Goal: Task Accomplishment & Management: Use online tool/utility

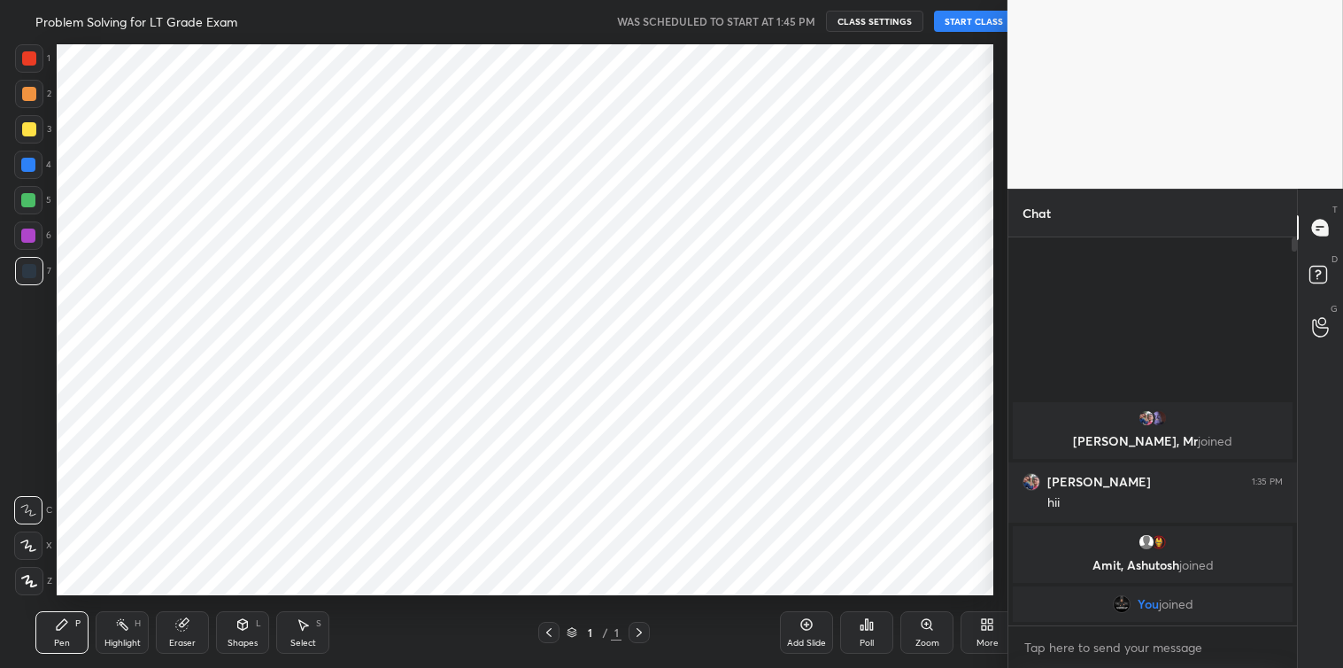
scroll to position [554, 936]
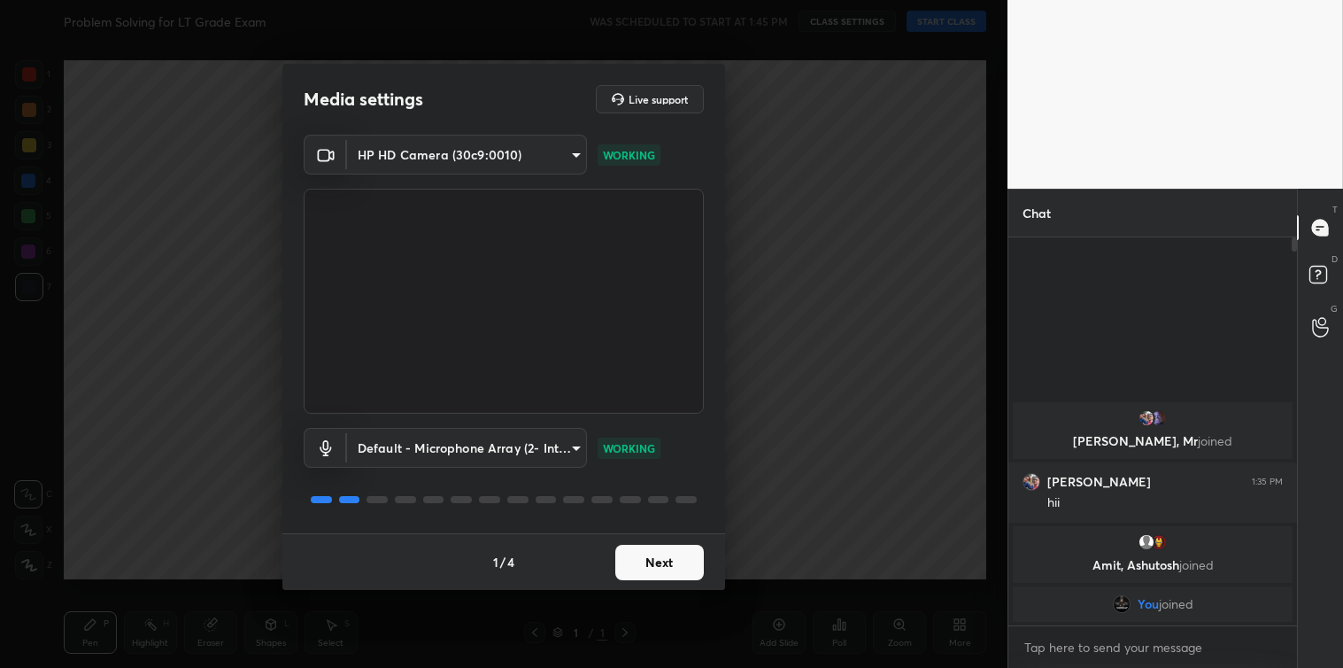
click at [656, 553] on button "Next" at bounding box center [659, 562] width 89 height 35
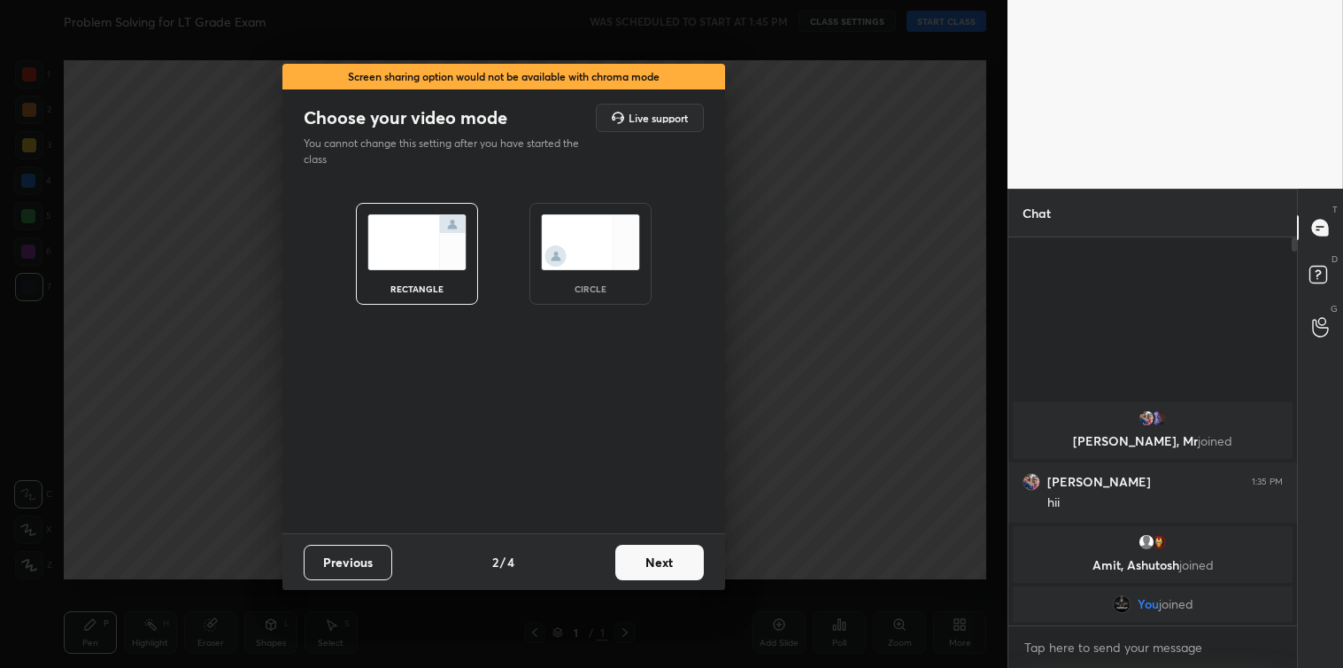
click at [656, 553] on button "Next" at bounding box center [659, 562] width 89 height 35
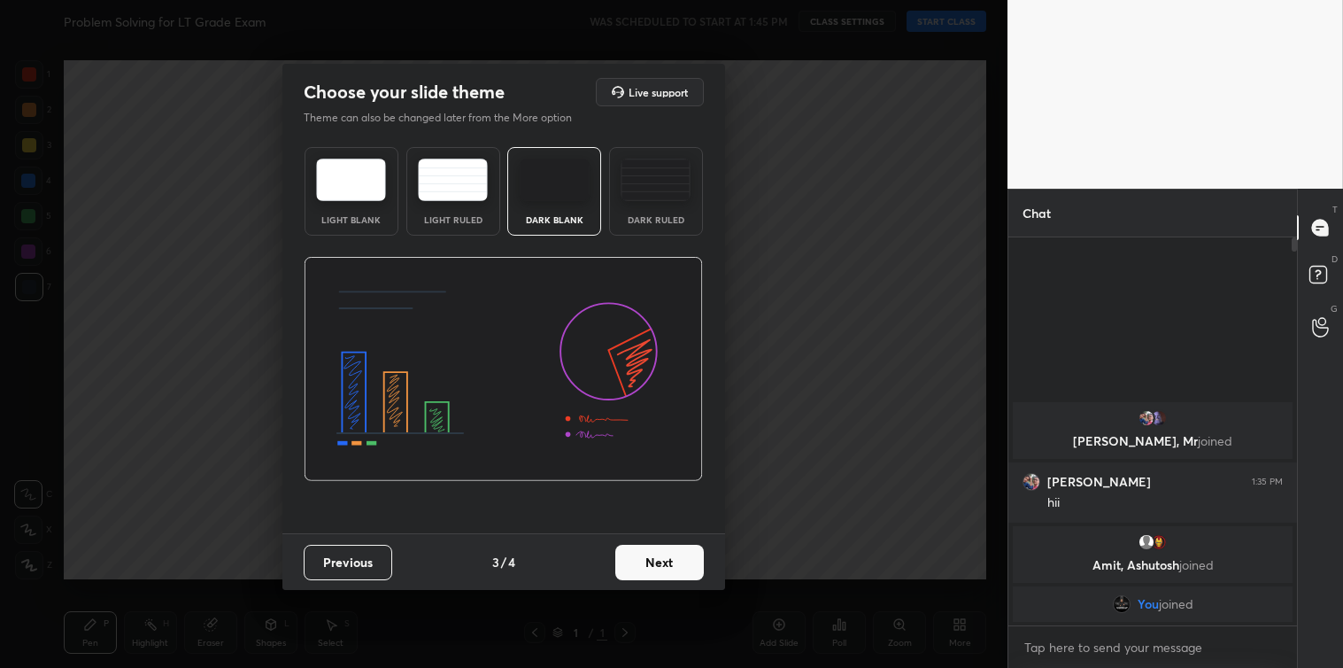
click at [656, 553] on button "Next" at bounding box center [659, 562] width 89 height 35
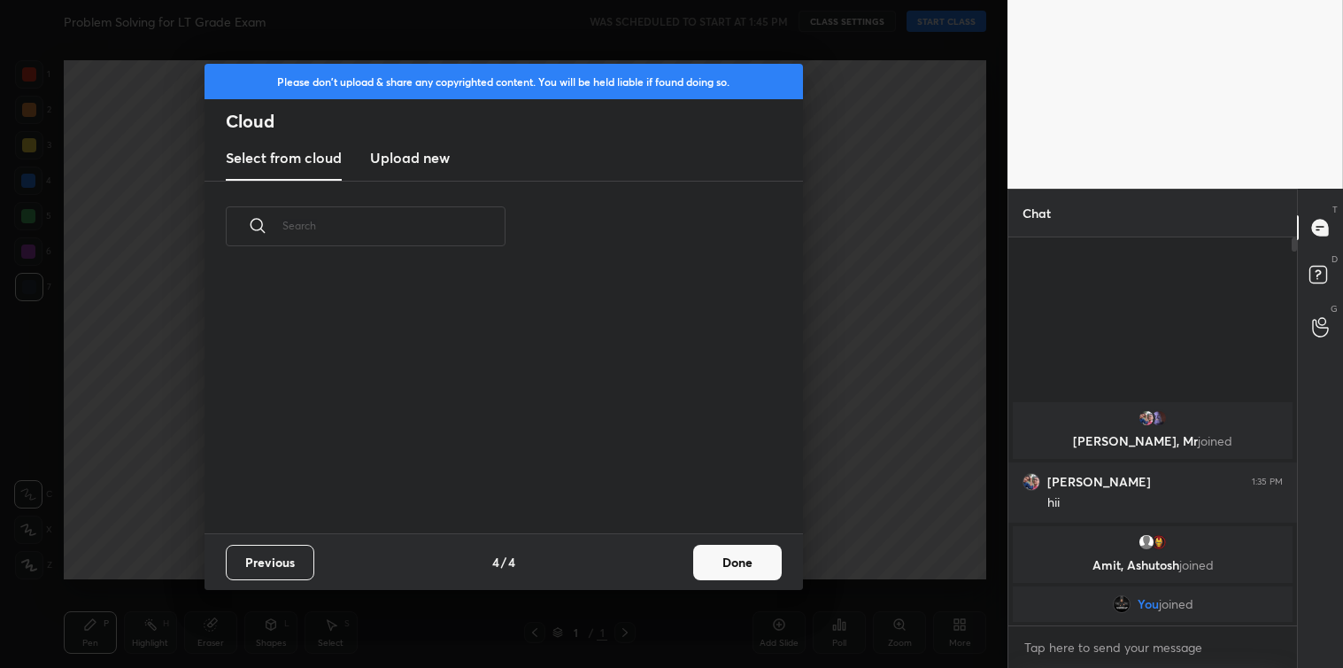
scroll to position [262, 569]
click at [435, 166] on h3 "Upload new" at bounding box center [410, 157] width 80 height 21
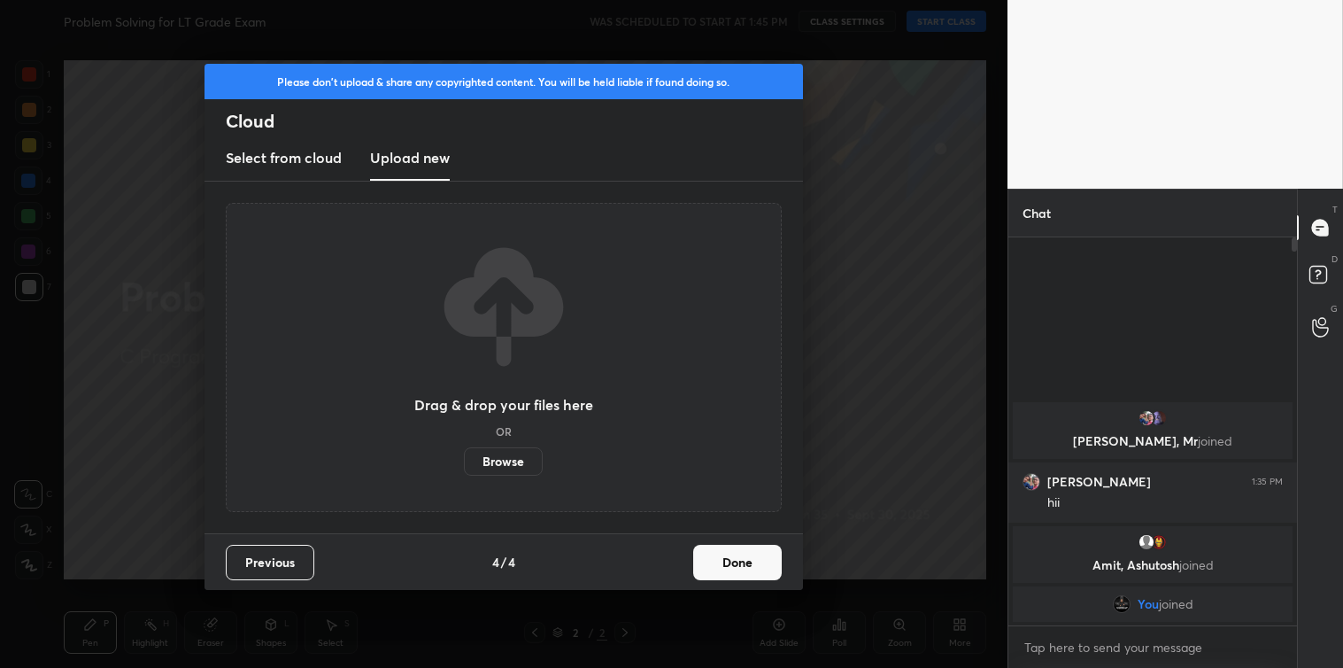
click at [499, 453] on label "Browse" at bounding box center [503, 461] width 79 height 28
click at [464, 453] on input "Browse" at bounding box center [464, 461] width 0 height 28
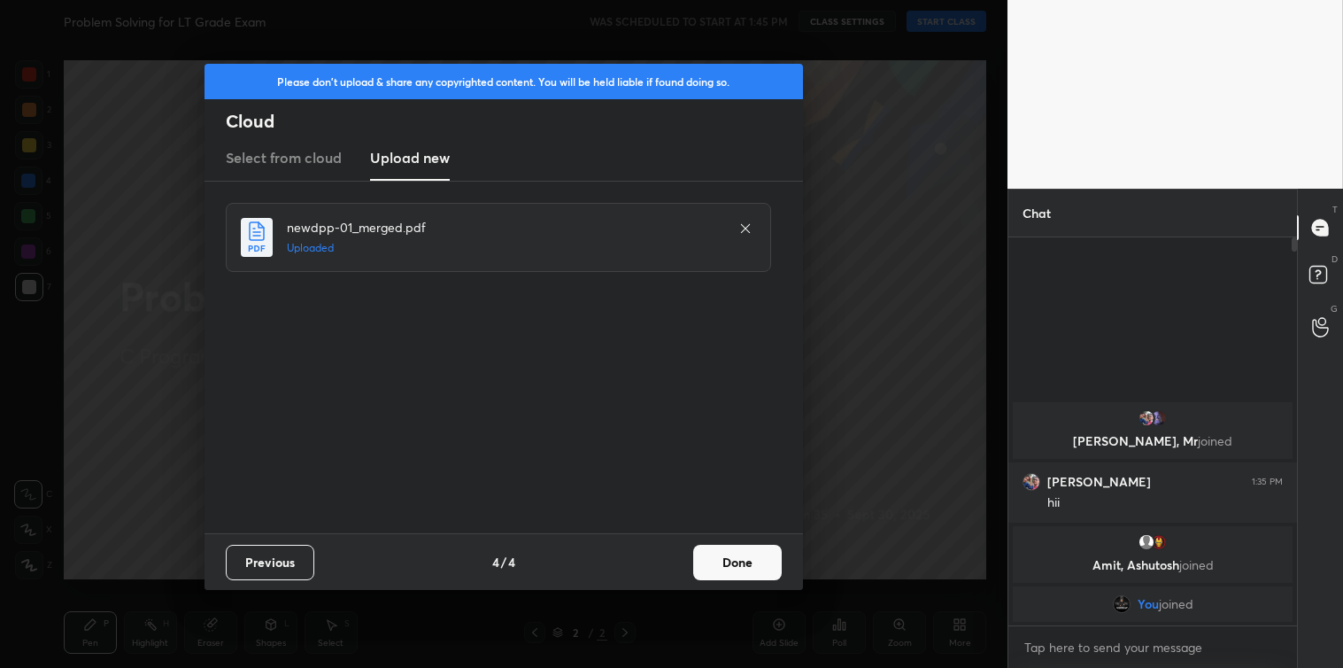
click at [707, 550] on button "Done" at bounding box center [737, 562] width 89 height 35
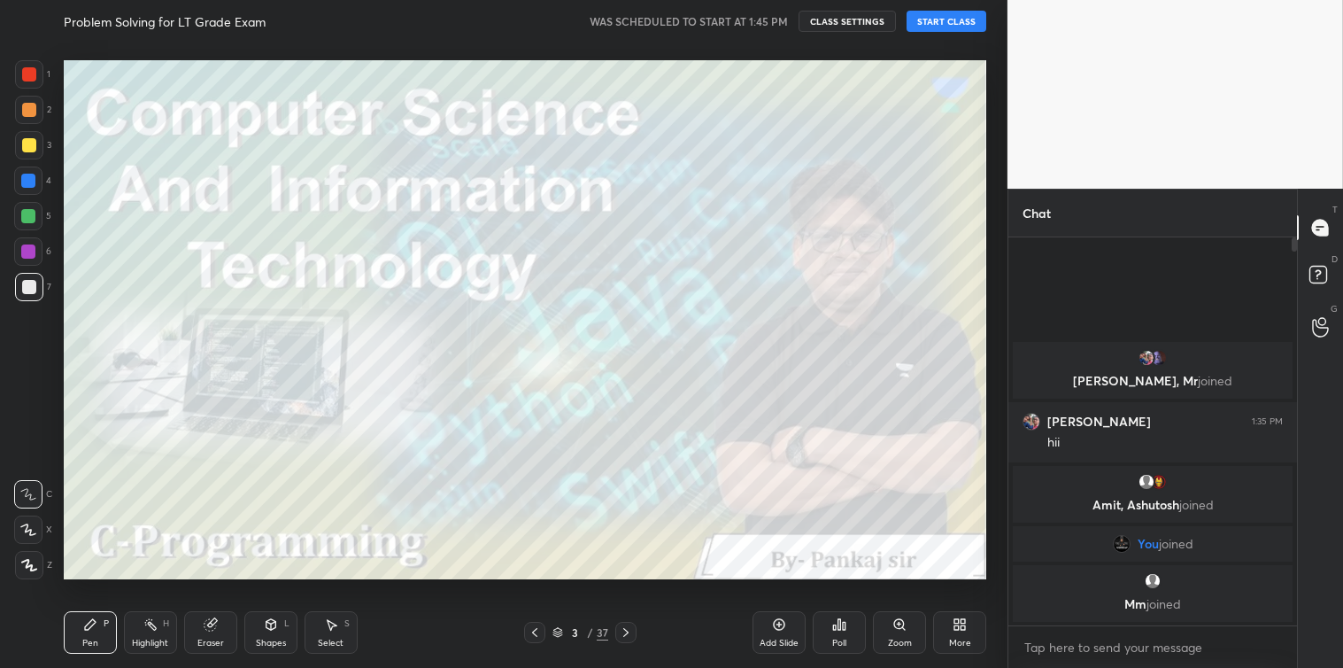
click at [940, 27] on button "START CLASS" at bounding box center [947, 21] width 80 height 21
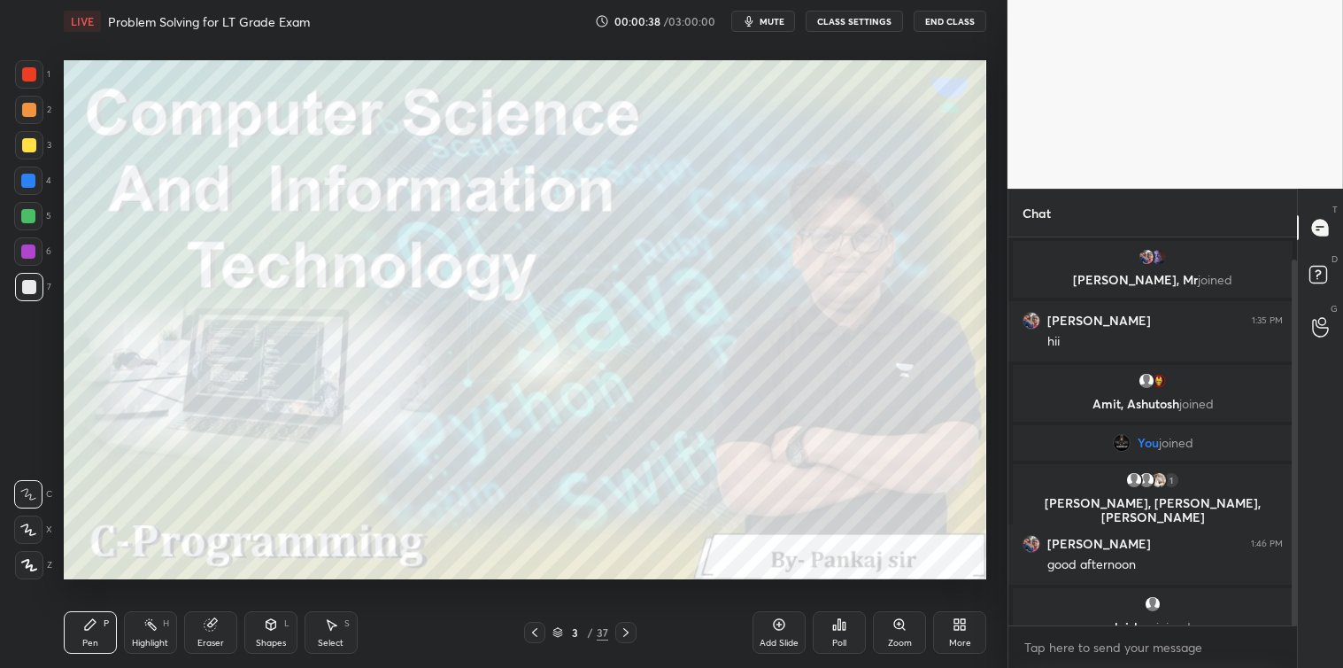
scroll to position [23, 0]
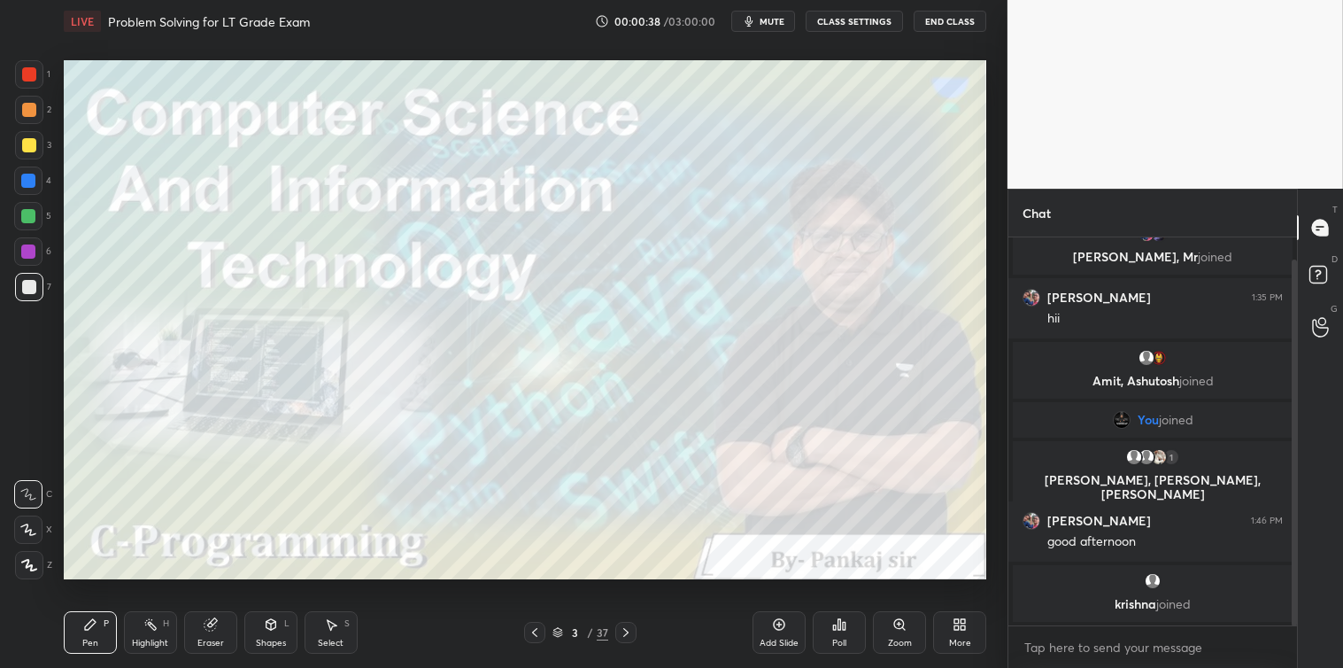
drag, startPoint x: 1294, startPoint y: 459, endPoint x: 1294, endPoint y: 498, distance: 39.0
click at [1294, 498] on div at bounding box center [1294, 442] width 5 height 366
click at [1070, 653] on textarea at bounding box center [1153, 647] width 260 height 28
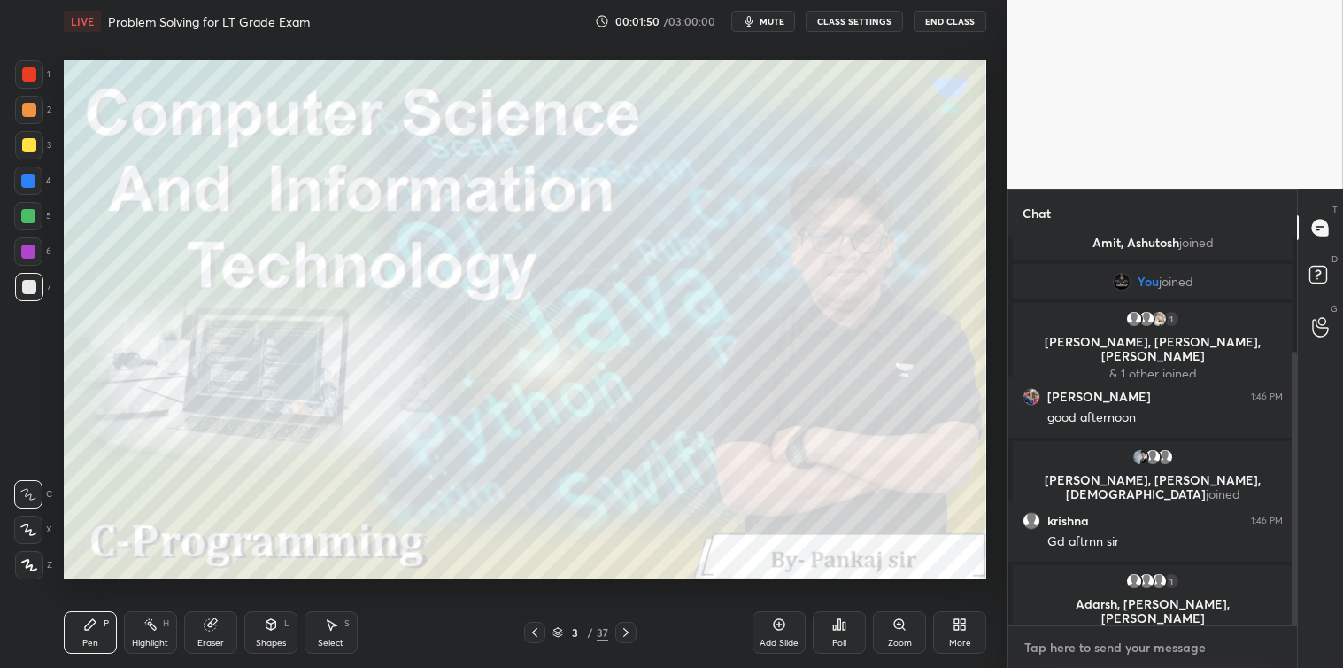
scroll to position [174, 0]
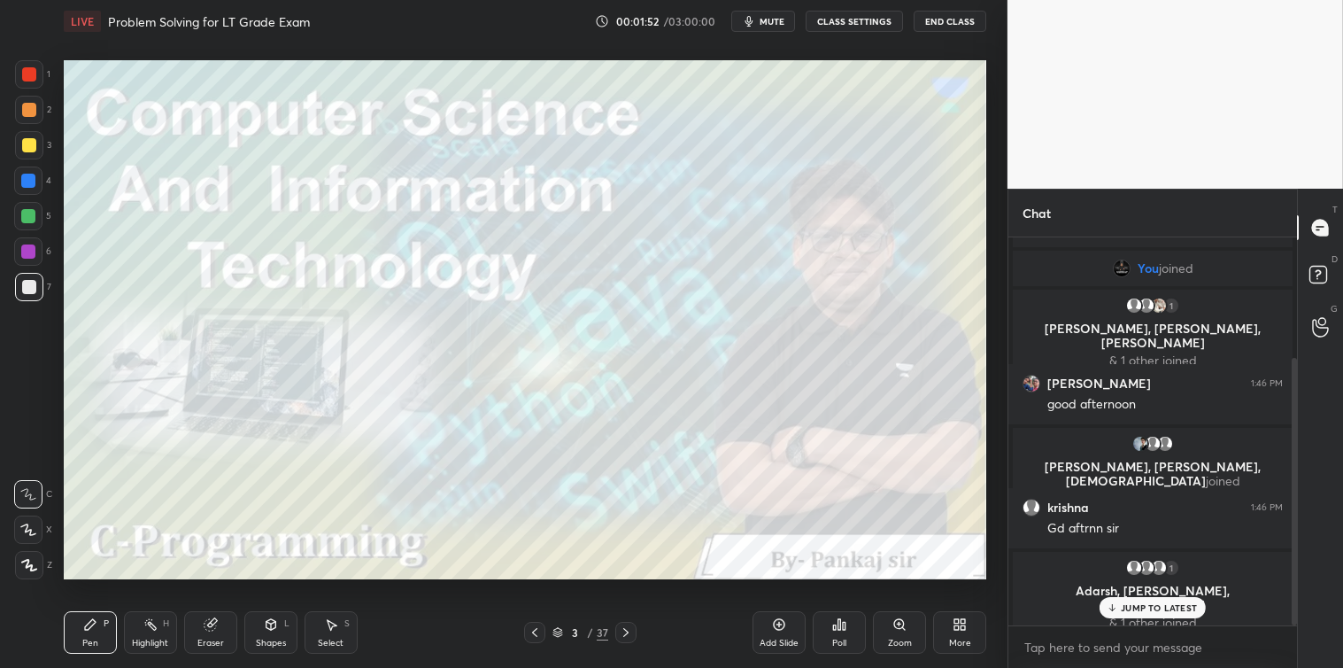
click at [1126, 608] on p "JUMP TO LATEST" at bounding box center [1159, 607] width 76 height 11
type textarea "x"
click at [626, 627] on icon at bounding box center [626, 632] width 14 height 14
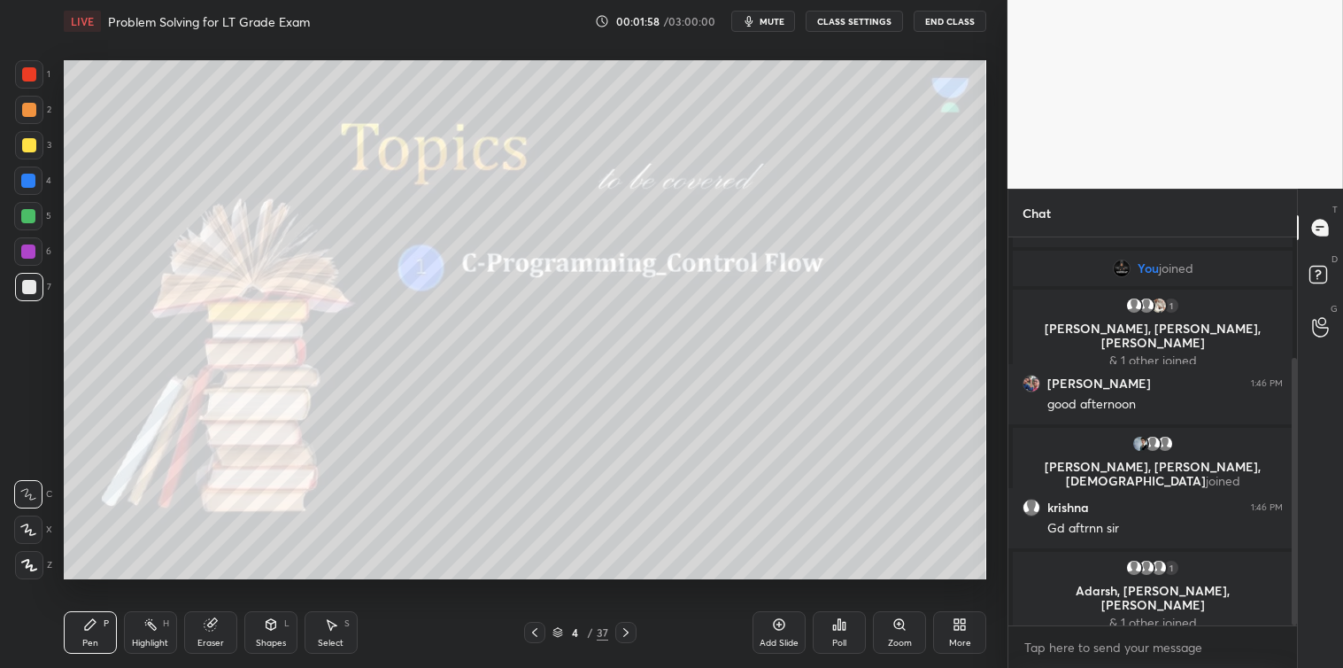
click at [625, 627] on icon at bounding box center [626, 632] width 14 height 14
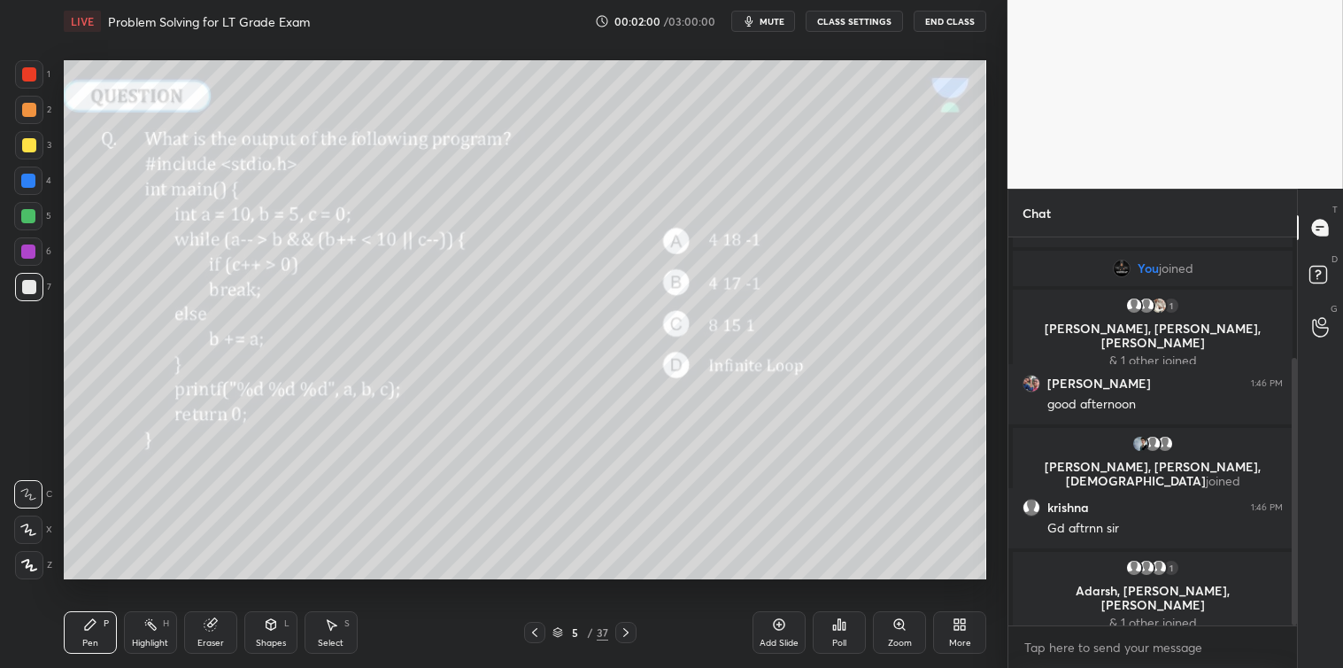
click at [836, 631] on icon at bounding box center [839, 624] width 14 height 14
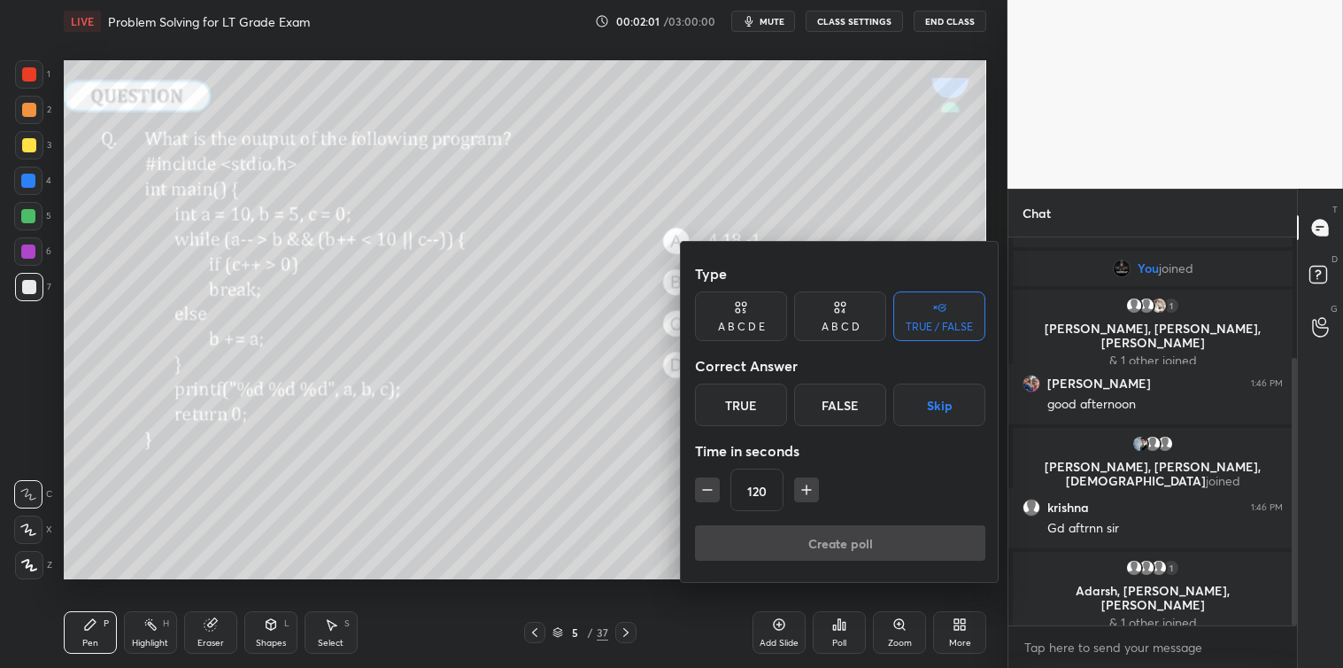
click at [800, 492] on icon "button" at bounding box center [807, 490] width 18 height 18
click at [801, 491] on icon "button" at bounding box center [807, 490] width 18 height 18
click at [806, 490] on icon "button" at bounding box center [806, 490] width 9 height 0
click at [808, 491] on icon "button" at bounding box center [807, 490] width 18 height 18
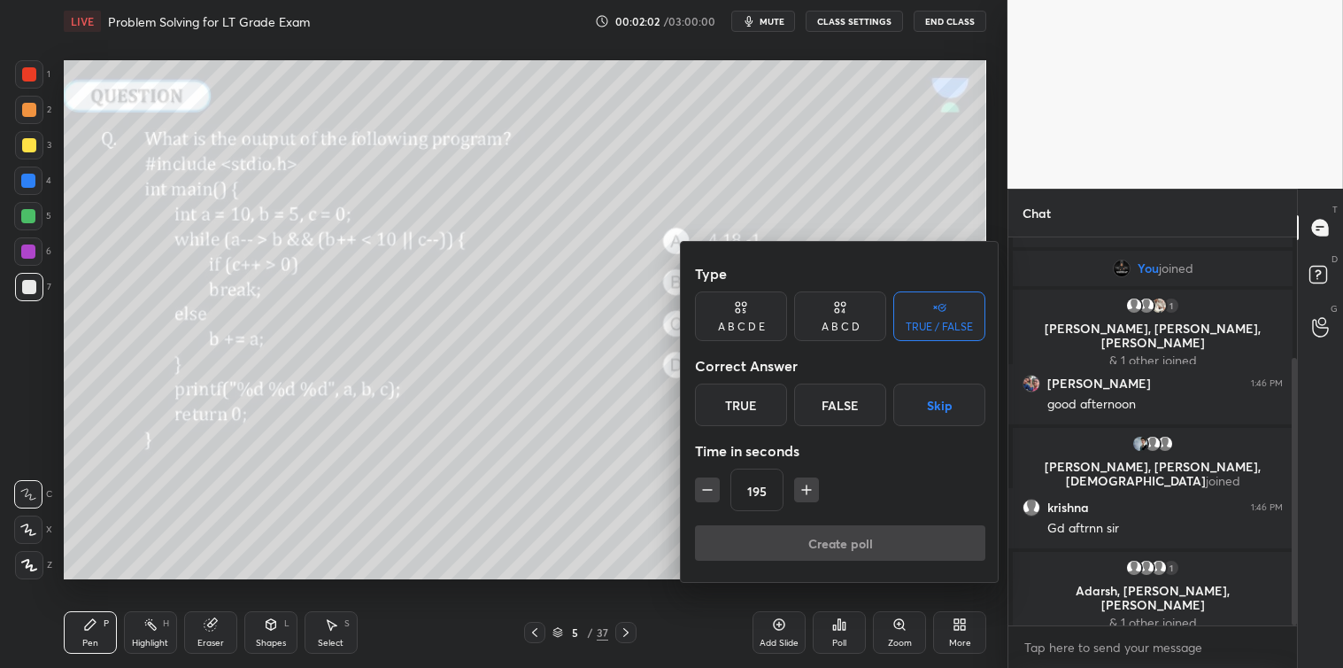
click at [807, 491] on icon "button" at bounding box center [807, 490] width 18 height 18
click at [808, 492] on icon "button" at bounding box center [807, 490] width 18 height 18
click at [807, 494] on icon "button" at bounding box center [807, 490] width 18 height 18
click at [807, 493] on icon "button" at bounding box center [807, 489] width 0 height 9
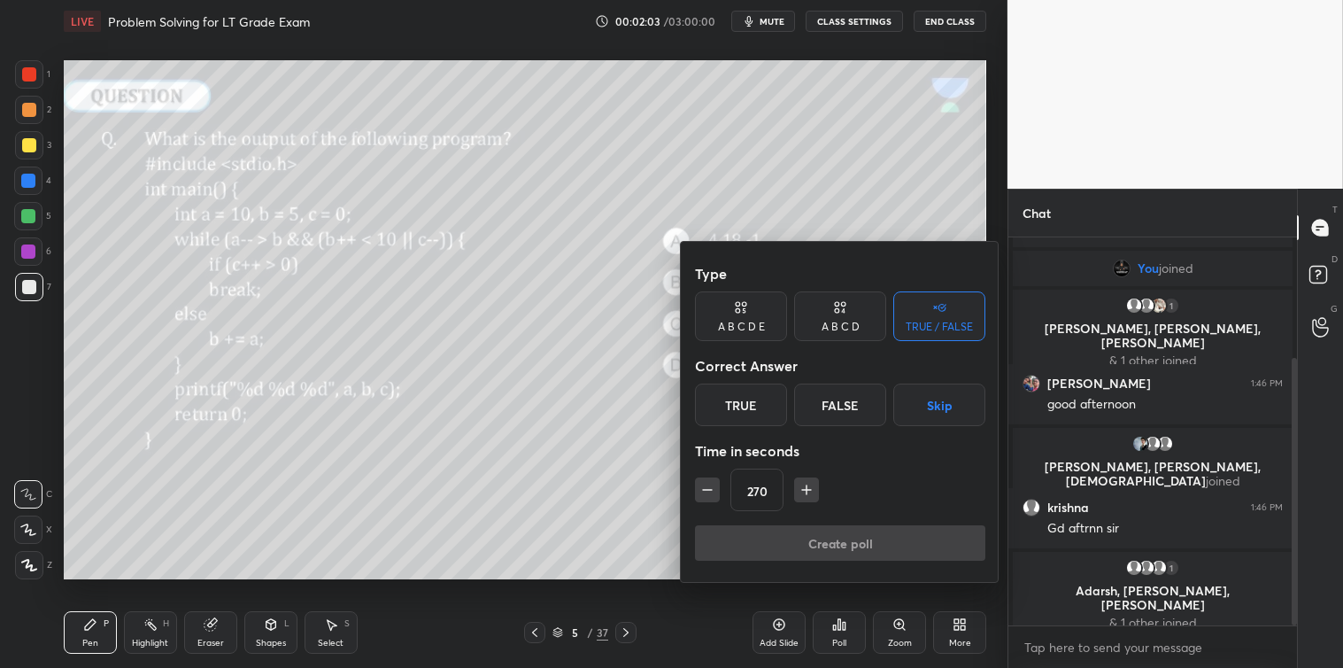
click at [806, 497] on icon "button" at bounding box center [807, 490] width 18 height 18
click at [807, 496] on icon "button" at bounding box center [807, 490] width 18 height 18
type input "300"
click at [851, 317] on div "A B C D" at bounding box center [840, 316] width 92 height 50
click at [831, 405] on div "C" at bounding box center [840, 404] width 52 height 43
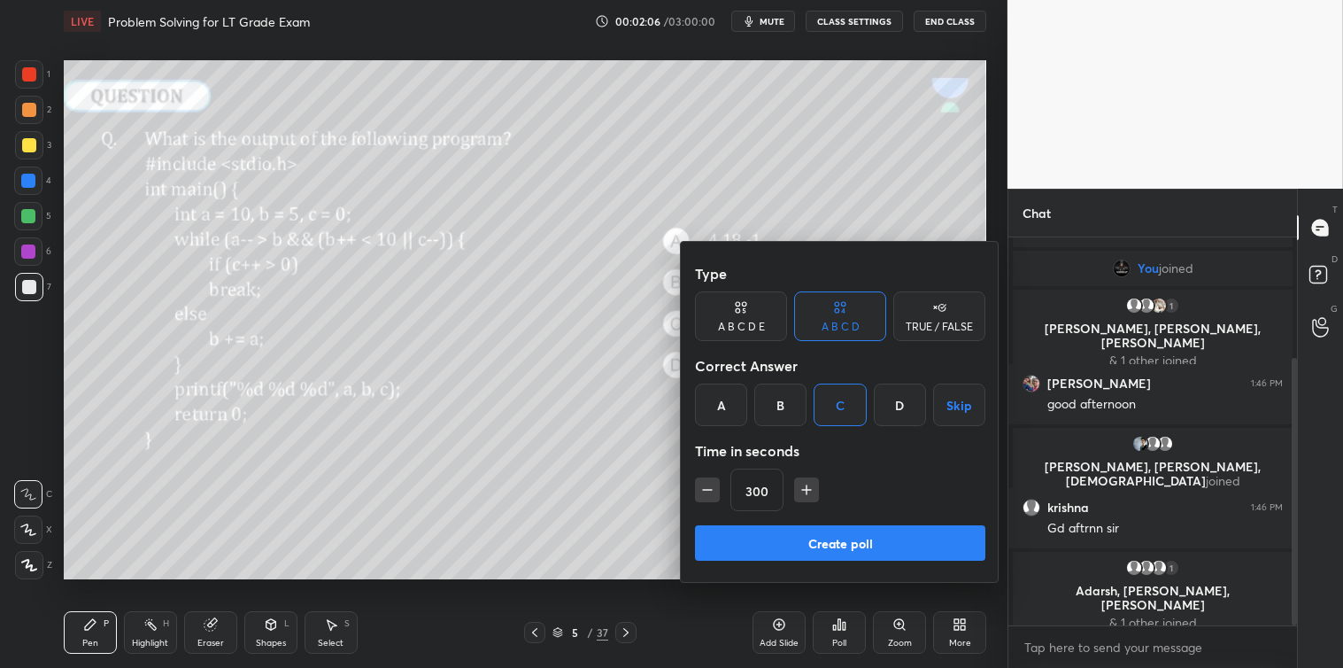
click at [819, 538] on button "Create poll" at bounding box center [840, 542] width 290 height 35
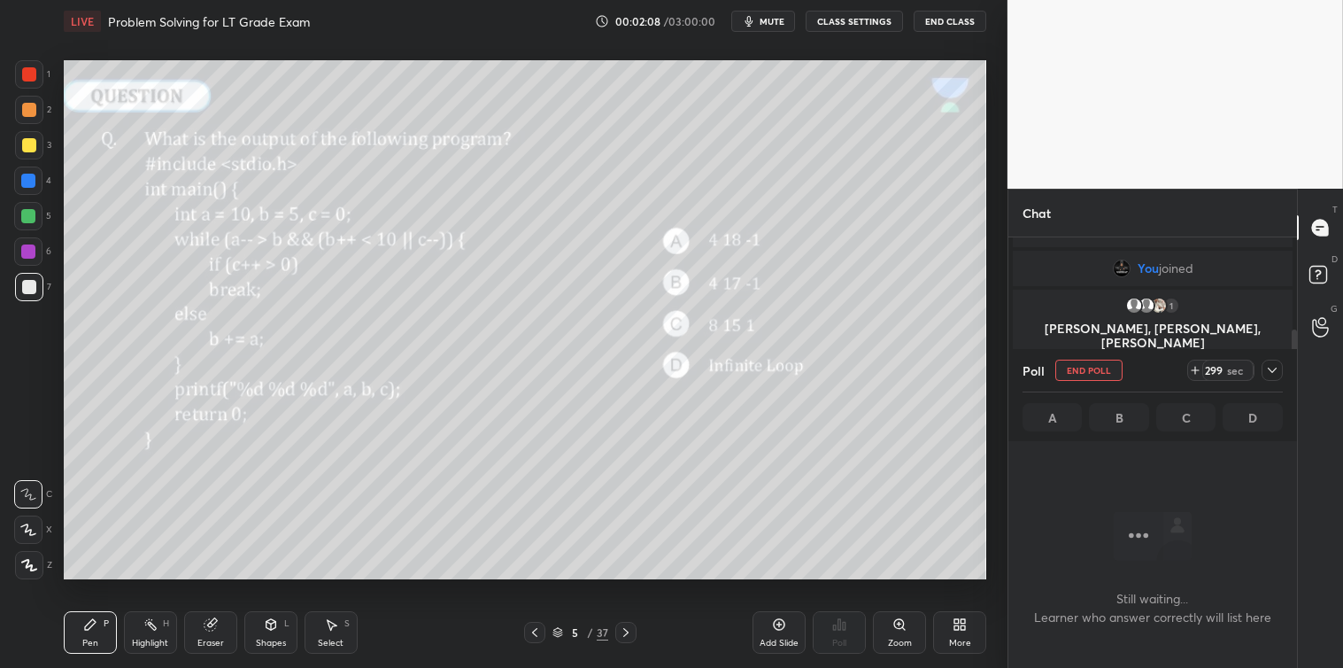
scroll to position [328, 0]
click at [769, 25] on span "mute" at bounding box center [772, 21] width 25 height 12
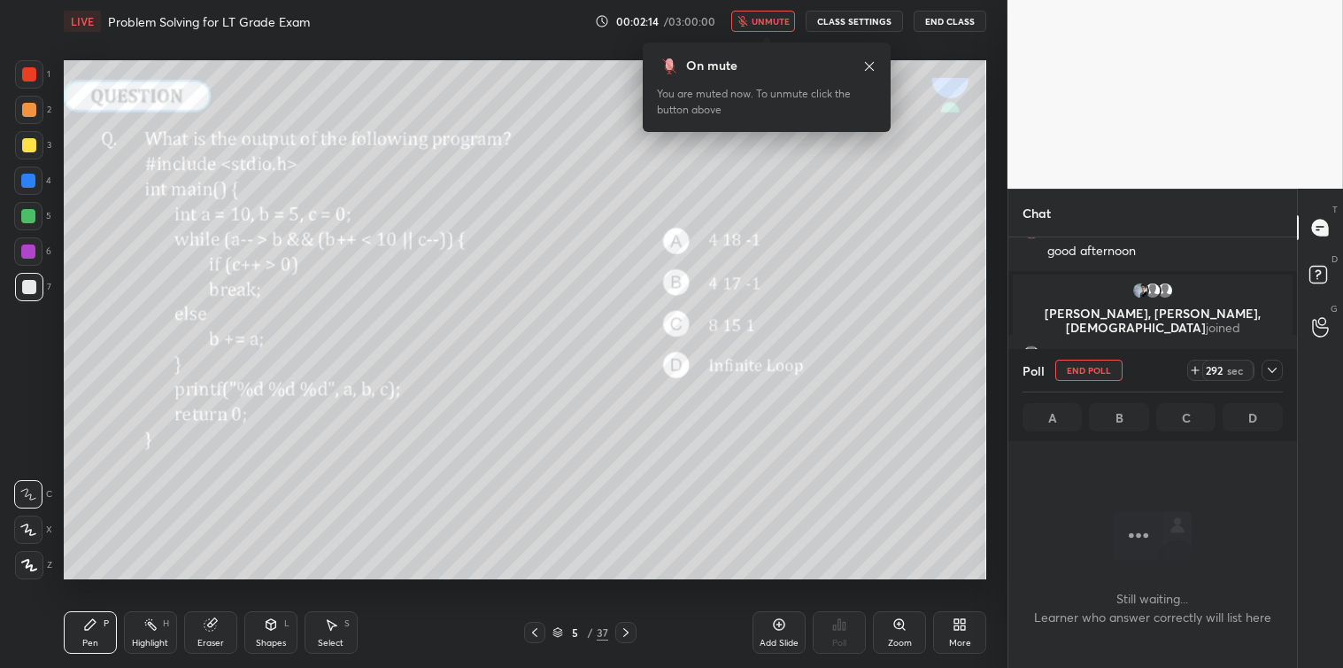
click at [763, 16] on span "unmute" at bounding box center [771, 21] width 38 height 12
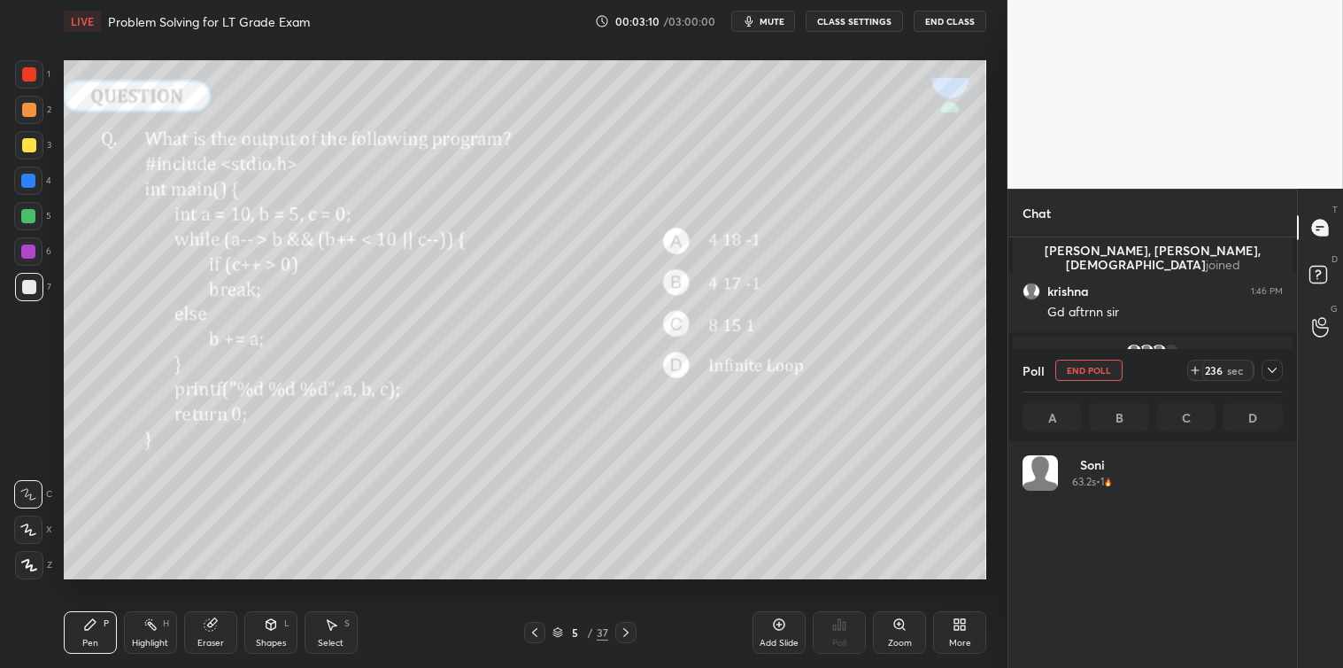
scroll to position [207, 255]
click at [1266, 370] on icon at bounding box center [1272, 370] width 14 height 14
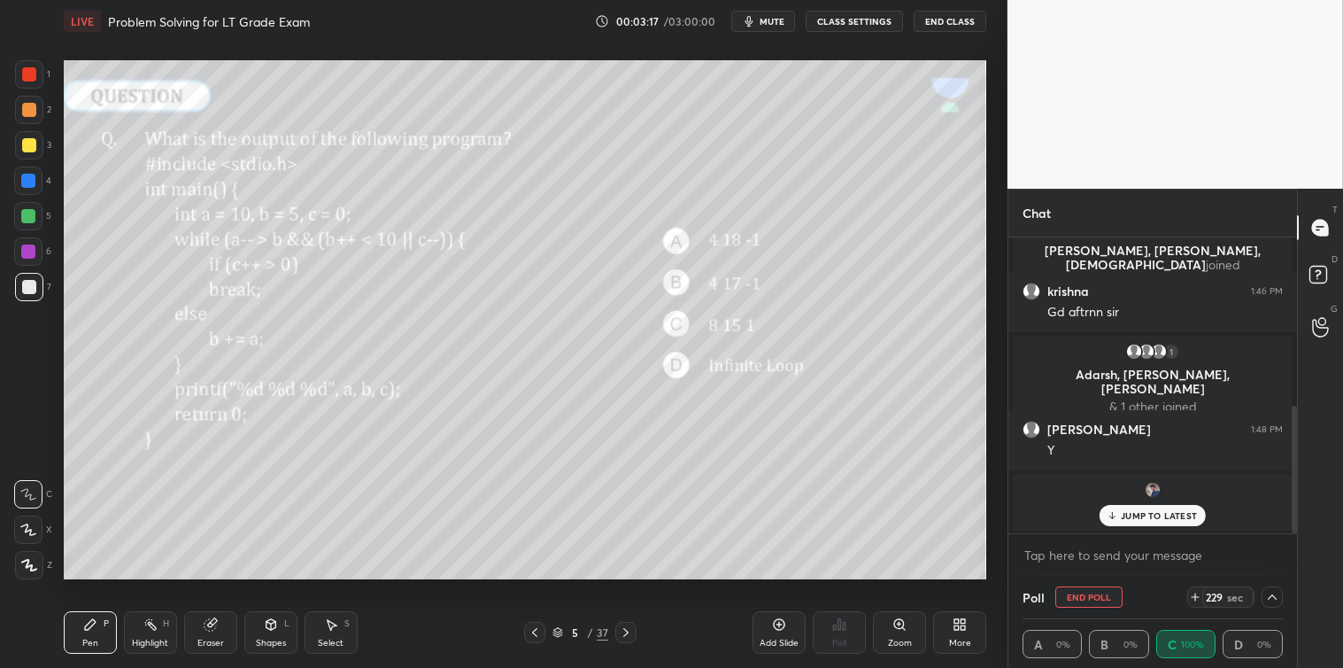
scroll to position [1, 5]
click at [1165, 503] on div "[PERSON_NAME] joined" at bounding box center [1153, 502] width 280 height 57
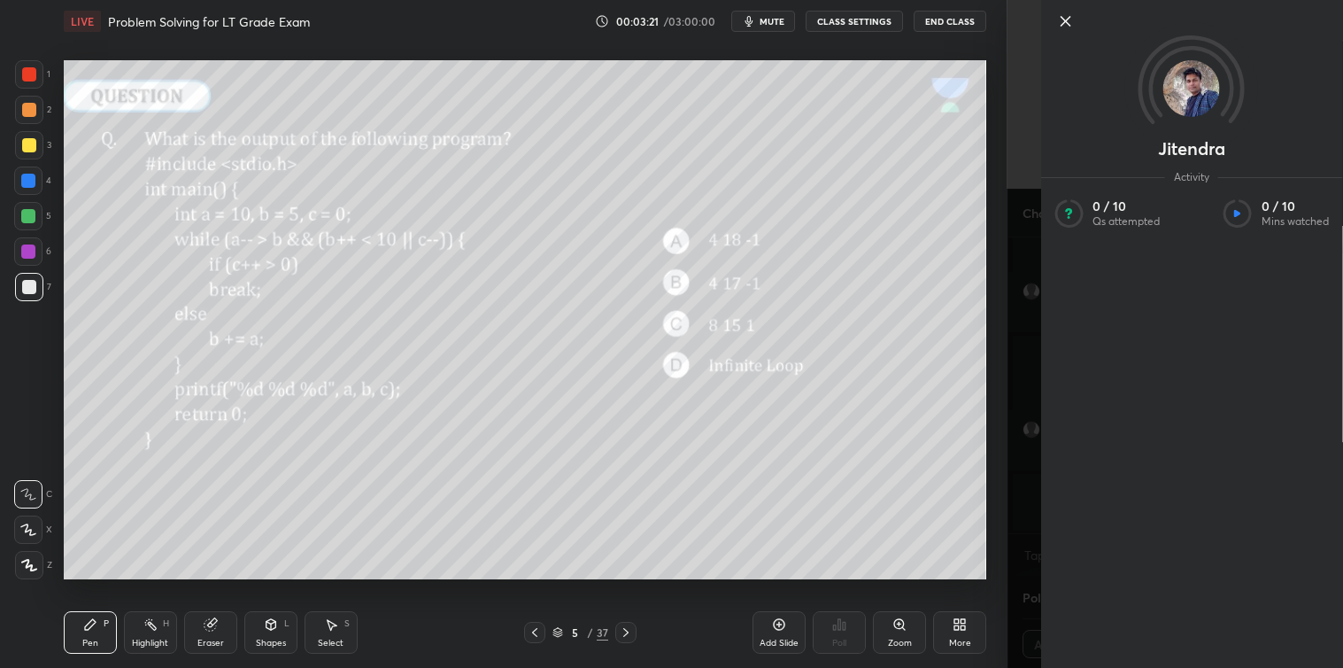
click at [1061, 23] on icon at bounding box center [1065, 21] width 21 height 21
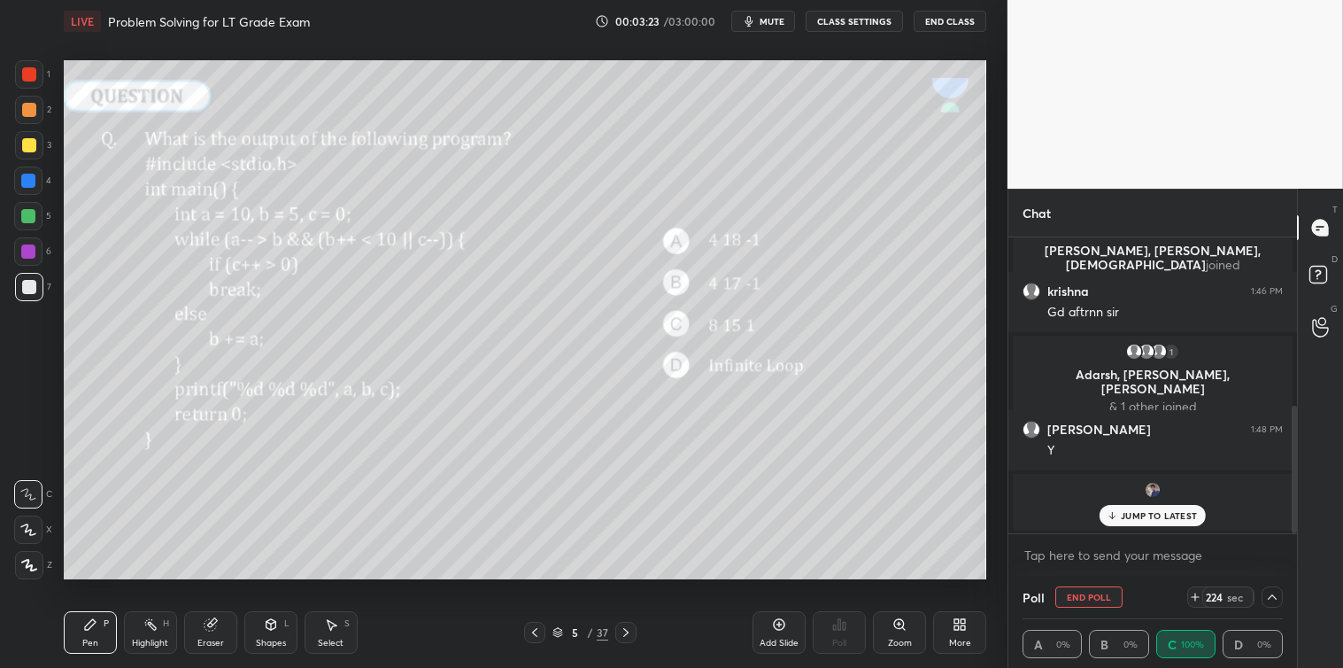
click at [1172, 524] on div "JUMP TO LATEST" at bounding box center [1153, 515] width 106 height 21
click at [1147, 554] on textarea at bounding box center [1153, 555] width 260 height 28
drag, startPoint x: 1296, startPoint y: 492, endPoint x: 1299, endPoint y: 511, distance: 18.9
click at [1299, 511] on div "Chat [PERSON_NAME] 1:46 PM good afternoon [PERSON_NAME], [PERSON_NAME], [PERSON…" at bounding box center [1176, 428] width 336 height 479
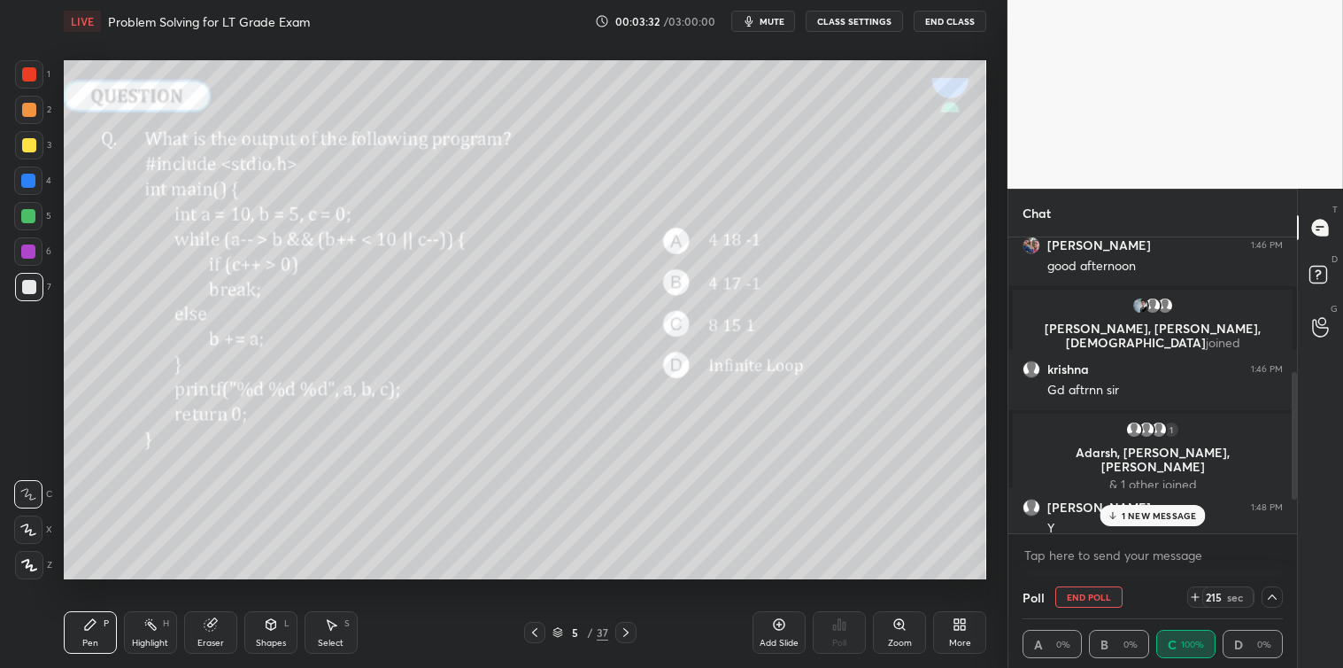
scroll to position [304, 0]
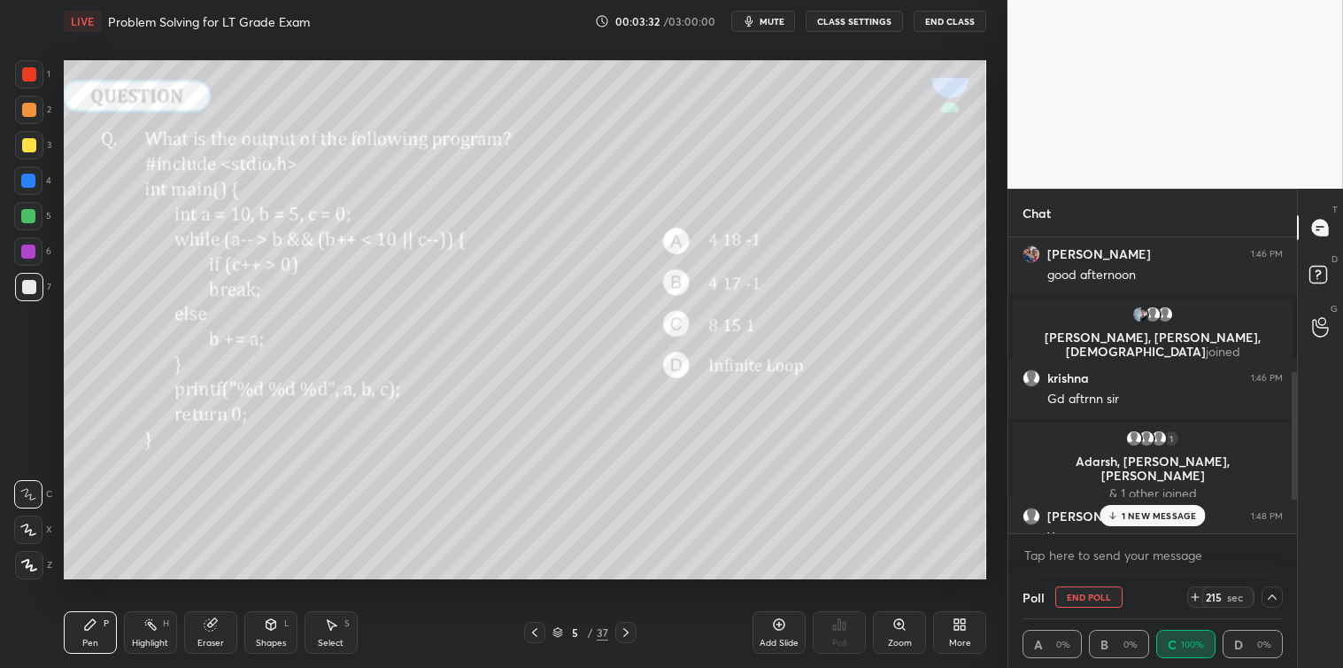
drag, startPoint x: 1296, startPoint y: 507, endPoint x: 1296, endPoint y: 469, distance: 37.2
click at [1296, 469] on div at bounding box center [1294, 436] width 5 height 128
drag, startPoint x: 1296, startPoint y: 497, endPoint x: 1296, endPoint y: 521, distance: 23.9
click at [1296, 521] on div at bounding box center [1292, 385] width 11 height 296
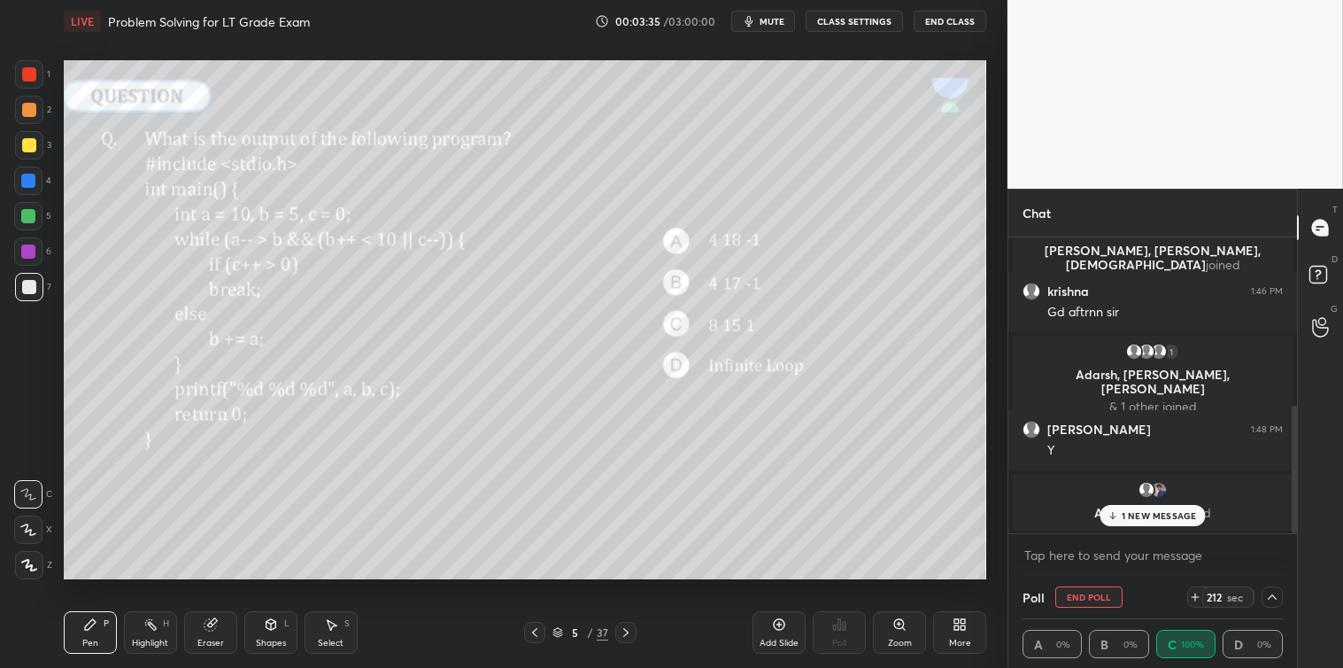
drag, startPoint x: 1294, startPoint y: 472, endPoint x: 1294, endPoint y: 538, distance: 66.4
click at [1294, 538] on div "[PERSON_NAME] 1:46 PM good afternoon [PERSON_NAME], [PERSON_NAME], [PERSON_NAME…" at bounding box center [1153, 406] width 289 height 338
click at [1171, 518] on p "1 NEW MESSAGE" at bounding box center [1159, 515] width 75 height 11
click at [1134, 544] on textarea at bounding box center [1153, 555] width 260 height 28
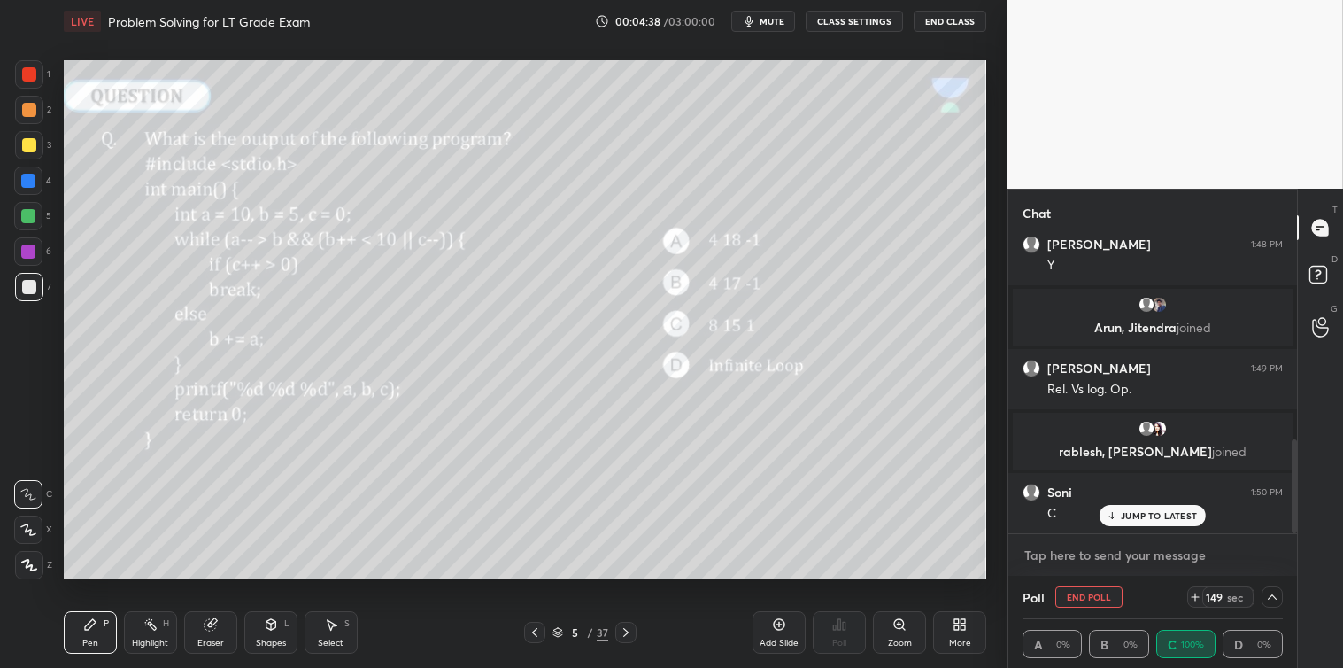
scroll to position [635, 0]
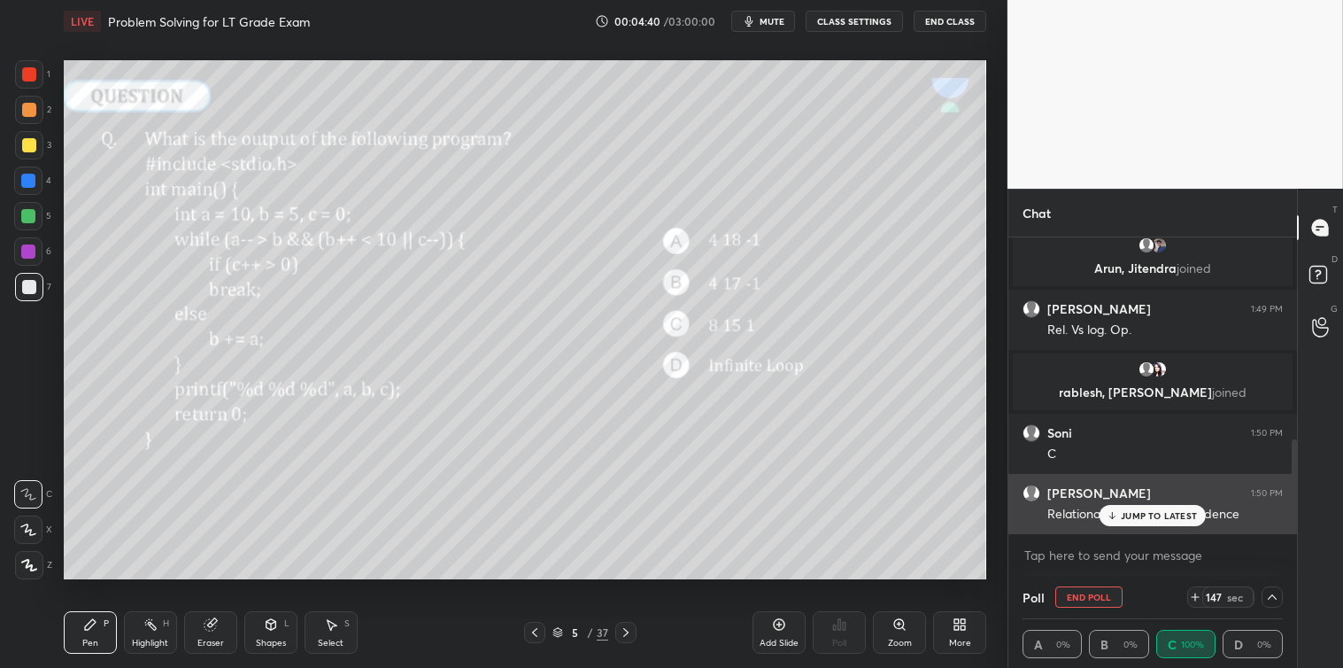
click at [1147, 526] on div "JUMP TO LATEST" at bounding box center [1153, 515] width 106 height 21
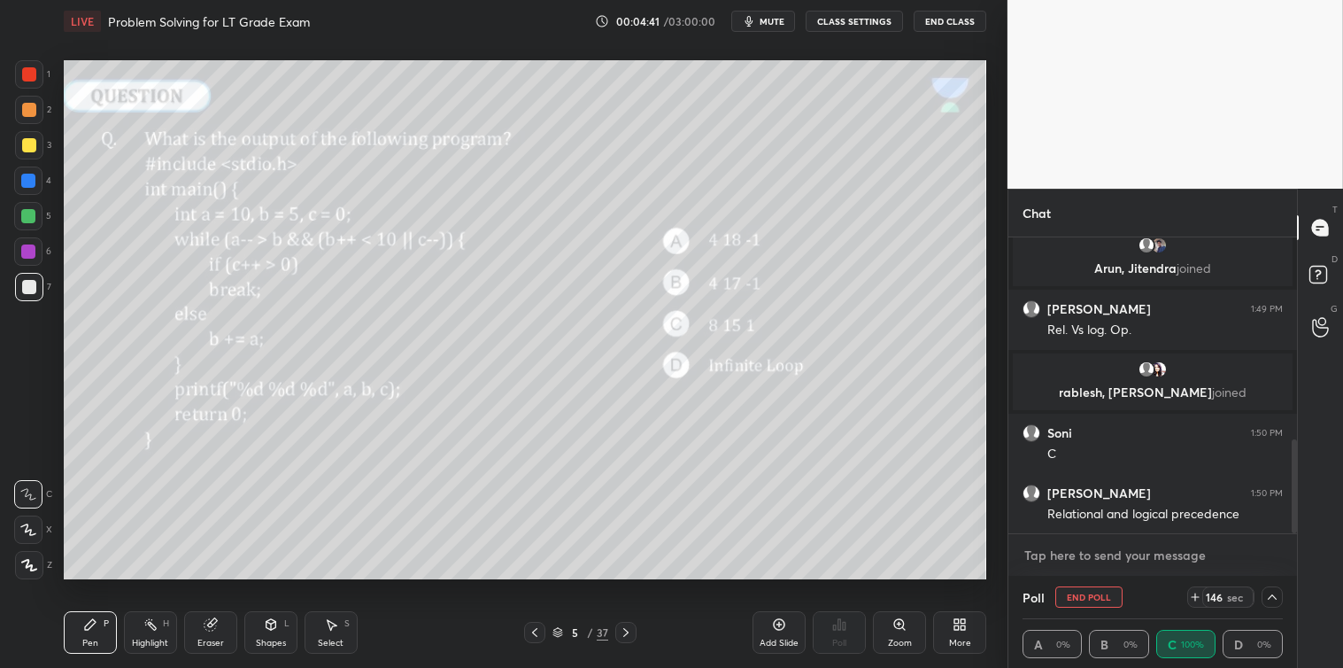
click at [1116, 550] on textarea at bounding box center [1153, 555] width 260 height 28
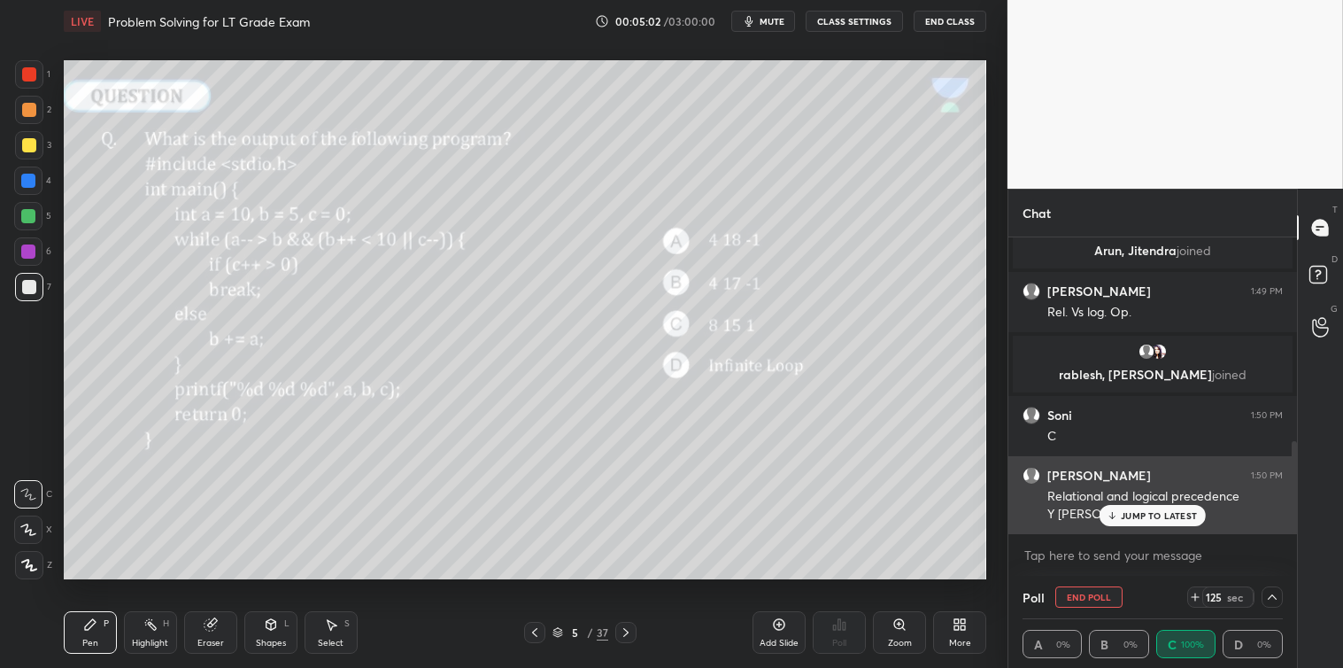
click at [1148, 518] on p "JUMP TO LATEST" at bounding box center [1159, 515] width 76 height 11
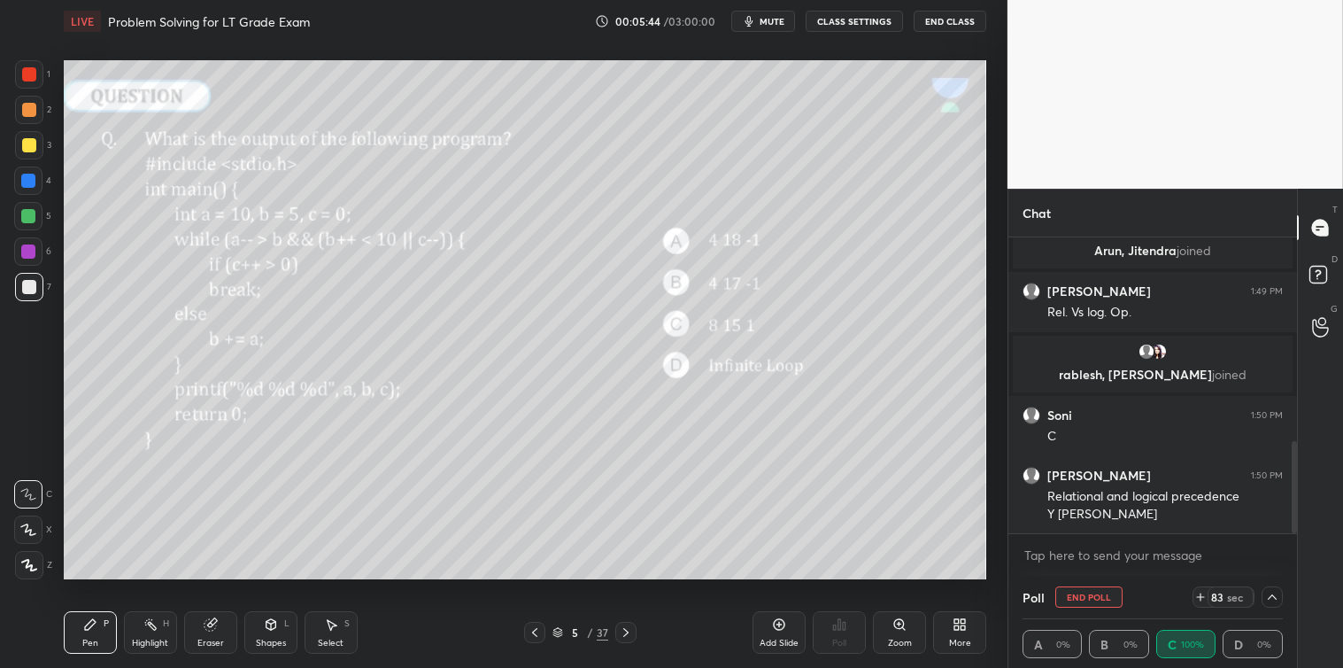
click at [347, 623] on div "S" at bounding box center [346, 623] width 5 height 9
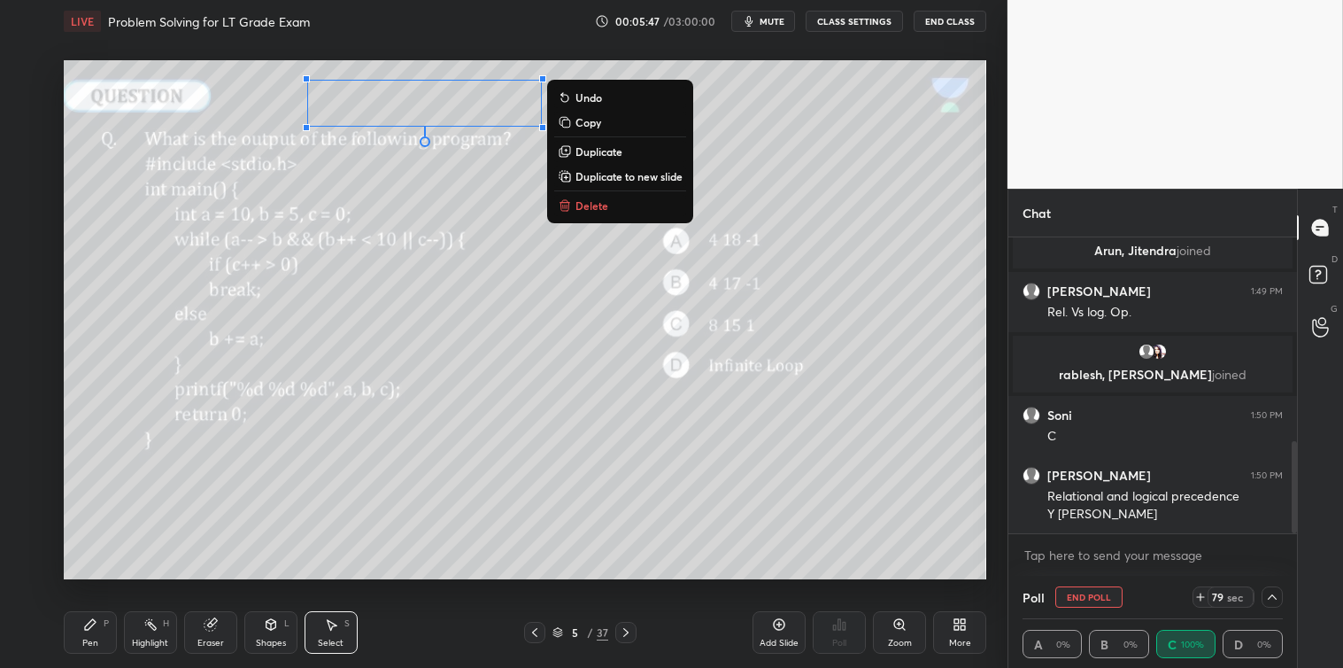
click at [587, 202] on p "Delete" at bounding box center [592, 205] width 33 height 14
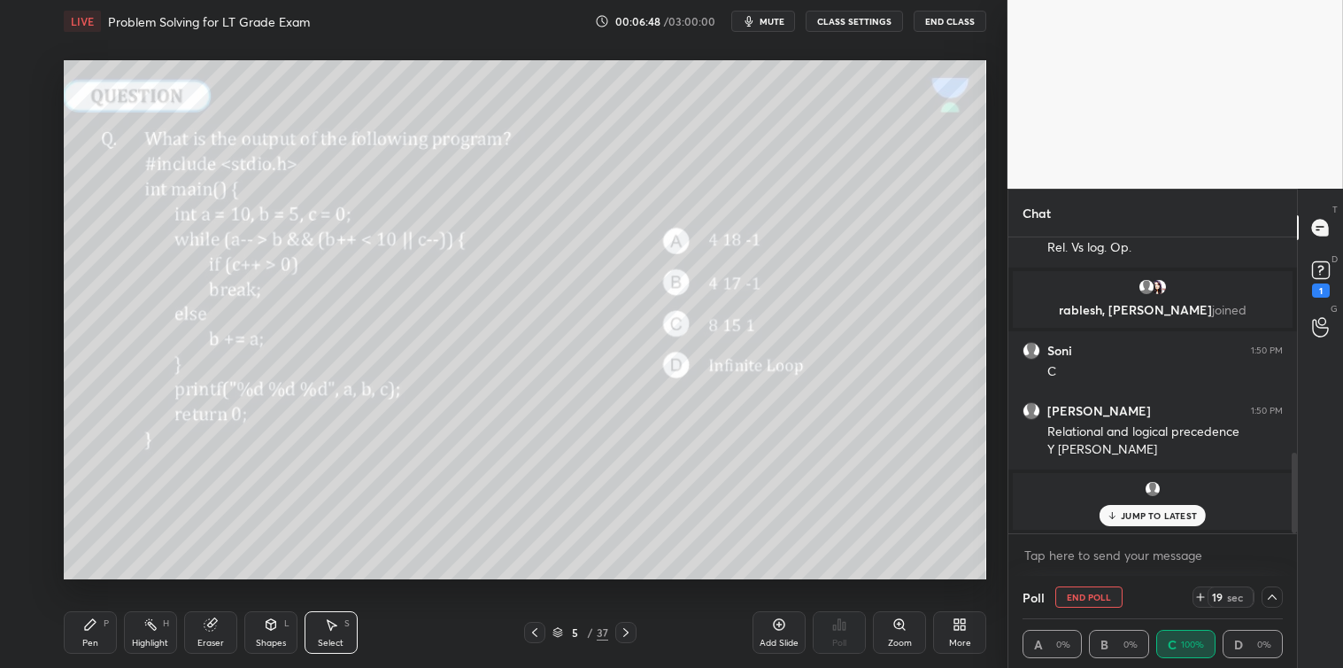
scroll to position [793, 0]
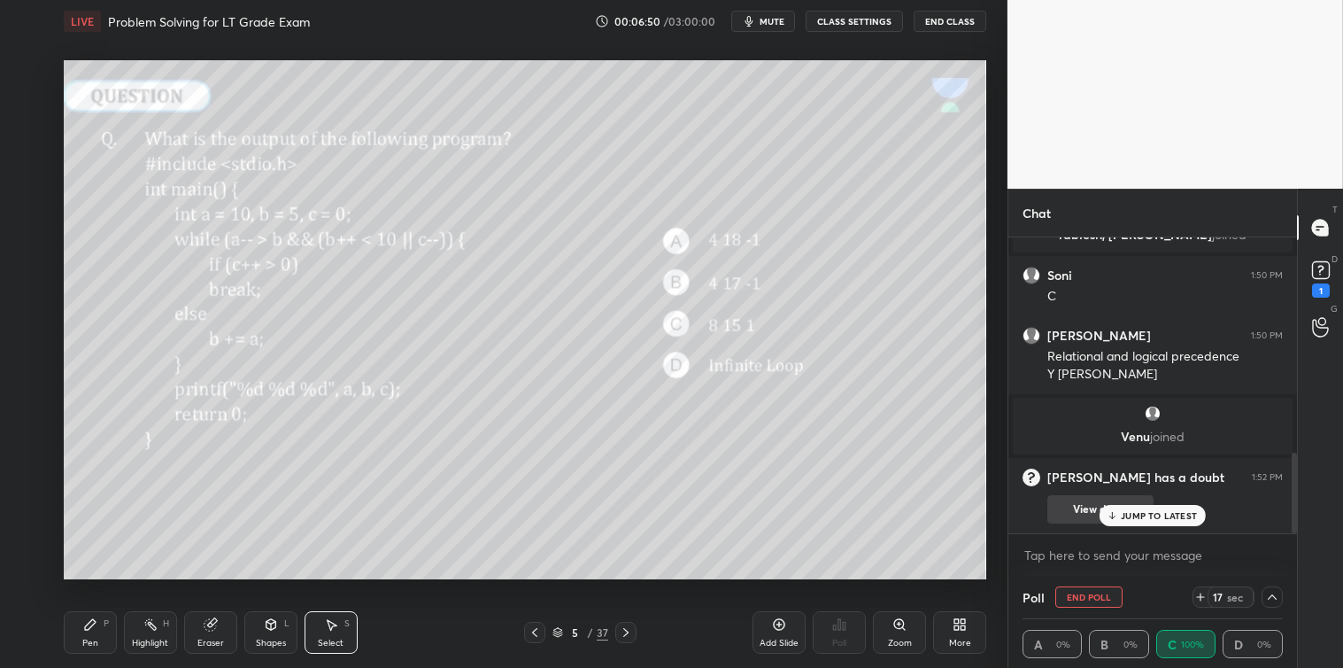
click at [1122, 511] on p "JUMP TO LATEST" at bounding box center [1159, 515] width 76 height 11
click at [1081, 514] on button "View doubt" at bounding box center [1101, 509] width 106 height 28
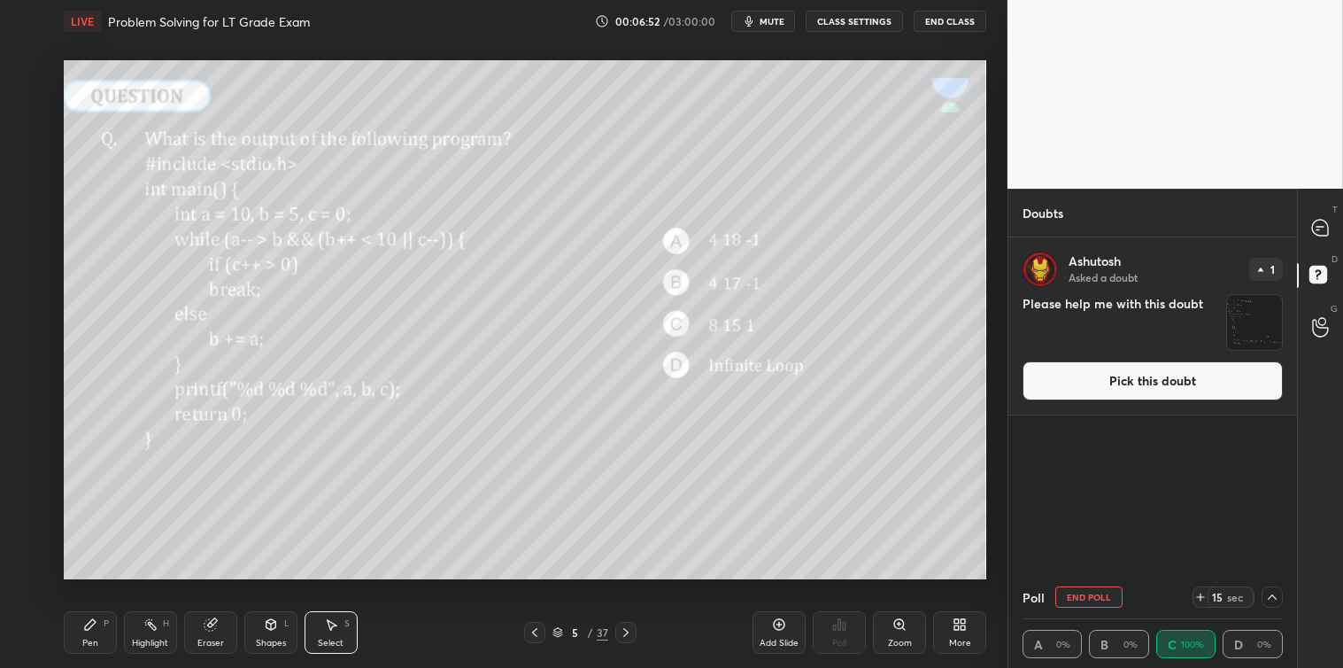
click at [1243, 333] on img "grid" at bounding box center [1254, 322] width 55 height 55
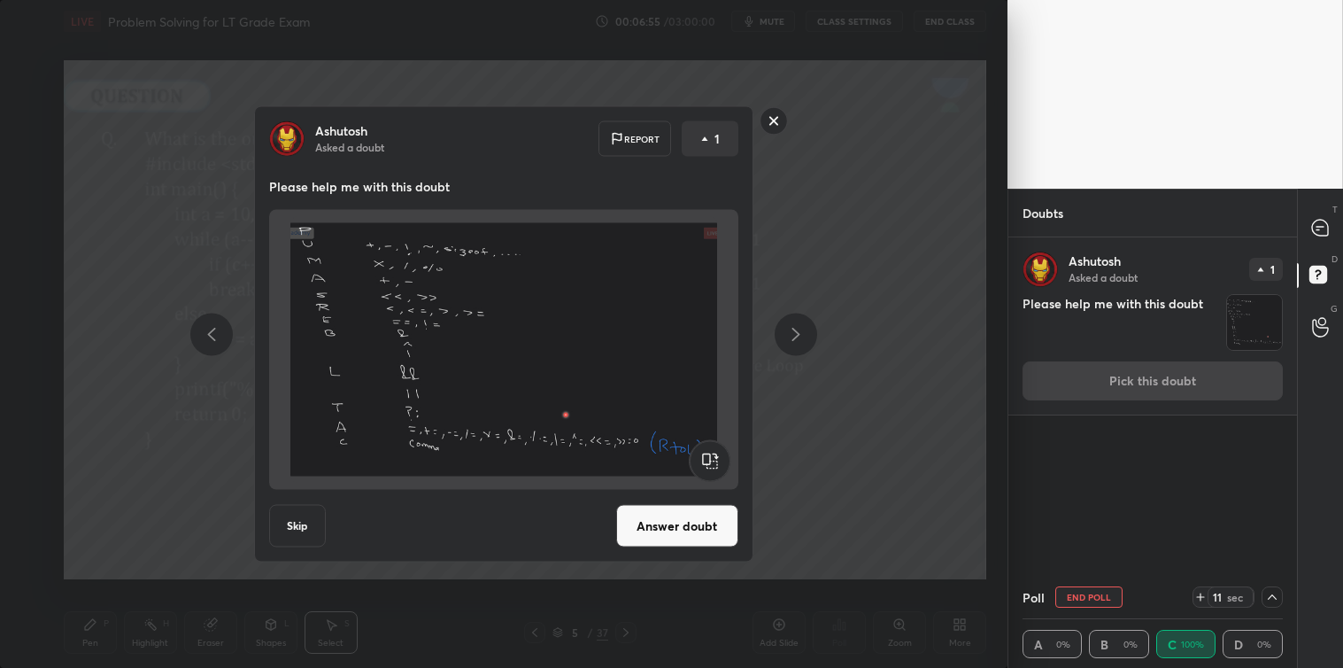
click at [700, 527] on button "Answer doubt" at bounding box center [677, 526] width 122 height 43
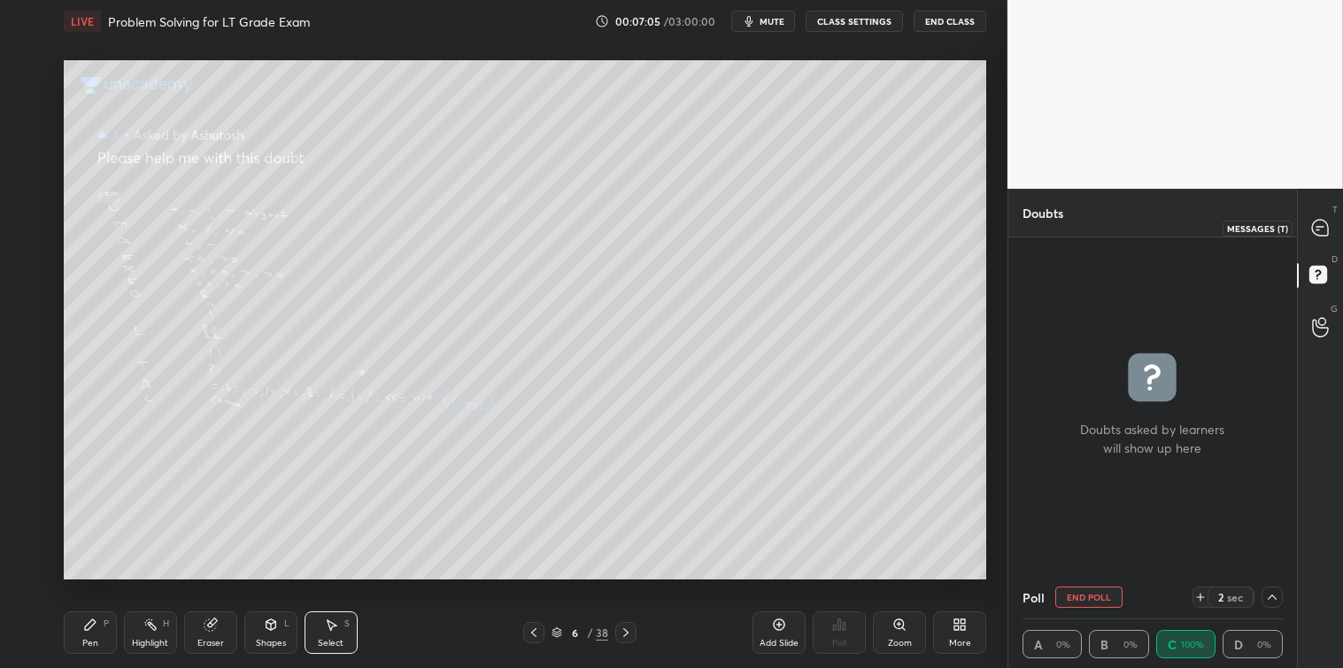
click at [1319, 229] on icon at bounding box center [1318, 229] width 3 height 0
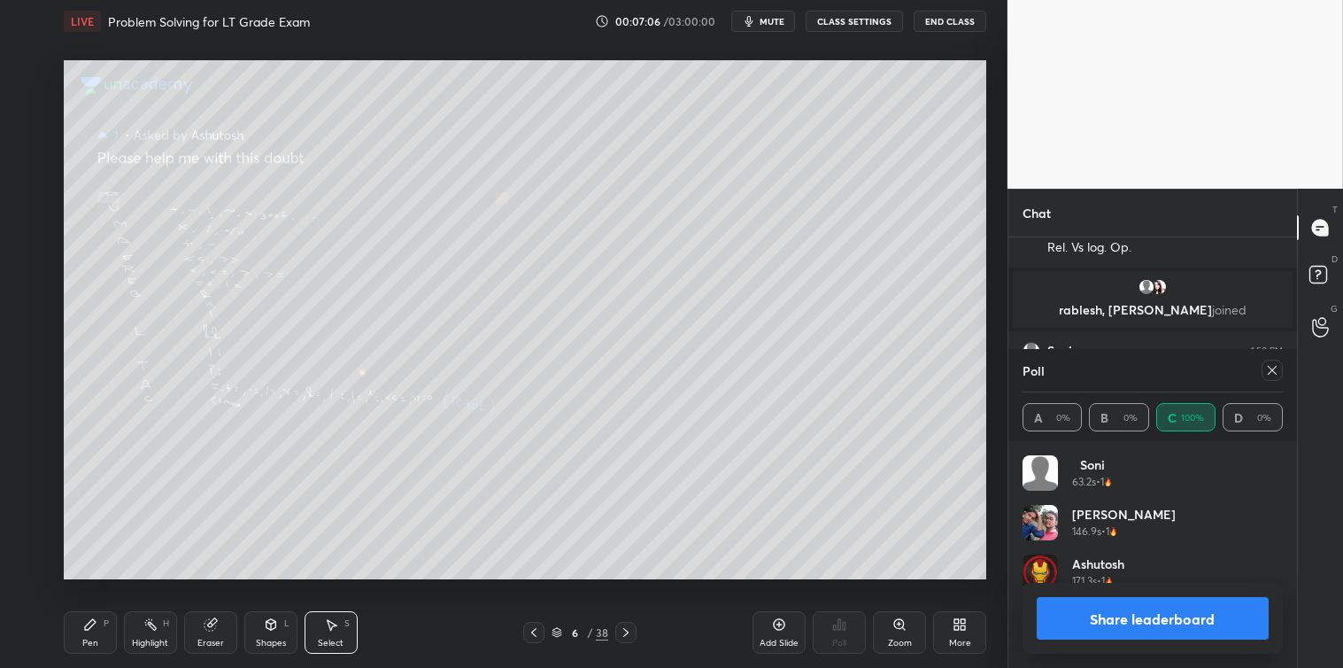
scroll to position [207, 255]
click at [533, 635] on icon at bounding box center [534, 632] width 14 height 14
click at [1272, 368] on icon at bounding box center [1272, 370] width 9 height 9
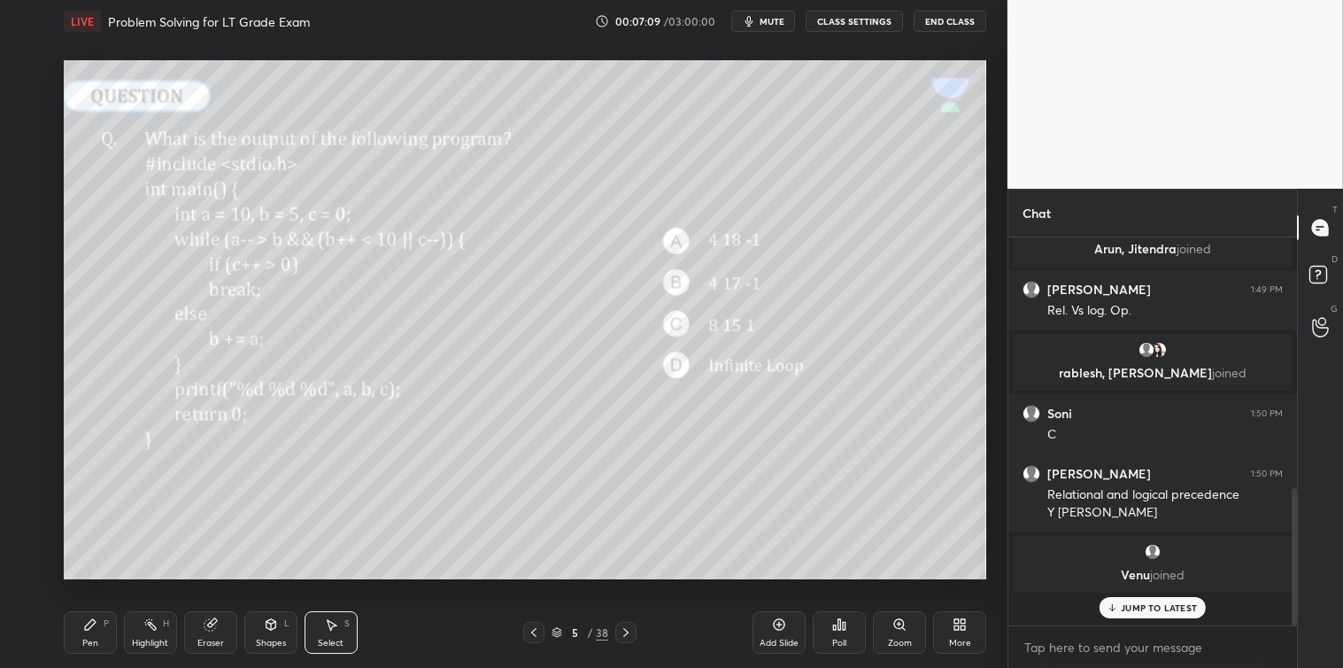
scroll to position [377, 283]
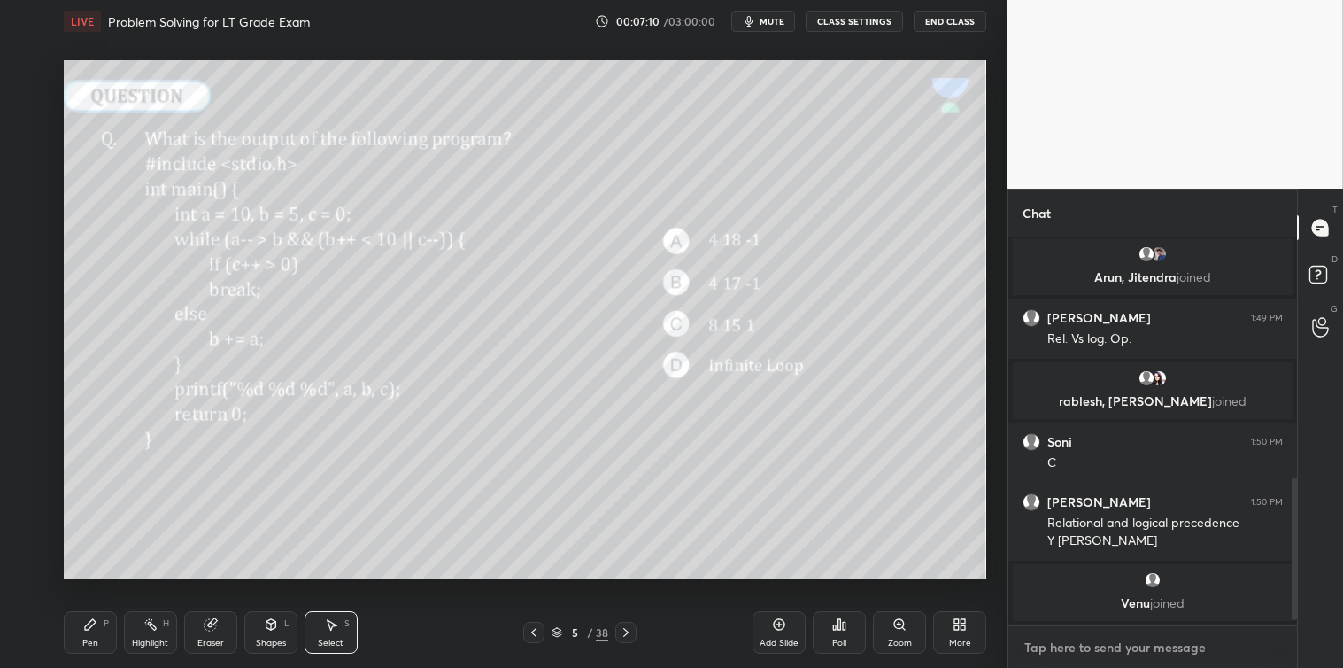
click at [1057, 653] on textarea at bounding box center [1153, 647] width 260 height 28
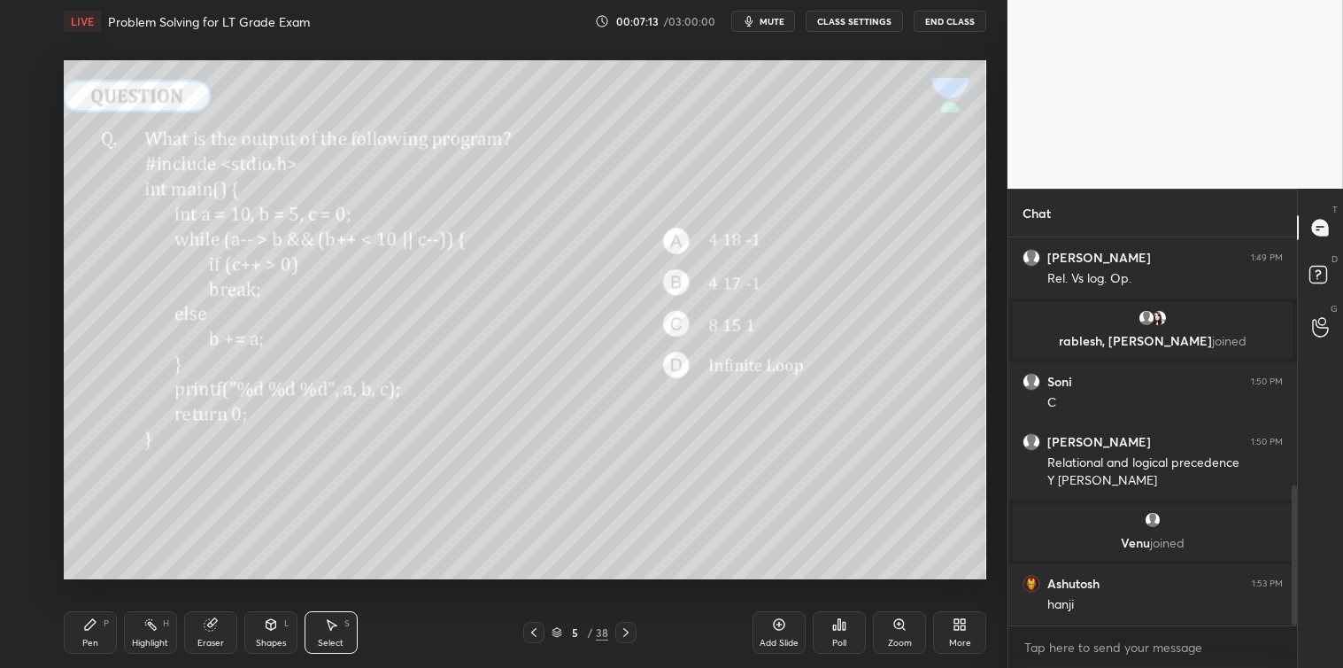
click at [94, 651] on div "Pen P" at bounding box center [90, 632] width 53 height 43
type textarea "x"
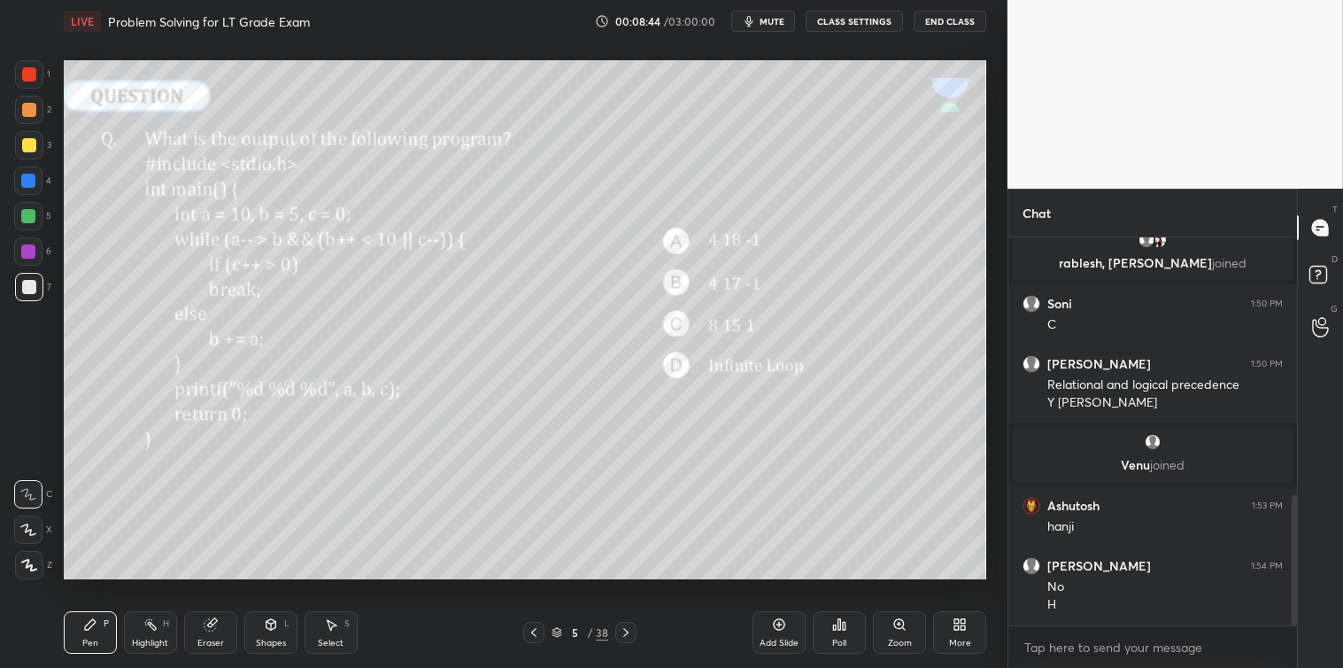
click at [31, 145] on div at bounding box center [29, 145] width 14 height 14
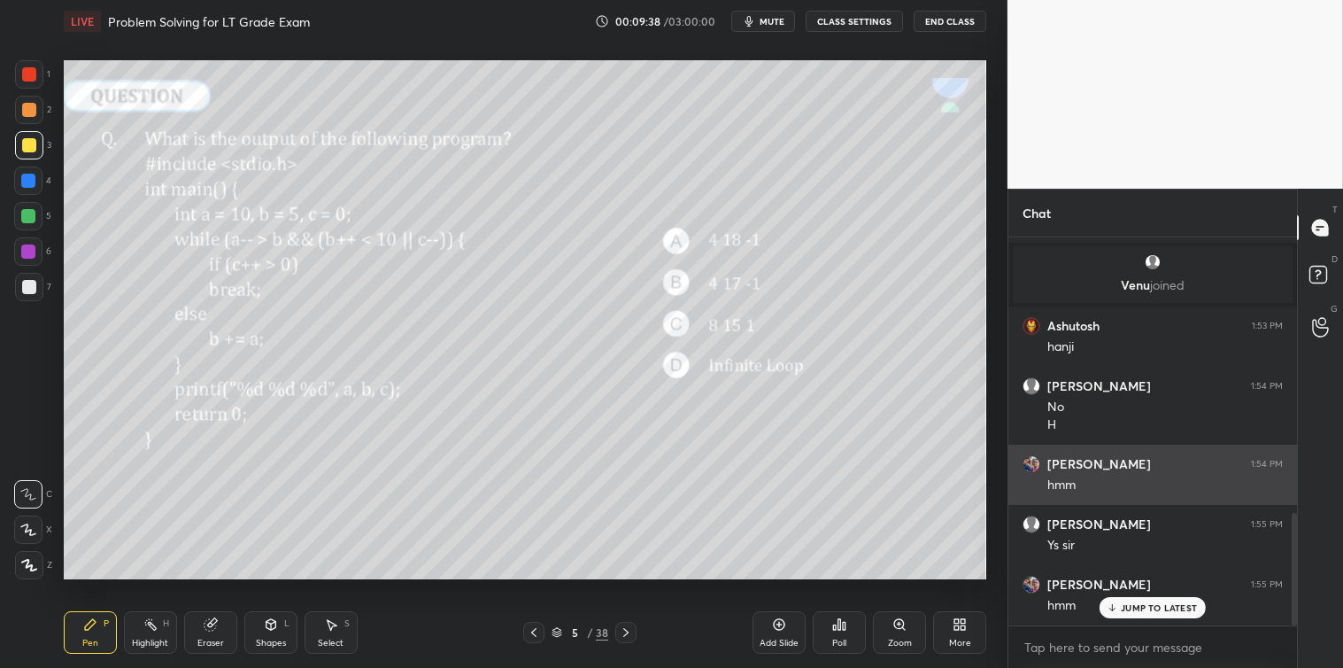
scroll to position [1005, 0]
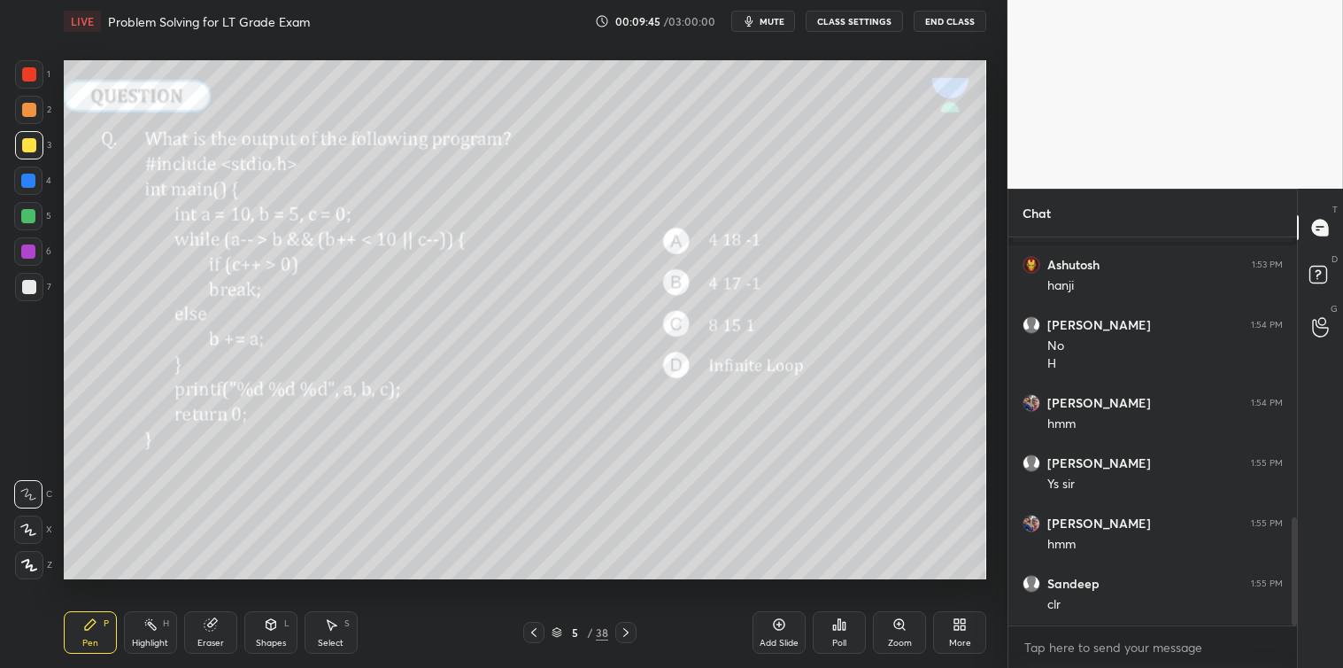
click at [630, 629] on icon at bounding box center [626, 632] width 14 height 14
click at [629, 627] on icon at bounding box center [626, 632] width 14 height 14
click at [836, 636] on div "Poll" at bounding box center [839, 632] width 53 height 43
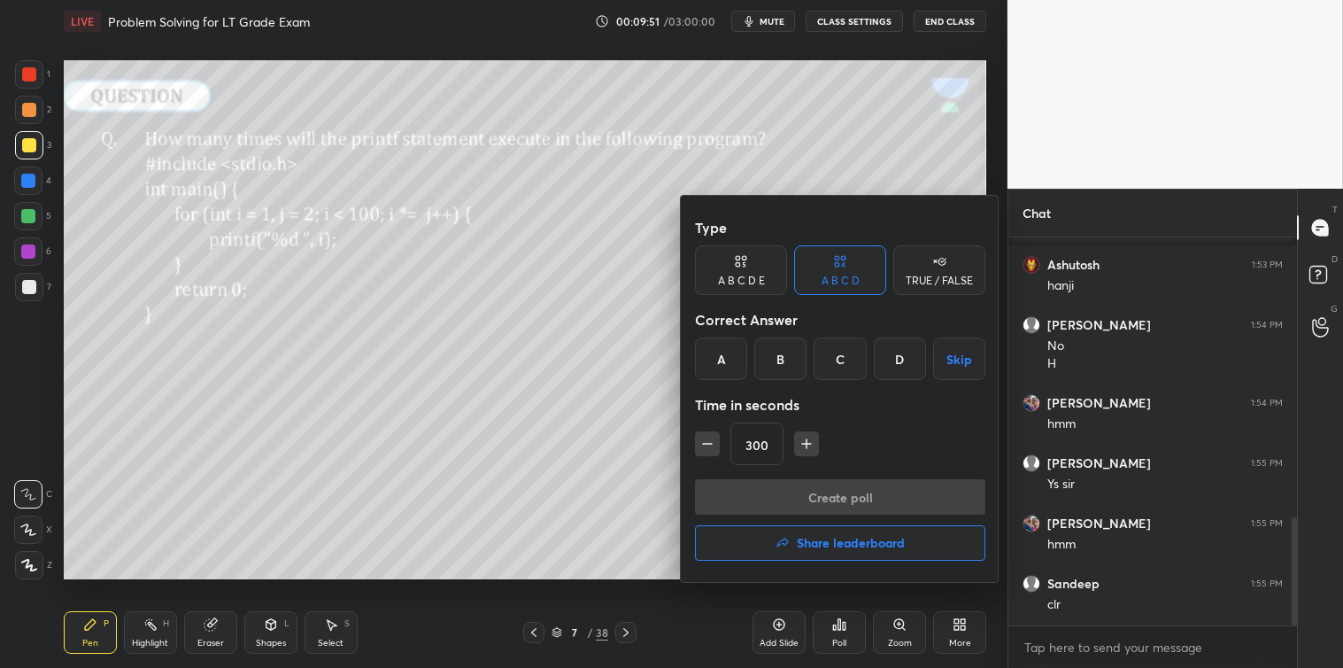
click at [711, 448] on icon "button" at bounding box center [708, 444] width 18 height 18
click at [714, 446] on icon "button" at bounding box center [708, 444] width 18 height 18
click at [714, 445] on icon "button" at bounding box center [708, 444] width 18 height 18
click at [714, 447] on icon "button" at bounding box center [708, 444] width 18 height 18
type input "240"
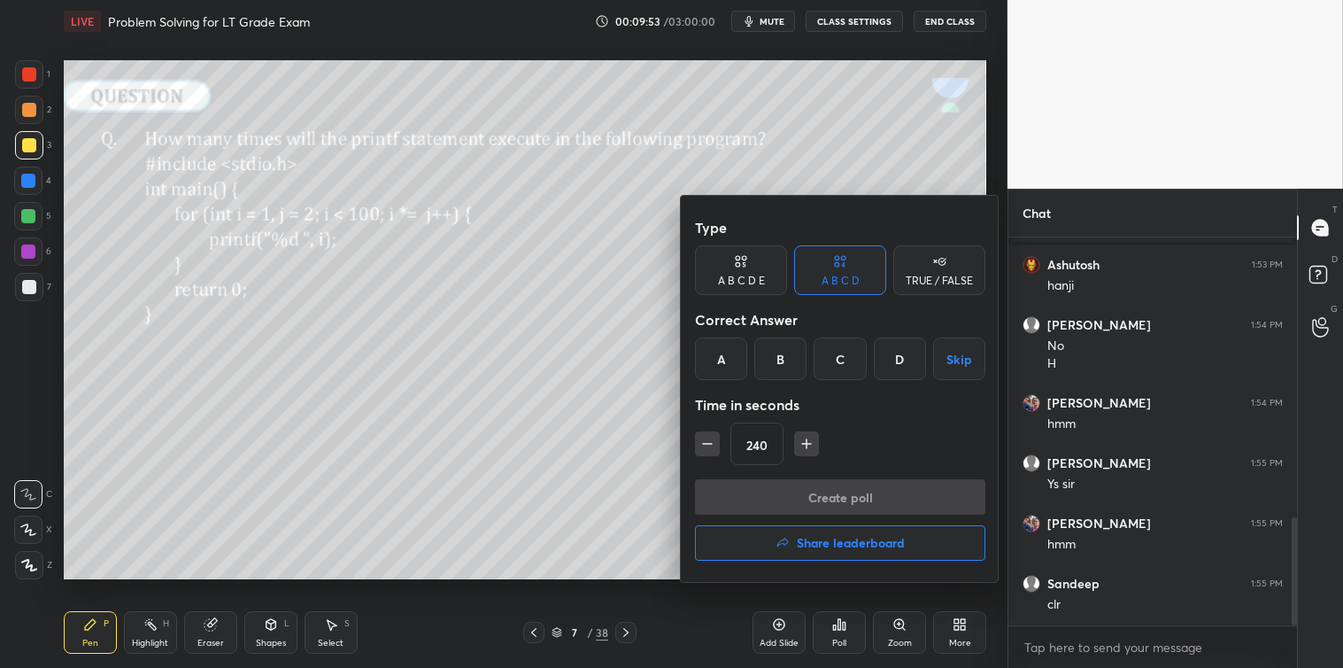
click at [952, 363] on button "Skip" at bounding box center [959, 358] width 52 height 43
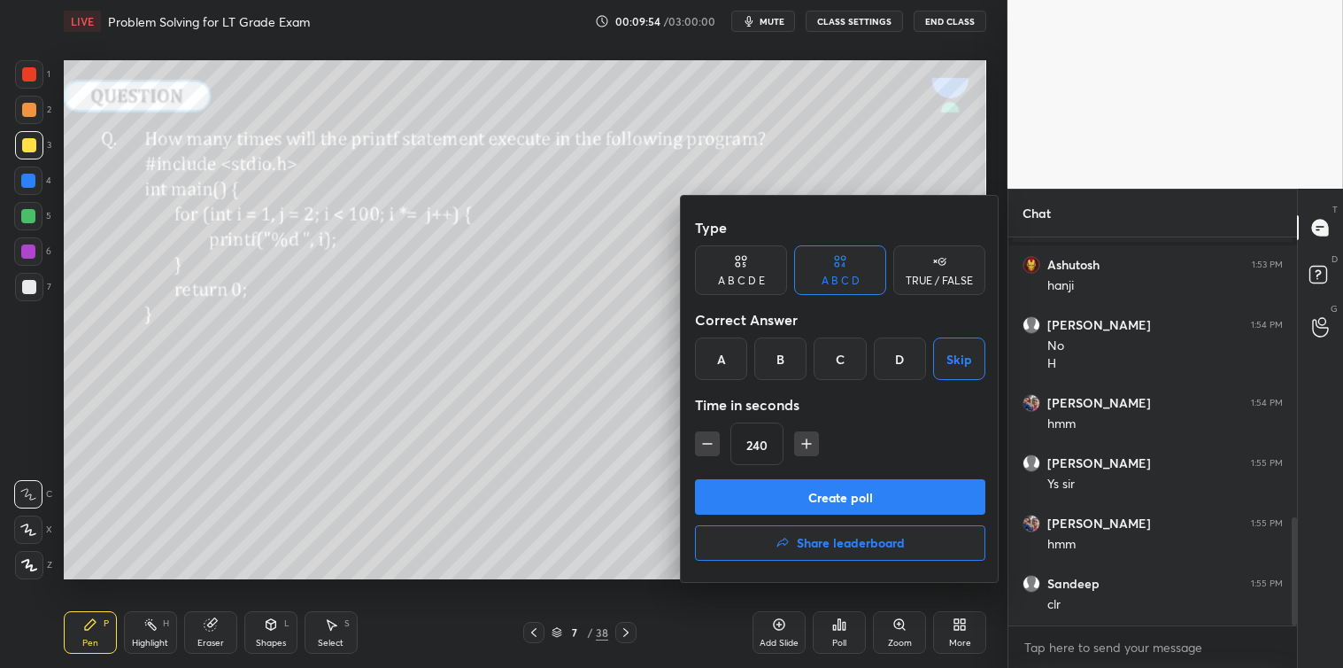
click at [855, 499] on button "Create poll" at bounding box center [840, 496] width 290 height 35
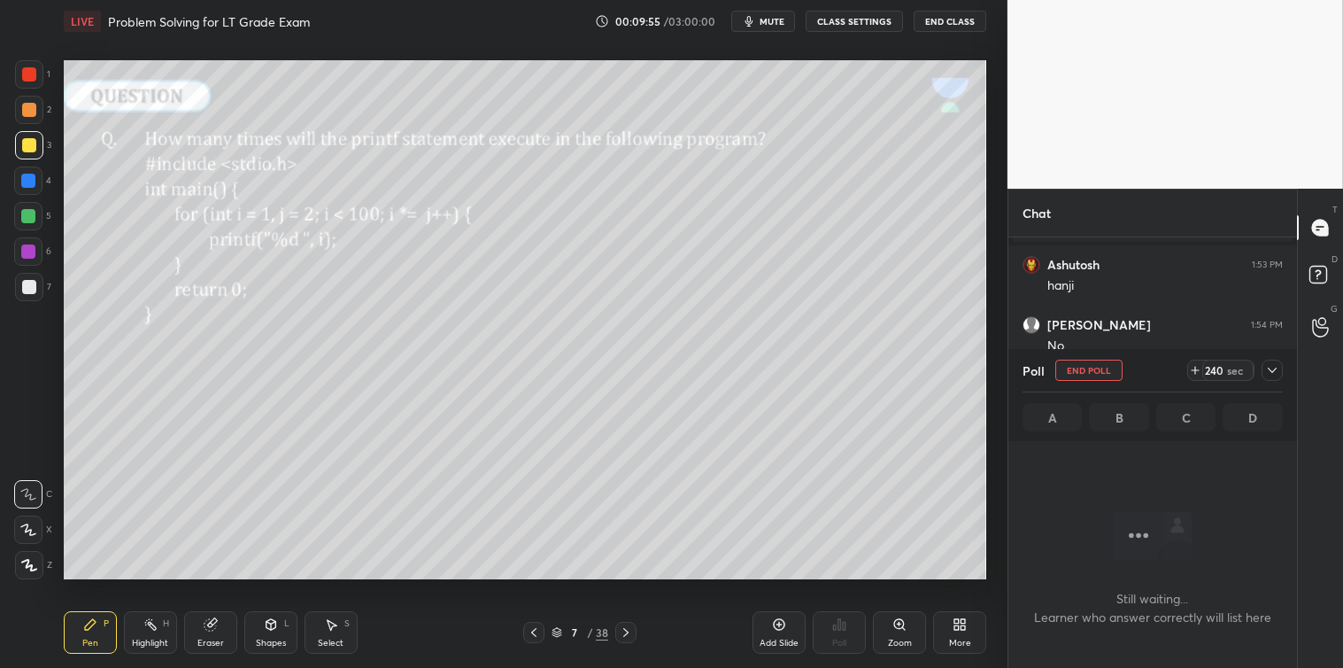
scroll to position [332, 283]
click at [1271, 369] on icon at bounding box center [1272, 370] width 9 height 5
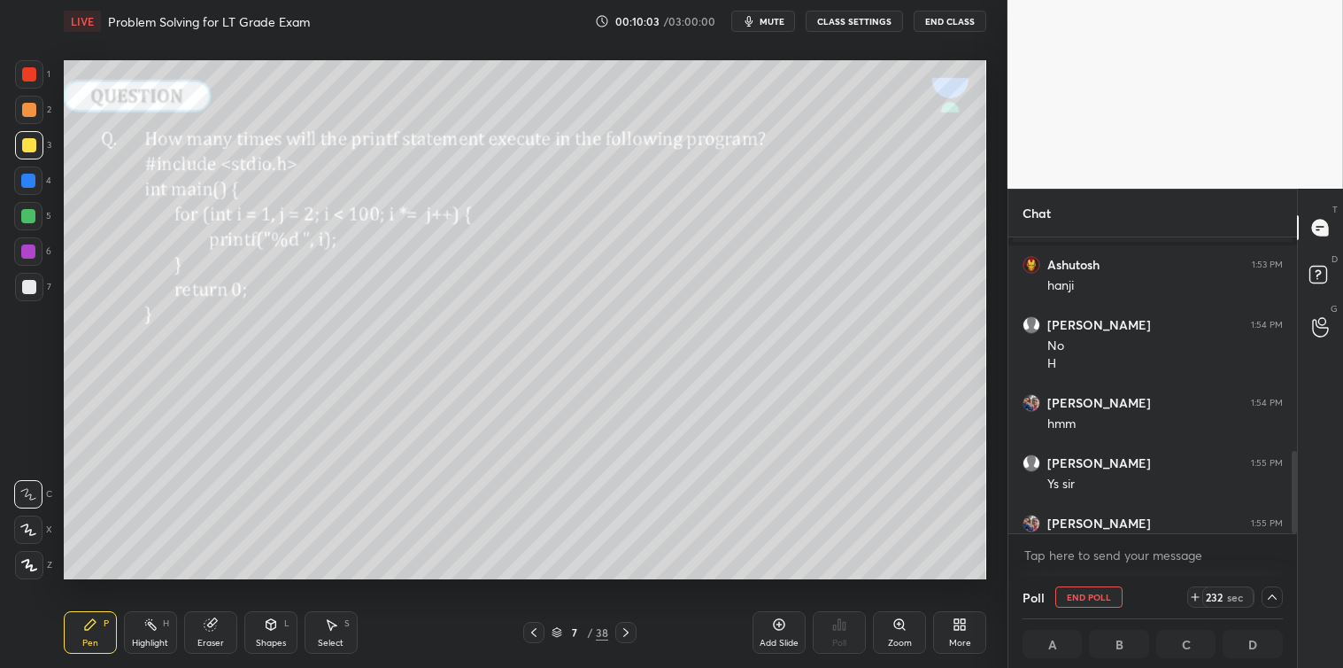
click at [775, 21] on span "mute" at bounding box center [772, 21] width 25 height 12
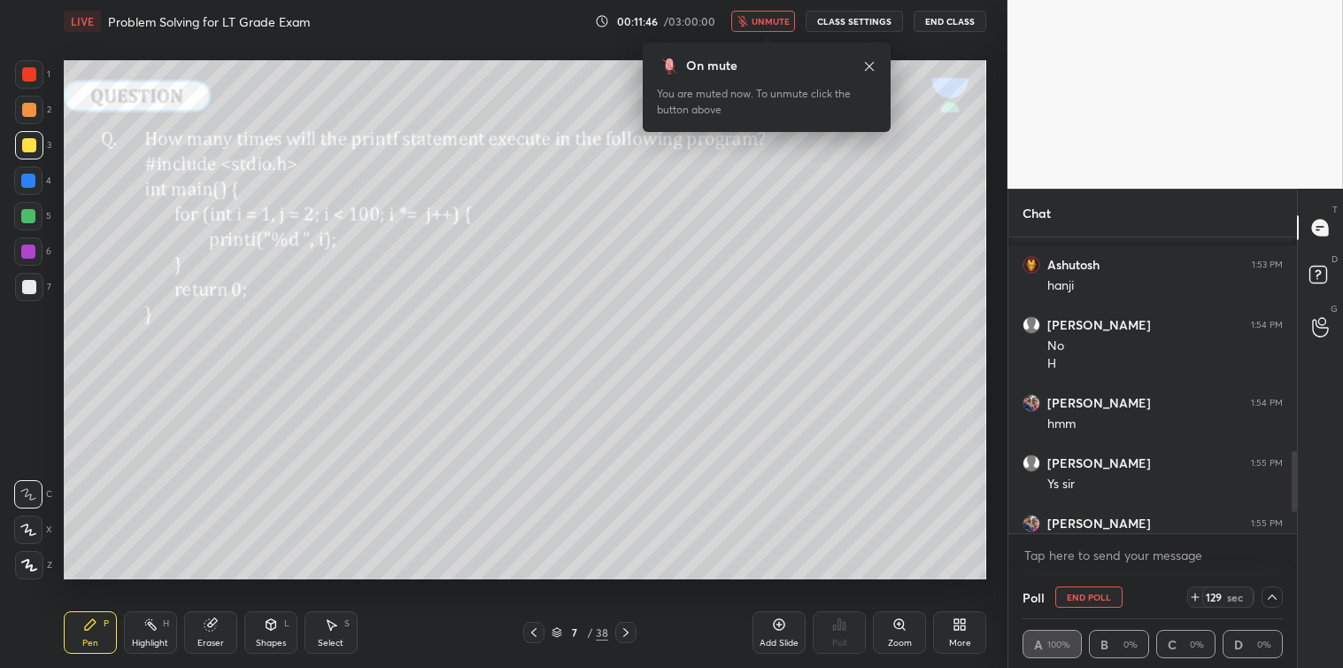
scroll to position [1156, 0]
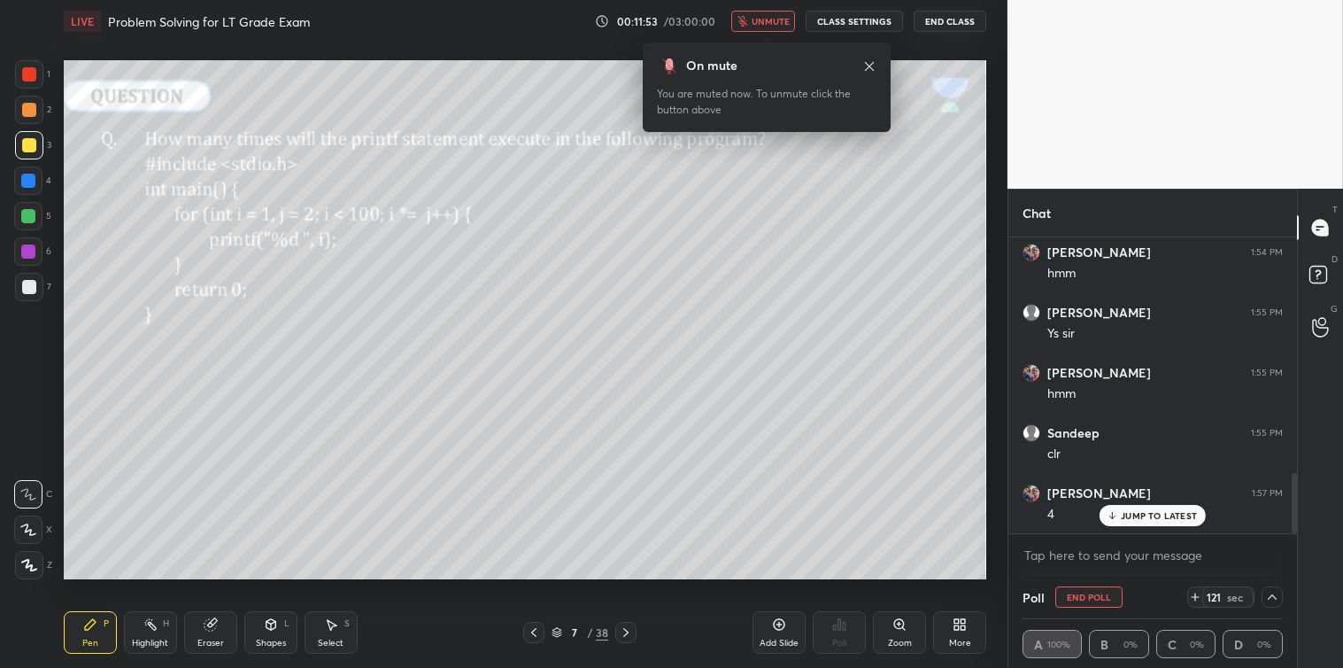
click at [764, 18] on span "unmute" at bounding box center [771, 21] width 38 height 12
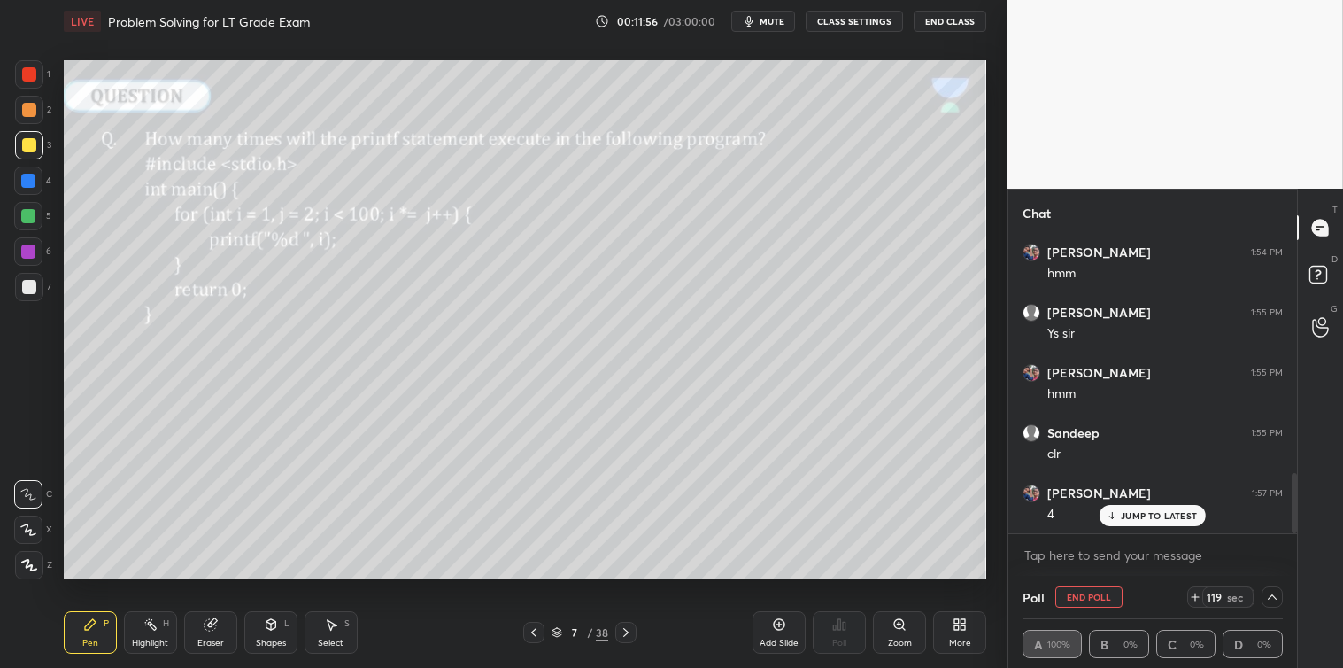
click at [764, 18] on span "mute" at bounding box center [772, 21] width 25 height 12
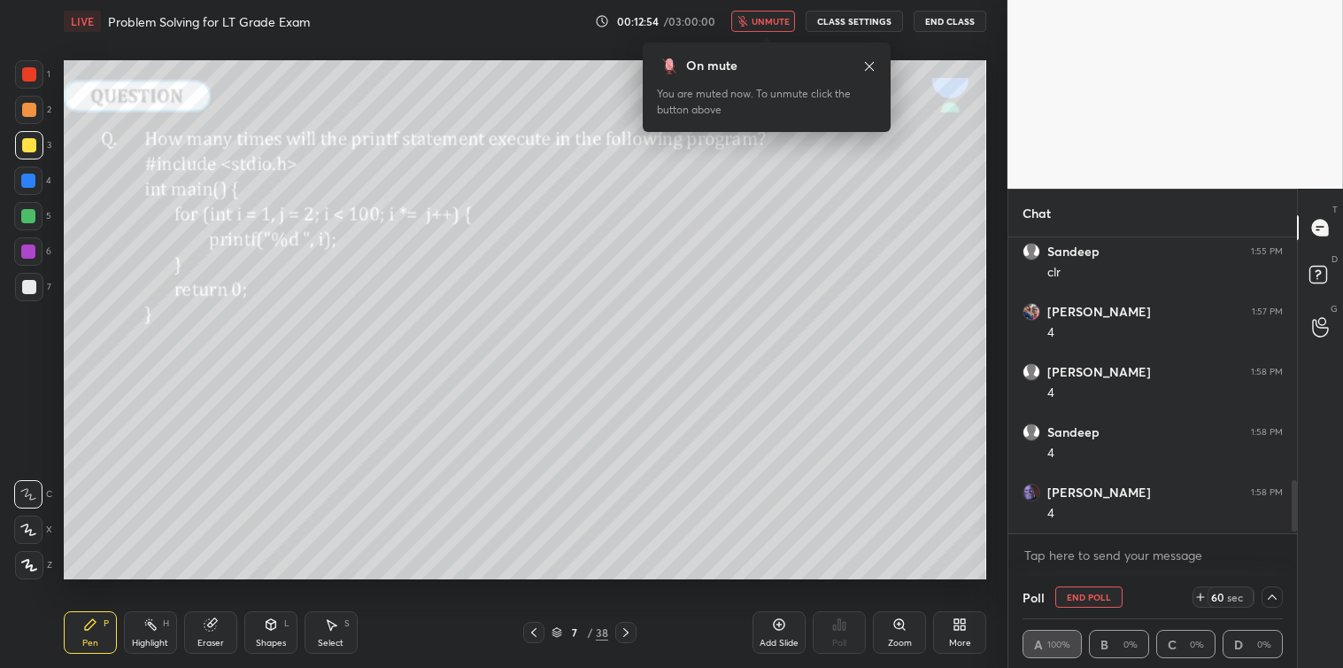
scroll to position [1397, 0]
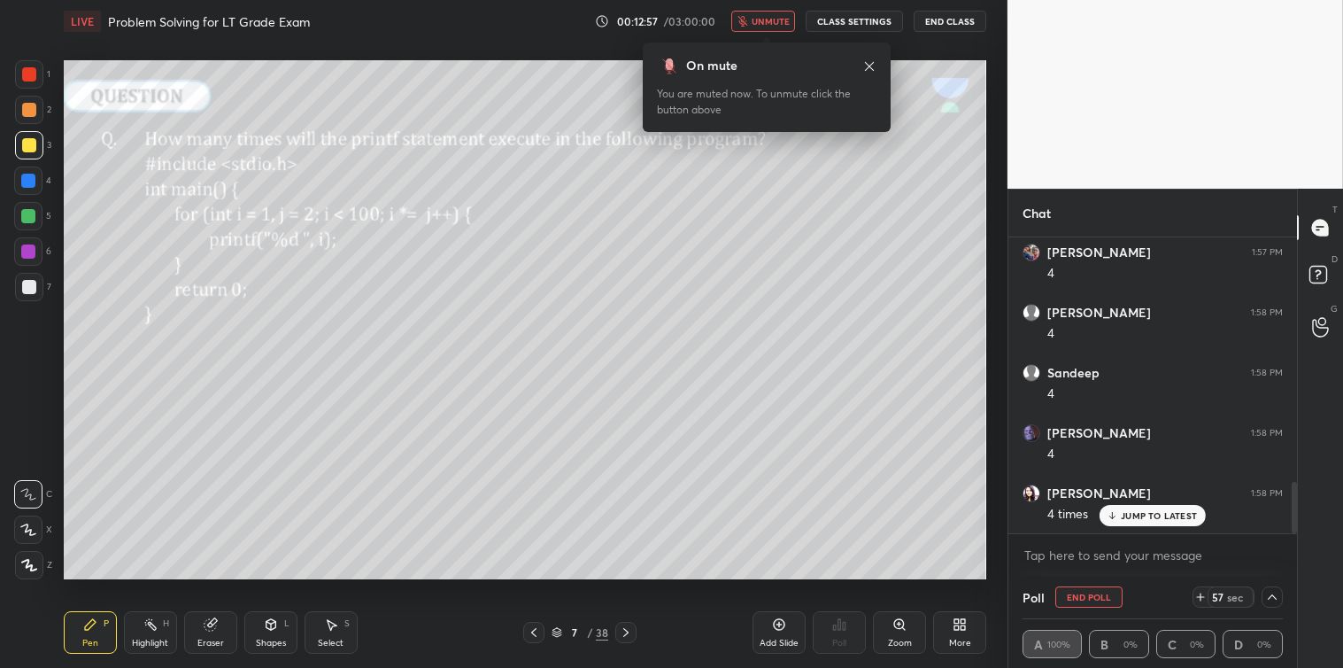
click at [764, 18] on span "unmute" at bounding box center [771, 21] width 38 height 12
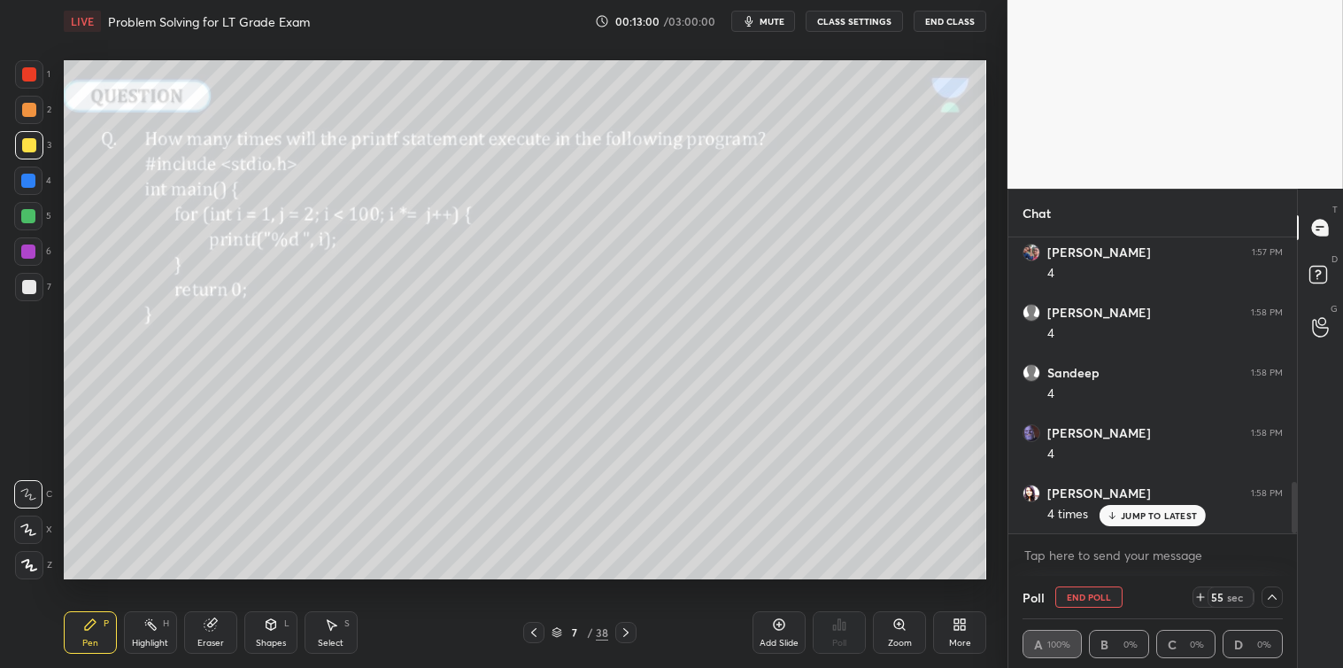
click at [764, 18] on span "mute" at bounding box center [772, 21] width 25 height 12
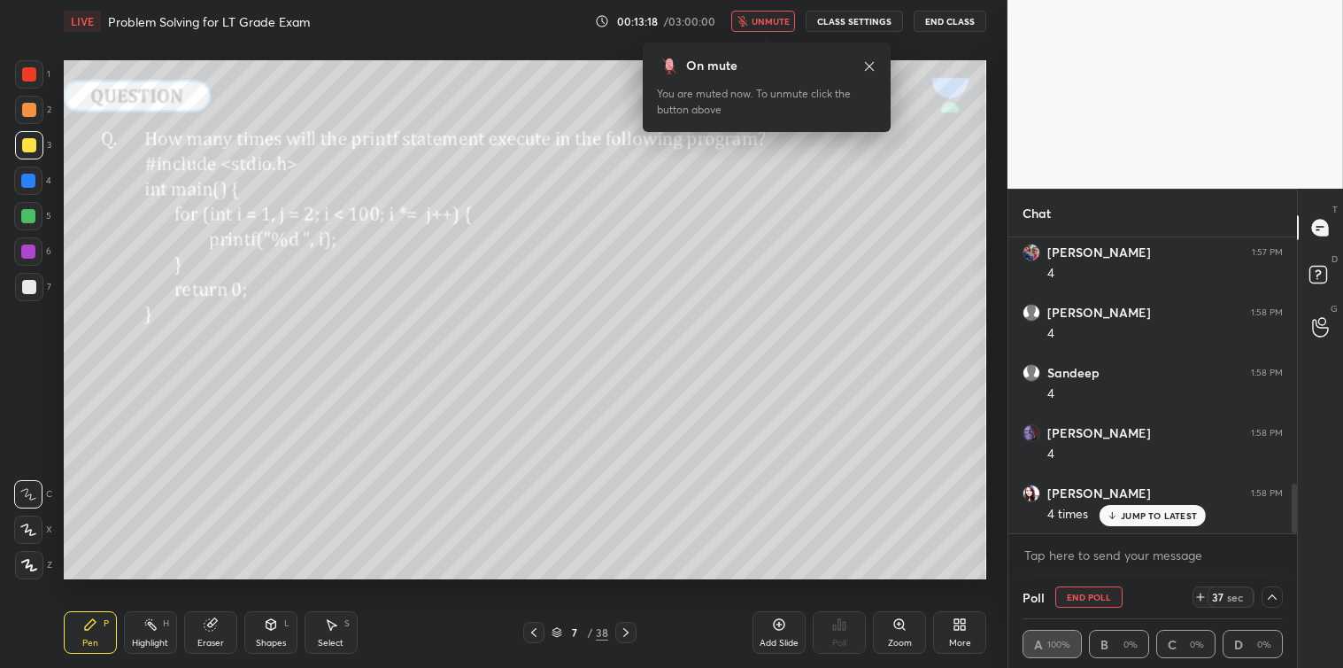
scroll to position [1457, 0]
click at [1200, 596] on icon at bounding box center [1201, 597] width 14 height 14
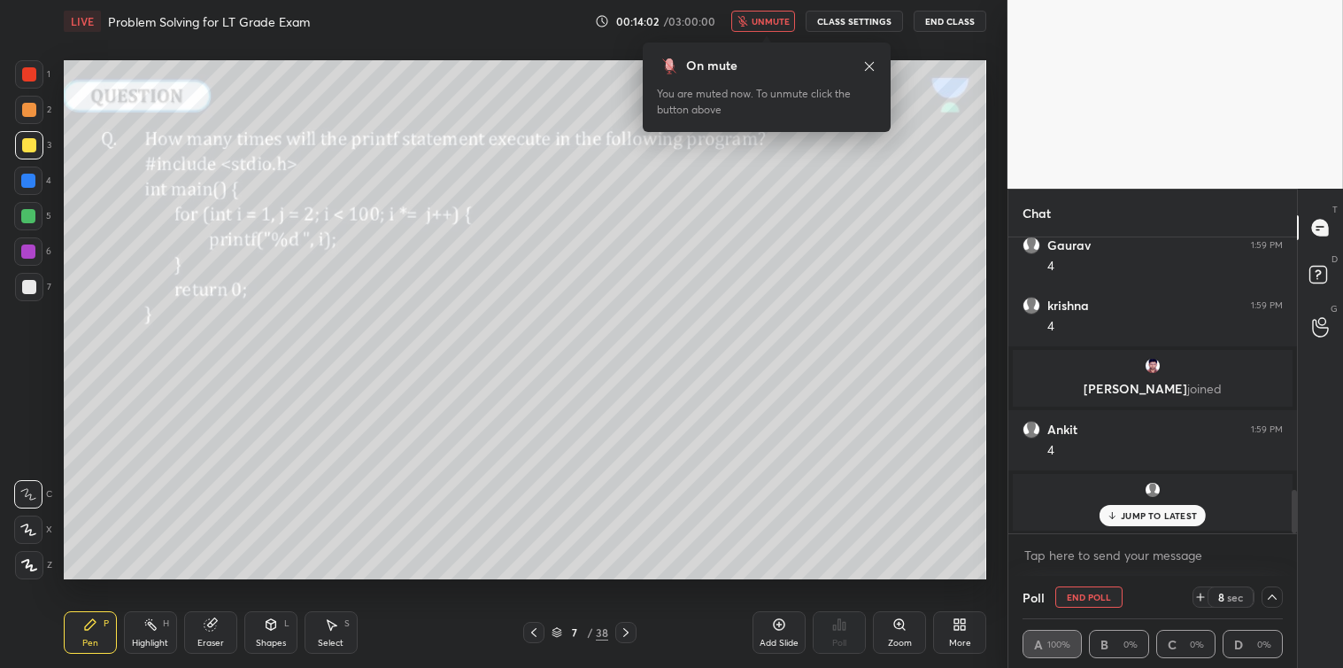
scroll to position [1765, 0]
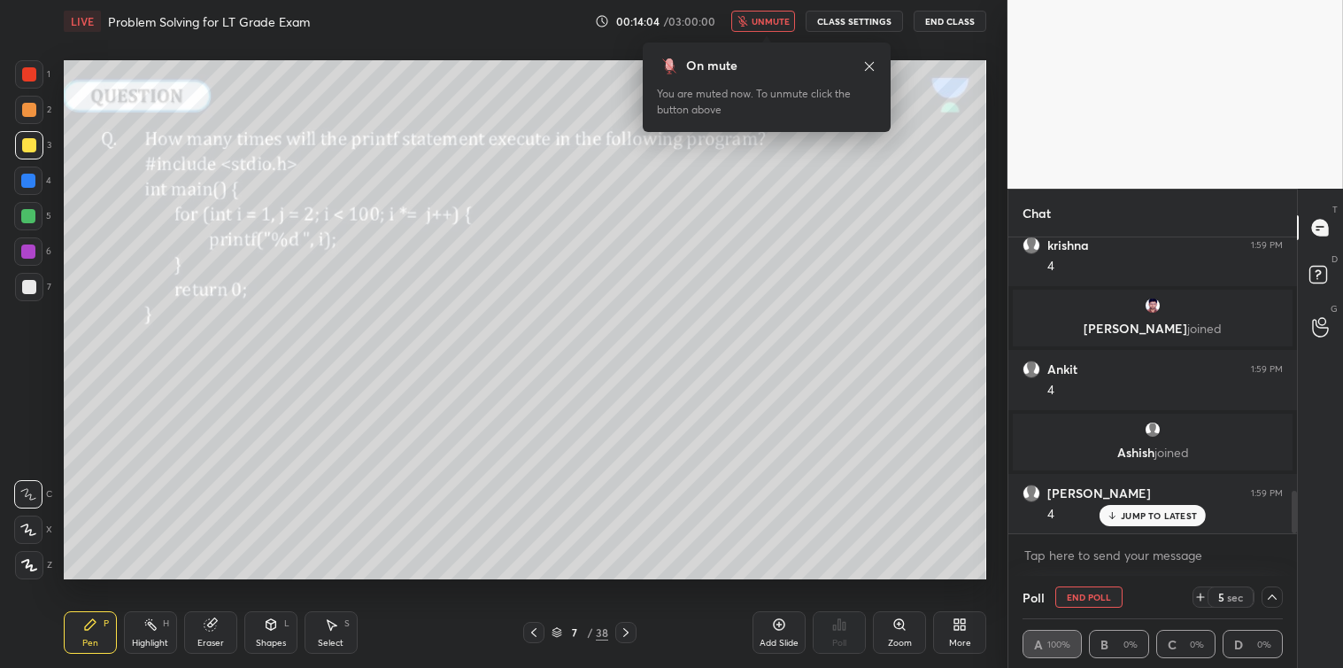
click at [782, 27] on span "unmute" at bounding box center [771, 21] width 38 height 12
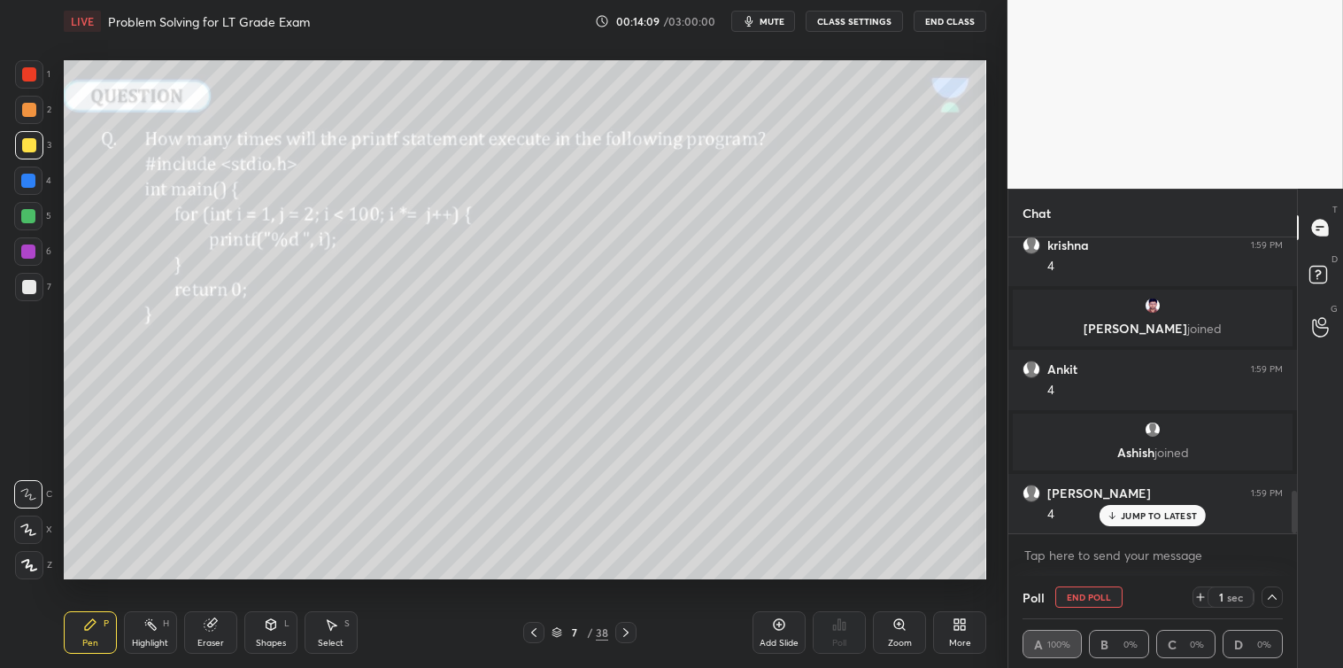
scroll to position [1825, 0]
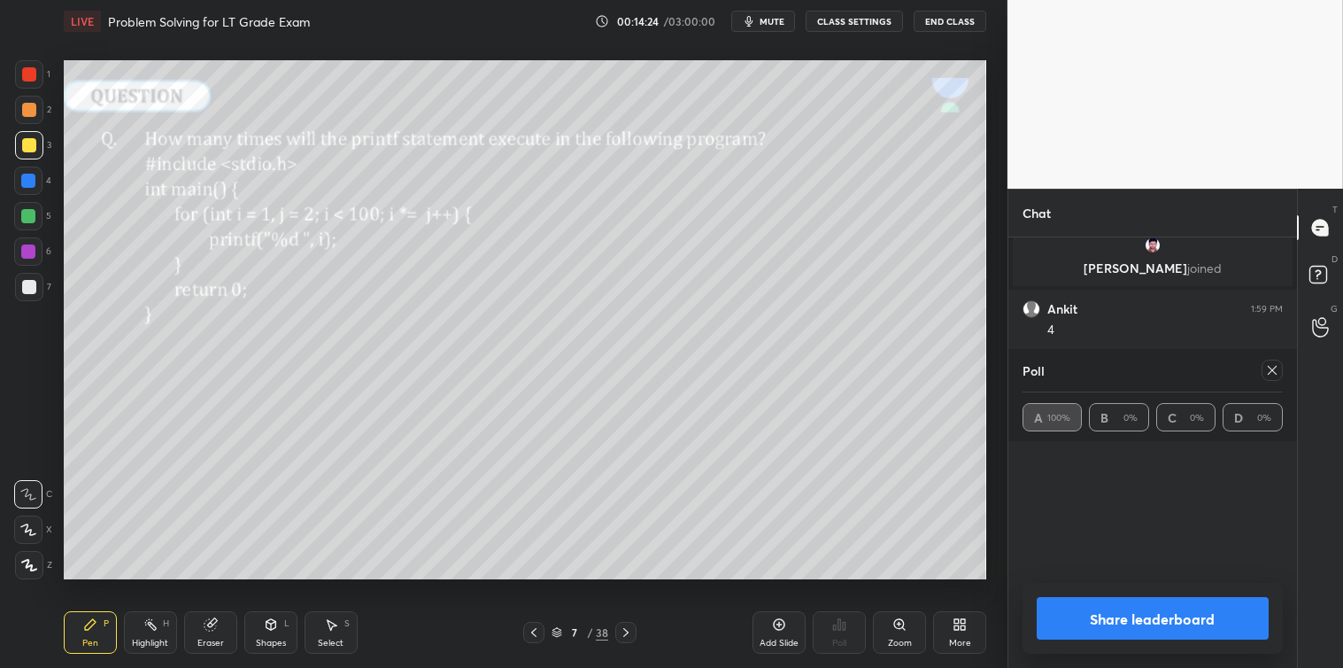
click at [1272, 375] on icon at bounding box center [1272, 370] width 14 height 14
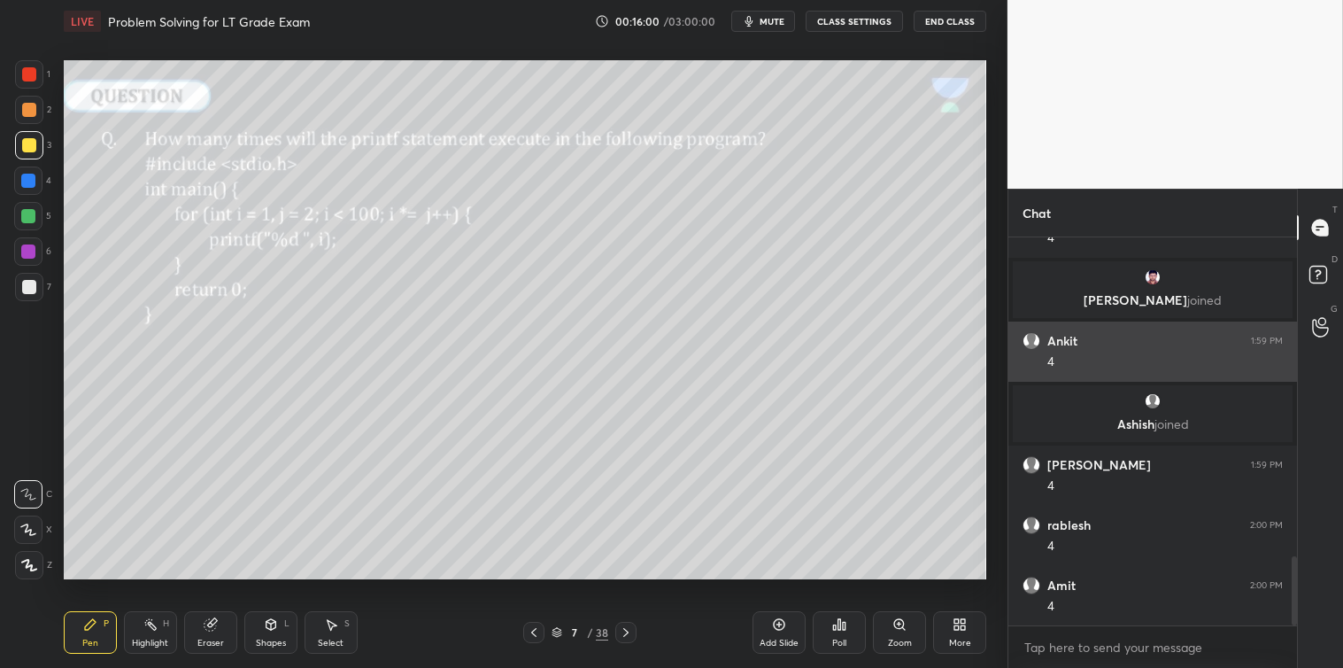
scroll to position [1857, 0]
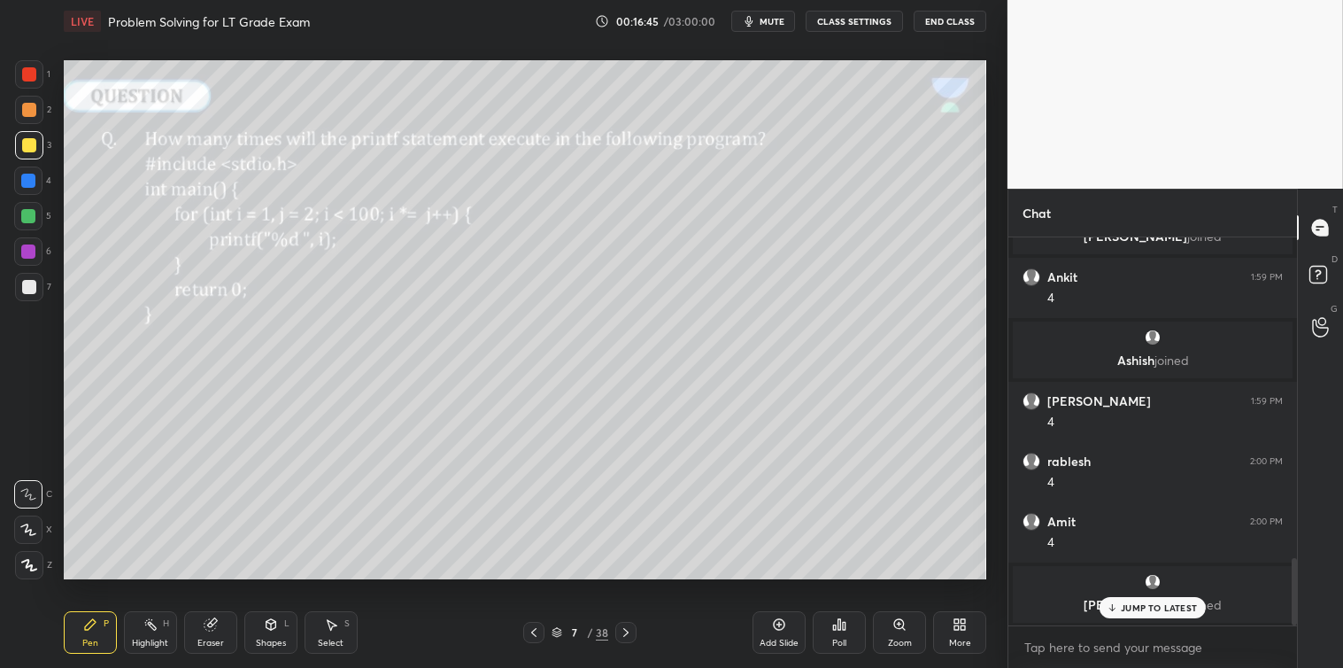
click at [22, 287] on div at bounding box center [29, 287] width 14 height 14
click at [626, 633] on icon at bounding box center [626, 632] width 14 height 14
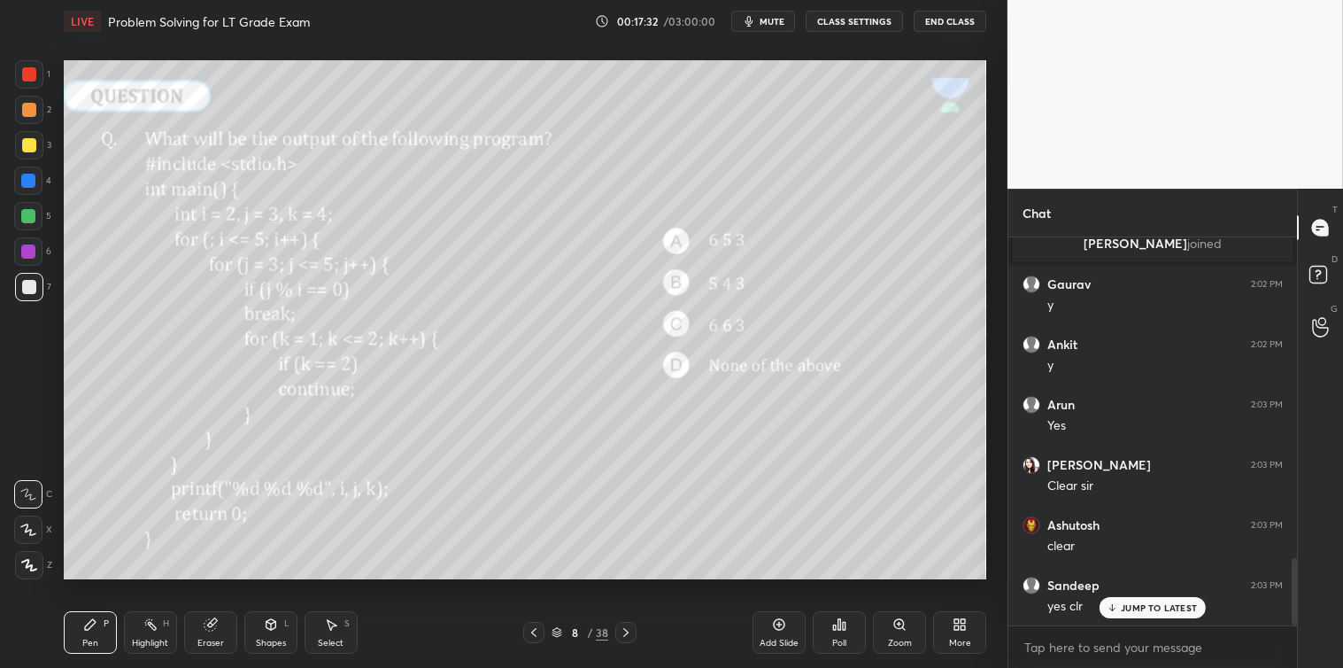
scroll to position [1913, 0]
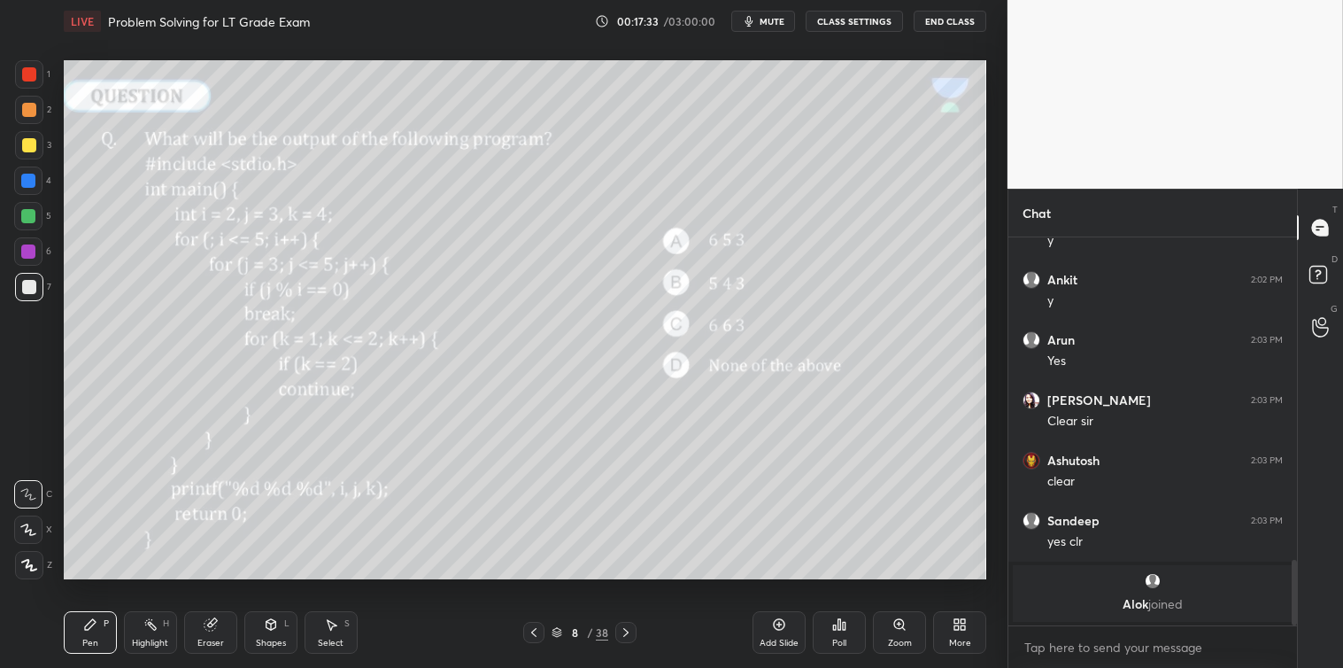
click at [843, 634] on div "Poll" at bounding box center [839, 632] width 53 height 43
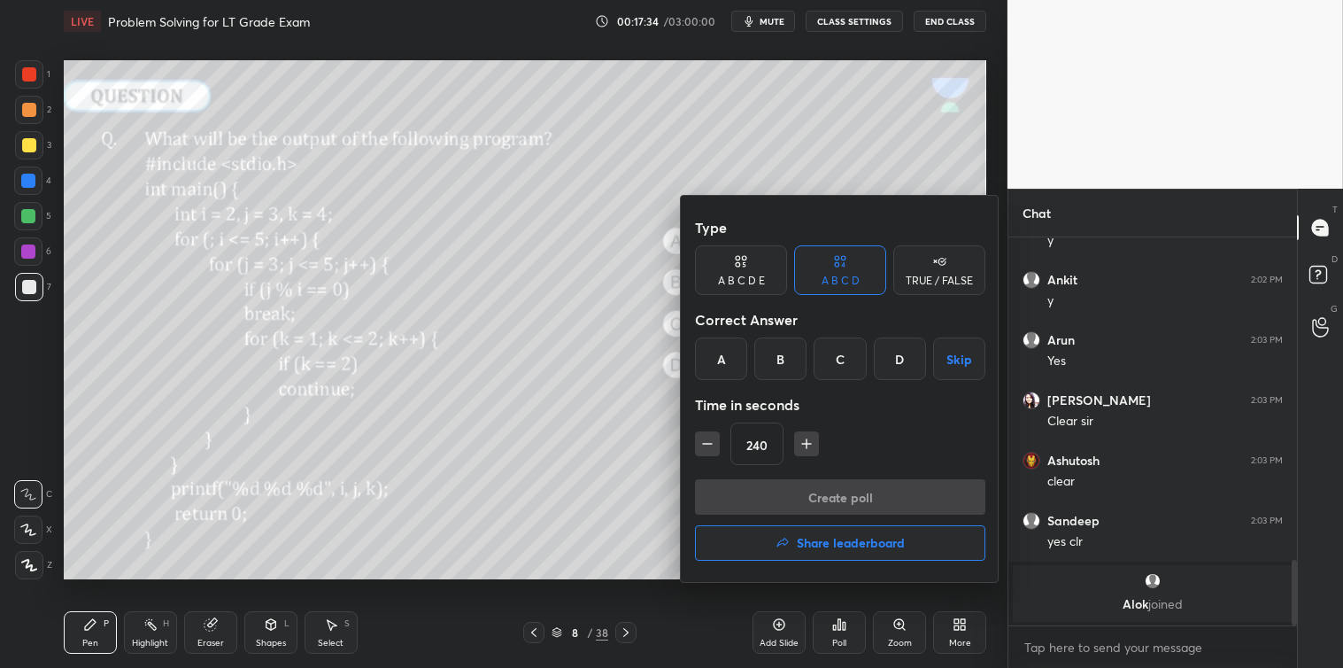
click at [727, 363] on div "A" at bounding box center [721, 358] width 52 height 43
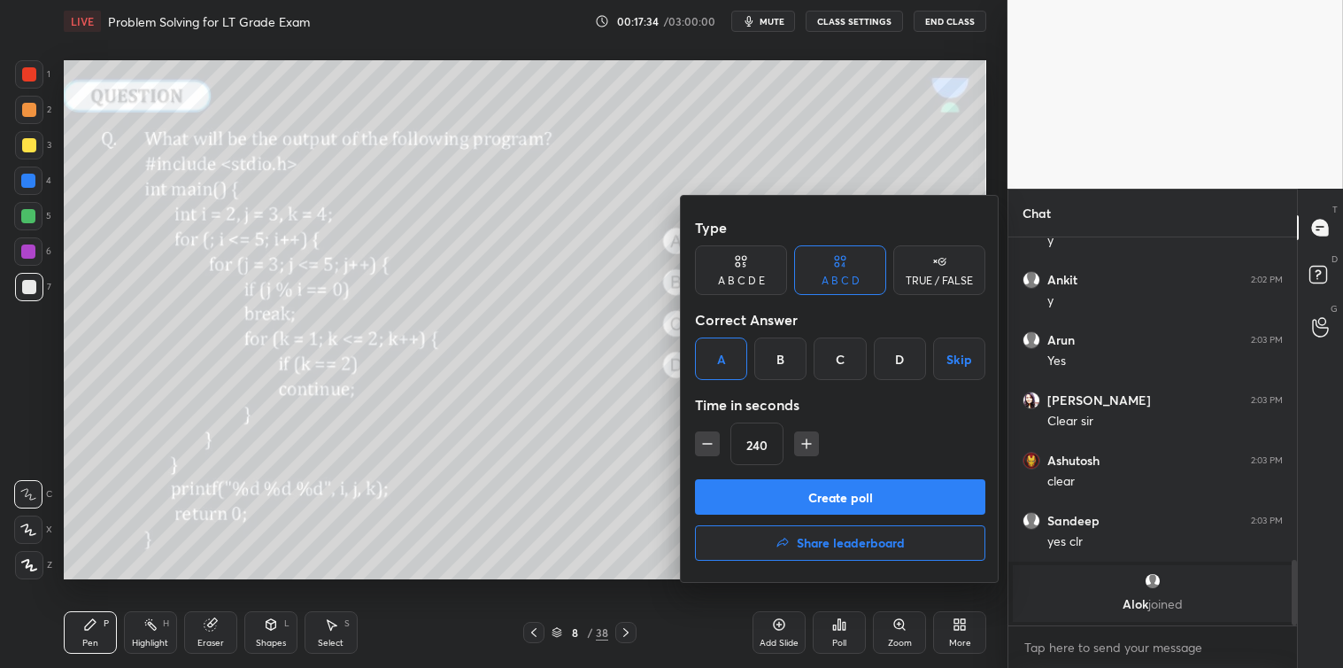
click at [824, 497] on button "Create poll" at bounding box center [840, 496] width 290 height 35
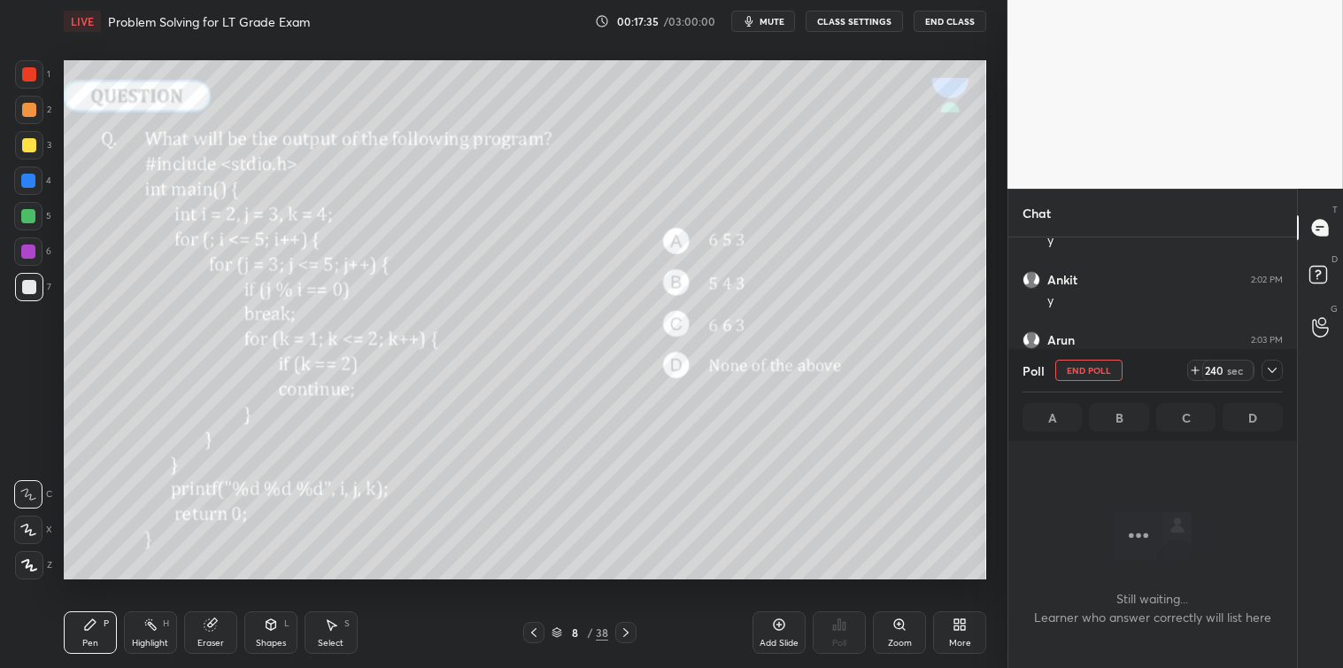
scroll to position [5, 4]
click at [1273, 372] on icon at bounding box center [1272, 370] width 9 height 5
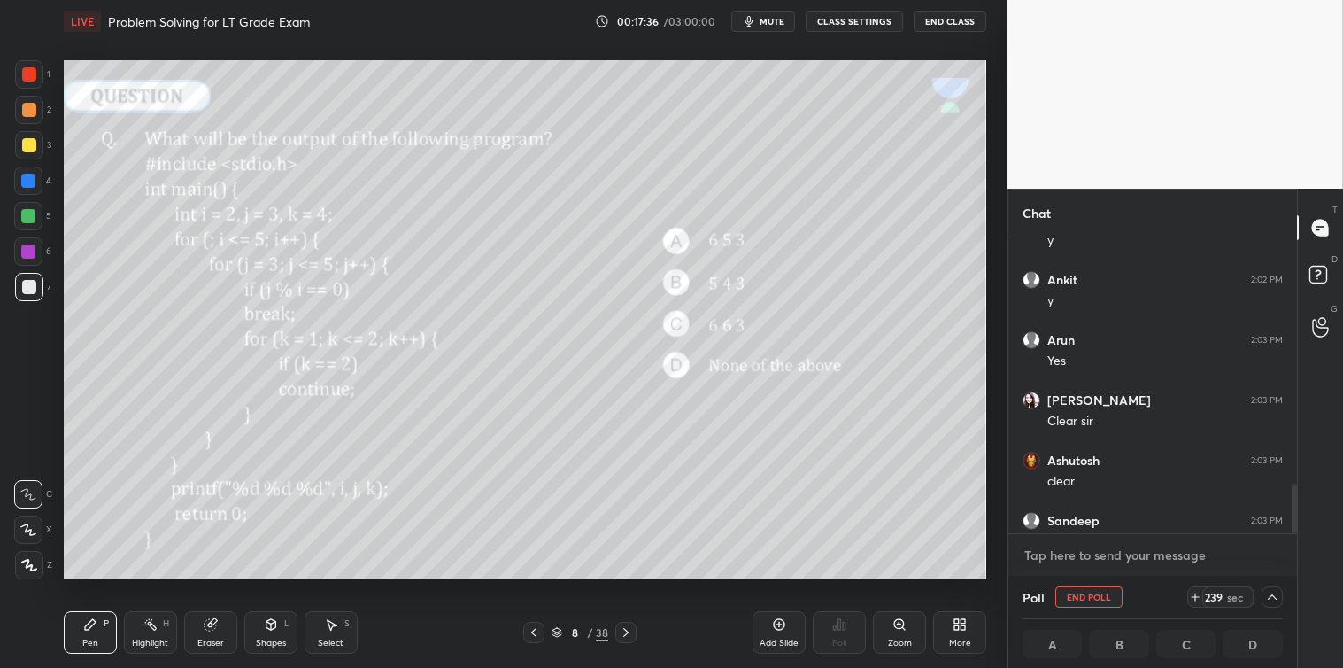
click at [1123, 555] on textarea at bounding box center [1153, 555] width 260 height 28
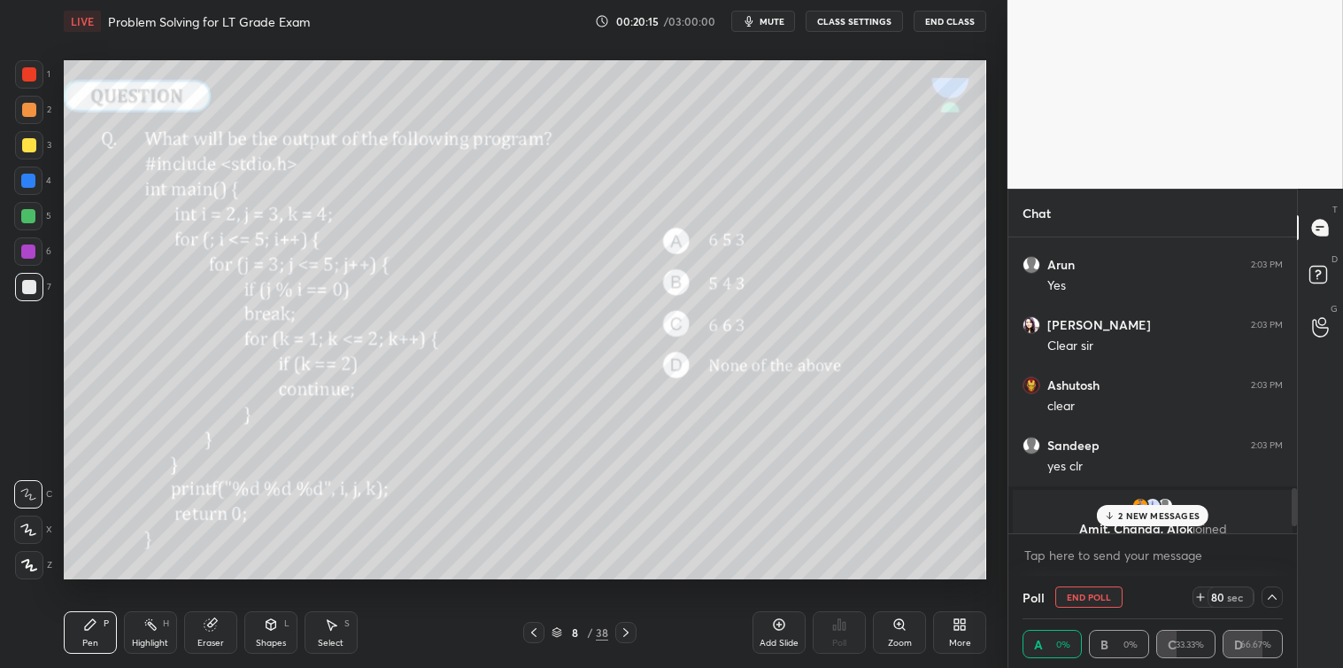
scroll to position [2004, 0]
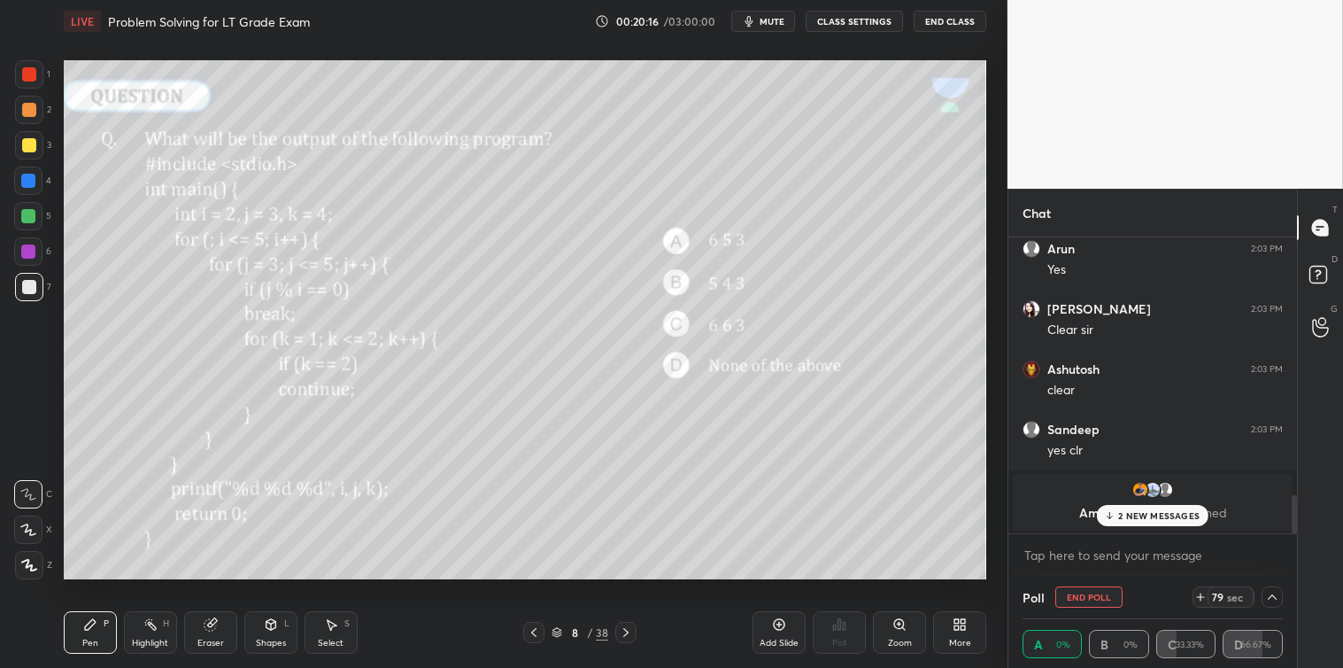
drag, startPoint x: 1294, startPoint y: 496, endPoint x: 1299, endPoint y: 526, distance: 30.6
click at [1299, 526] on div "Chat Ankit 2:02 PM y Arun 2:03 PM Yes [PERSON_NAME] 2:03 PM Clear [PERSON_NAME]…" at bounding box center [1176, 428] width 336 height 479
click at [1188, 523] on div "2 NEW MESSAGES" at bounding box center [1153, 515] width 112 height 21
click at [1130, 541] on textarea at bounding box center [1153, 555] width 260 height 28
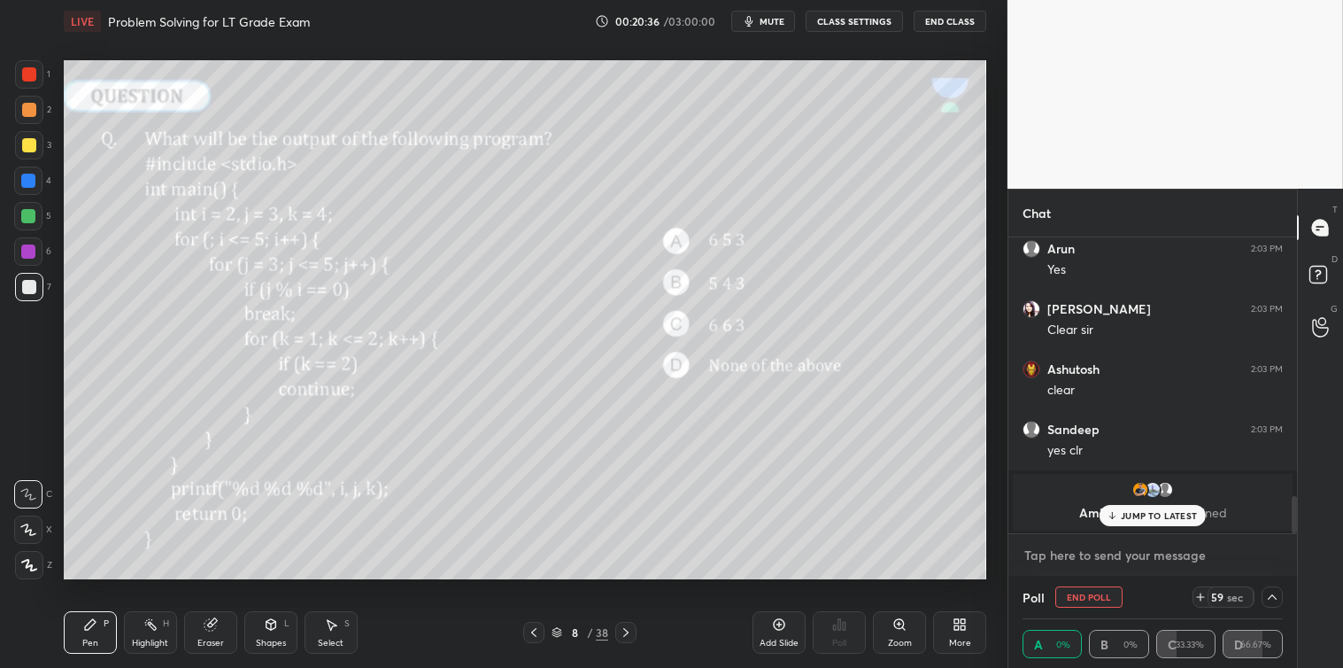
scroll to position [2064, 0]
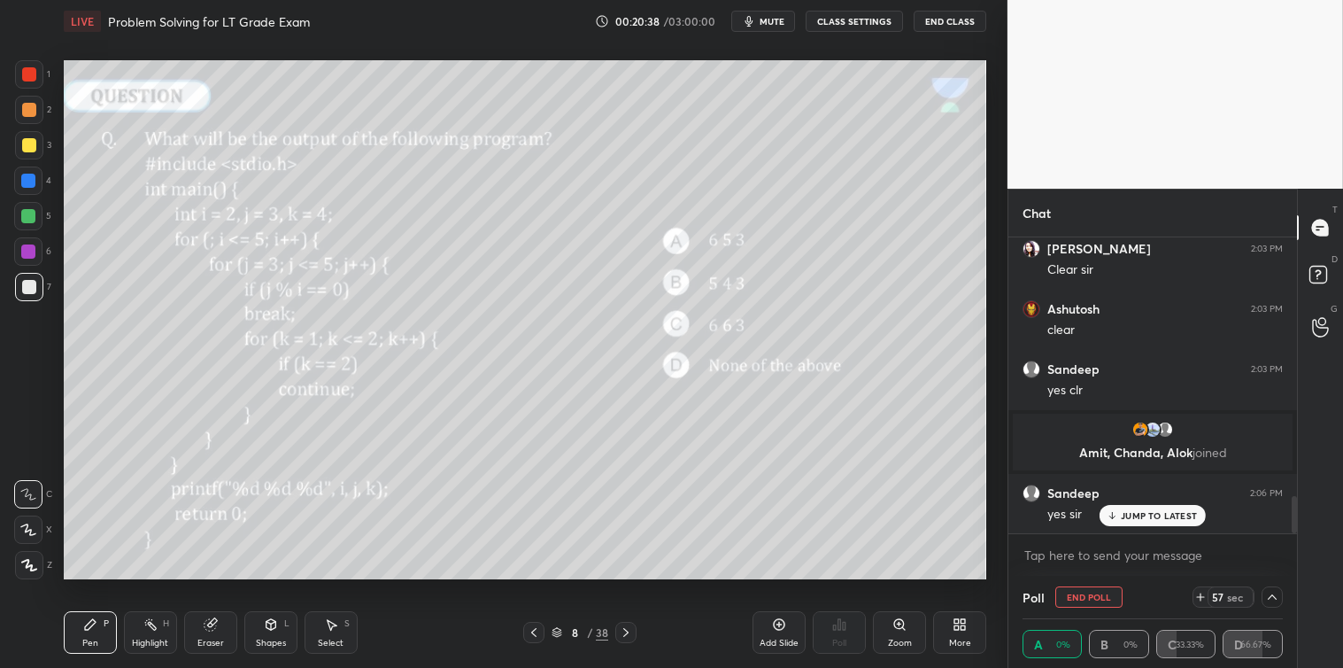
click at [1170, 507] on div "JUMP TO LATEST" at bounding box center [1153, 515] width 106 height 21
click at [1202, 596] on icon at bounding box center [1201, 597] width 14 height 14
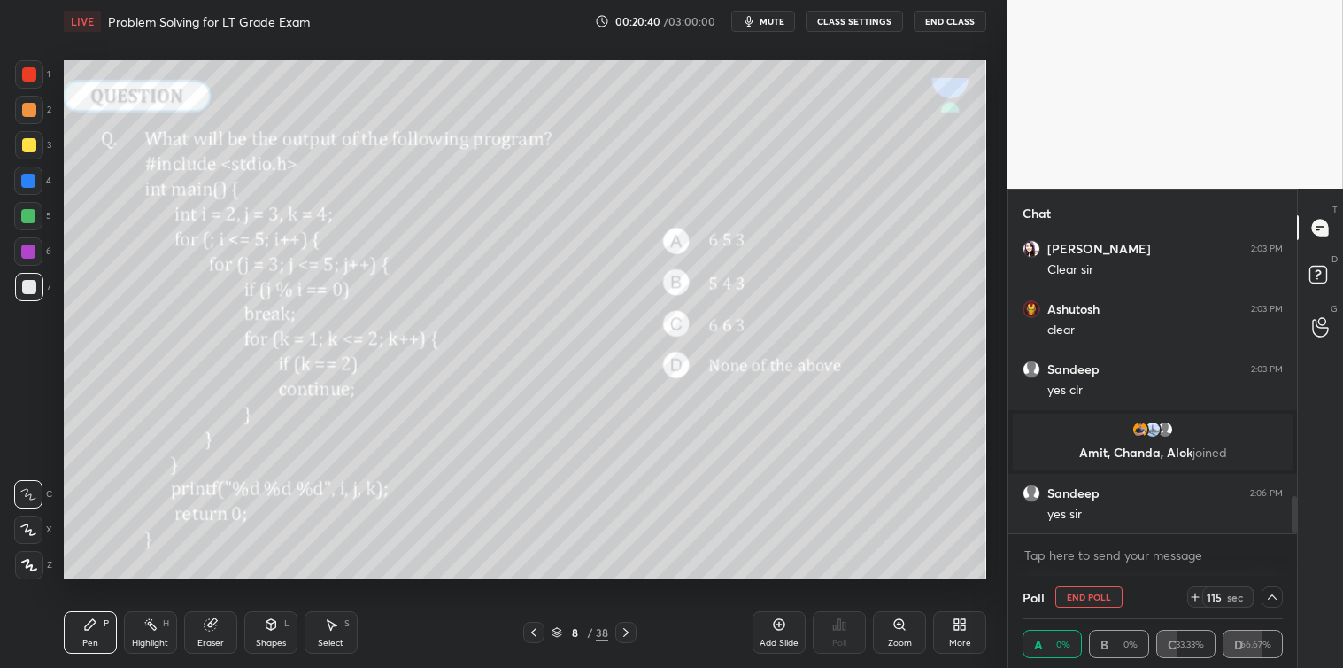
click at [1202, 596] on icon at bounding box center [1195, 597] width 14 height 14
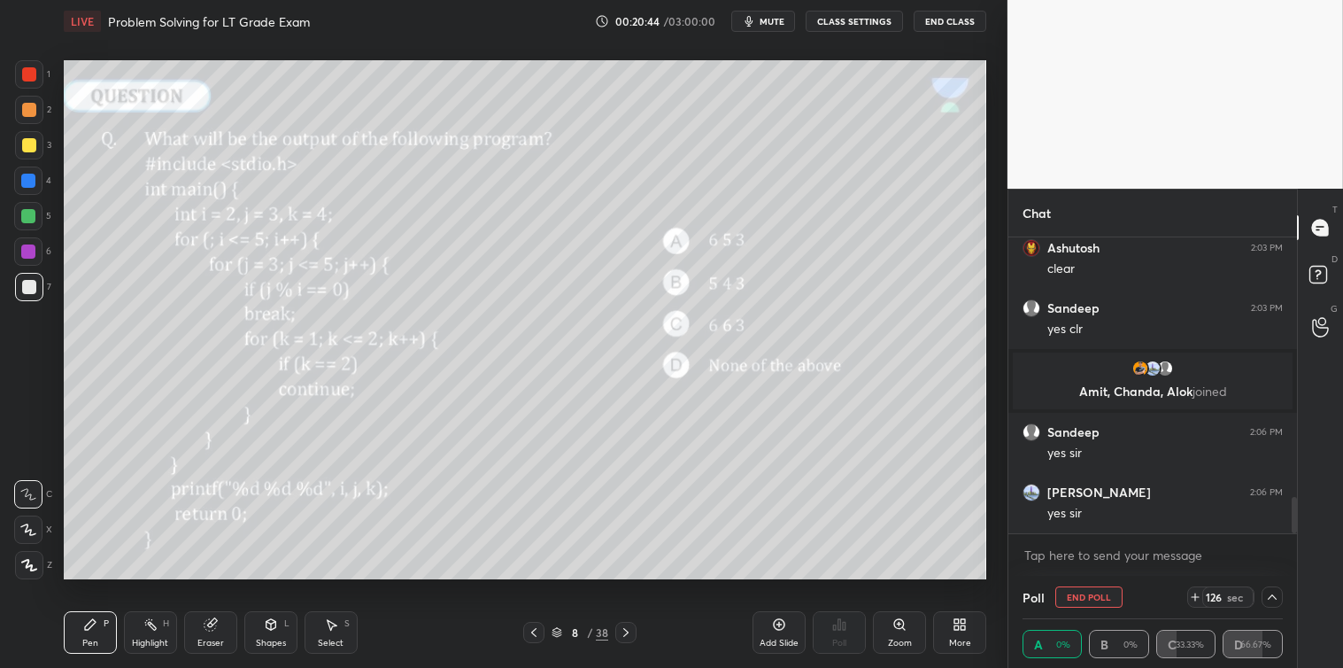
click at [1202, 596] on icon at bounding box center [1195, 597] width 14 height 14
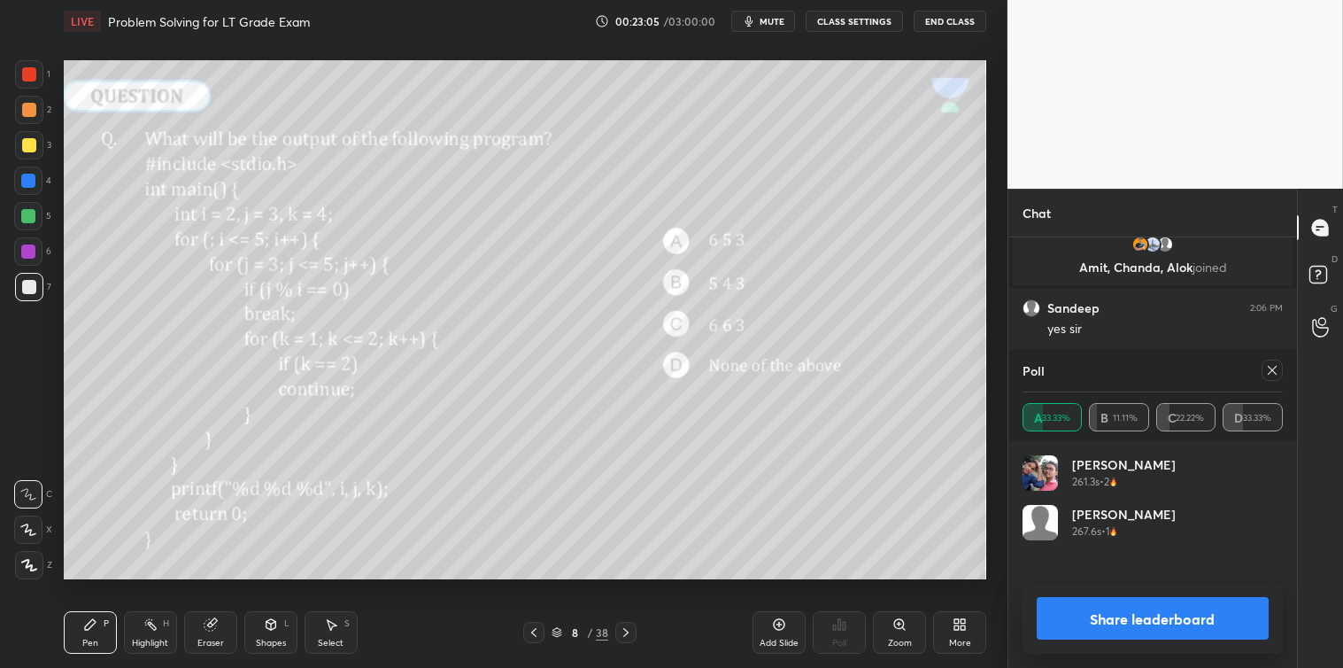
scroll to position [207, 255]
click at [1270, 367] on icon at bounding box center [1272, 370] width 9 height 9
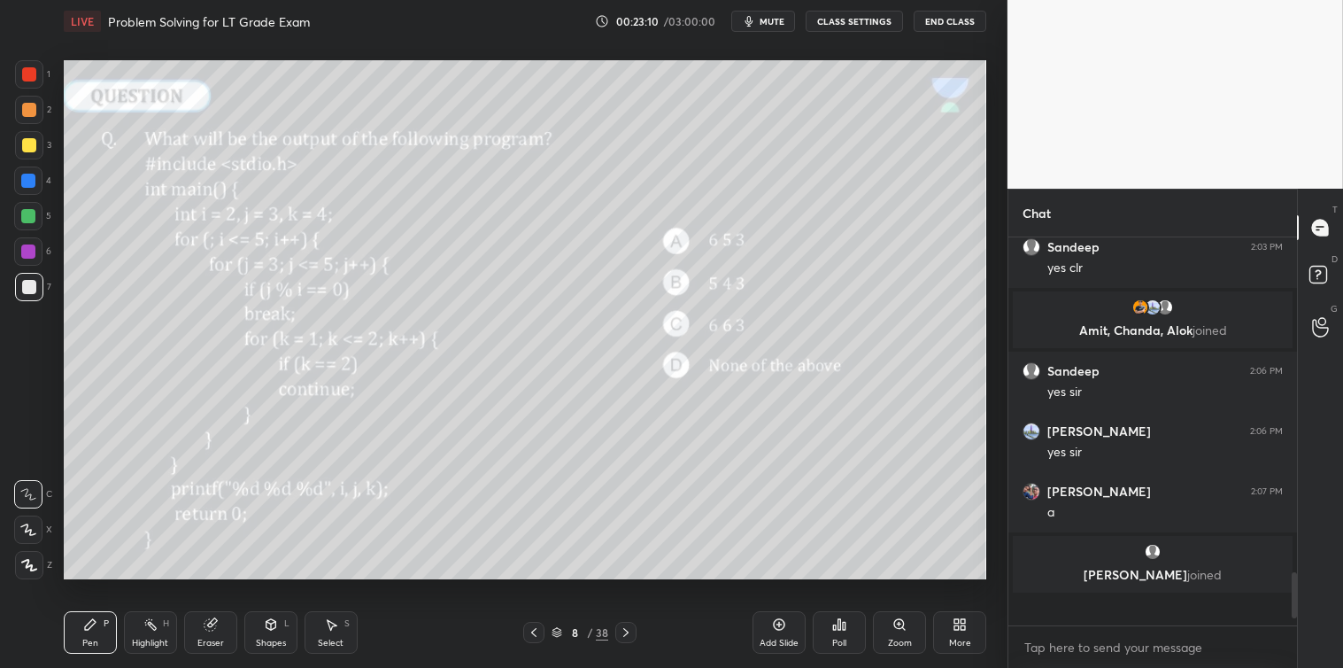
scroll to position [2157, 0]
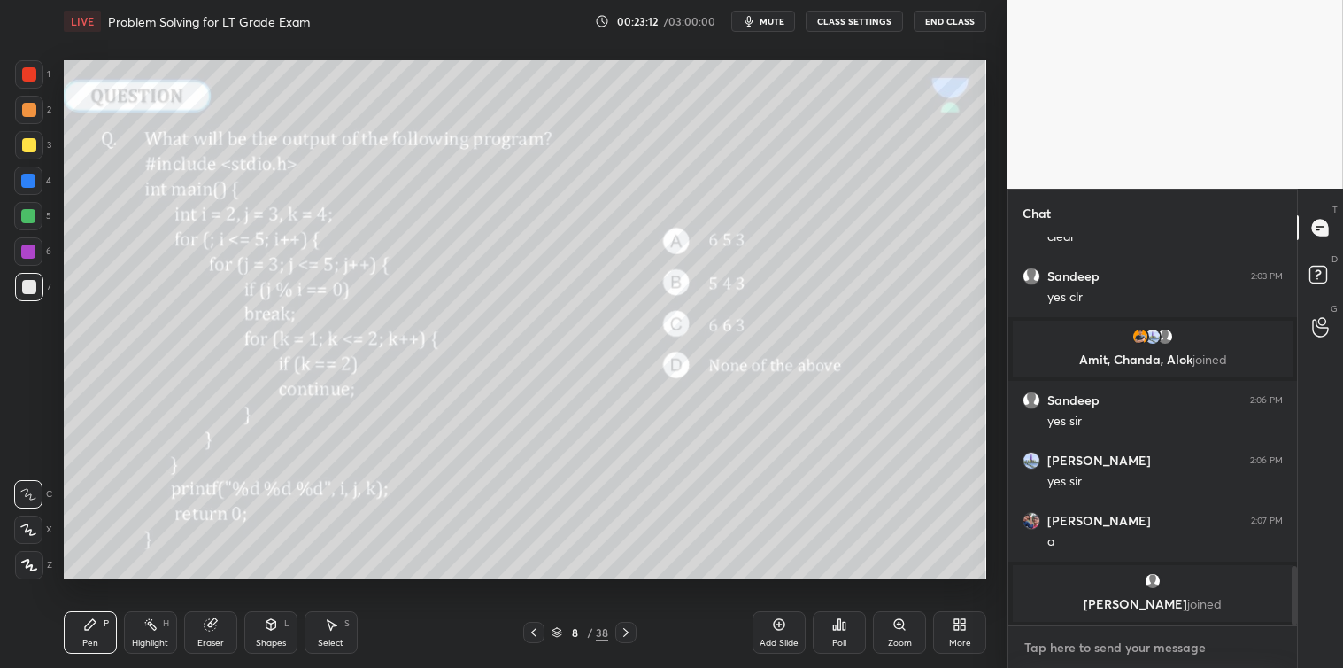
click at [1032, 640] on textarea at bounding box center [1153, 647] width 260 height 28
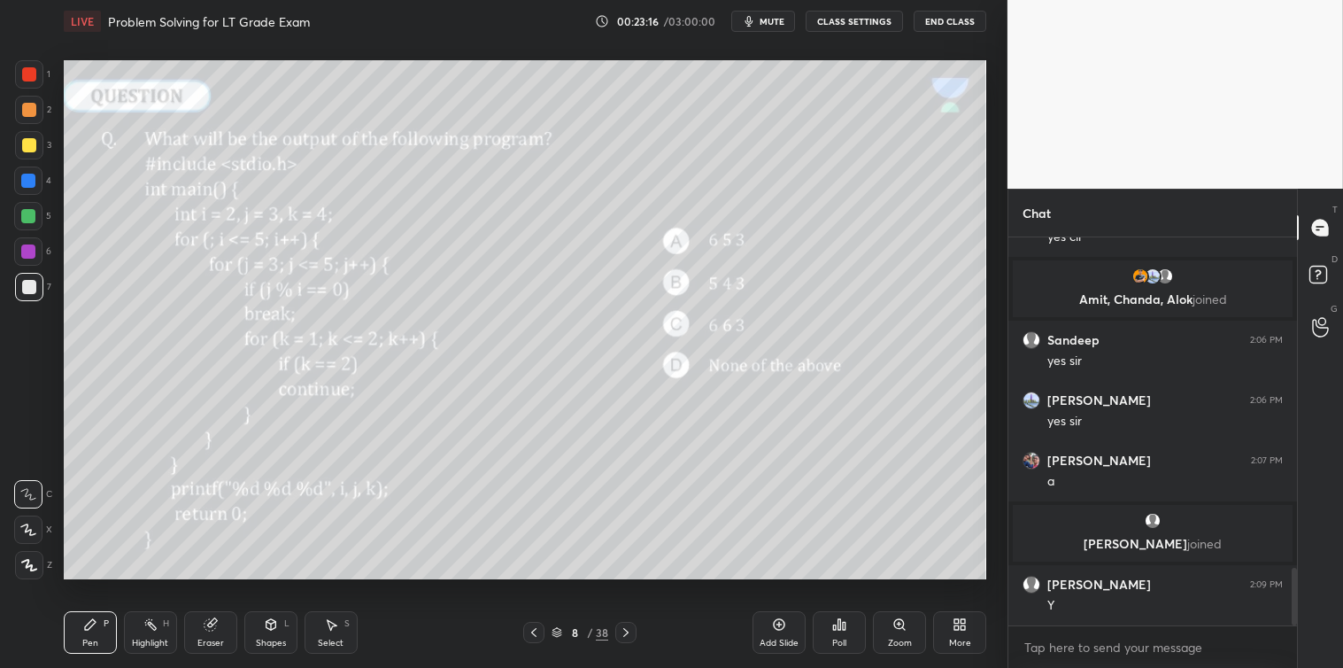
type textarea "x"
click at [829, 632] on div "Poll" at bounding box center [839, 632] width 53 height 43
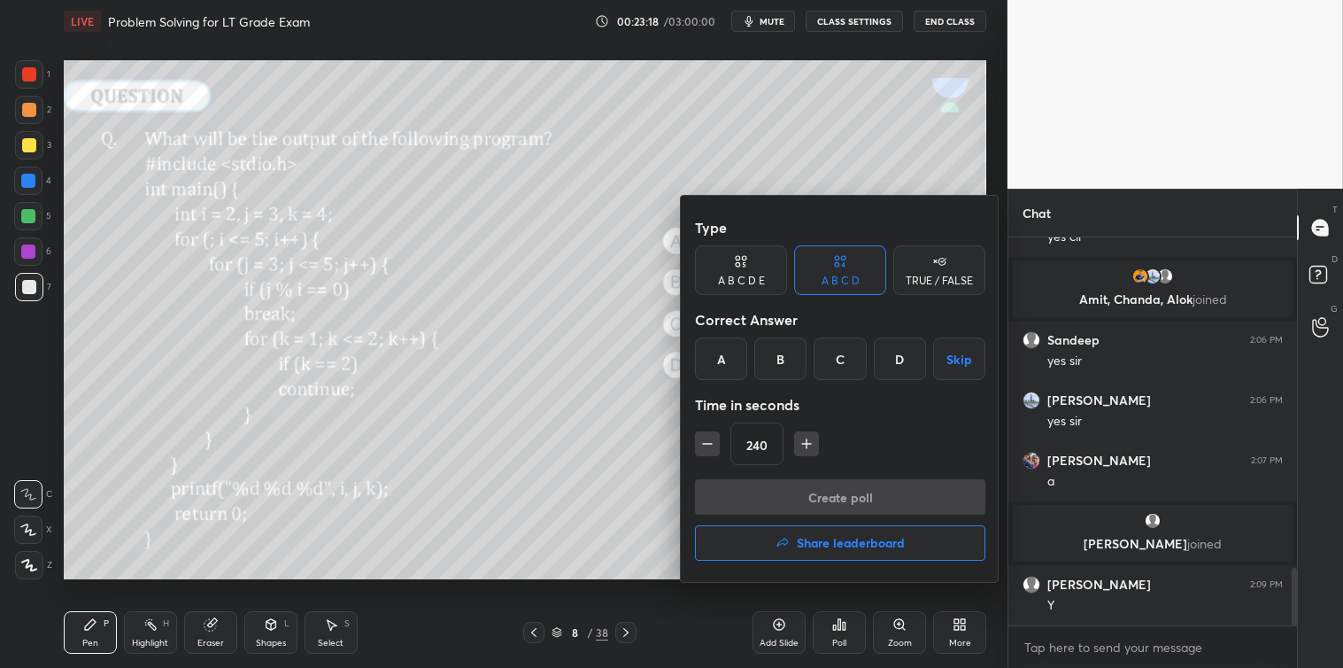
click at [710, 446] on icon "button" at bounding box center [708, 444] width 18 height 18
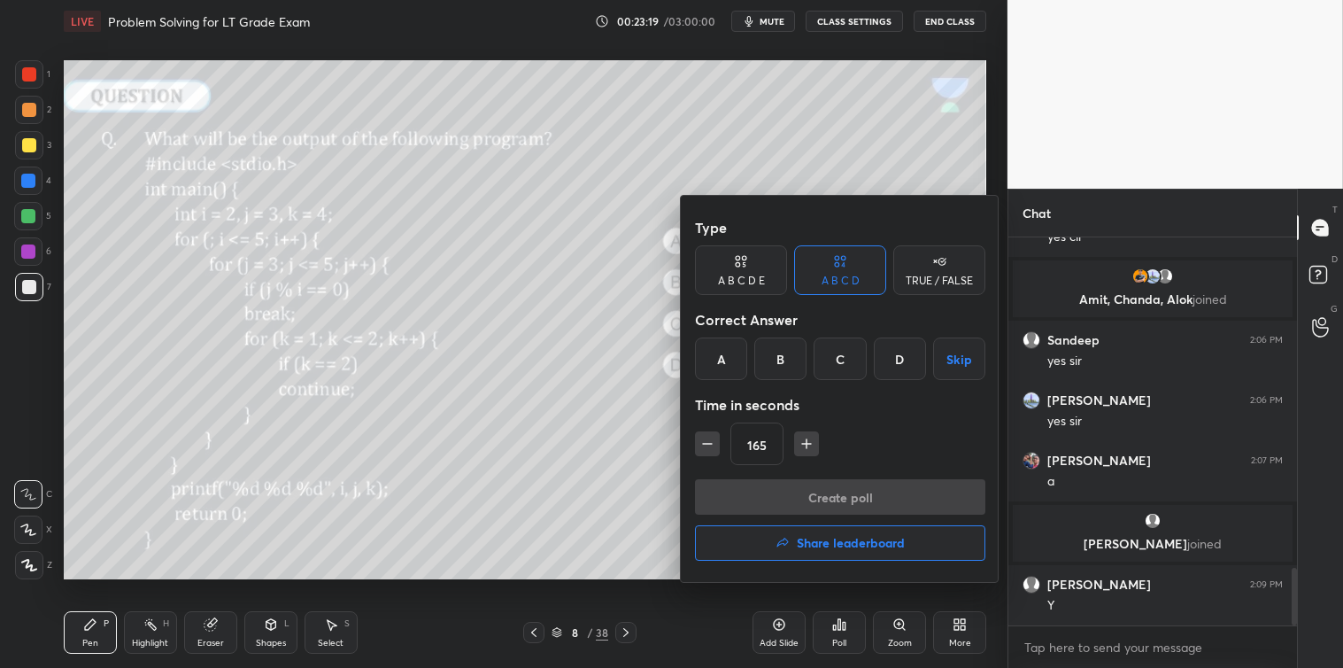
click at [710, 446] on icon "button" at bounding box center [708, 444] width 18 height 18
type input "135"
click at [726, 360] on div "A" at bounding box center [721, 358] width 52 height 43
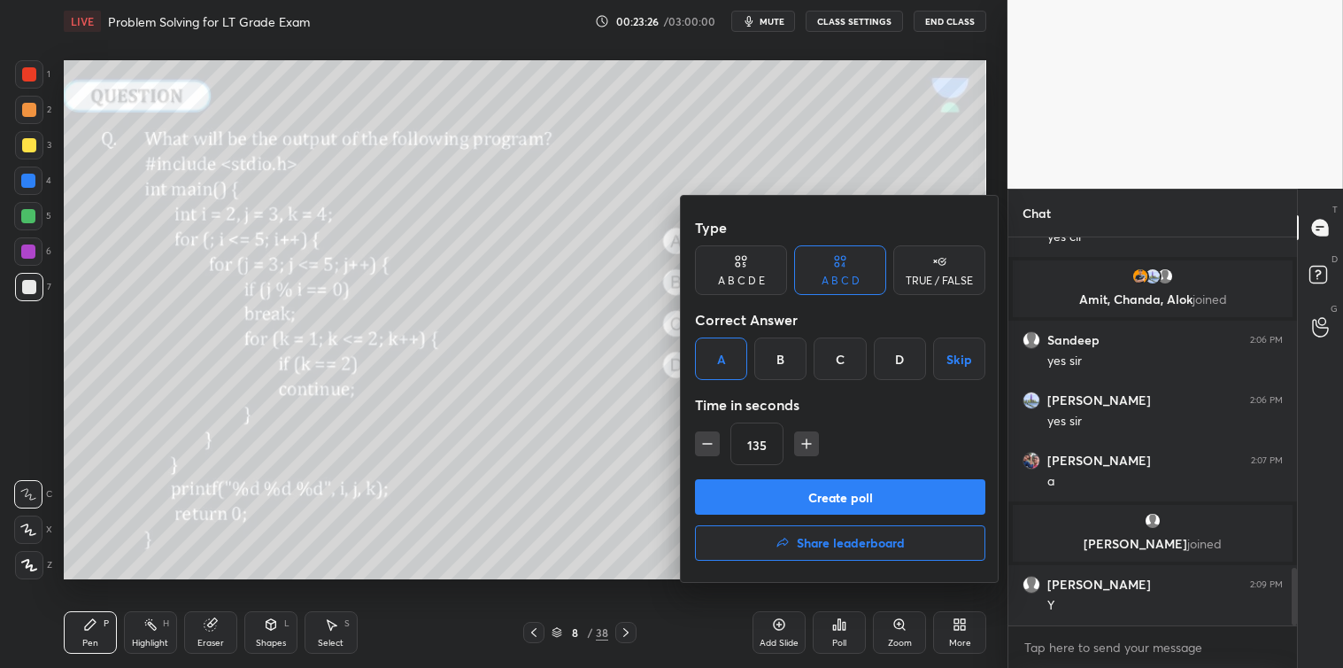
click at [815, 499] on button "Create poll" at bounding box center [840, 496] width 290 height 35
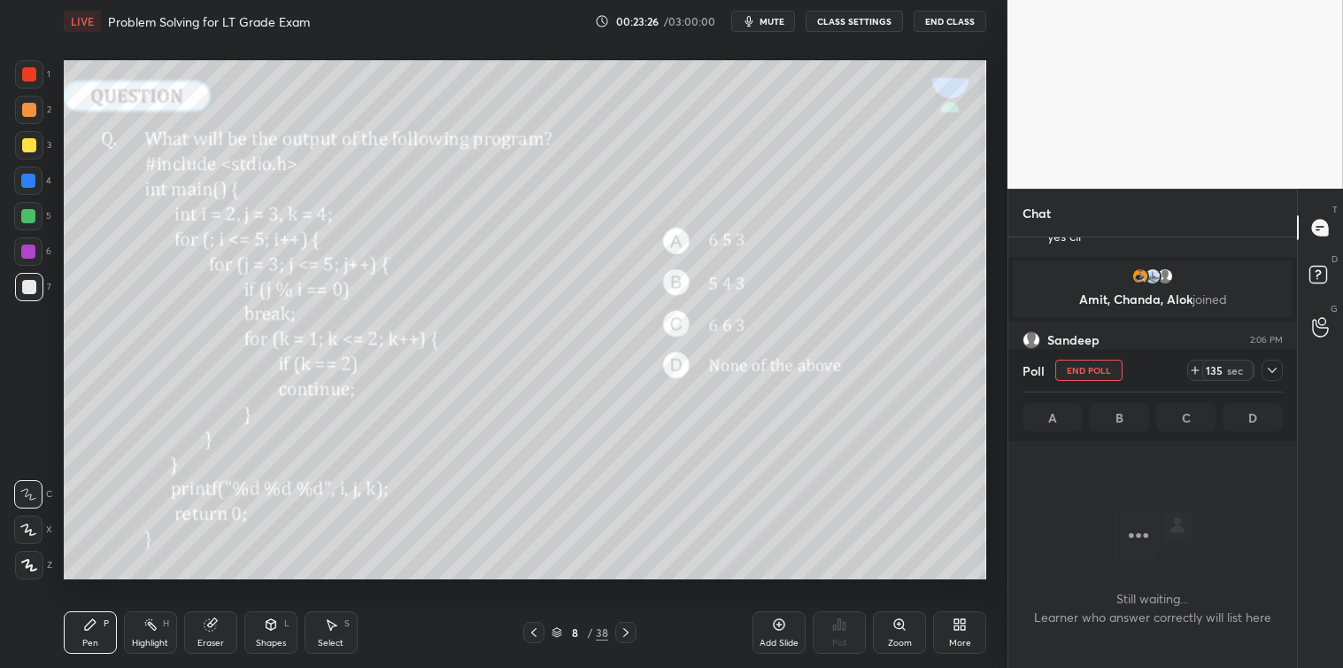
scroll to position [5, 4]
click at [1278, 369] on icon at bounding box center [1272, 370] width 14 height 14
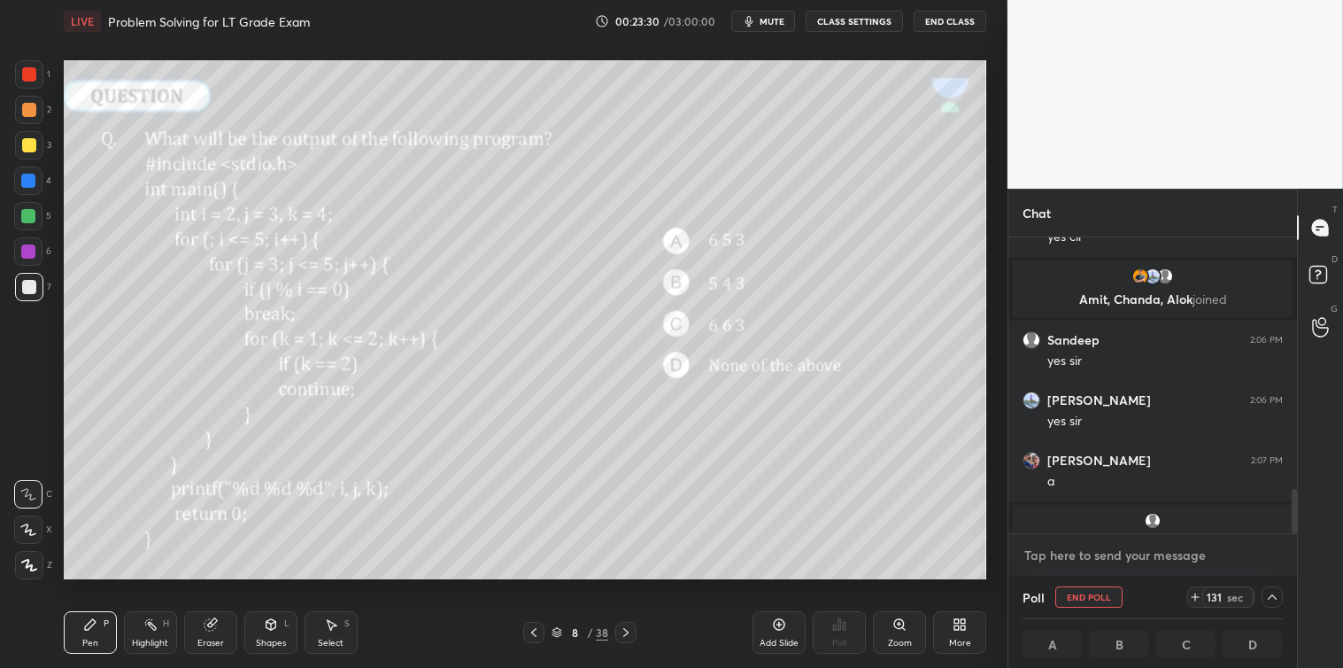
click at [1128, 549] on textarea at bounding box center [1153, 555] width 260 height 28
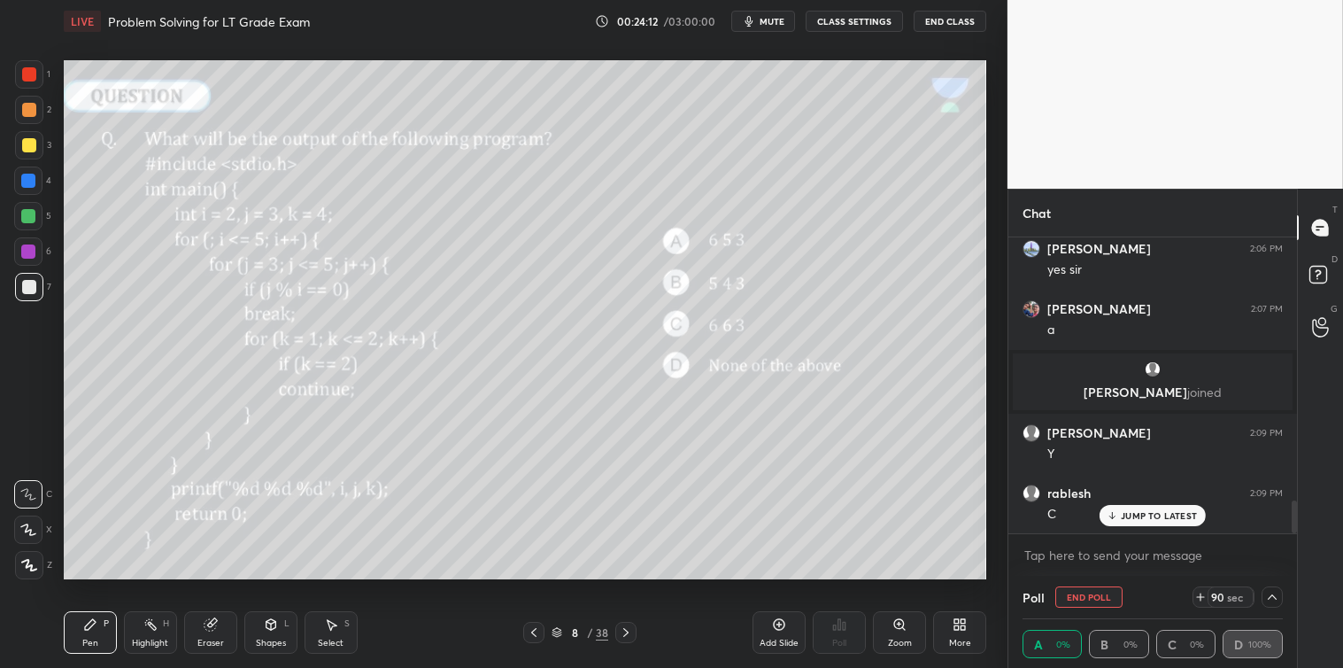
click at [1161, 515] on p "JUMP TO LATEST" at bounding box center [1159, 515] width 76 height 11
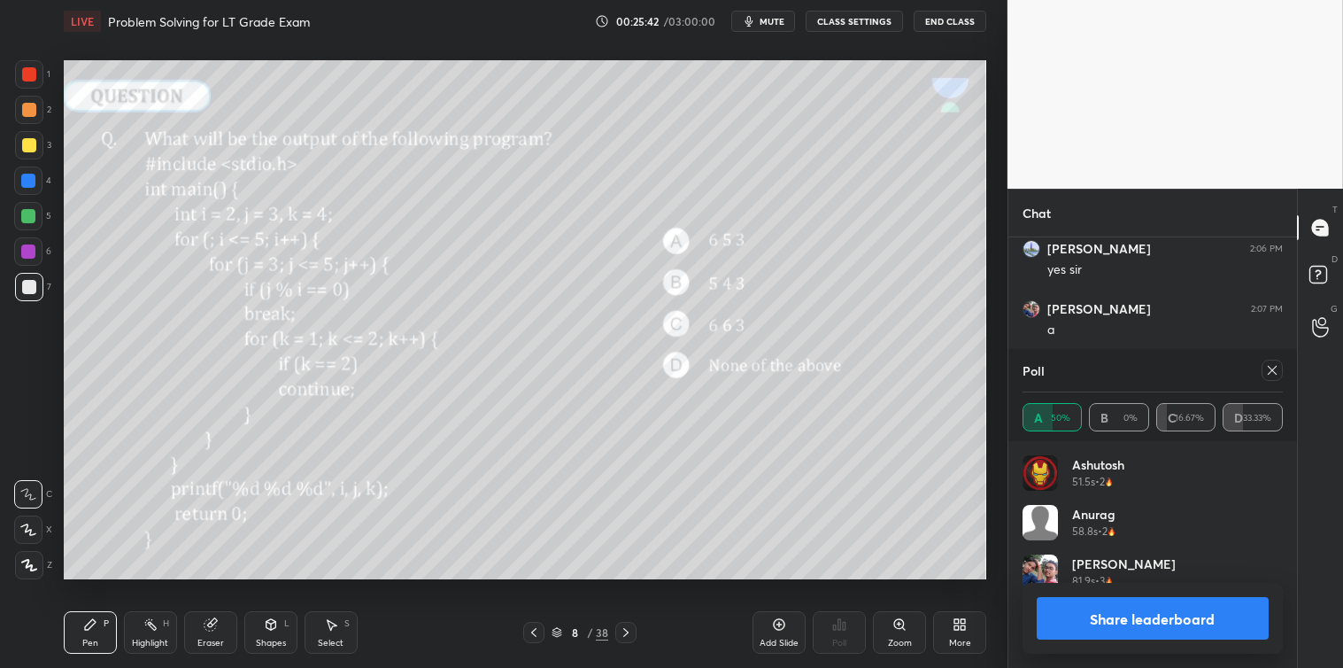
scroll to position [207, 255]
click at [1275, 368] on icon at bounding box center [1272, 370] width 9 height 9
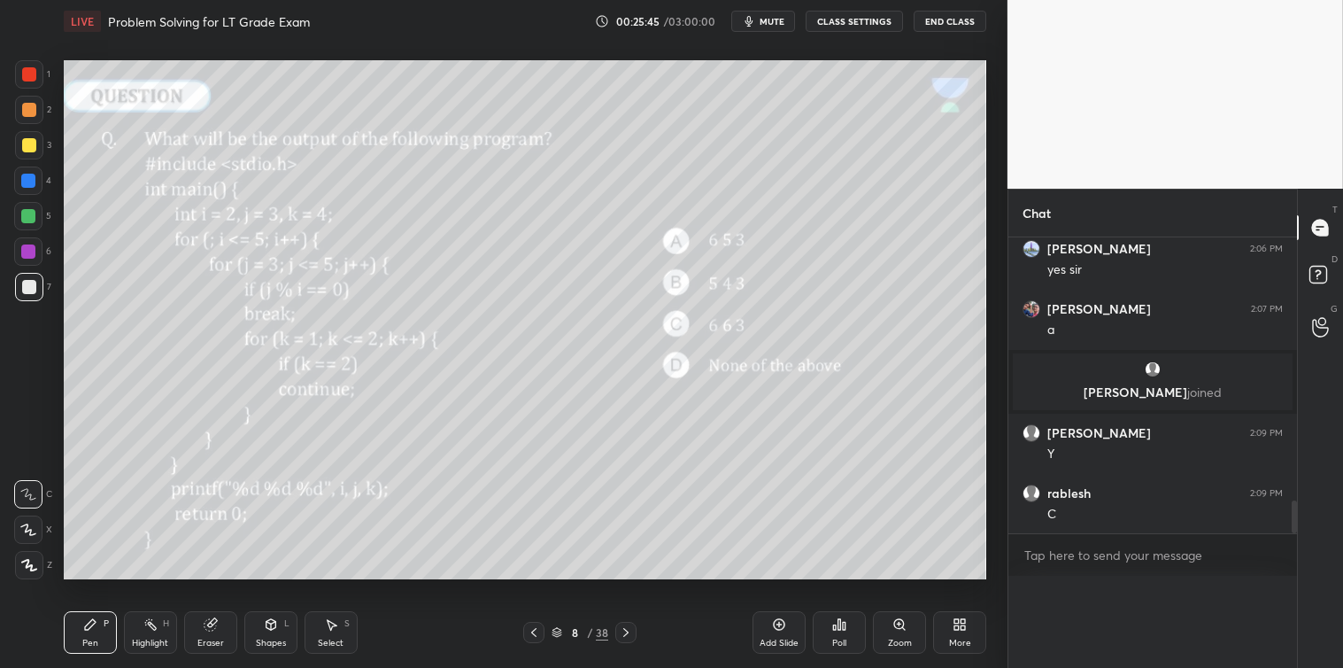
type textarea "x"
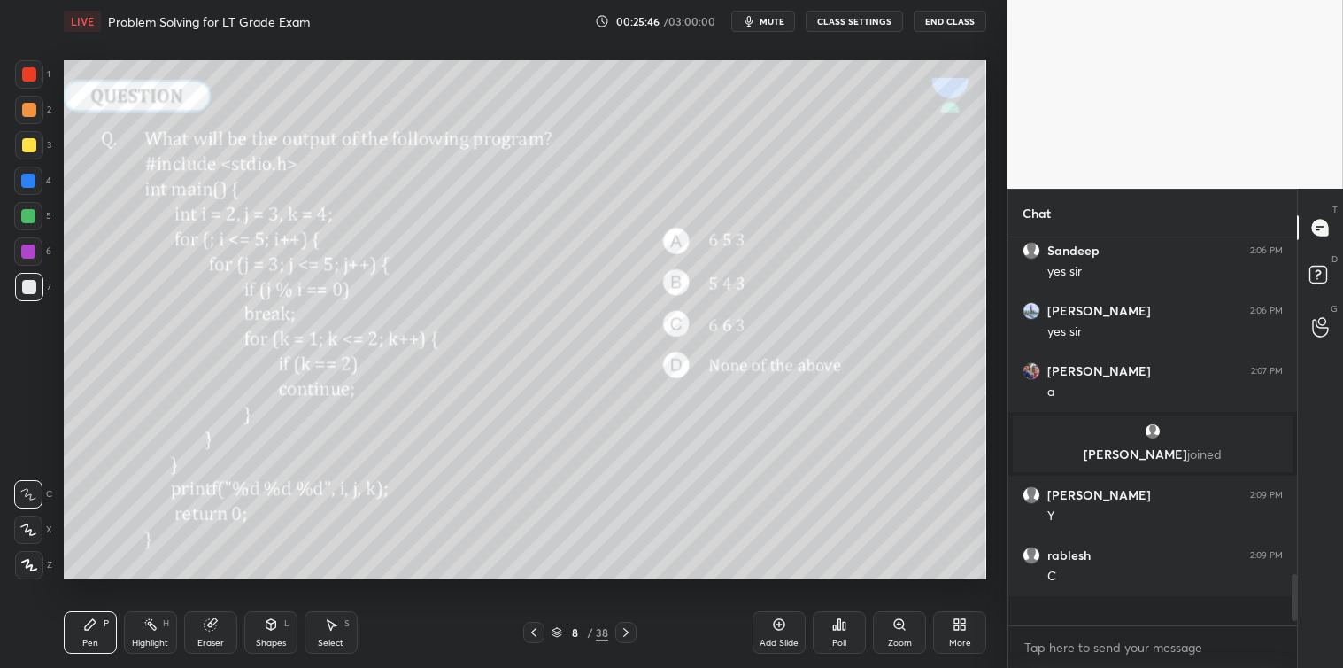
scroll to position [2287, 0]
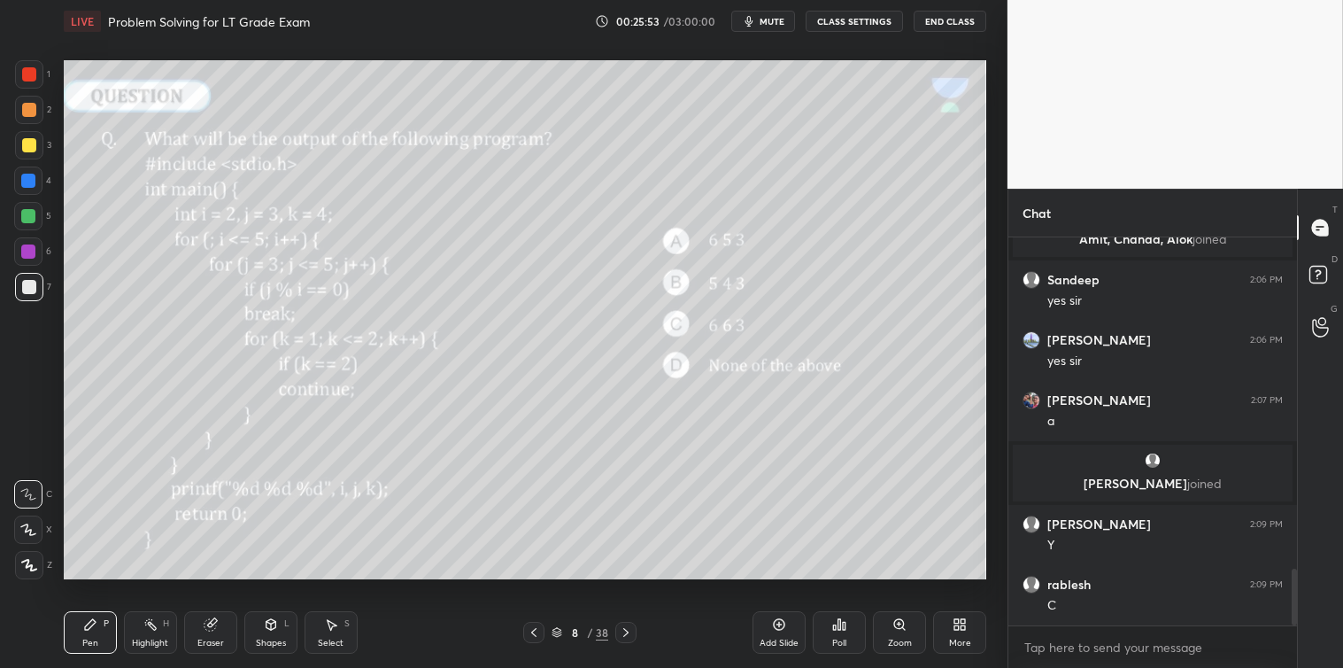
click at [770, 627] on div "Add Slide" at bounding box center [779, 632] width 53 height 43
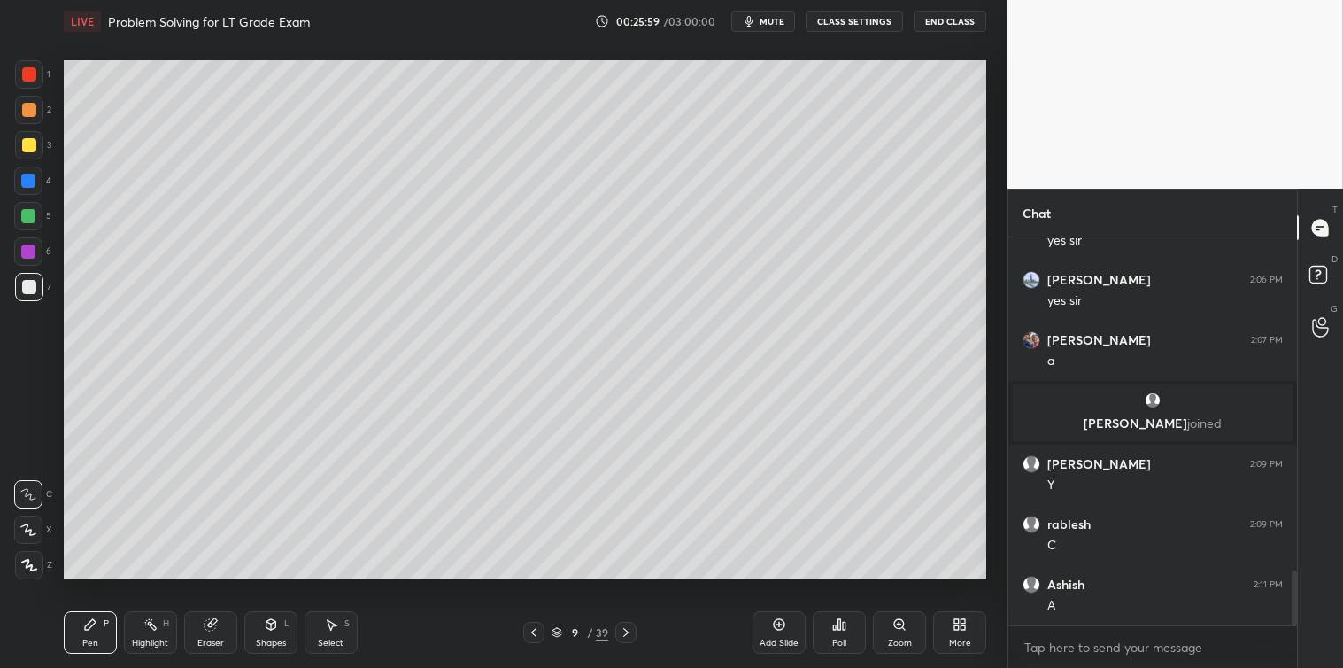
click at [528, 627] on icon at bounding box center [534, 632] width 14 height 14
click at [631, 635] on icon at bounding box center [626, 632] width 14 height 14
click at [538, 638] on icon at bounding box center [534, 632] width 14 height 14
click at [630, 636] on icon at bounding box center [626, 632] width 14 height 14
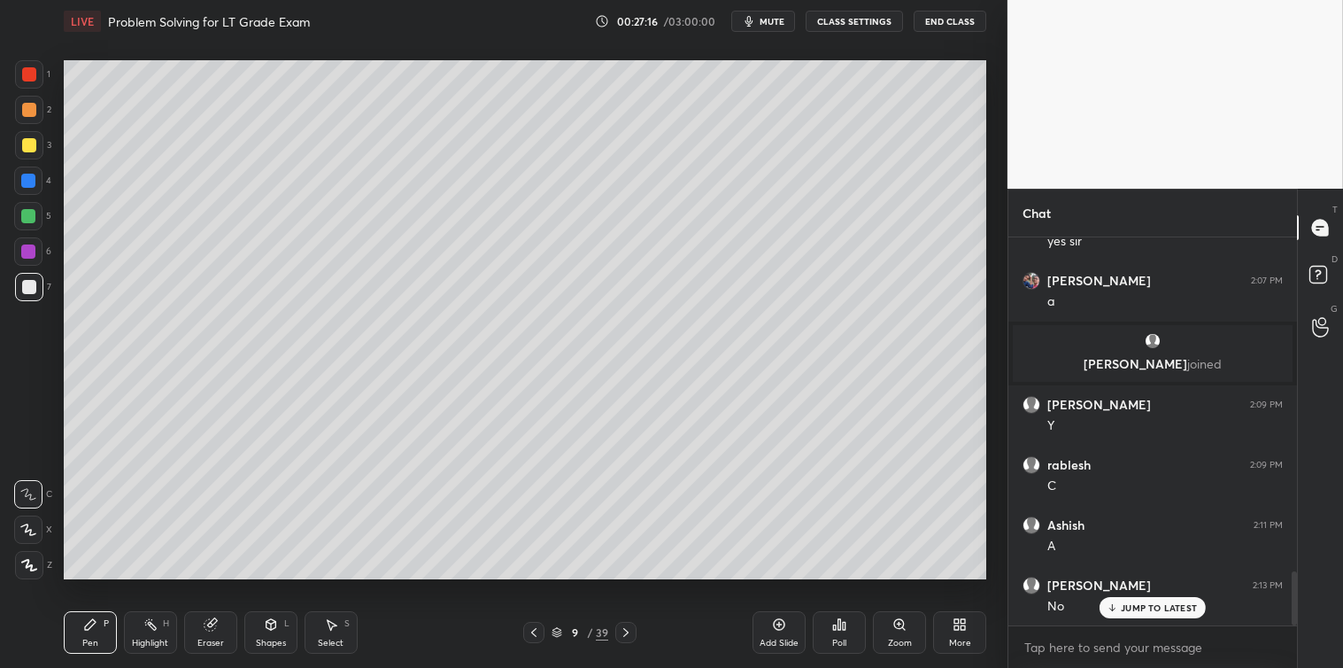
click at [538, 631] on icon at bounding box center [534, 632] width 14 height 14
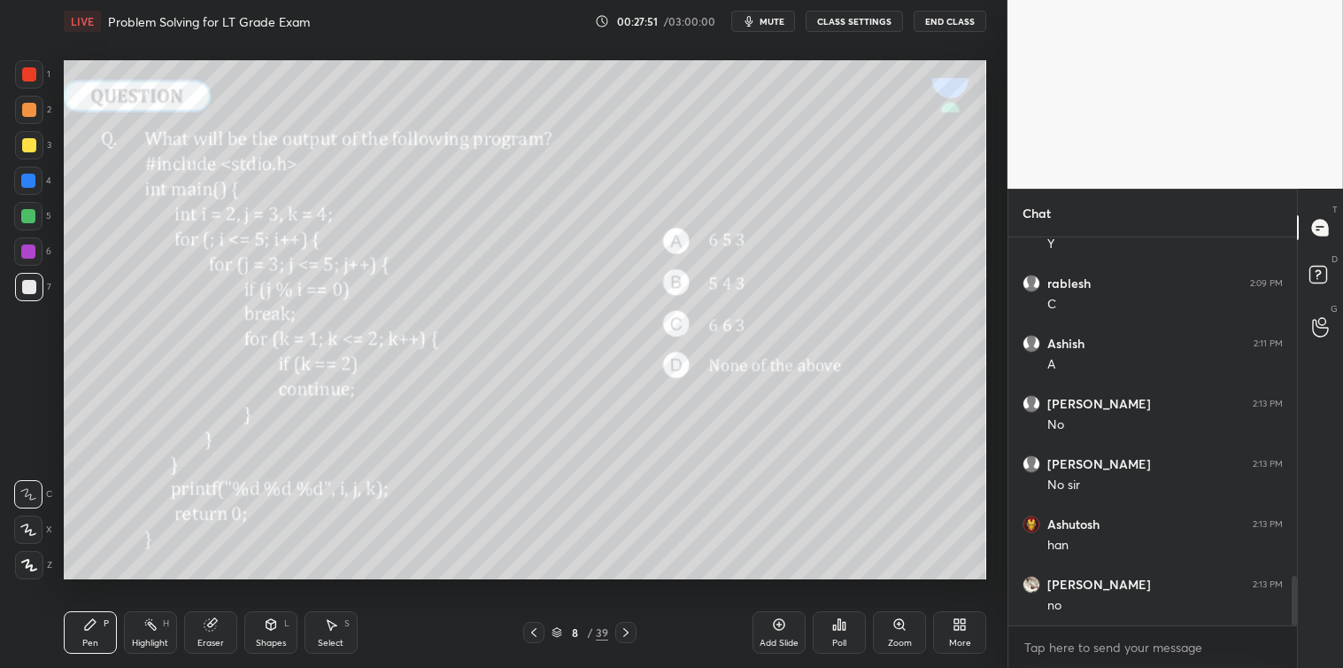
scroll to position [2639, 0]
click at [28, 158] on div at bounding box center [29, 145] width 28 height 28
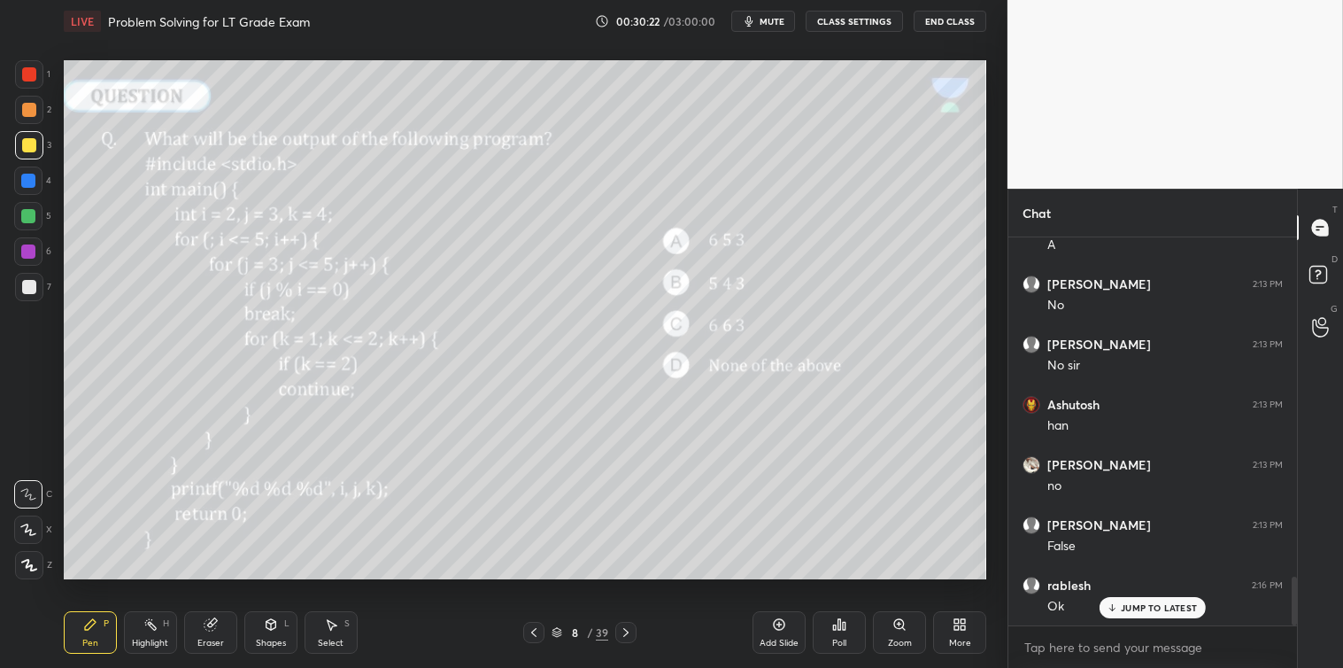
scroll to position [2759, 0]
click at [836, 633] on div "Poll" at bounding box center [839, 632] width 53 height 43
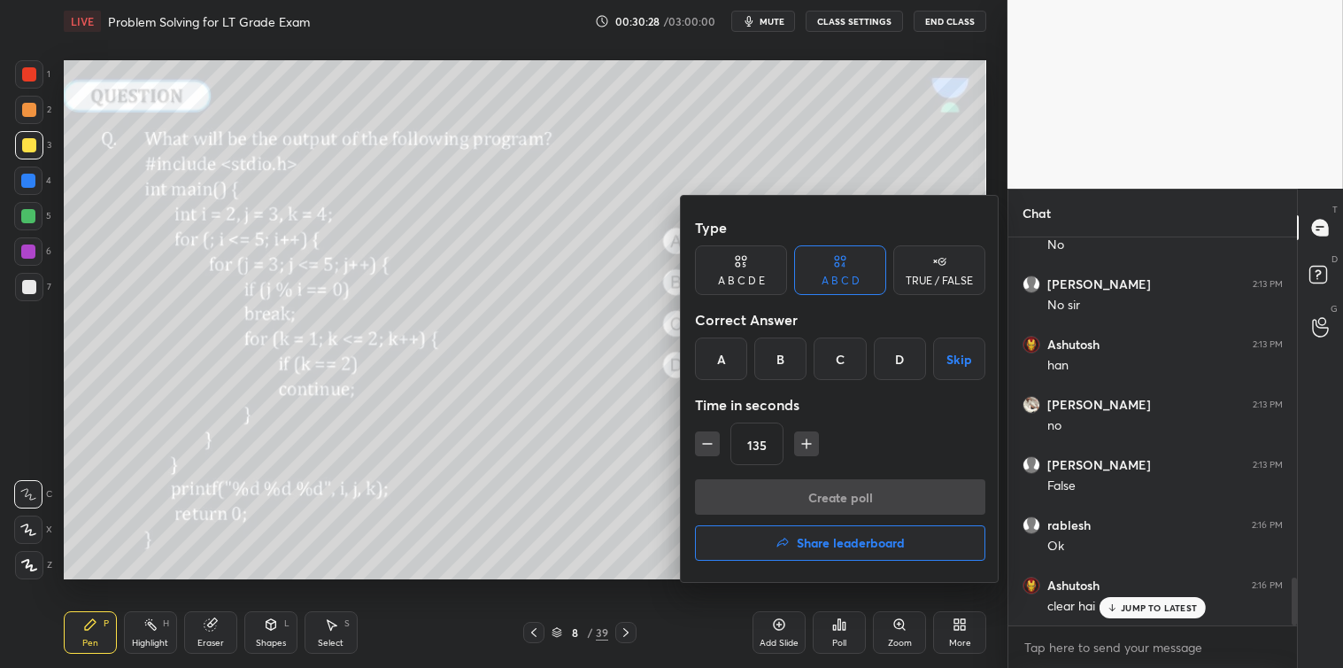
click at [709, 455] on button "button" at bounding box center [707, 443] width 25 height 25
click at [714, 454] on button "button" at bounding box center [707, 443] width 25 height 25
click at [715, 455] on button "button" at bounding box center [707, 443] width 25 height 25
click at [715, 454] on button "button" at bounding box center [707, 443] width 25 height 25
type input "75"
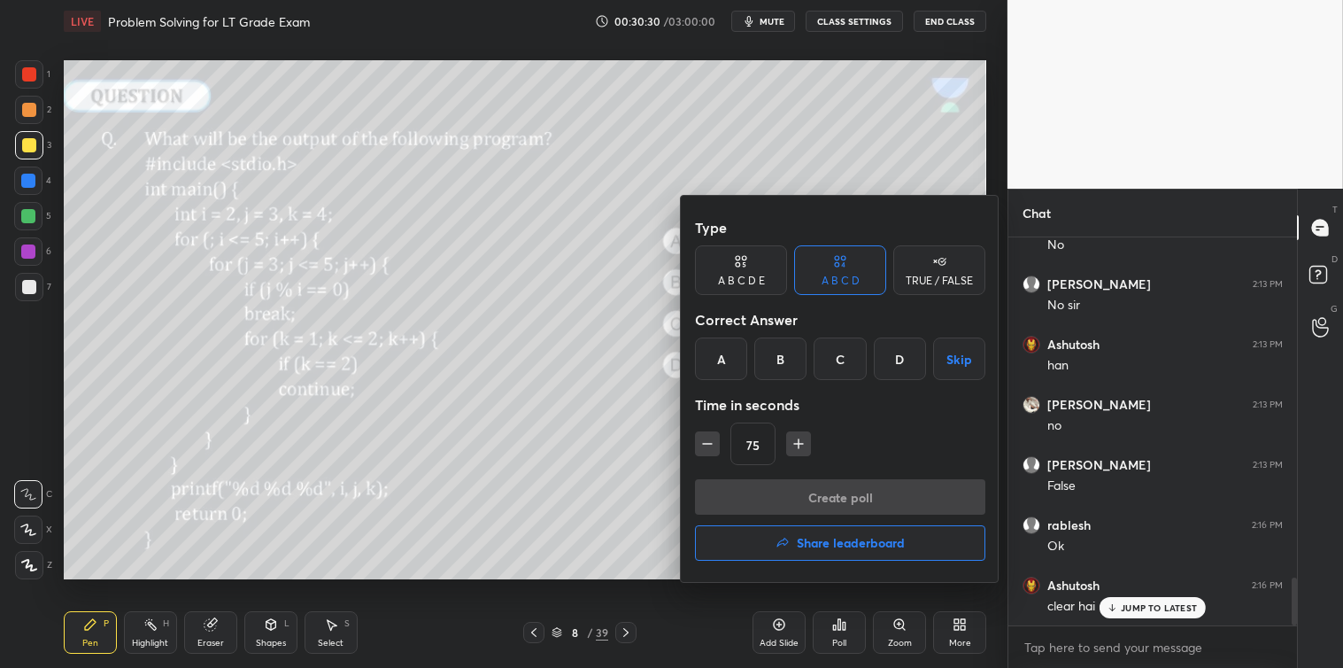
click at [922, 272] on div "TRUE / FALSE" at bounding box center [940, 270] width 92 height 50
click at [749, 359] on div "True" at bounding box center [741, 358] width 92 height 43
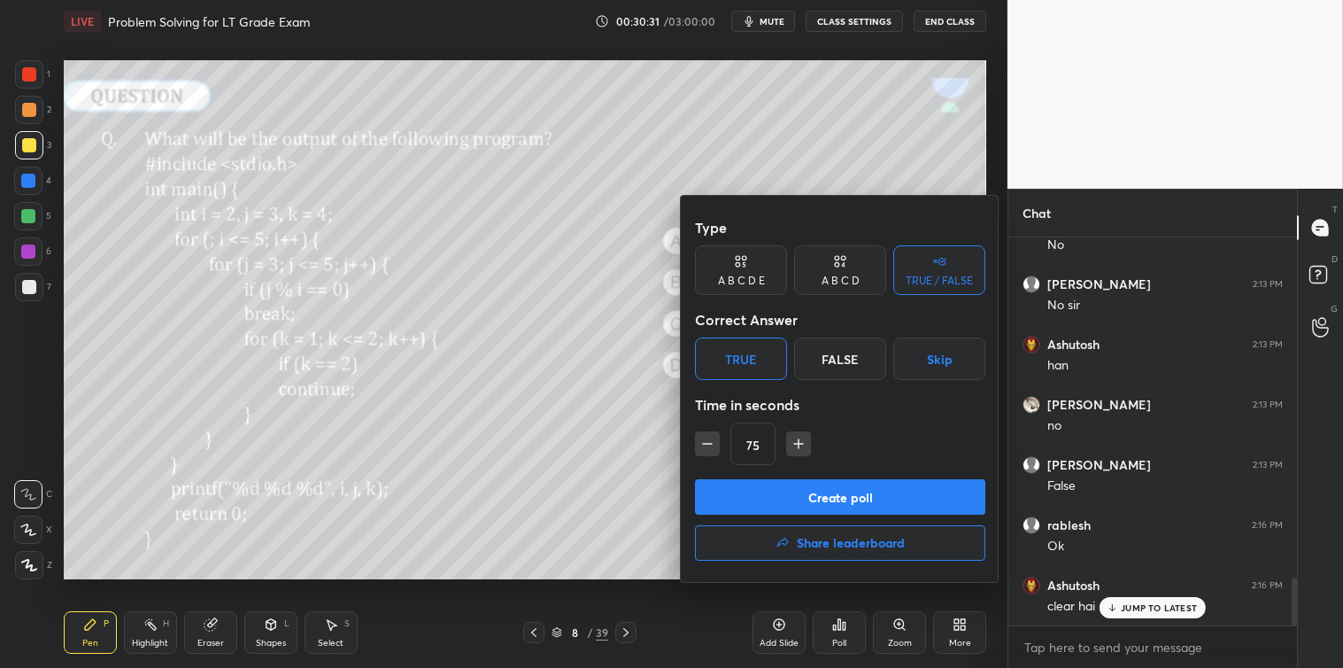
click at [812, 489] on button "Create poll" at bounding box center [840, 496] width 290 height 35
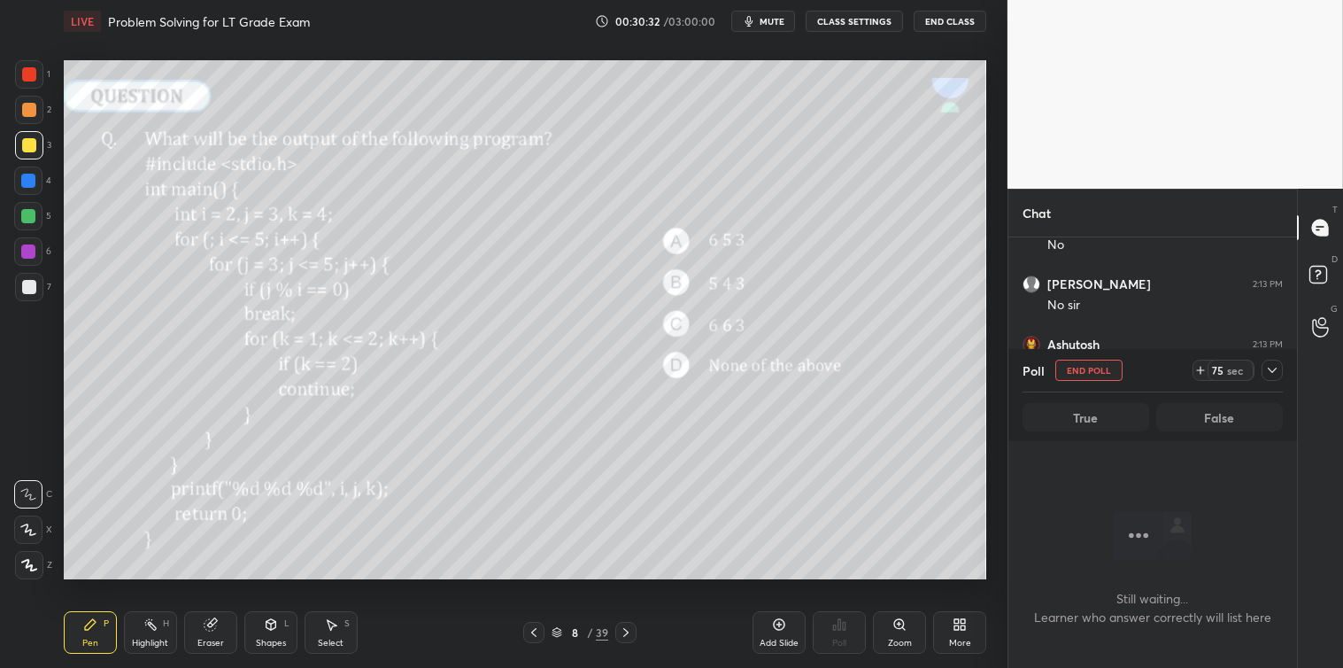
scroll to position [332, 283]
click at [1277, 370] on icon at bounding box center [1272, 370] width 14 height 14
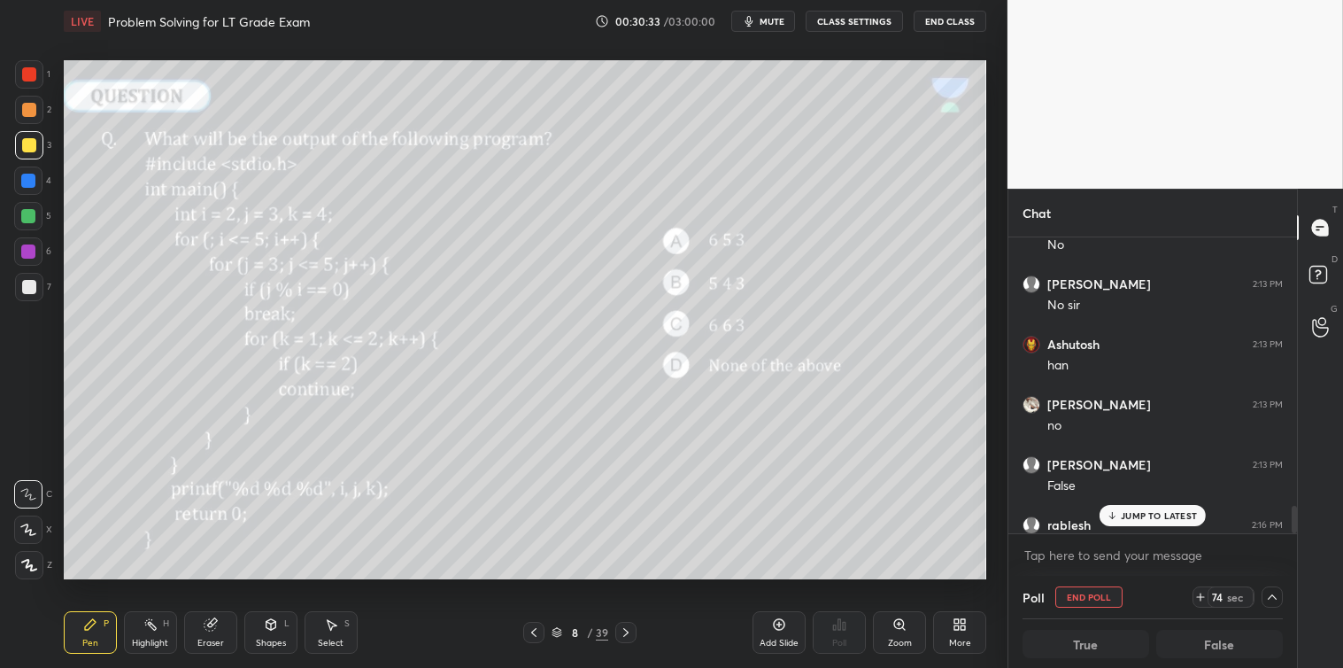
scroll to position [2911, 0]
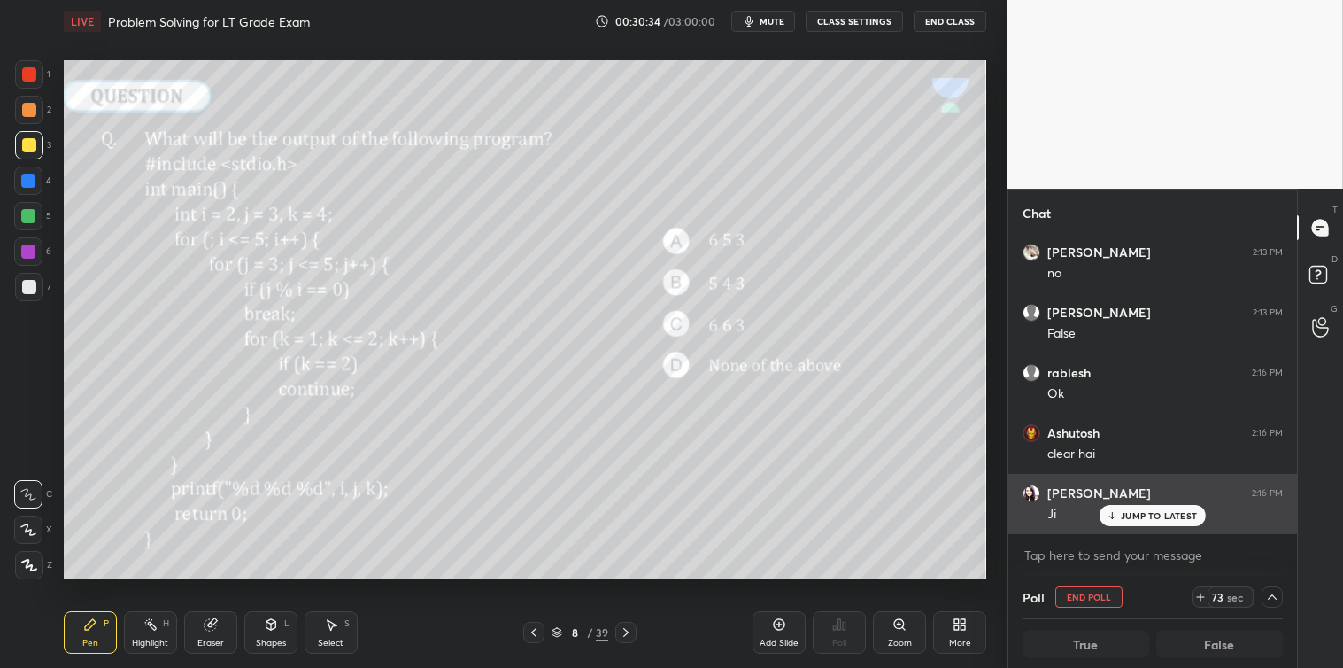
click at [1157, 515] on p "JUMP TO LATEST" at bounding box center [1159, 515] width 76 height 11
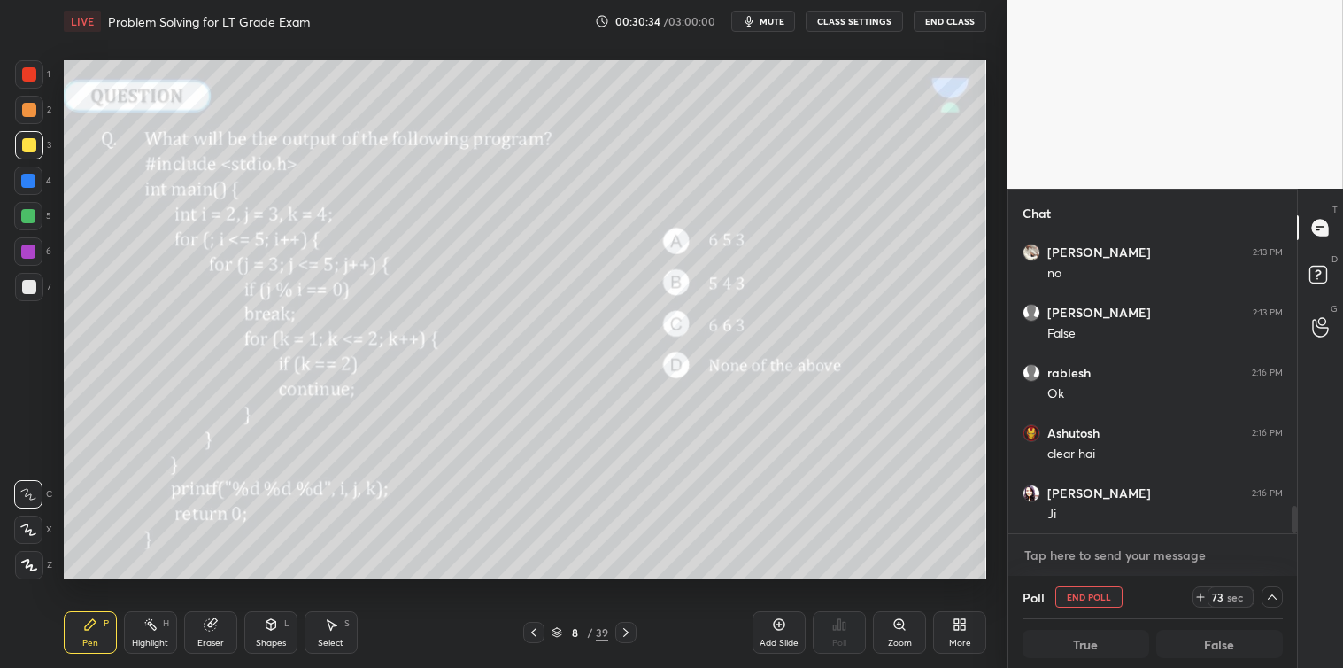
click at [1102, 547] on textarea at bounding box center [1153, 555] width 260 height 28
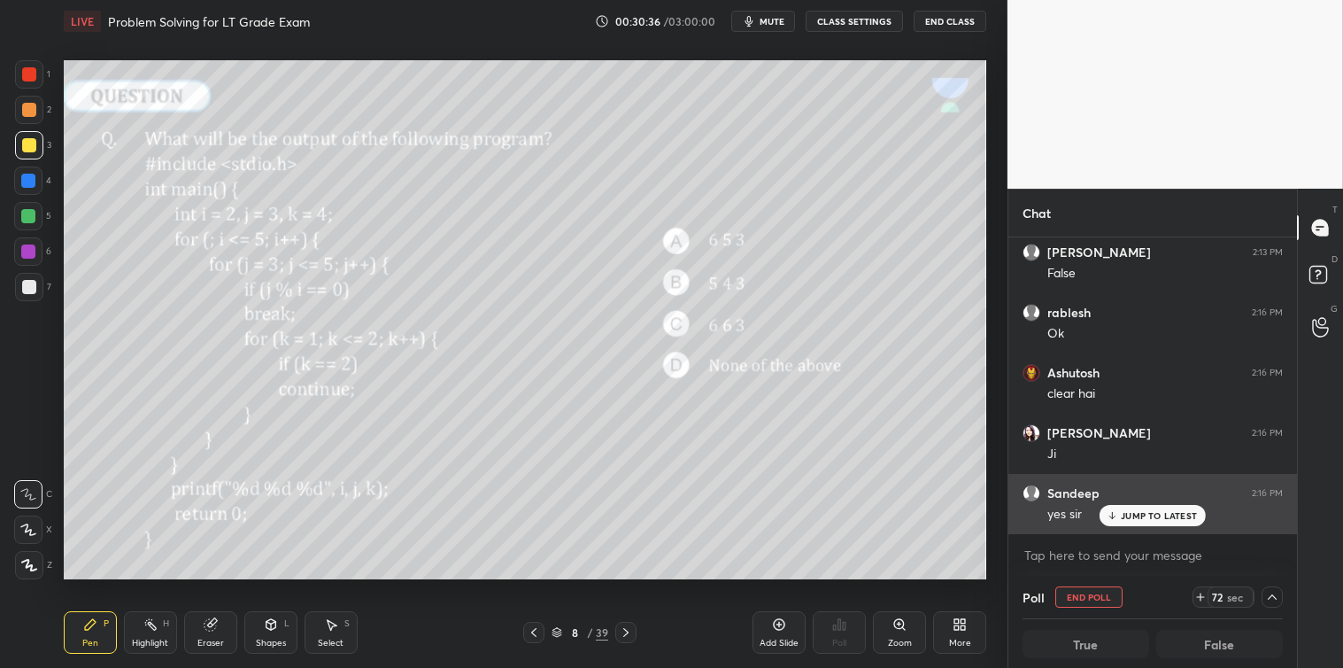
click at [1131, 515] on p "JUMP TO LATEST" at bounding box center [1159, 515] width 76 height 11
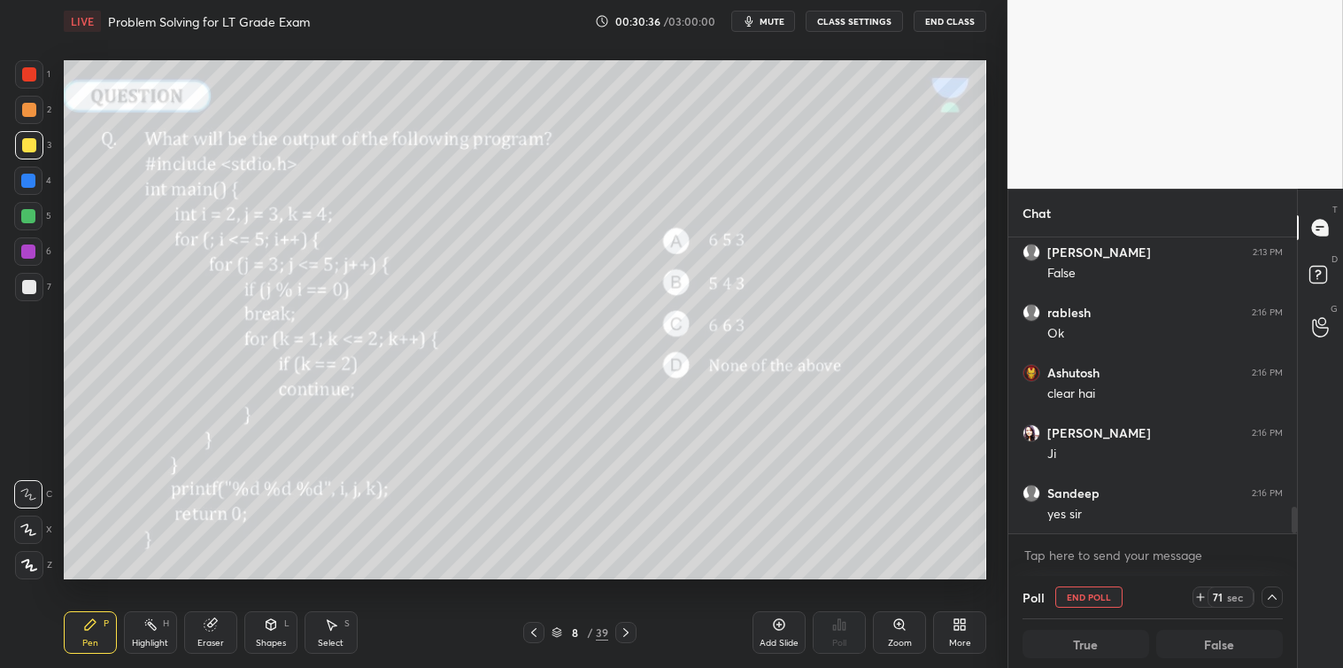
scroll to position [1, 5]
click at [1064, 562] on textarea at bounding box center [1153, 555] width 260 height 28
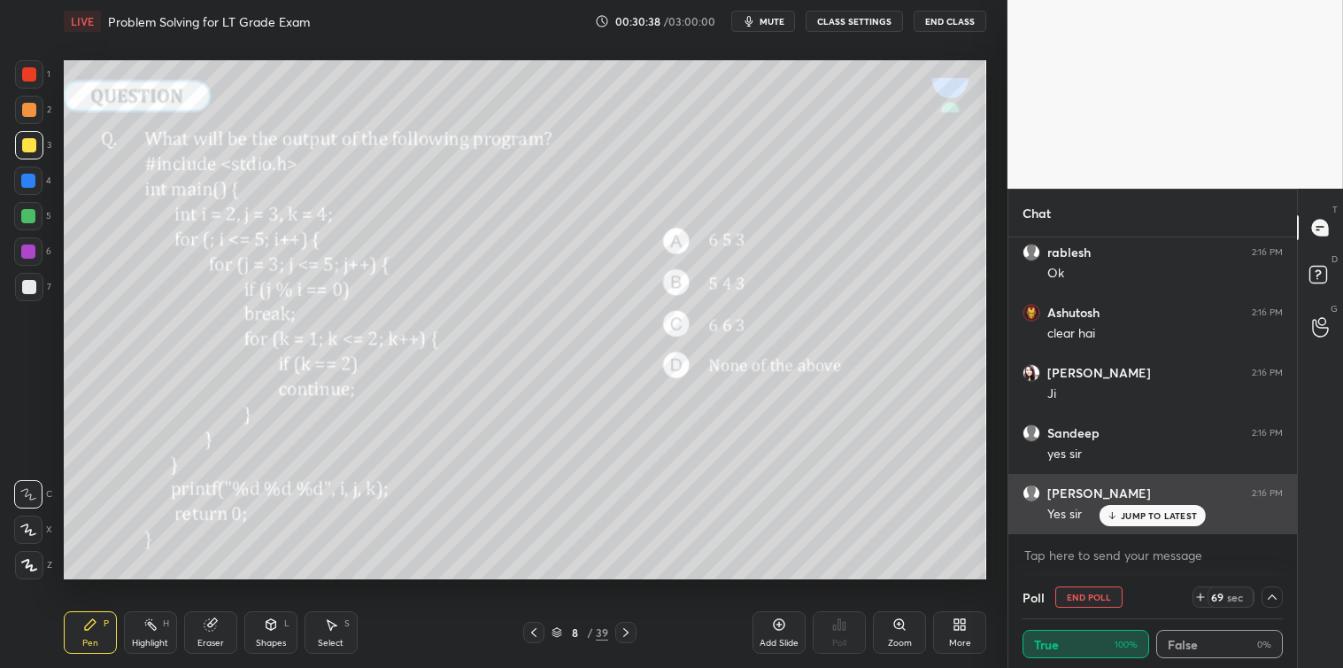
click at [1143, 522] on div "JUMP TO LATEST" at bounding box center [1153, 515] width 106 height 21
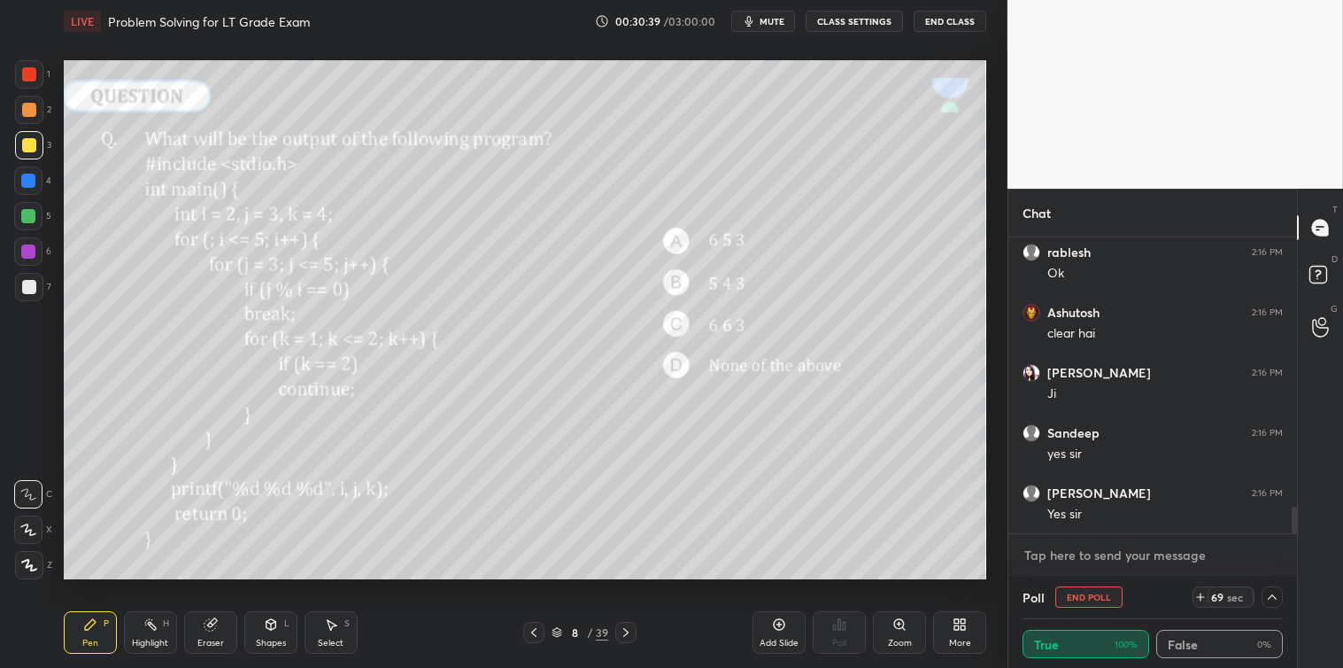
click at [1073, 558] on textarea at bounding box center [1153, 555] width 260 height 28
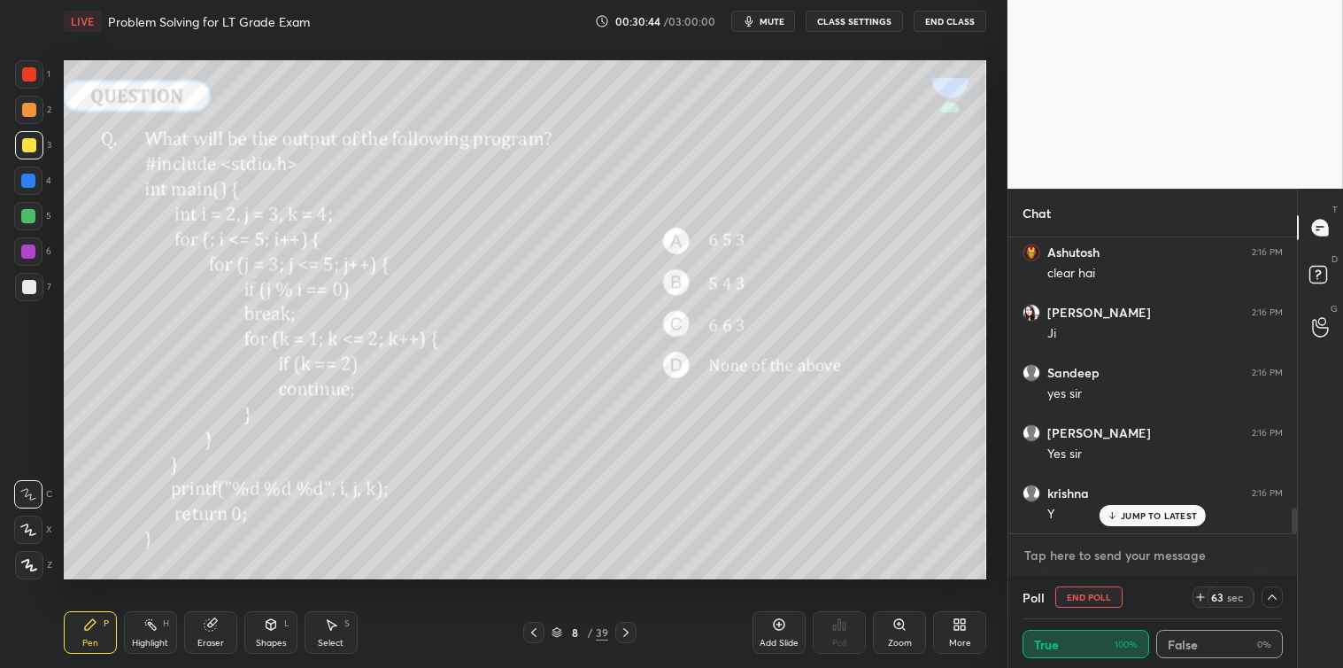
scroll to position [3153, 0]
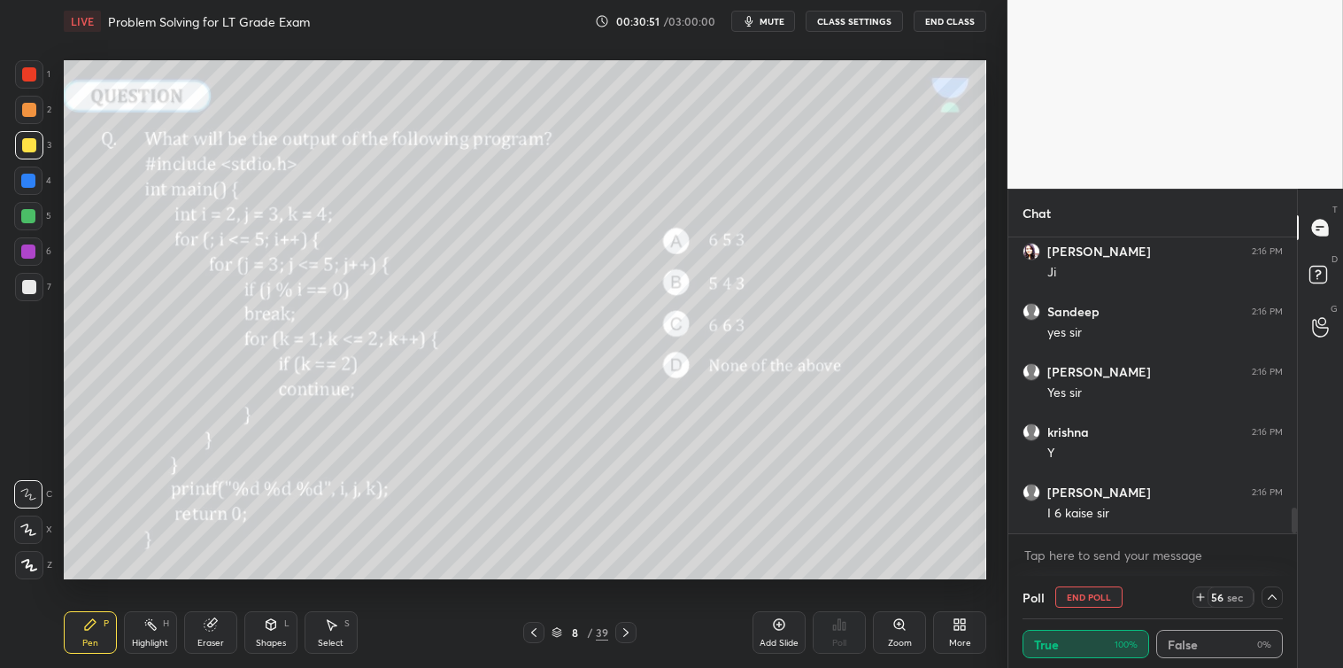
click at [772, 622] on icon at bounding box center [779, 624] width 14 height 14
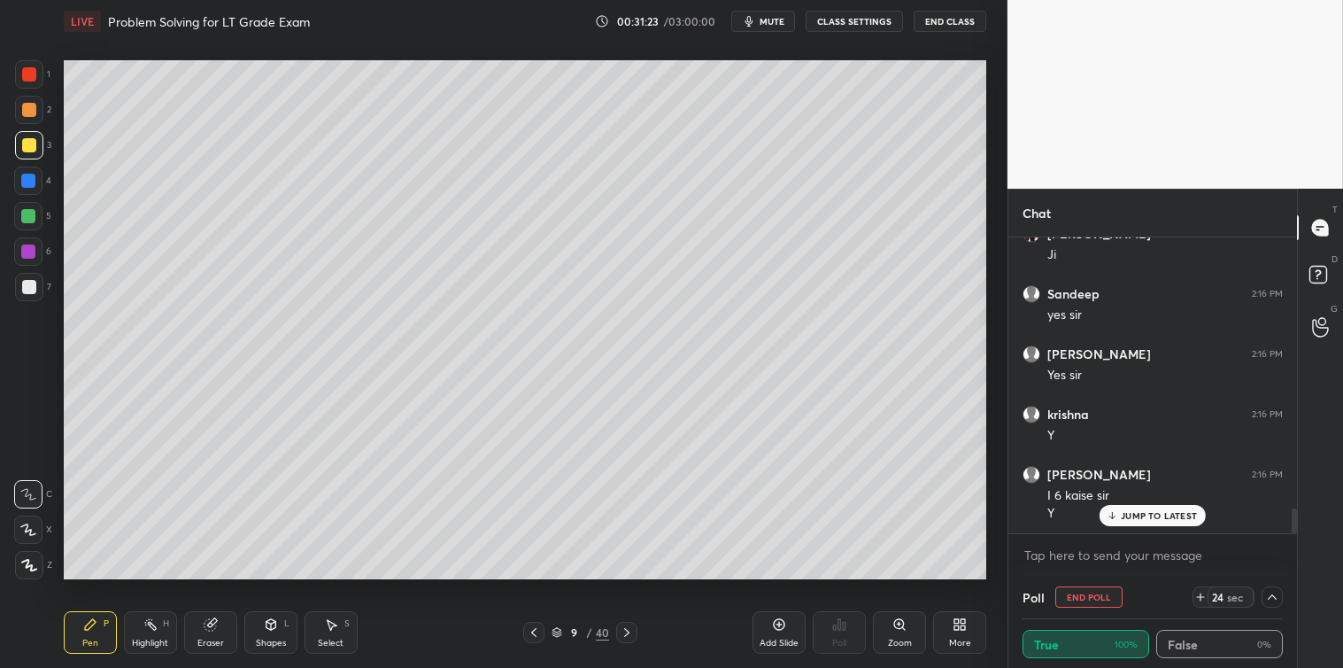
scroll to position [3230, 0]
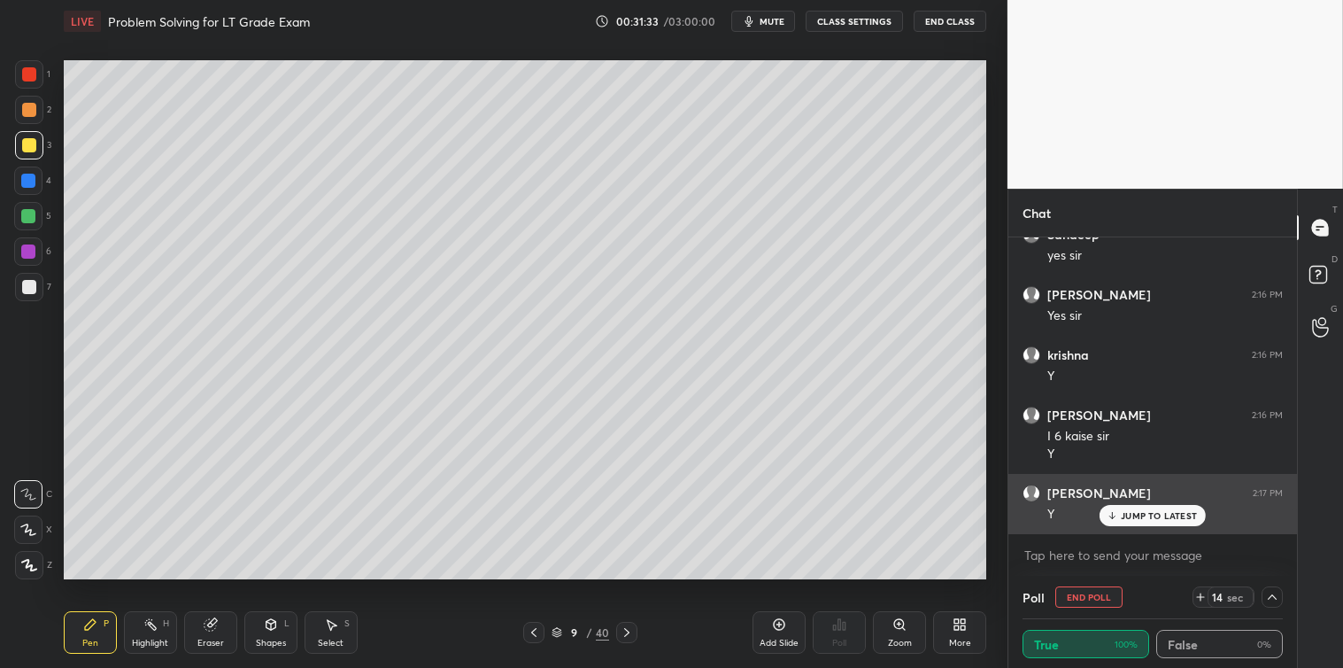
click at [1161, 520] on p "JUMP TO LATEST" at bounding box center [1159, 515] width 76 height 11
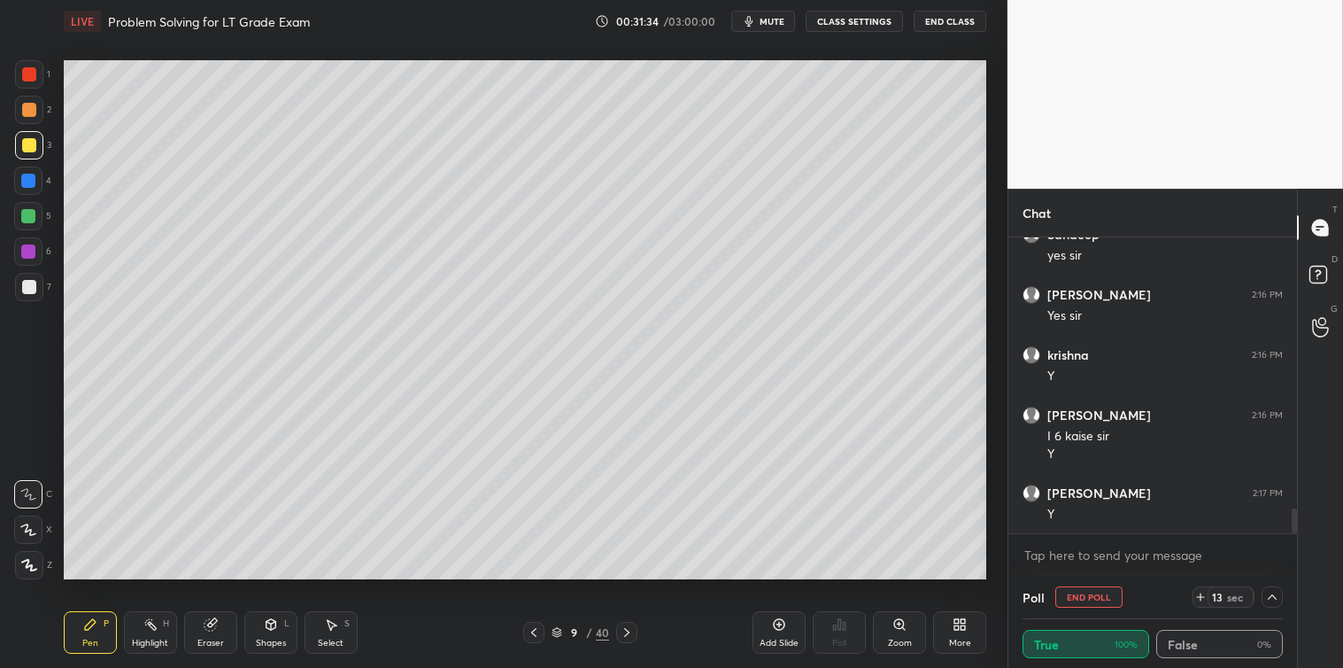
click at [1277, 598] on icon at bounding box center [1272, 597] width 14 height 14
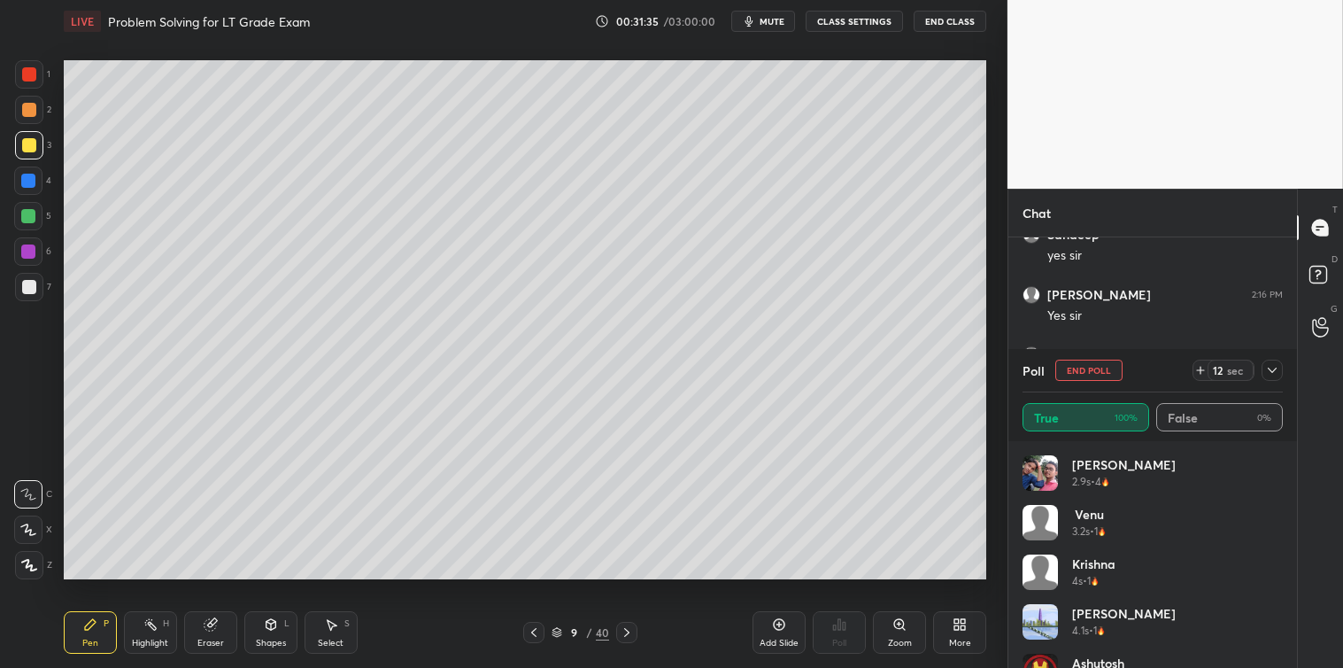
scroll to position [3247, 0]
click at [1275, 376] on icon at bounding box center [1272, 370] width 14 height 14
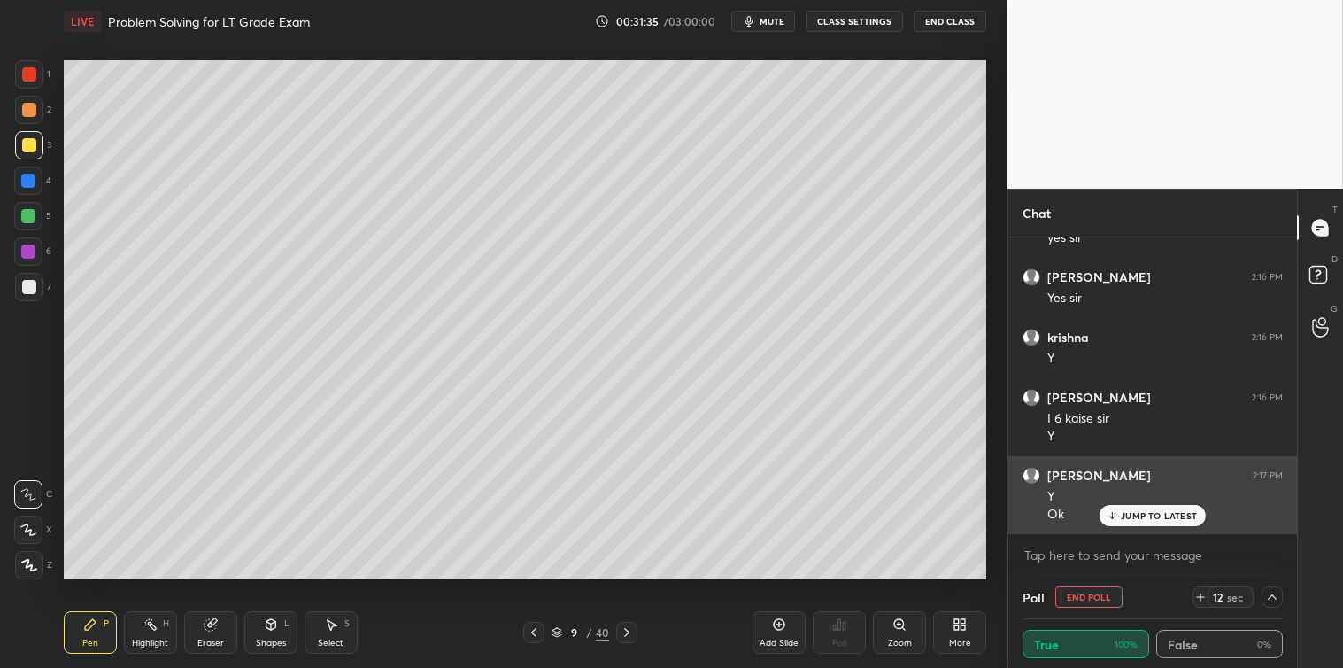
scroll to position [0, 0]
click at [1165, 507] on div "JUMP TO LATEST" at bounding box center [1153, 515] width 106 height 21
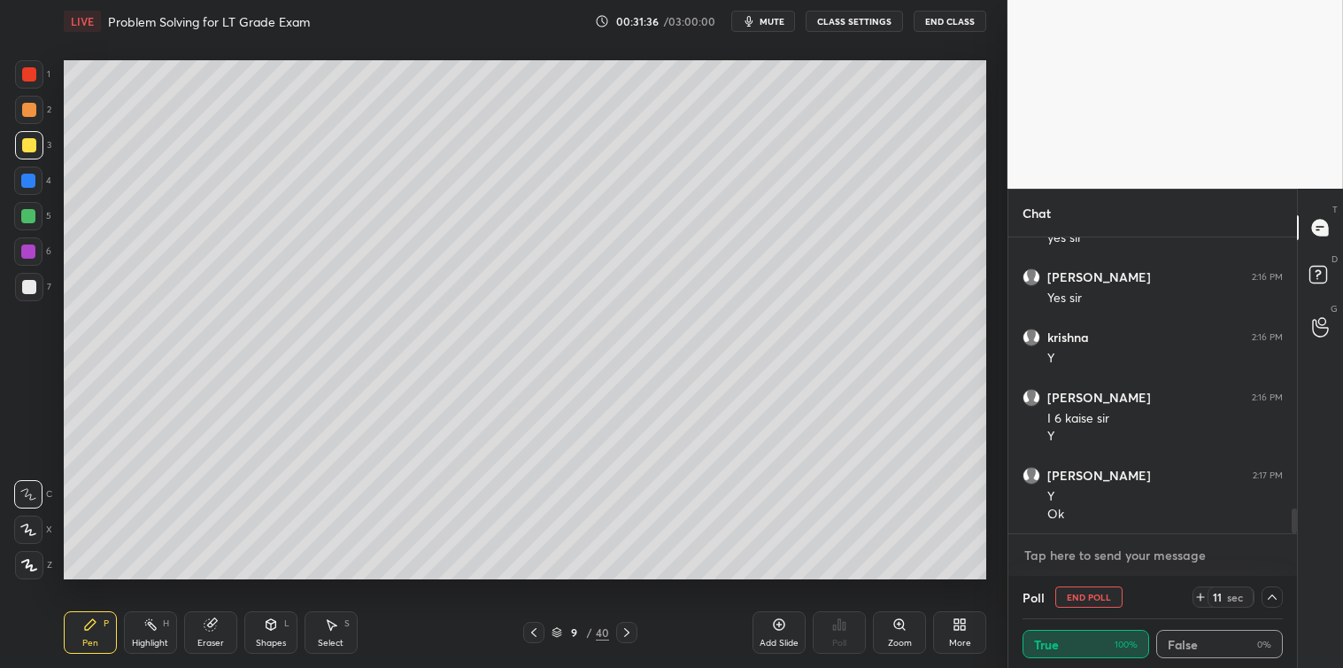
click at [1109, 560] on textarea at bounding box center [1153, 555] width 260 height 28
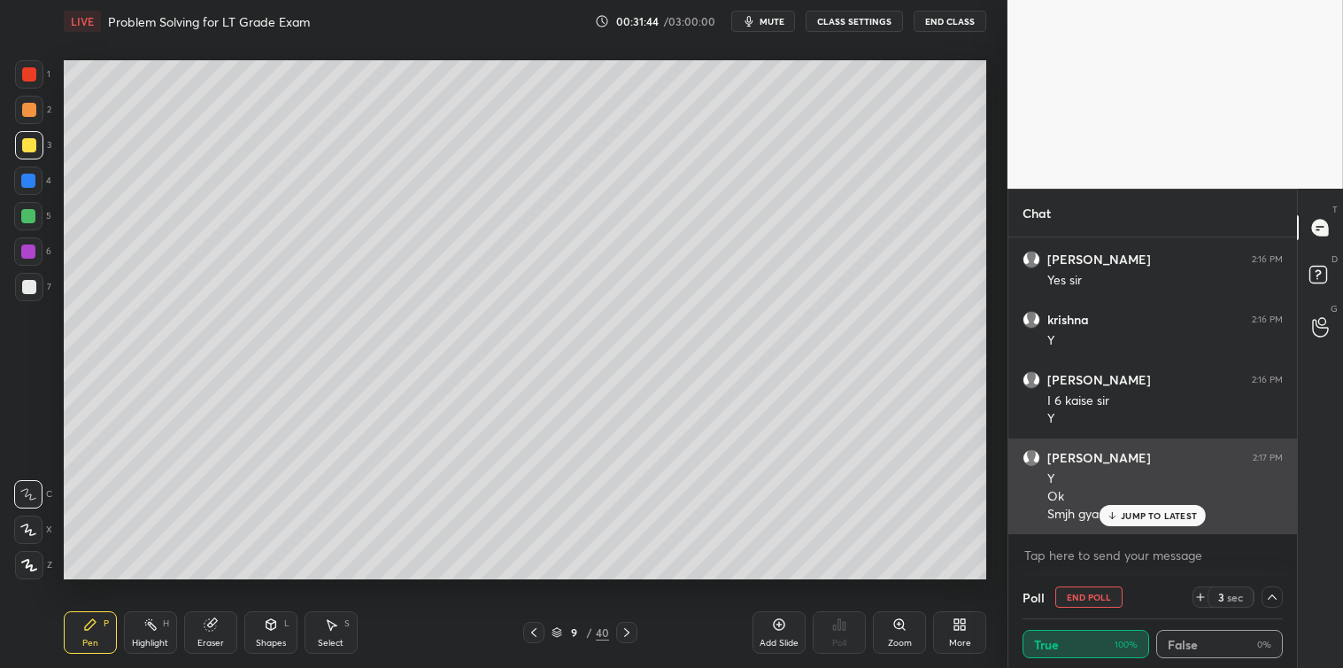
click at [1153, 518] on p "JUMP TO LATEST" at bounding box center [1159, 515] width 76 height 11
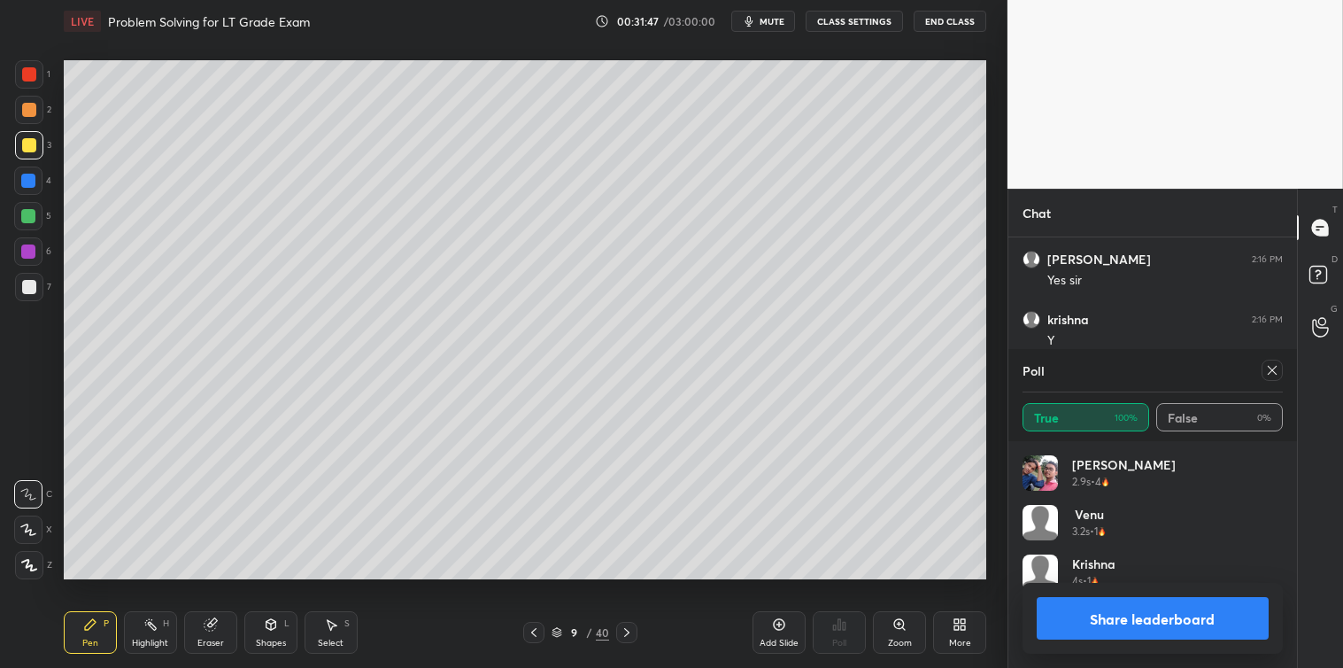
scroll to position [207, 255]
click at [1268, 378] on div at bounding box center [1272, 370] width 21 height 21
type textarea "x"
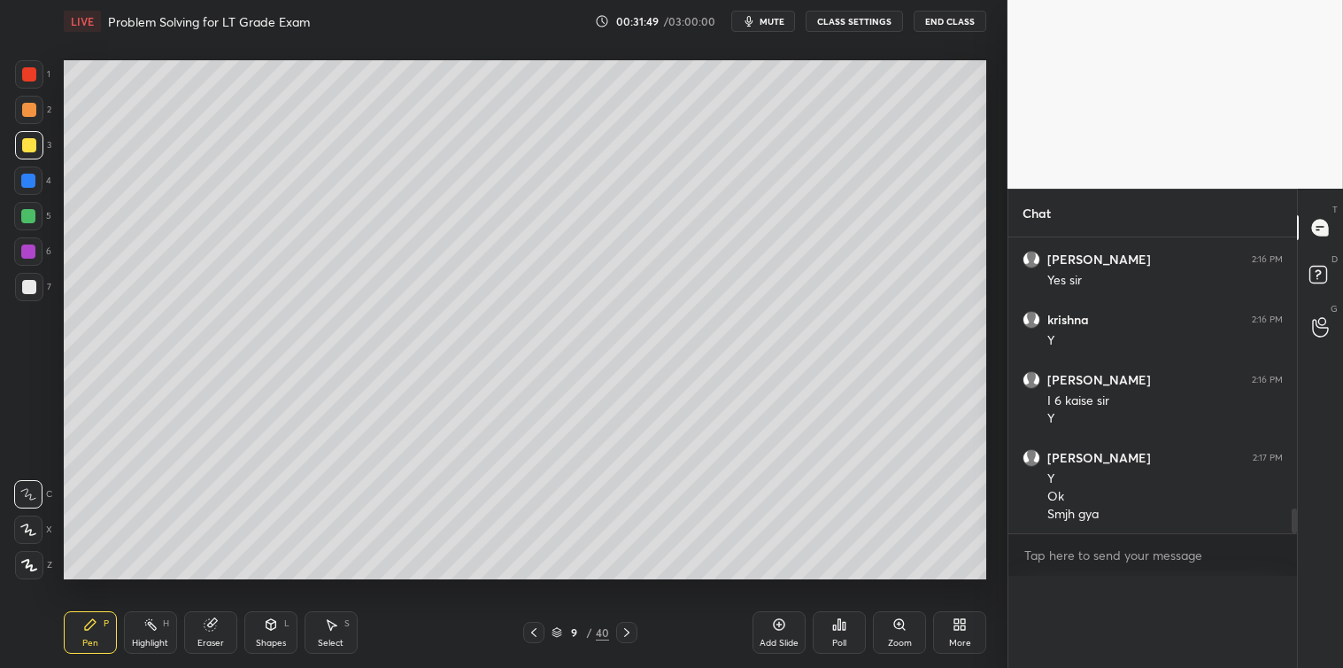
scroll to position [3229, 0]
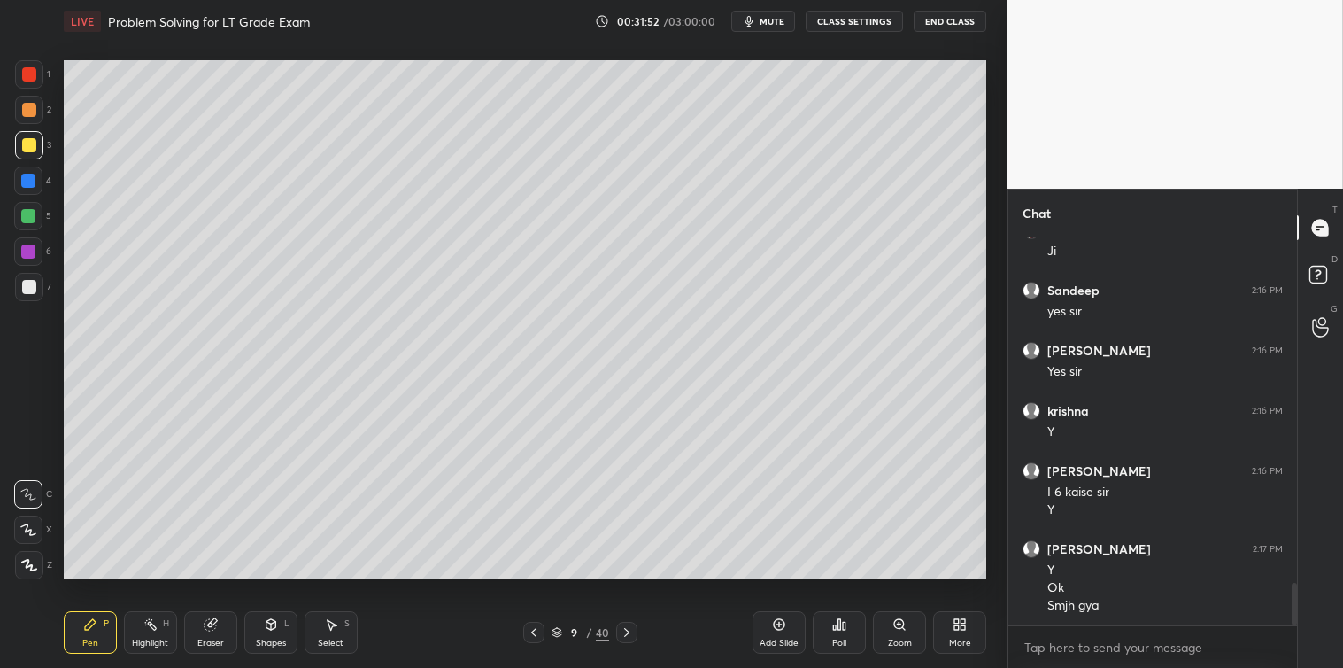
click at [623, 631] on icon at bounding box center [627, 632] width 14 height 14
click at [623, 634] on icon at bounding box center [627, 632] width 14 height 14
click at [836, 633] on div "Poll" at bounding box center [839, 632] width 53 height 43
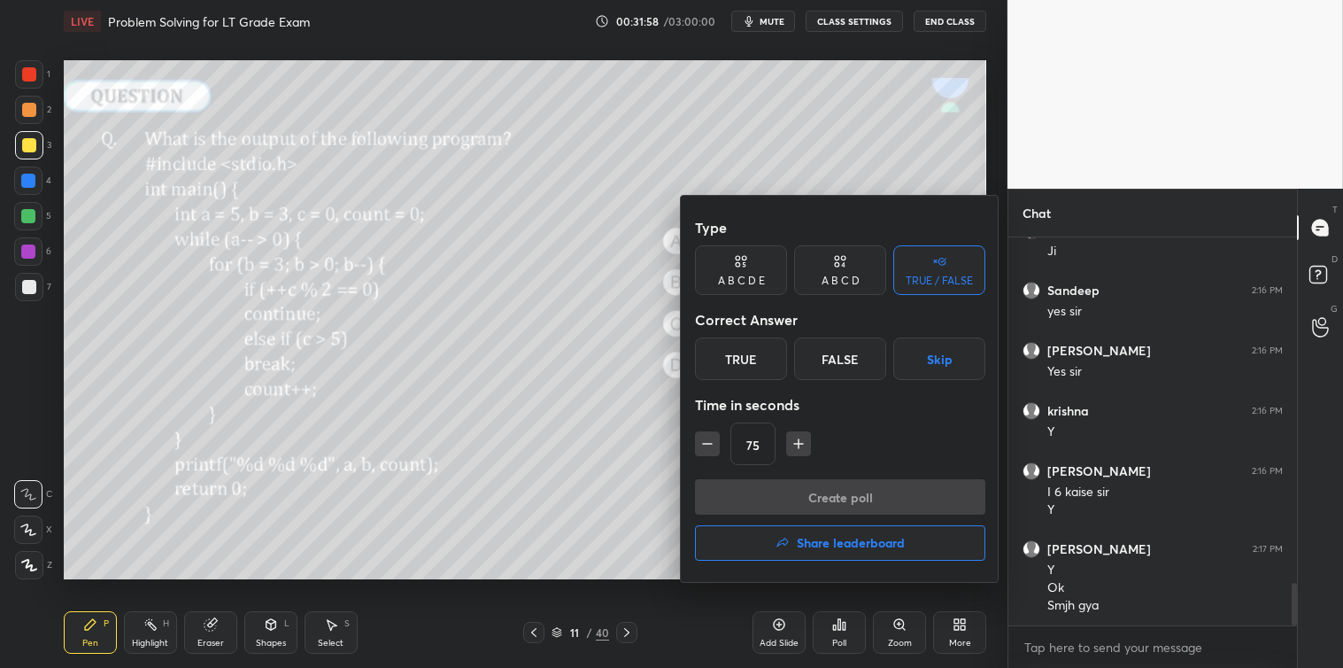
click at [830, 287] on div "A B C D" at bounding box center [840, 270] width 92 height 50
click at [781, 368] on div "B" at bounding box center [780, 358] width 52 height 43
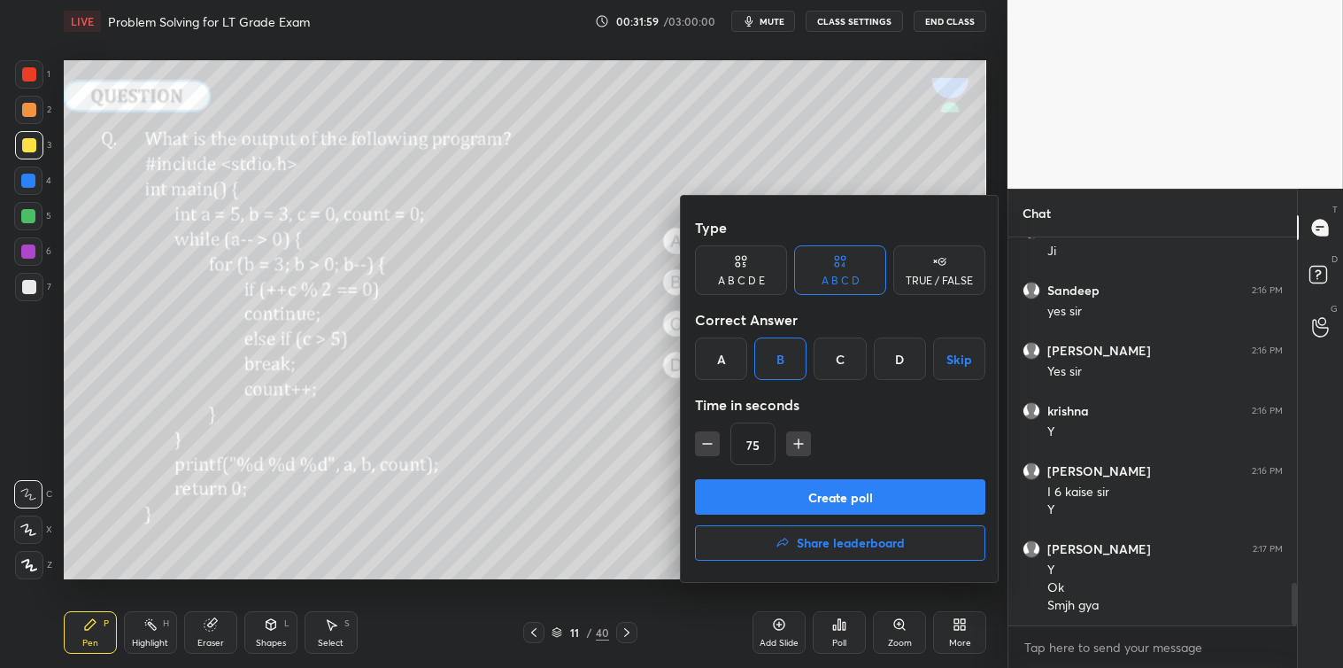
click at [802, 437] on icon "button" at bounding box center [799, 444] width 18 height 18
click at [801, 441] on icon "button" at bounding box center [799, 444] width 18 height 18
click at [801, 444] on icon "button" at bounding box center [807, 444] width 18 height 18
click at [801, 446] on icon "button" at bounding box center [807, 444] width 18 height 18
click at [801, 447] on icon "button" at bounding box center [807, 444] width 18 height 18
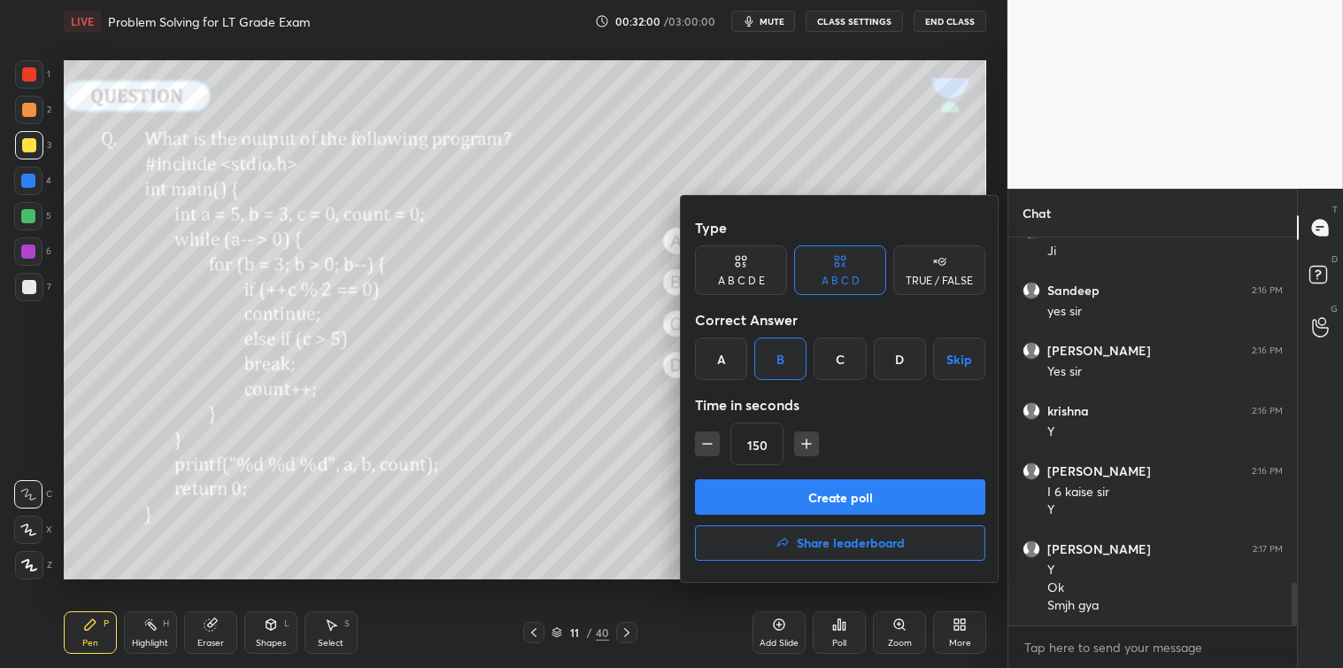
click at [800, 447] on icon "button" at bounding box center [807, 444] width 18 height 18
click at [799, 447] on icon "button" at bounding box center [807, 444] width 18 height 18
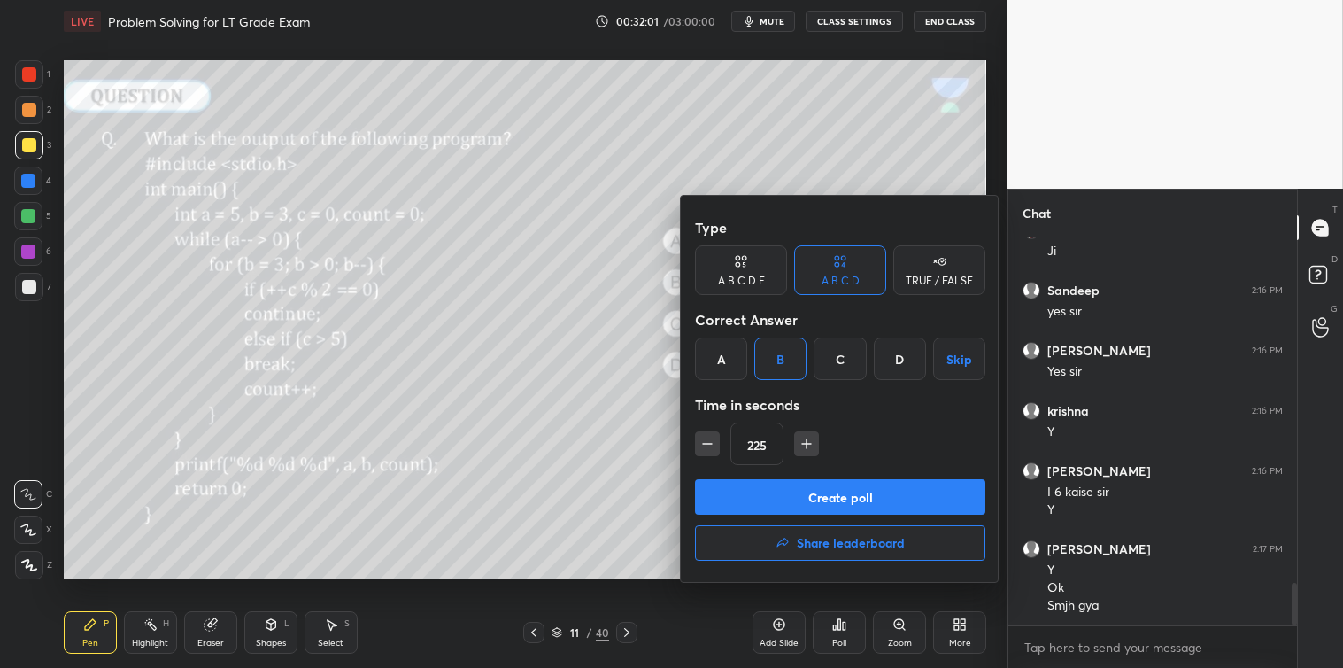
click at [798, 446] on icon "button" at bounding box center [807, 444] width 18 height 18
type input "240"
click at [826, 492] on button "Create poll" at bounding box center [840, 496] width 290 height 35
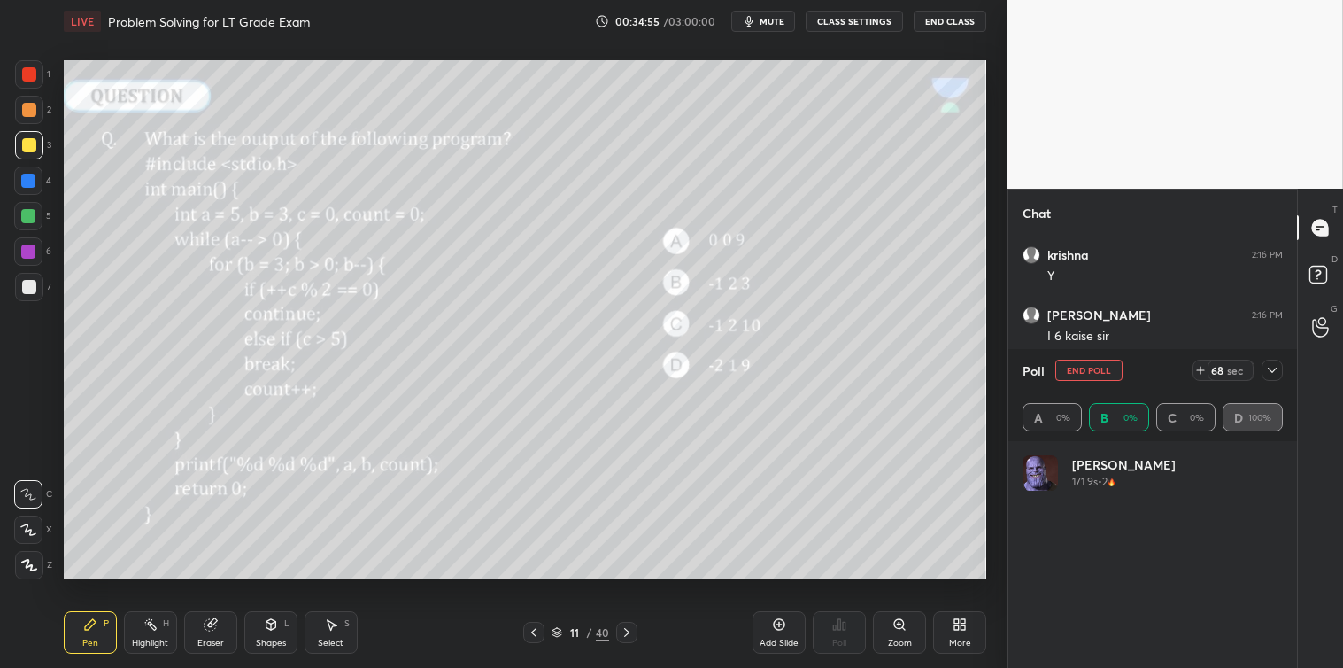
scroll to position [207, 255]
click at [1270, 374] on icon at bounding box center [1272, 370] width 14 height 14
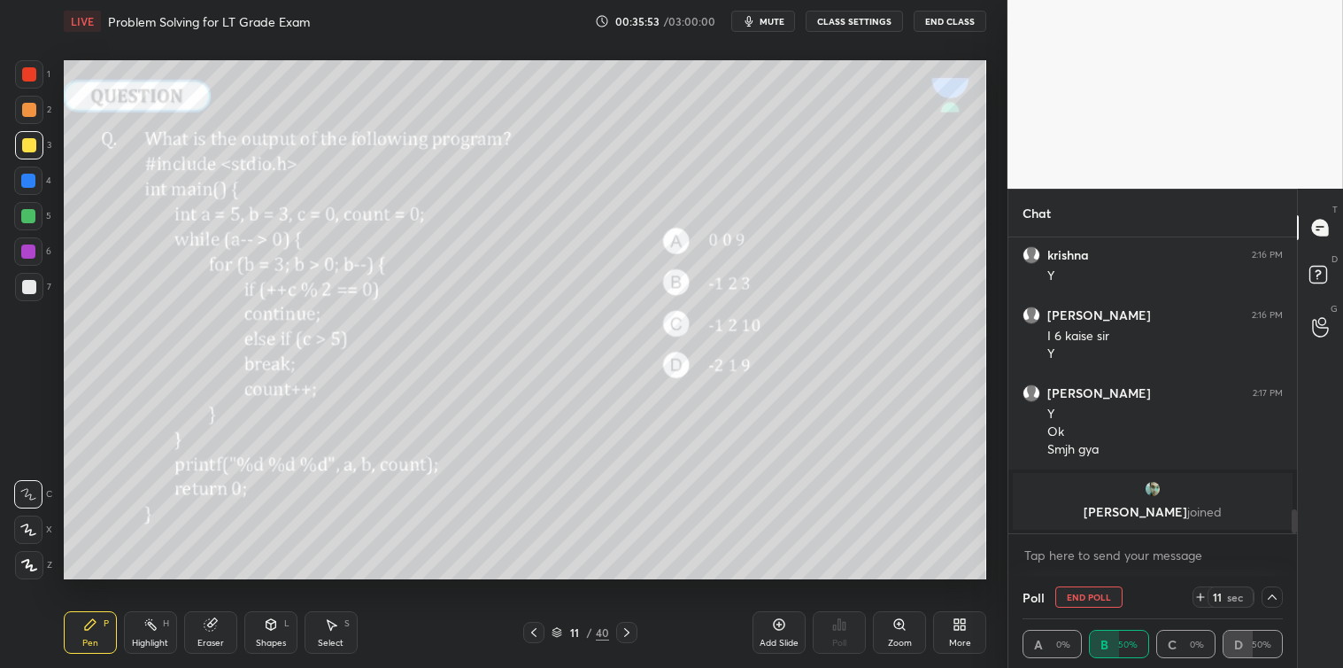
scroll to position [0, 0]
click at [1273, 604] on icon at bounding box center [1272, 597] width 14 height 14
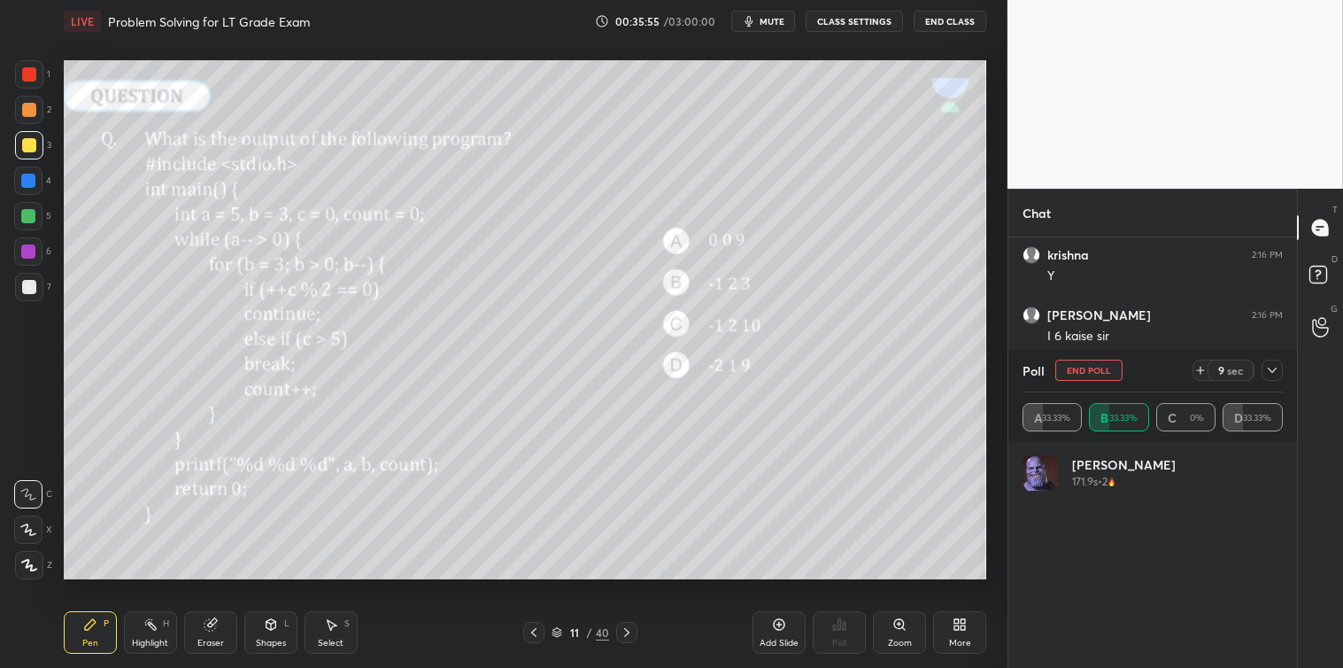
scroll to position [207, 255]
click at [1275, 377] on div at bounding box center [1272, 370] width 21 height 21
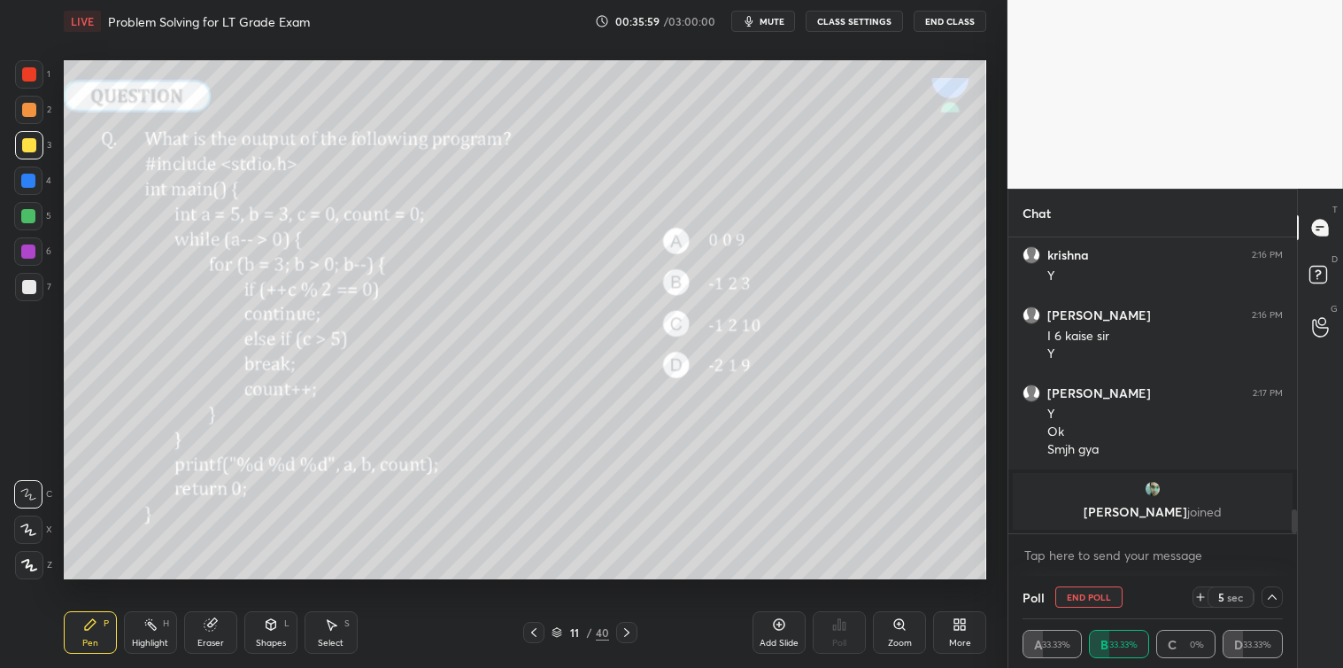
scroll to position [1, 5]
click at [1208, 600] on div "3 sec" at bounding box center [1231, 596] width 46 height 21
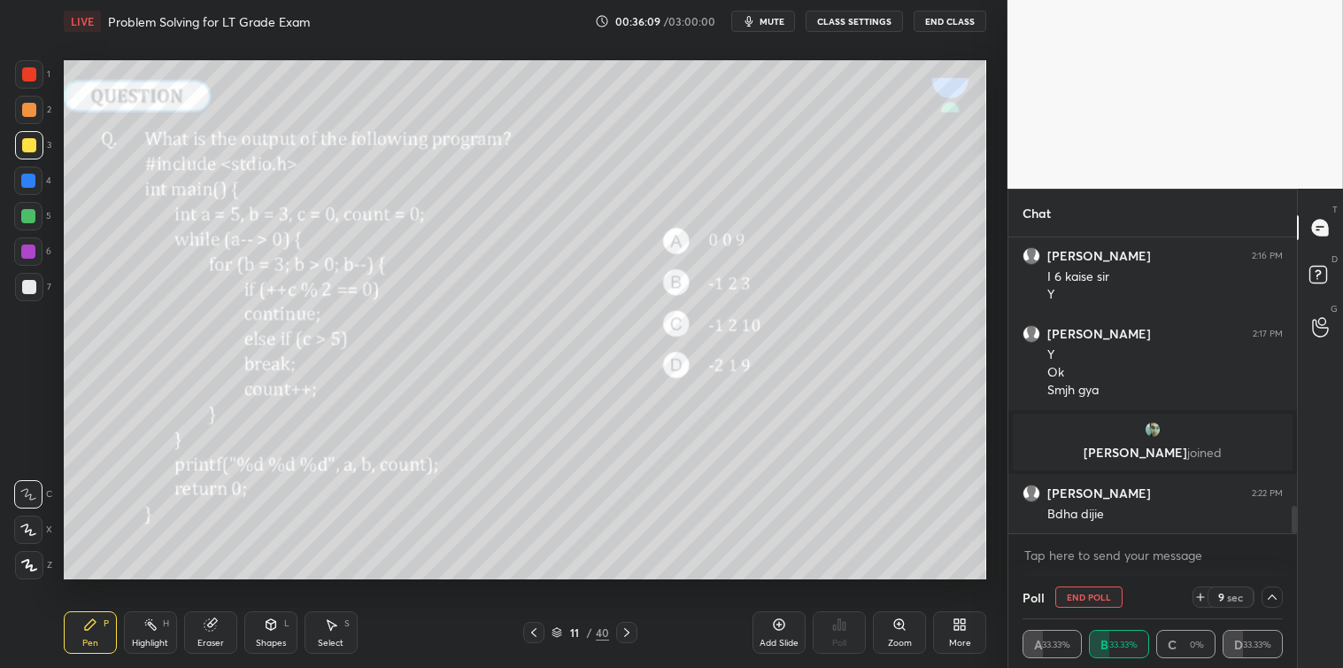
click at [1208, 600] on div "9 sec" at bounding box center [1231, 596] width 46 height 21
click at [1208, 600] on div "23 sec" at bounding box center [1231, 596] width 46 height 21
click at [1208, 600] on div "37 sec" at bounding box center [1231, 596] width 46 height 21
click at [1208, 600] on div "52 sec" at bounding box center [1231, 596] width 46 height 21
click at [1207, 593] on icon at bounding box center [1201, 597] width 14 height 14
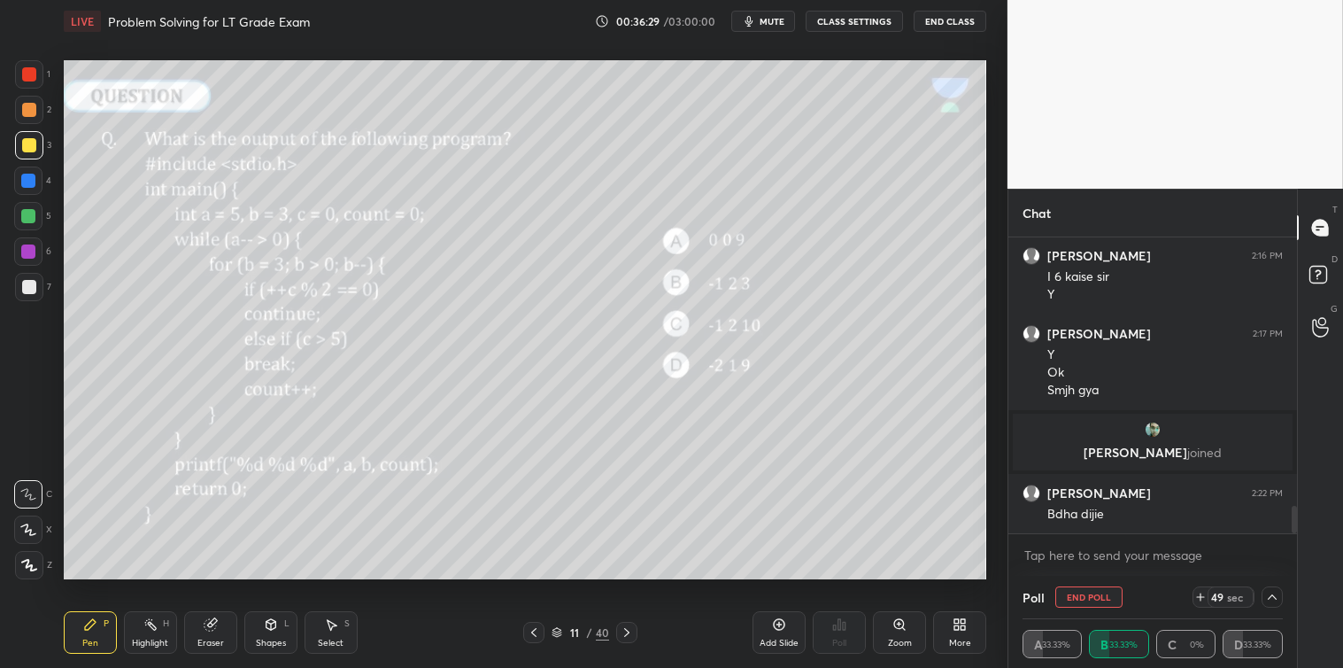
click at [1207, 593] on icon at bounding box center [1201, 597] width 14 height 14
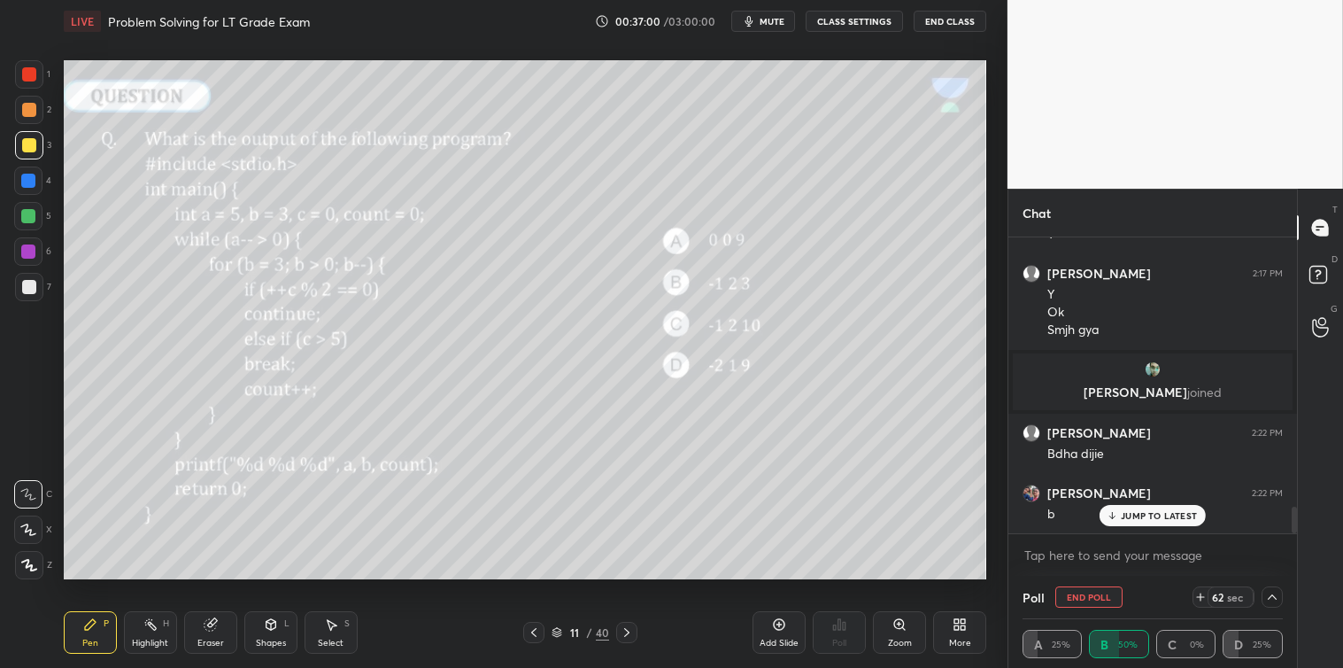
click at [1171, 518] on p "JUMP TO LATEST" at bounding box center [1159, 515] width 76 height 11
click at [1101, 562] on textarea at bounding box center [1153, 555] width 260 height 28
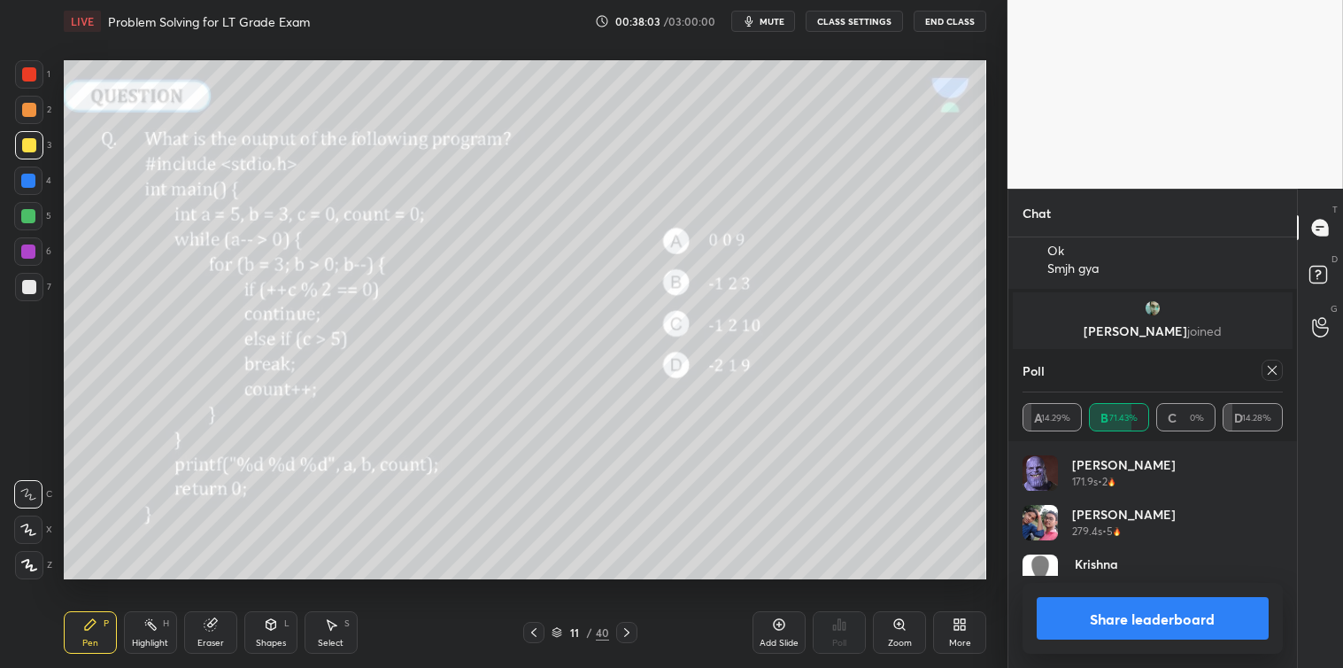
scroll to position [207, 255]
click at [1276, 373] on icon at bounding box center [1272, 370] width 9 height 9
type textarea "x"
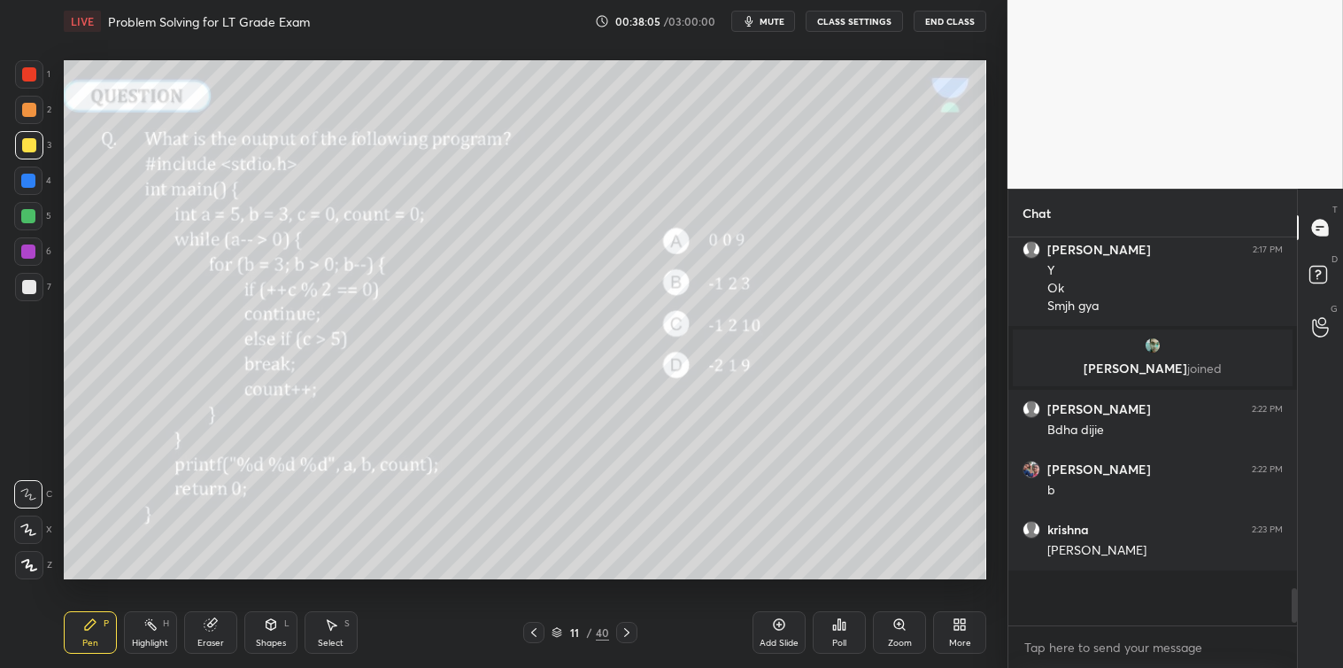
scroll to position [426, 283]
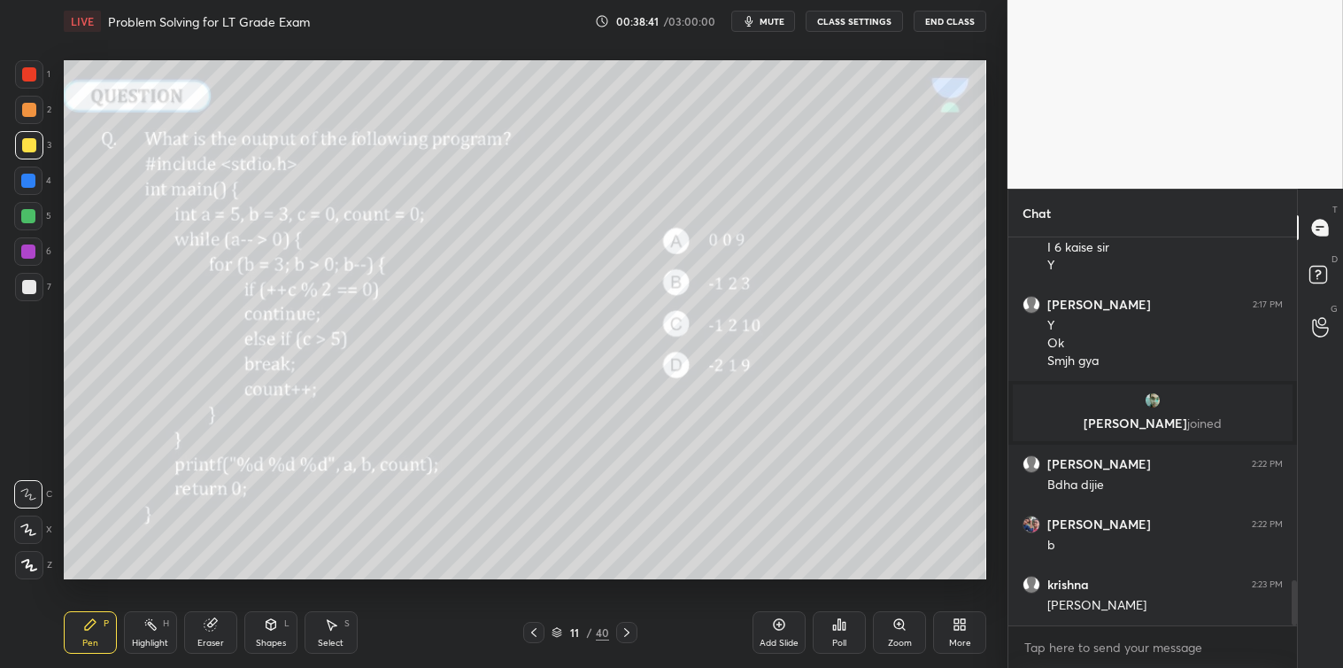
click at [27, 287] on div at bounding box center [29, 287] width 14 height 14
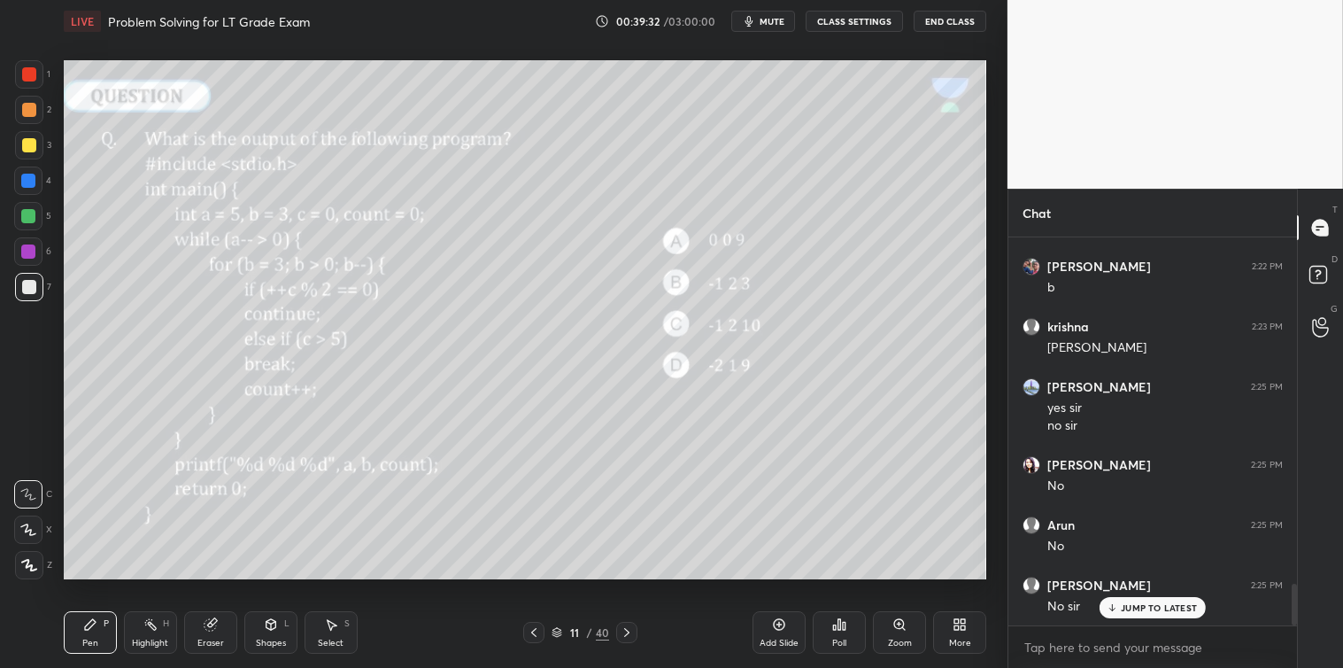
scroll to position [3272, 0]
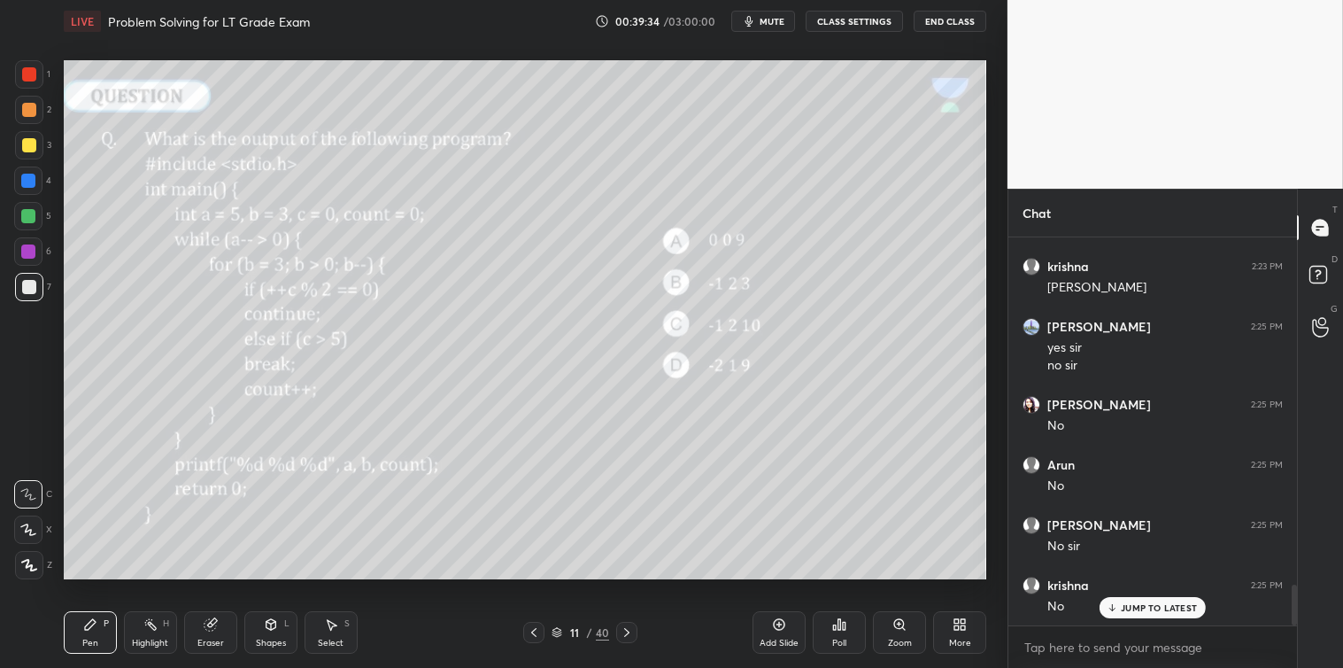
click at [35, 148] on div at bounding box center [29, 145] width 28 height 28
click at [350, 612] on div "Select S" at bounding box center [331, 632] width 53 height 43
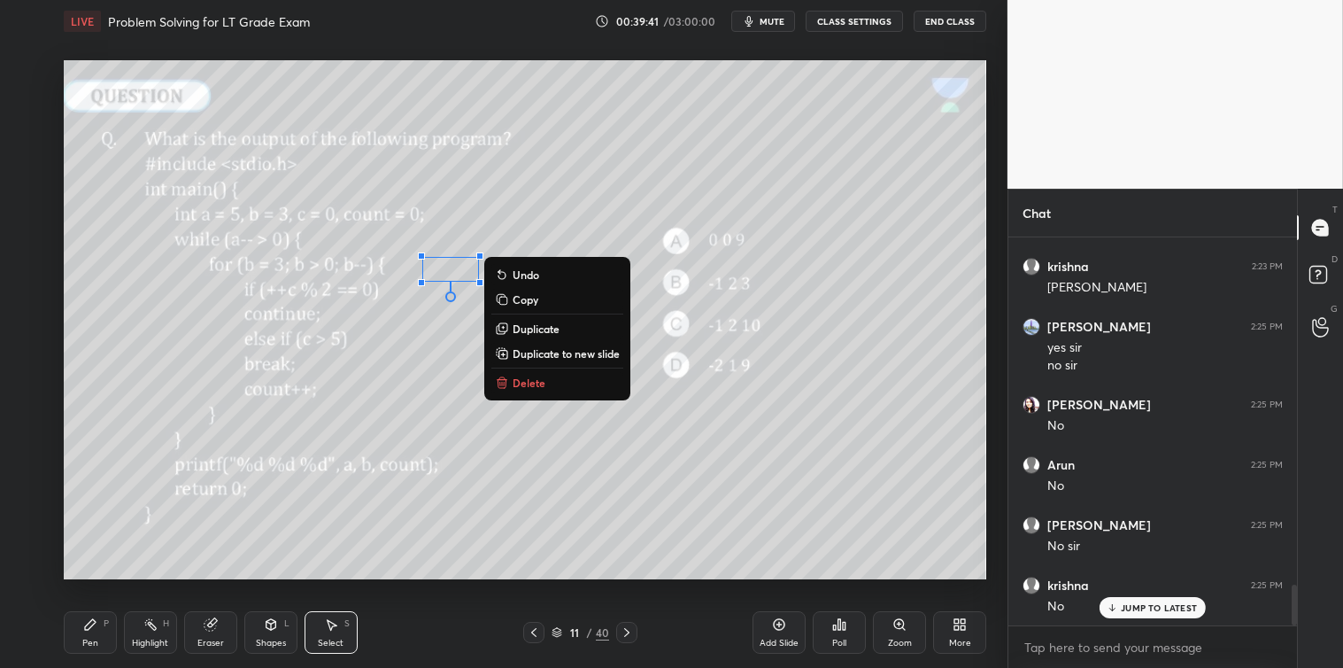
click at [523, 378] on p "Delete" at bounding box center [529, 382] width 33 height 14
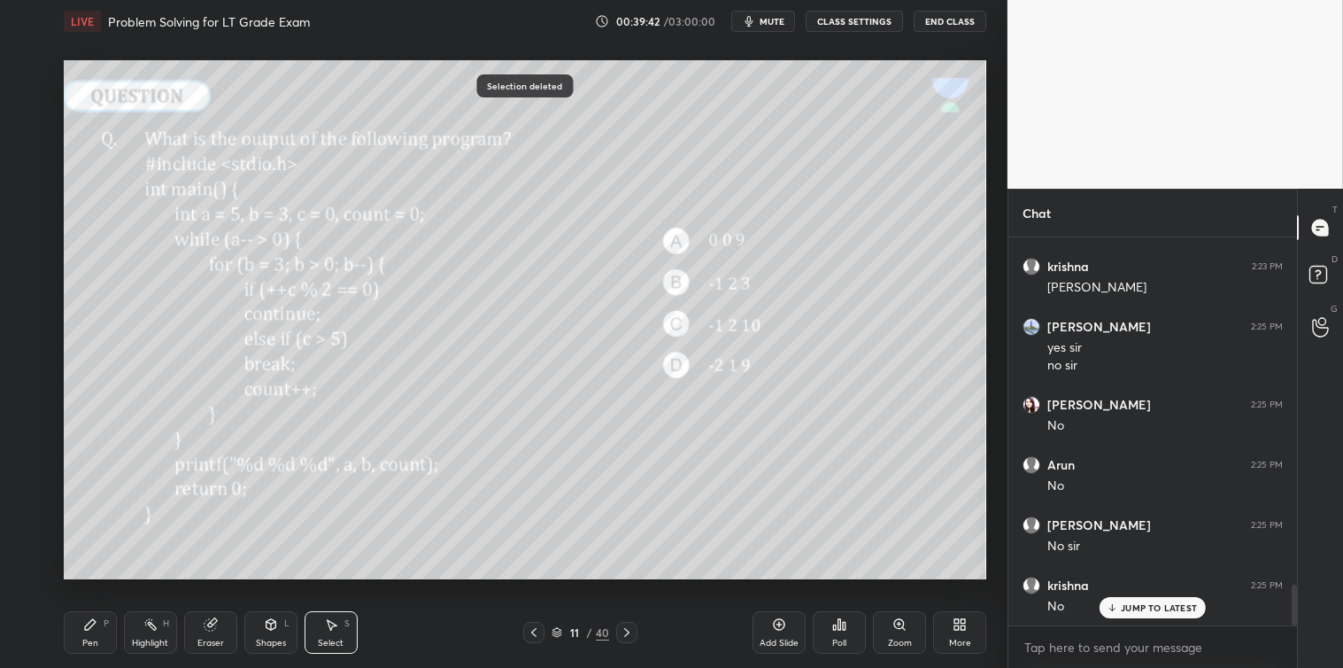
click at [100, 642] on div "Pen P" at bounding box center [90, 632] width 53 height 43
click at [33, 298] on div at bounding box center [29, 287] width 28 height 28
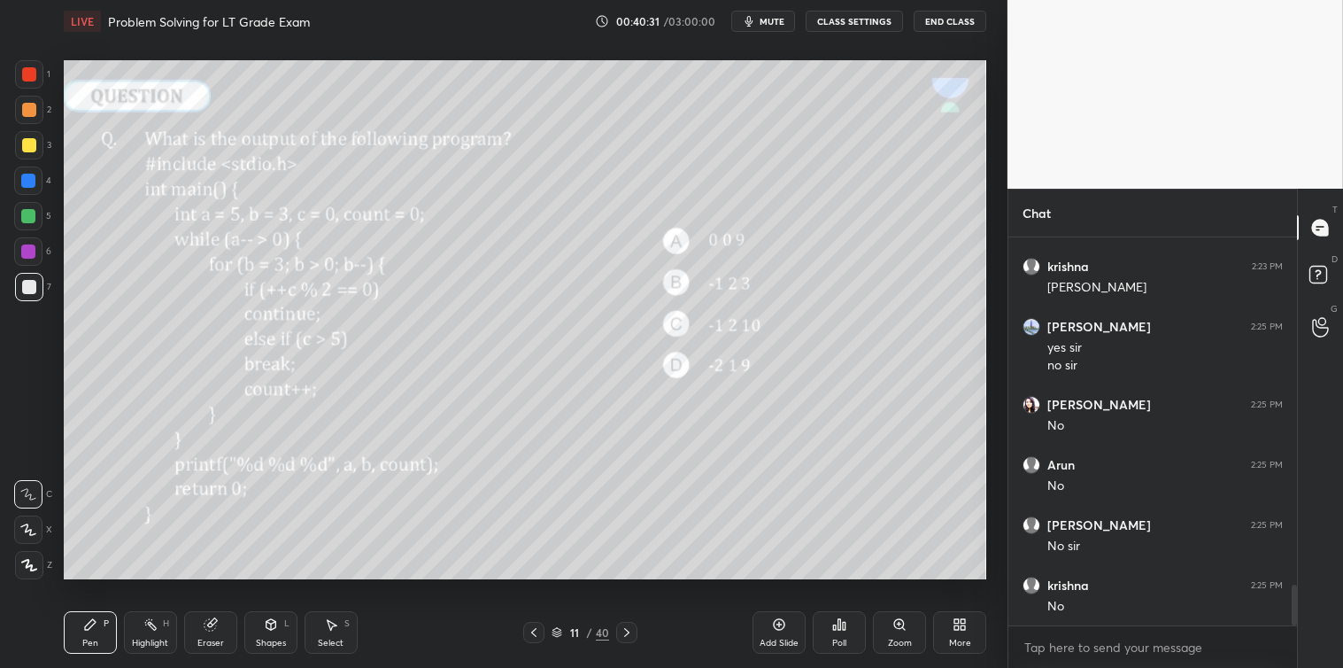
scroll to position [3333, 0]
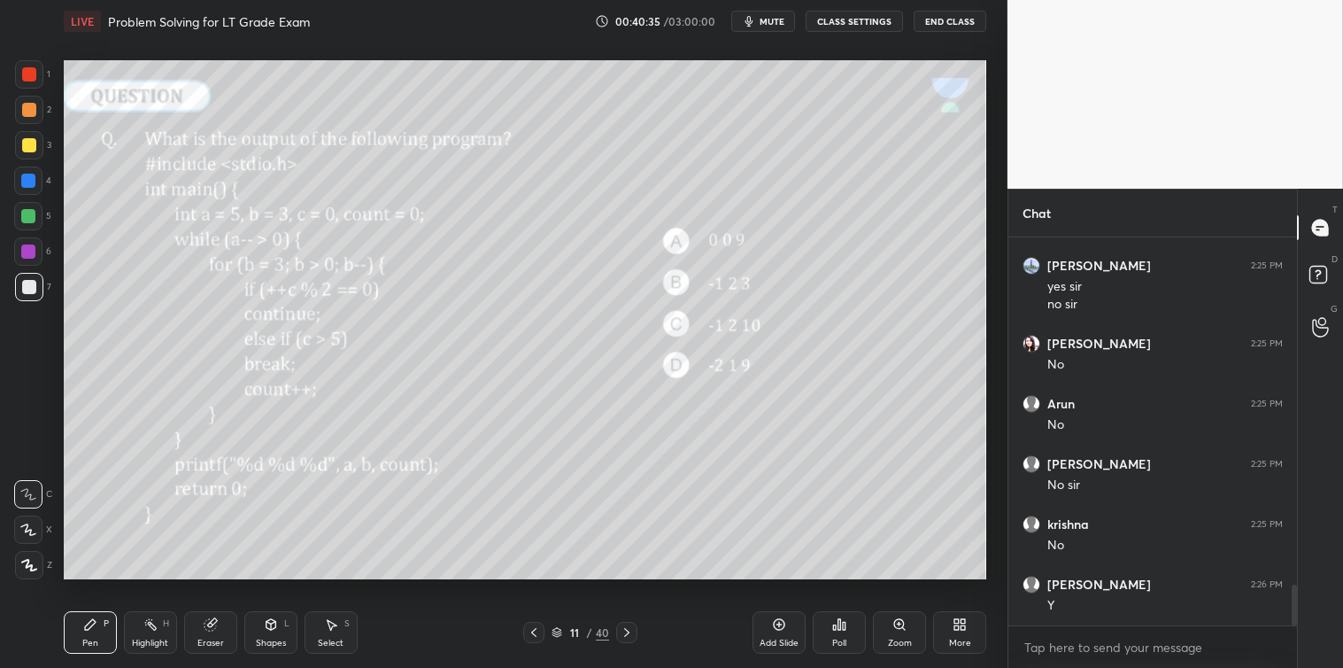
click at [27, 142] on div at bounding box center [29, 145] width 14 height 14
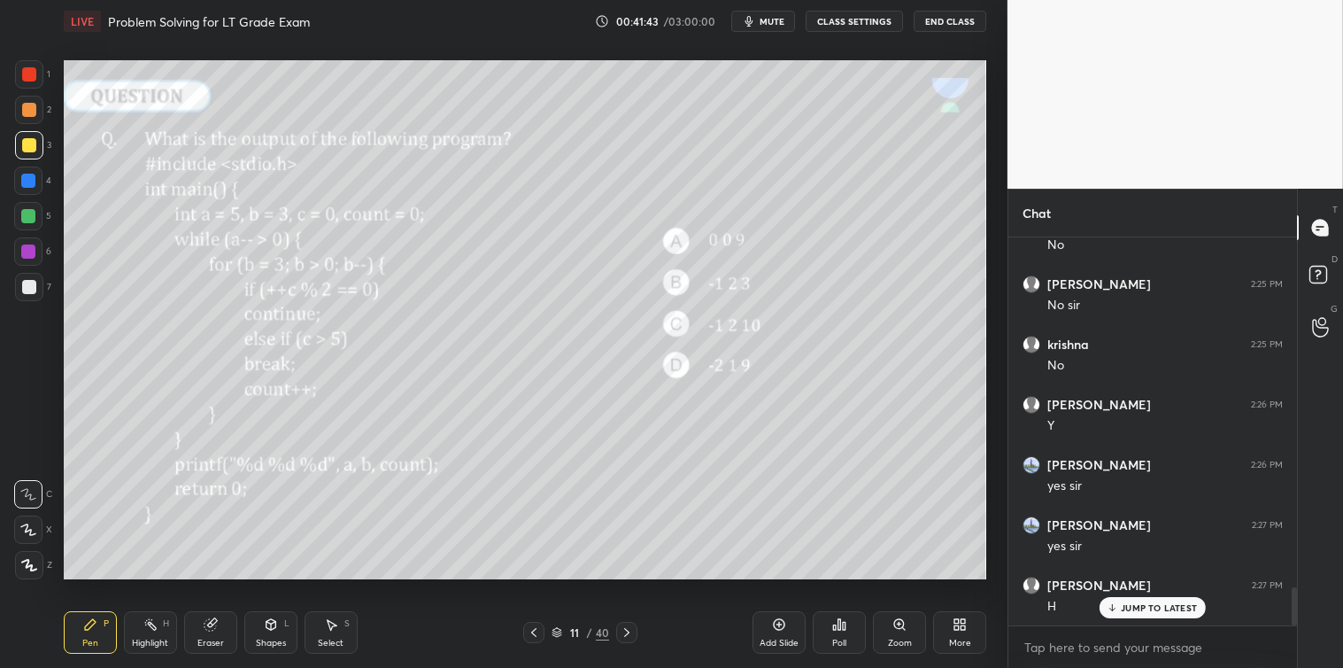
scroll to position [3573, 0]
click at [27, 288] on div at bounding box center [29, 287] width 14 height 14
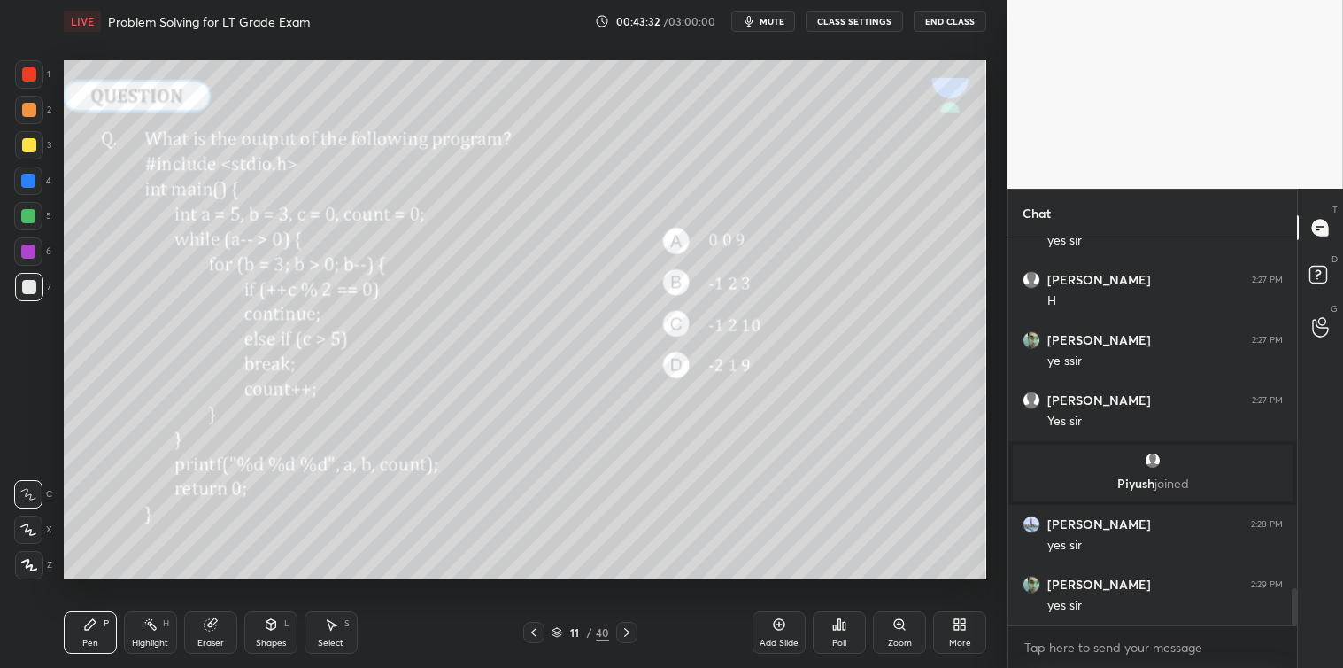
scroll to position [3622, 0]
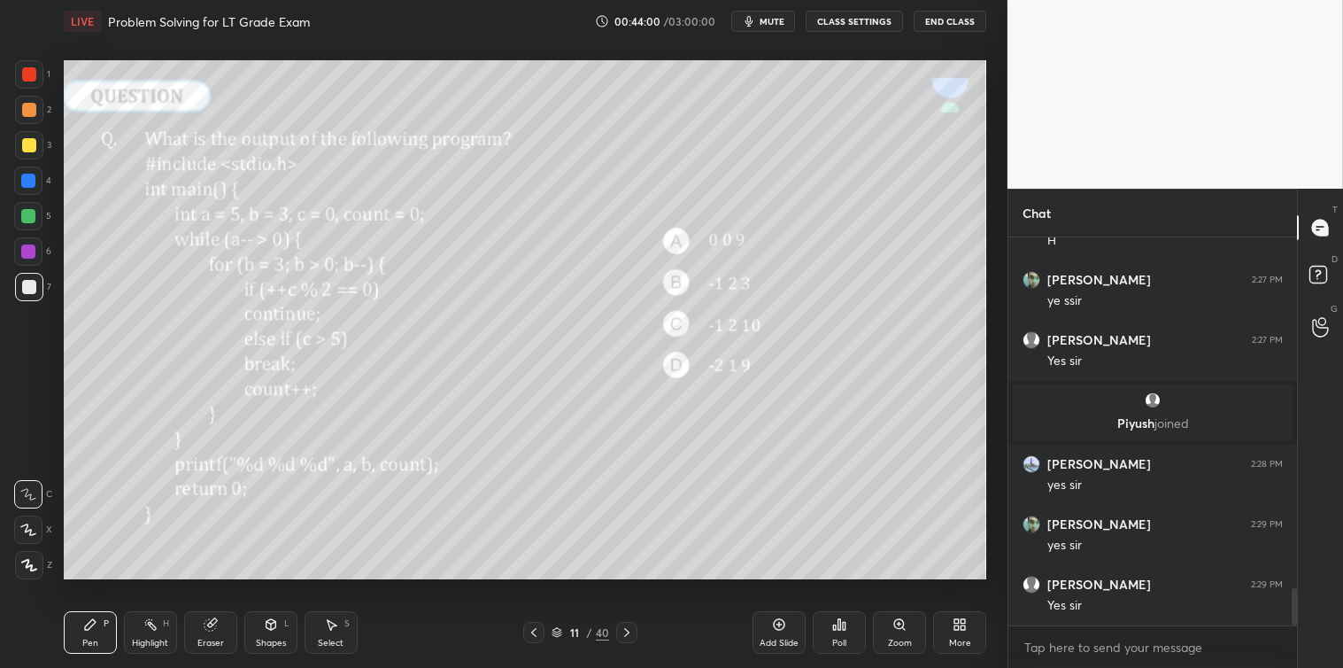
click at [29, 140] on div at bounding box center [29, 145] width 14 height 14
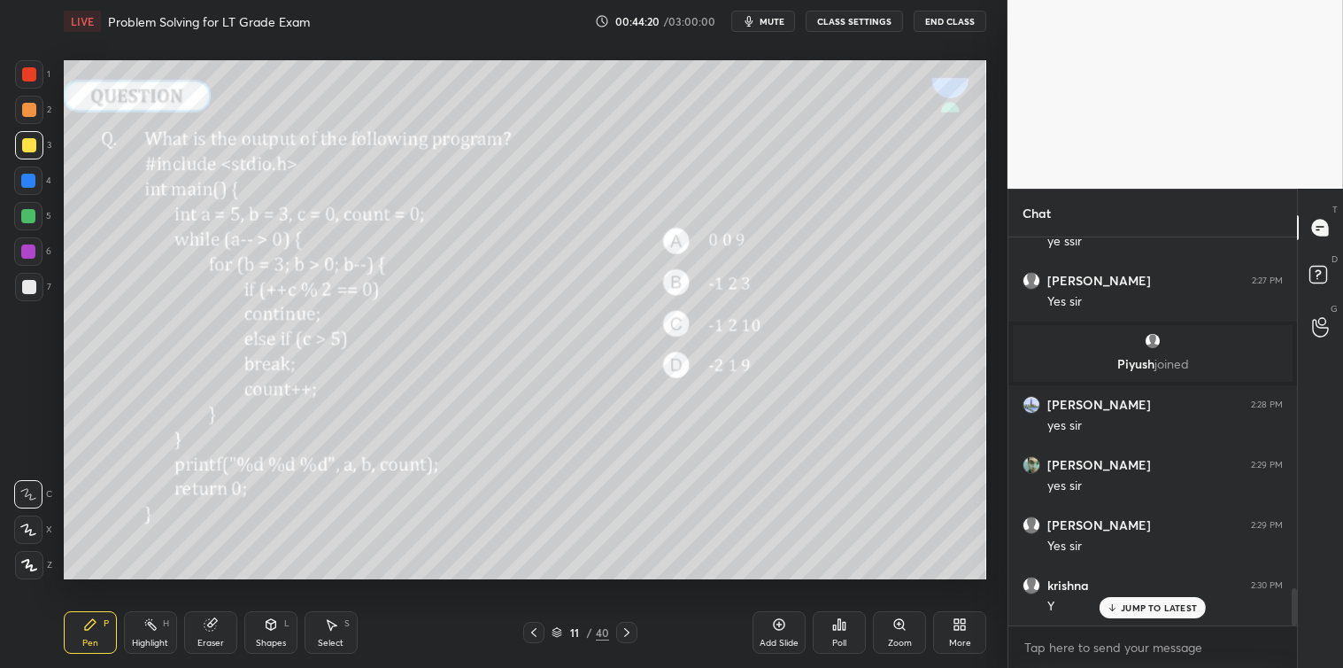
click at [329, 624] on icon at bounding box center [332, 625] width 10 height 11
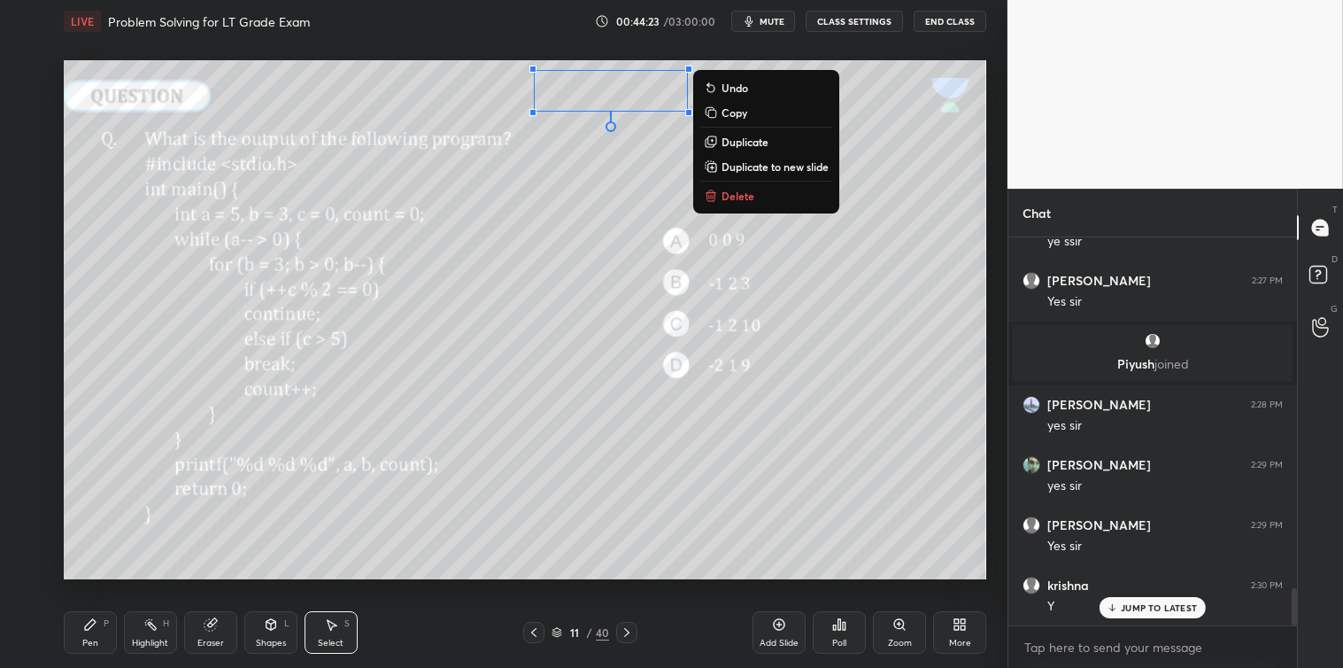
click at [735, 183] on div "0 ° Undo Copy Duplicate Duplicate to new slide Delete" at bounding box center [525, 319] width 923 height 519
click at [753, 197] on p "Delete" at bounding box center [738, 196] width 33 height 14
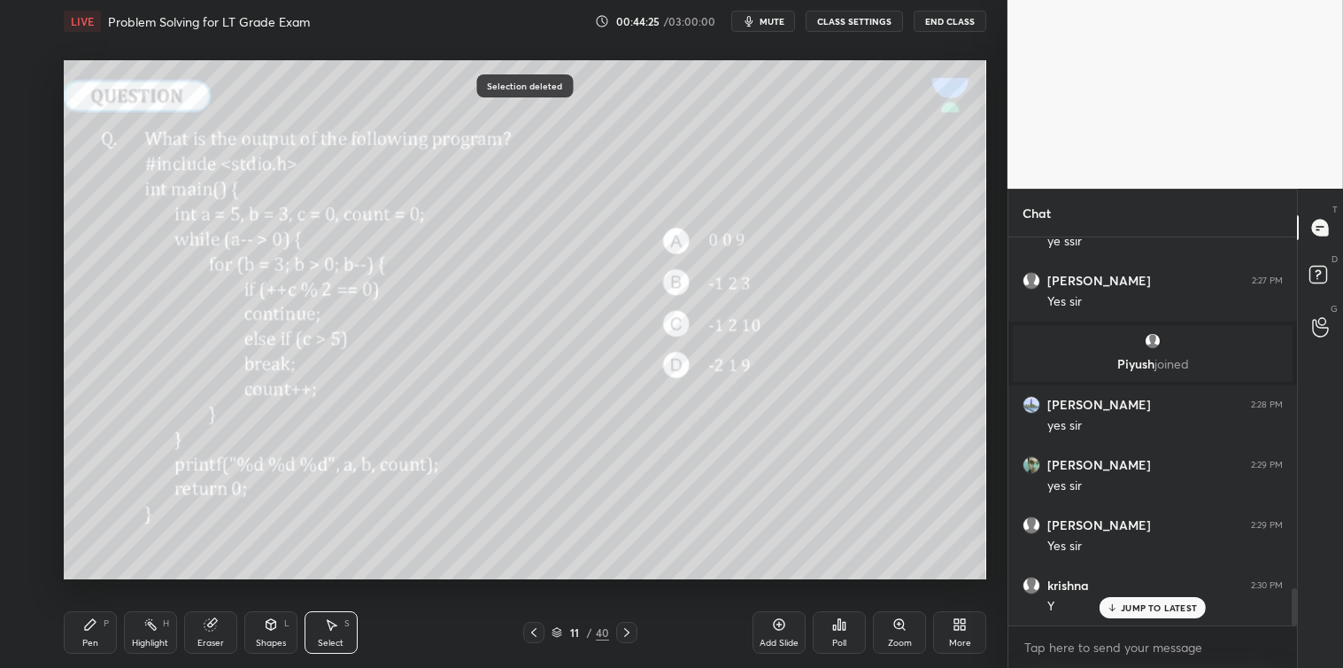
click at [90, 638] on div "Pen" at bounding box center [90, 642] width 16 height 9
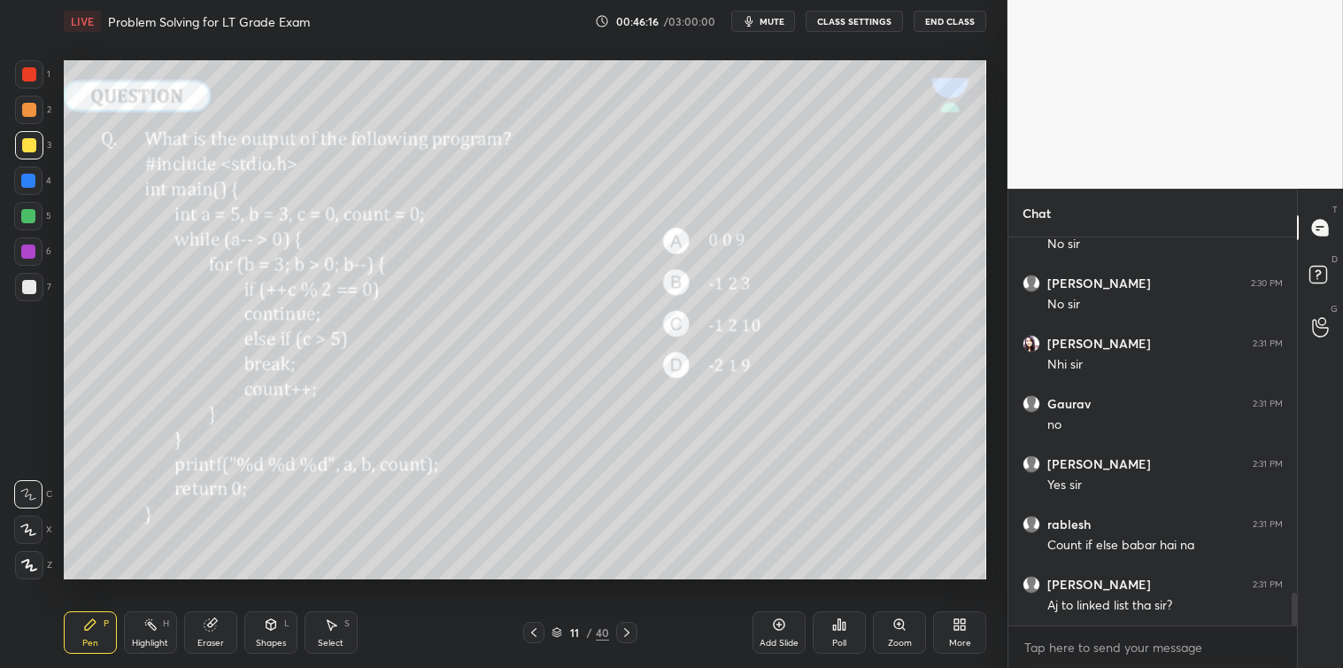
scroll to position [4224, 0]
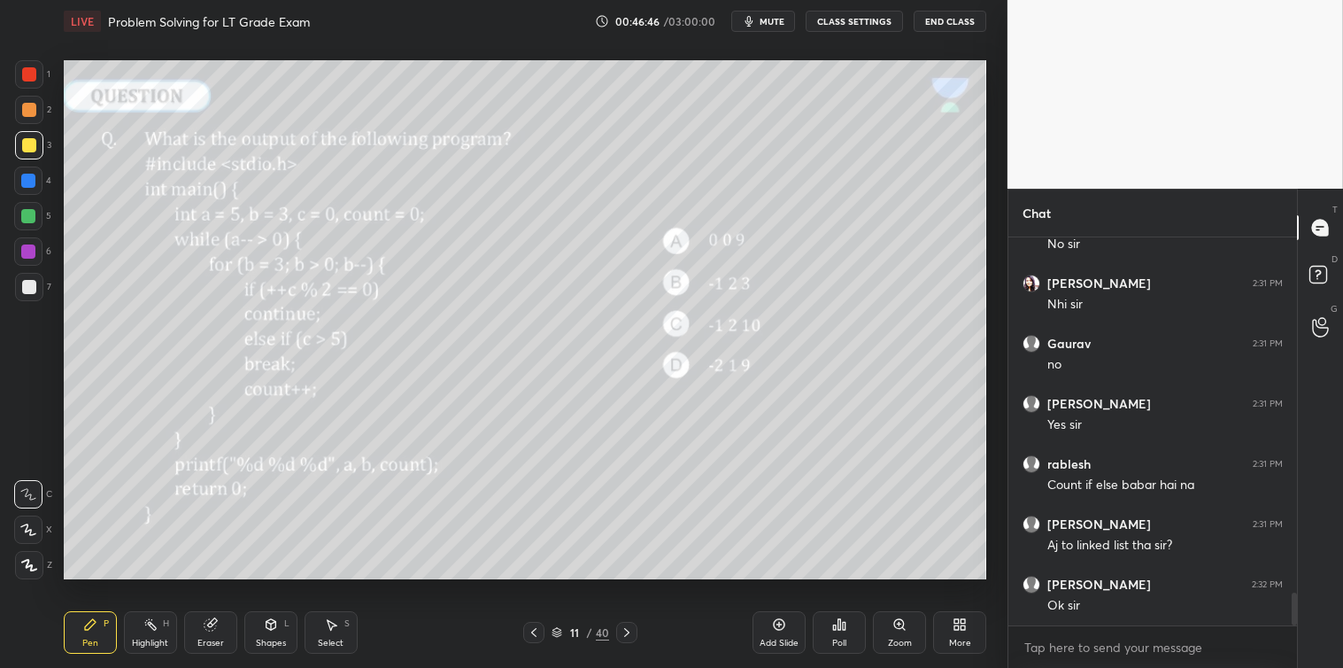
click at [631, 634] on icon at bounding box center [627, 632] width 14 height 14
click at [841, 627] on icon at bounding box center [840, 624] width 3 height 11
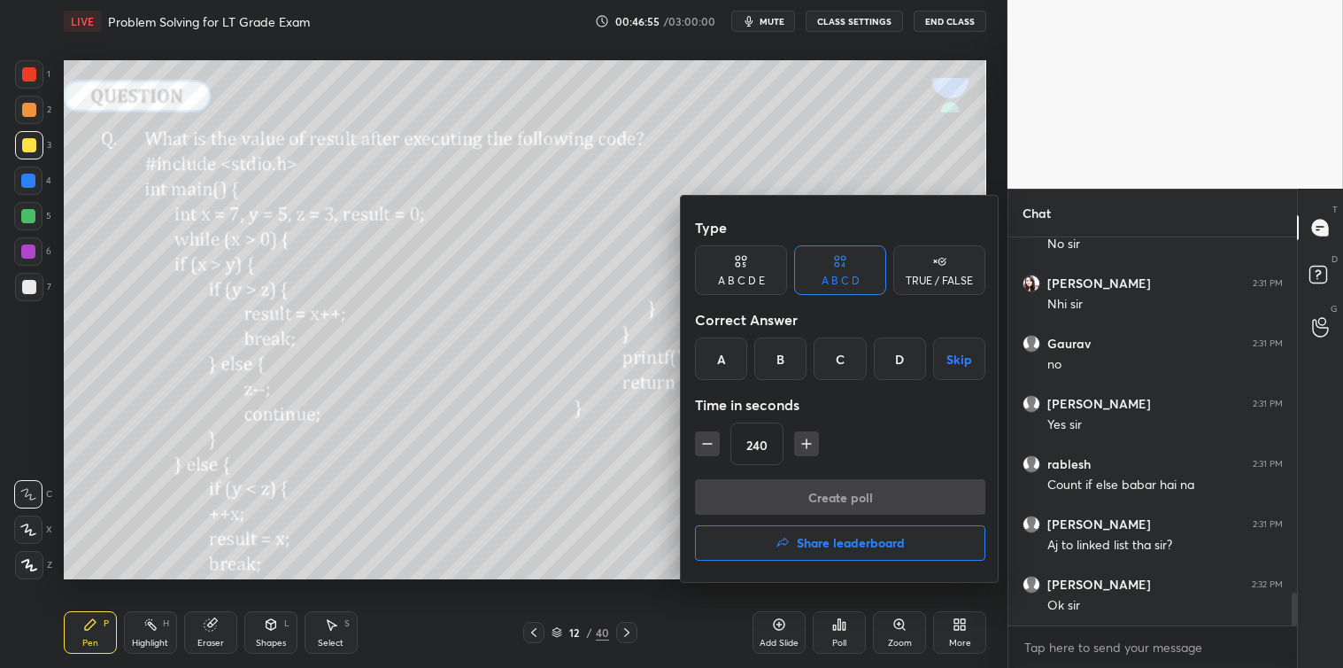
click at [809, 438] on icon "button" at bounding box center [807, 444] width 18 height 18
click at [808, 444] on icon "button" at bounding box center [806, 444] width 9 height 0
click at [811, 444] on icon "button" at bounding box center [807, 444] width 18 height 18
type input "300"
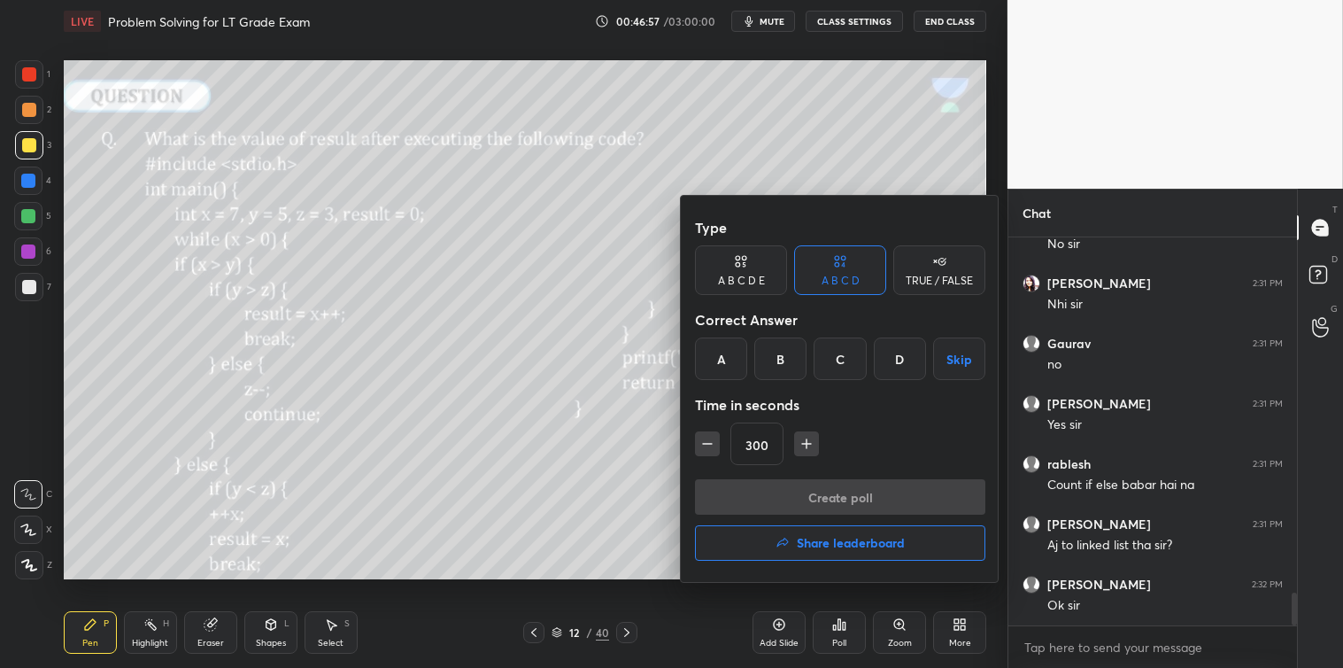
click at [958, 355] on button "Skip" at bounding box center [959, 358] width 52 height 43
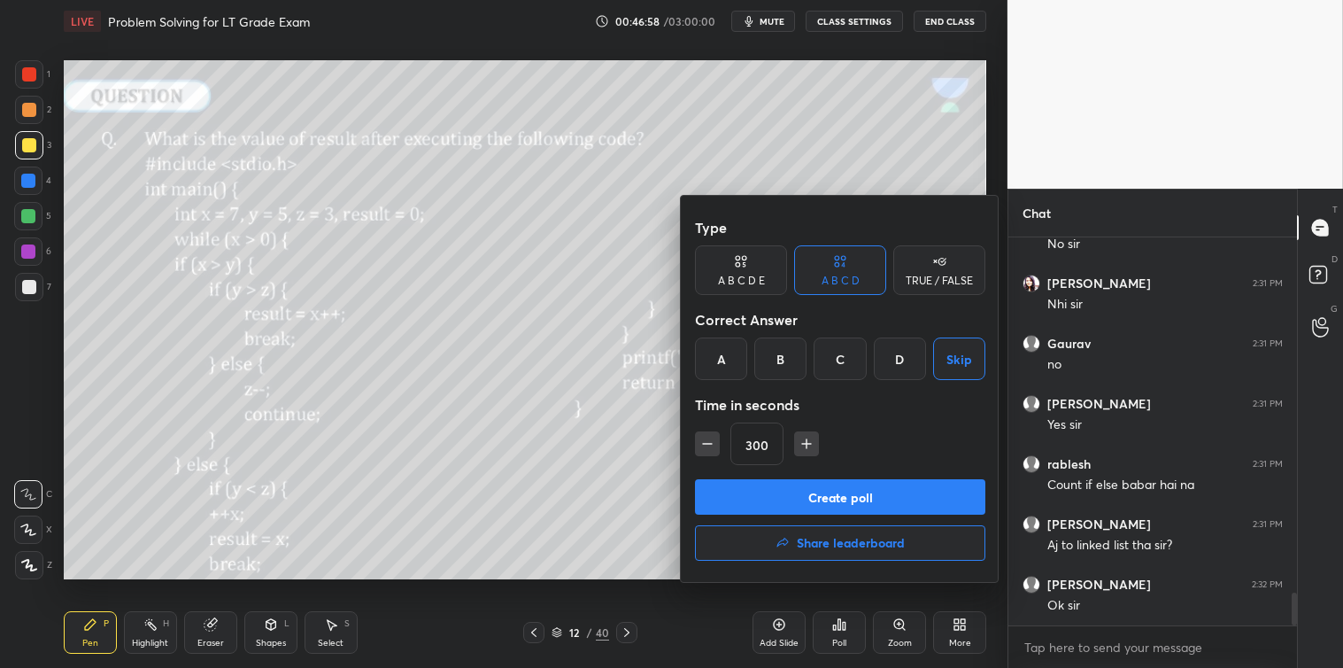
click at [841, 492] on button "Create poll" at bounding box center [840, 496] width 290 height 35
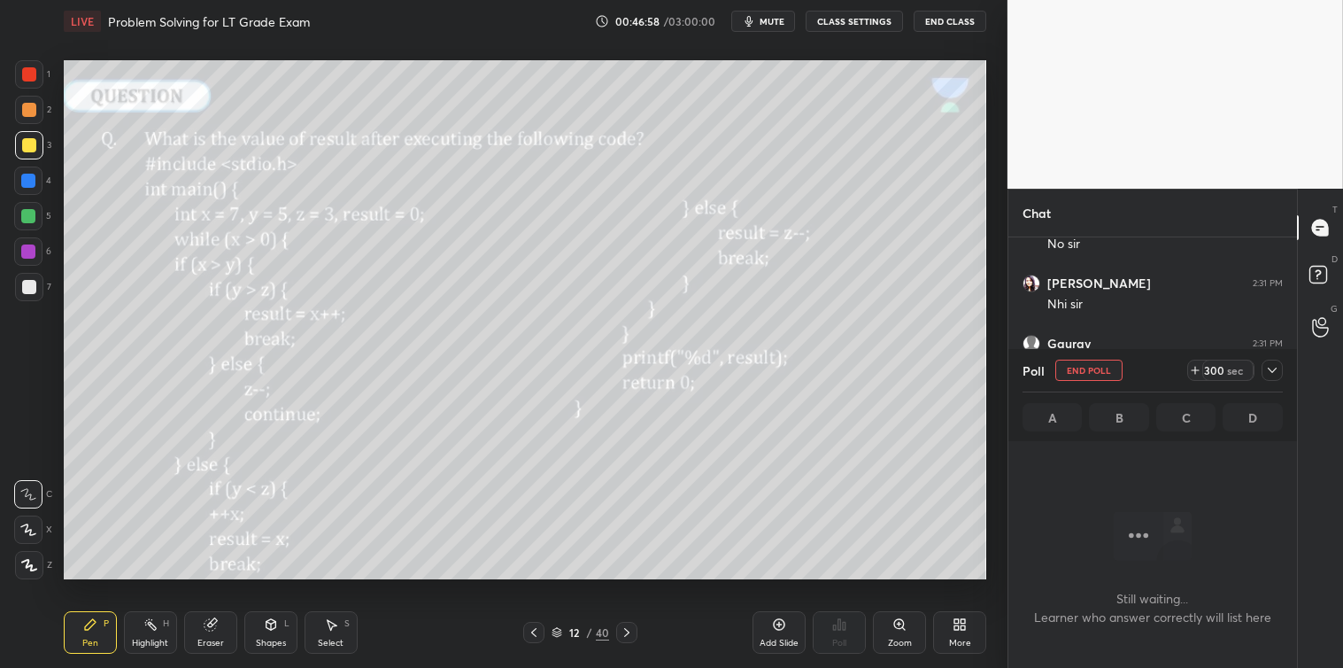
scroll to position [5, 4]
click at [1275, 363] on icon at bounding box center [1272, 370] width 14 height 14
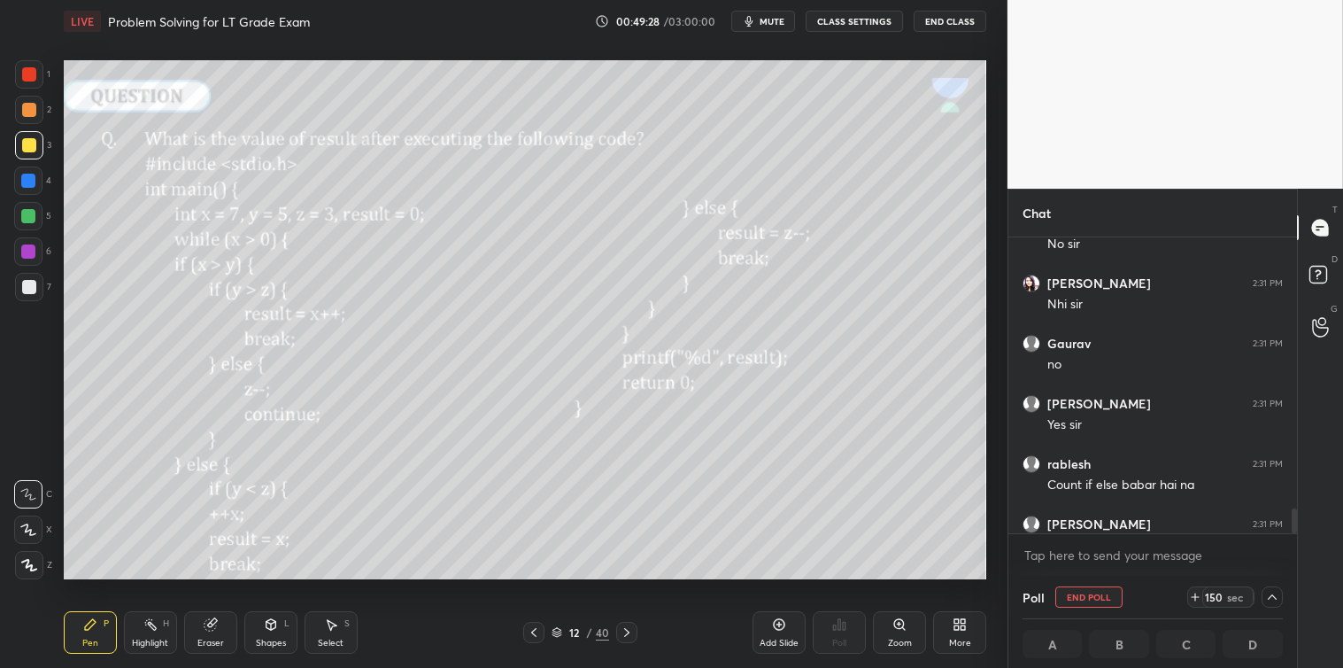
click at [1196, 595] on icon at bounding box center [1195, 597] width 14 height 14
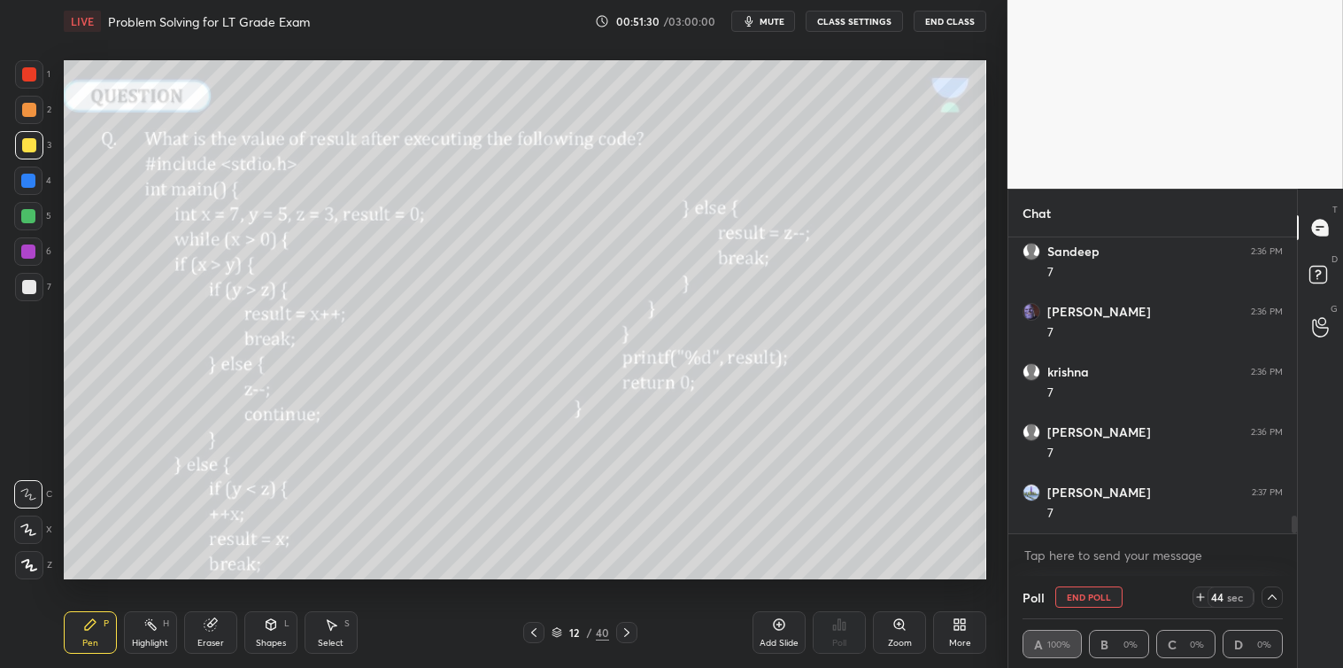
scroll to position [4797, 0]
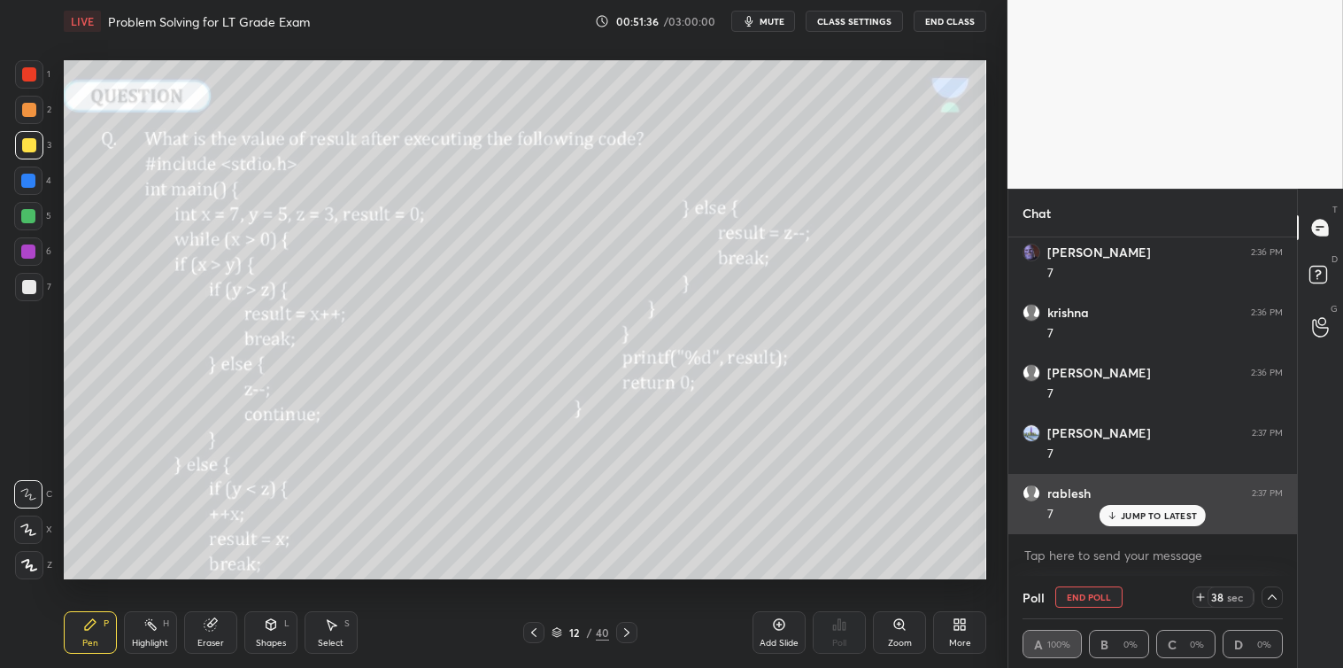
click at [1120, 515] on div "JUMP TO LATEST" at bounding box center [1153, 515] width 106 height 21
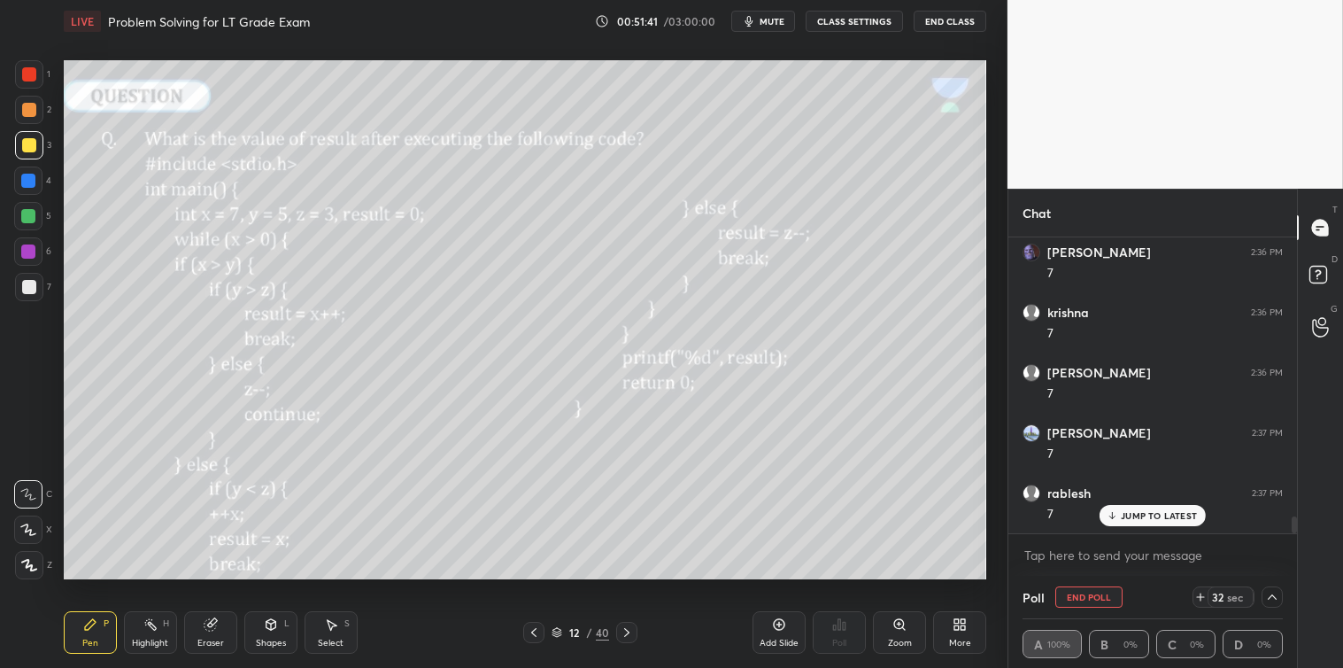
scroll to position [4857, 0]
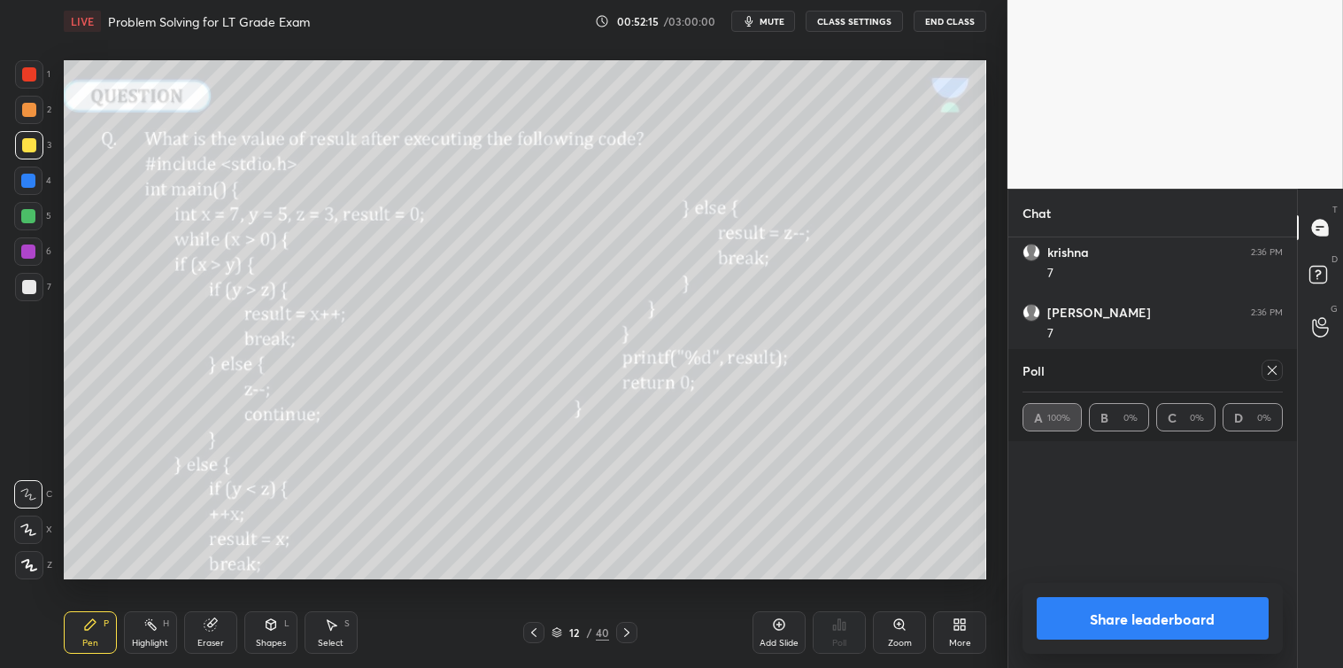
click at [1271, 368] on icon at bounding box center [1272, 370] width 9 height 9
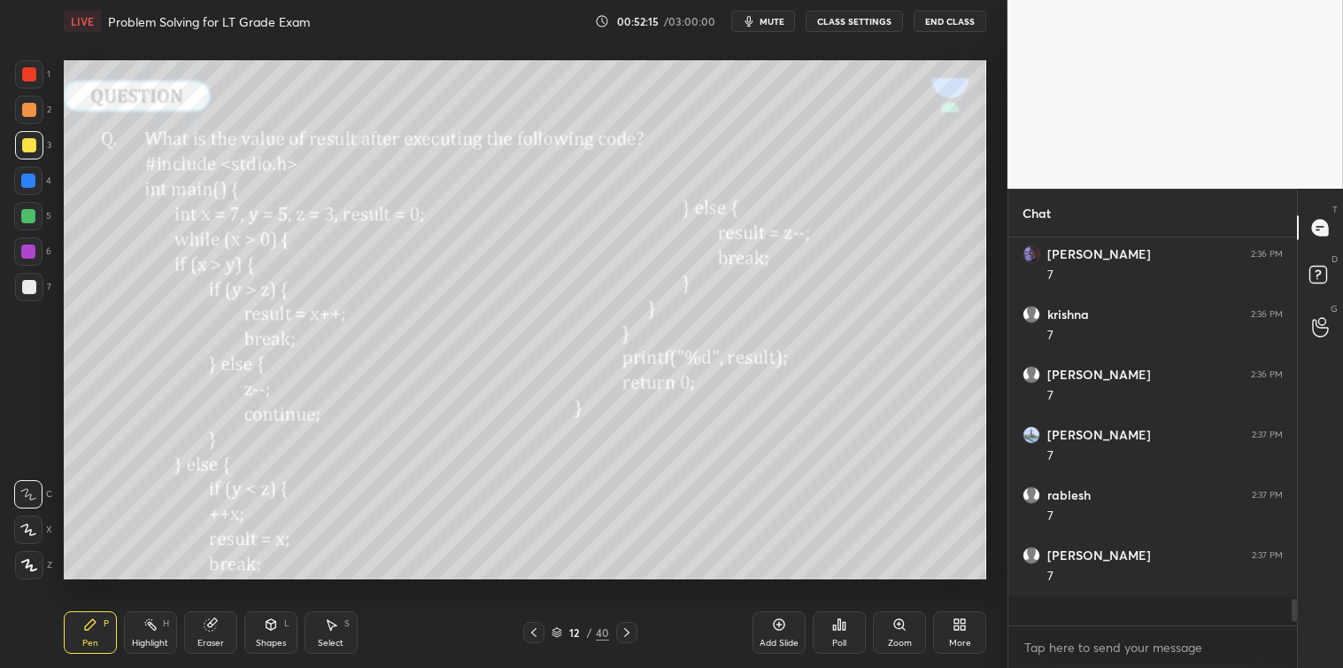
scroll to position [4, 4]
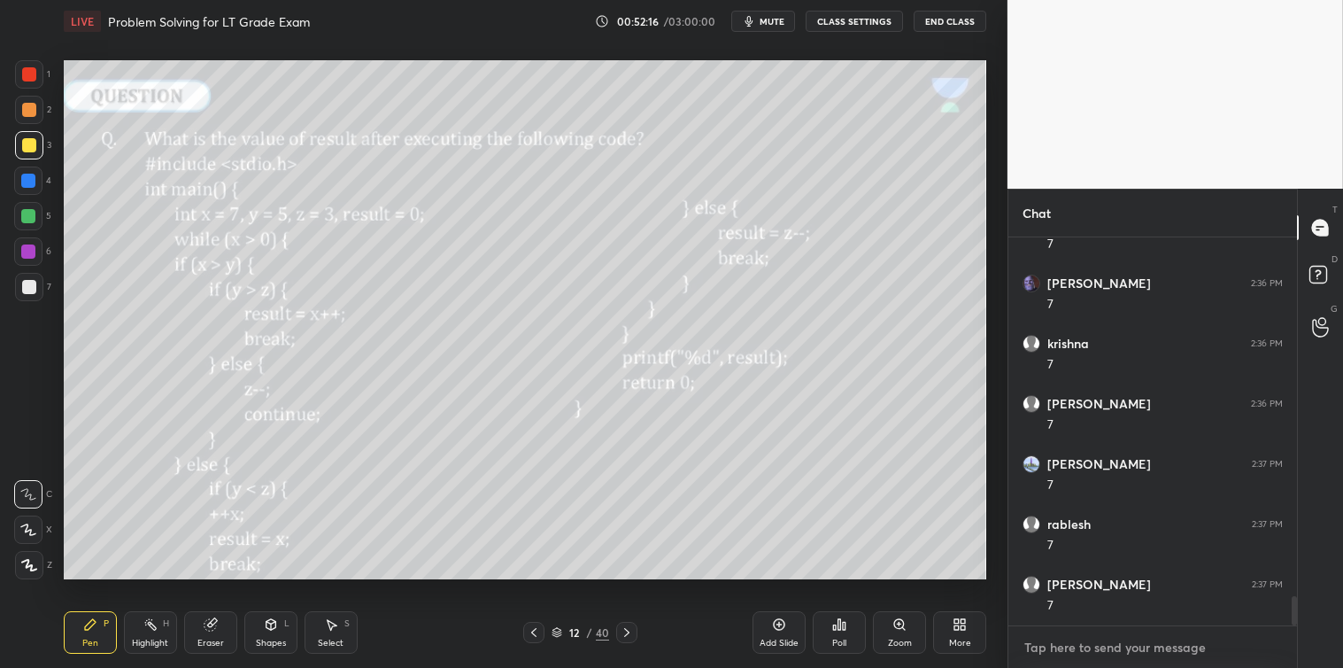
click at [1107, 647] on textarea at bounding box center [1153, 647] width 260 height 28
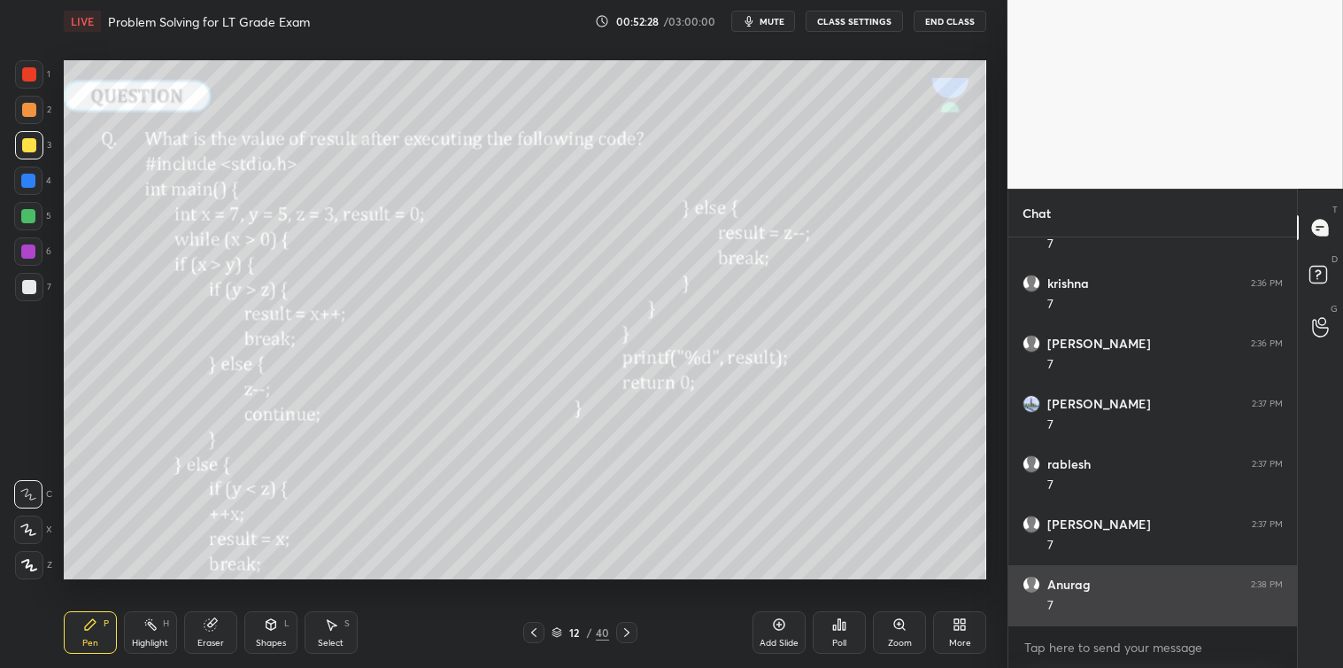
type textarea "x"
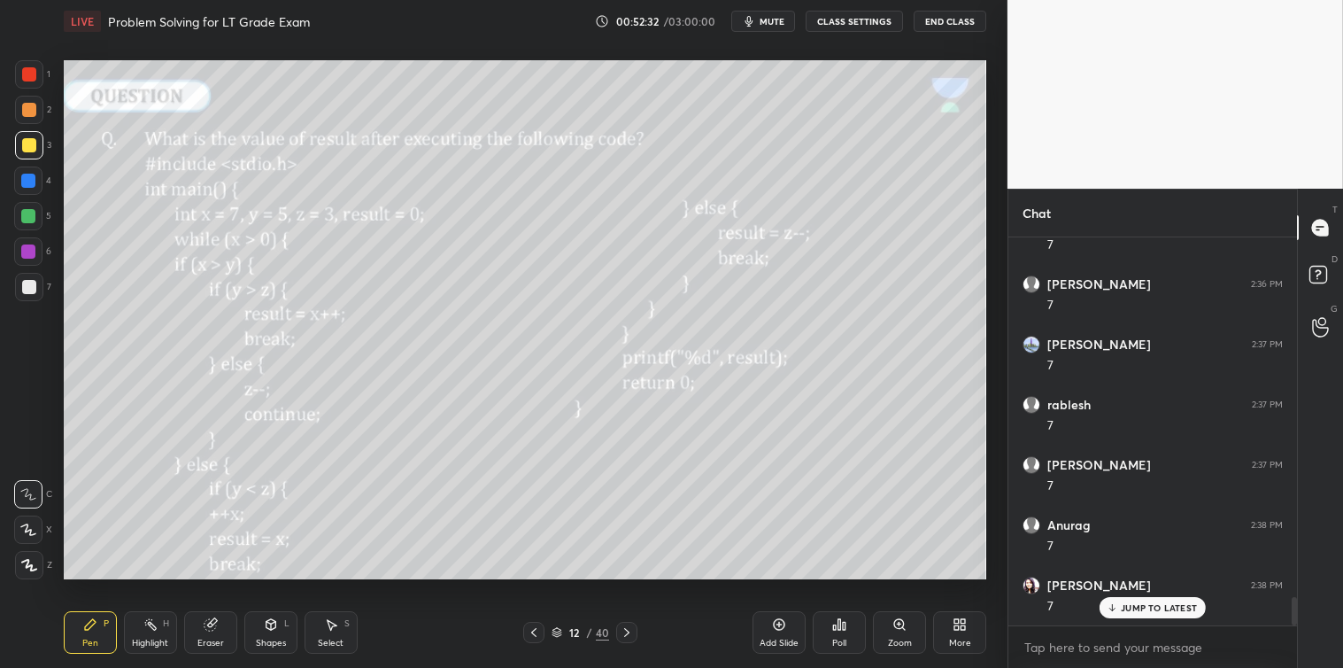
click at [28, 217] on div at bounding box center [28, 216] width 14 height 14
click at [27, 145] on div at bounding box center [29, 145] width 14 height 14
click at [27, 104] on div at bounding box center [29, 110] width 14 height 14
click at [25, 77] on div at bounding box center [29, 74] width 14 height 14
click at [30, 295] on div at bounding box center [29, 287] width 28 height 28
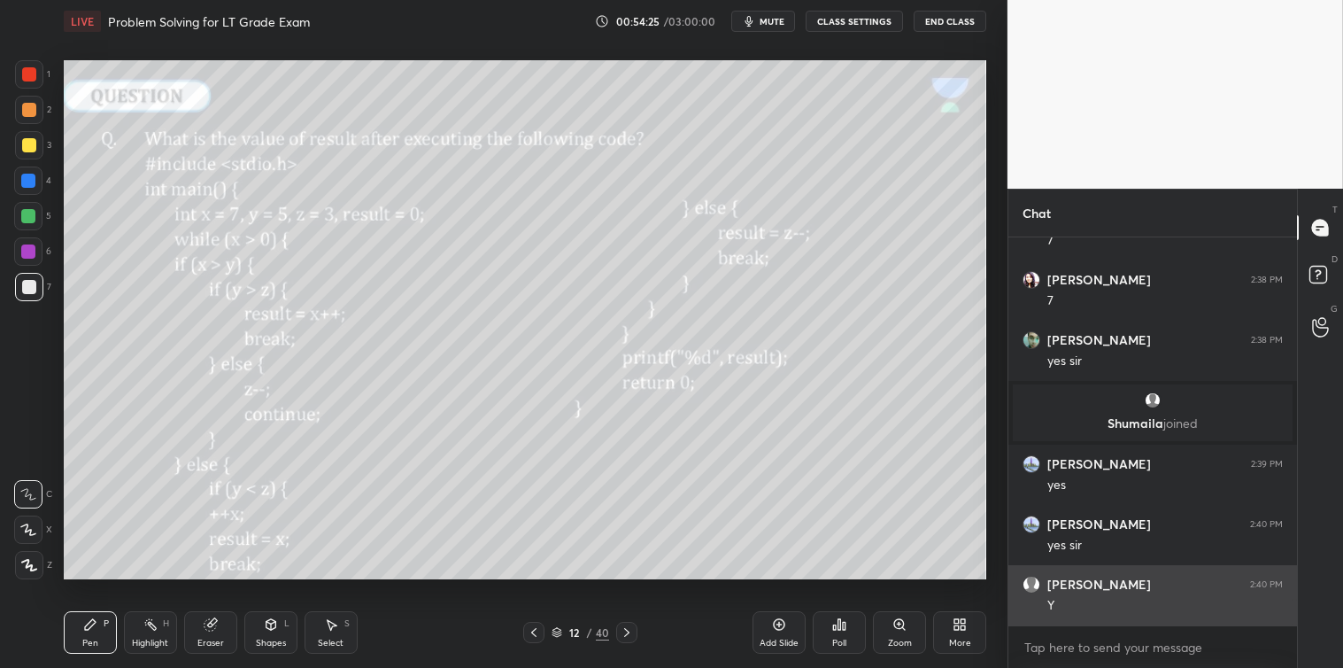
scroll to position [5251, 0]
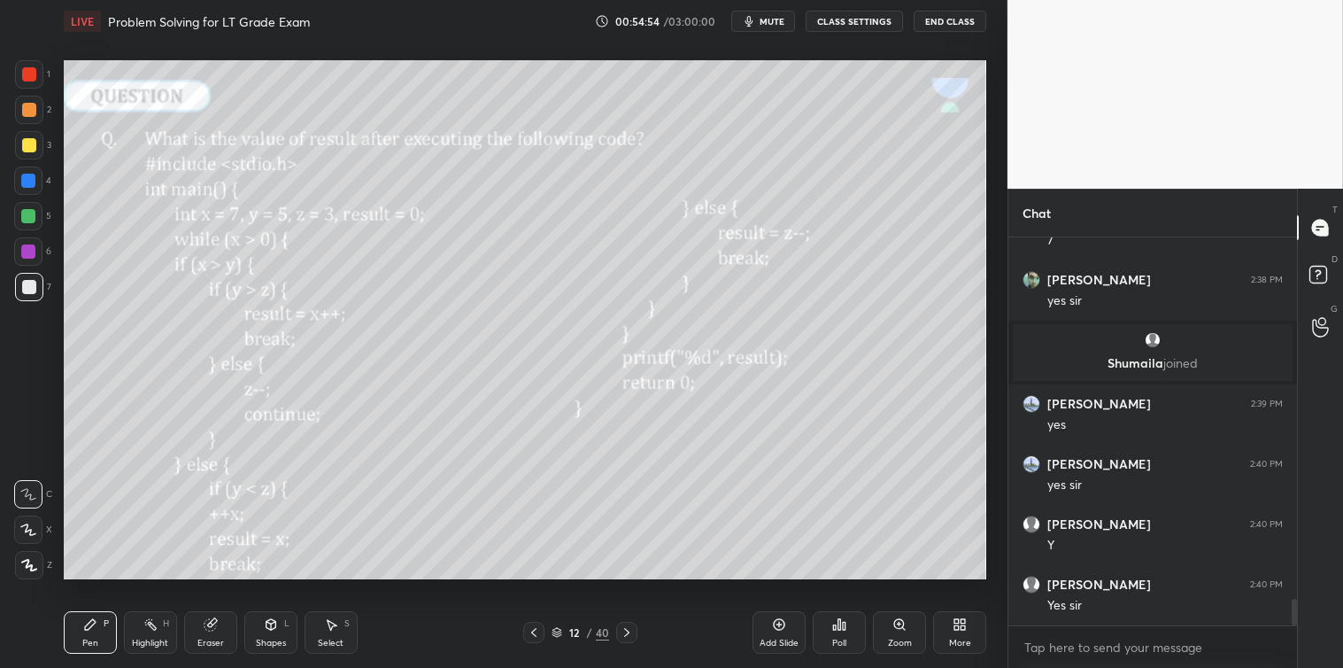
click at [624, 626] on icon at bounding box center [627, 632] width 14 height 14
click at [843, 632] on div "Poll" at bounding box center [839, 632] width 53 height 43
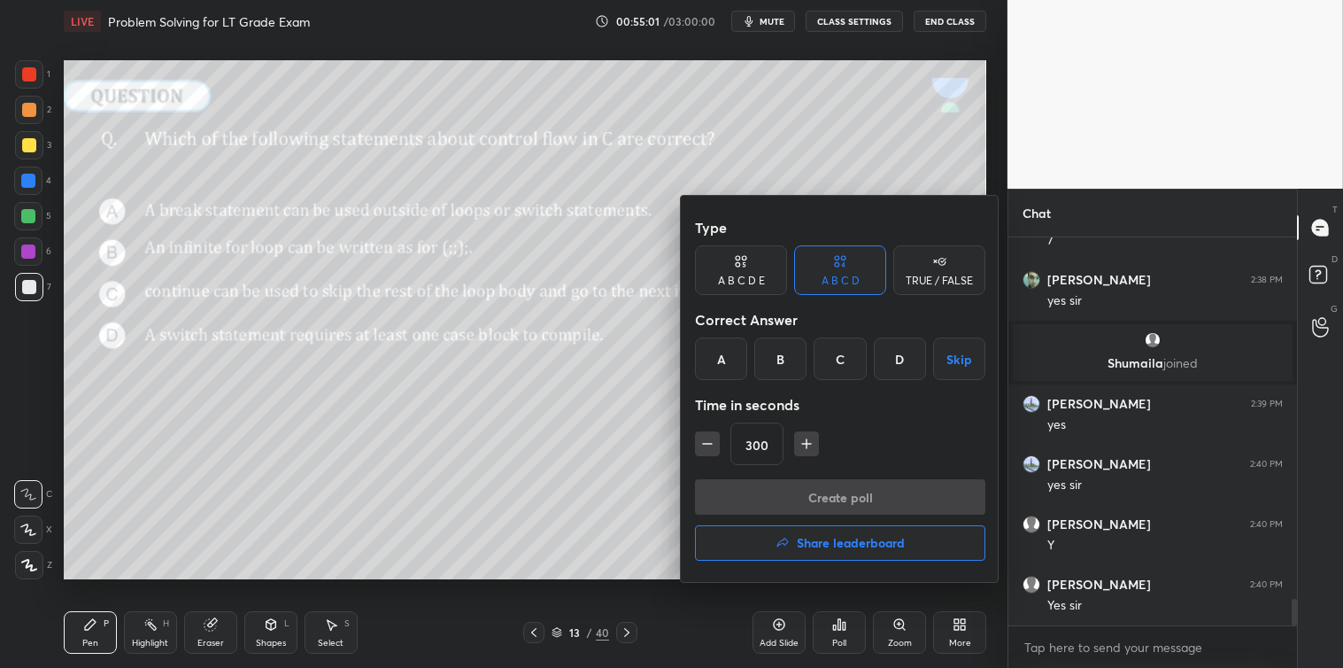
click at [719, 455] on div "300" at bounding box center [840, 443] width 290 height 43
click at [716, 455] on div "300" at bounding box center [840, 443] width 290 height 43
click at [717, 455] on div "300" at bounding box center [840, 443] width 290 height 43
click at [715, 454] on button "button" at bounding box center [707, 443] width 25 height 25
click at [710, 447] on icon "button" at bounding box center [708, 444] width 18 height 18
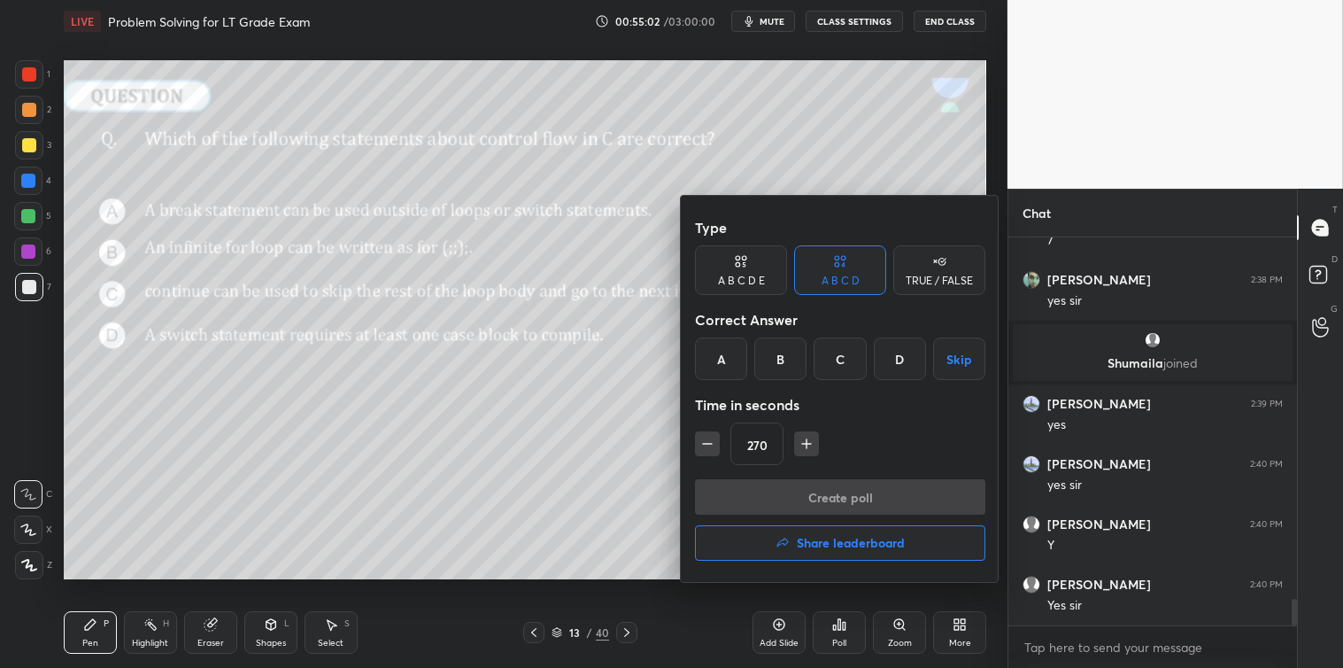
click at [706, 445] on icon "button" at bounding box center [708, 444] width 18 height 18
click at [707, 441] on icon "button" at bounding box center [708, 444] width 18 height 18
click at [710, 440] on icon "button" at bounding box center [708, 444] width 18 height 18
click at [709, 443] on icon "button" at bounding box center [708, 444] width 18 height 18
click at [707, 437] on icon "button" at bounding box center [708, 444] width 18 height 18
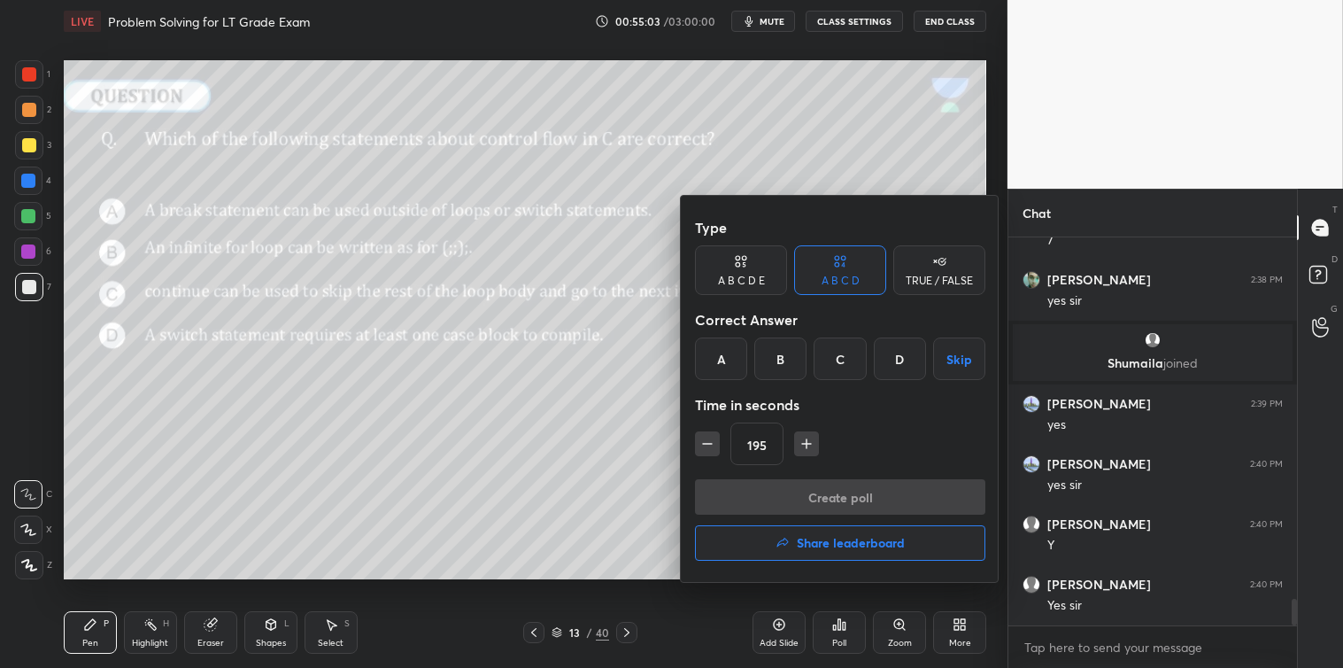
click at [709, 444] on icon "button" at bounding box center [707, 444] width 9 height 0
click at [708, 445] on icon "button" at bounding box center [708, 444] width 18 height 18
click at [709, 444] on icon "button" at bounding box center [707, 444] width 9 height 0
click at [710, 443] on icon "button" at bounding box center [708, 444] width 18 height 18
click at [709, 445] on icon "button" at bounding box center [708, 444] width 18 height 18
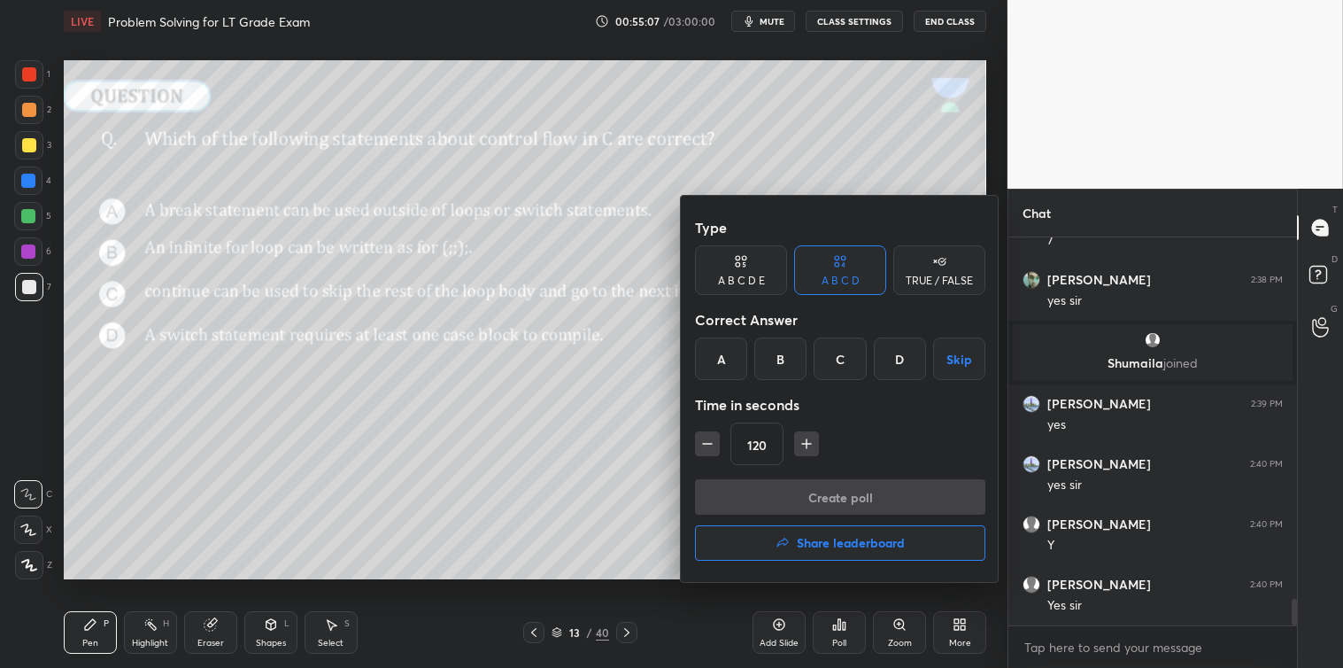
click at [820, 440] on div "120" at bounding box center [840, 443] width 290 height 43
click at [806, 444] on icon "button" at bounding box center [806, 444] width 9 height 0
type input "135"
click at [937, 258] on icon at bounding box center [939, 261] width 14 height 18
click at [856, 278] on div "A B C D" at bounding box center [841, 280] width 38 height 11
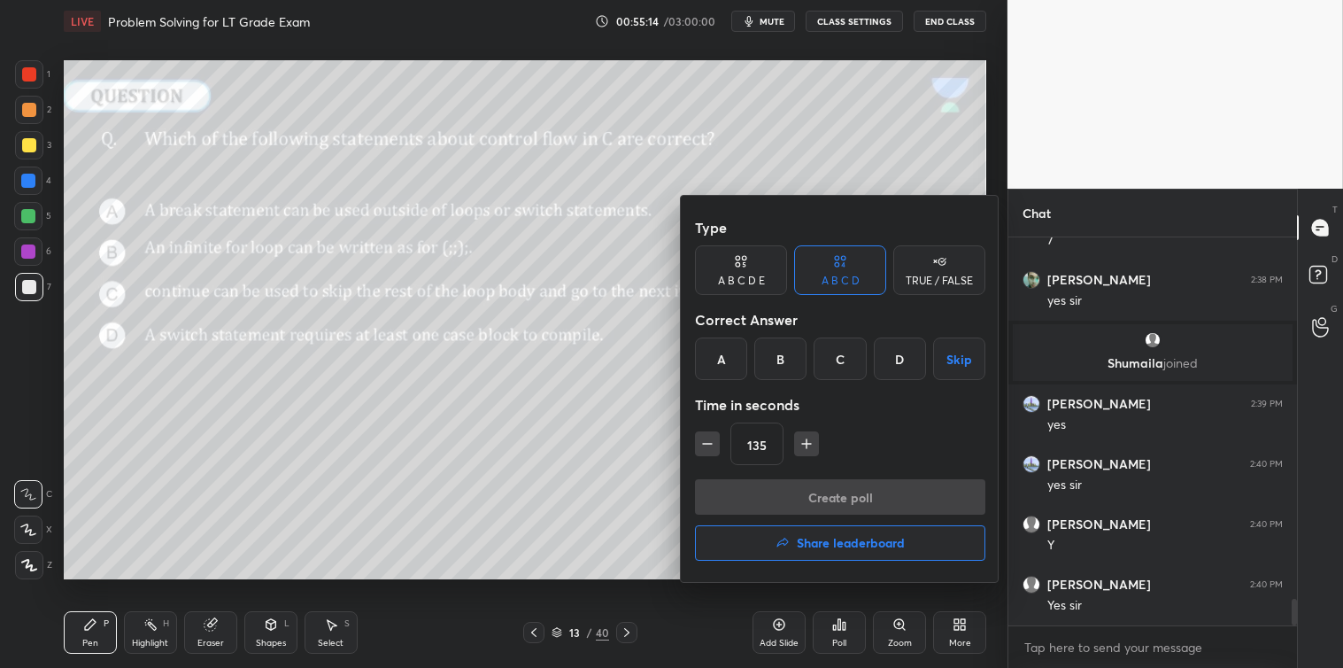
click at [944, 282] on div "TRUE / FALSE" at bounding box center [939, 280] width 67 height 11
click at [946, 363] on button "Skip" at bounding box center [940, 358] width 92 height 43
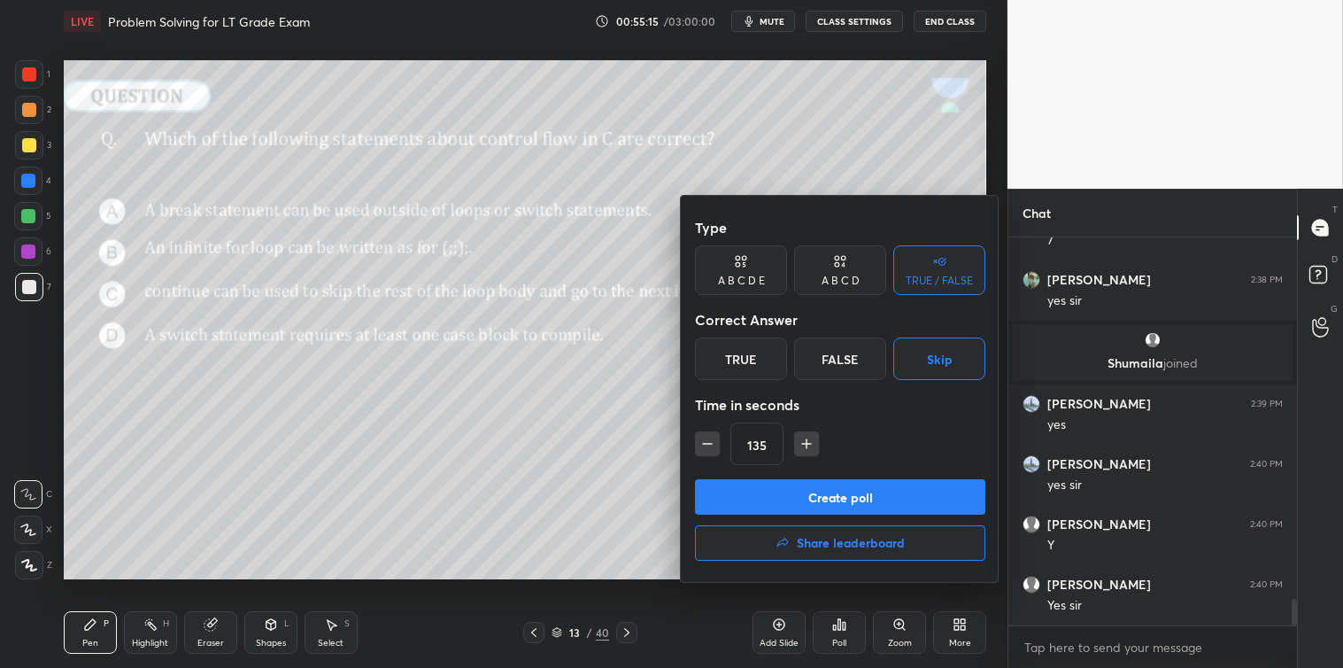
click at [862, 492] on button "Create poll" at bounding box center [840, 496] width 290 height 35
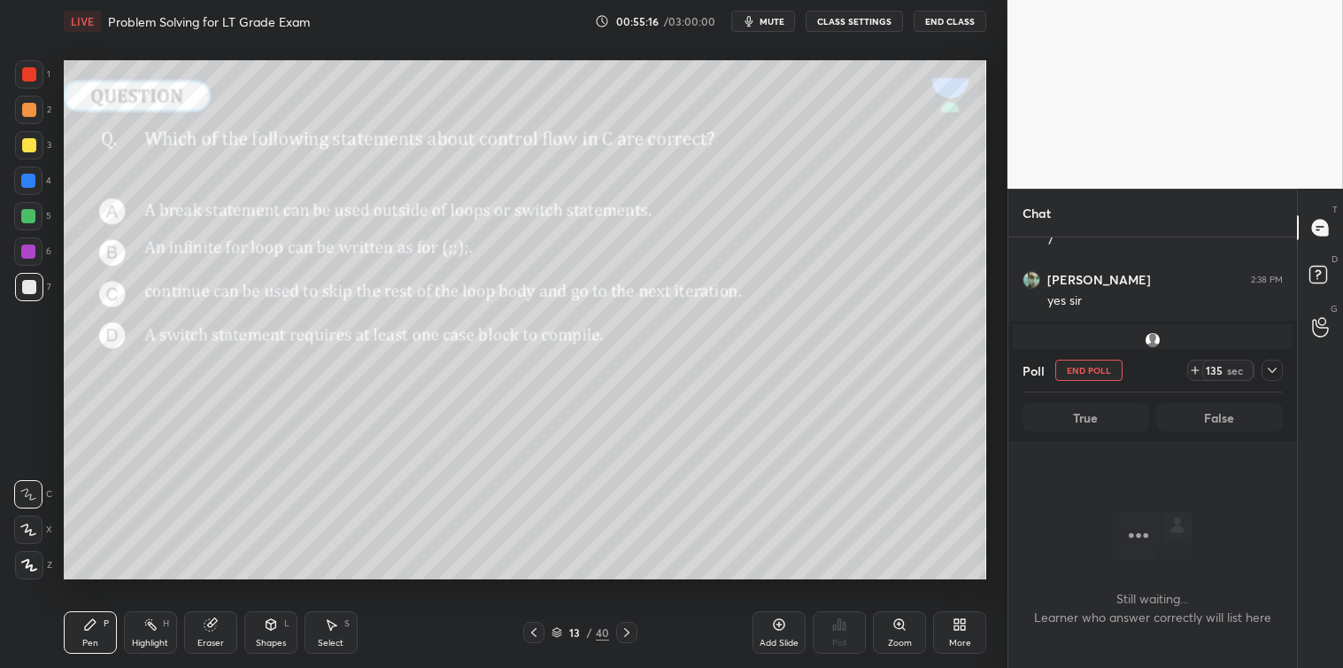
scroll to position [332, 283]
click at [1272, 377] on div at bounding box center [1272, 370] width 21 height 21
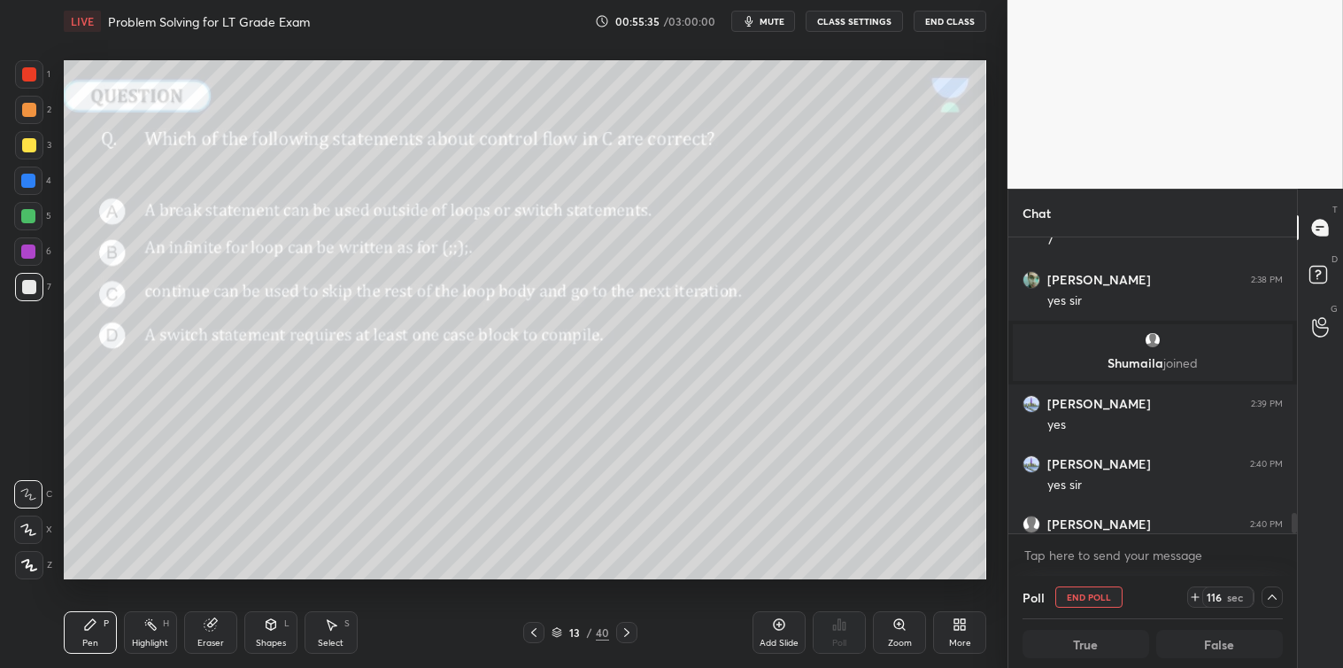
click at [1273, 596] on icon at bounding box center [1272, 596] width 9 height 5
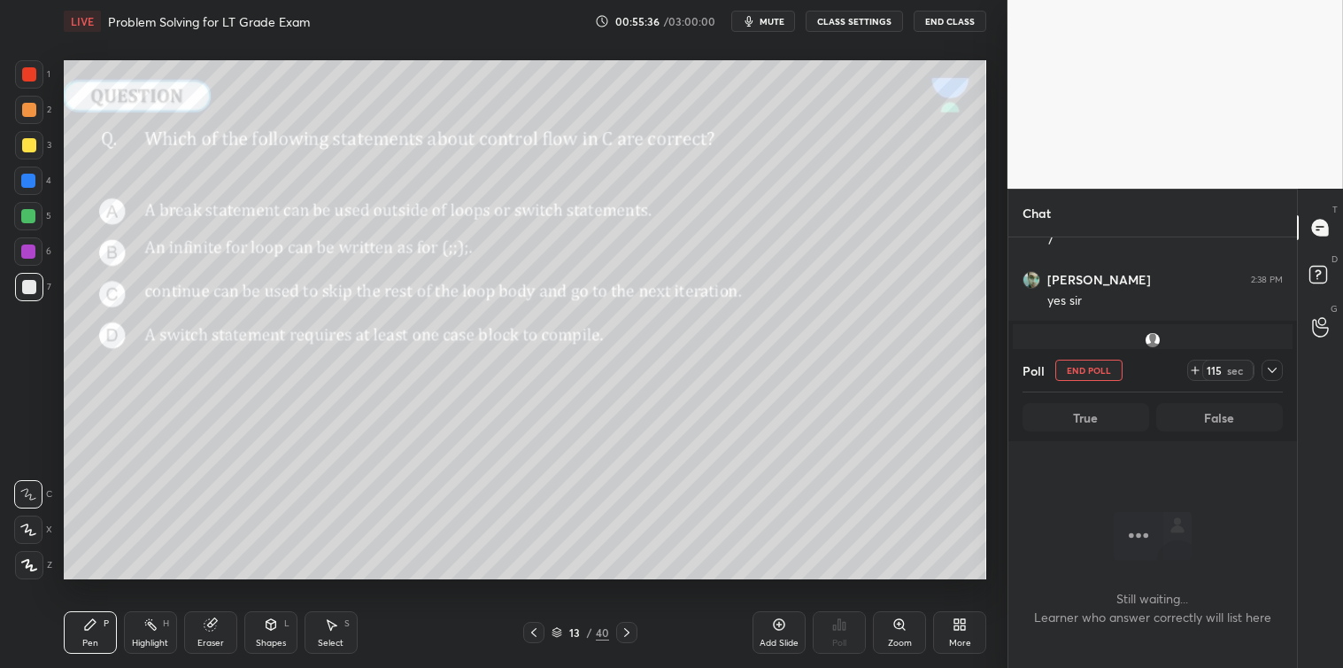
click at [1273, 375] on icon at bounding box center [1272, 370] width 14 height 14
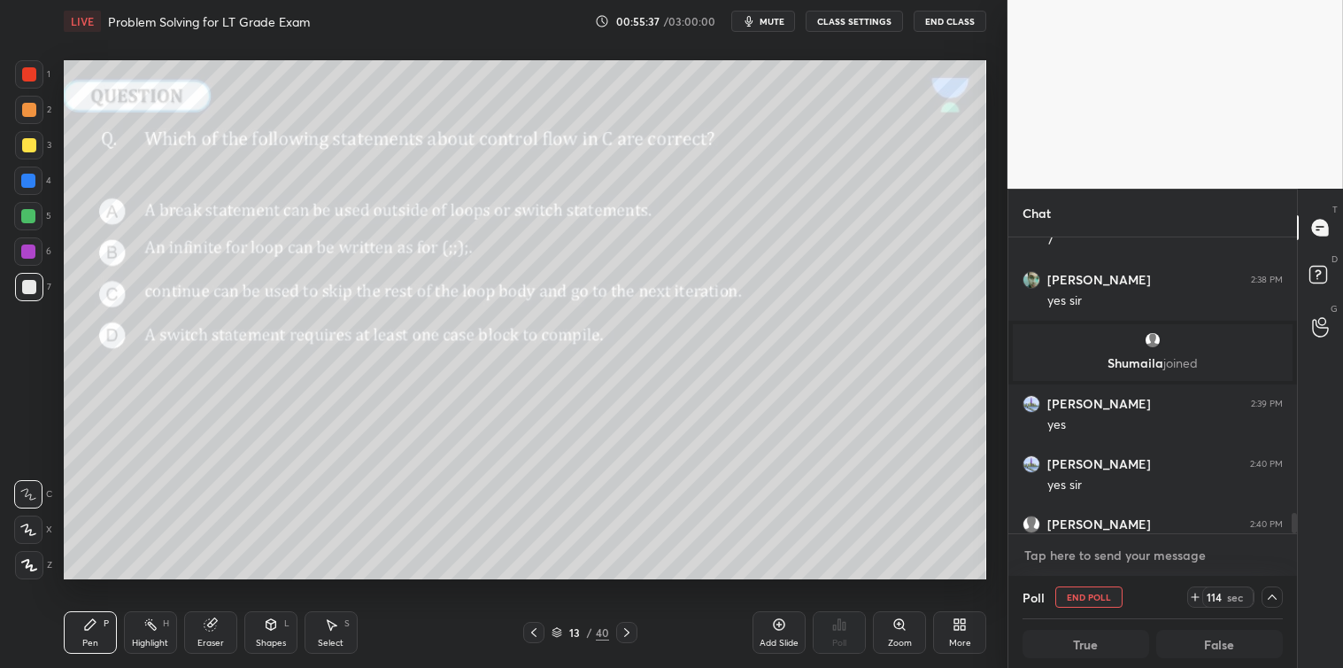
click at [1143, 562] on textarea at bounding box center [1153, 555] width 260 height 28
click at [1196, 598] on icon at bounding box center [1195, 597] width 14 height 14
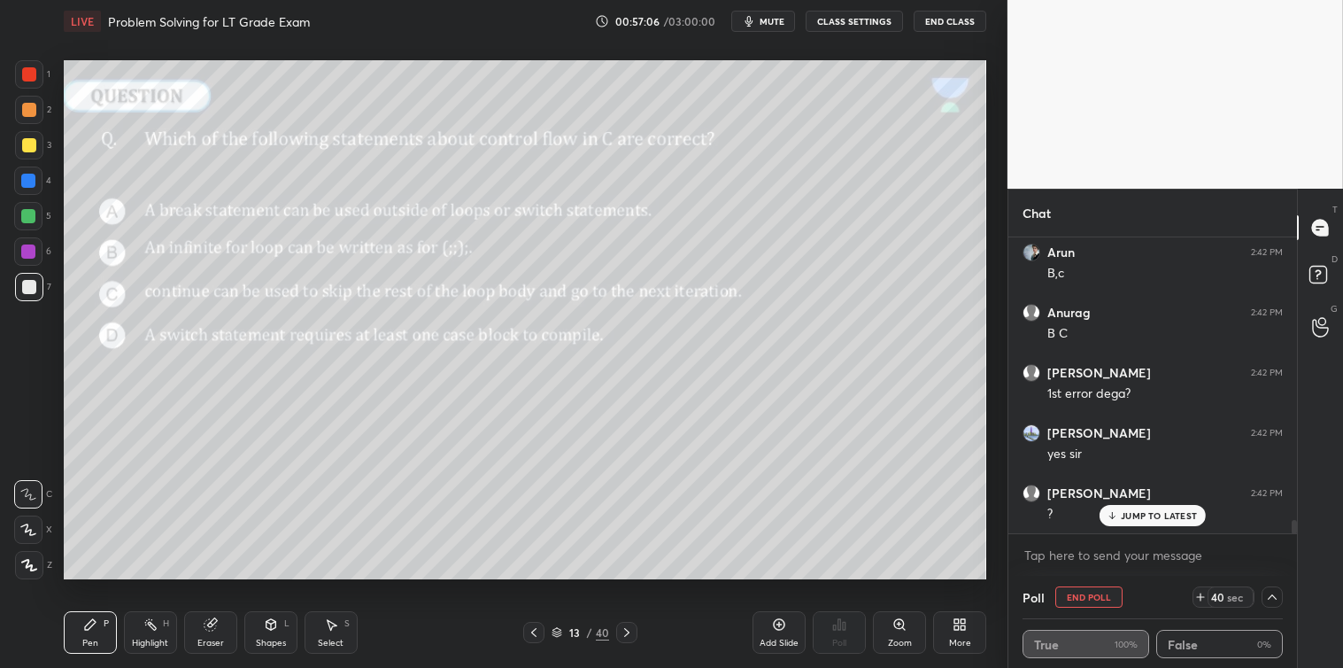
scroll to position [6306, 0]
click at [1070, 594] on button "End Poll" at bounding box center [1089, 596] width 67 height 21
type textarea "x"
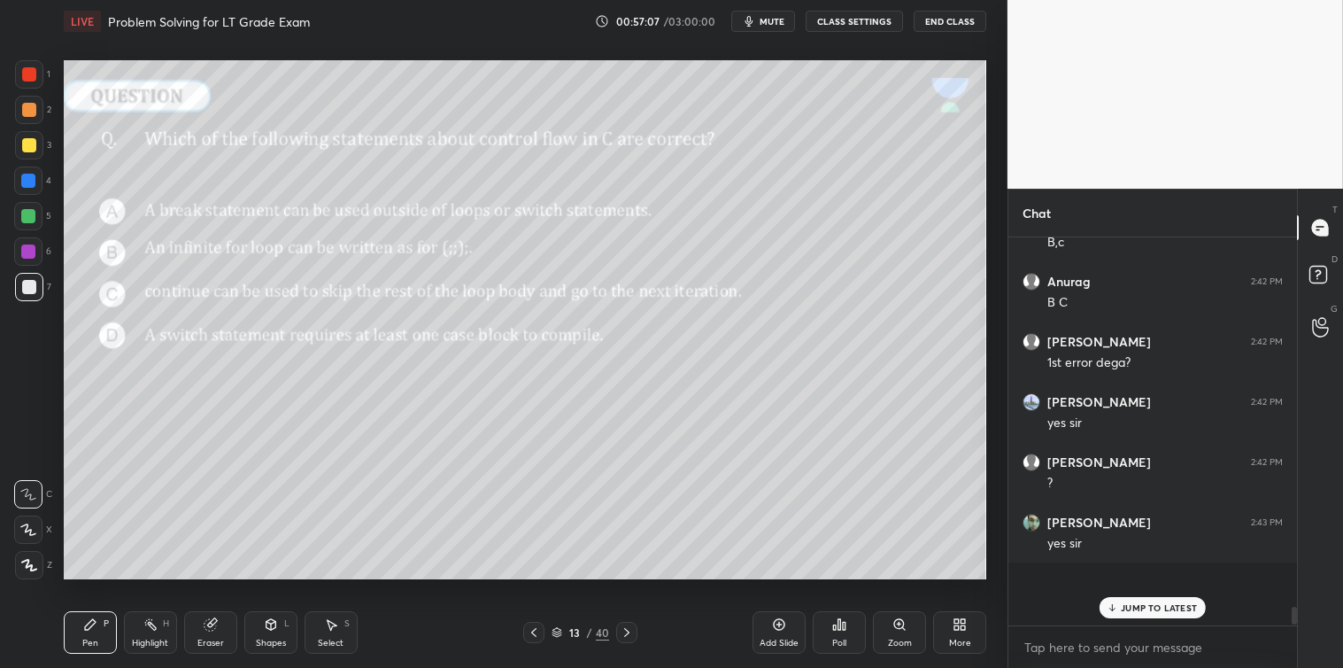
scroll to position [4, 4]
click at [623, 633] on icon at bounding box center [627, 632] width 14 height 14
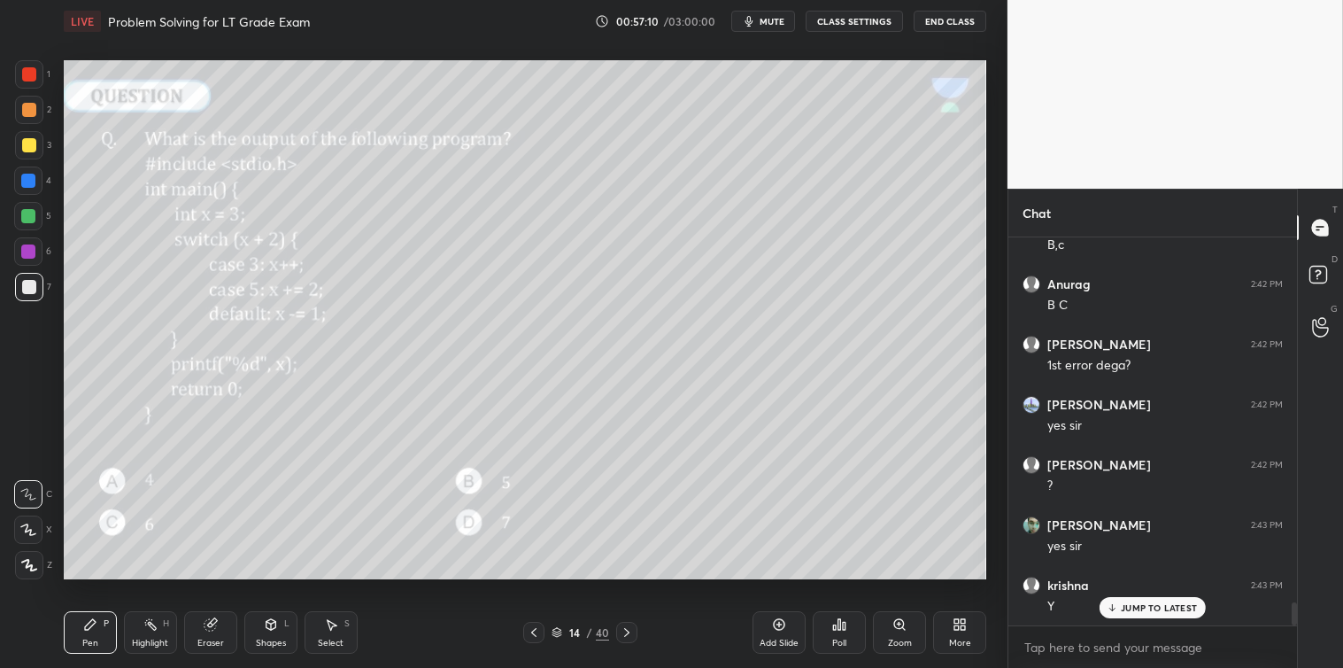
click at [845, 633] on div "Poll" at bounding box center [839, 632] width 53 height 43
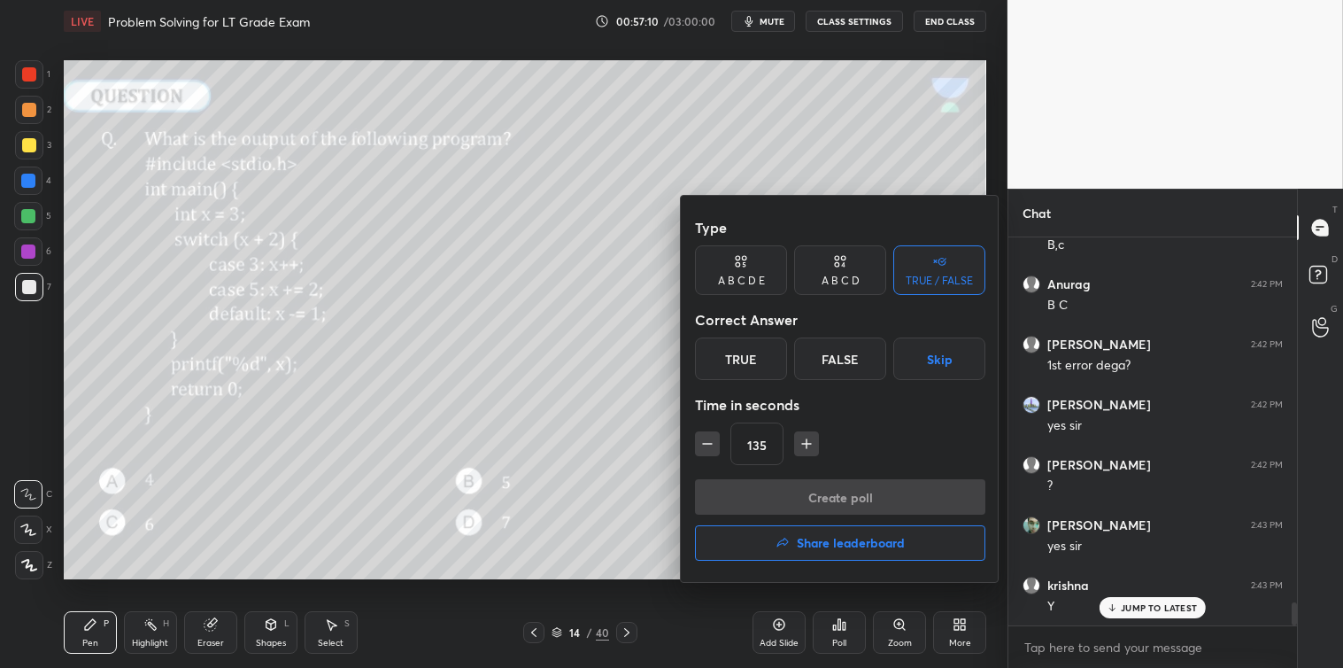
click at [799, 445] on icon "button" at bounding box center [807, 444] width 18 height 18
click at [801, 447] on icon "button" at bounding box center [807, 444] width 18 height 18
click at [801, 450] on icon "button" at bounding box center [807, 444] width 18 height 18
click at [802, 450] on icon "button" at bounding box center [807, 444] width 18 height 18
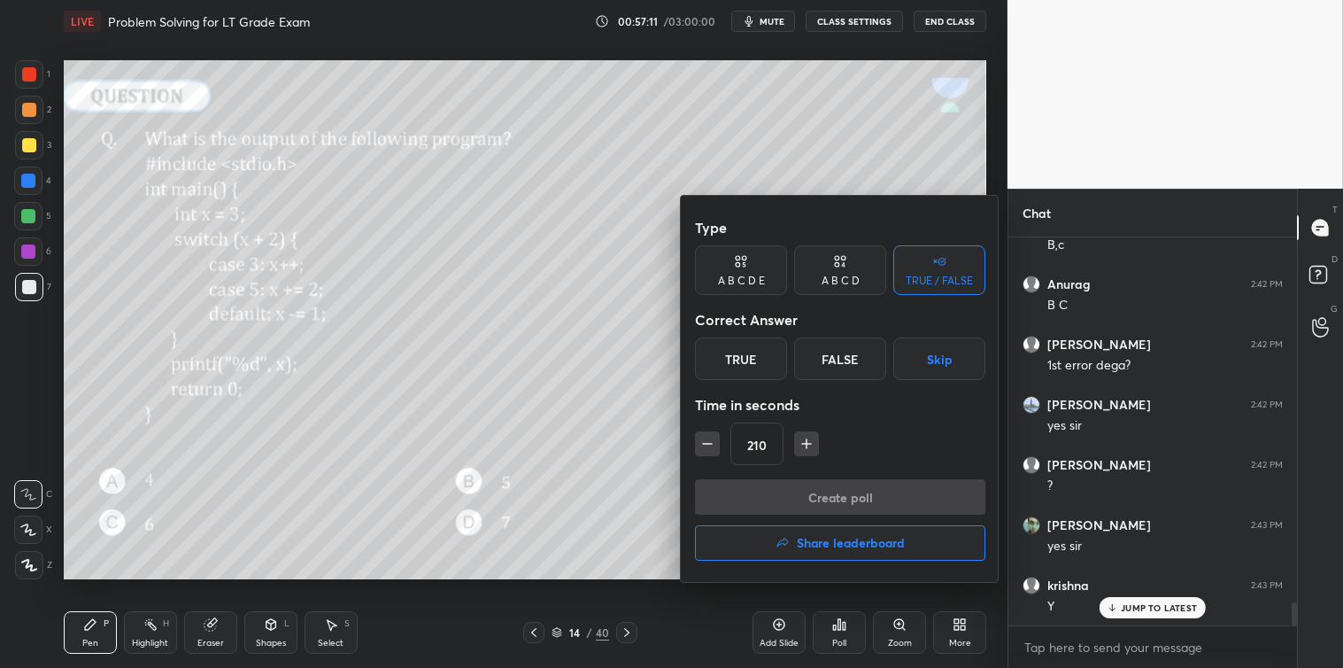
click at [804, 449] on icon "button" at bounding box center [807, 444] width 18 height 18
click at [806, 450] on icon "button" at bounding box center [807, 444] width 18 height 18
type input "240"
click at [737, 370] on div "True" at bounding box center [741, 358] width 92 height 43
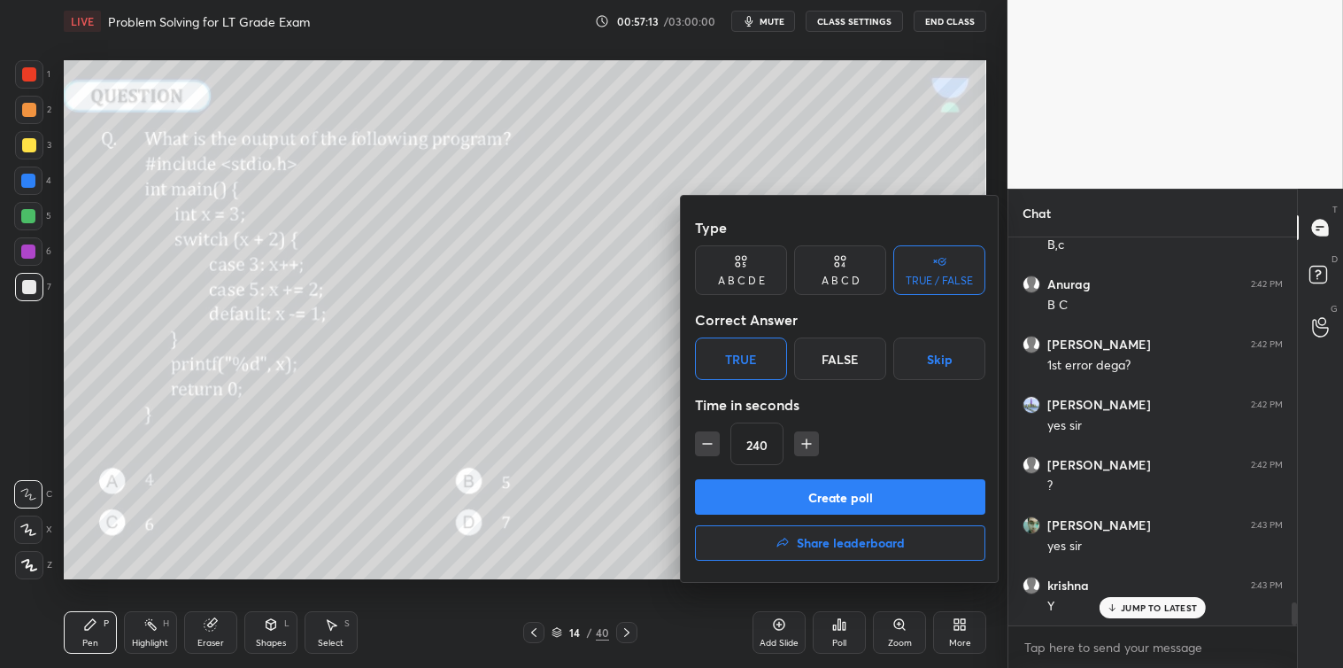
click at [824, 280] on div "A B C D" at bounding box center [841, 280] width 38 height 11
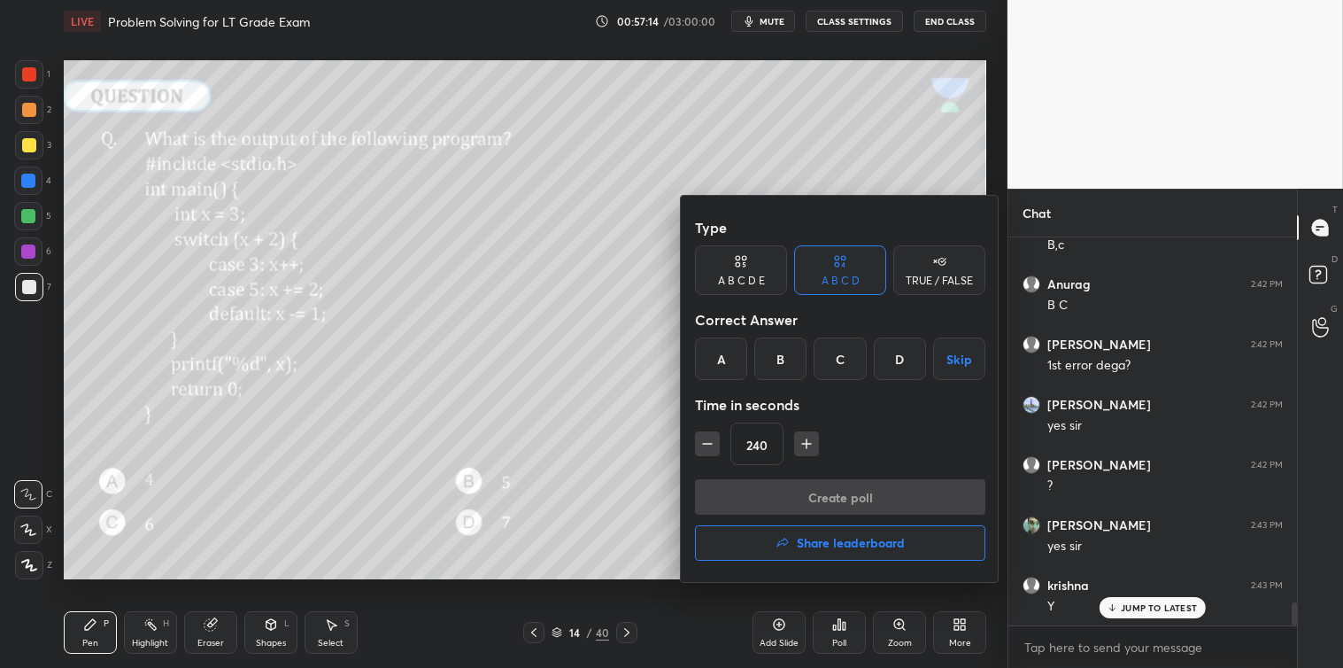
click at [713, 369] on div "A" at bounding box center [721, 358] width 52 height 43
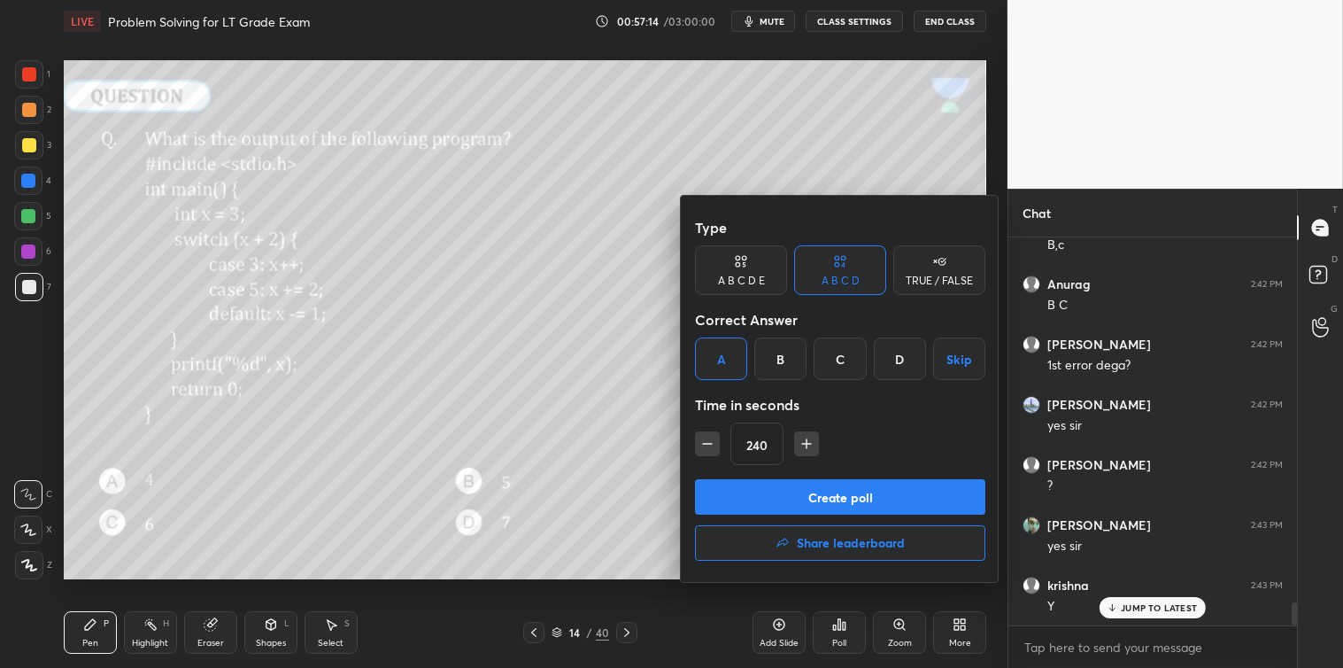
click at [794, 497] on button "Create poll" at bounding box center [840, 496] width 290 height 35
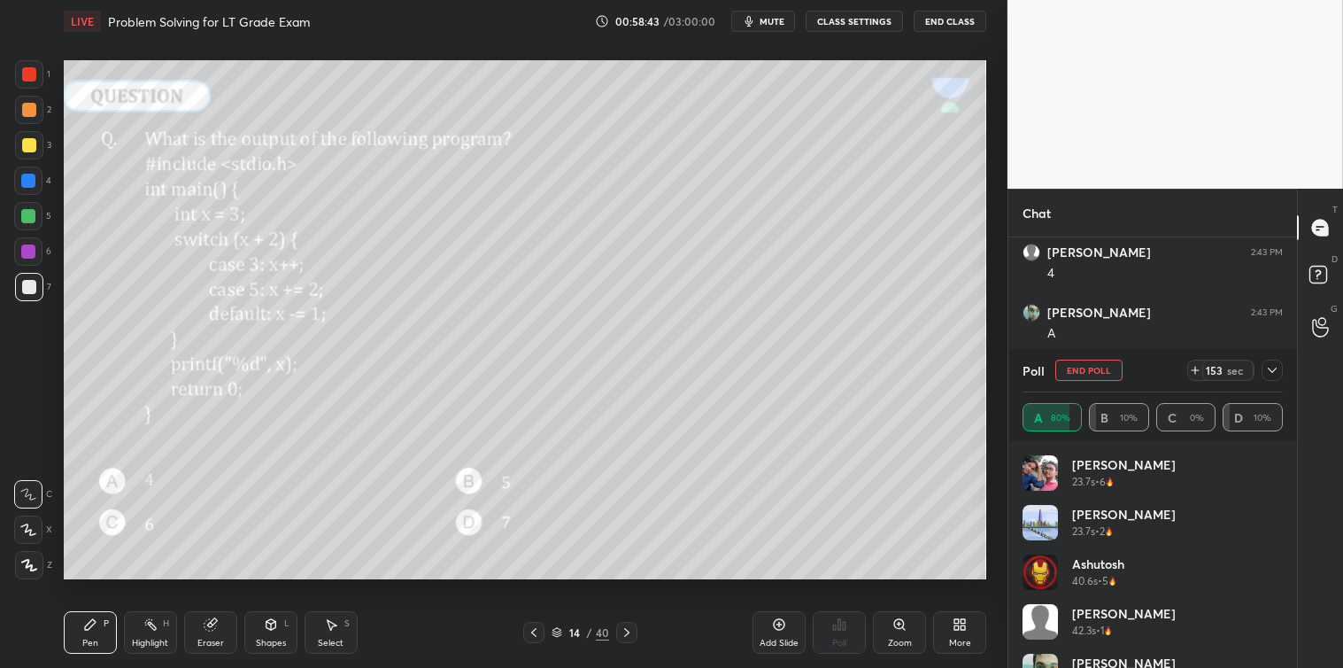
scroll to position [6804, 0]
click at [1275, 368] on icon at bounding box center [1272, 370] width 14 height 14
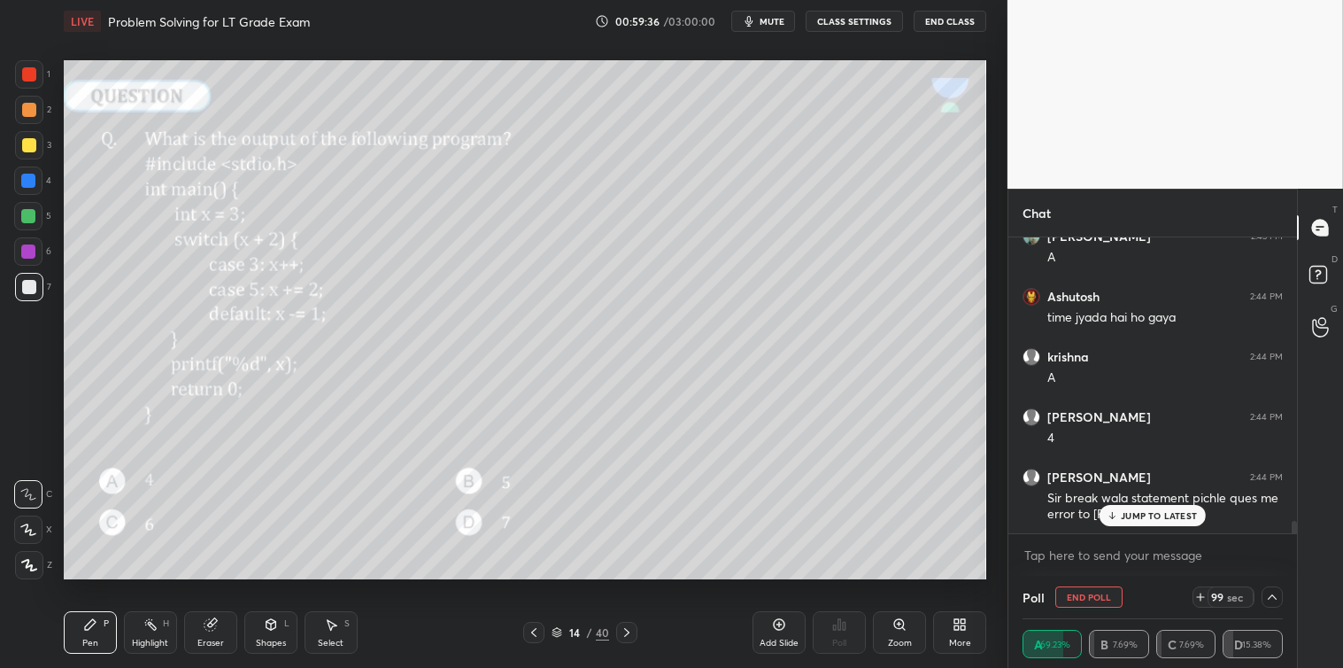
scroll to position [1, 5]
click at [1165, 510] on p "JUMP TO LATEST" at bounding box center [1159, 515] width 76 height 11
click at [1126, 534] on div "x" at bounding box center [1153, 555] width 289 height 42
click at [525, 631] on div at bounding box center [533, 632] width 21 height 21
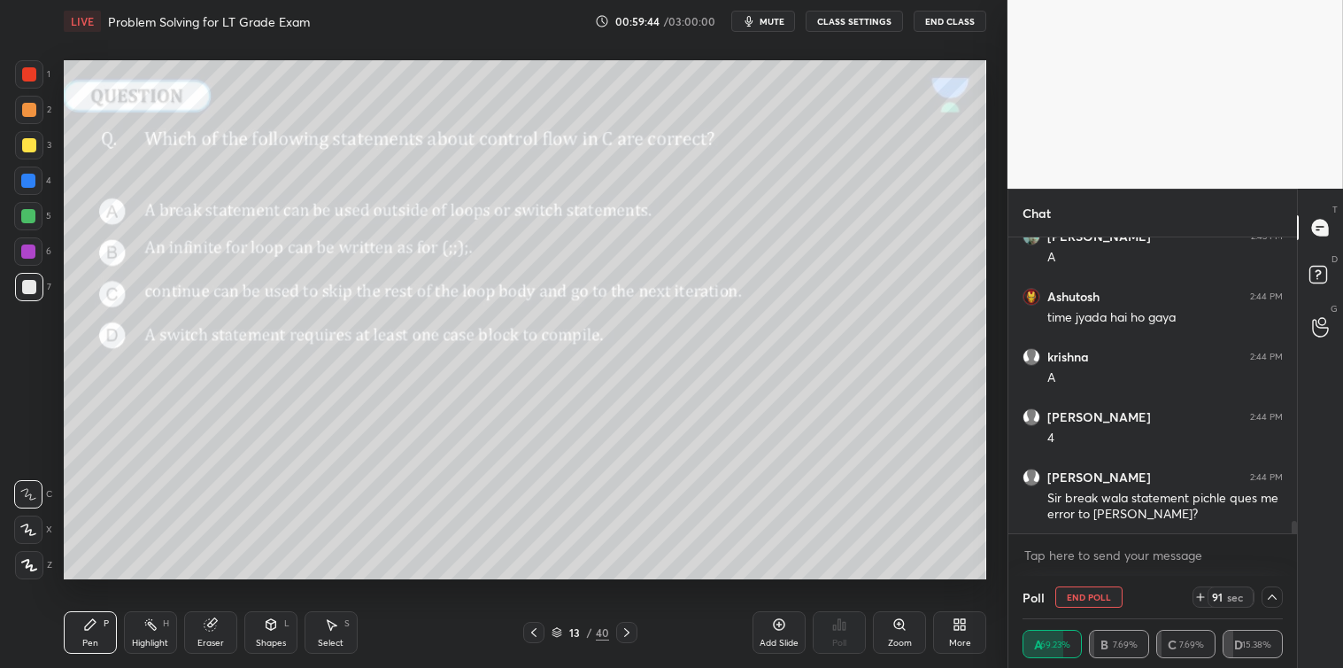
click at [630, 633] on icon at bounding box center [627, 632] width 14 height 14
click at [1042, 537] on div "x" at bounding box center [1153, 555] width 289 height 42
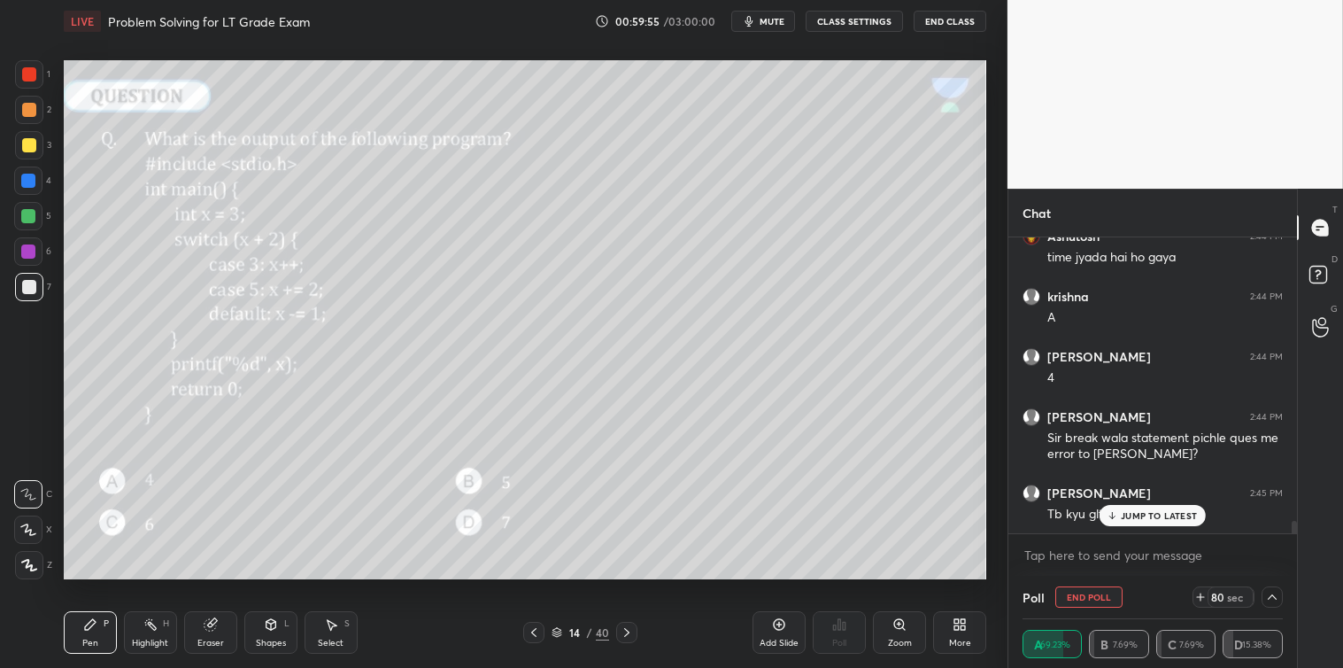
click at [1118, 520] on icon at bounding box center [1113, 515] width 12 height 11
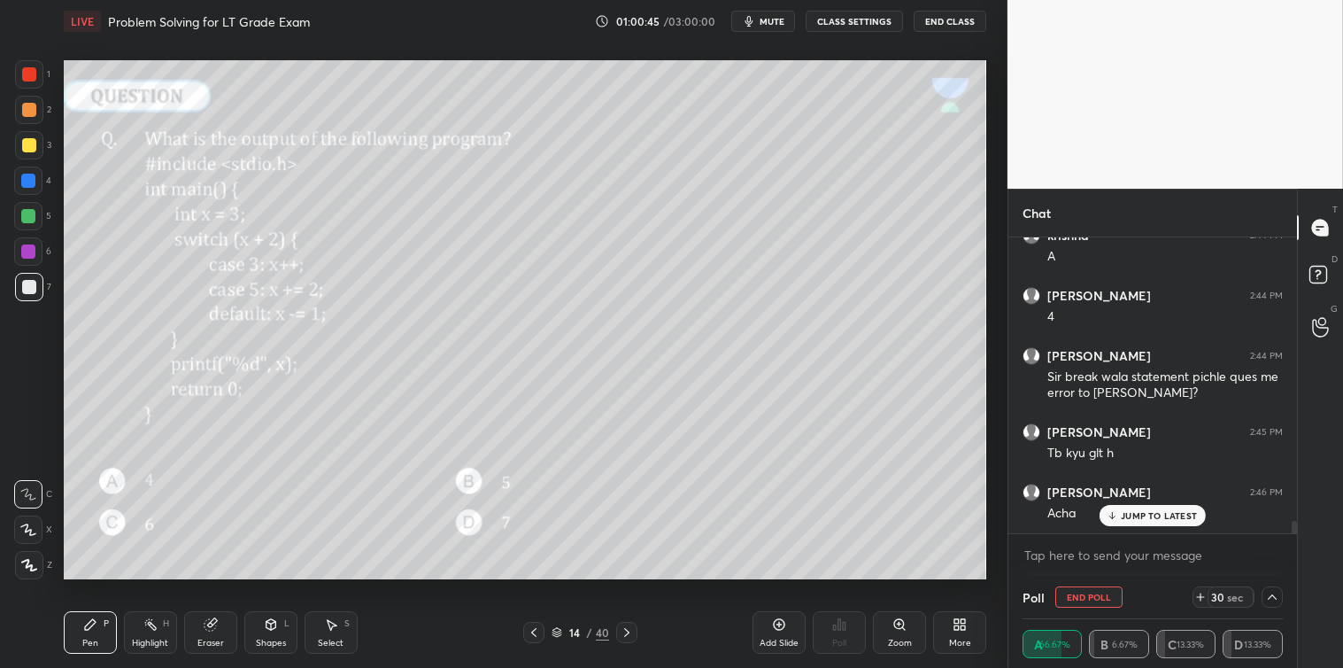
scroll to position [6984, 0]
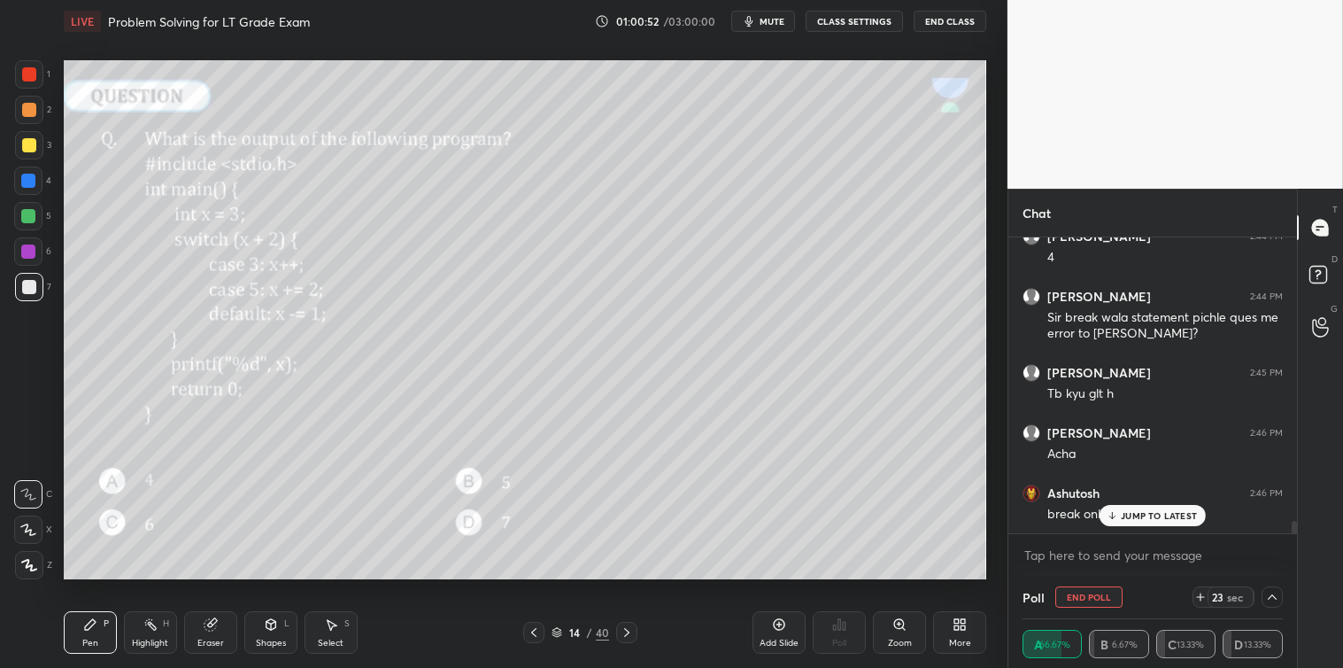
click at [1148, 519] on p "JUMP TO LATEST" at bounding box center [1159, 515] width 76 height 11
click at [1110, 556] on textarea at bounding box center [1153, 555] width 260 height 28
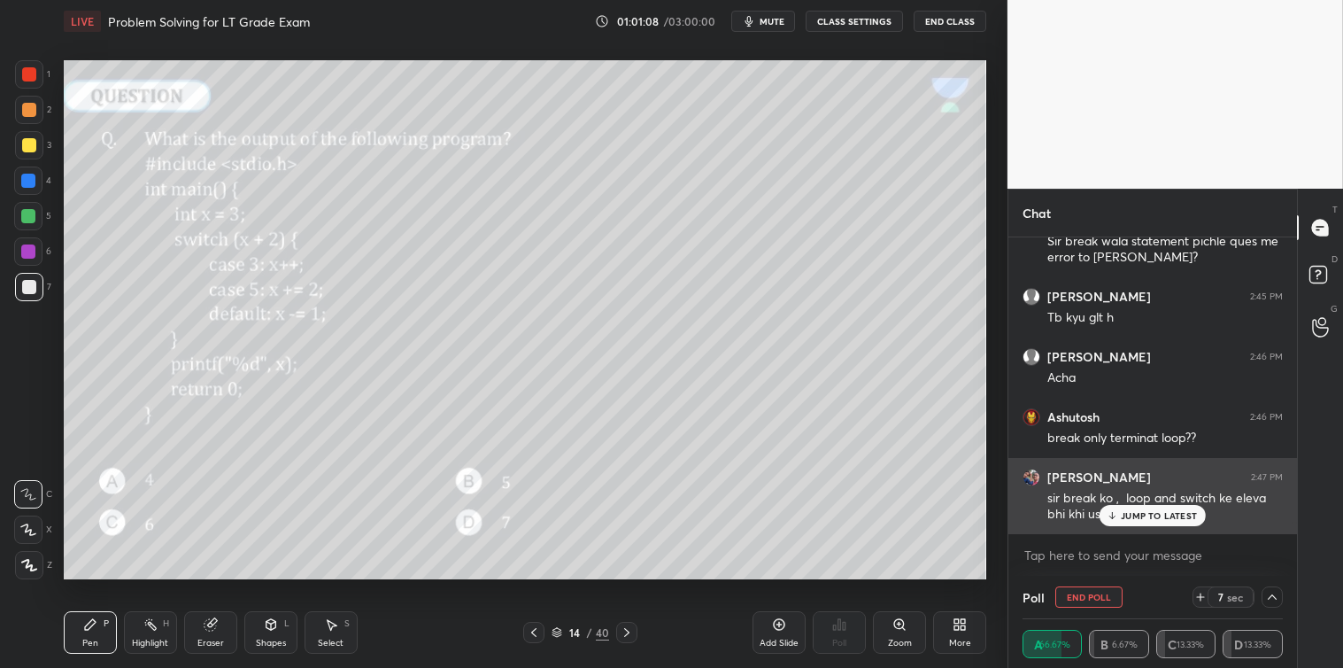
click at [1121, 515] on div "JUMP TO LATEST" at bounding box center [1153, 515] width 106 height 21
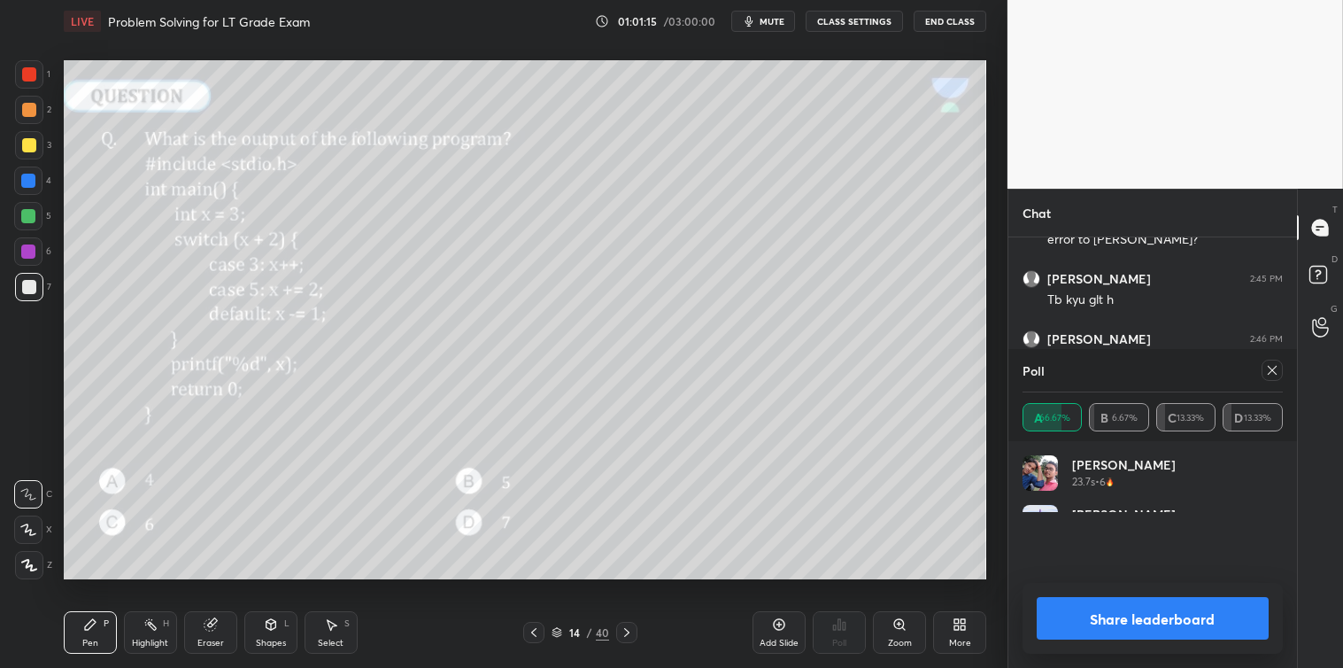
scroll to position [205, 255]
click at [1121, 517] on div "[PERSON_NAME] 23.7s • 2" at bounding box center [1153, 530] width 260 height 50
click at [1276, 367] on icon at bounding box center [1272, 370] width 9 height 9
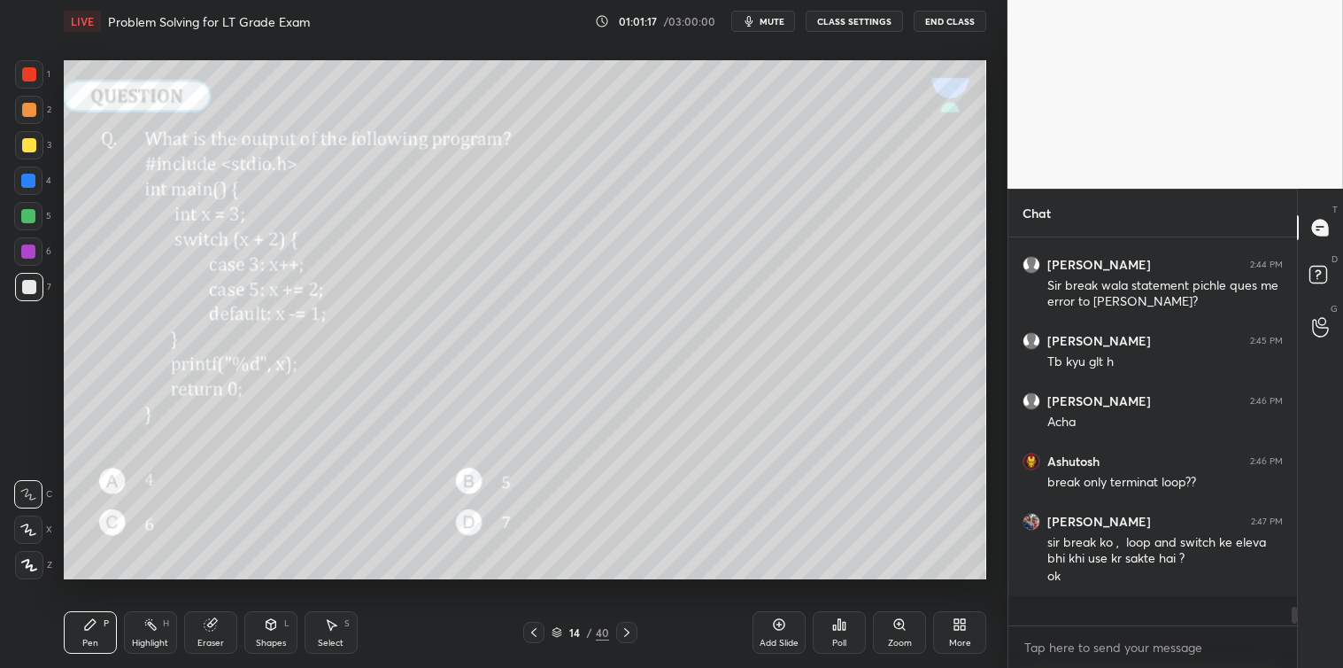
scroll to position [416, 283]
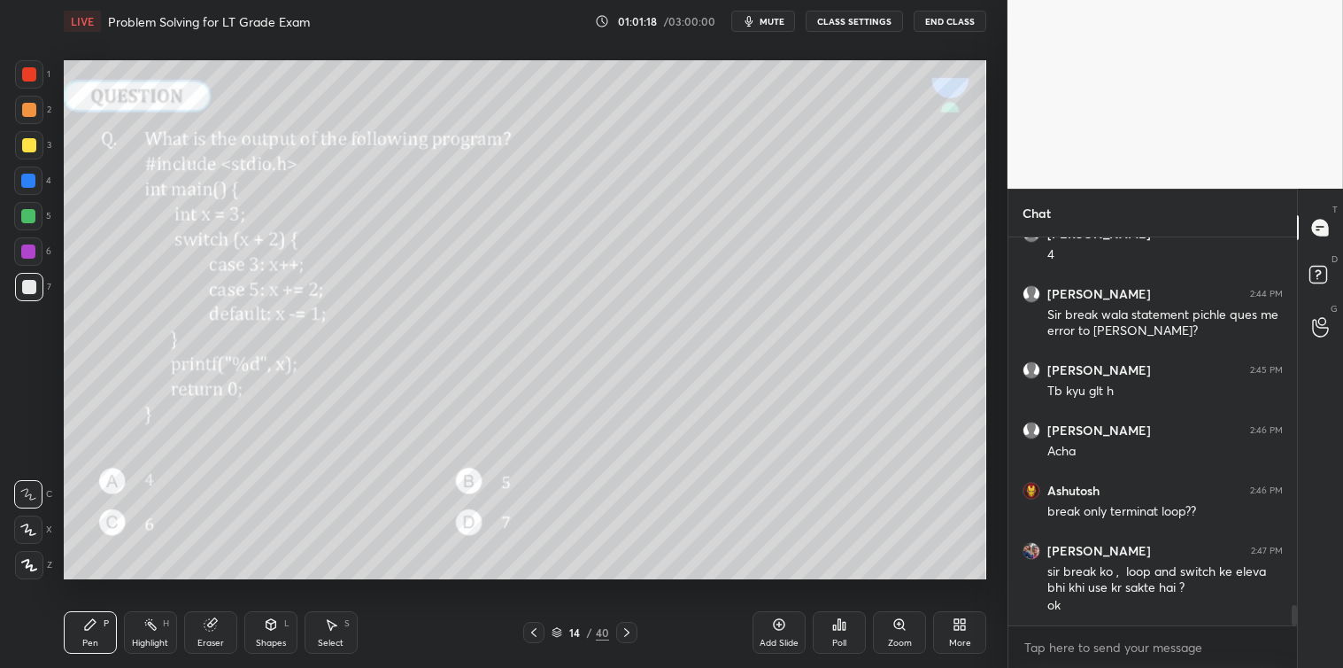
click at [1073, 662] on div "x" at bounding box center [1153, 647] width 289 height 42
click at [33, 293] on div at bounding box center [29, 287] width 14 height 14
click at [623, 632] on icon at bounding box center [627, 632] width 14 height 14
click at [837, 625] on icon at bounding box center [839, 624] width 14 height 14
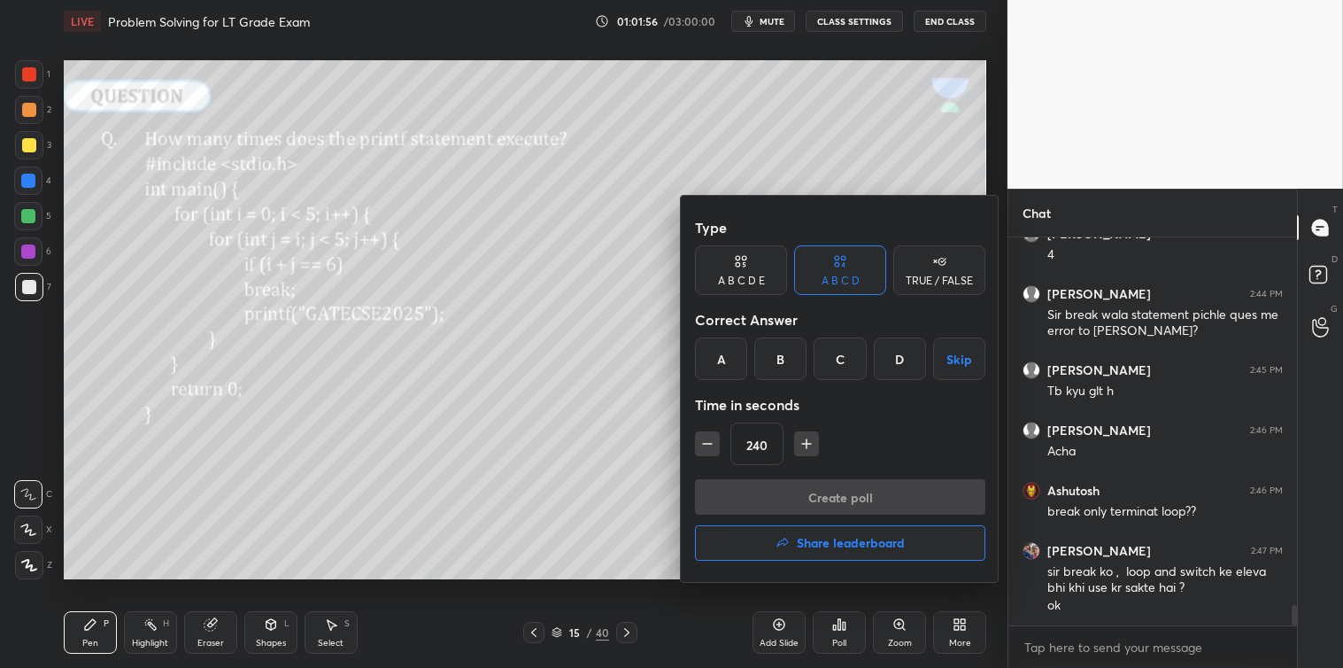
click at [958, 364] on button "Skip" at bounding box center [959, 358] width 52 height 43
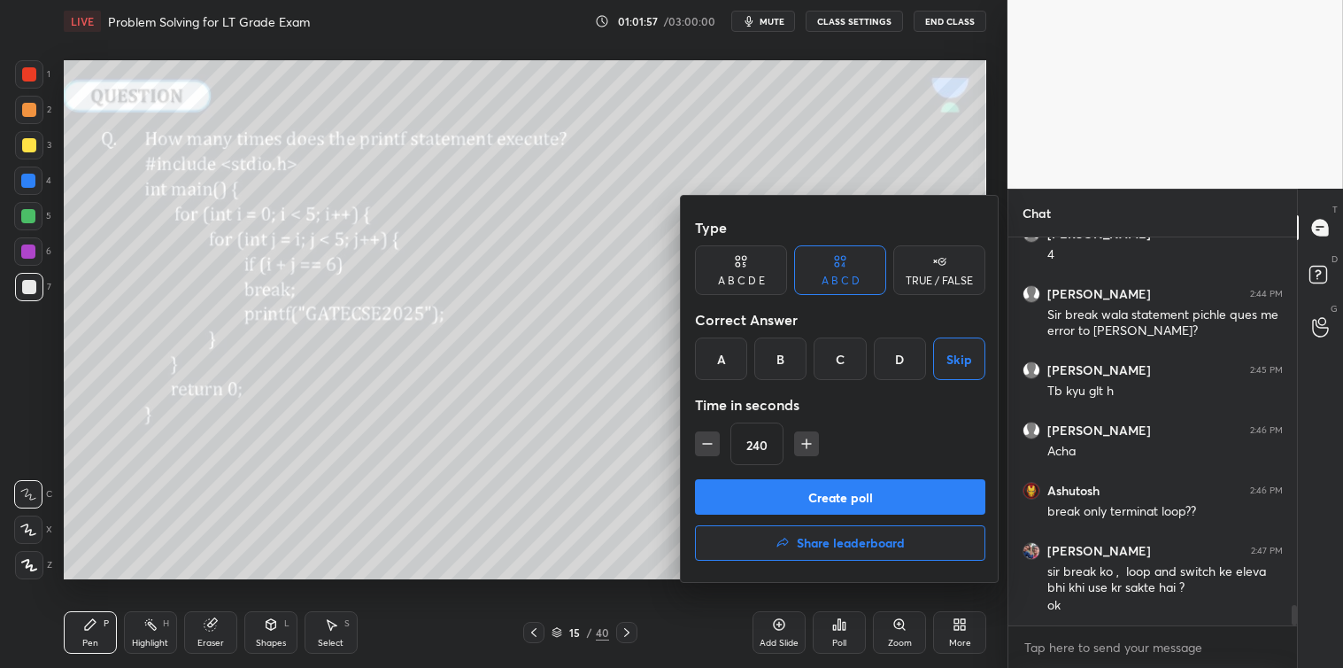
click at [841, 491] on button "Create poll" at bounding box center [840, 496] width 290 height 35
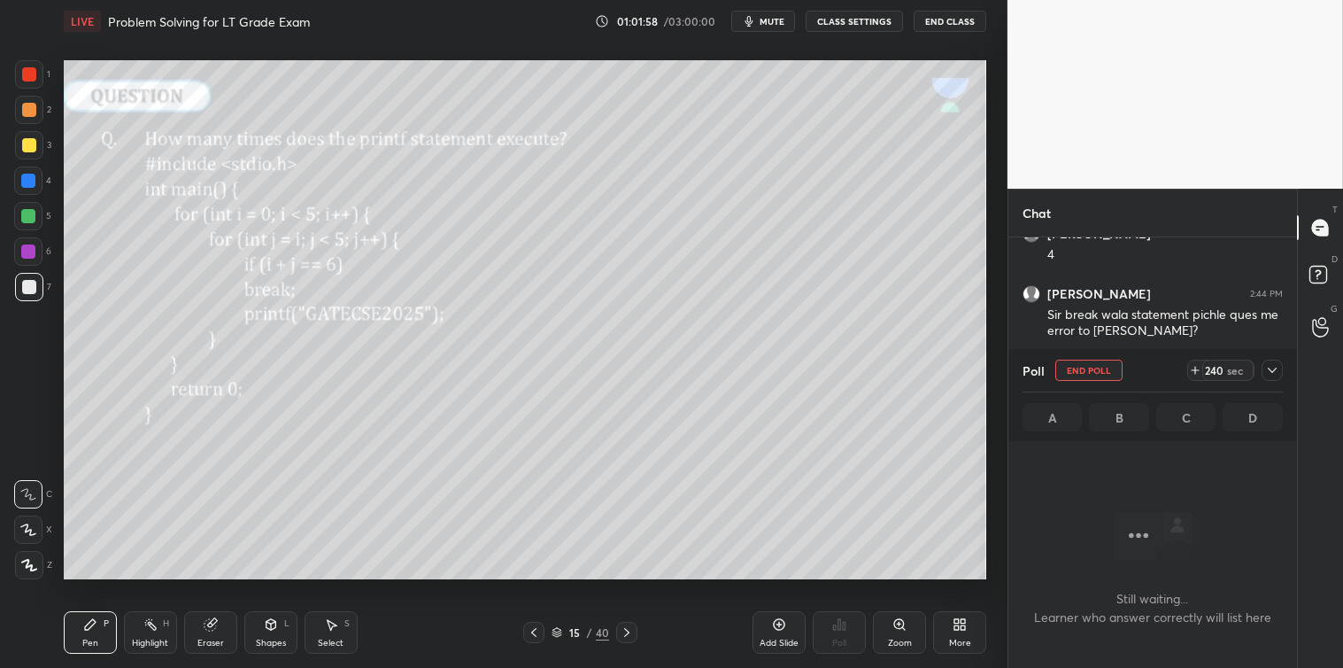
scroll to position [5, 4]
click at [1272, 370] on icon at bounding box center [1272, 370] width 9 height 5
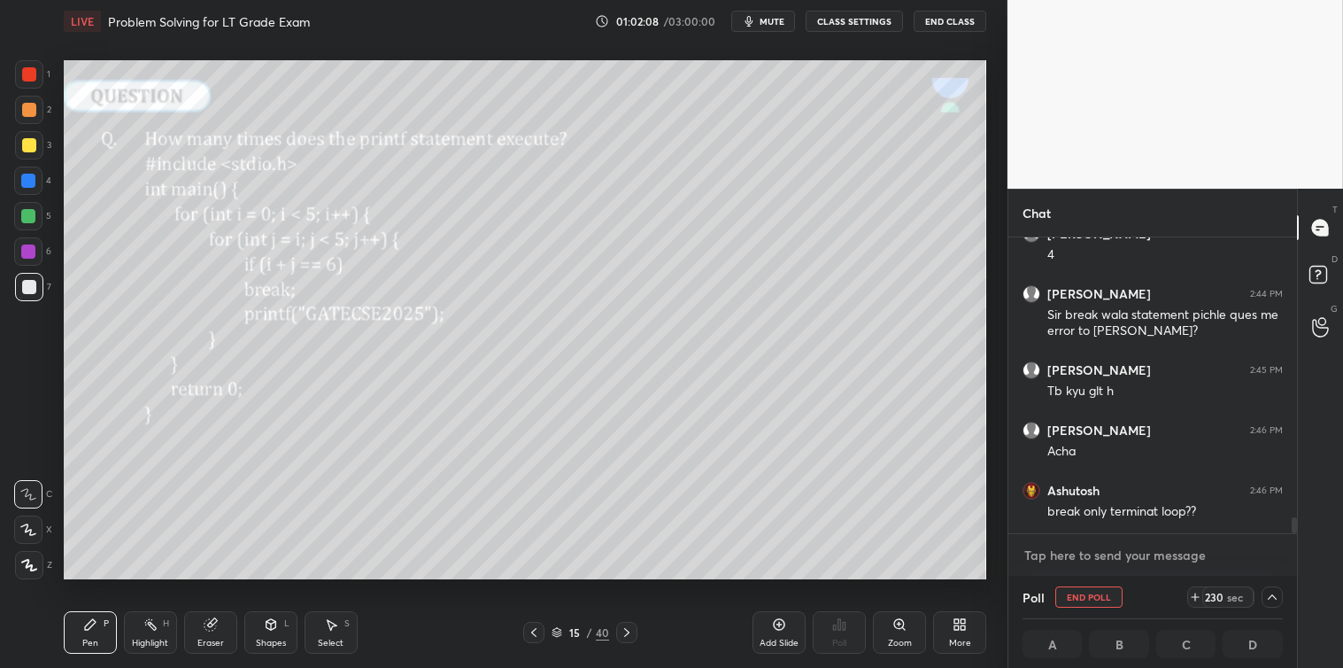
click at [1072, 552] on textarea at bounding box center [1153, 555] width 260 height 28
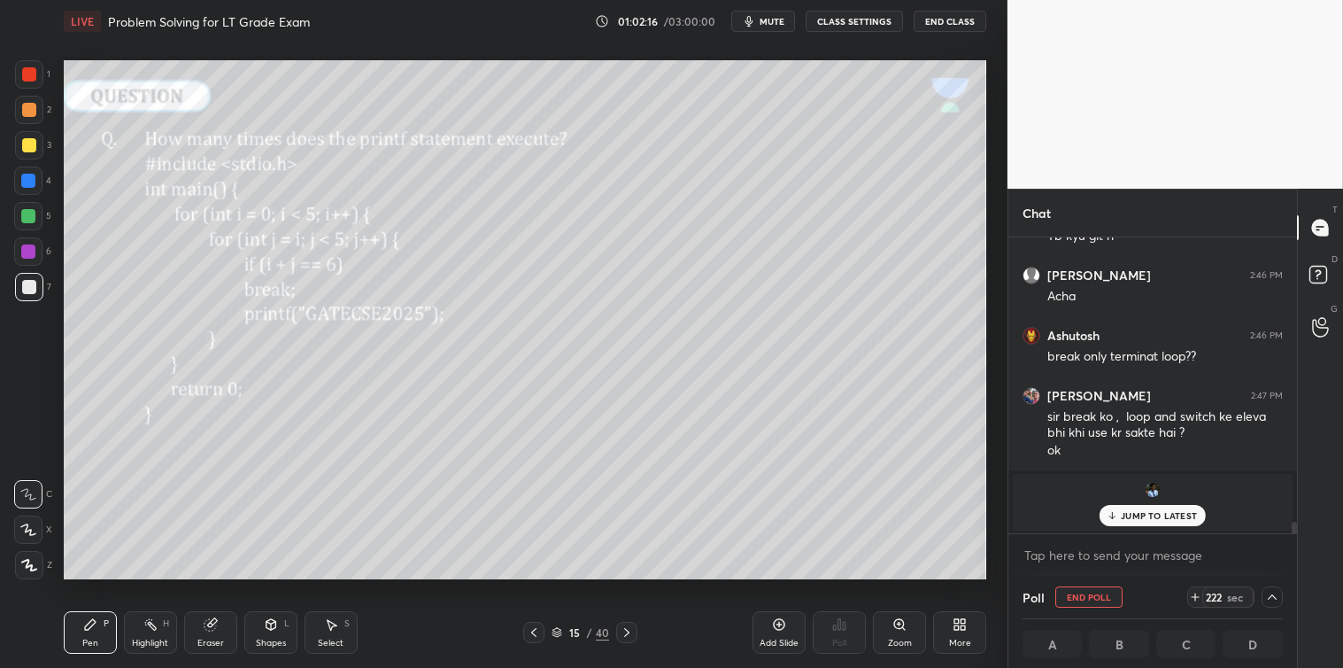
click at [1129, 518] on p "JUMP TO LATEST" at bounding box center [1159, 515] width 76 height 11
click at [763, 16] on span "mute" at bounding box center [772, 21] width 25 height 12
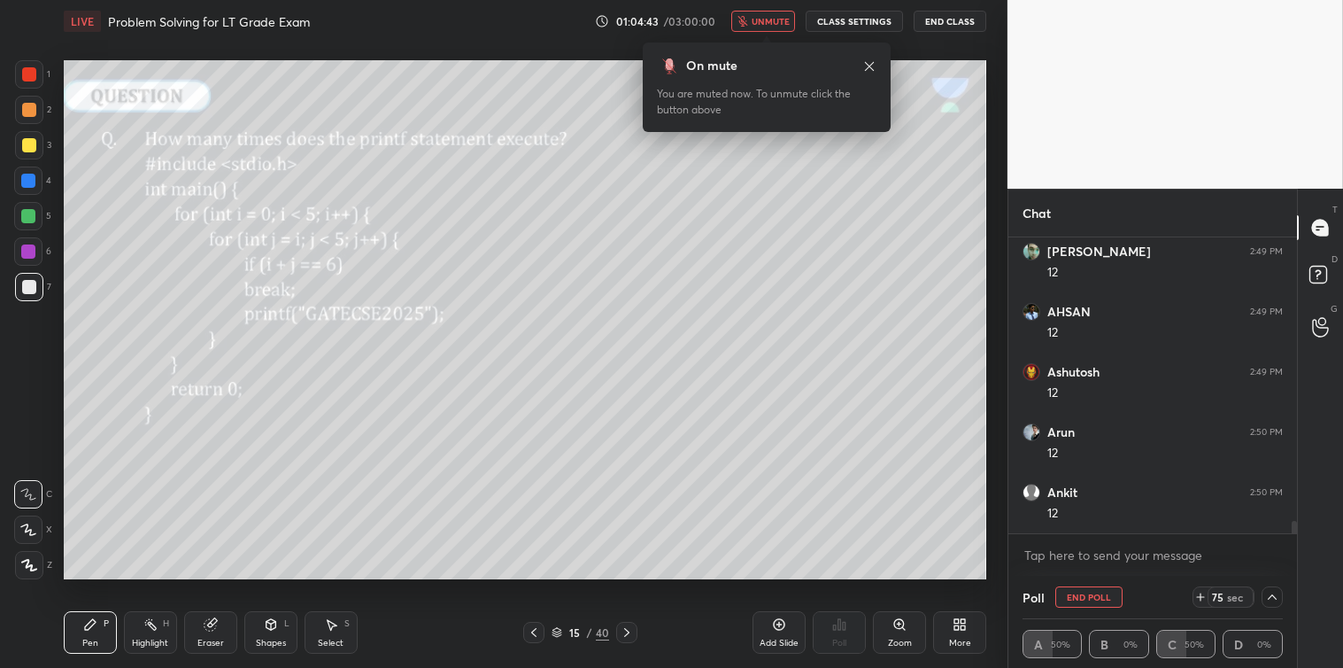
scroll to position [6683, 0]
click at [768, 20] on span "unmute" at bounding box center [771, 21] width 38 height 12
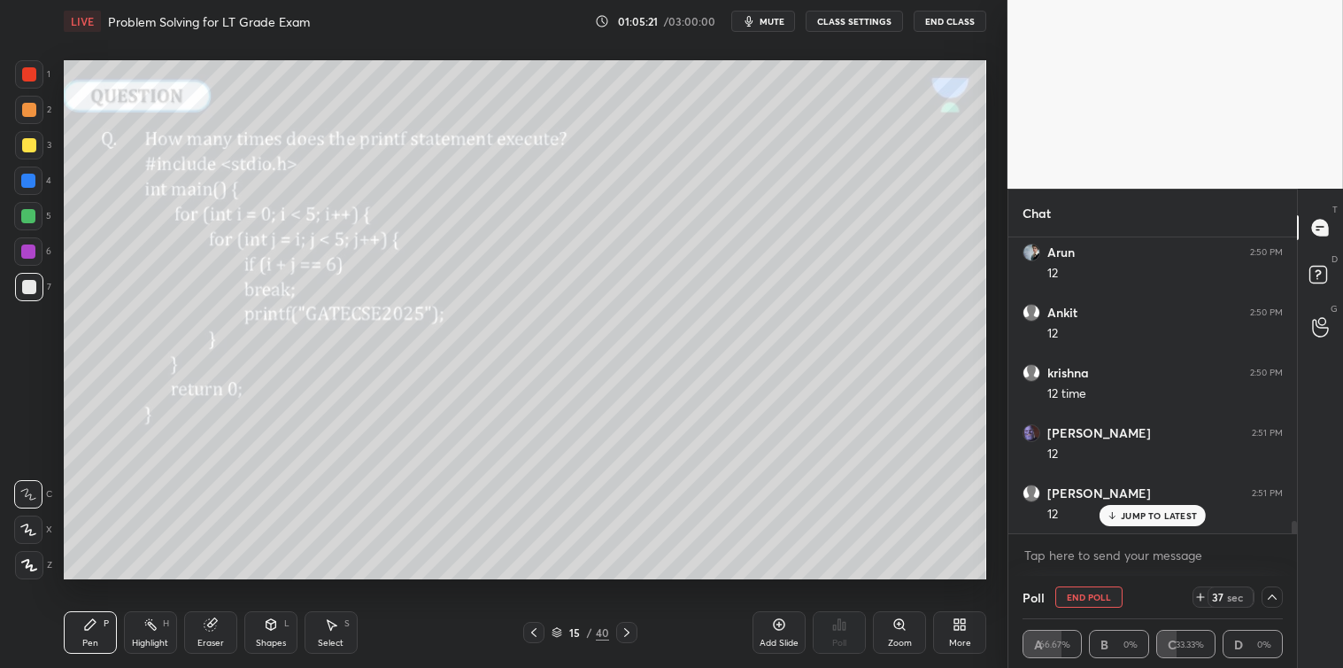
scroll to position [6864, 0]
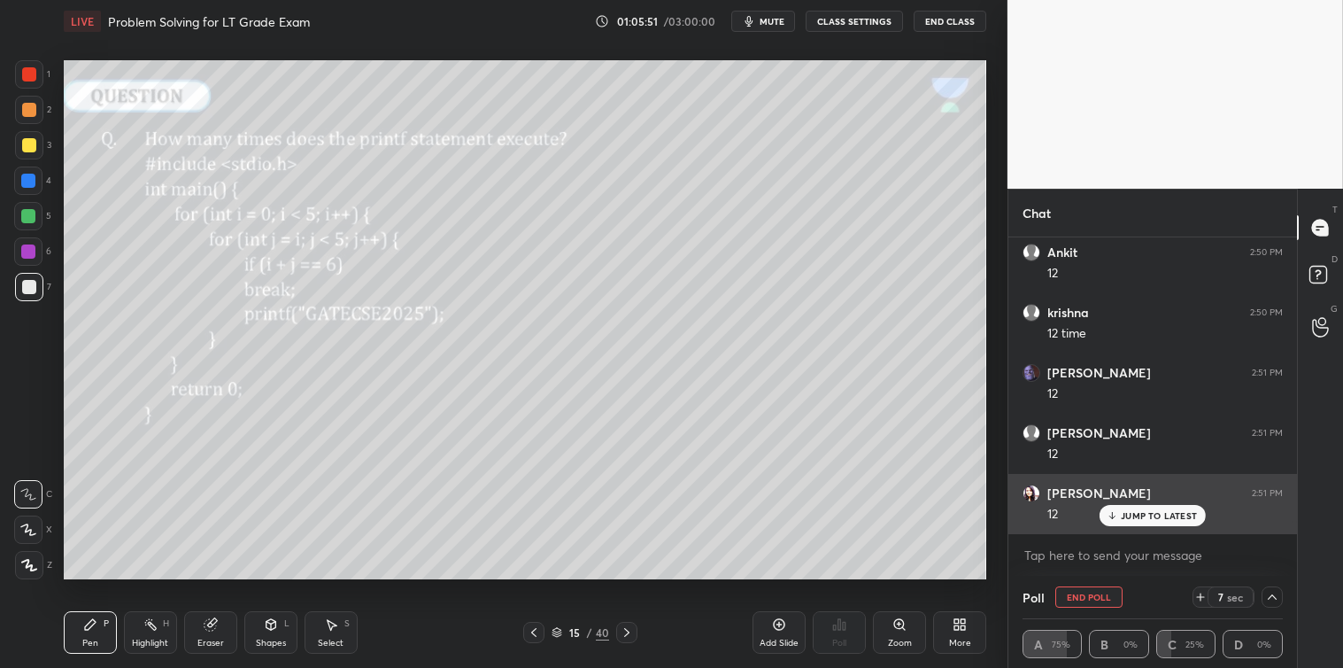
click at [1122, 514] on p "JUMP TO LATEST" at bounding box center [1159, 515] width 76 height 11
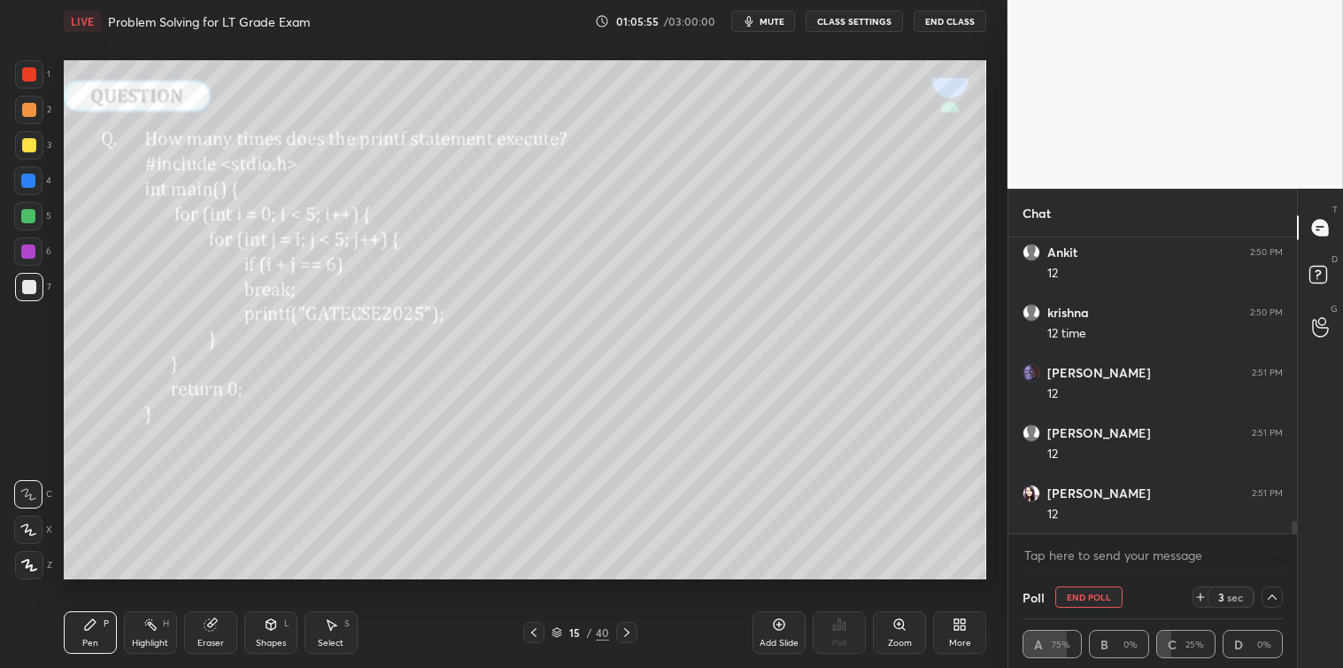
click at [1095, 594] on button "End Poll" at bounding box center [1089, 596] width 67 height 21
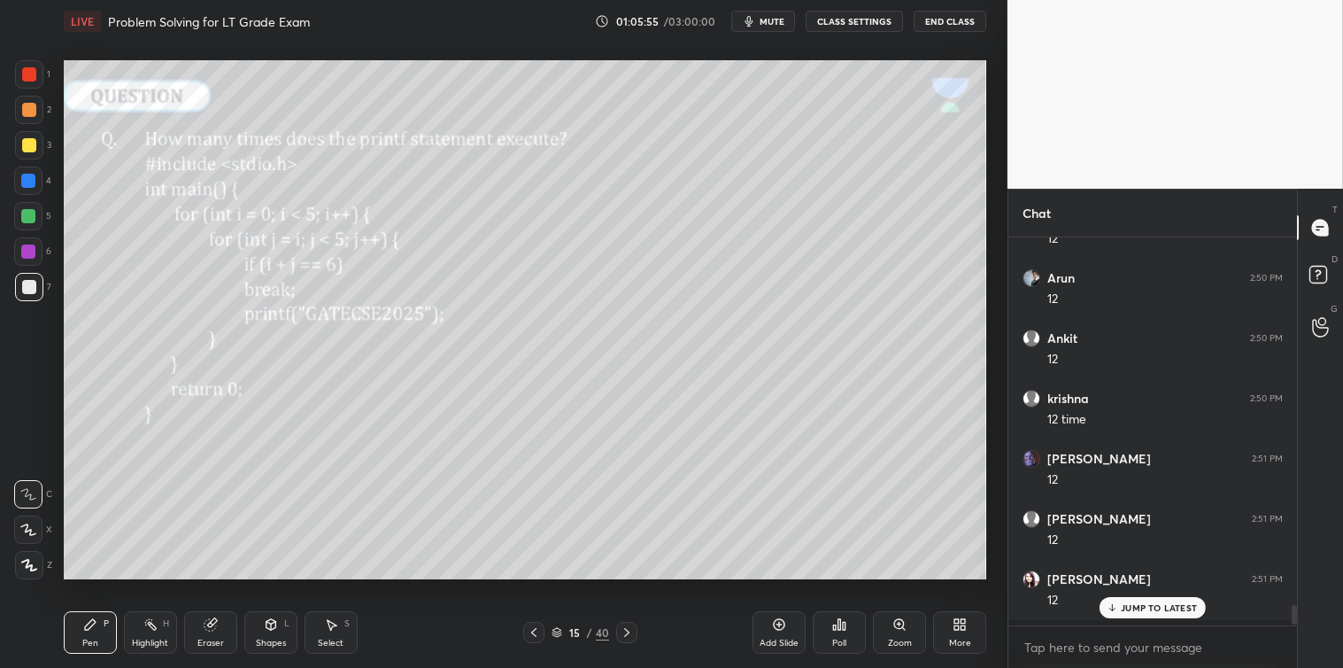
scroll to position [5, 4]
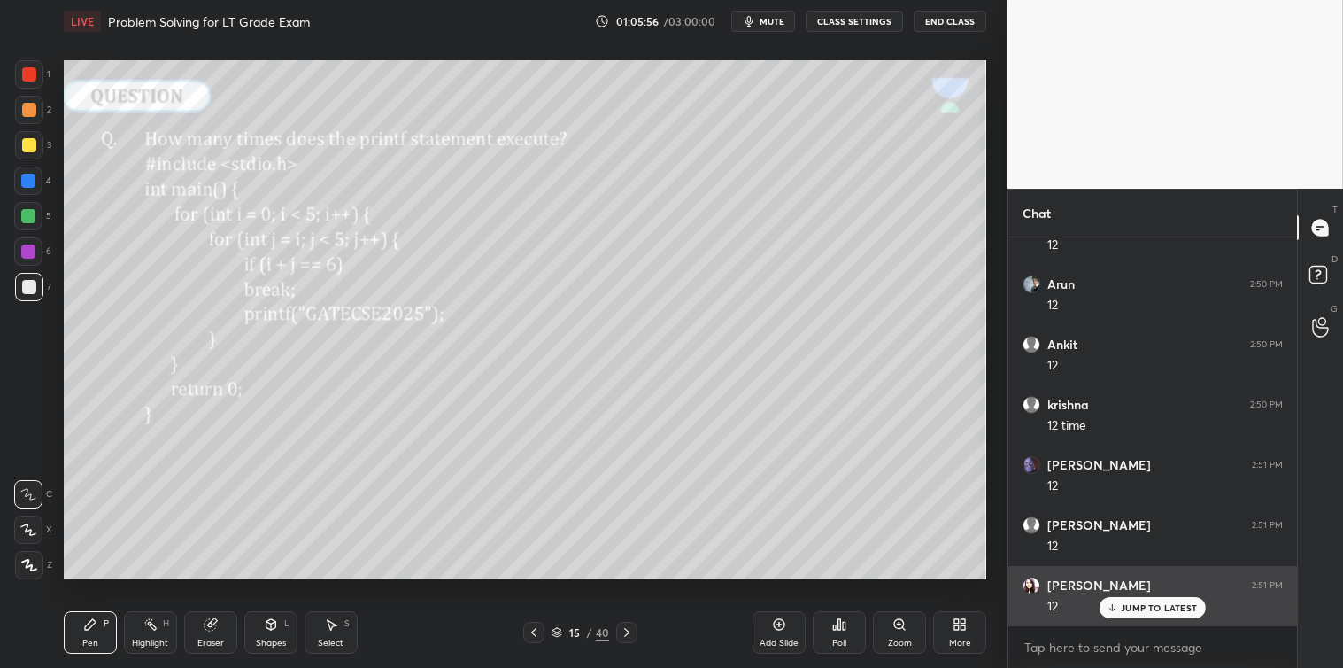
click at [1121, 605] on div "JUMP TO LATEST" at bounding box center [1153, 607] width 106 height 21
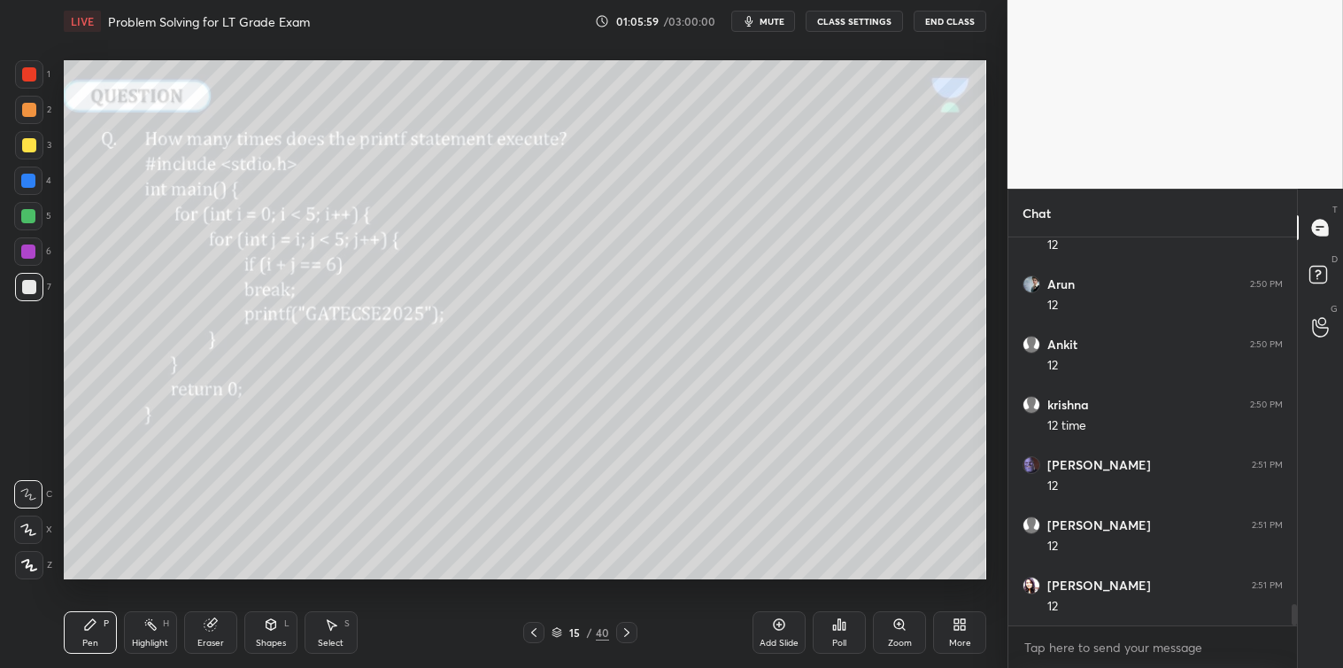
scroll to position [6832, 0]
click at [330, 629] on icon at bounding box center [332, 625] width 10 height 11
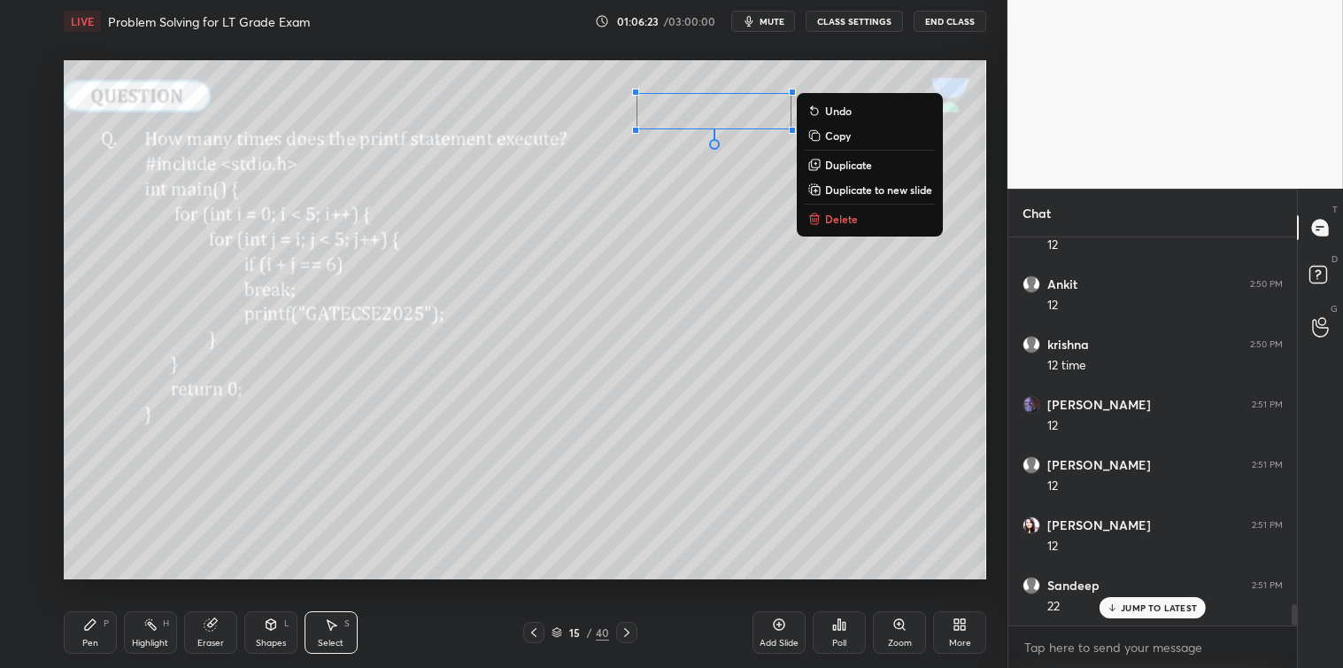
click at [832, 219] on p "Delete" at bounding box center [841, 219] width 33 height 14
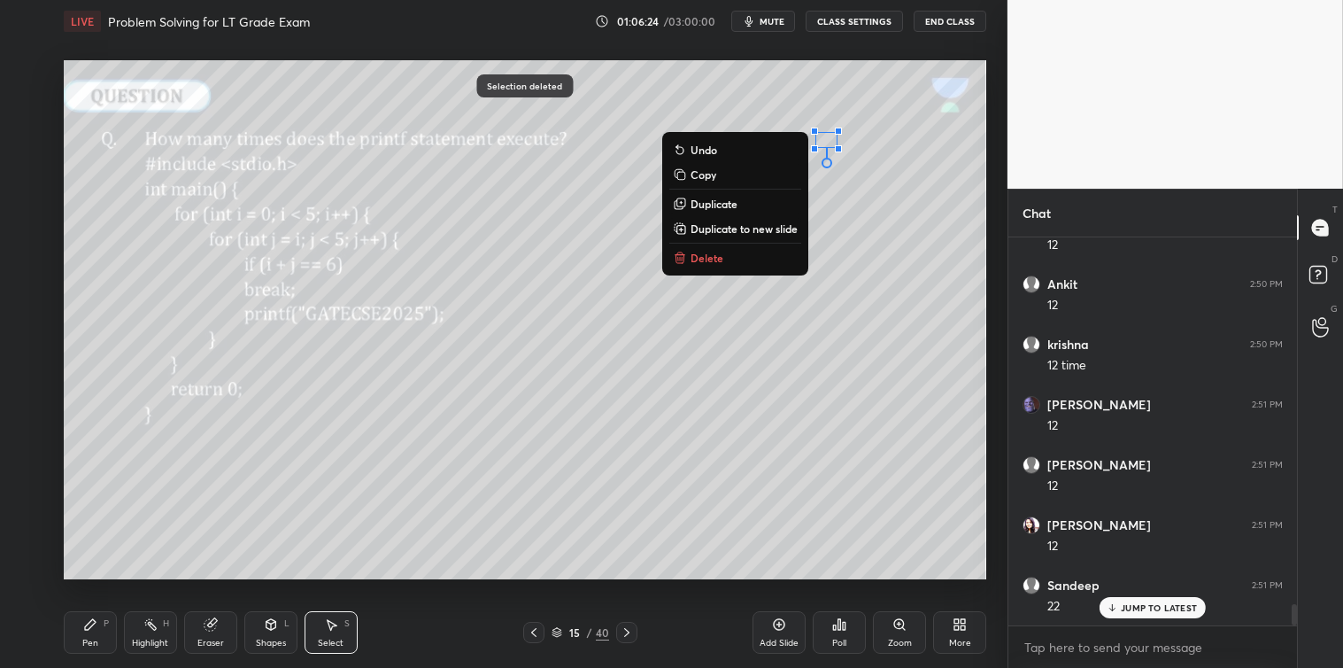
click at [758, 254] on button "Delete" at bounding box center [735, 257] width 132 height 21
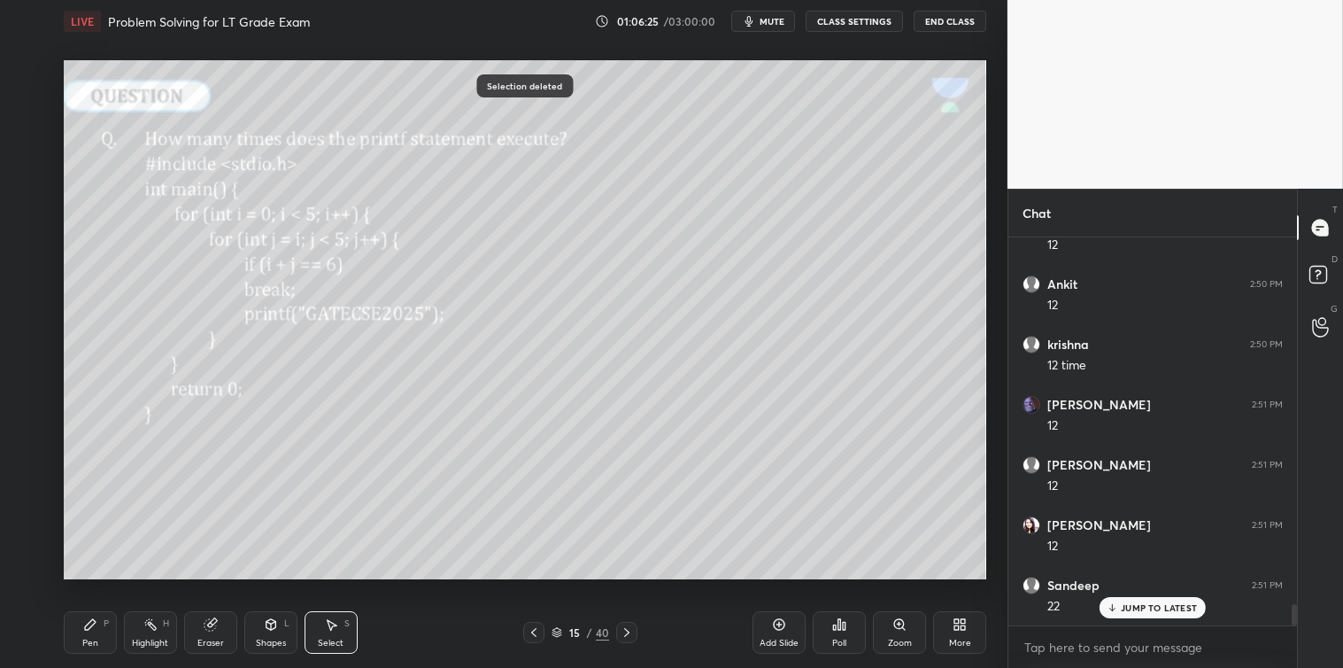
click at [99, 631] on div "Pen P" at bounding box center [90, 632] width 53 height 43
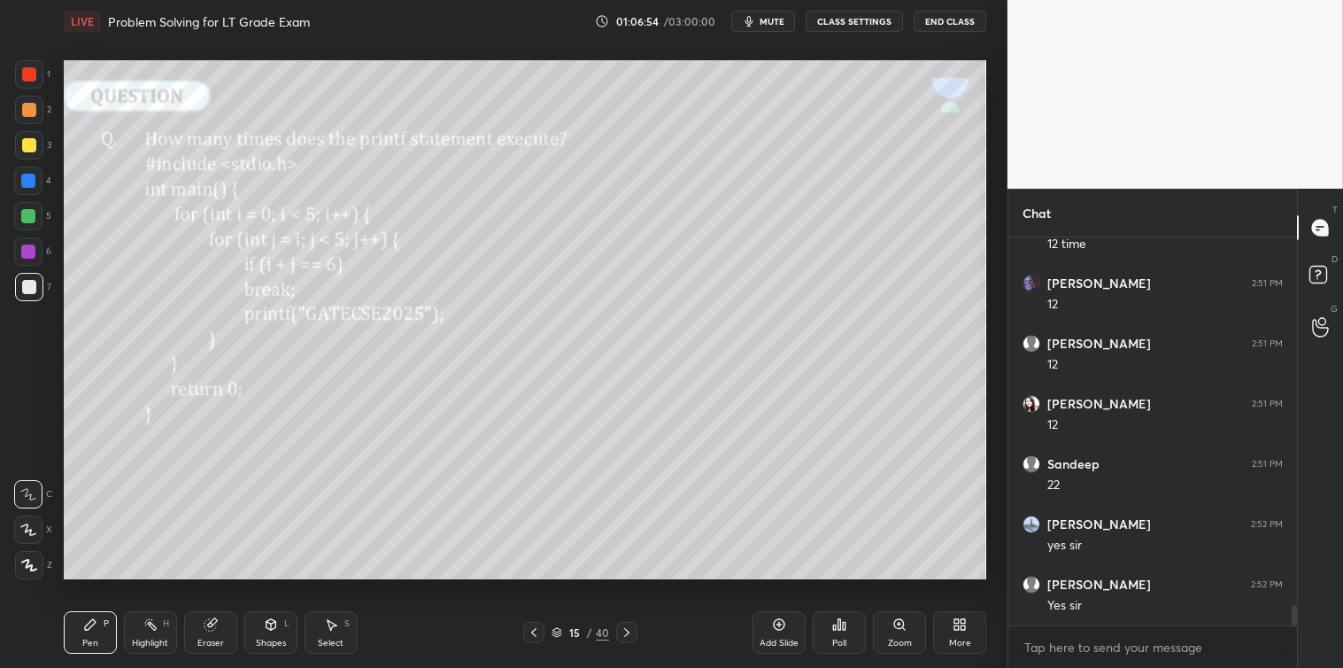
scroll to position [7014, 0]
click at [342, 624] on div "Select S" at bounding box center [331, 632] width 53 height 43
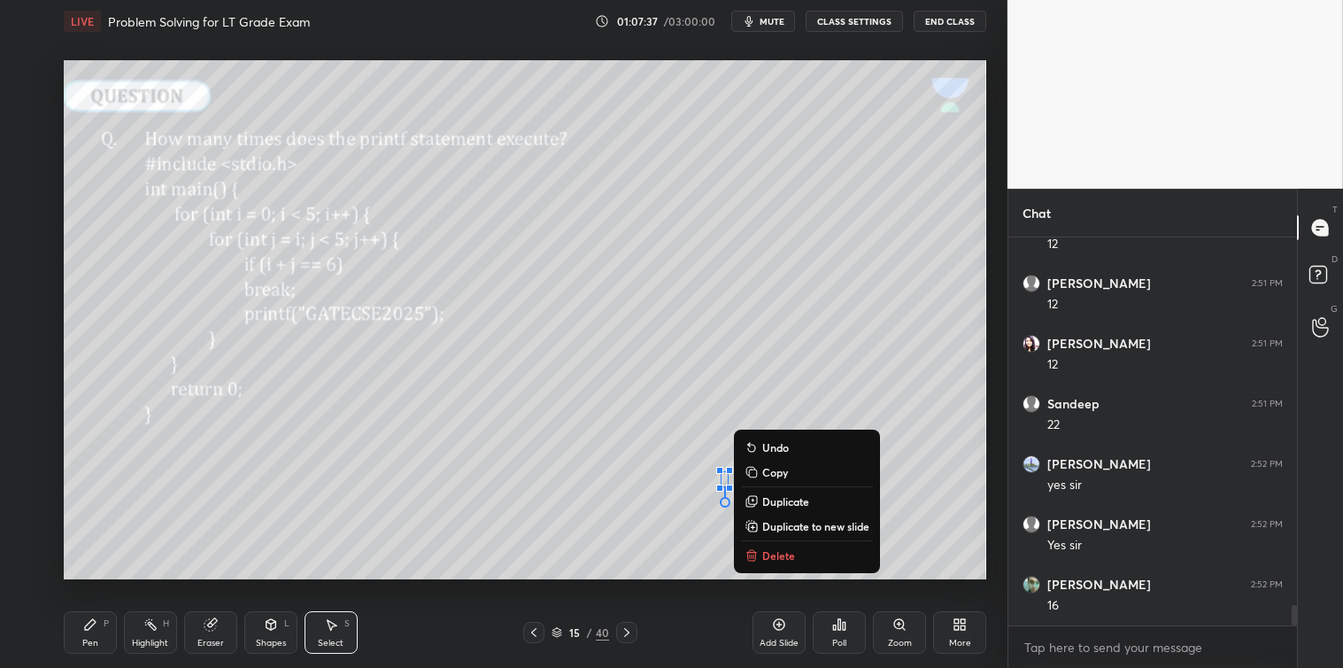
click at [772, 556] on p "Delete" at bounding box center [778, 555] width 33 height 14
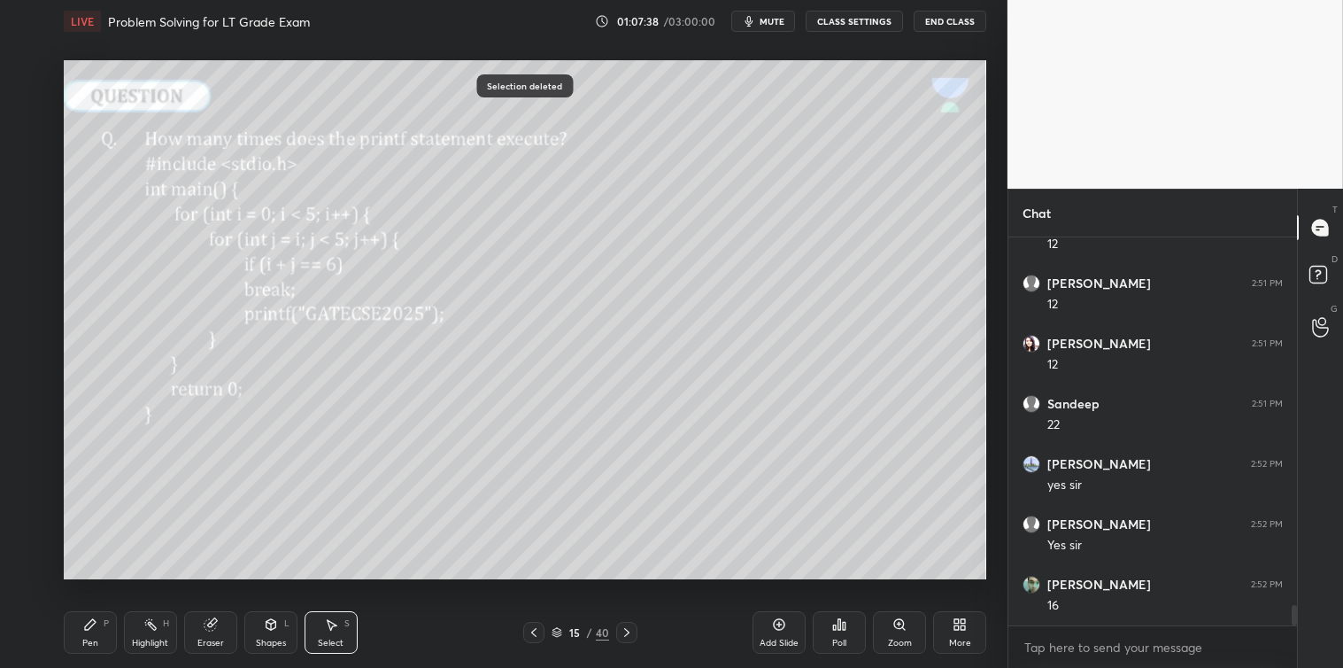
click at [87, 626] on icon at bounding box center [90, 624] width 11 height 11
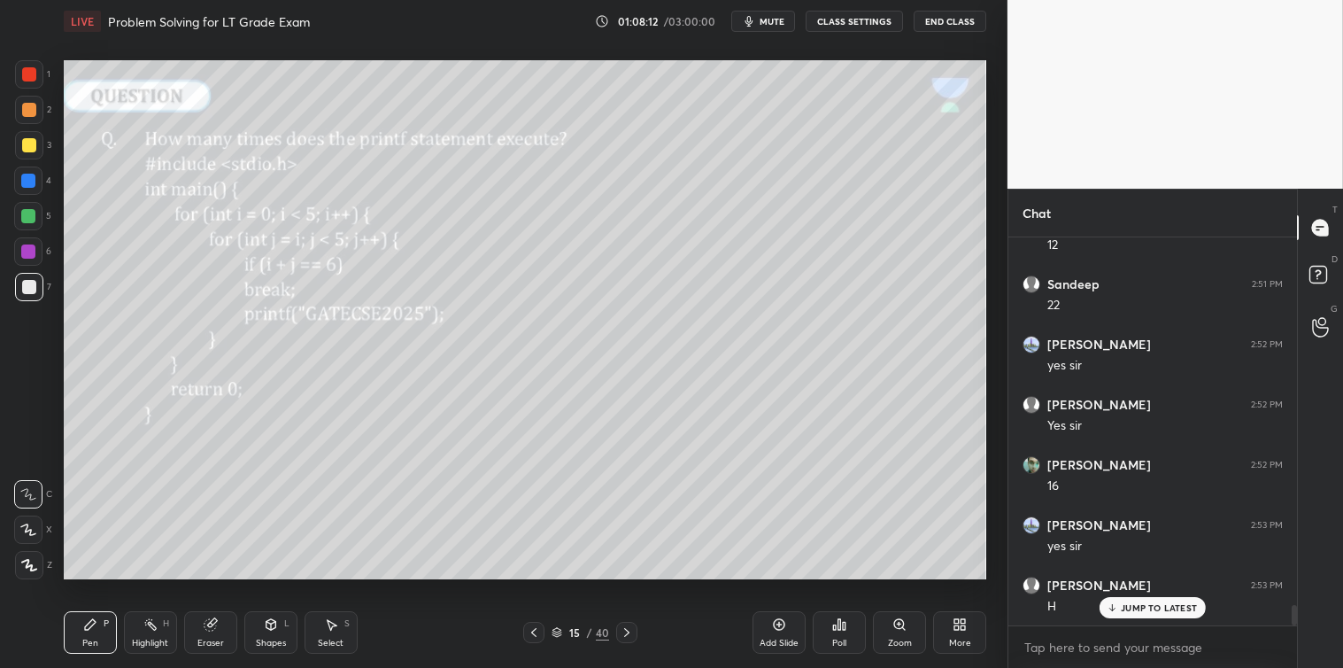
scroll to position [7226, 0]
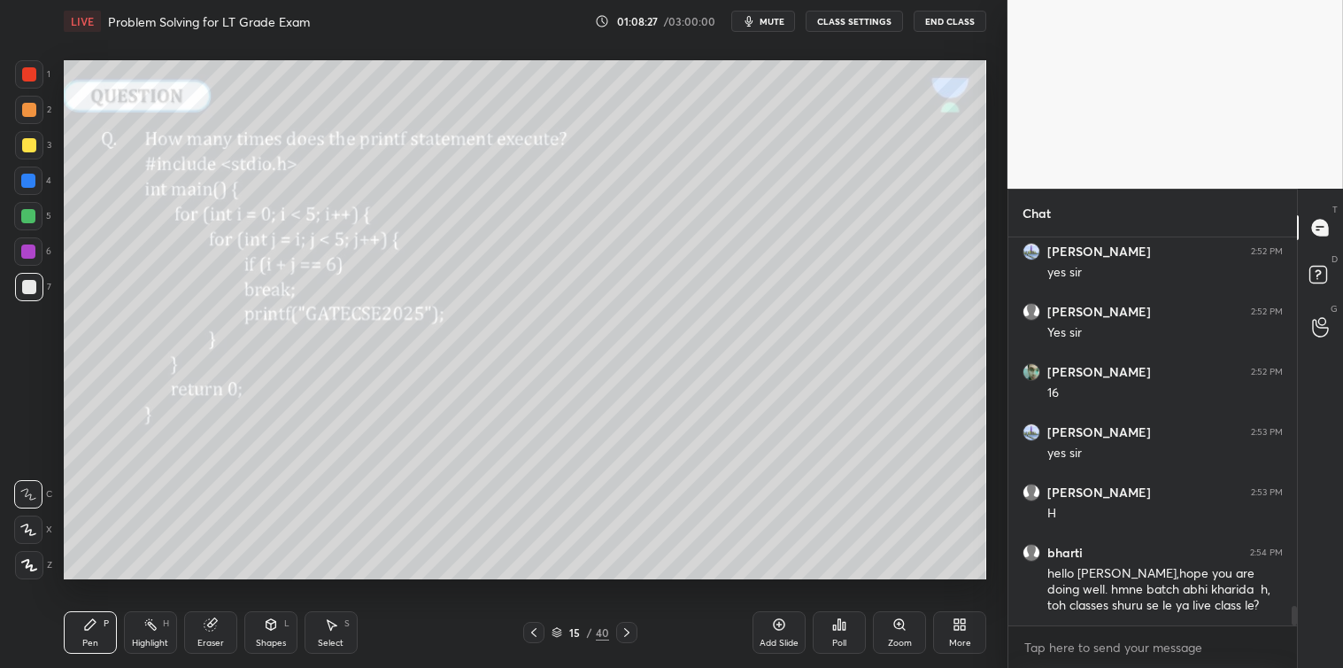
click at [773, 624] on icon at bounding box center [779, 624] width 14 height 14
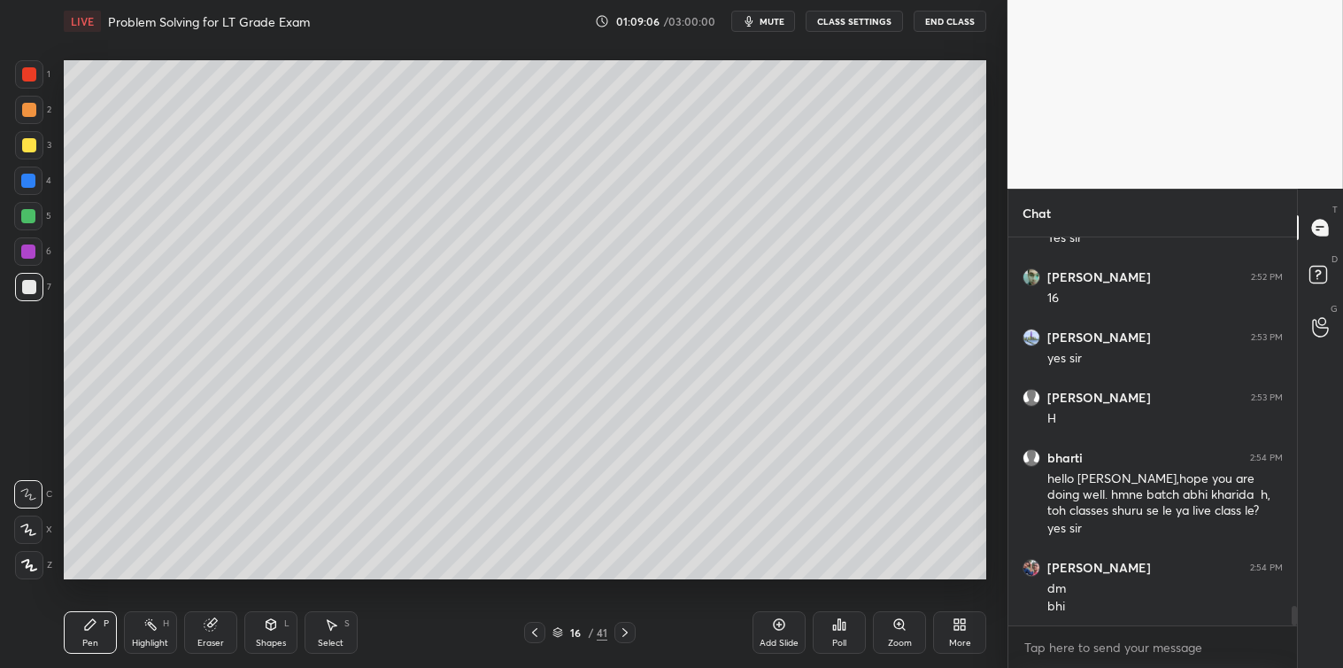
scroll to position [7381, 0]
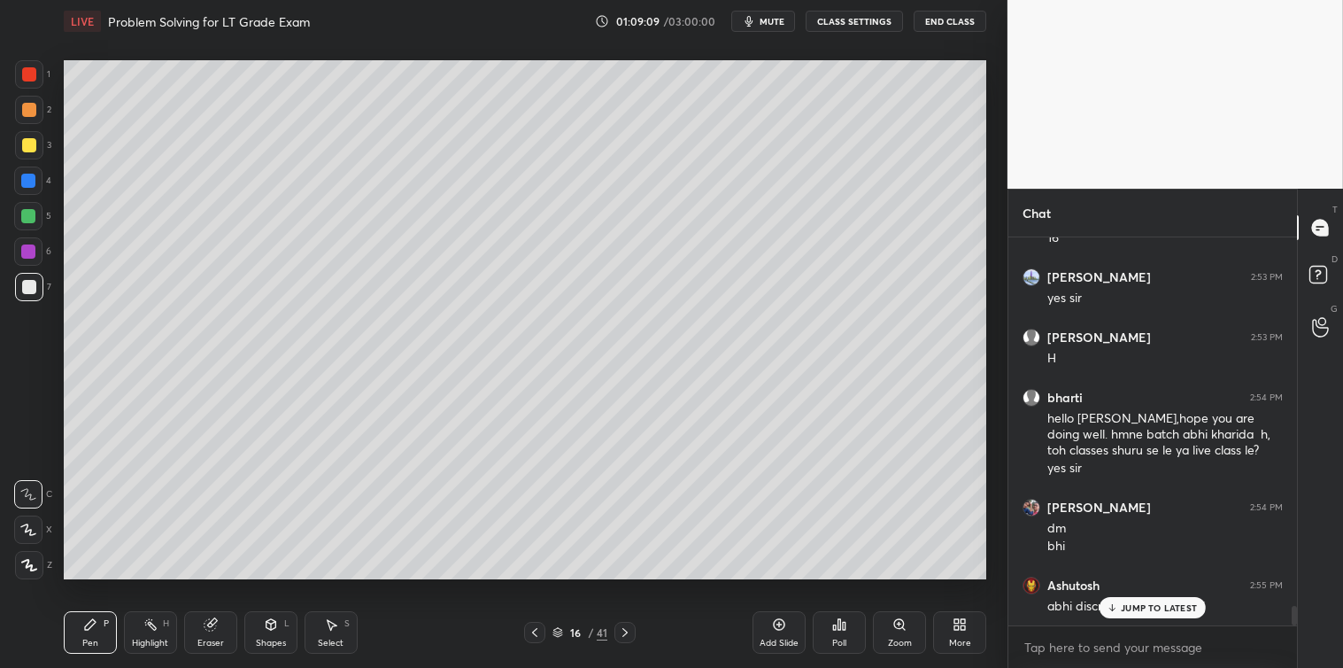
click at [1131, 607] on p "JUMP TO LATEST" at bounding box center [1159, 607] width 76 height 11
click at [1051, 645] on textarea at bounding box center [1153, 647] width 260 height 28
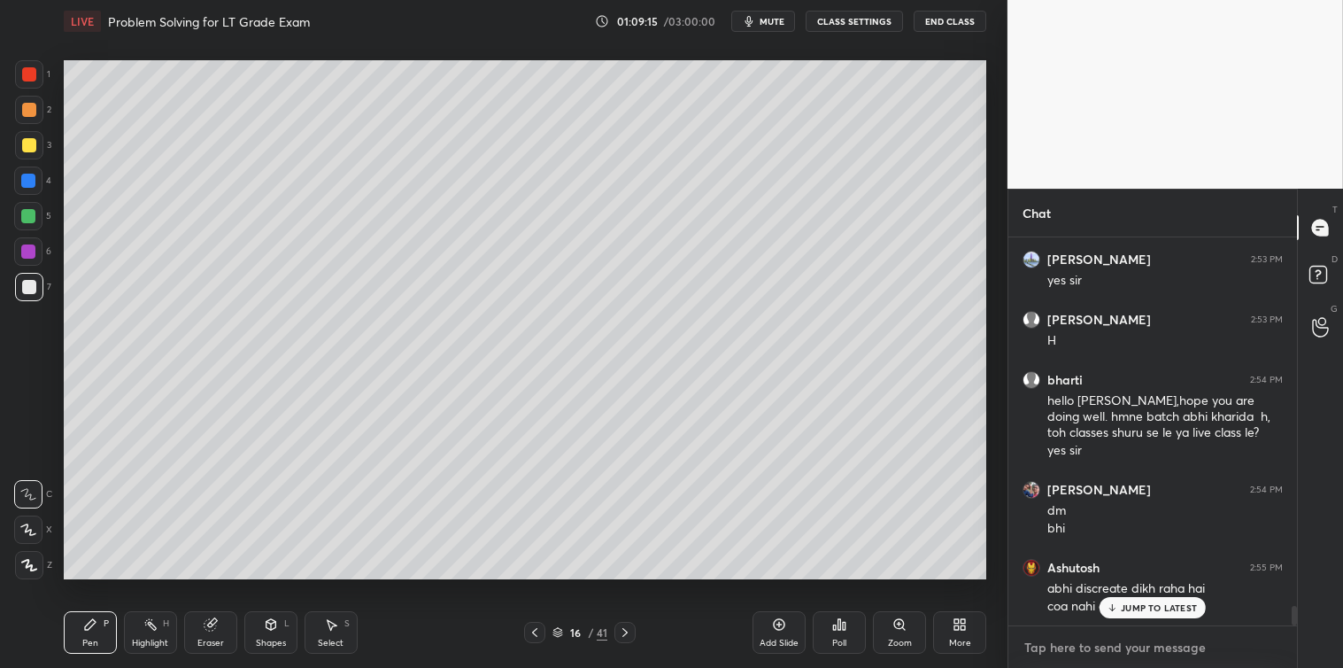
scroll to position [7460, 0]
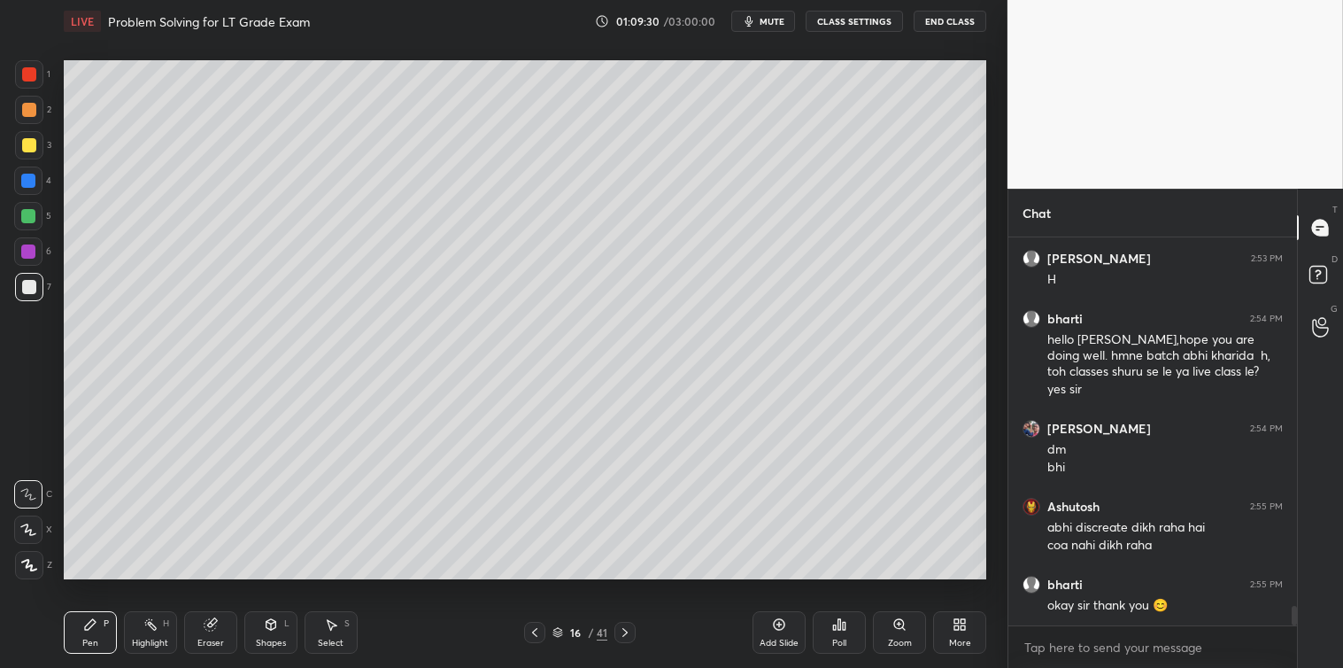
click at [624, 631] on icon at bounding box center [625, 632] width 14 height 14
click at [843, 633] on div "Poll" at bounding box center [839, 632] width 53 height 43
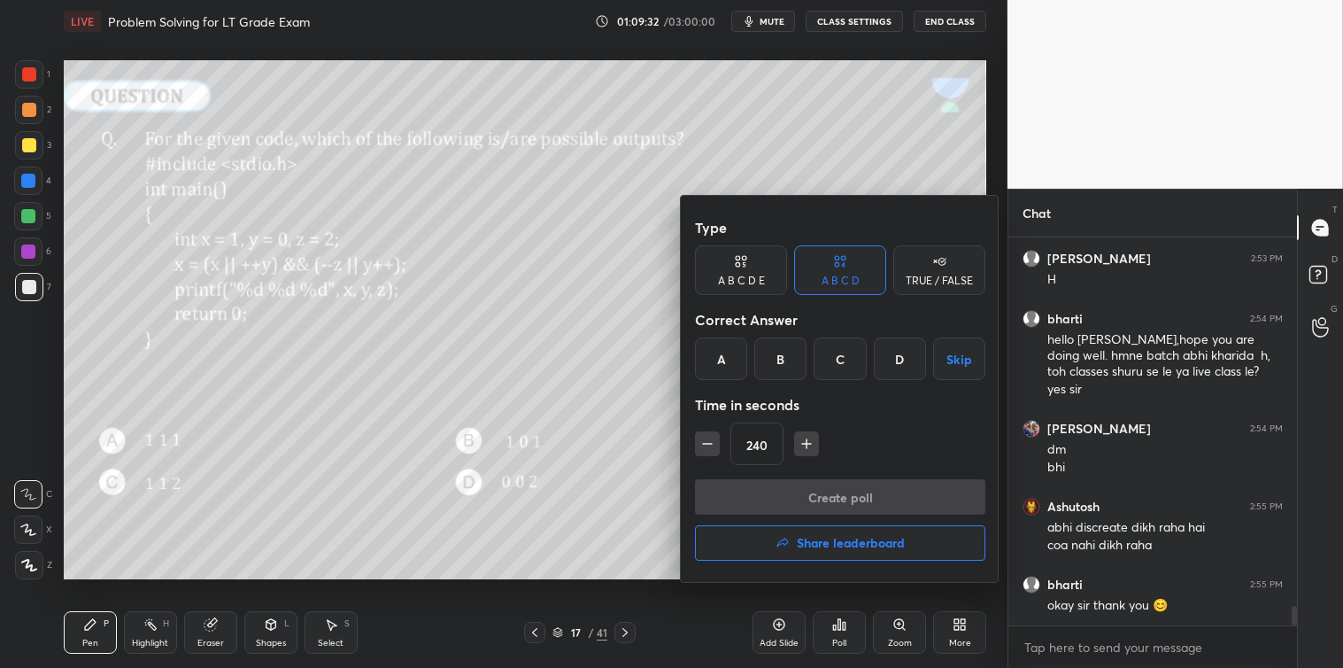
click at [783, 354] on div "B" at bounding box center [780, 358] width 52 height 43
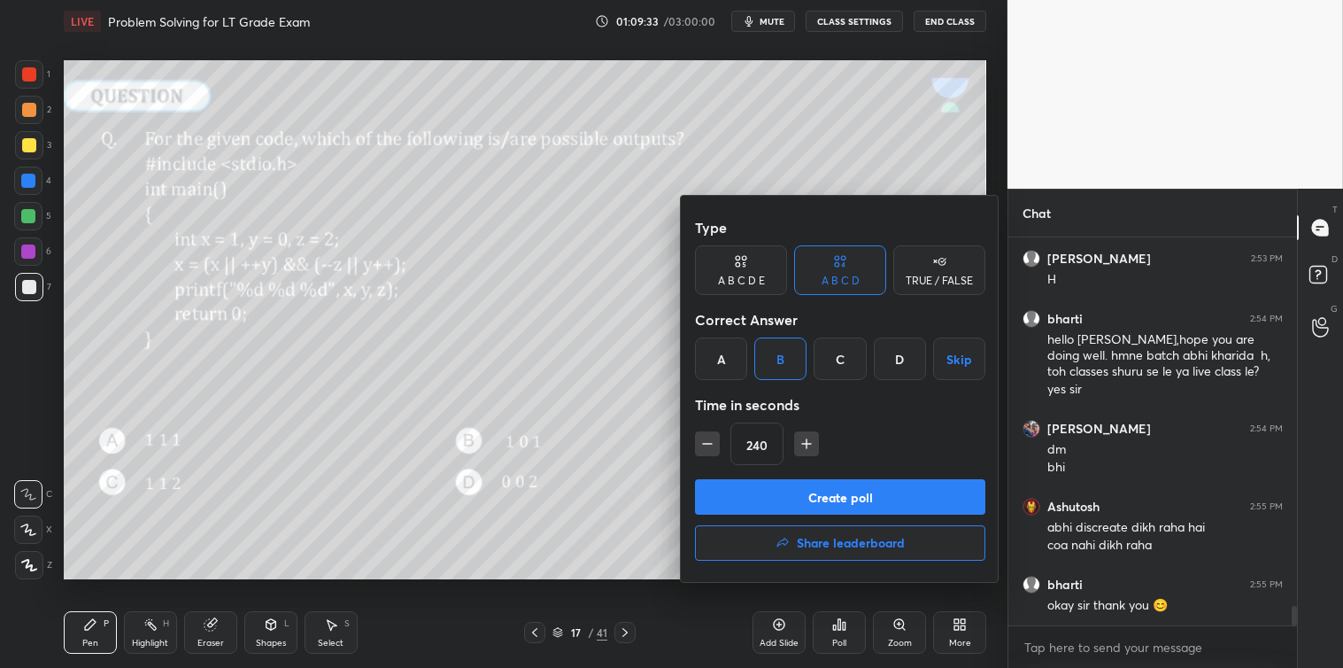
click at [817, 491] on button "Create poll" at bounding box center [840, 496] width 290 height 35
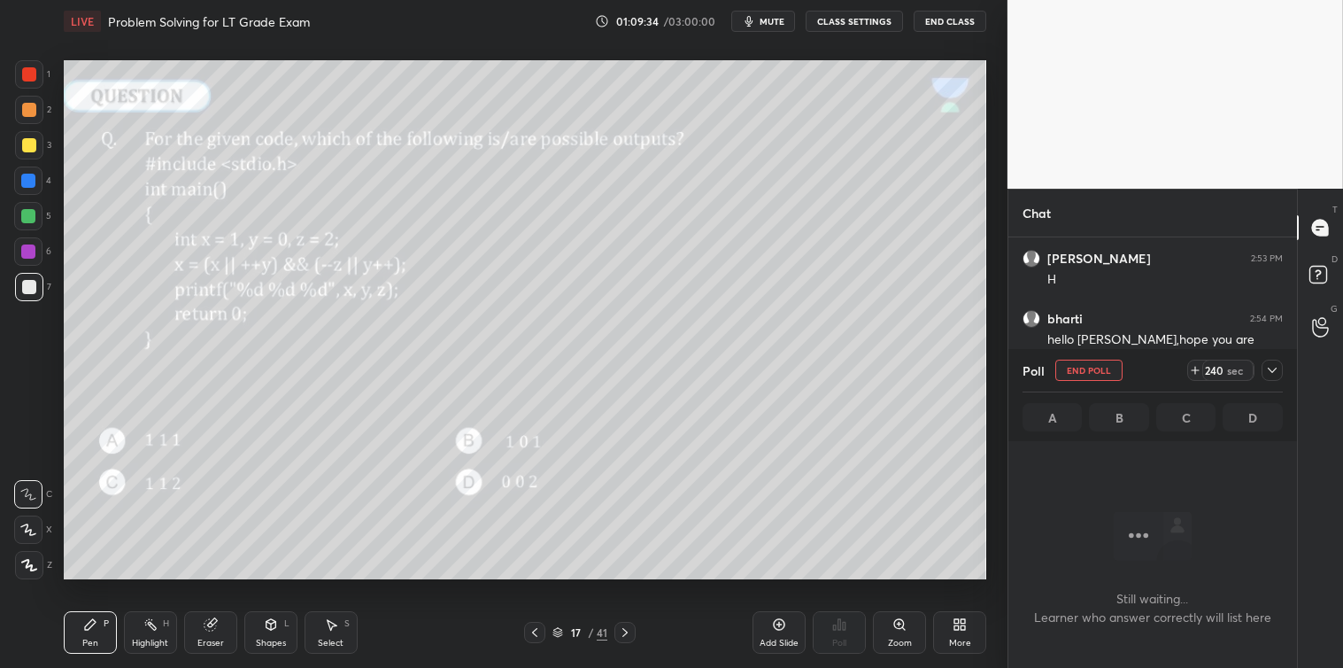
scroll to position [5, 4]
click at [1265, 369] on div at bounding box center [1272, 370] width 21 height 21
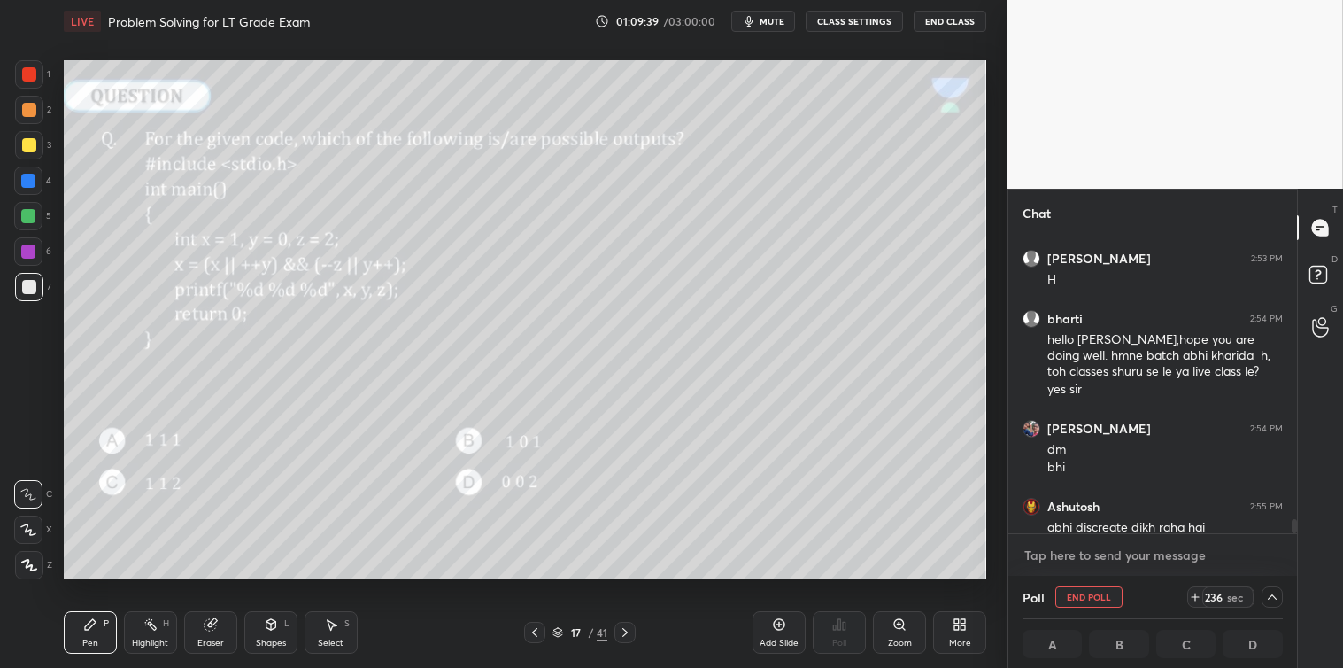
click at [1111, 564] on textarea at bounding box center [1153, 555] width 260 height 28
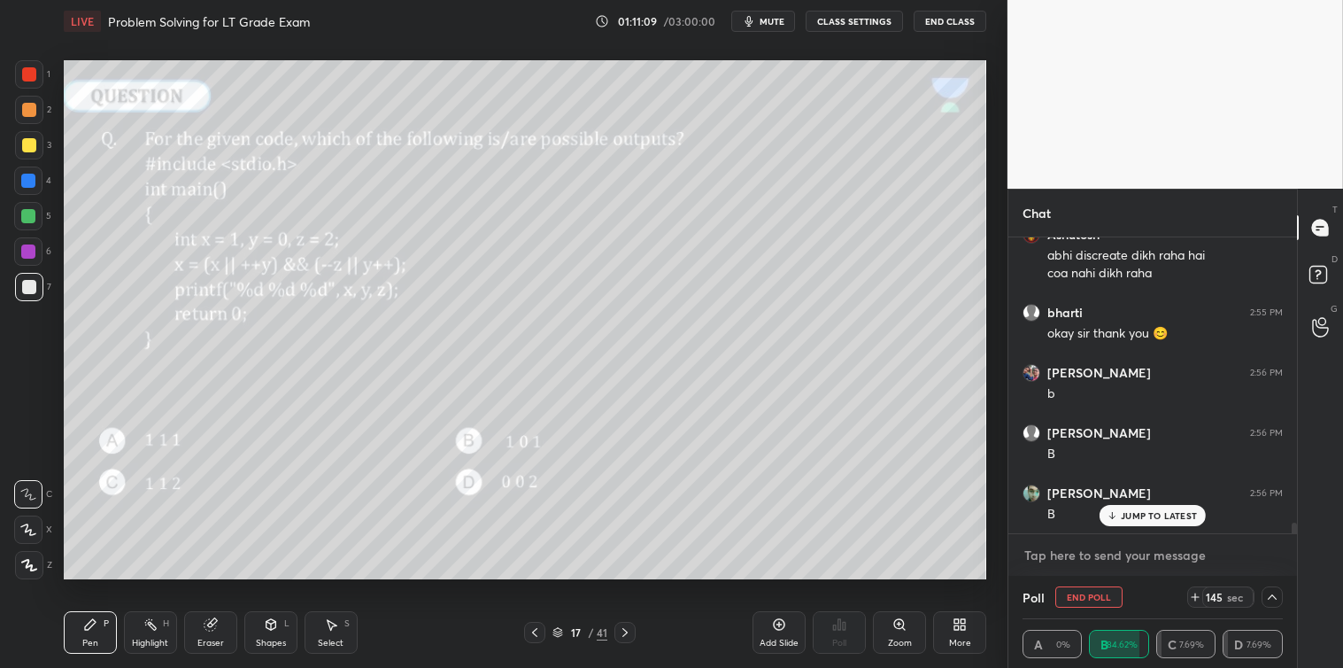
scroll to position [7793, 0]
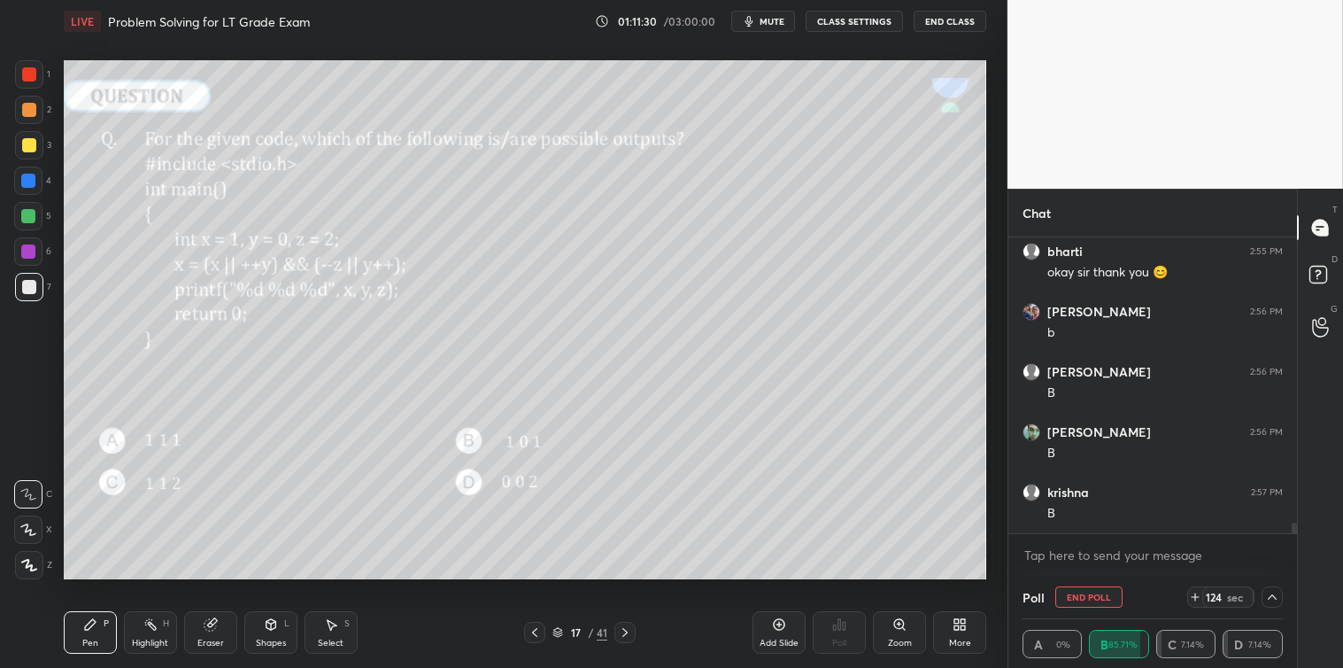
click at [1089, 595] on button "End Poll" at bounding box center [1089, 596] width 67 height 21
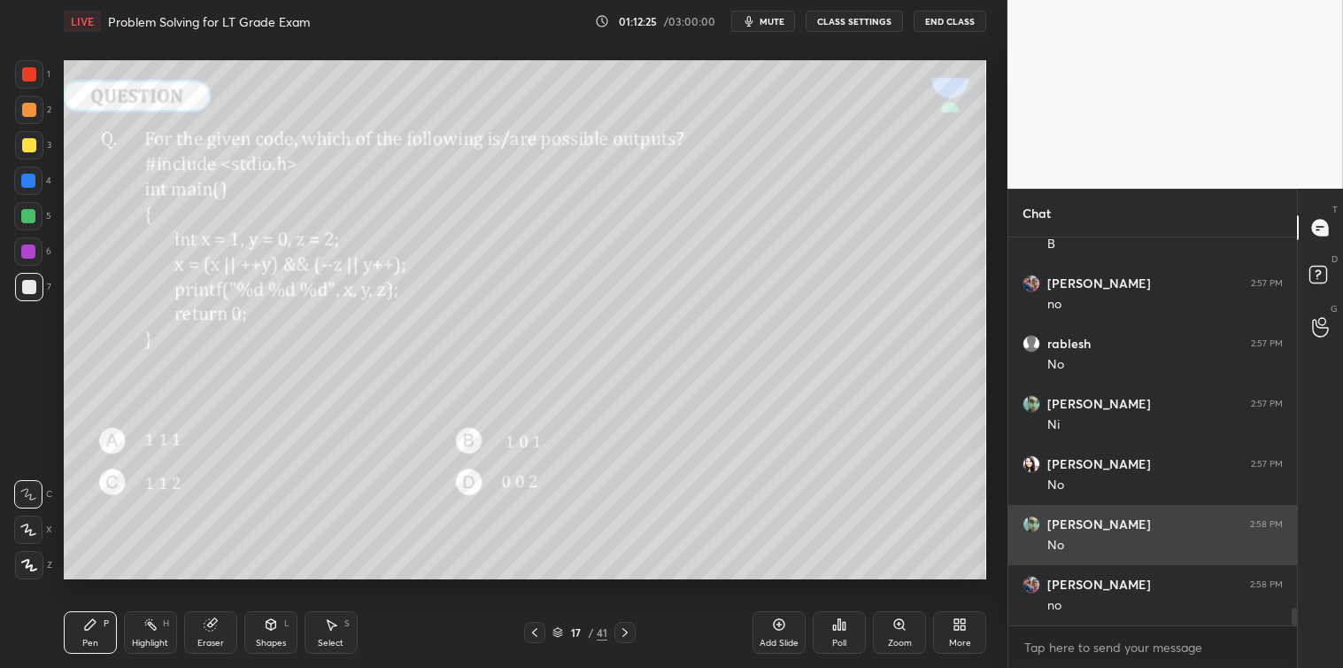
scroll to position [8183, 0]
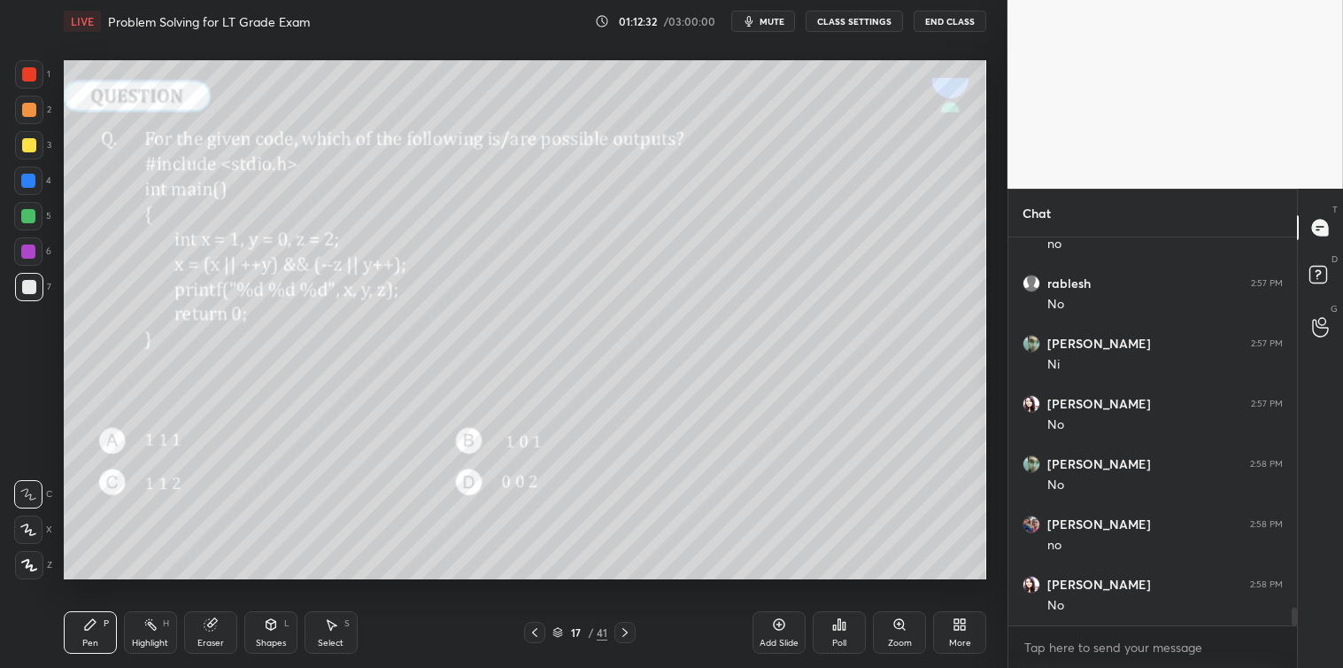
click at [34, 214] on div at bounding box center [28, 216] width 14 height 14
click at [631, 635] on icon at bounding box center [625, 632] width 14 height 14
click at [842, 631] on icon at bounding box center [839, 624] width 14 height 14
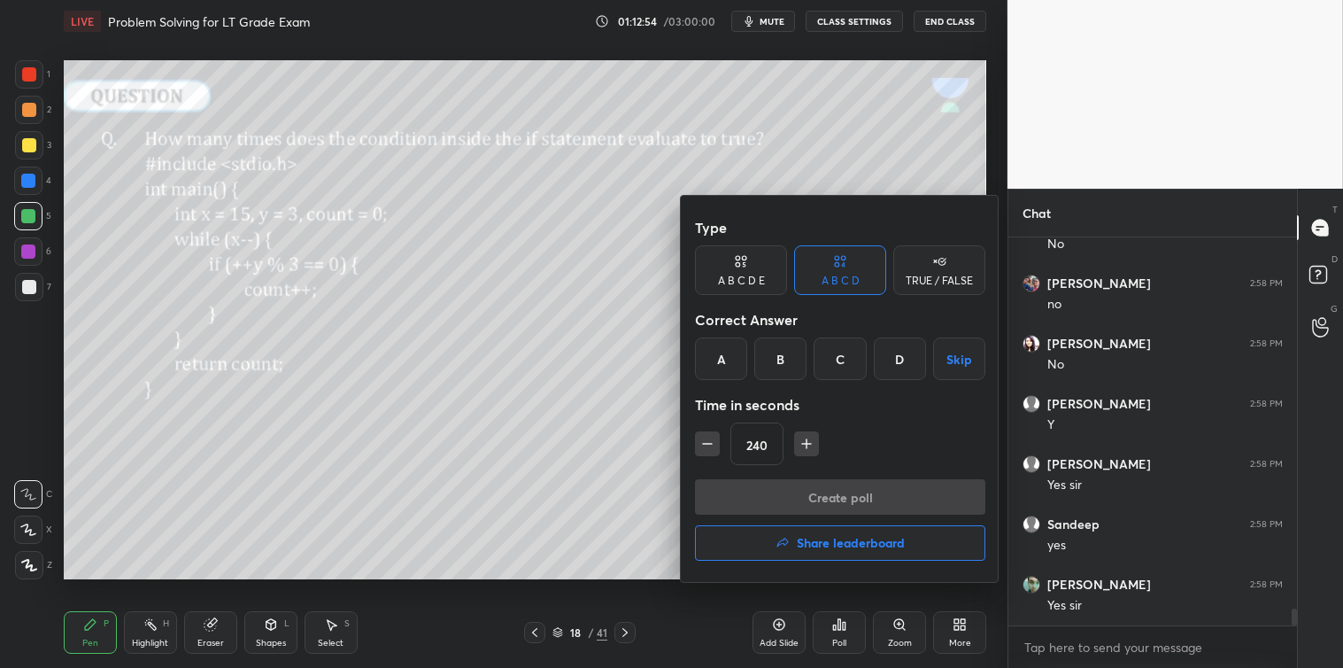
click at [958, 356] on button "Skip" at bounding box center [959, 358] width 52 height 43
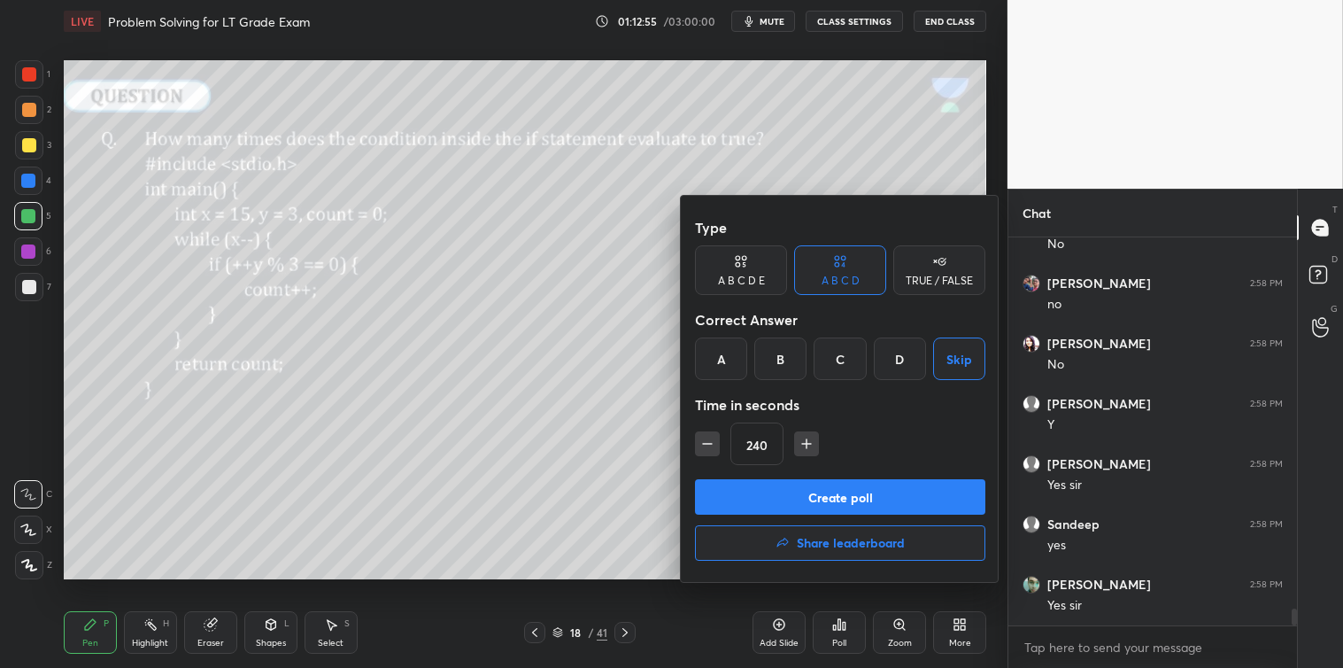
click at [845, 491] on button "Create poll" at bounding box center [840, 496] width 290 height 35
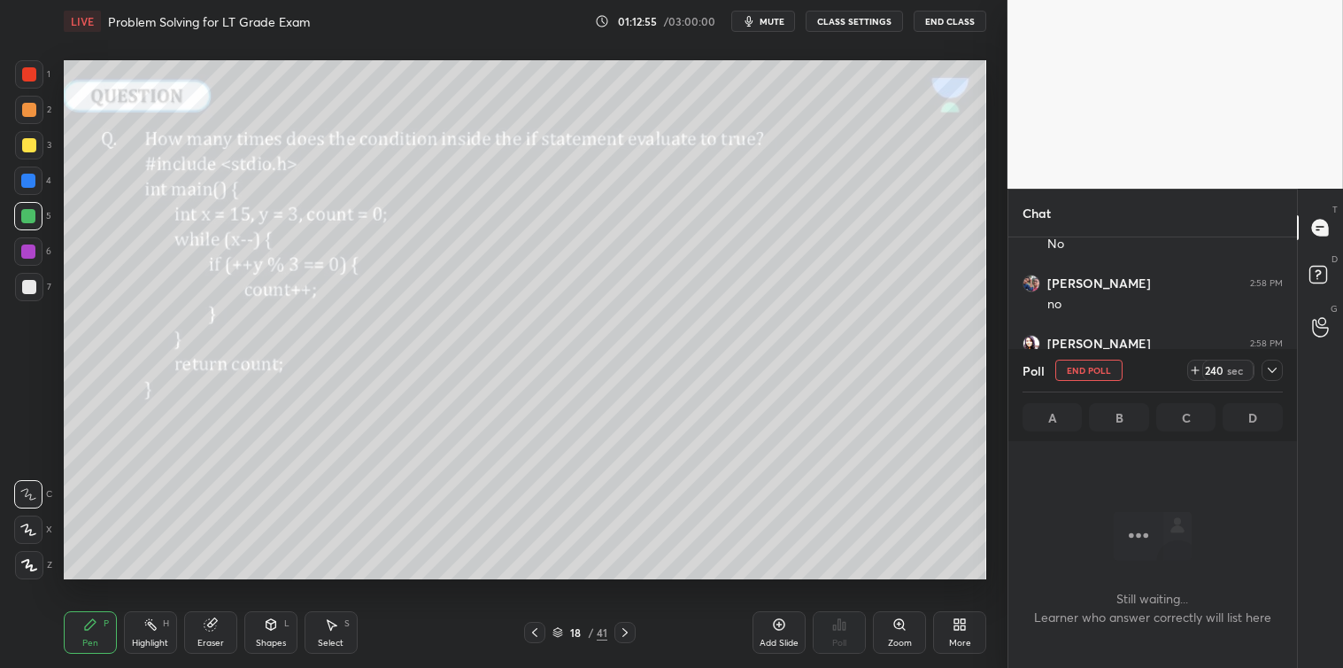
scroll to position [5, 4]
click at [1273, 373] on icon at bounding box center [1272, 370] width 14 height 14
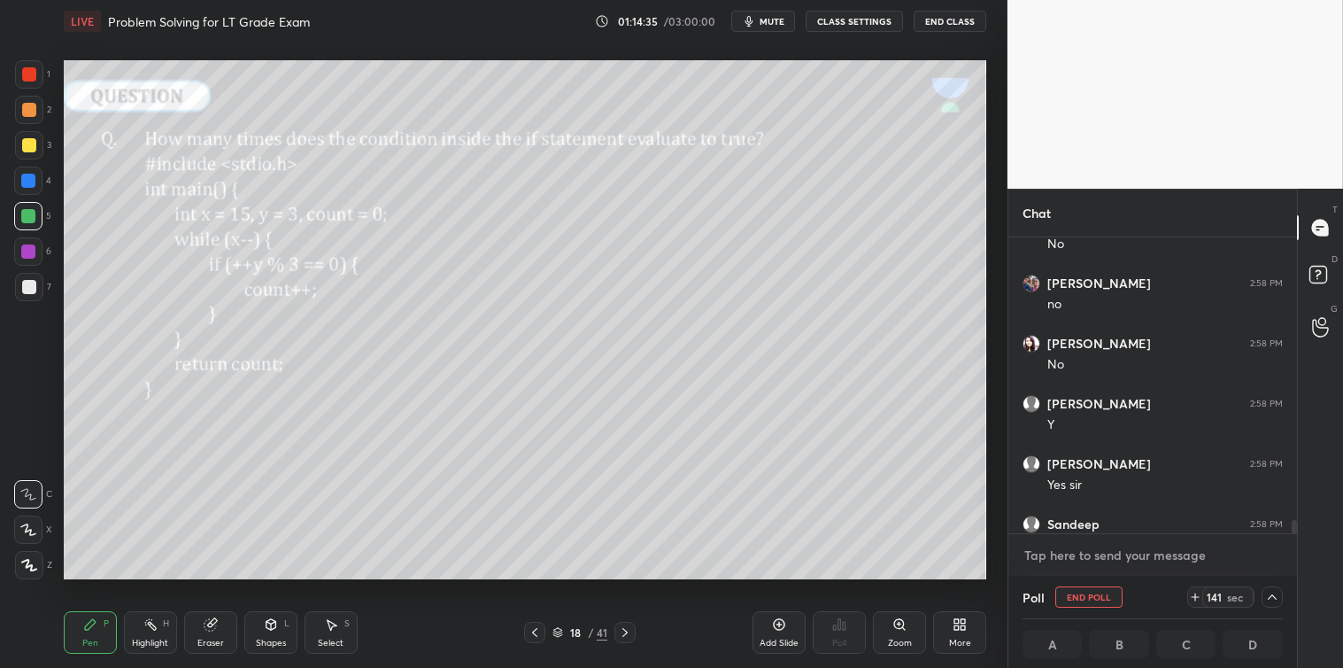
click at [1135, 541] on textarea at bounding box center [1153, 555] width 260 height 28
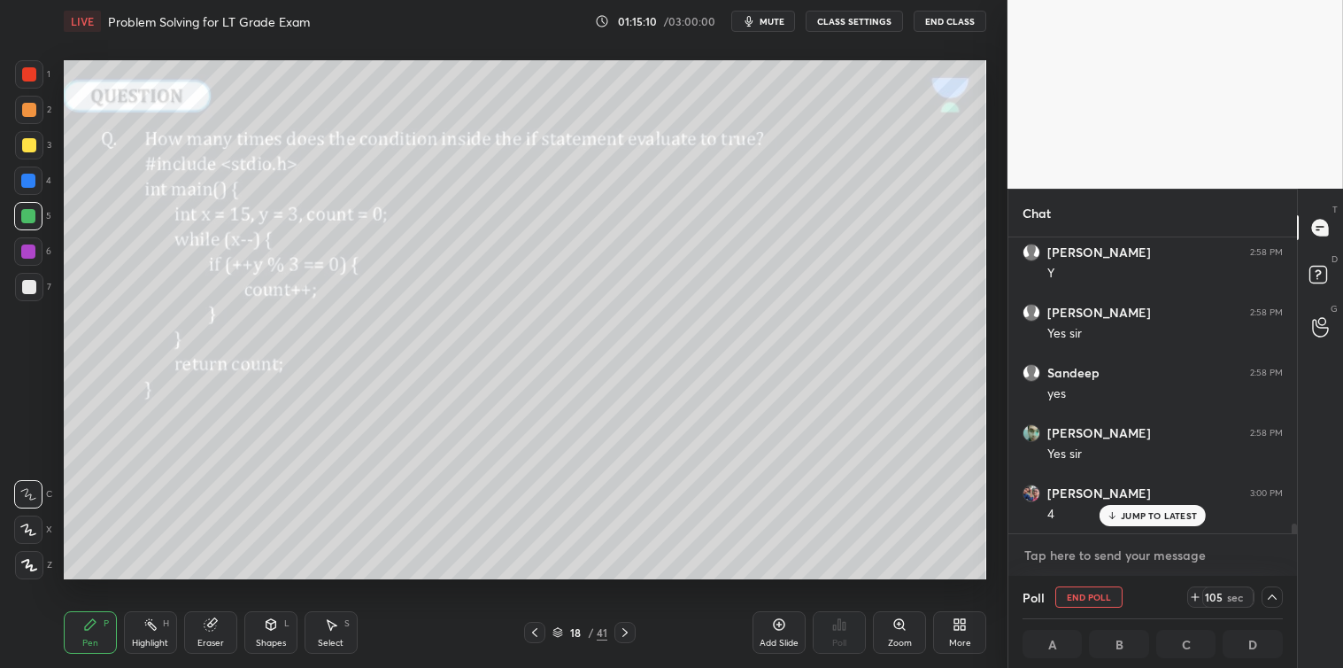
scroll to position [8635, 0]
click at [1137, 522] on div "JUMP TO LATEST" at bounding box center [1153, 515] width 106 height 21
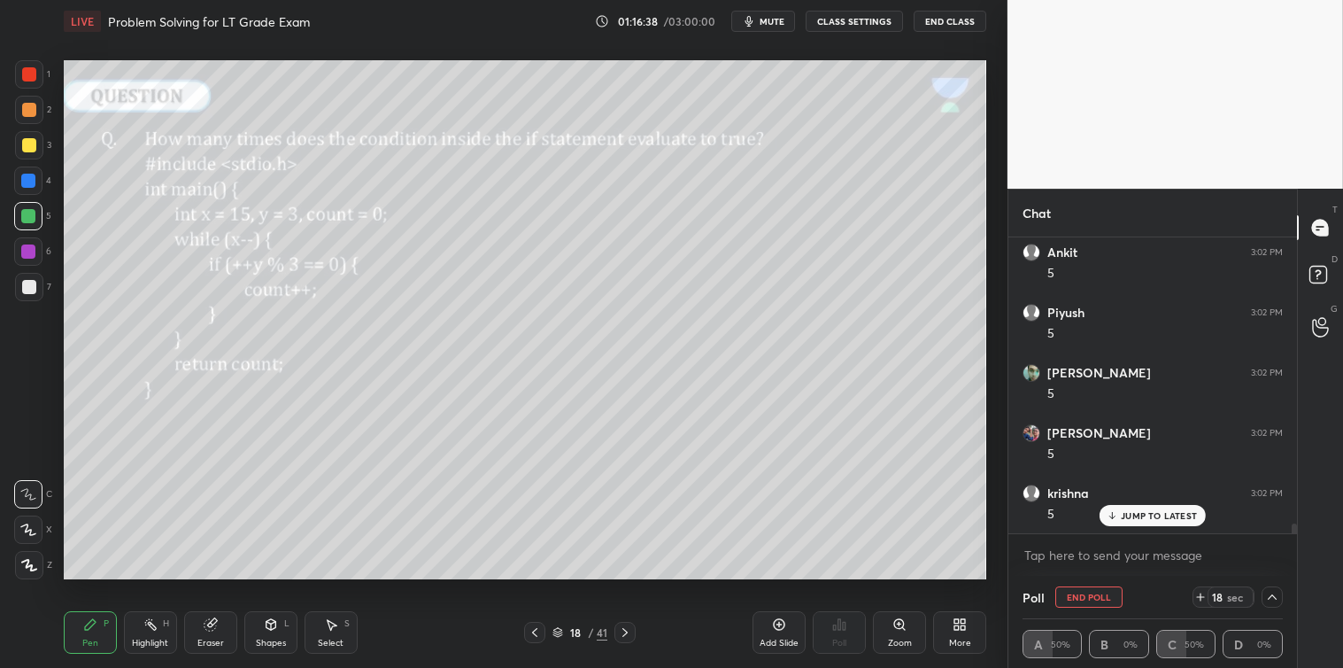
click at [1137, 522] on div "JUMP TO LATEST" at bounding box center [1153, 515] width 106 height 21
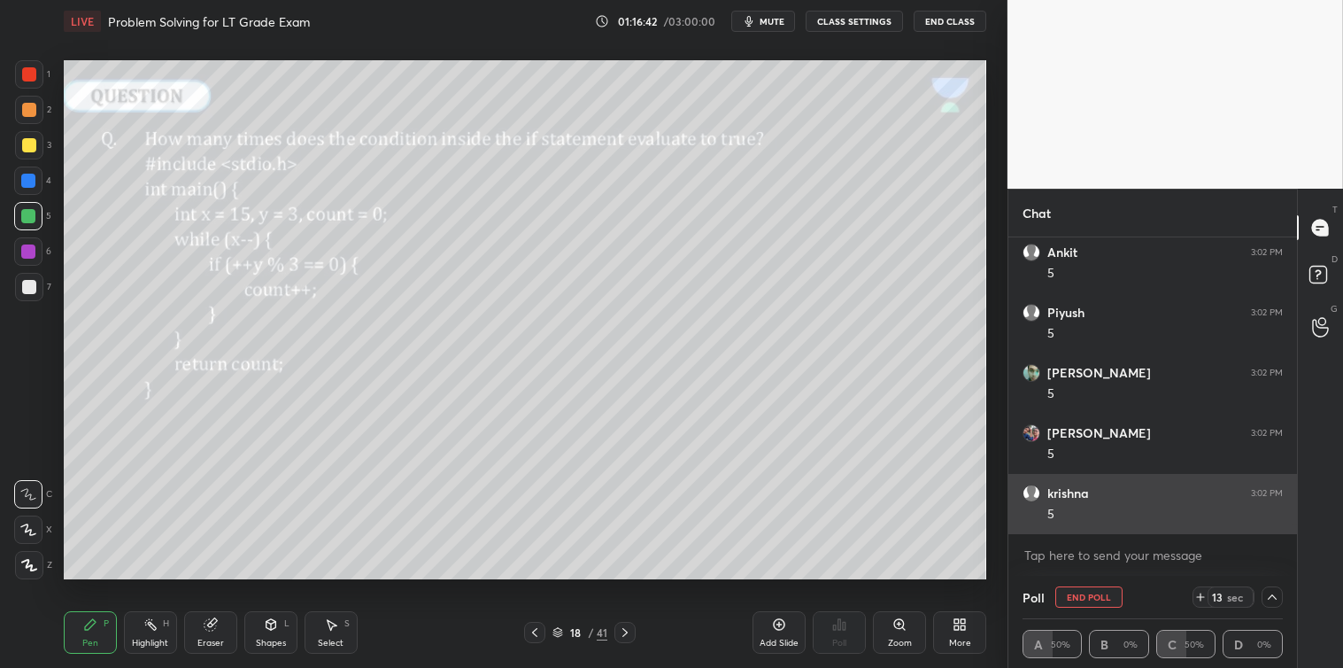
scroll to position [9117, 0]
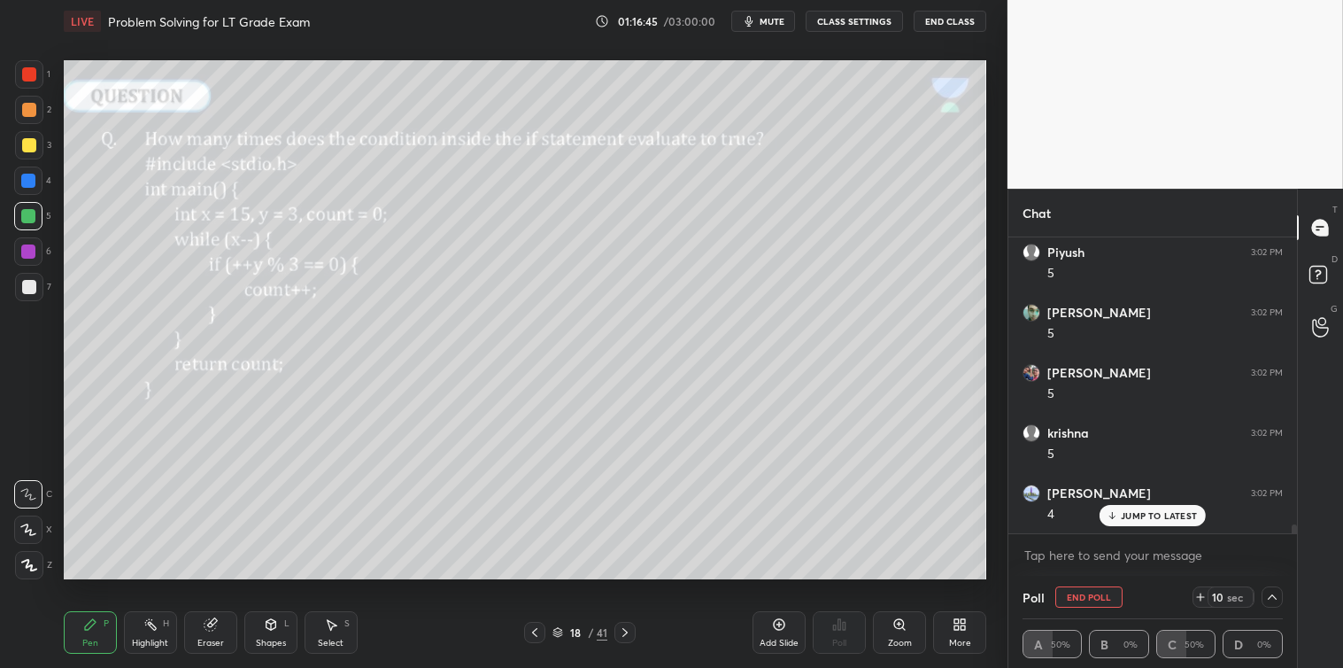
click at [1118, 514] on icon at bounding box center [1113, 515] width 12 height 11
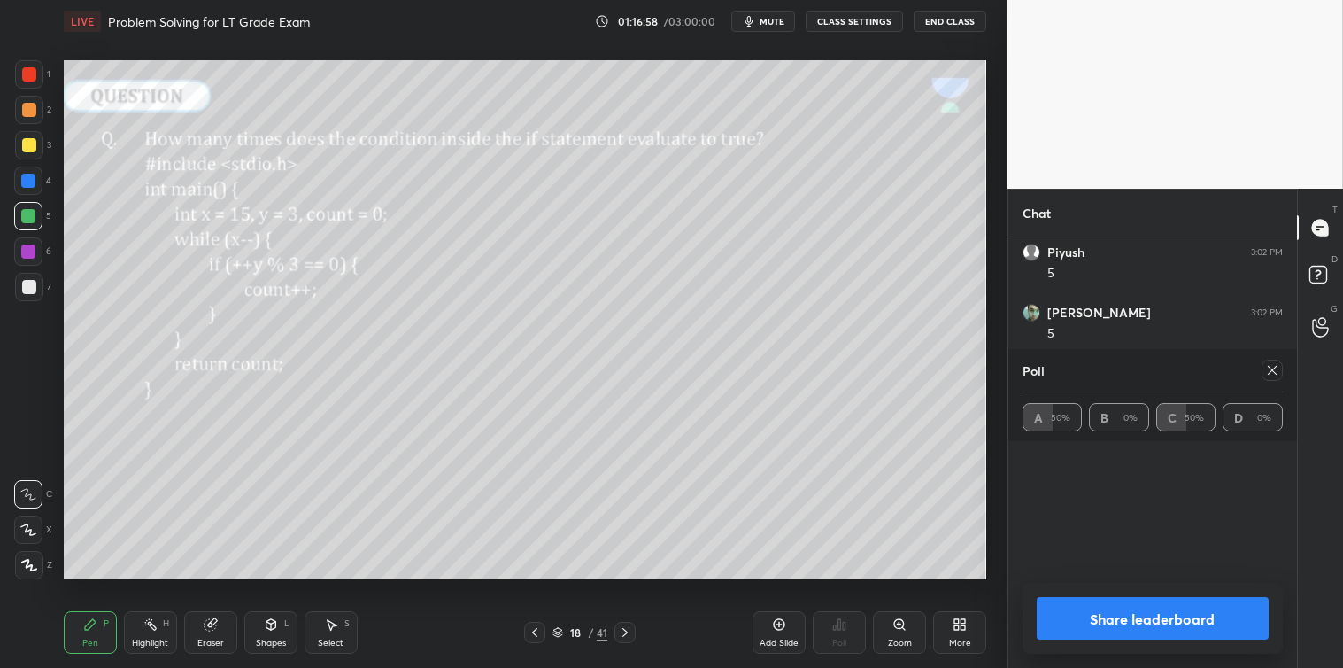
click at [1273, 375] on icon at bounding box center [1272, 370] width 14 height 14
type textarea "x"
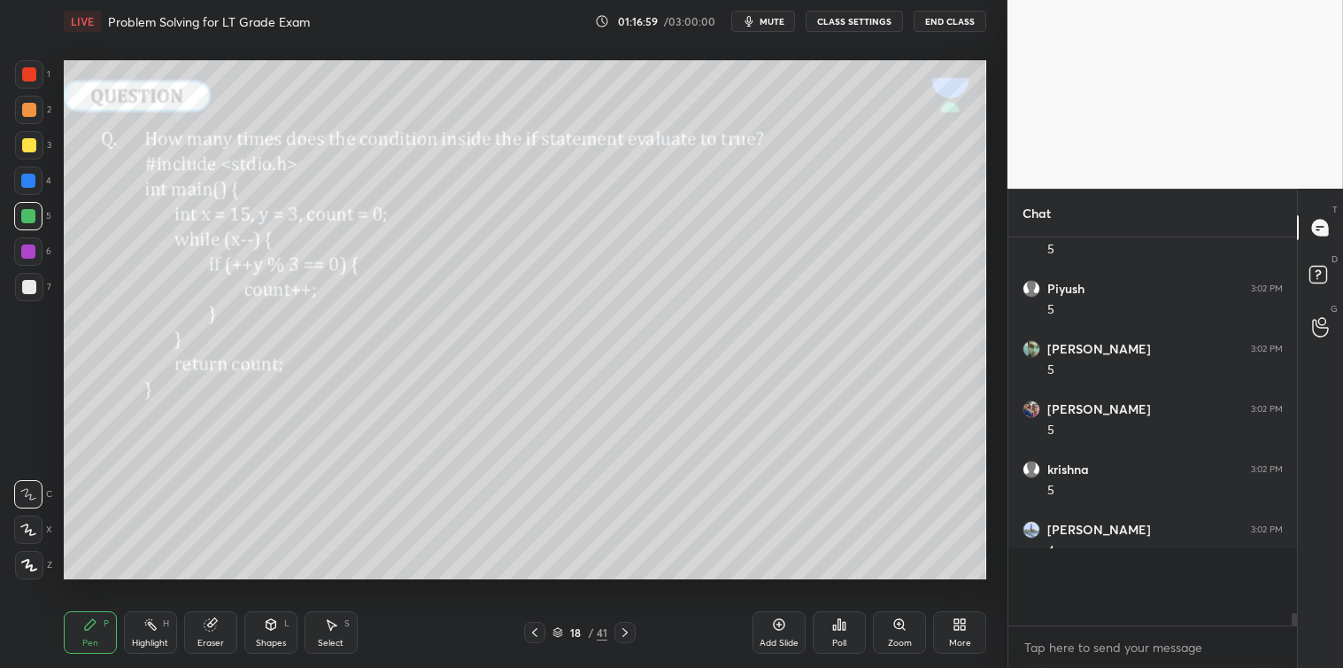
scroll to position [5, 4]
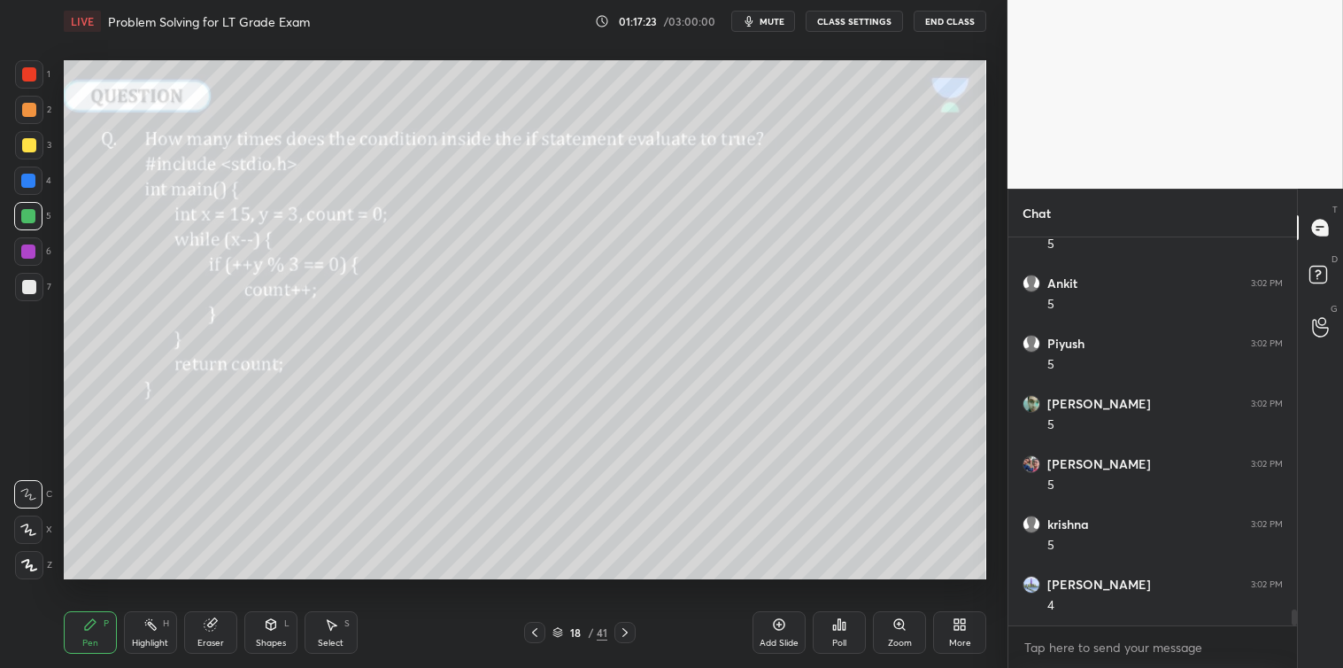
click at [34, 151] on div at bounding box center [29, 145] width 28 height 28
click at [30, 111] on div at bounding box center [29, 110] width 14 height 14
click at [31, 81] on div at bounding box center [29, 74] width 14 height 14
click at [24, 292] on div at bounding box center [29, 287] width 14 height 14
click at [30, 217] on div at bounding box center [28, 216] width 14 height 14
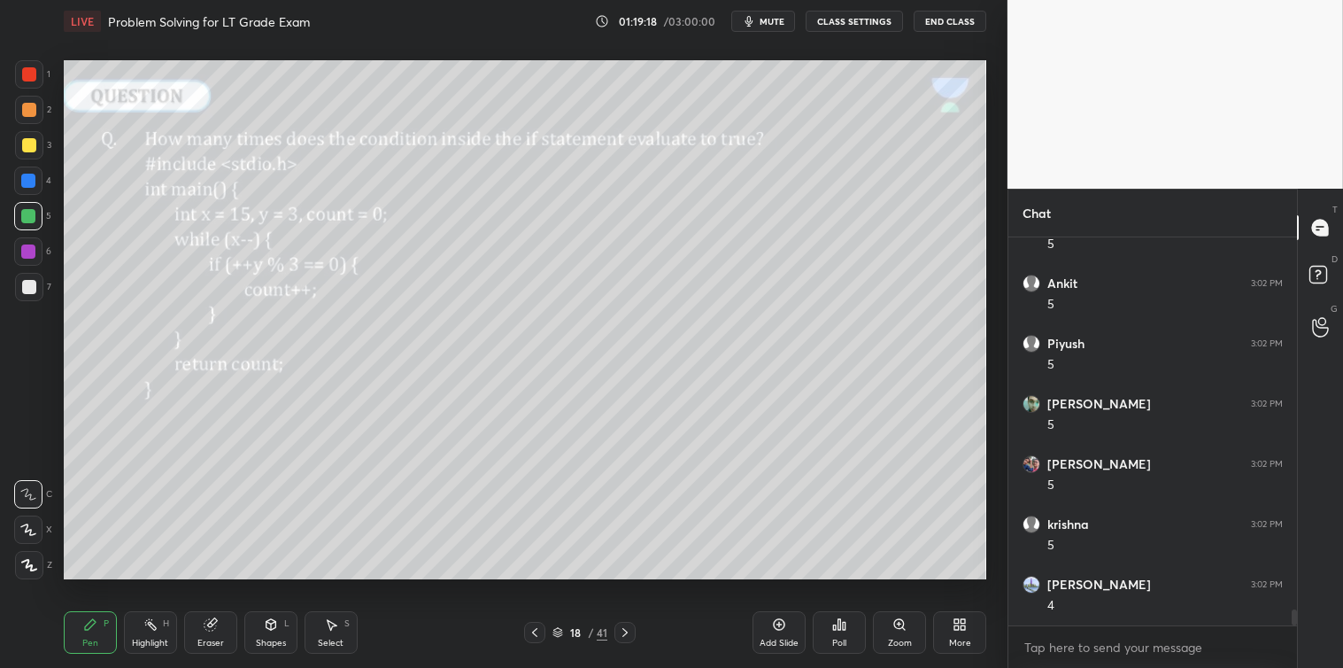
click at [31, 290] on div at bounding box center [29, 287] width 14 height 14
click at [27, 149] on div at bounding box center [29, 145] width 14 height 14
click at [31, 283] on div at bounding box center [29, 287] width 14 height 14
click at [24, 151] on div at bounding box center [29, 145] width 14 height 14
click at [27, 189] on div at bounding box center [28, 180] width 28 height 28
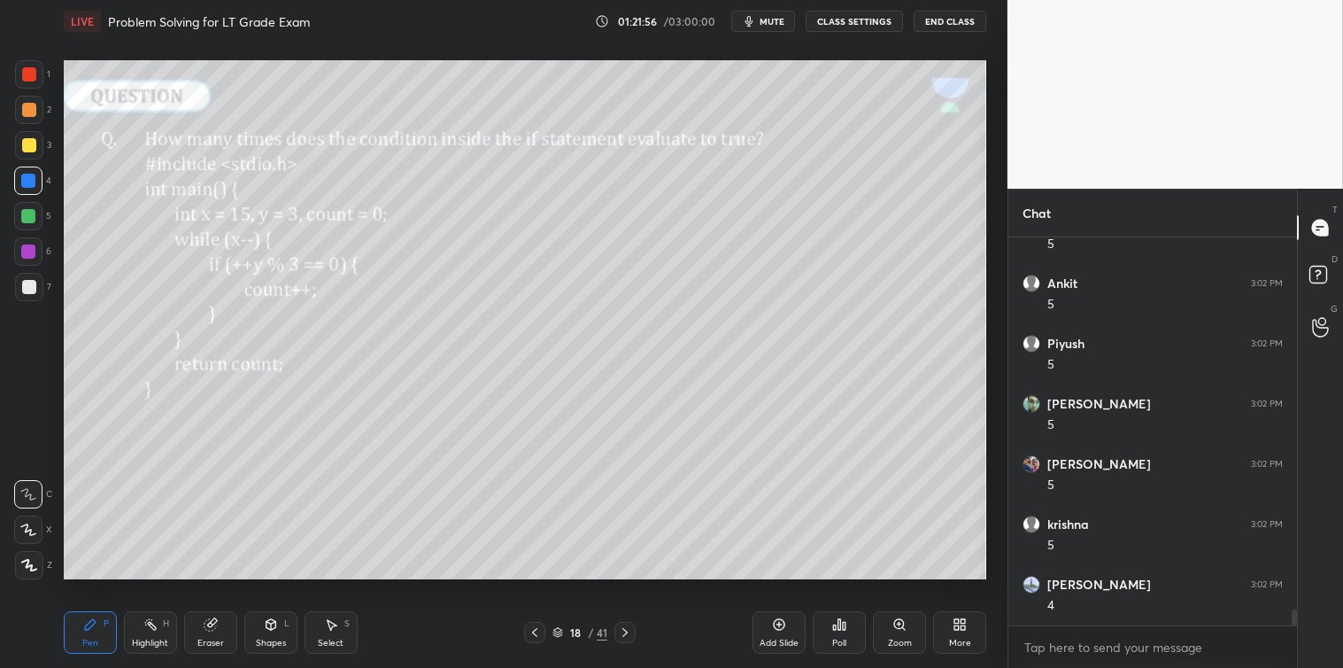
click at [34, 69] on div at bounding box center [29, 74] width 14 height 14
click at [25, 288] on div at bounding box center [29, 287] width 14 height 14
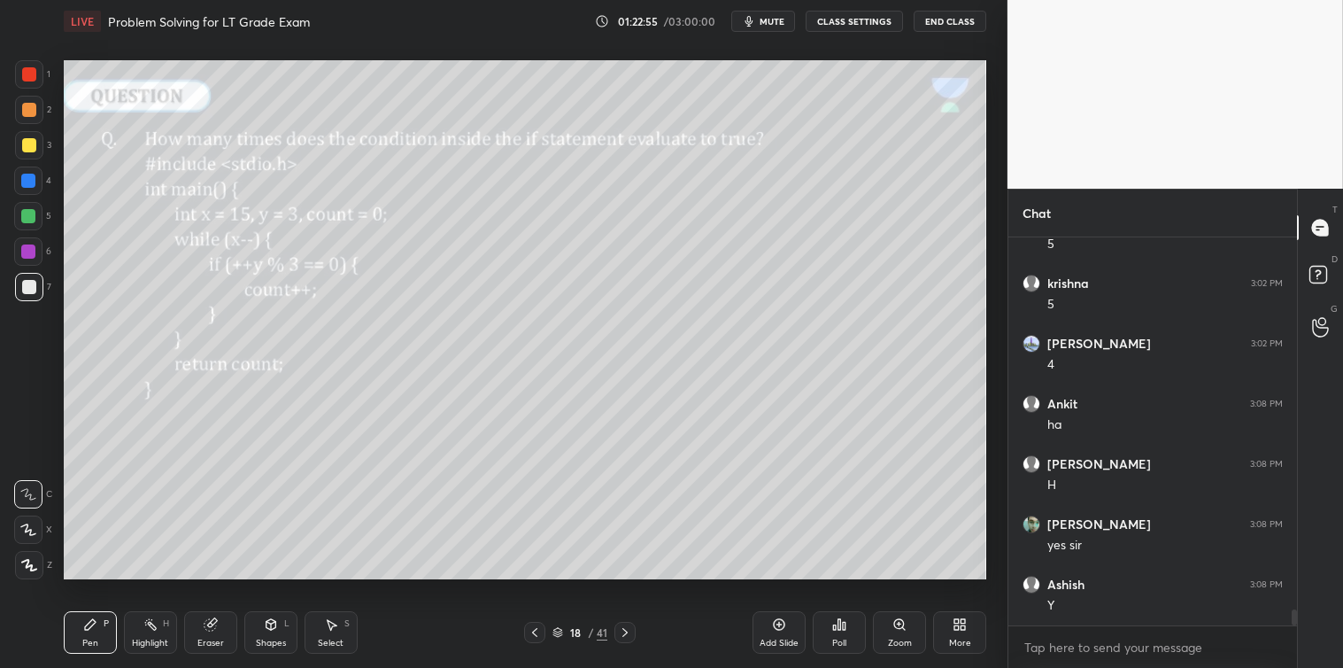
scroll to position [9327, 0]
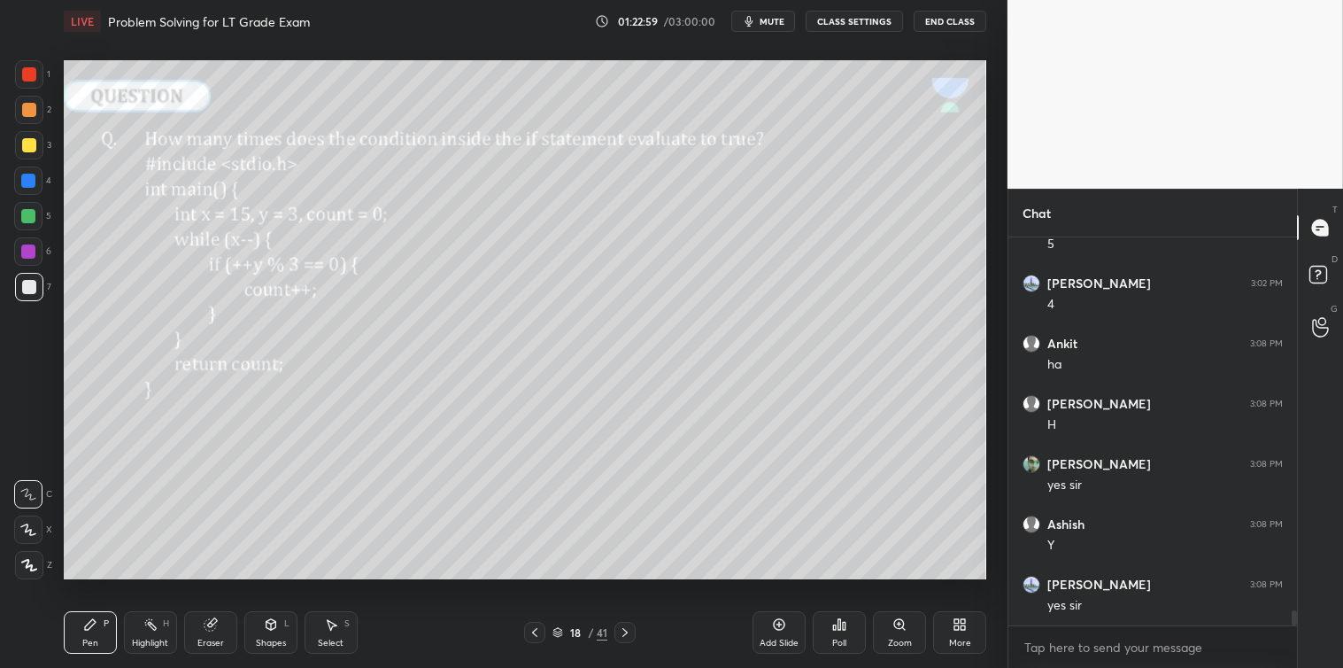
click at [842, 626] on icon at bounding box center [839, 624] width 14 height 14
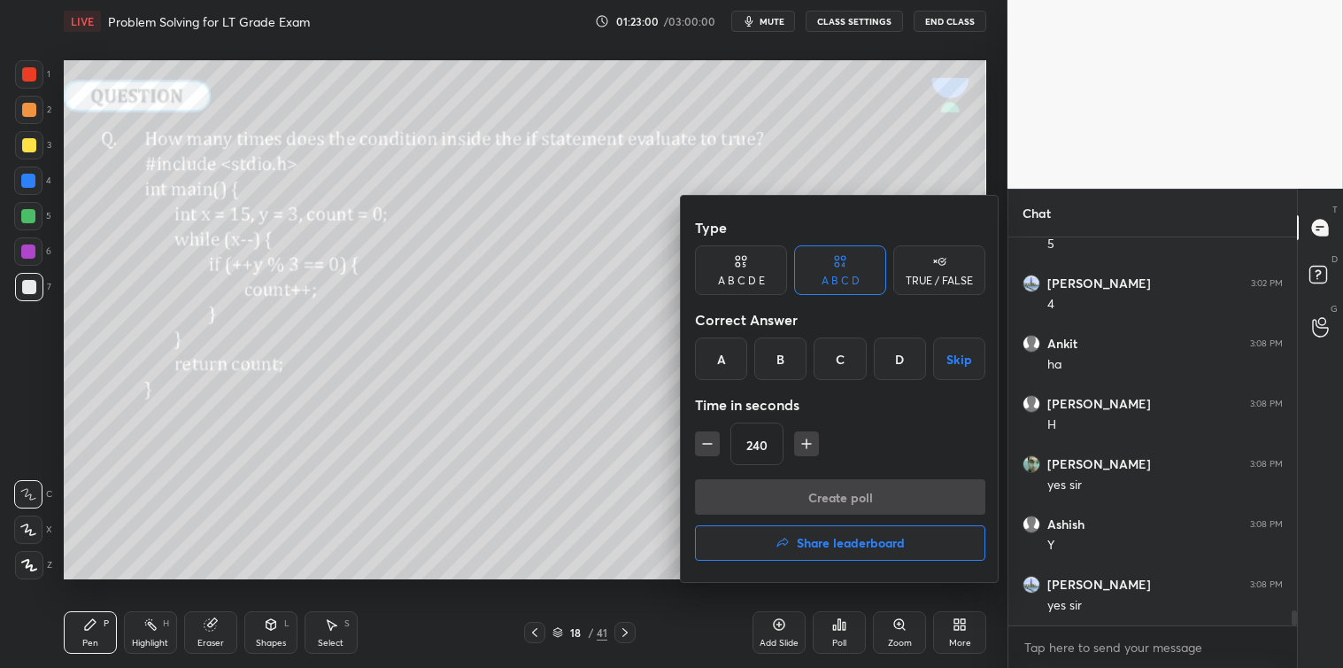
click at [714, 440] on icon "button" at bounding box center [708, 444] width 18 height 18
click at [712, 447] on icon "button" at bounding box center [708, 444] width 18 height 18
click at [712, 448] on icon "button" at bounding box center [708, 444] width 18 height 18
click at [713, 448] on icon "button" at bounding box center [708, 444] width 18 height 18
click at [712, 447] on icon "button" at bounding box center [708, 444] width 18 height 18
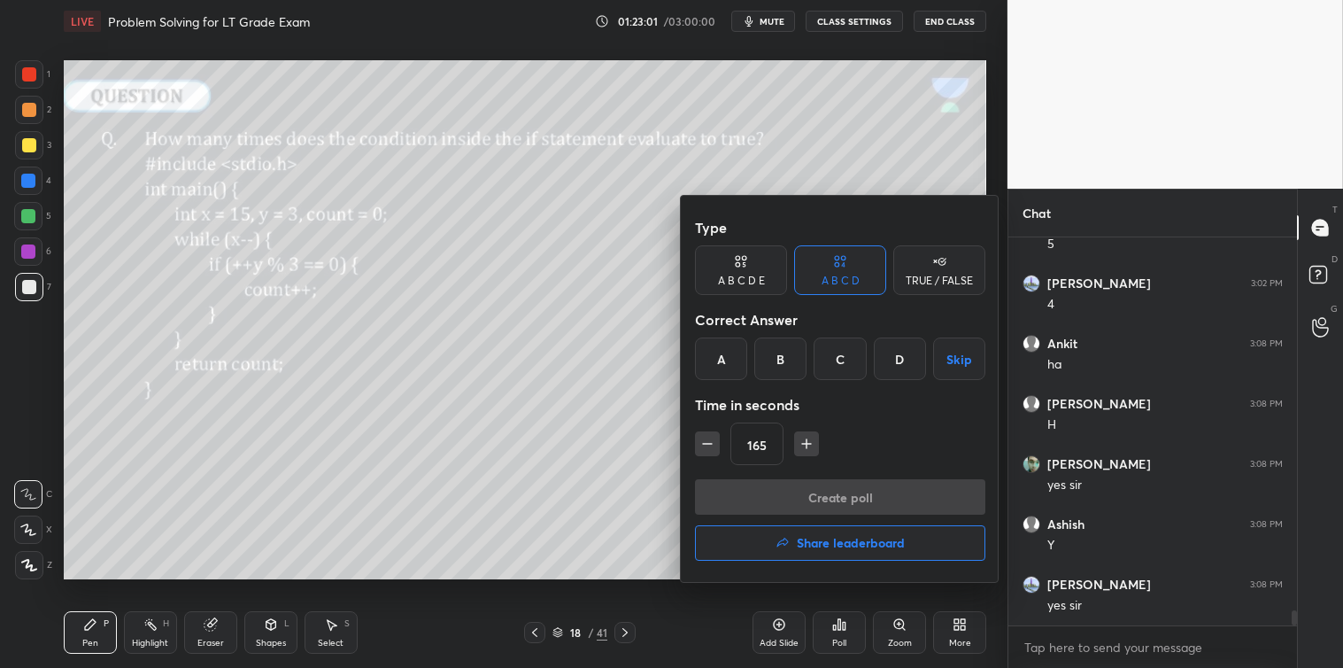
click at [713, 445] on icon "button" at bounding box center [708, 444] width 18 height 18
click at [711, 445] on icon "button" at bounding box center [708, 444] width 18 height 18
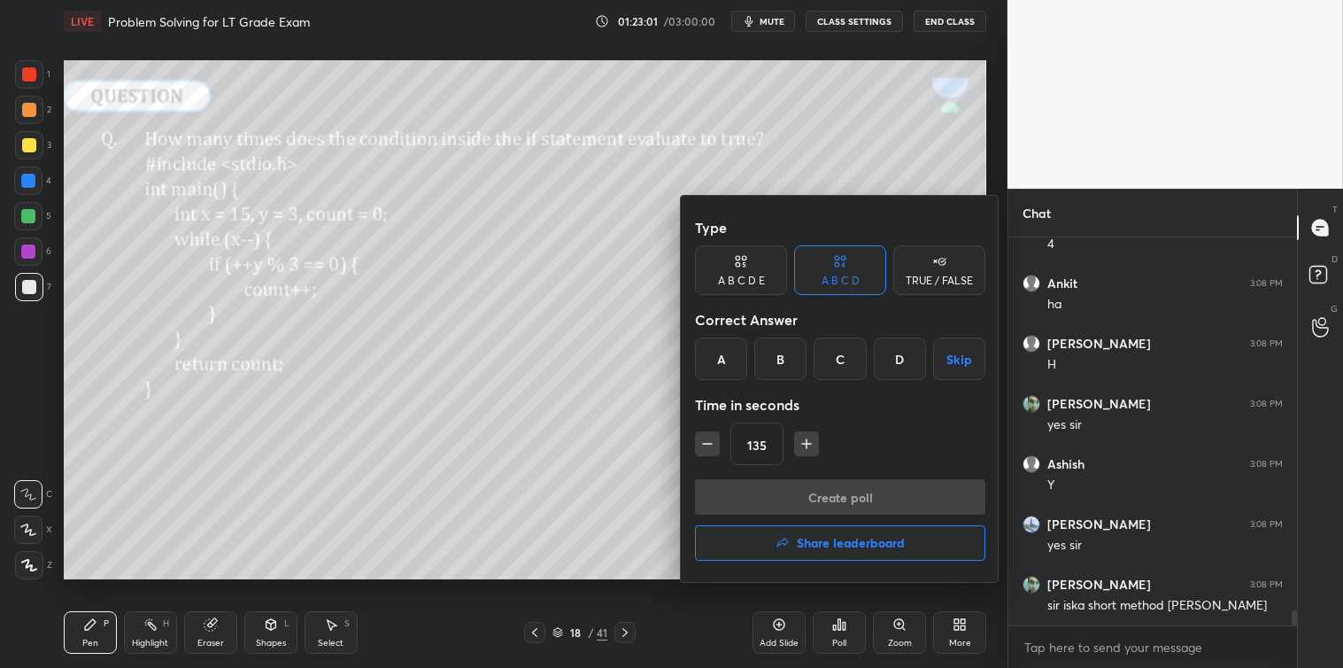
click at [713, 445] on icon "button" at bounding box center [708, 444] width 18 height 18
click at [714, 445] on icon "button" at bounding box center [708, 444] width 18 height 18
click at [713, 447] on icon "button" at bounding box center [708, 444] width 18 height 18
type input "90"
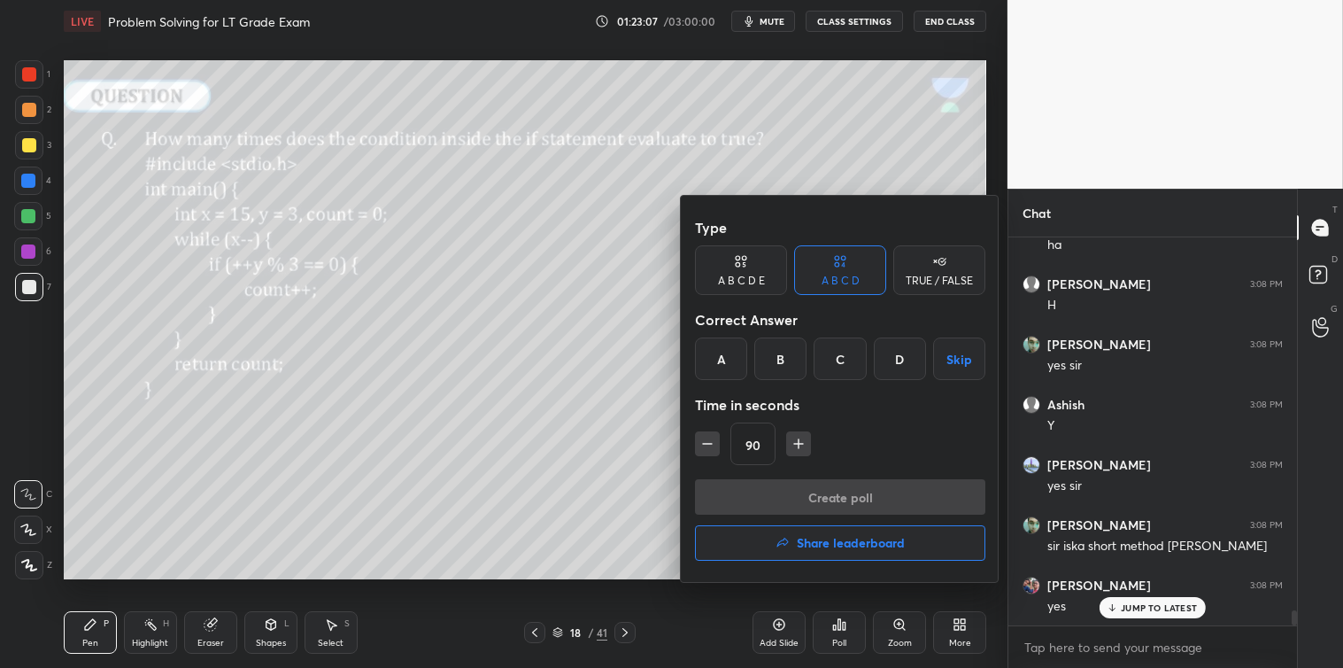
click at [613, 552] on div at bounding box center [671, 334] width 1343 height 668
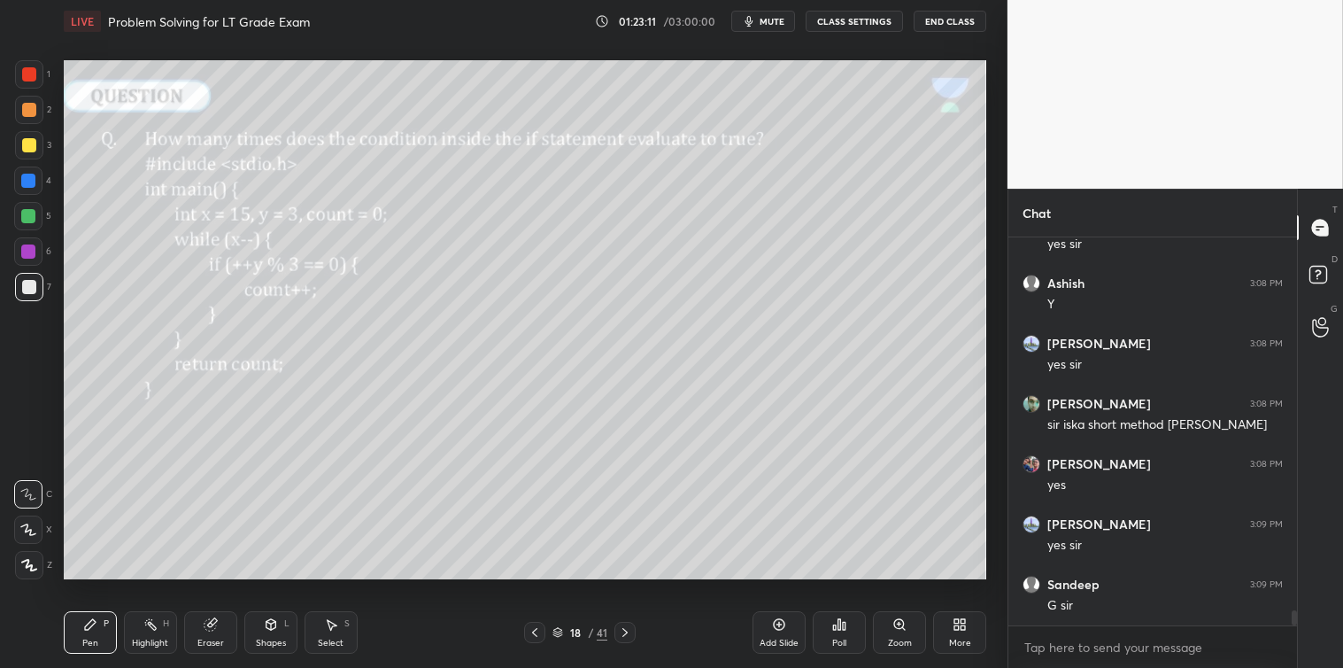
scroll to position [9628, 0]
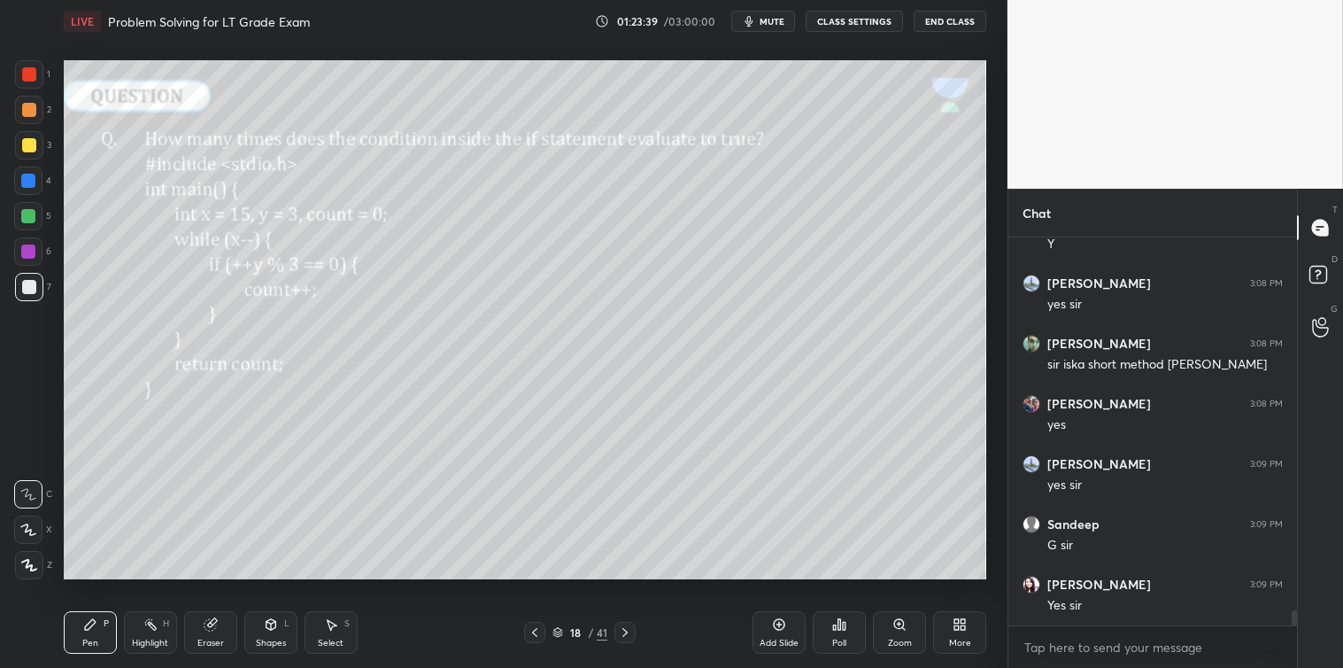
click at [626, 632] on icon at bounding box center [625, 632] width 14 height 14
click at [843, 630] on icon at bounding box center [844, 626] width 3 height 8
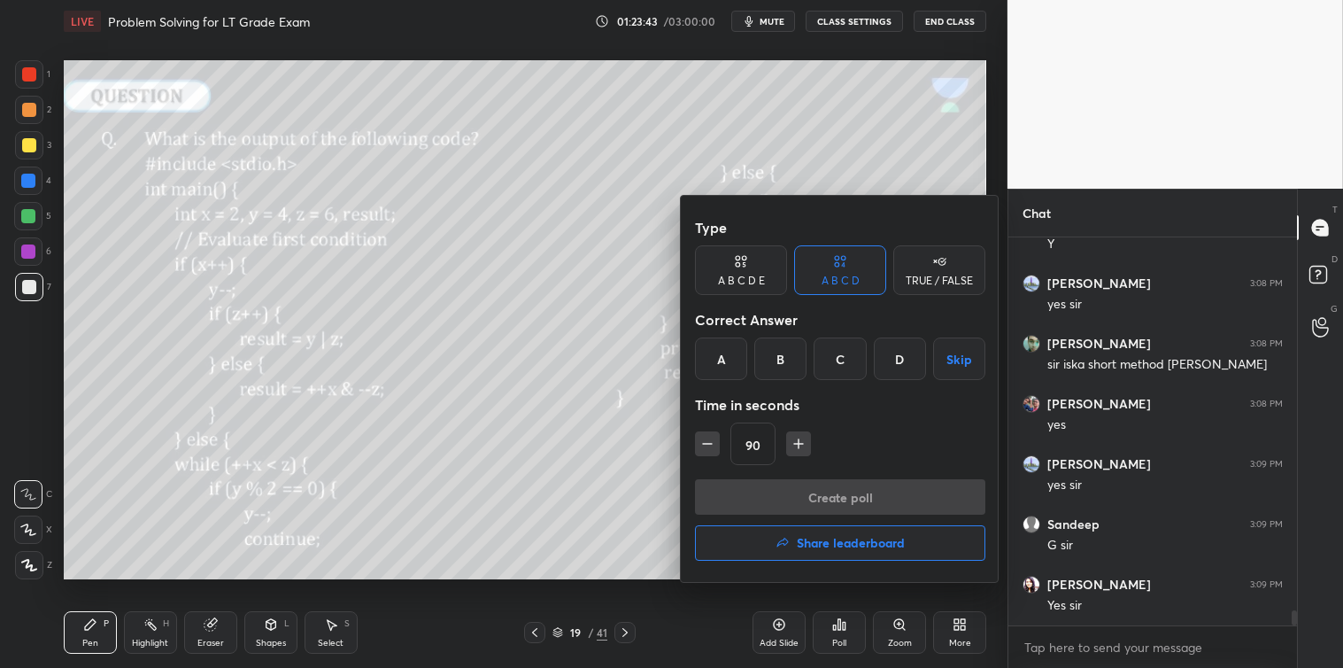
click at [801, 444] on icon "button" at bounding box center [798, 444] width 9 height 0
click at [802, 444] on icon "button" at bounding box center [806, 444] width 9 height 0
click at [807, 443] on icon "button" at bounding box center [807, 443] width 0 height 9
click at [808, 445] on icon "button" at bounding box center [807, 444] width 18 height 18
click at [809, 445] on icon "button" at bounding box center [807, 444] width 18 height 18
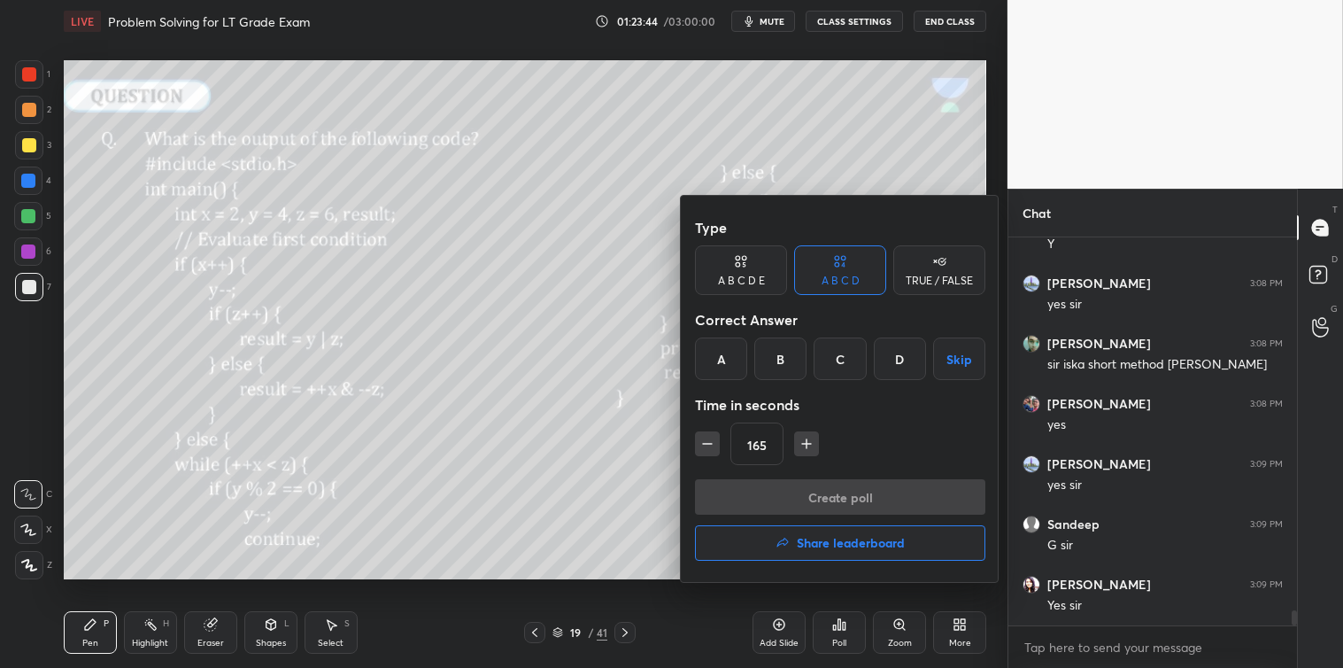
click at [812, 445] on icon "button" at bounding box center [807, 444] width 18 height 18
click at [815, 445] on icon "button" at bounding box center [807, 444] width 18 height 18
click at [816, 446] on button "button" at bounding box center [806, 443] width 25 height 25
click at [815, 445] on icon "button" at bounding box center [807, 444] width 18 height 18
click at [813, 447] on icon "button" at bounding box center [807, 444] width 18 height 18
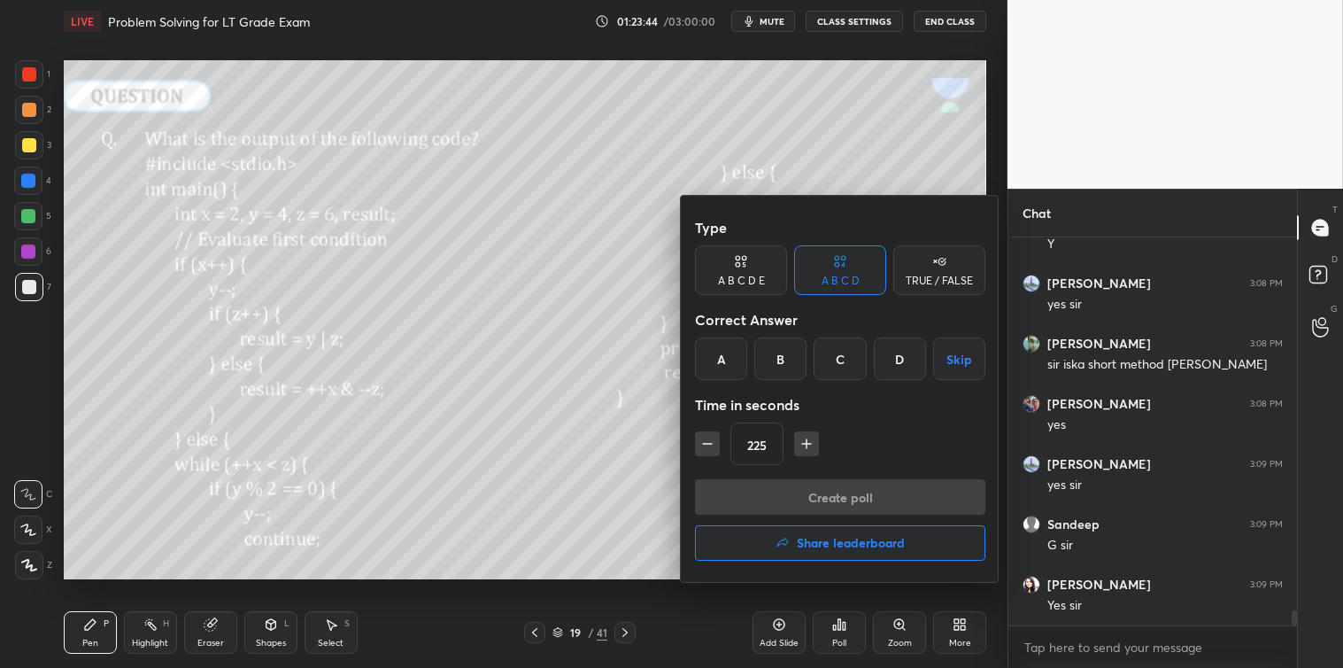
type input "240"
click at [958, 363] on button "Skip" at bounding box center [959, 358] width 52 height 43
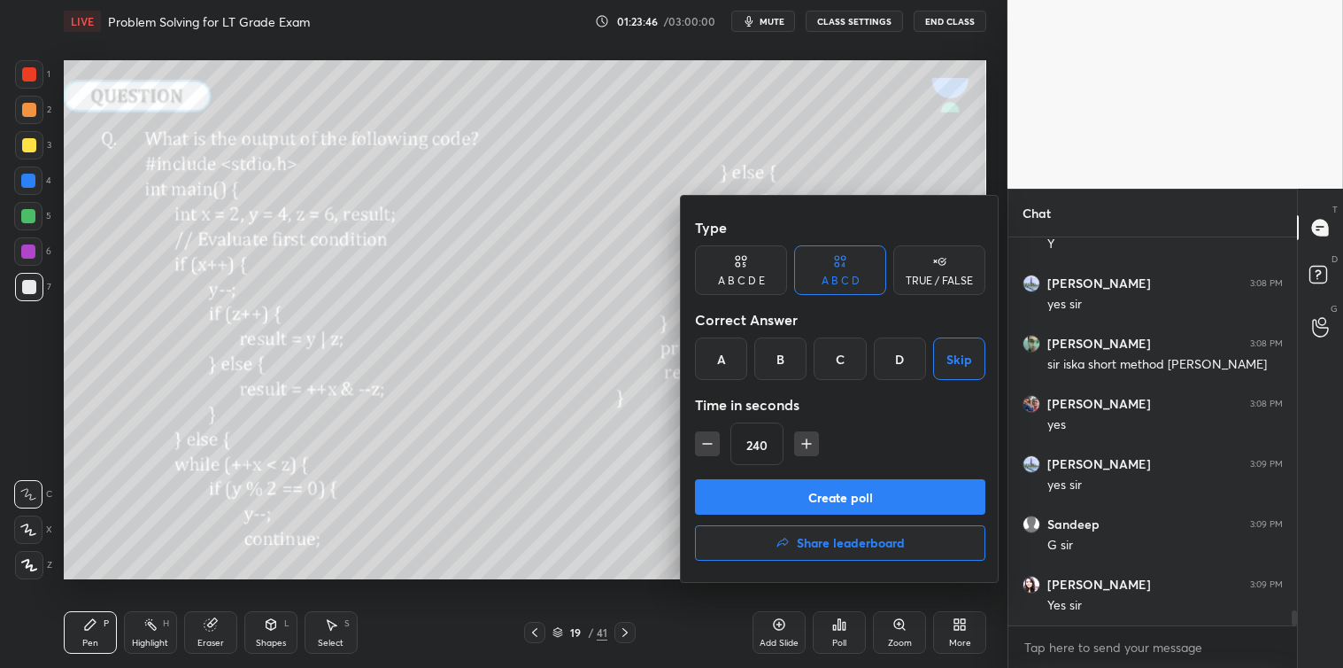
click at [838, 491] on button "Create poll" at bounding box center [840, 496] width 290 height 35
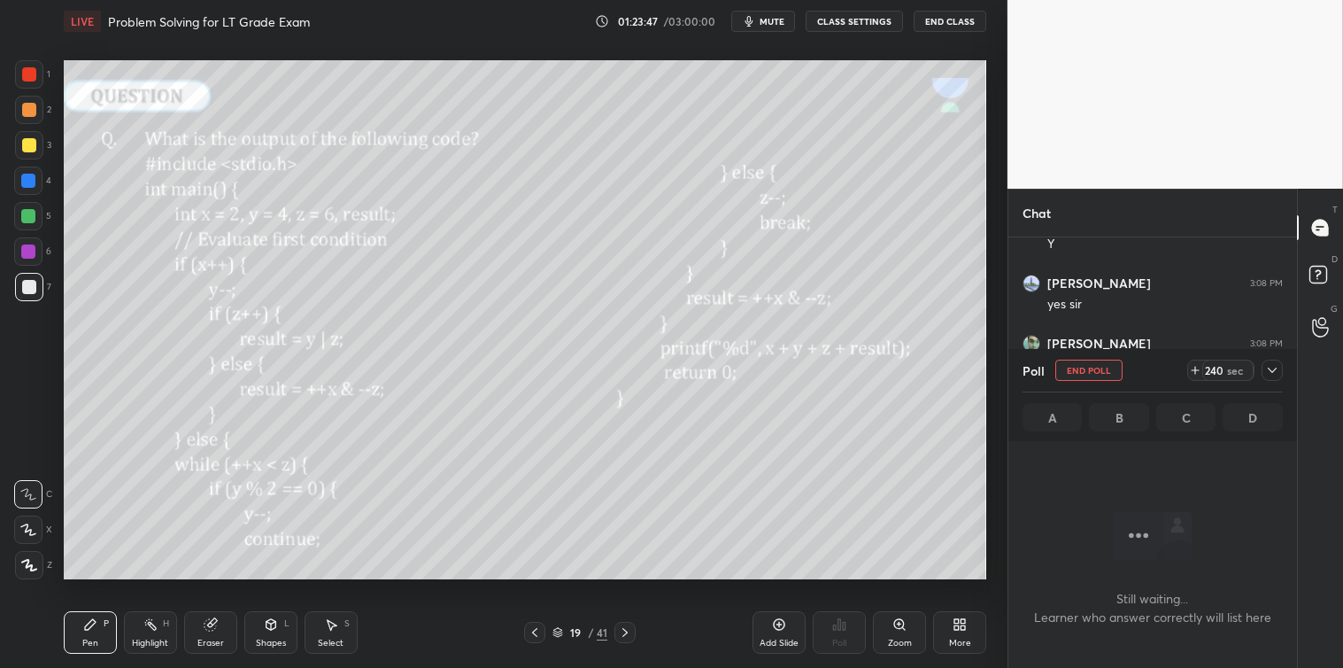
scroll to position [5, 4]
click at [1270, 369] on icon at bounding box center [1272, 370] width 14 height 14
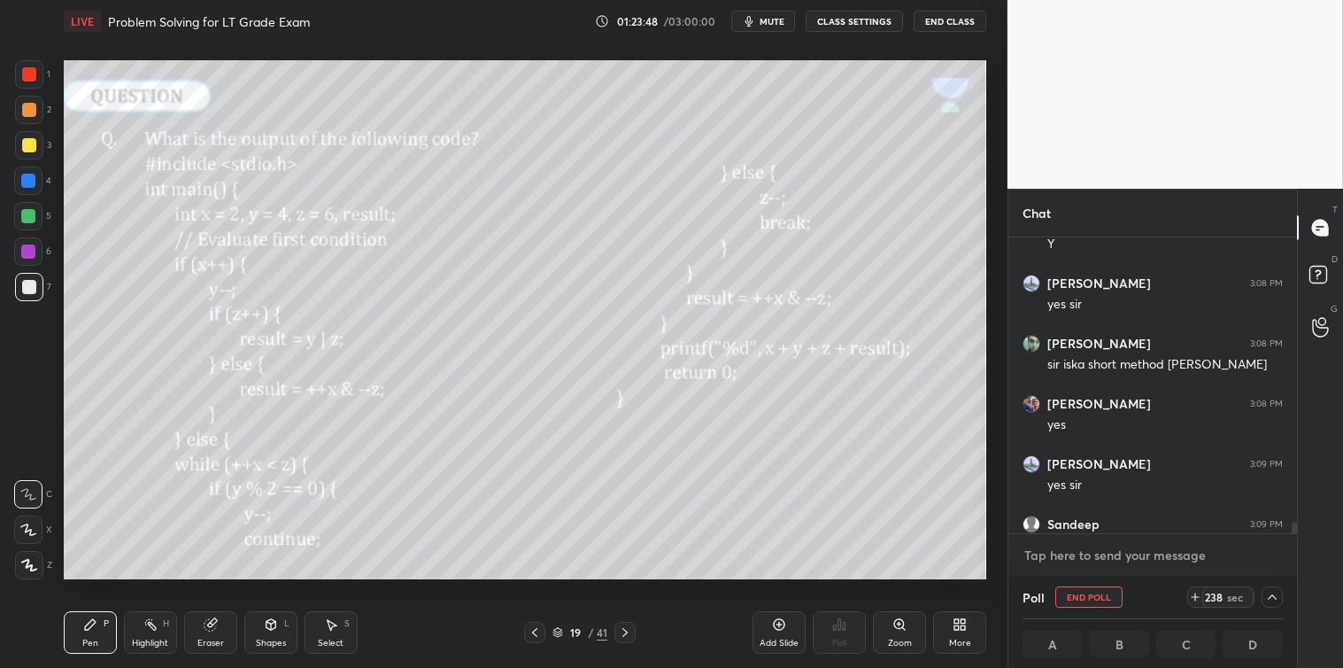
click at [1067, 555] on textarea at bounding box center [1153, 555] width 260 height 28
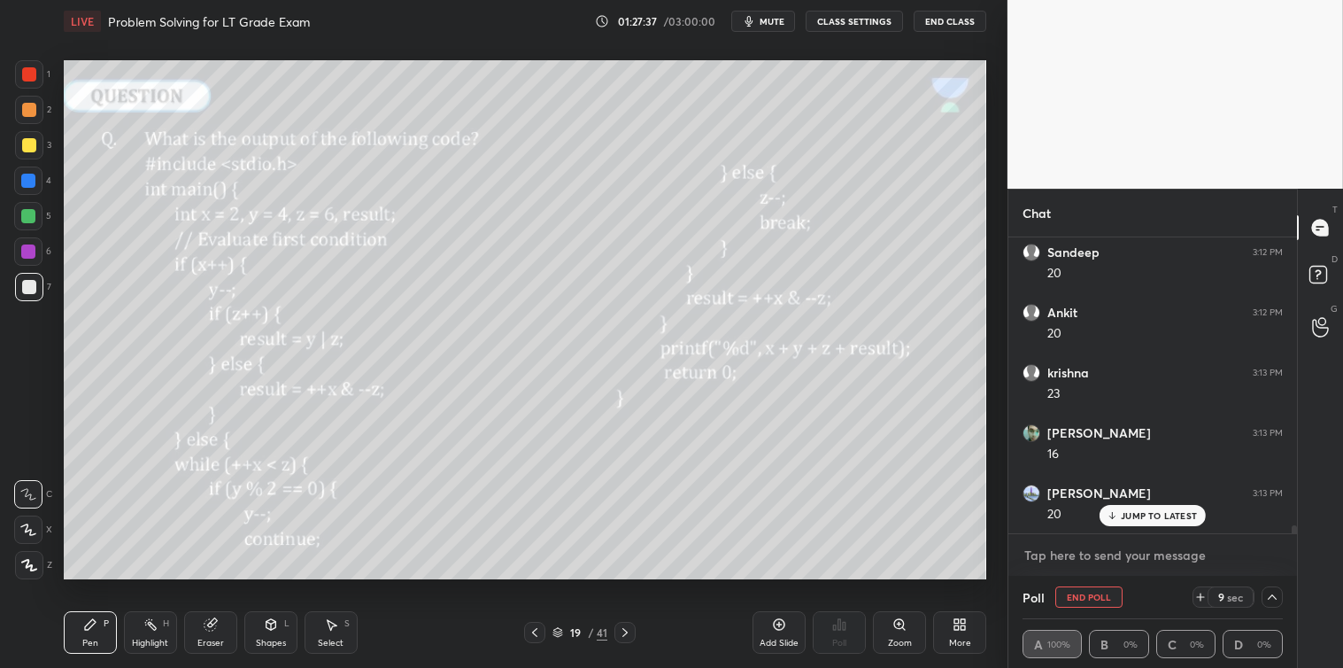
scroll to position [10202, 0]
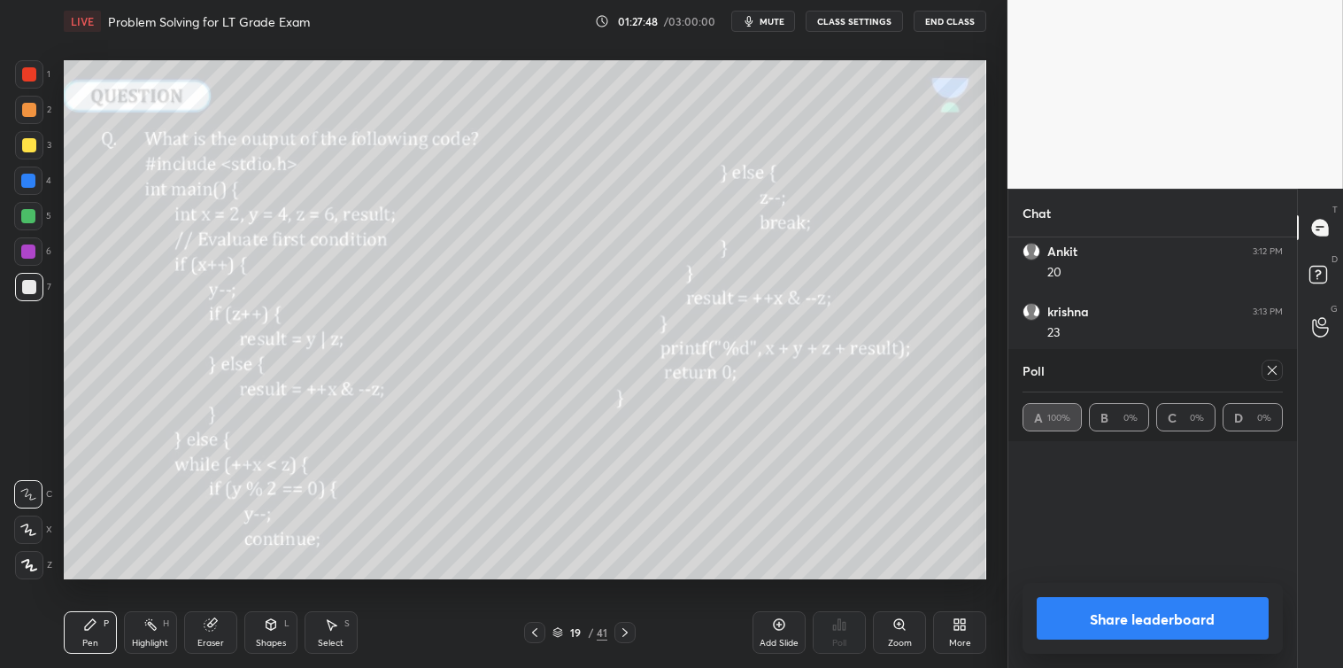
click at [1272, 375] on icon at bounding box center [1272, 370] width 14 height 14
type textarea "x"
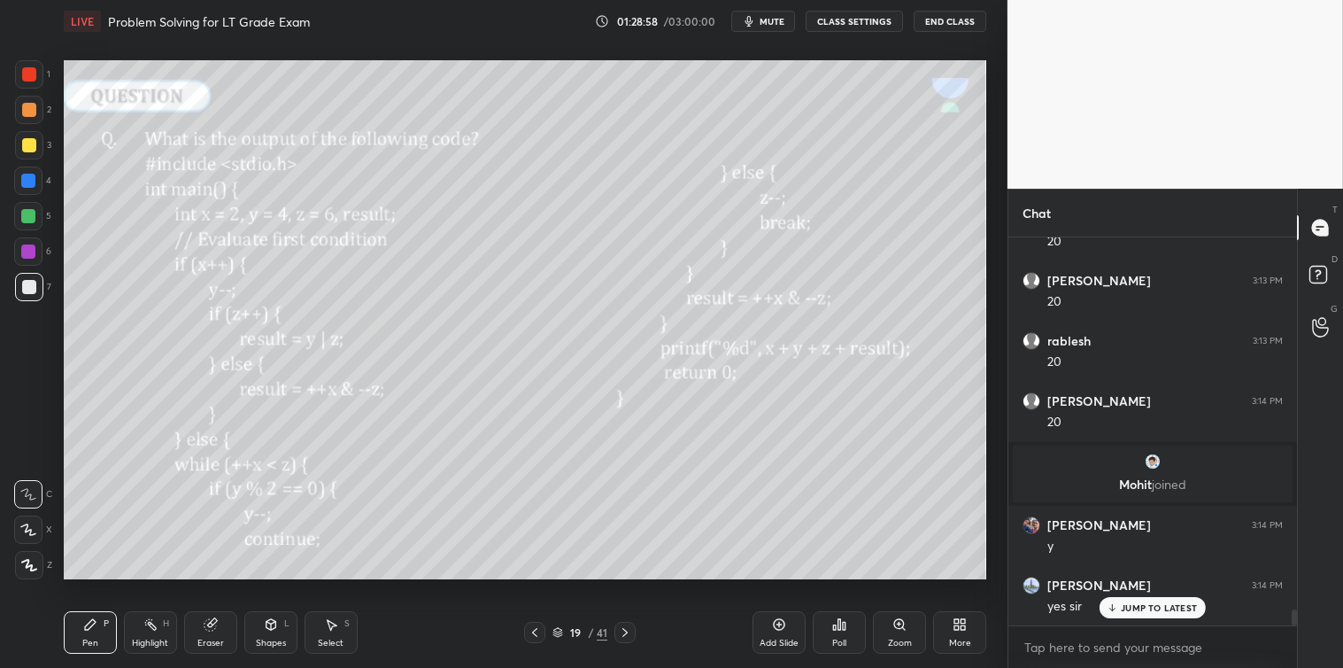
scroll to position [9249, 0]
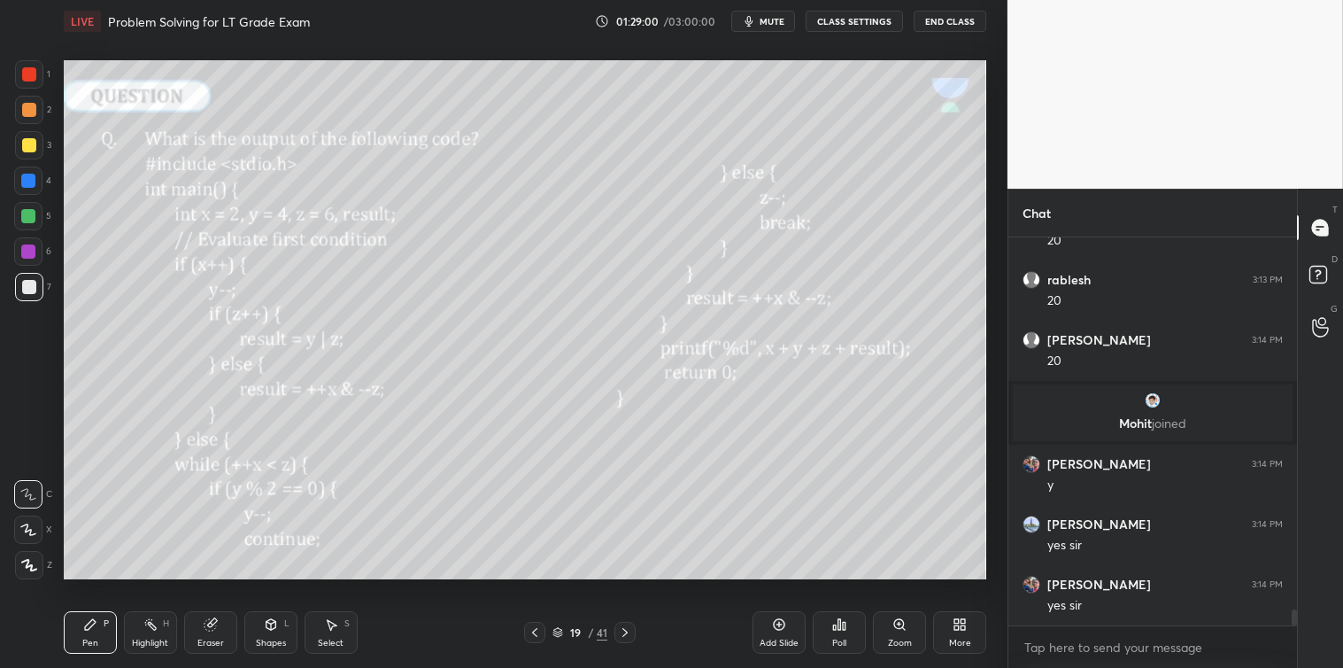
click at [23, 149] on div at bounding box center [29, 145] width 14 height 14
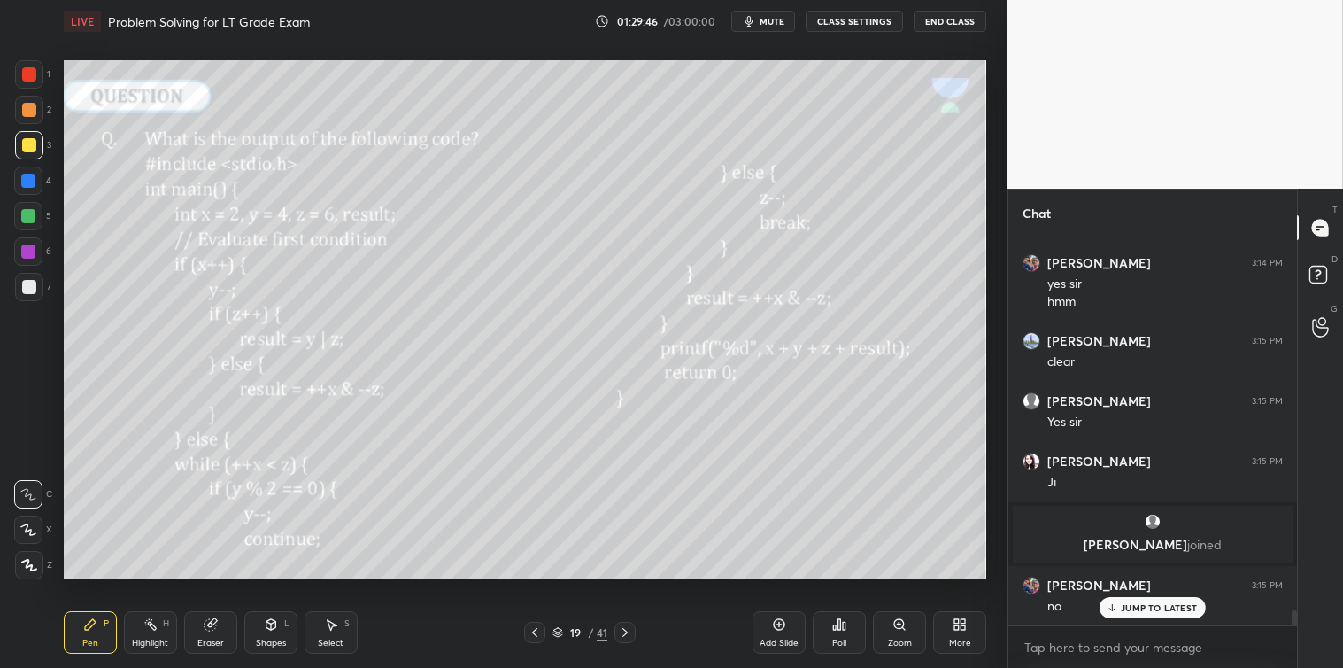
scroll to position [9630, 0]
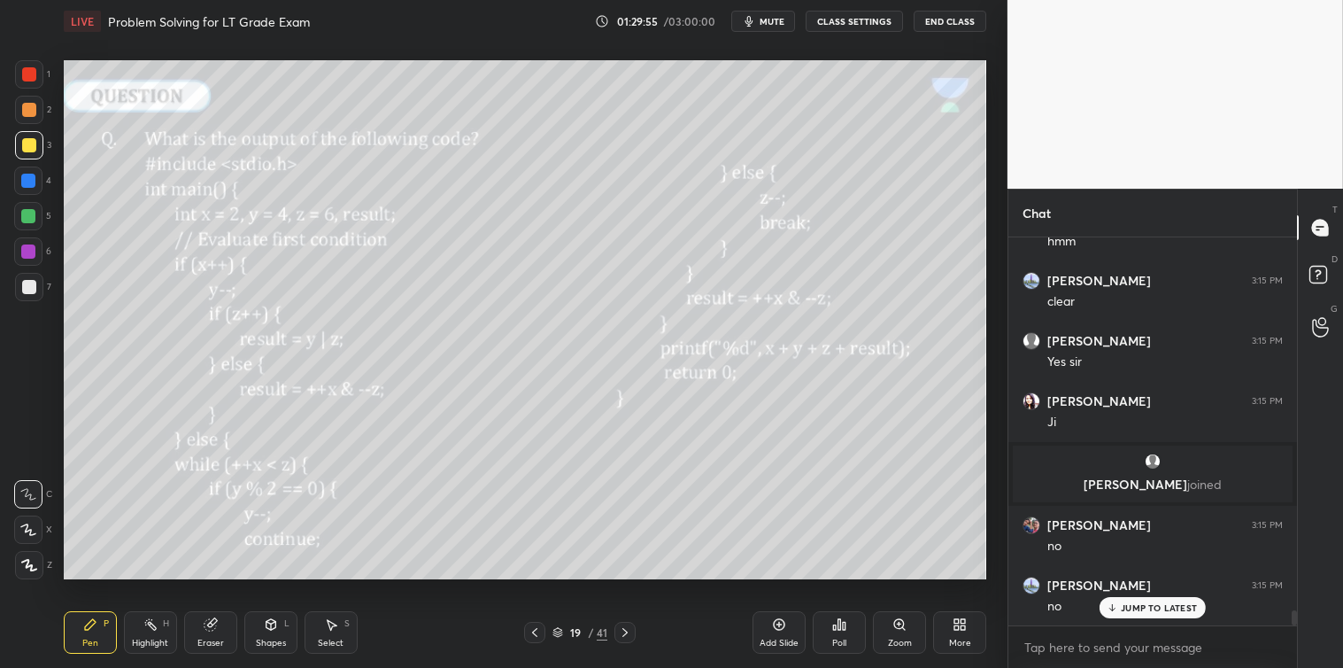
click at [632, 633] on icon at bounding box center [625, 632] width 14 height 14
click at [840, 627] on icon at bounding box center [840, 624] width 3 height 11
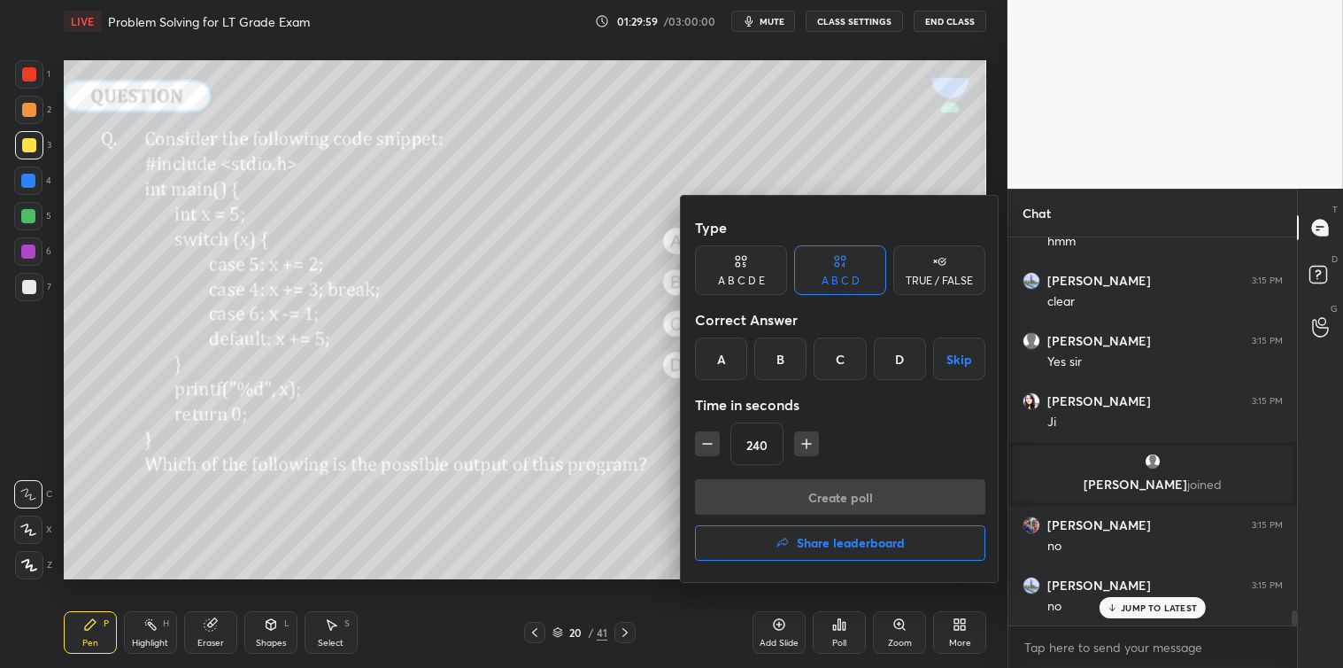
click at [713, 448] on icon "button" at bounding box center [708, 444] width 18 height 18
click at [711, 448] on icon "button" at bounding box center [708, 444] width 18 height 18
click at [709, 448] on icon "button" at bounding box center [708, 444] width 18 height 18
click at [707, 447] on icon "button" at bounding box center [708, 444] width 18 height 18
click at [705, 443] on icon "button" at bounding box center [708, 444] width 18 height 18
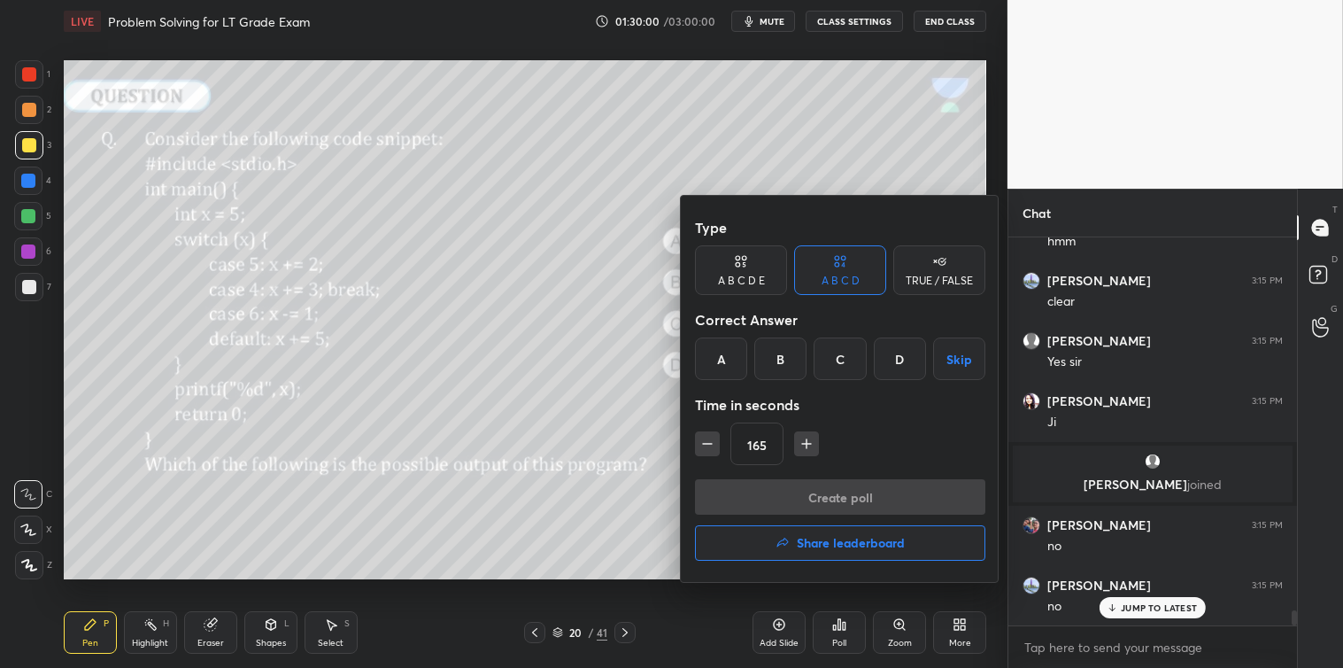
click at [708, 440] on icon "button" at bounding box center [708, 444] width 18 height 18
click at [704, 447] on icon "button" at bounding box center [708, 444] width 18 height 18
type input "135"
click at [728, 363] on div "A" at bounding box center [721, 358] width 52 height 43
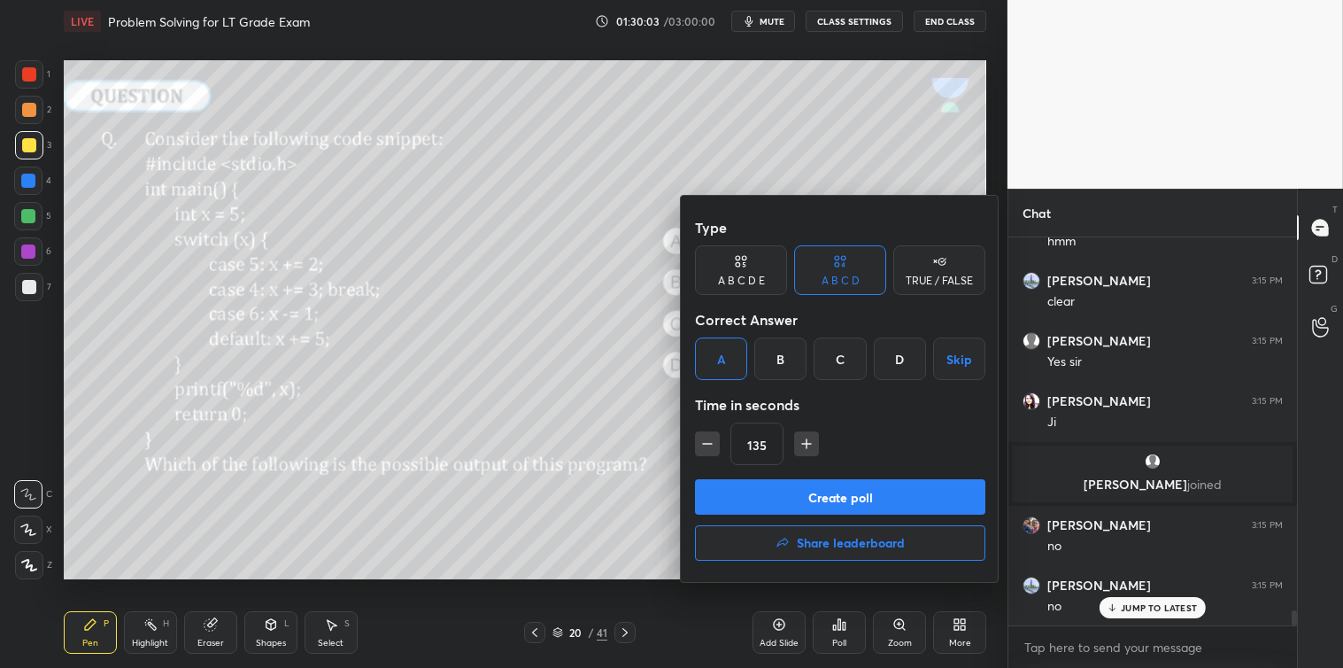
click at [809, 483] on button "Create poll" at bounding box center [840, 496] width 290 height 35
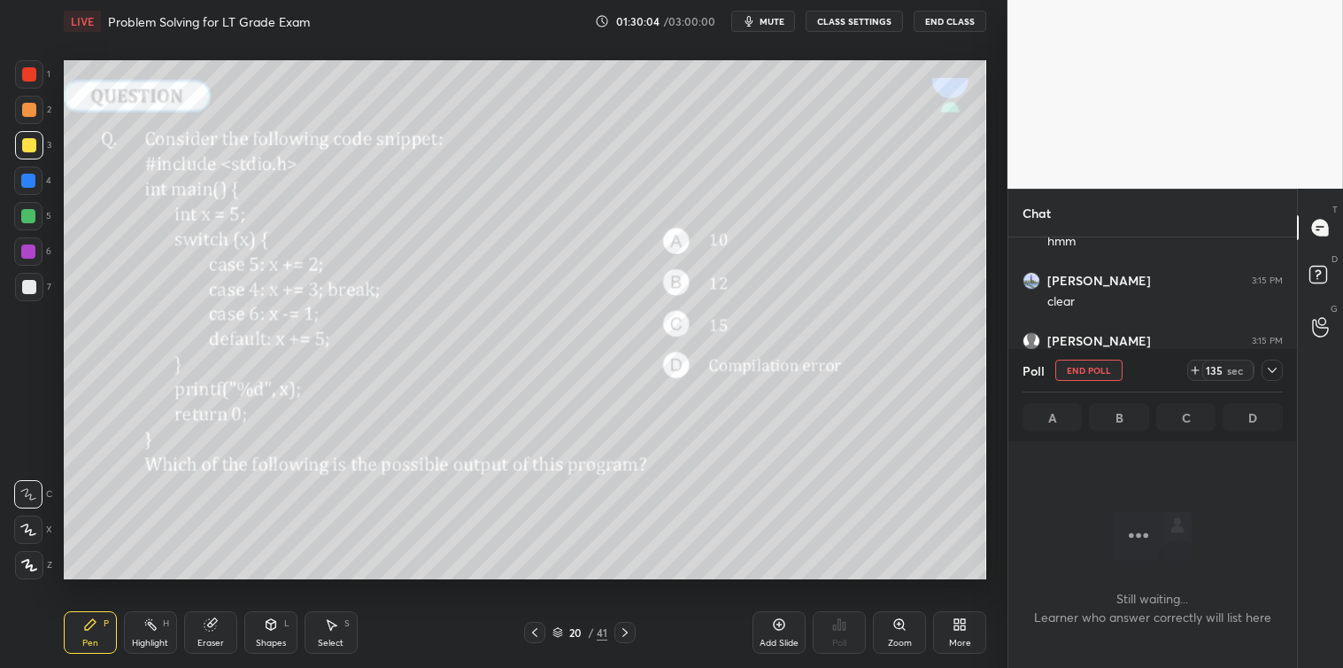
scroll to position [5, 4]
click at [1273, 368] on icon at bounding box center [1272, 370] width 14 height 14
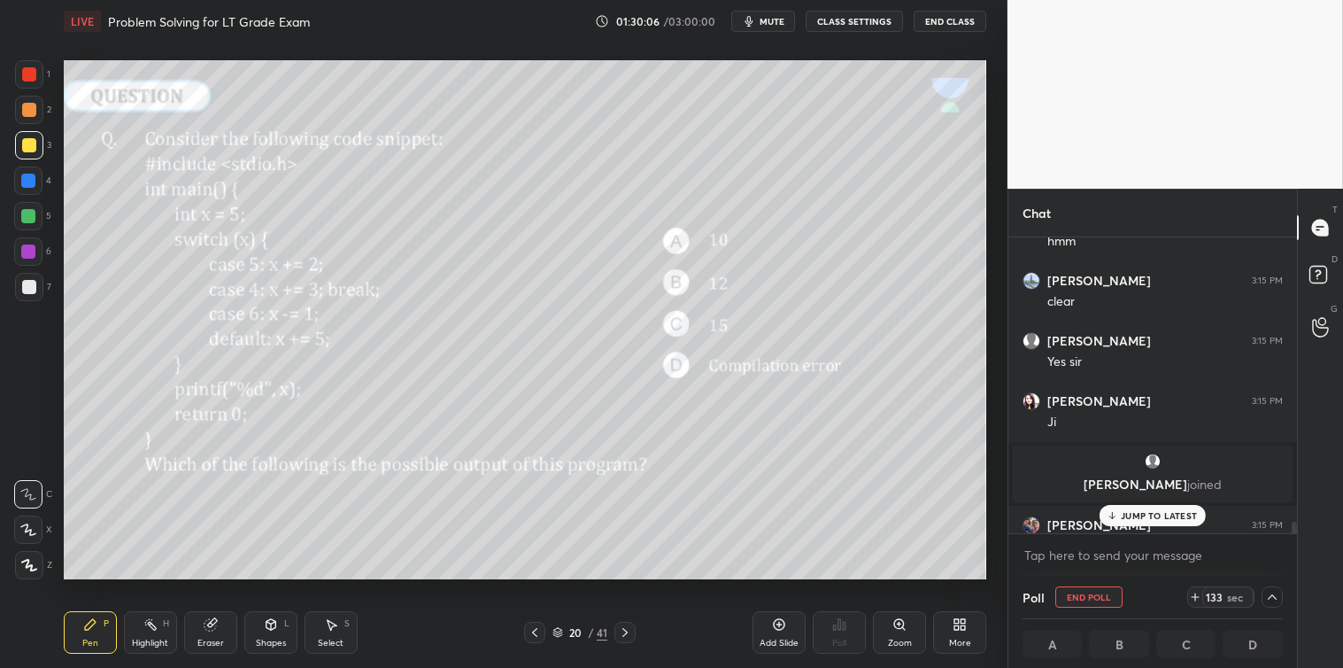
click at [1154, 514] on p "JUMP TO LATEST" at bounding box center [1159, 515] width 76 height 11
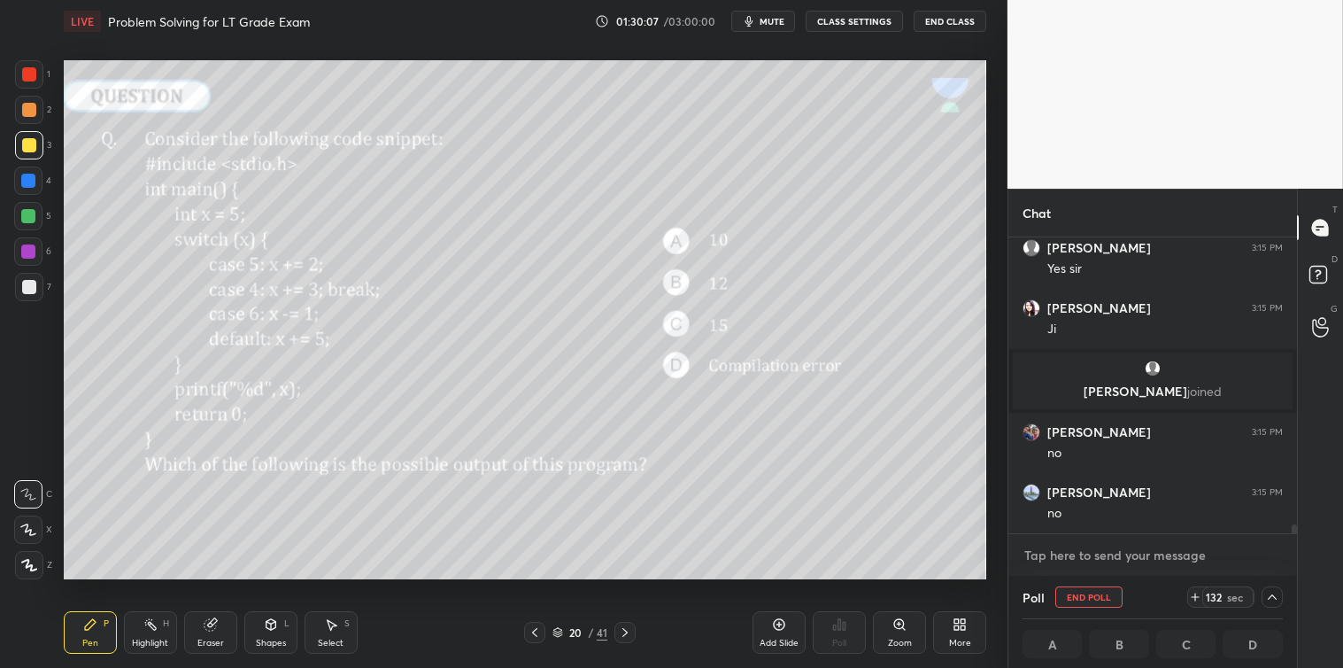
click at [1100, 553] on textarea at bounding box center [1153, 555] width 260 height 28
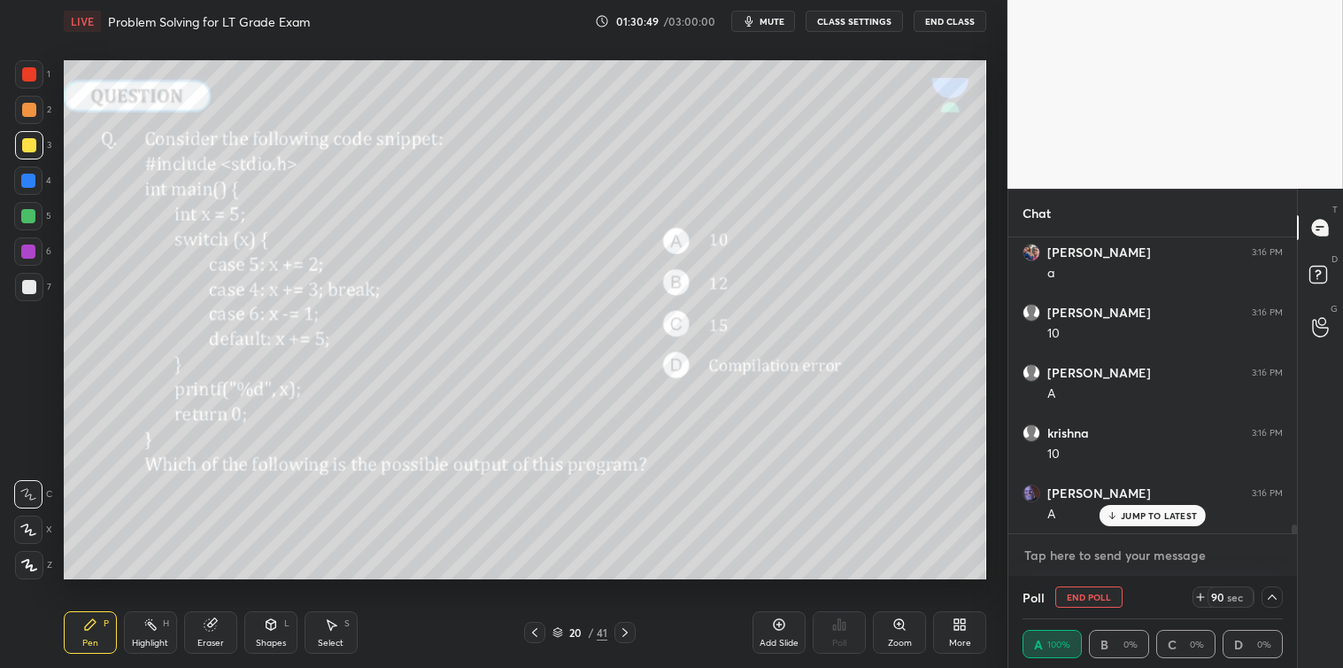
scroll to position [10144, 0]
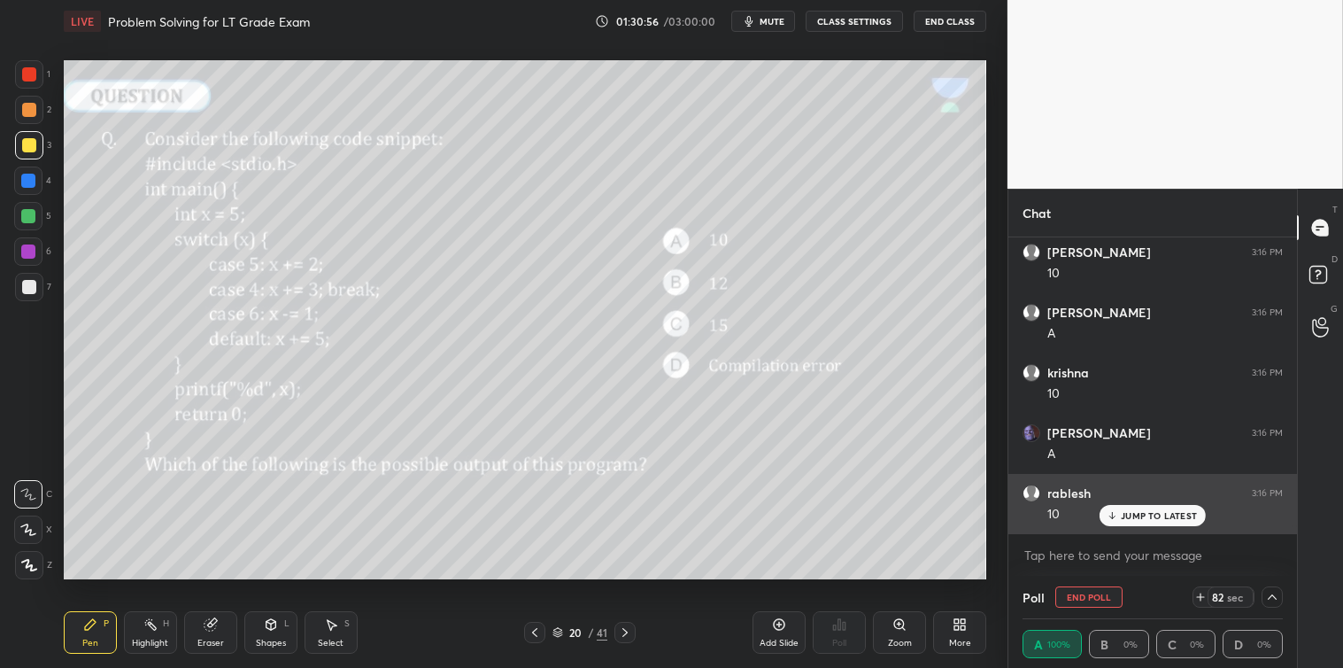
click at [1127, 512] on p "JUMP TO LATEST" at bounding box center [1159, 515] width 76 height 11
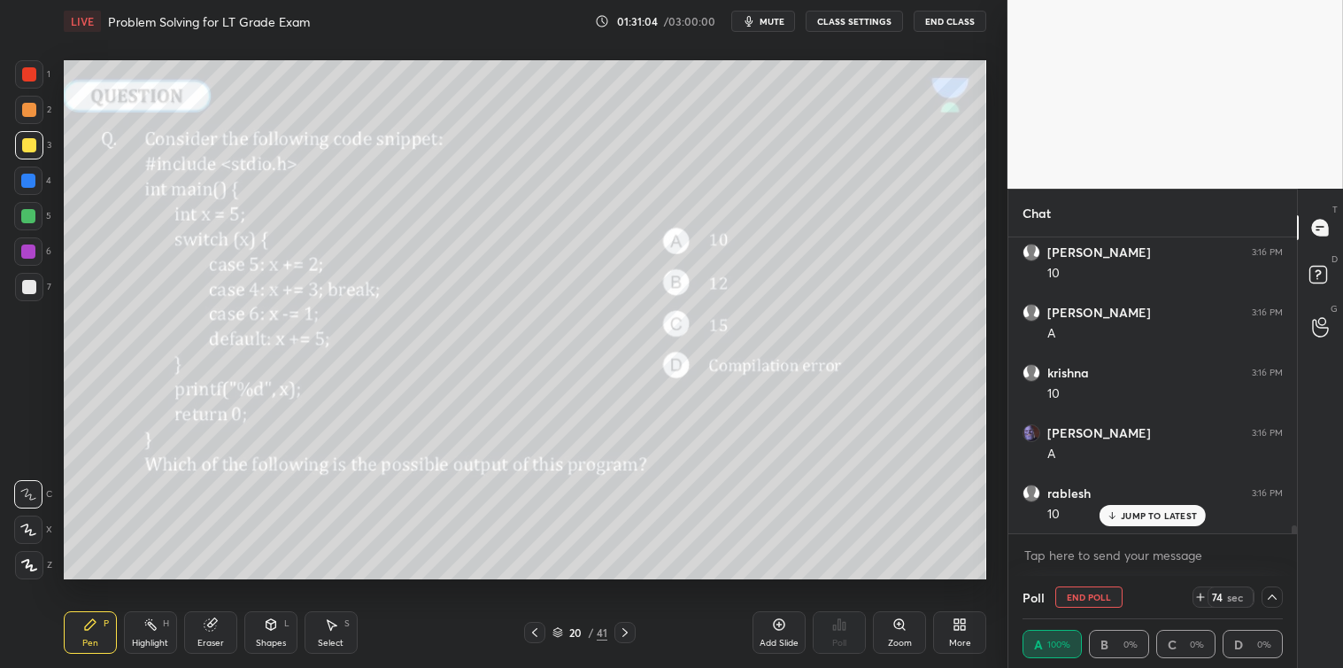
scroll to position [10204, 0]
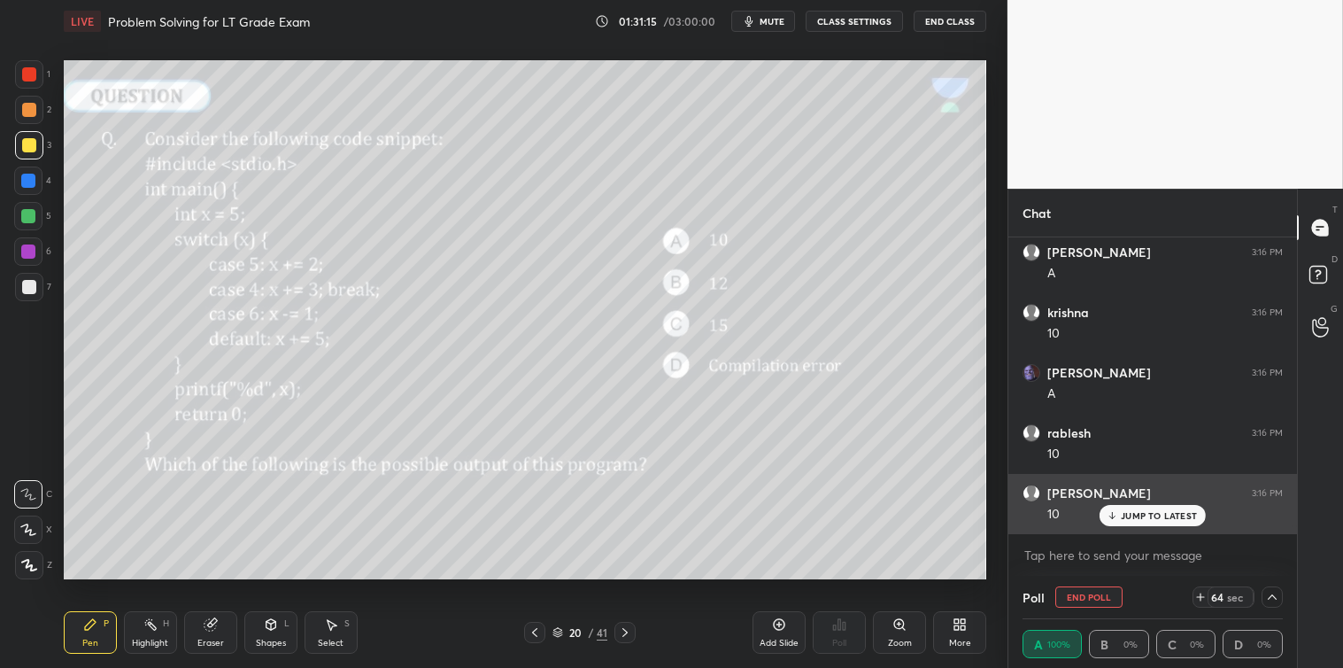
click at [1126, 511] on p "JUMP TO LATEST" at bounding box center [1159, 515] width 76 height 11
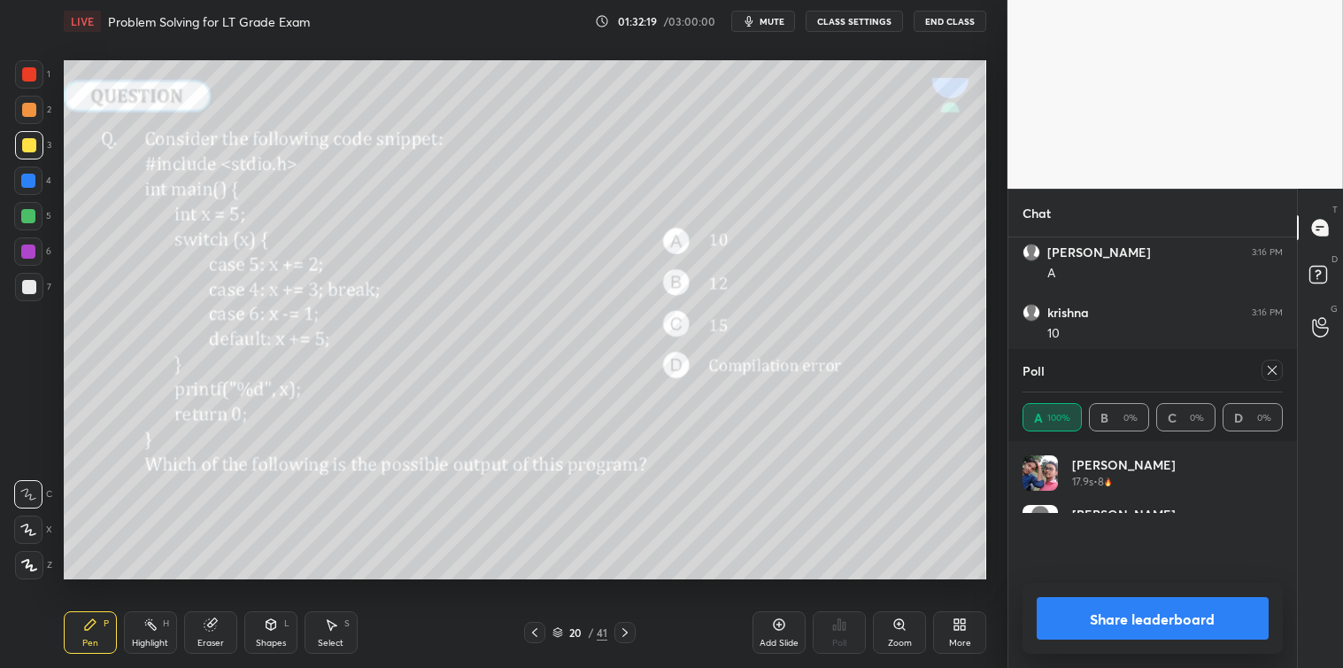
scroll to position [207, 255]
click at [1268, 374] on icon at bounding box center [1272, 370] width 14 height 14
type textarea "x"
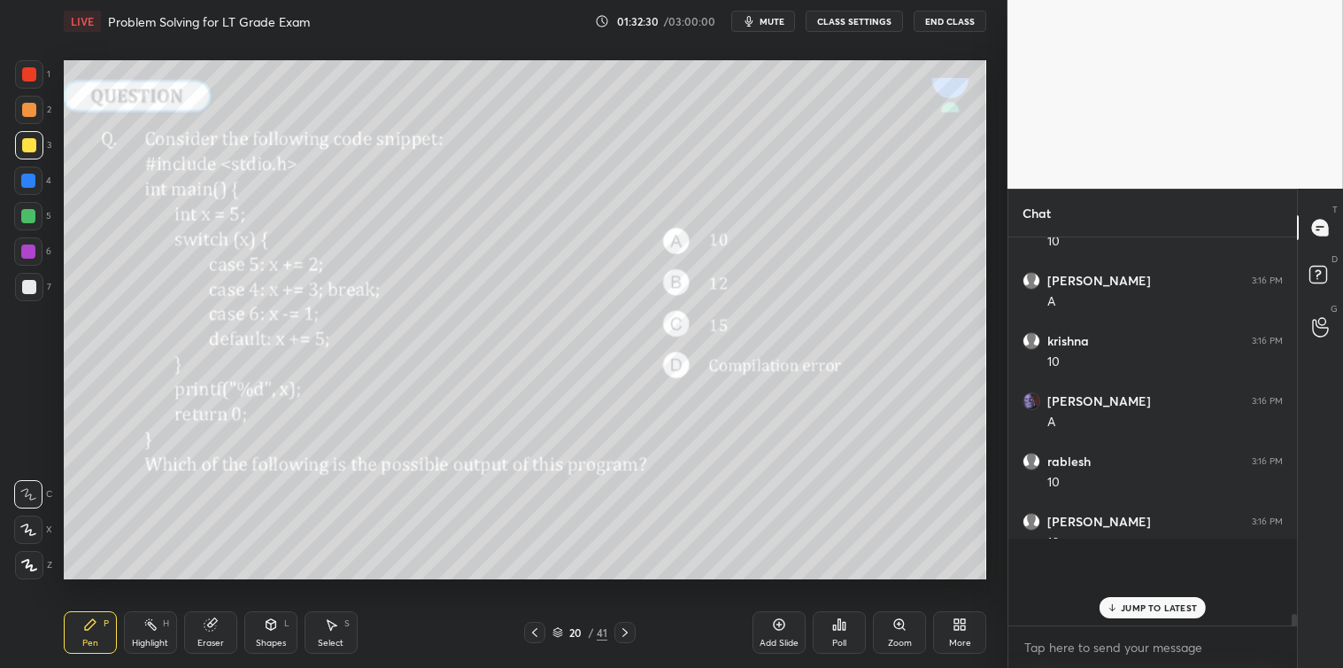
scroll to position [373, 283]
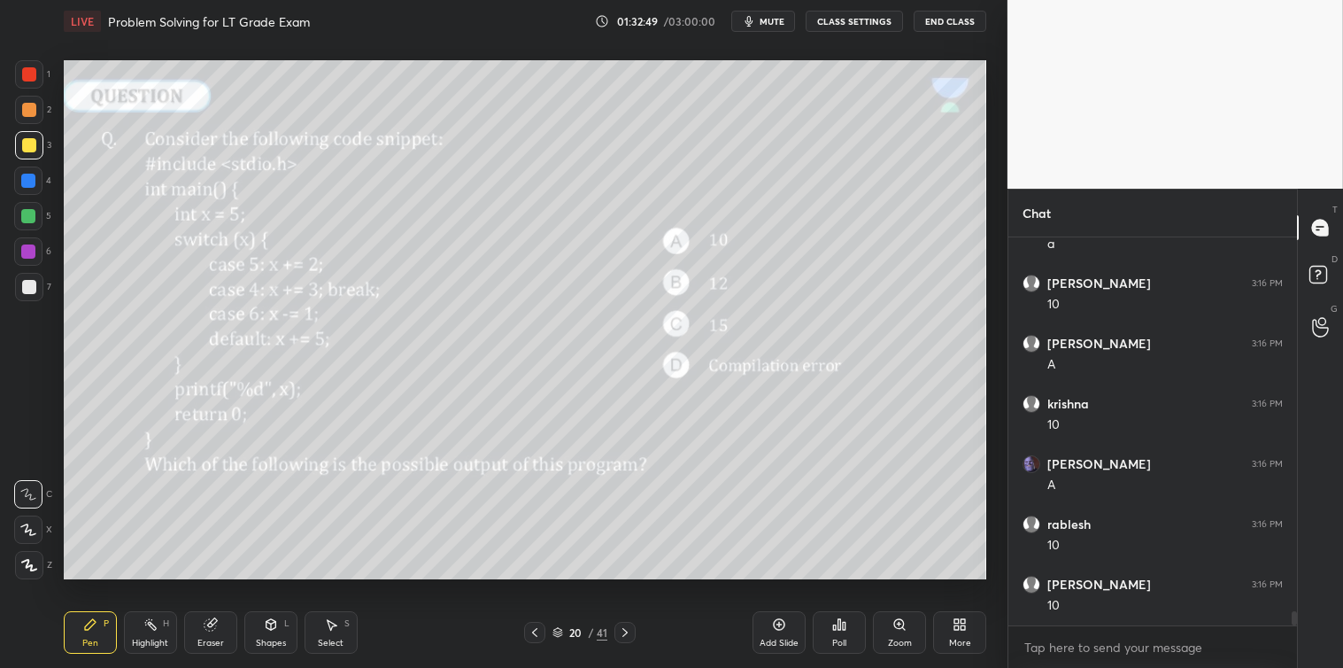
click at [633, 633] on div at bounding box center [625, 632] width 21 height 21
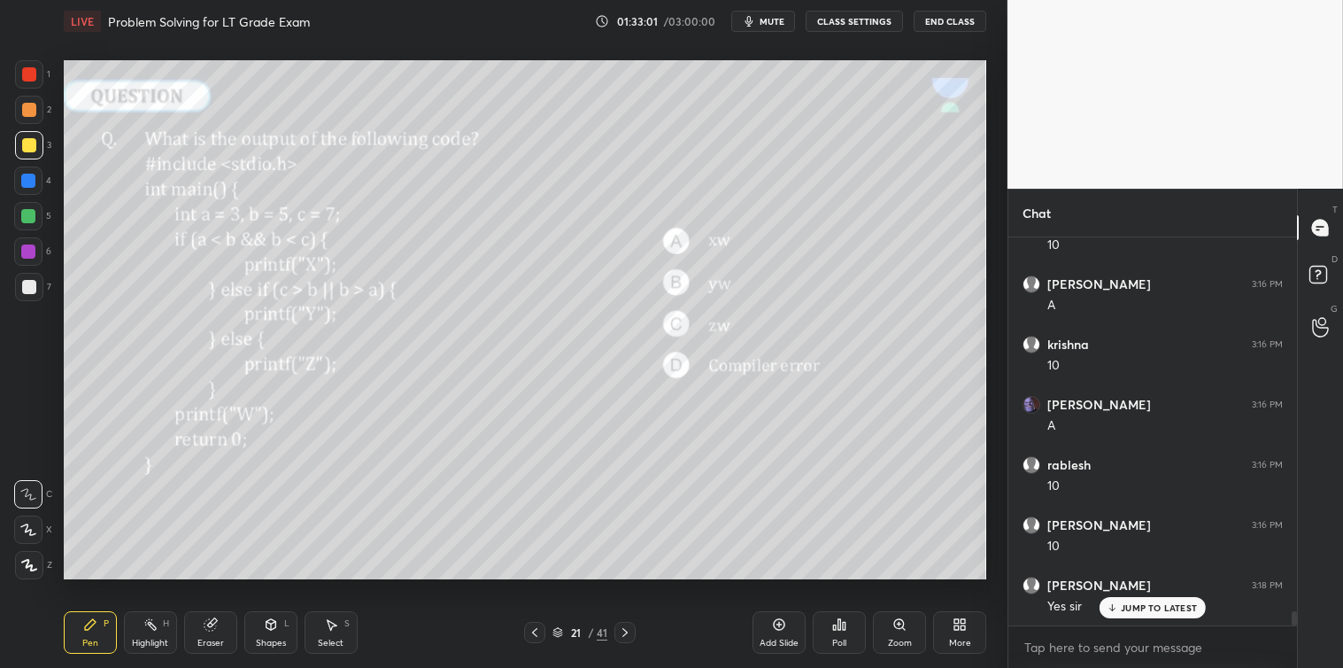
scroll to position [10233, 0]
click at [840, 631] on icon at bounding box center [839, 624] width 14 height 14
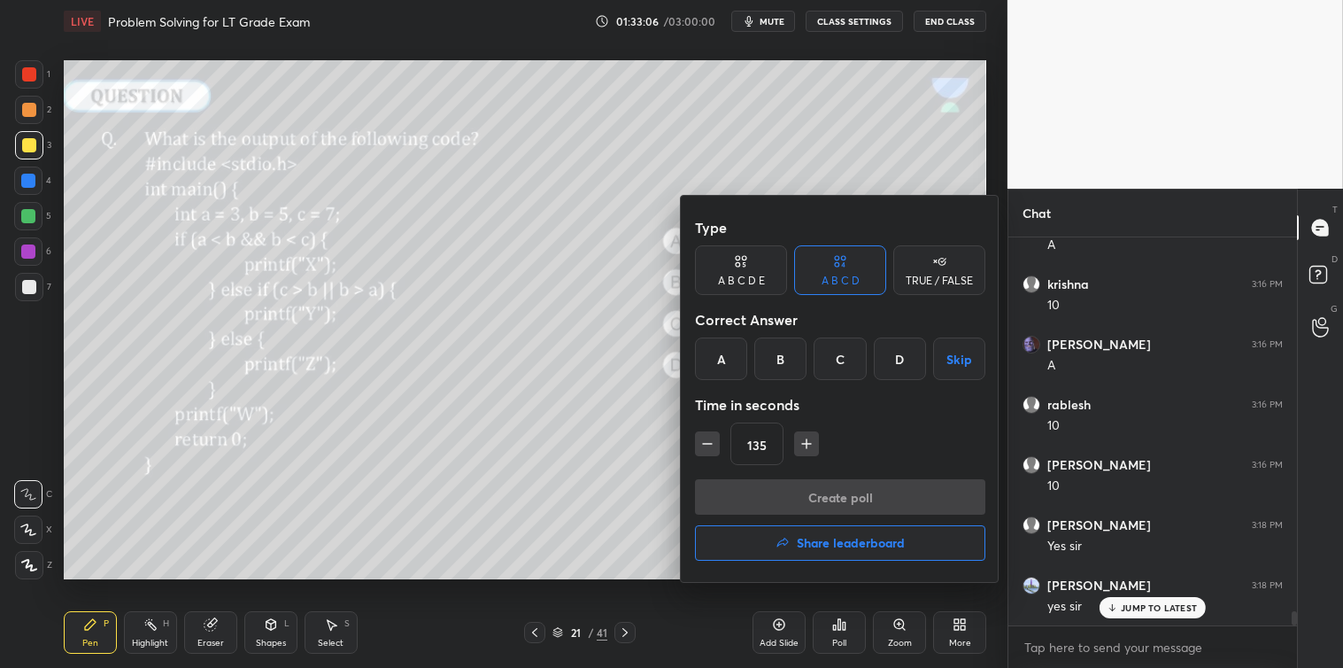
click at [522, 507] on div at bounding box center [671, 334] width 1343 height 668
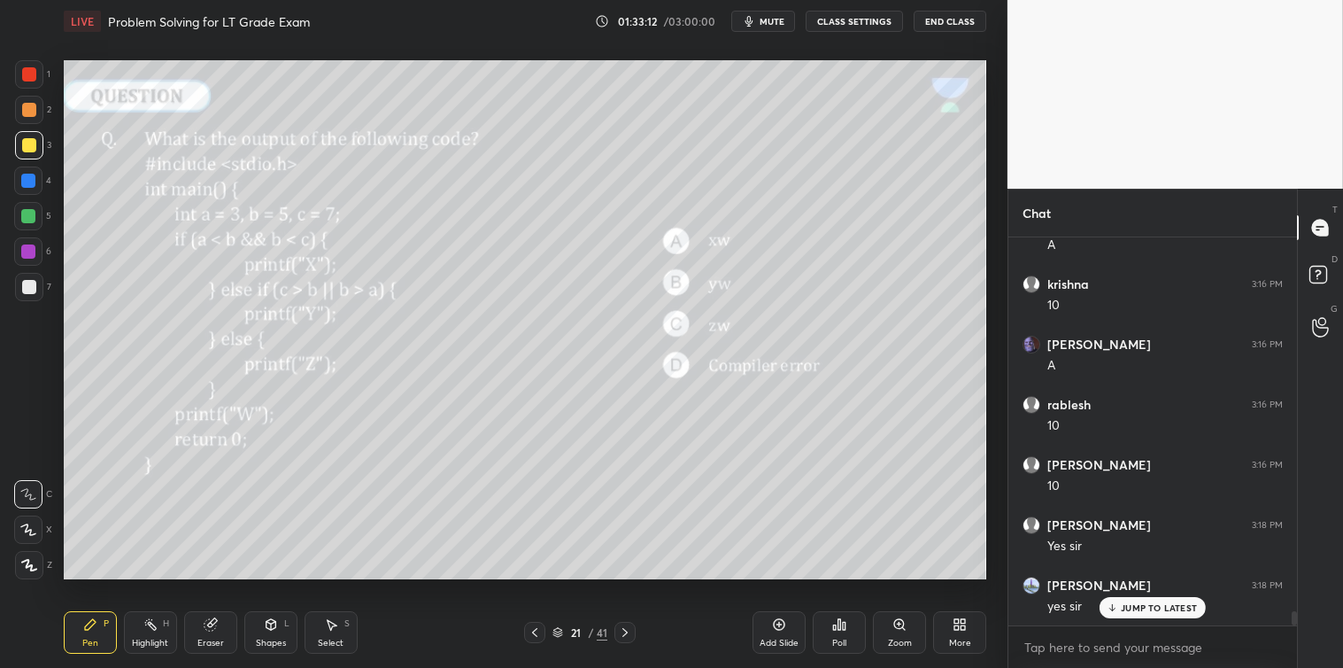
click at [839, 631] on icon at bounding box center [839, 624] width 14 height 14
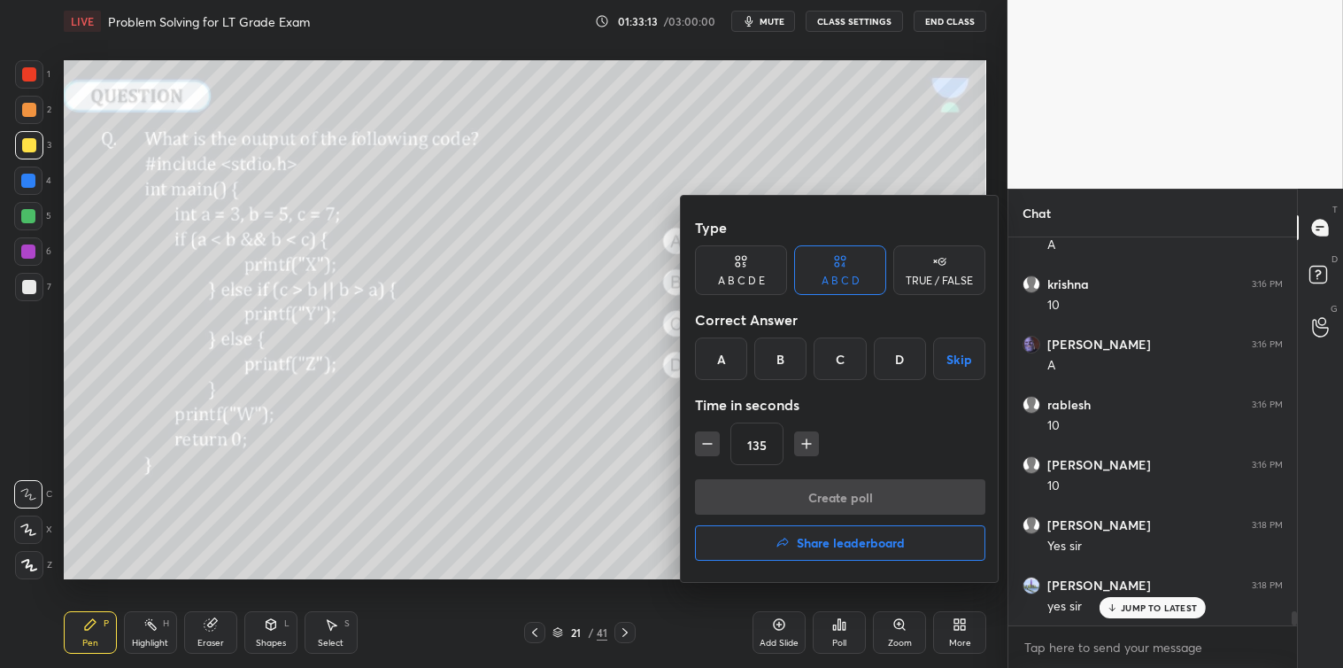
click at [711, 448] on icon "button" at bounding box center [708, 444] width 18 height 18
click at [713, 452] on icon "button" at bounding box center [708, 444] width 18 height 18
click at [810, 443] on icon "button" at bounding box center [807, 444] width 18 height 18
type input "120"
click at [718, 357] on div "A" at bounding box center [721, 358] width 52 height 43
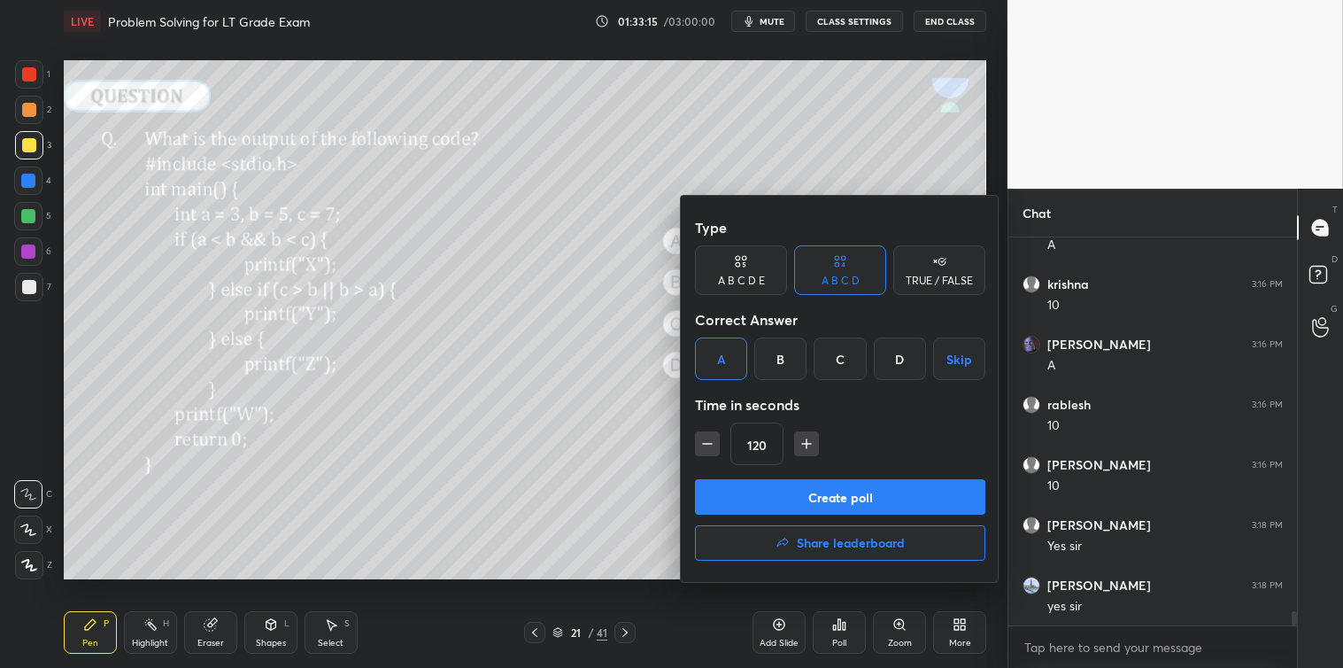
scroll to position [10294, 0]
click at [815, 494] on button "Create poll" at bounding box center [840, 496] width 290 height 35
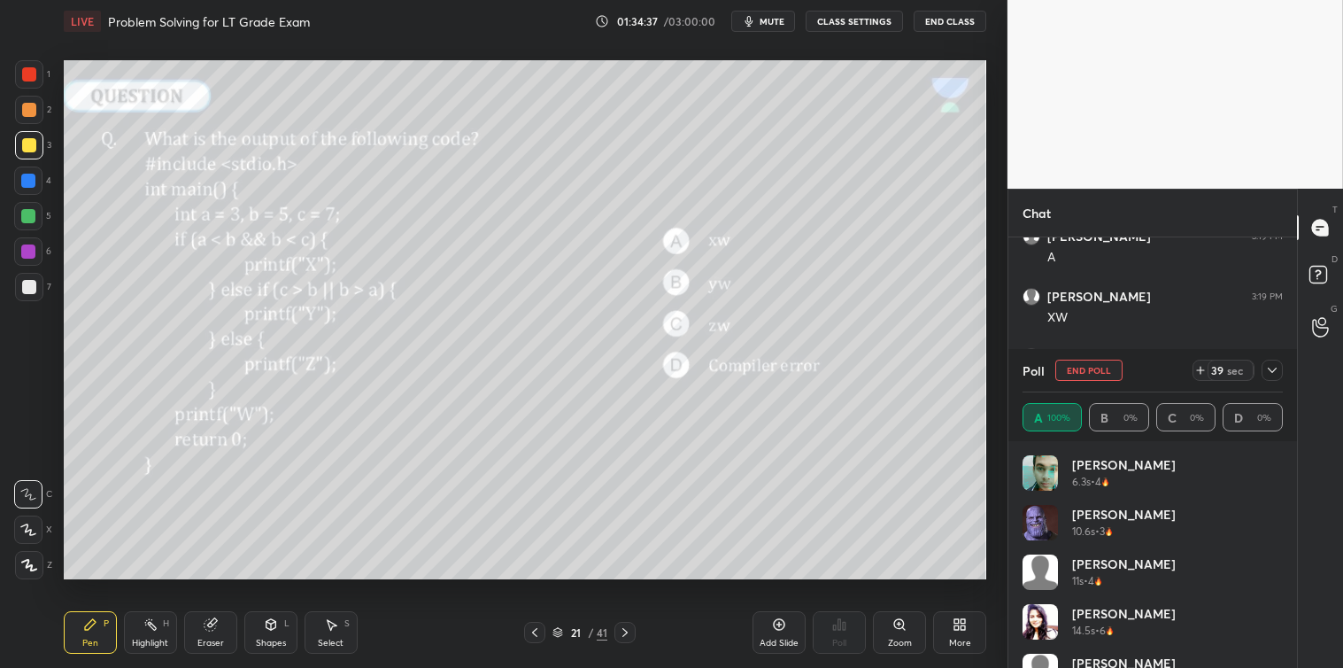
scroll to position [10883, 0]
click at [1273, 373] on icon at bounding box center [1272, 370] width 14 height 14
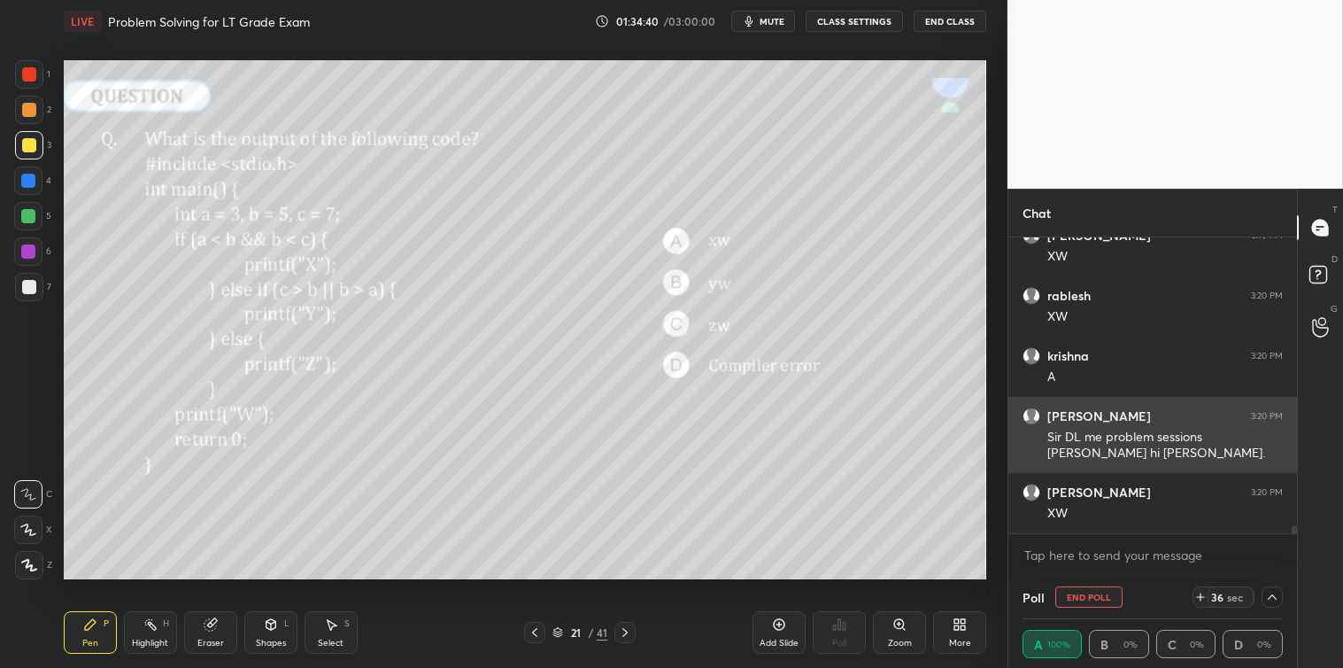
scroll to position [1, 5]
click at [1142, 439] on div "Sir DL me problem sessions [PERSON_NAME] hi [PERSON_NAME]." at bounding box center [1166, 446] width 236 height 34
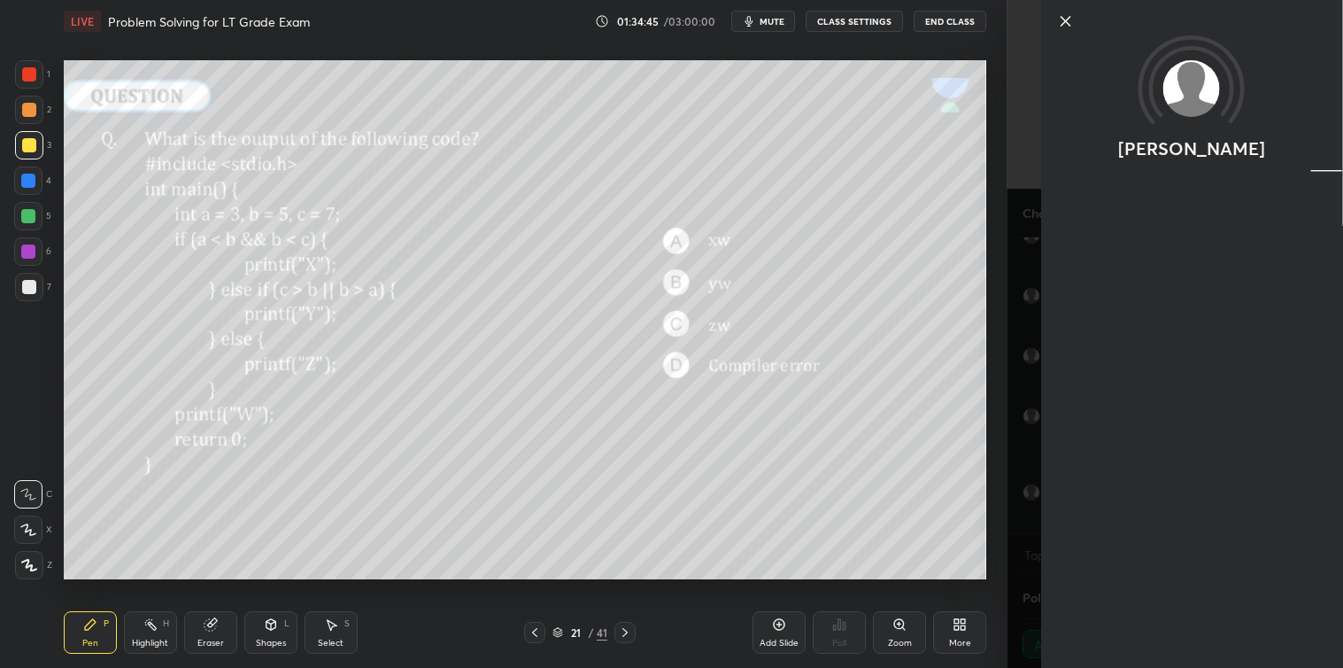
click at [1064, 24] on icon at bounding box center [1065, 21] width 21 height 21
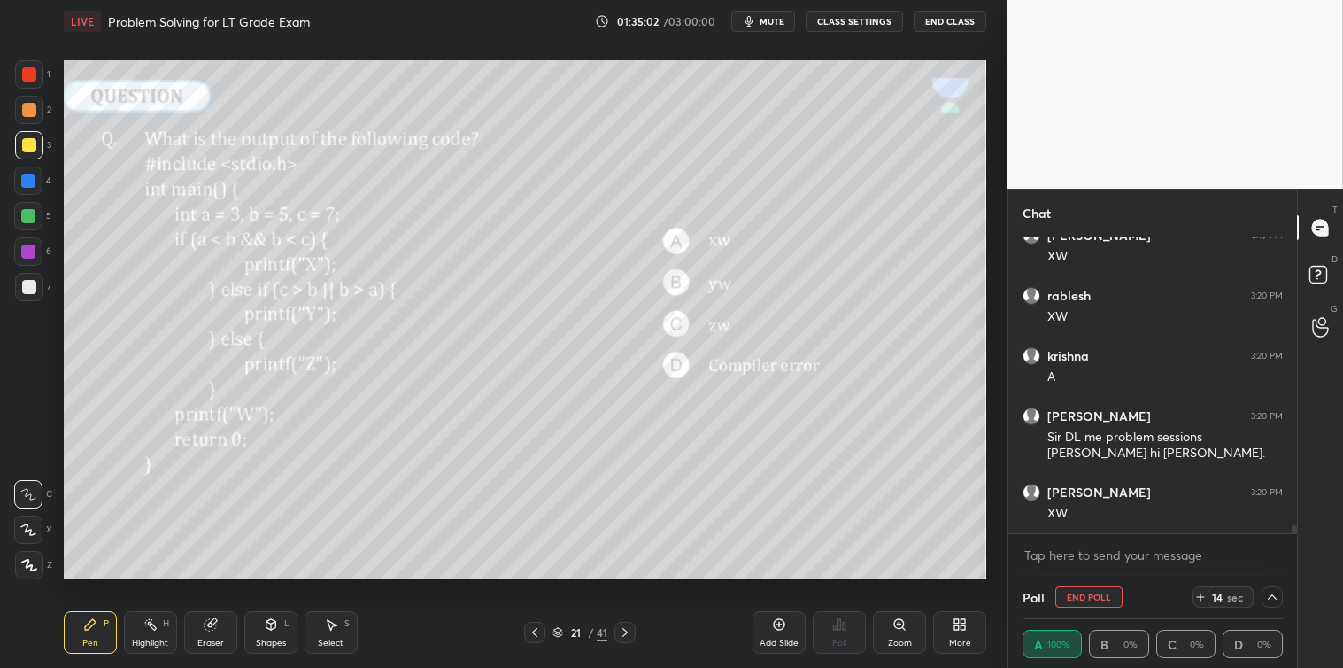
click at [1082, 592] on button "End Poll" at bounding box center [1089, 596] width 67 height 21
type textarea "x"
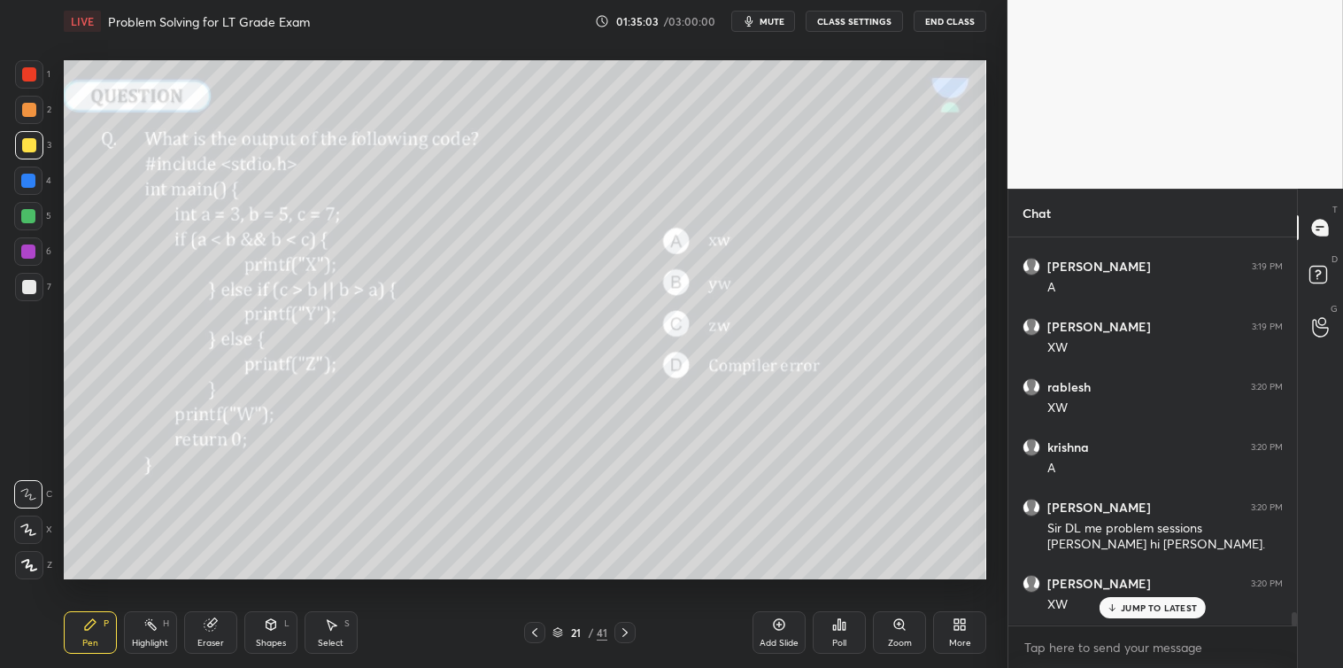
scroll to position [5, 4]
click at [631, 634] on icon at bounding box center [625, 632] width 14 height 14
click at [846, 625] on icon at bounding box center [844, 626] width 3 height 8
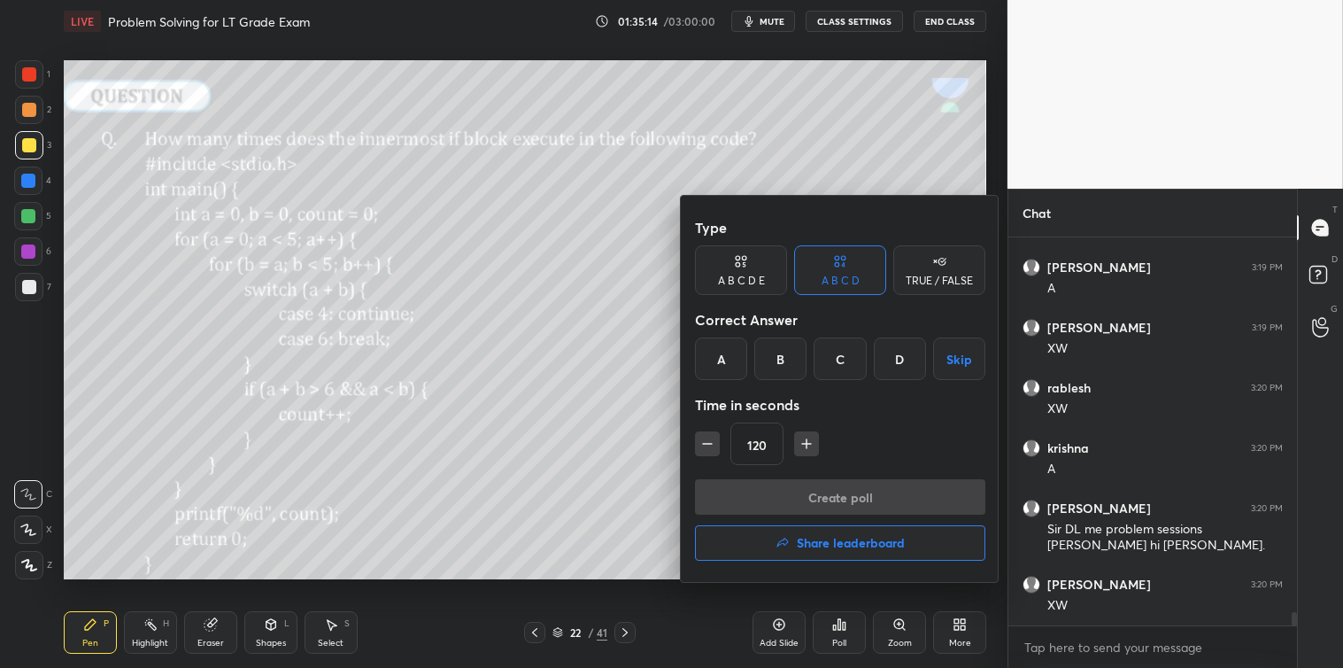
click at [804, 440] on icon "button" at bounding box center [807, 444] width 18 height 18
click at [809, 446] on icon "button" at bounding box center [807, 444] width 18 height 18
click at [809, 447] on icon "button" at bounding box center [807, 444] width 18 height 18
click at [810, 445] on icon "button" at bounding box center [807, 444] width 18 height 18
click at [810, 446] on icon "button" at bounding box center [807, 444] width 18 height 18
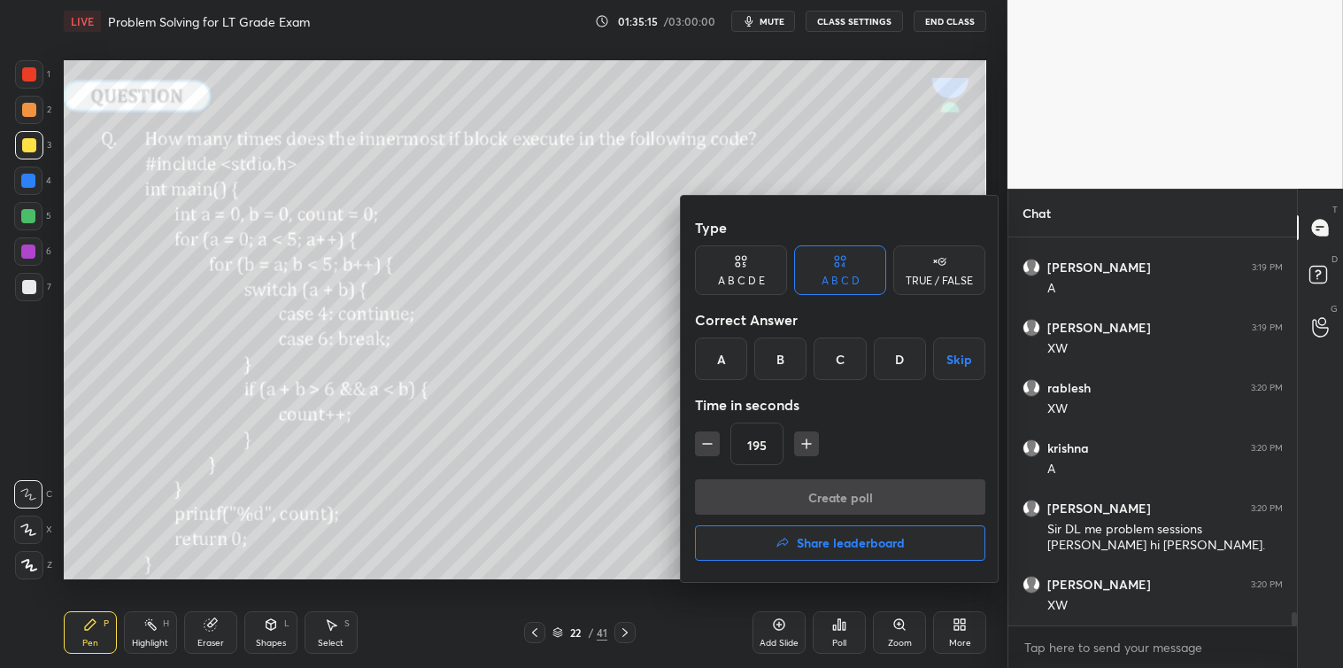
click at [811, 445] on icon "button" at bounding box center [807, 444] width 18 height 18
click at [809, 444] on icon "button" at bounding box center [806, 444] width 9 height 0
type input "240"
click at [951, 356] on button "Skip" at bounding box center [959, 358] width 52 height 43
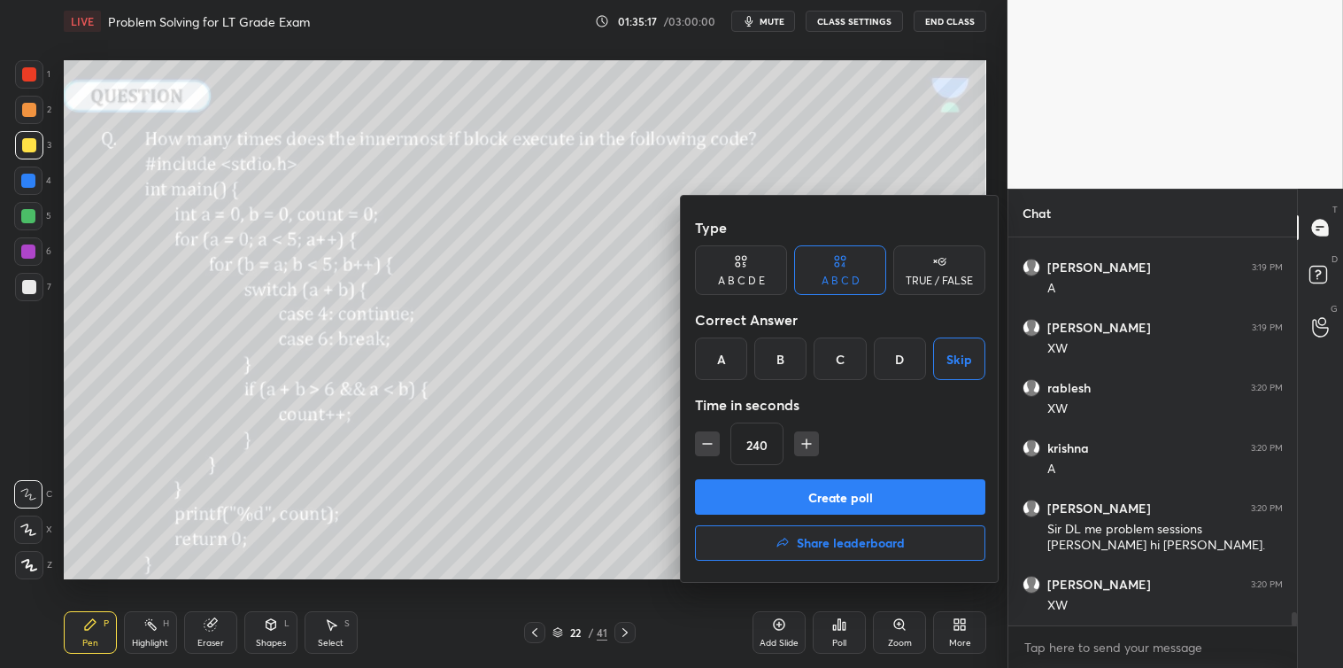
click at [840, 489] on button "Create poll" at bounding box center [840, 496] width 290 height 35
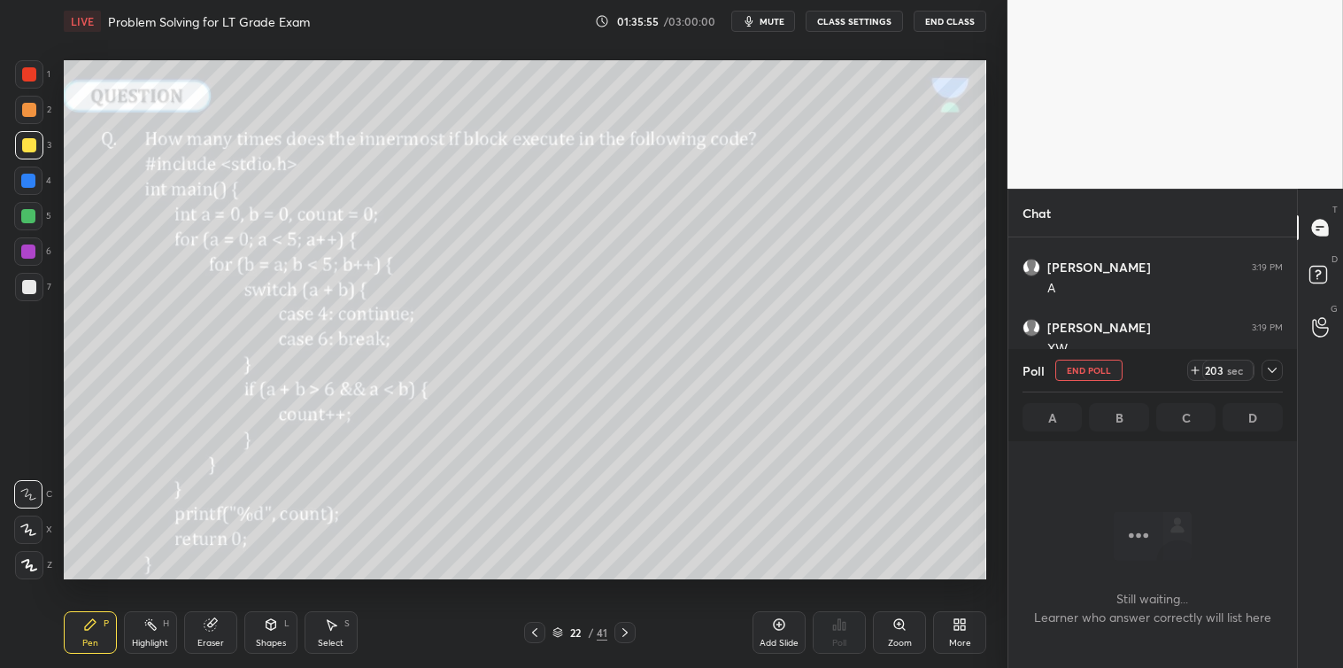
scroll to position [10946, 0]
click at [763, 19] on span "mute" at bounding box center [772, 21] width 25 height 12
click at [763, 19] on span "unmute" at bounding box center [771, 21] width 38 height 12
click at [1271, 375] on icon at bounding box center [1272, 370] width 14 height 14
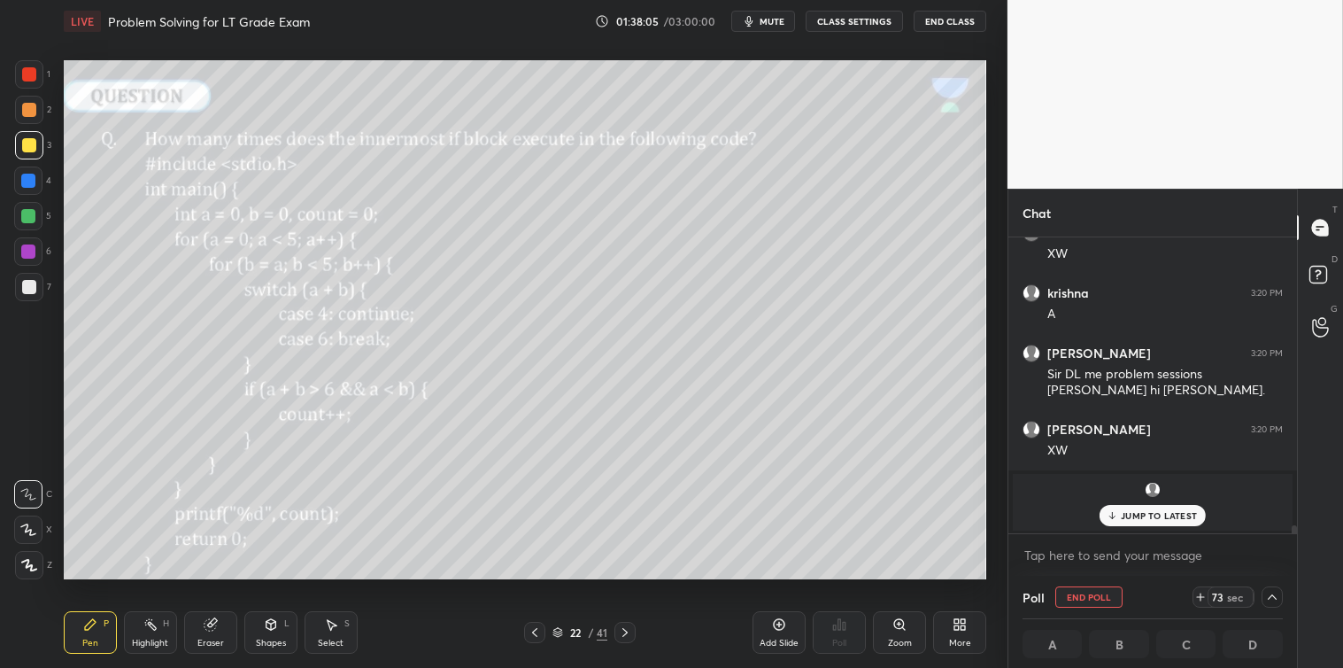
click at [1138, 510] on p "JUMP TO LATEST" at bounding box center [1159, 515] width 76 height 11
click at [1040, 554] on textarea at bounding box center [1153, 555] width 260 height 28
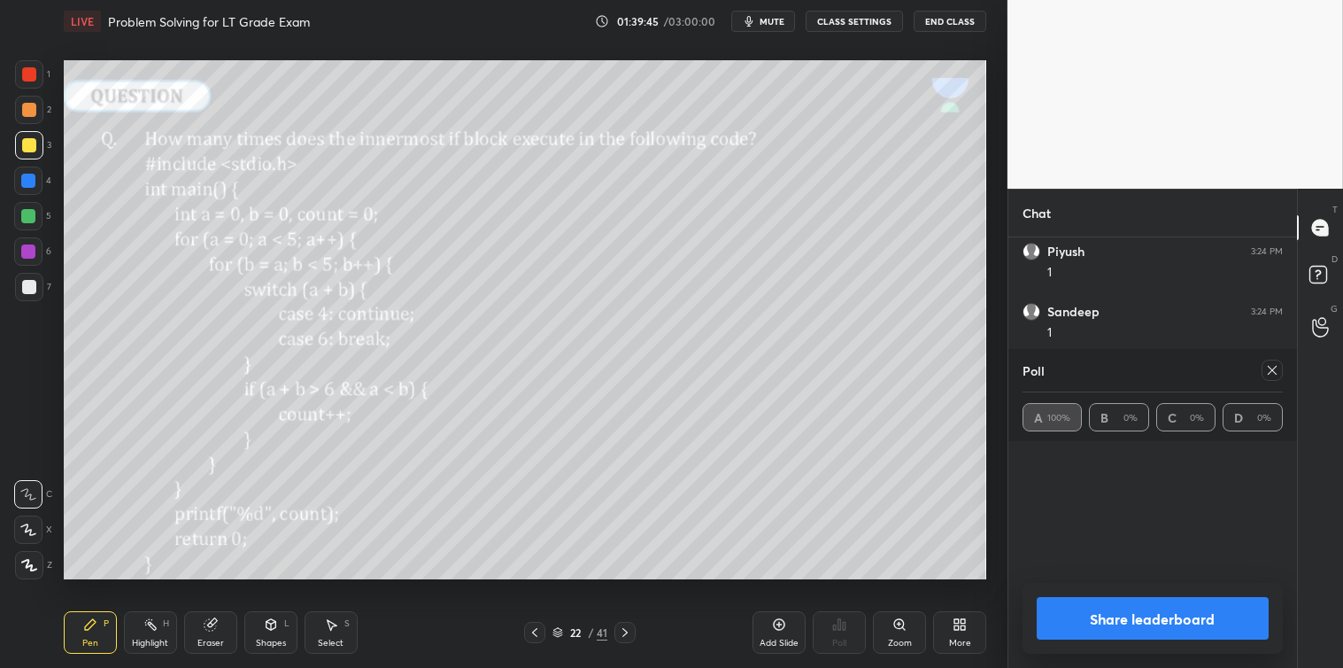
scroll to position [10881, 0]
click at [1278, 368] on icon at bounding box center [1272, 370] width 14 height 14
type textarea "x"
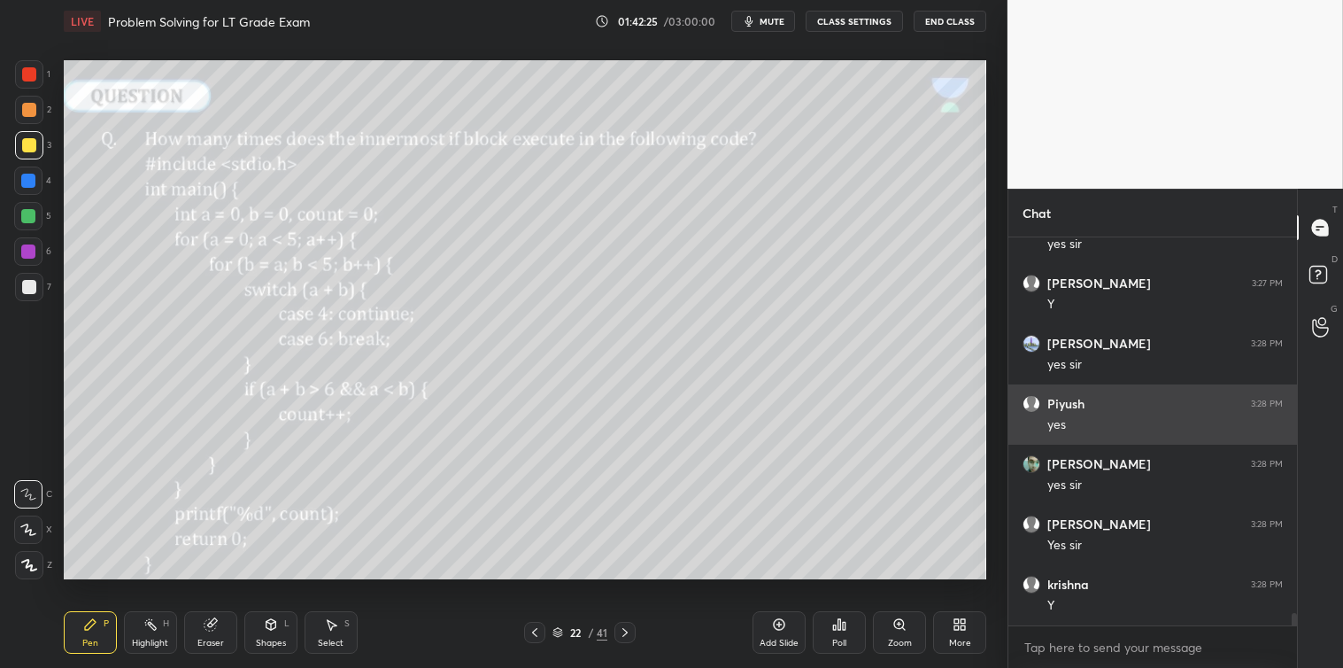
scroll to position [11512, 0]
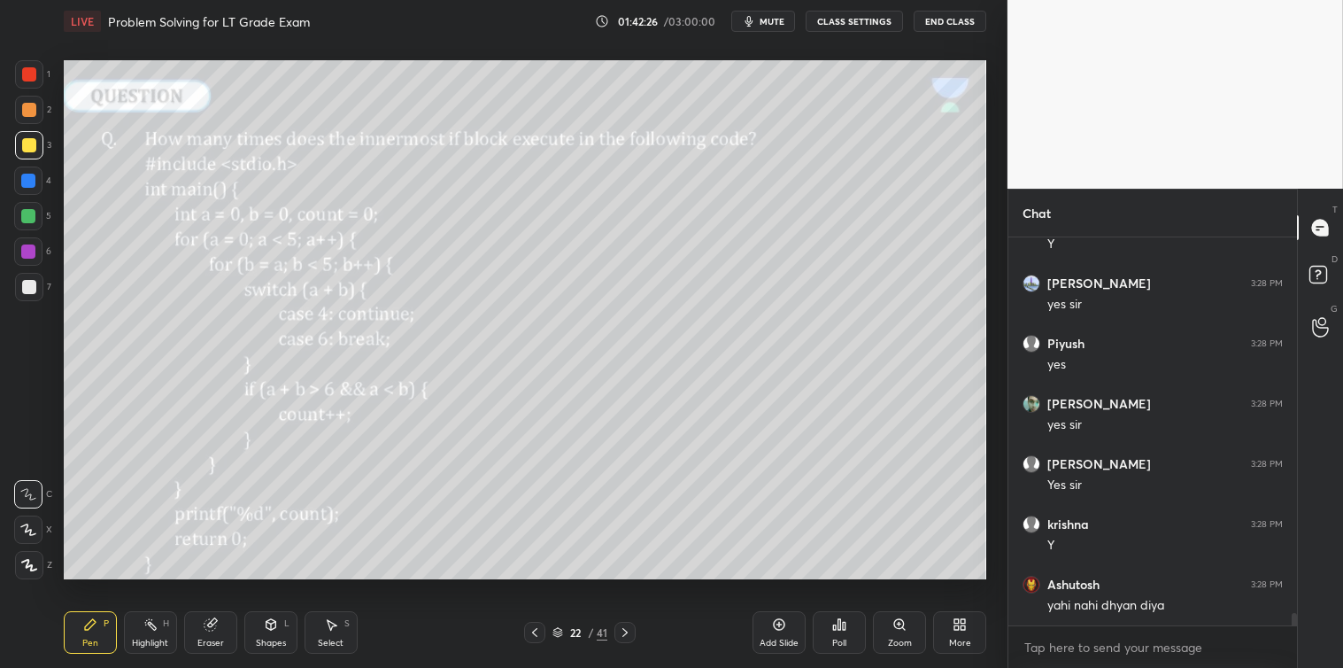
click at [333, 617] on icon at bounding box center [331, 624] width 14 height 14
click at [94, 631] on icon at bounding box center [90, 624] width 14 height 14
click at [328, 624] on icon at bounding box center [331, 624] width 14 height 14
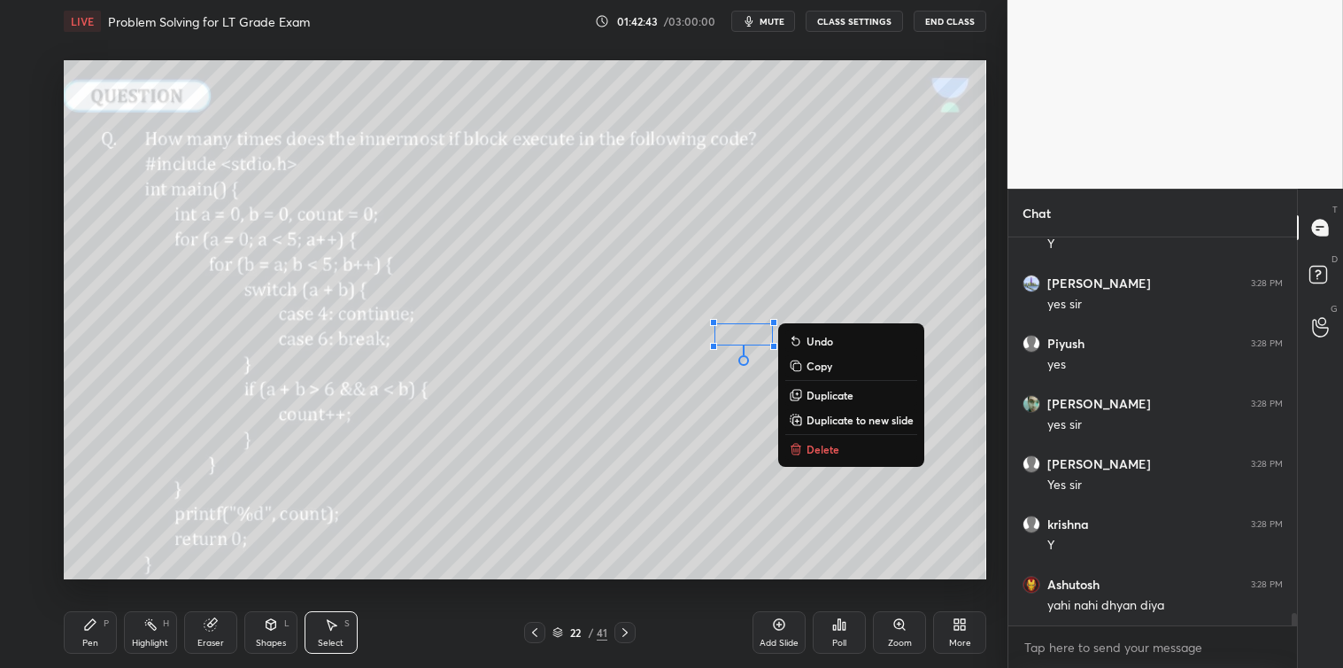
click at [803, 445] on button "Delete" at bounding box center [851, 448] width 132 height 21
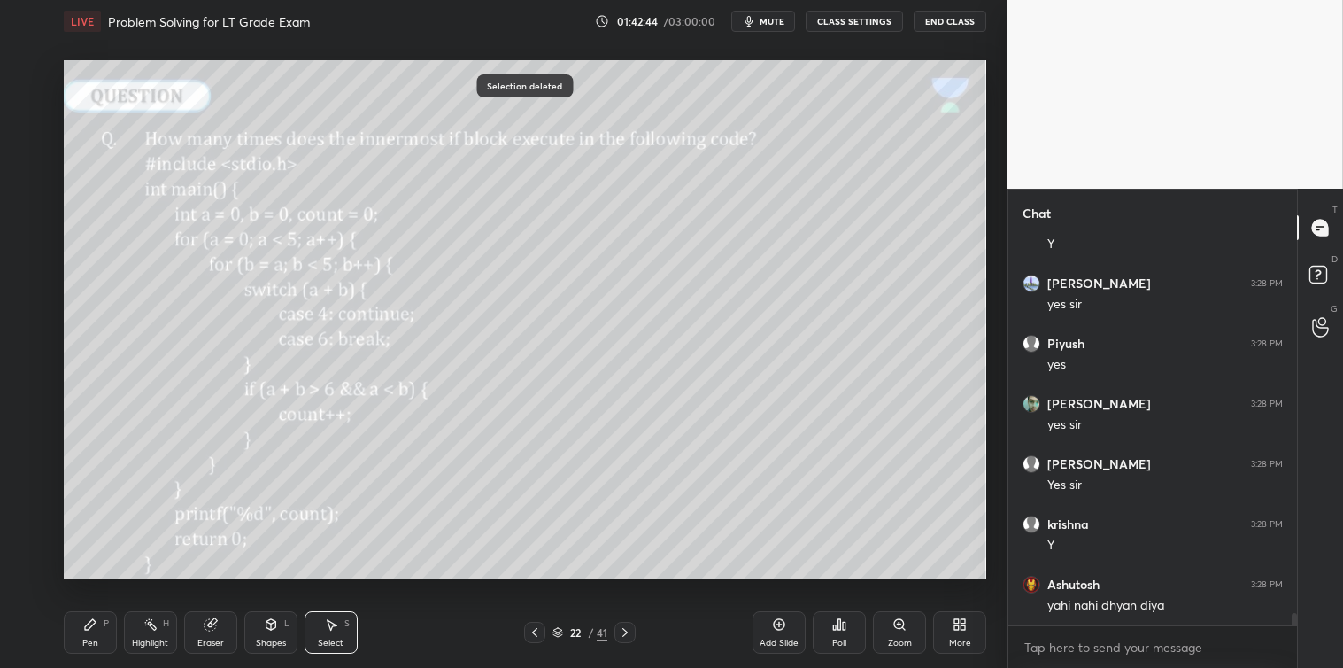
click at [104, 628] on div "P" at bounding box center [106, 623] width 5 height 9
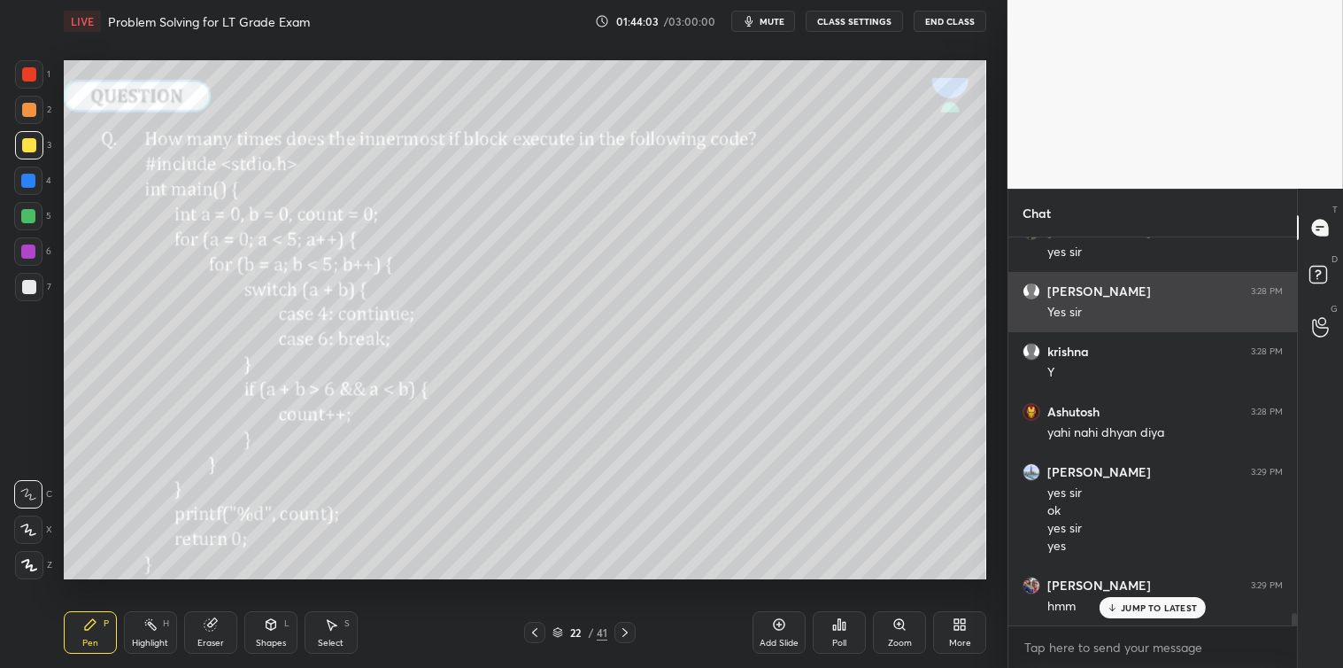
scroll to position [11746, 0]
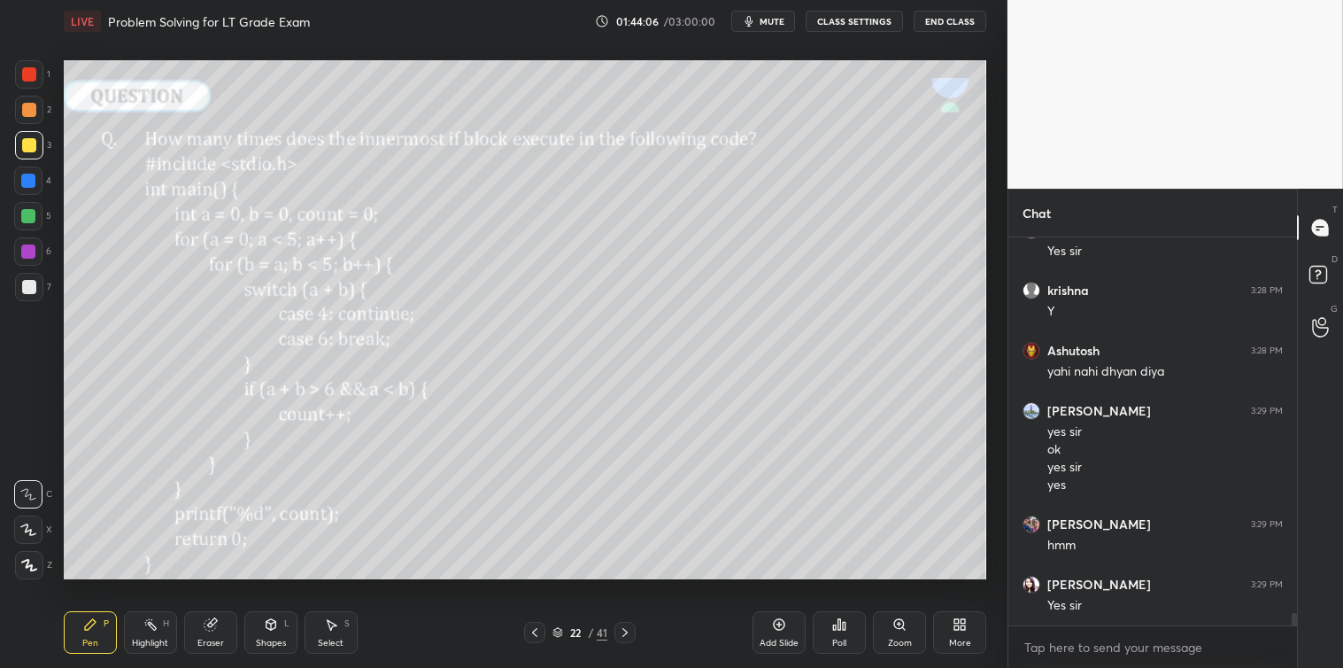
click at [340, 622] on div "Select S" at bounding box center [331, 632] width 53 height 43
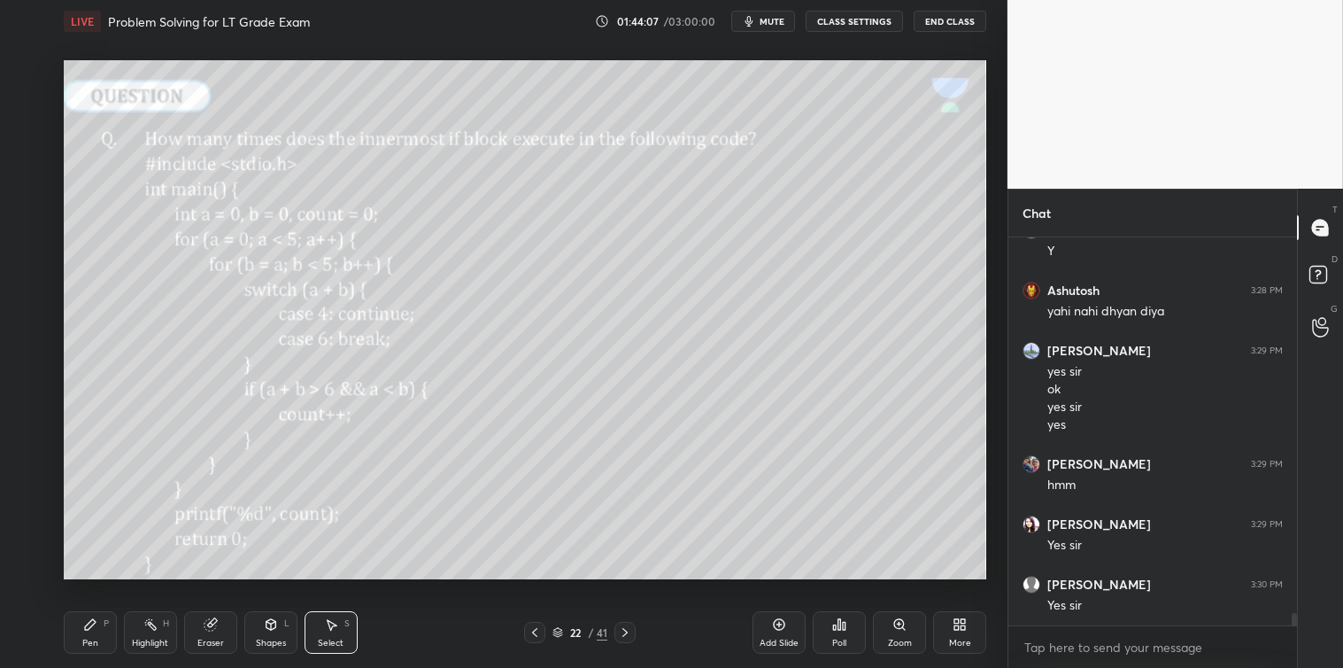
scroll to position [11866, 0]
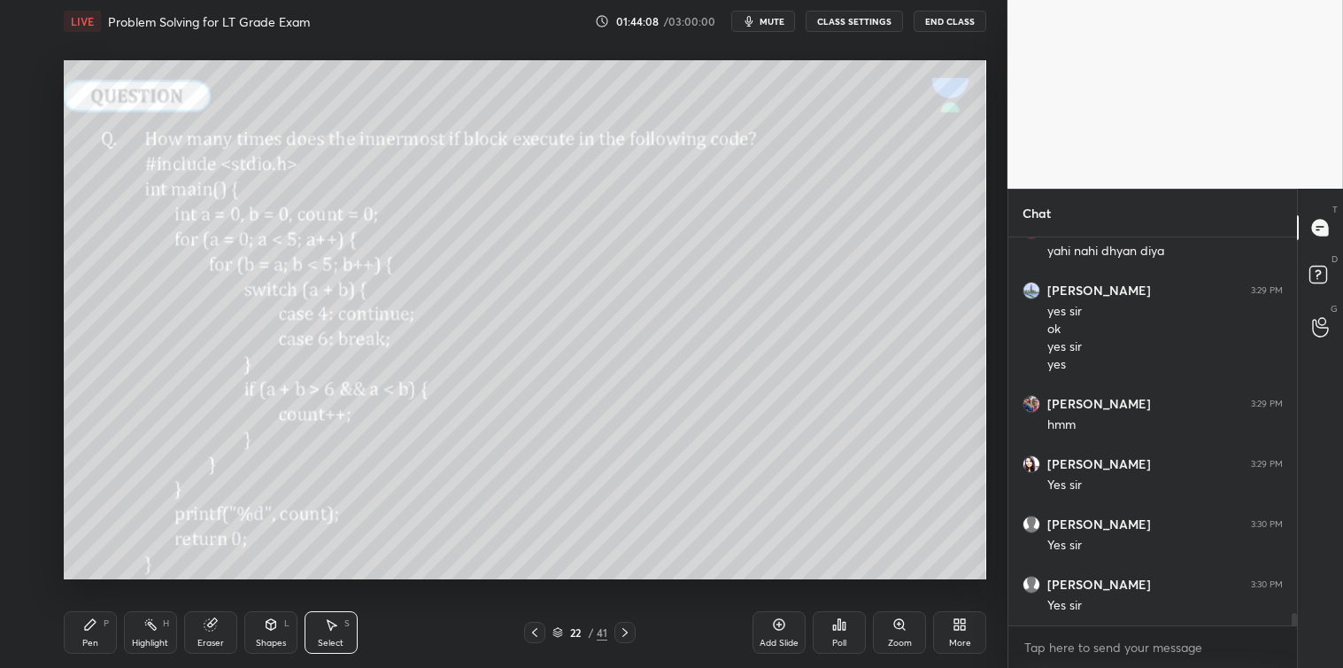
click at [106, 621] on div "P" at bounding box center [106, 623] width 5 height 9
click at [329, 620] on icon at bounding box center [331, 624] width 14 height 14
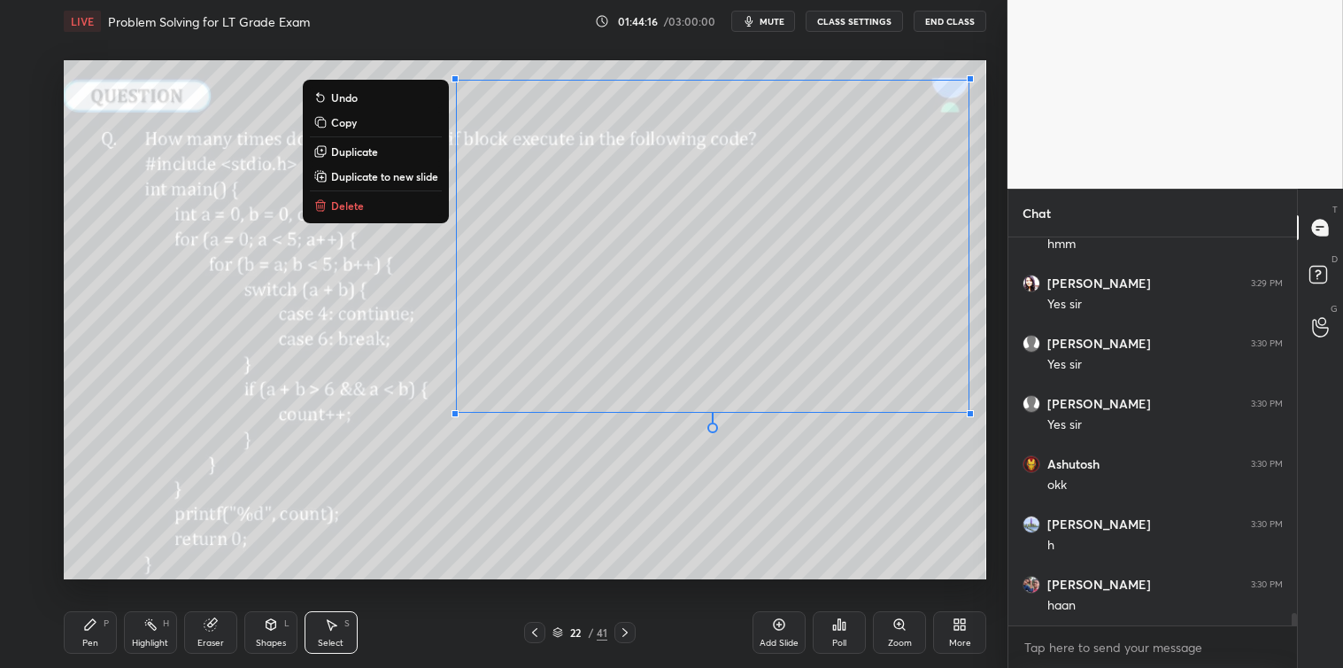
scroll to position [12107, 0]
click at [85, 638] on div "Pen" at bounding box center [90, 642] width 16 height 9
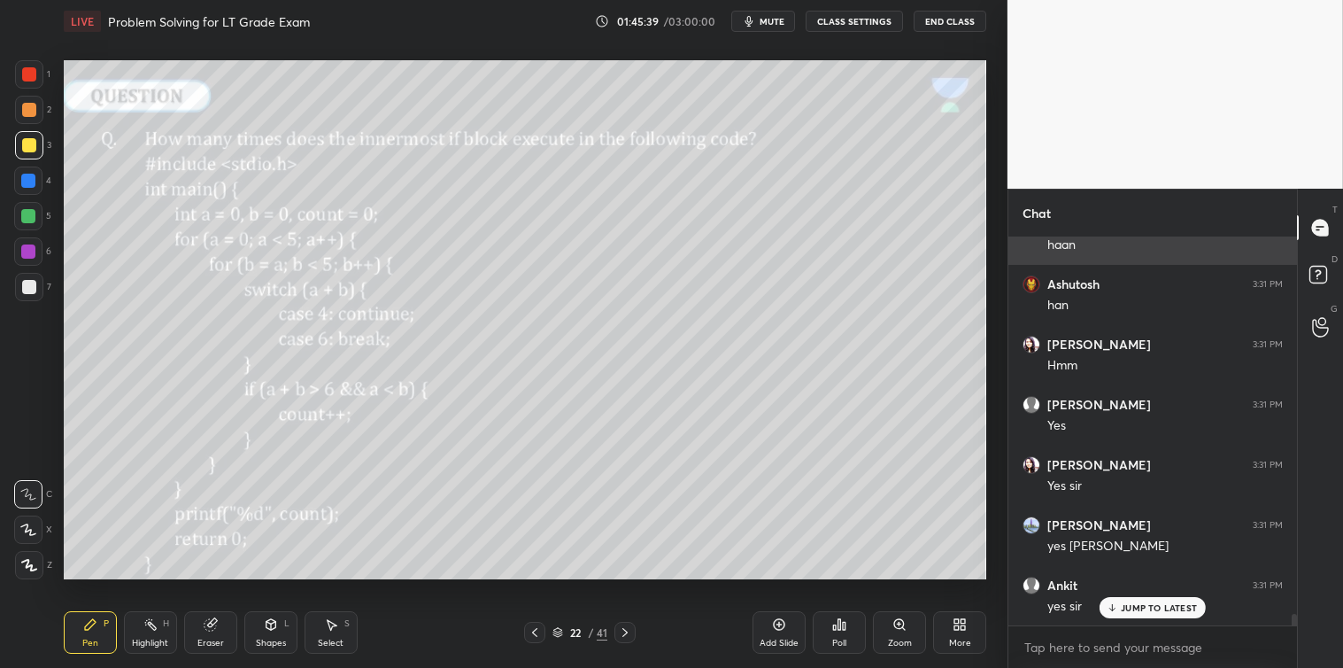
scroll to position [12649, 0]
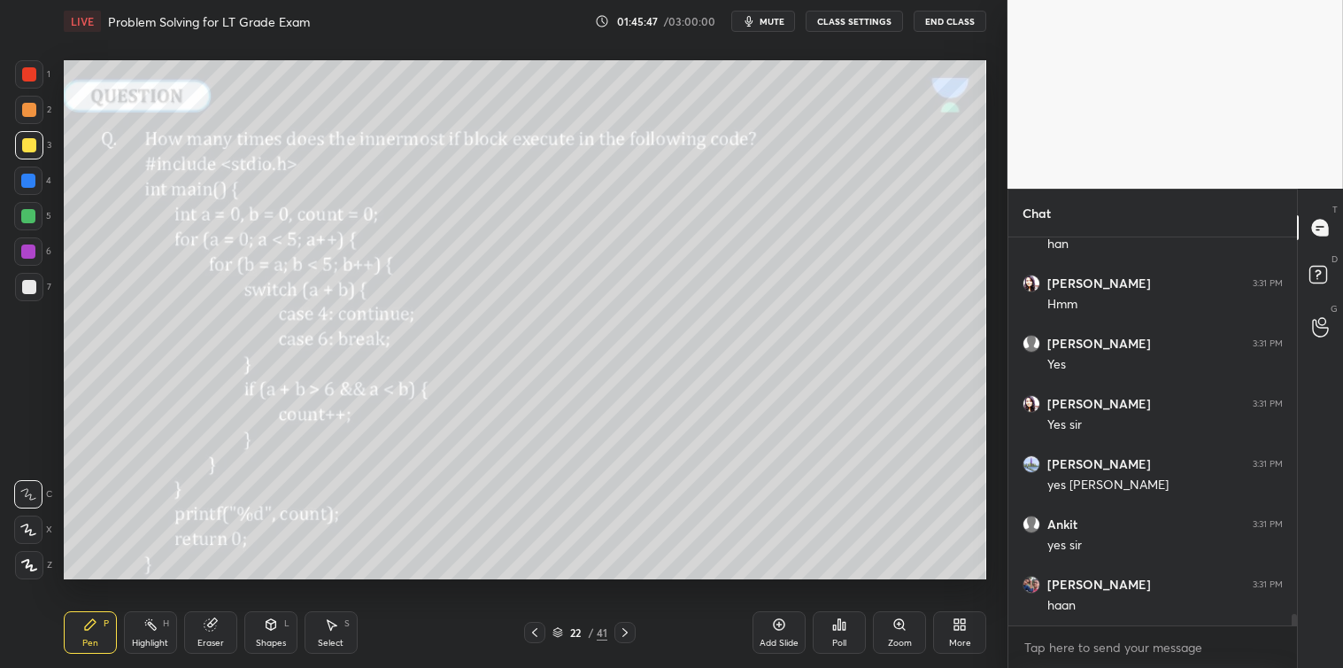
click at [841, 627] on icon at bounding box center [840, 624] width 3 height 11
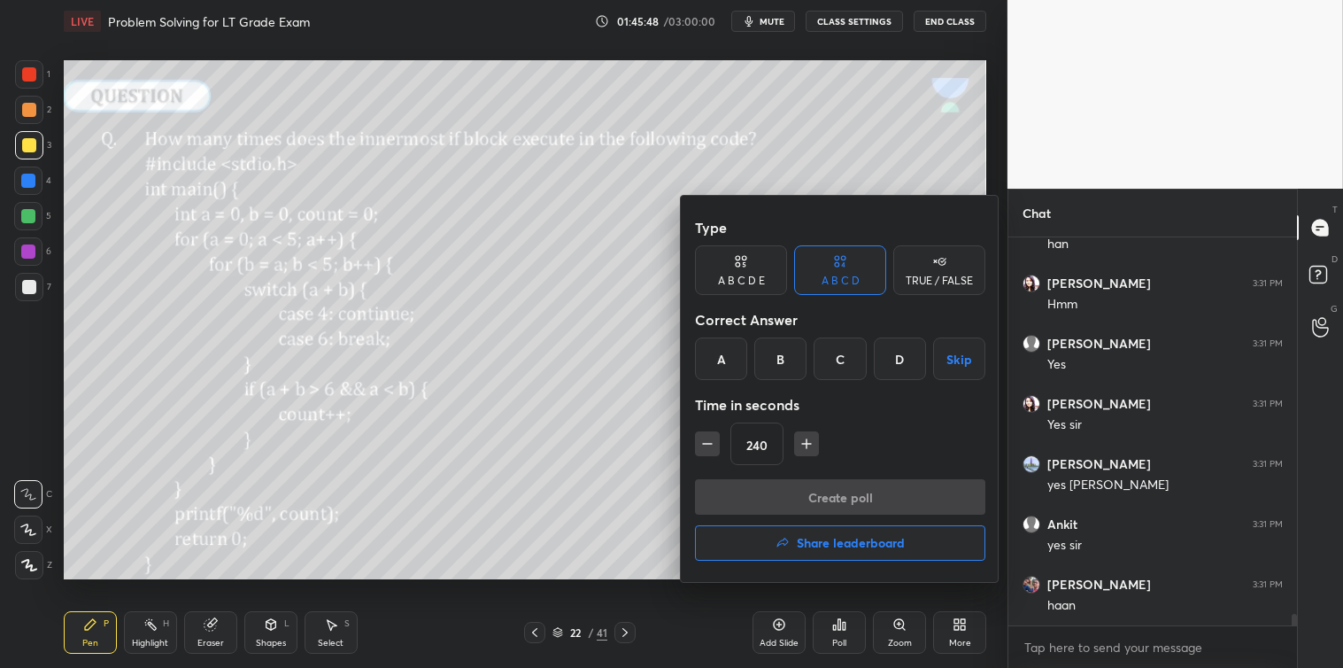
click at [706, 448] on icon "button" at bounding box center [708, 444] width 18 height 18
click at [707, 453] on button "button" at bounding box center [707, 443] width 25 height 25
click at [705, 459] on div "210" at bounding box center [840, 443] width 290 height 43
click at [705, 457] on div "210" at bounding box center [840, 443] width 290 height 43
click at [704, 456] on div "210" at bounding box center [840, 443] width 290 height 43
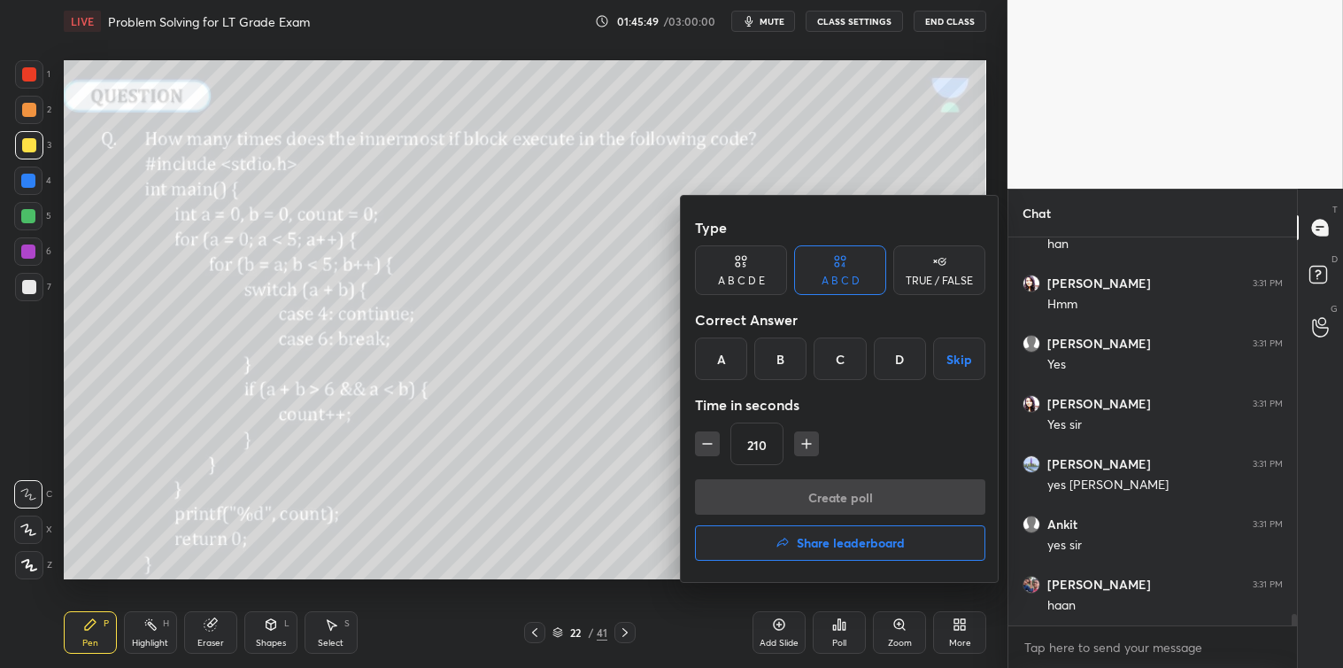
click at [702, 456] on div "210" at bounding box center [840, 443] width 290 height 43
click at [702, 453] on button "button" at bounding box center [707, 443] width 25 height 25
click at [703, 450] on icon "button" at bounding box center [708, 444] width 18 height 18
click at [703, 445] on icon "button" at bounding box center [708, 444] width 18 height 18
click at [704, 444] on icon "button" at bounding box center [707, 444] width 9 height 0
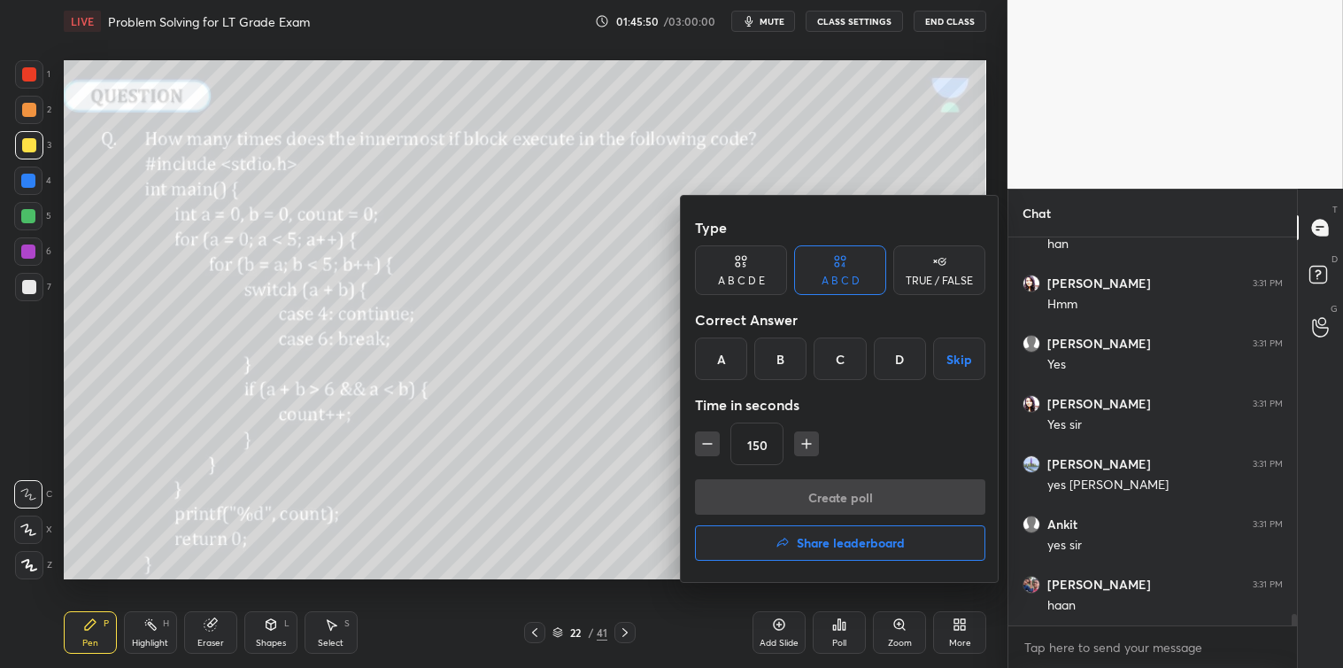
click at [702, 445] on icon "button" at bounding box center [708, 444] width 18 height 18
click at [703, 443] on icon "button" at bounding box center [708, 444] width 18 height 18
click at [705, 443] on icon "button" at bounding box center [708, 444] width 18 height 18
type input "90"
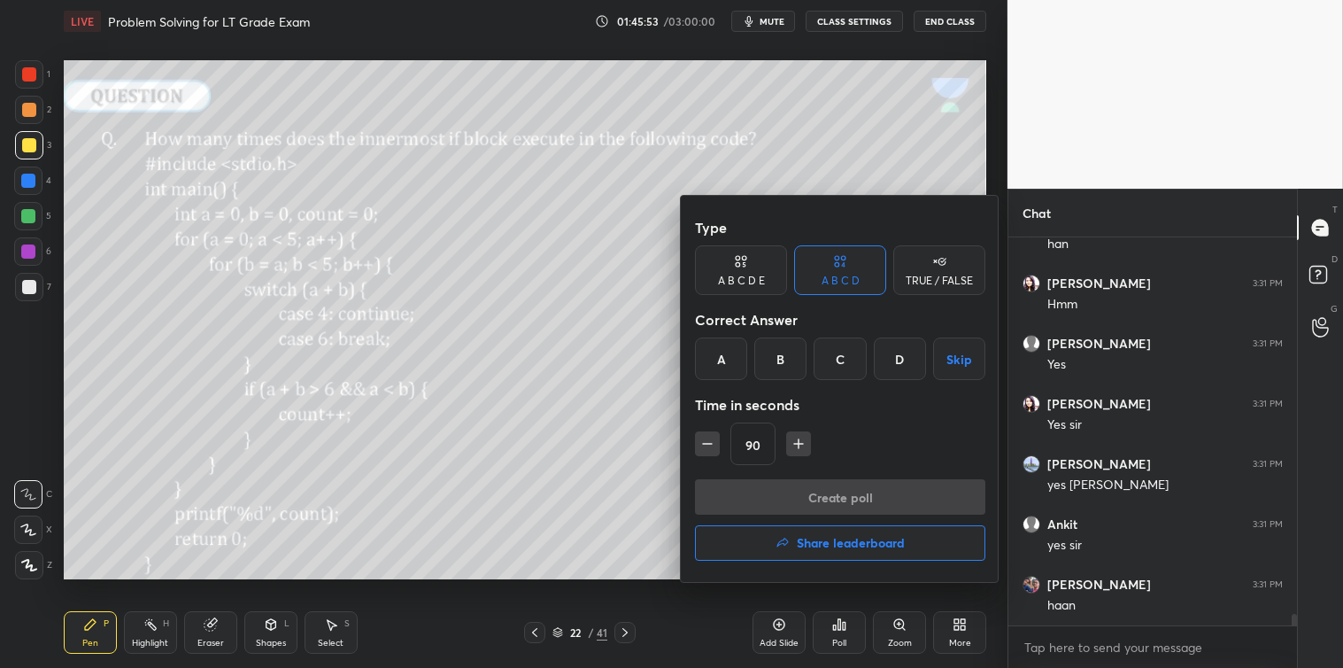
click at [931, 270] on div "TRUE / FALSE" at bounding box center [940, 270] width 92 height 50
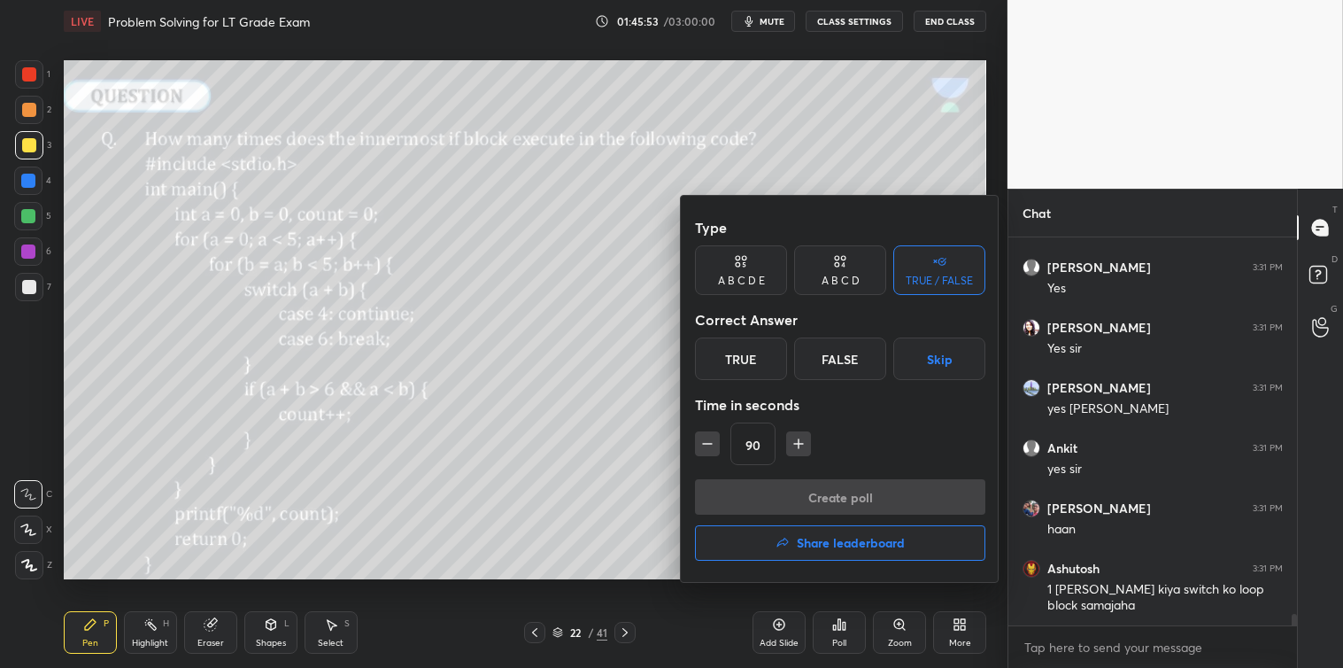
click at [739, 358] on div "True" at bounding box center [741, 358] width 92 height 43
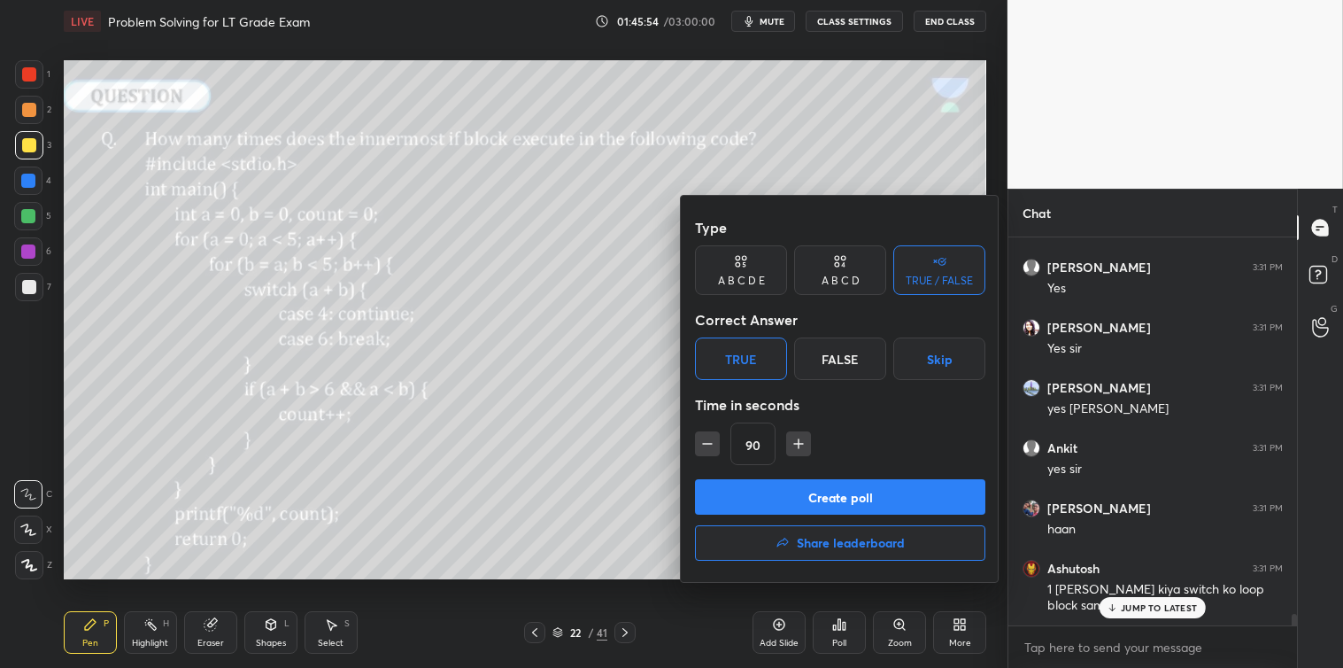
scroll to position [12785, 0]
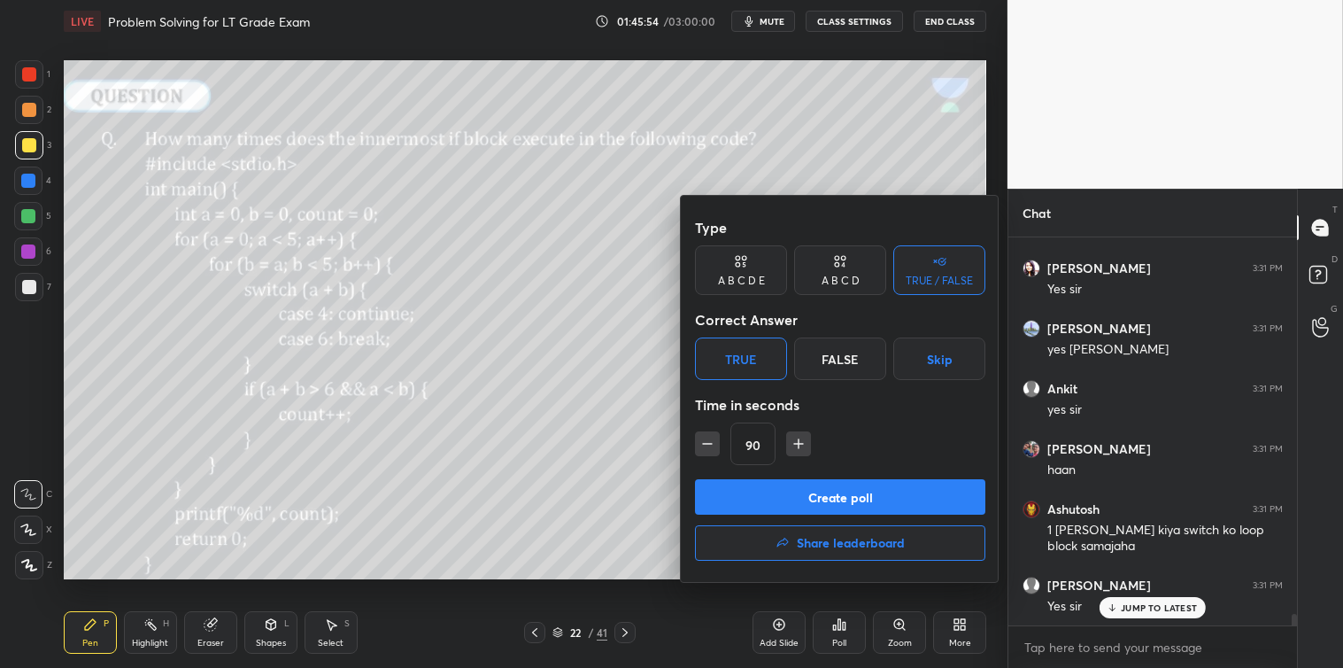
click at [795, 487] on button "Create poll" at bounding box center [840, 496] width 290 height 35
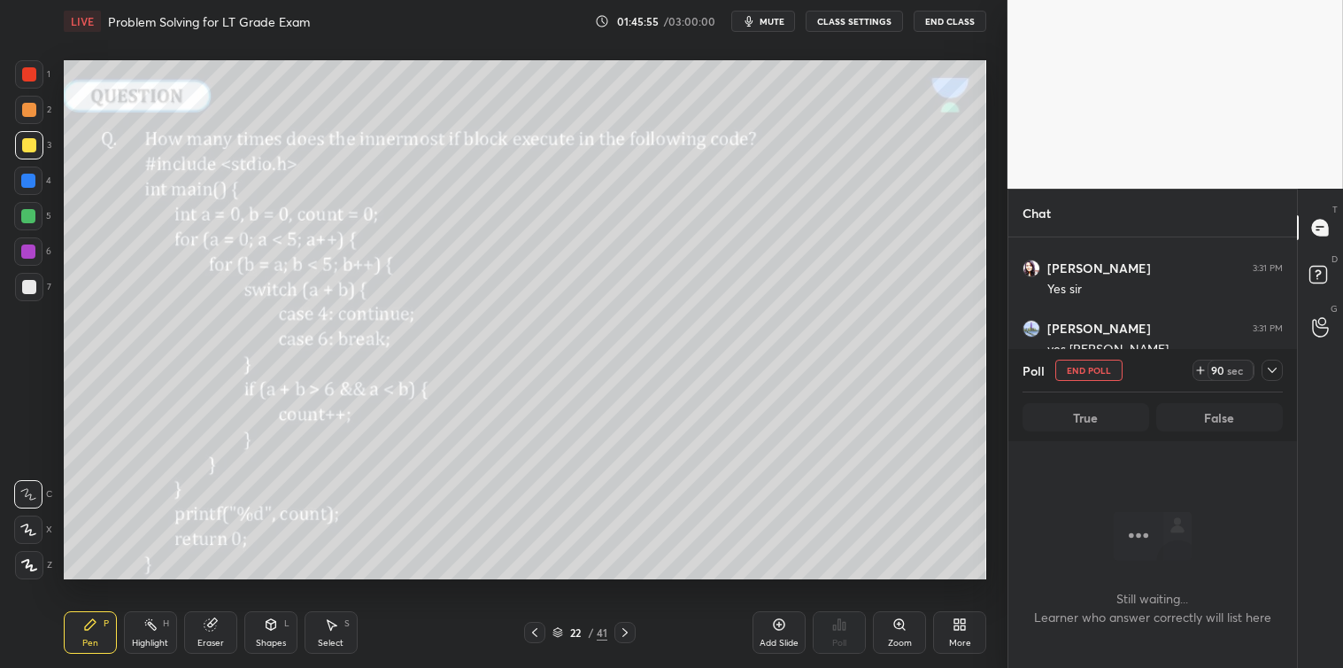
scroll to position [5, 4]
click at [1267, 373] on icon at bounding box center [1272, 370] width 14 height 14
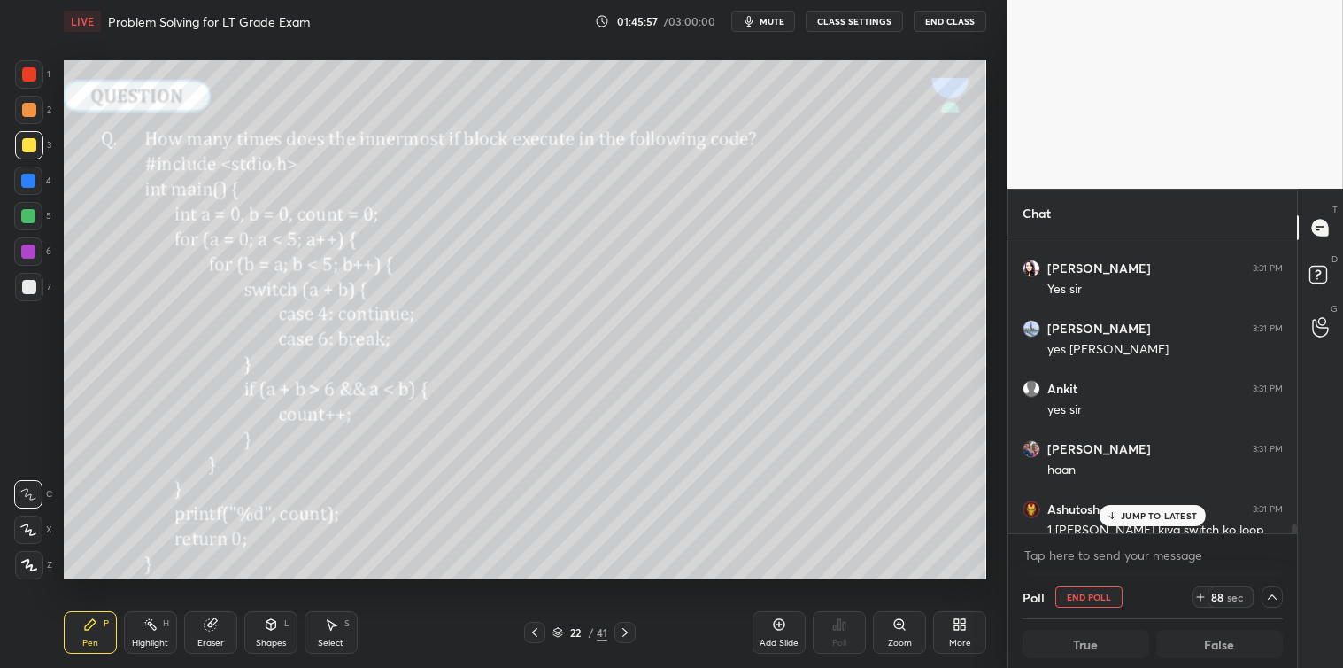
click at [1171, 507] on div "JUMP TO LATEST" at bounding box center [1153, 515] width 106 height 21
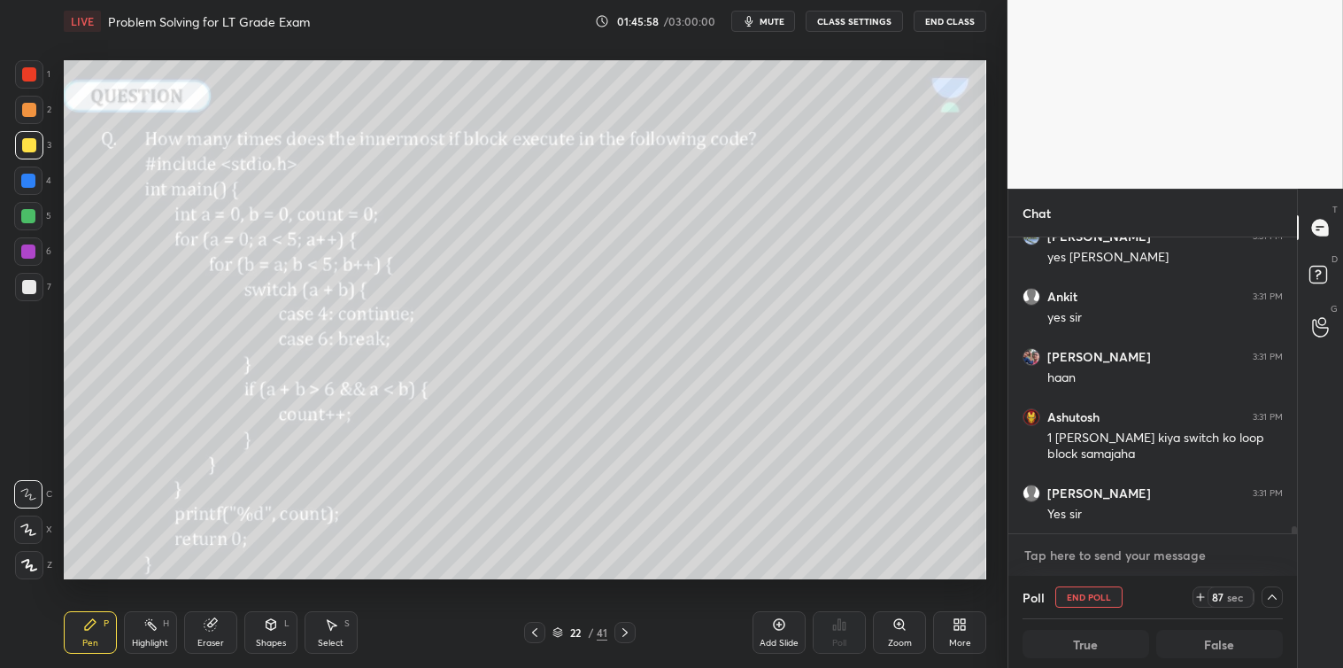
click at [1153, 552] on textarea at bounding box center [1153, 555] width 260 height 28
click at [1151, 550] on textarea at bounding box center [1153, 555] width 260 height 28
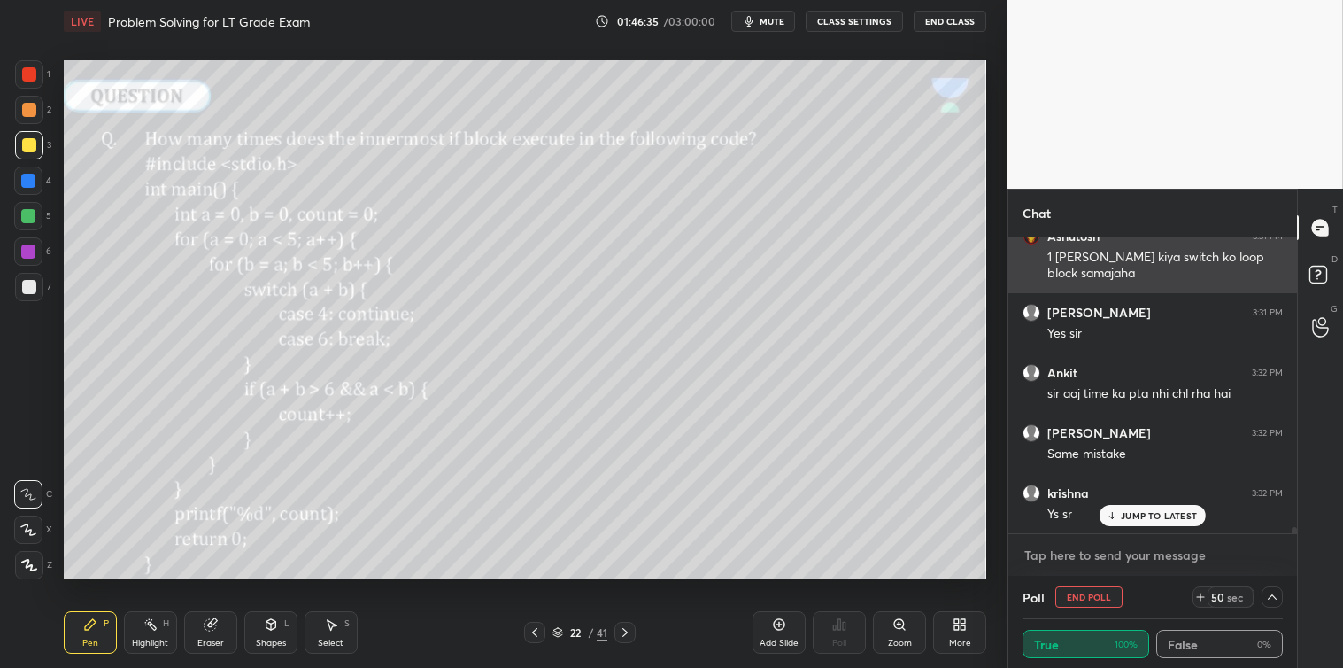
scroll to position [13134, 0]
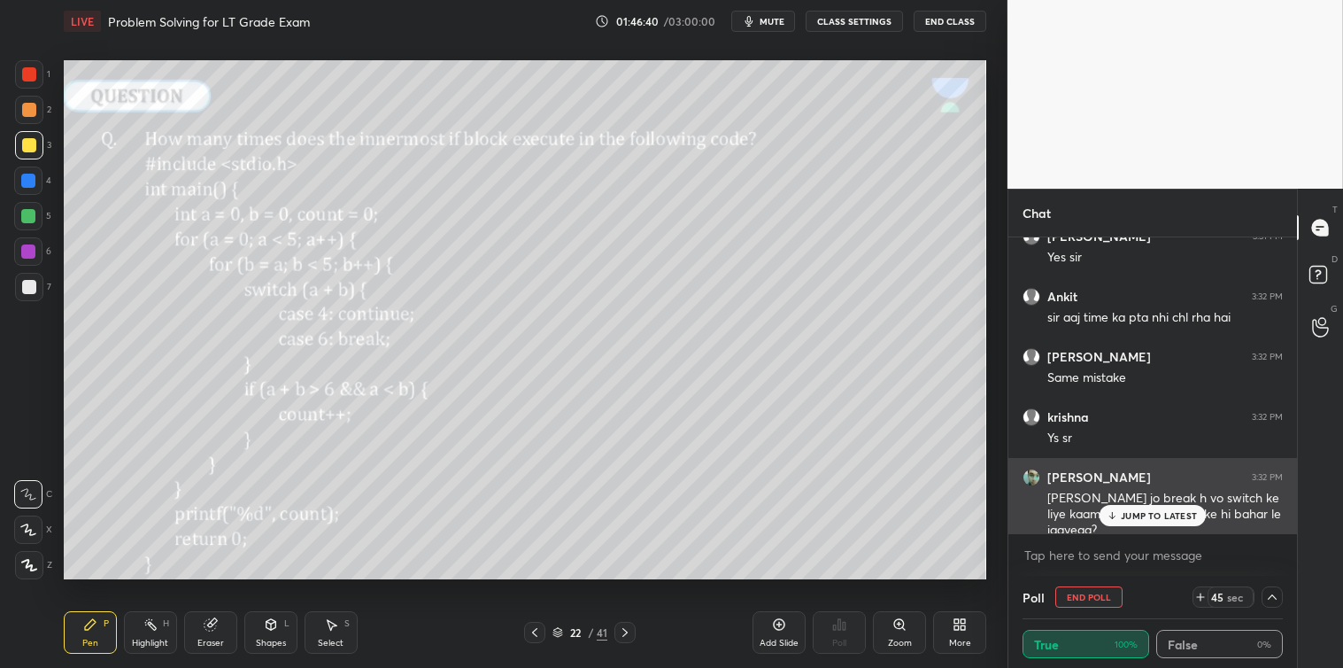
click at [1158, 523] on div "JUMP TO LATEST" at bounding box center [1153, 515] width 106 height 21
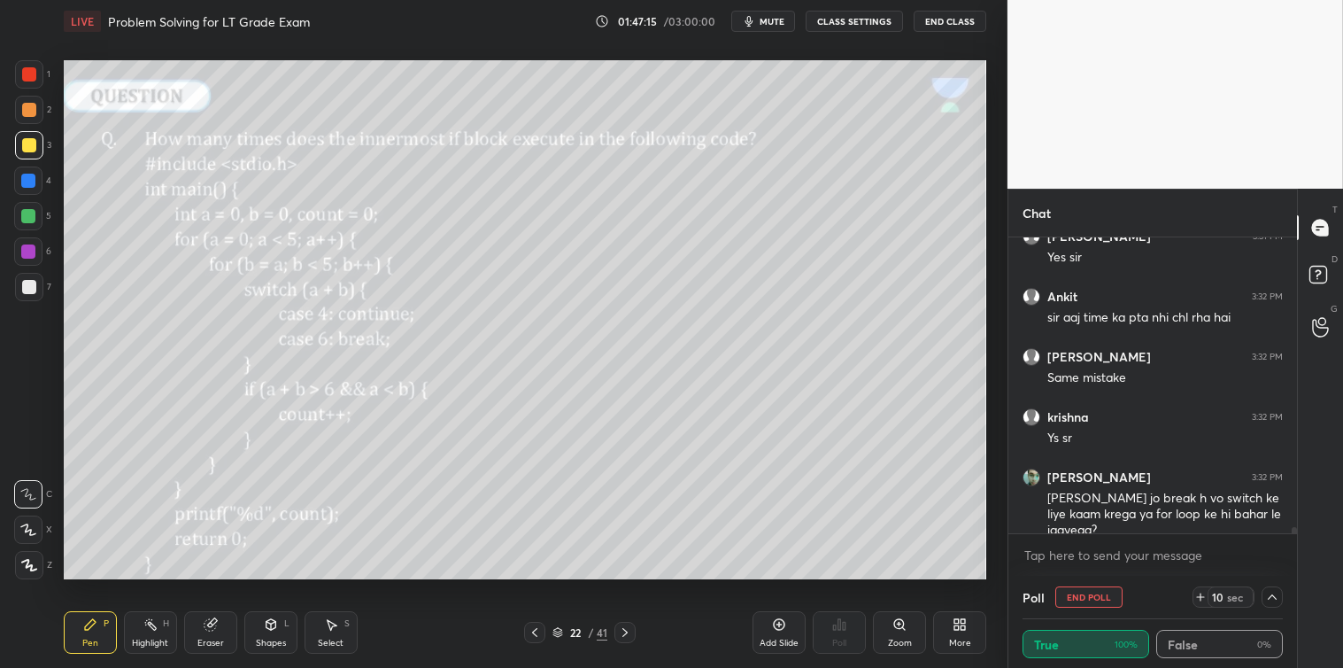
click at [352, 615] on div "Select S" at bounding box center [331, 632] width 53 height 43
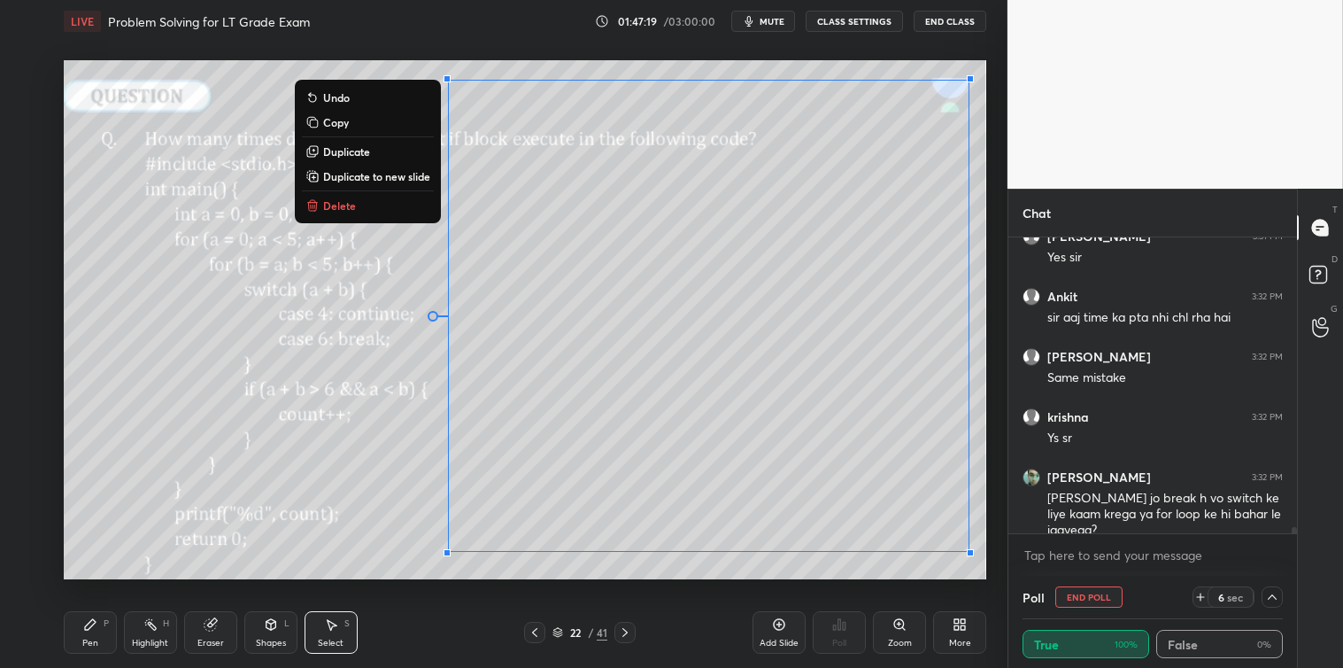
click at [360, 205] on button "Delete" at bounding box center [368, 205] width 132 height 21
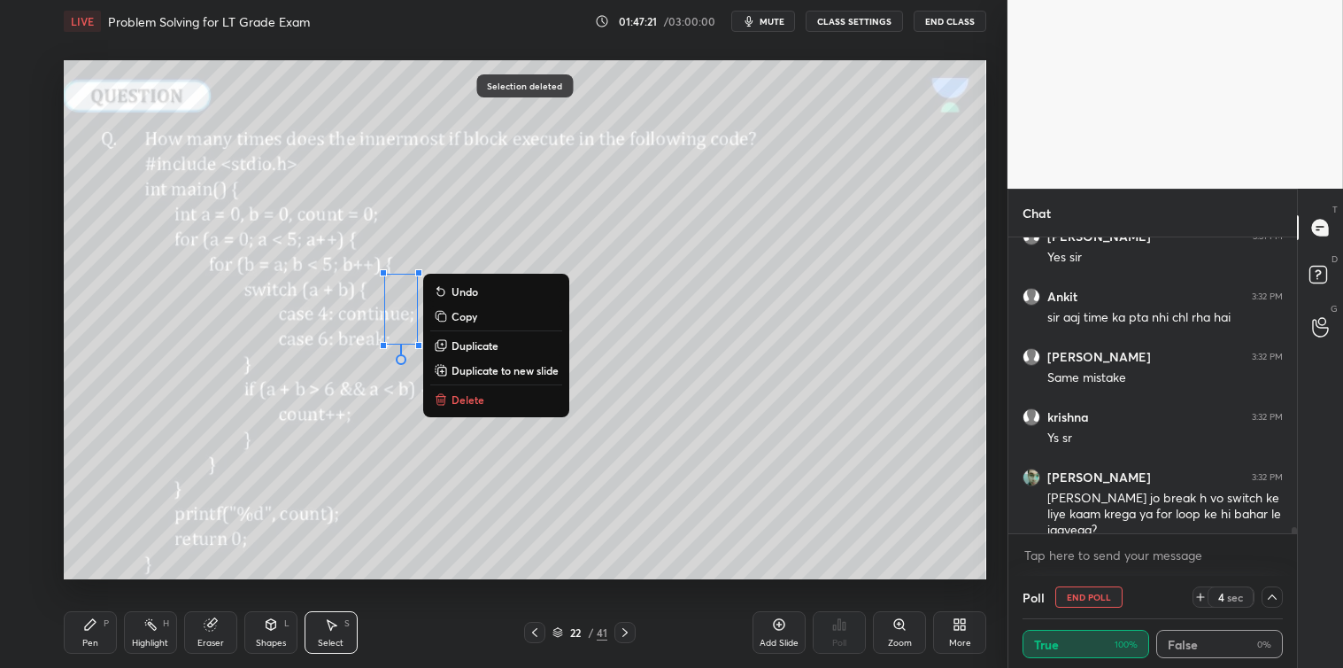
click at [469, 406] on p "Delete" at bounding box center [468, 399] width 33 height 14
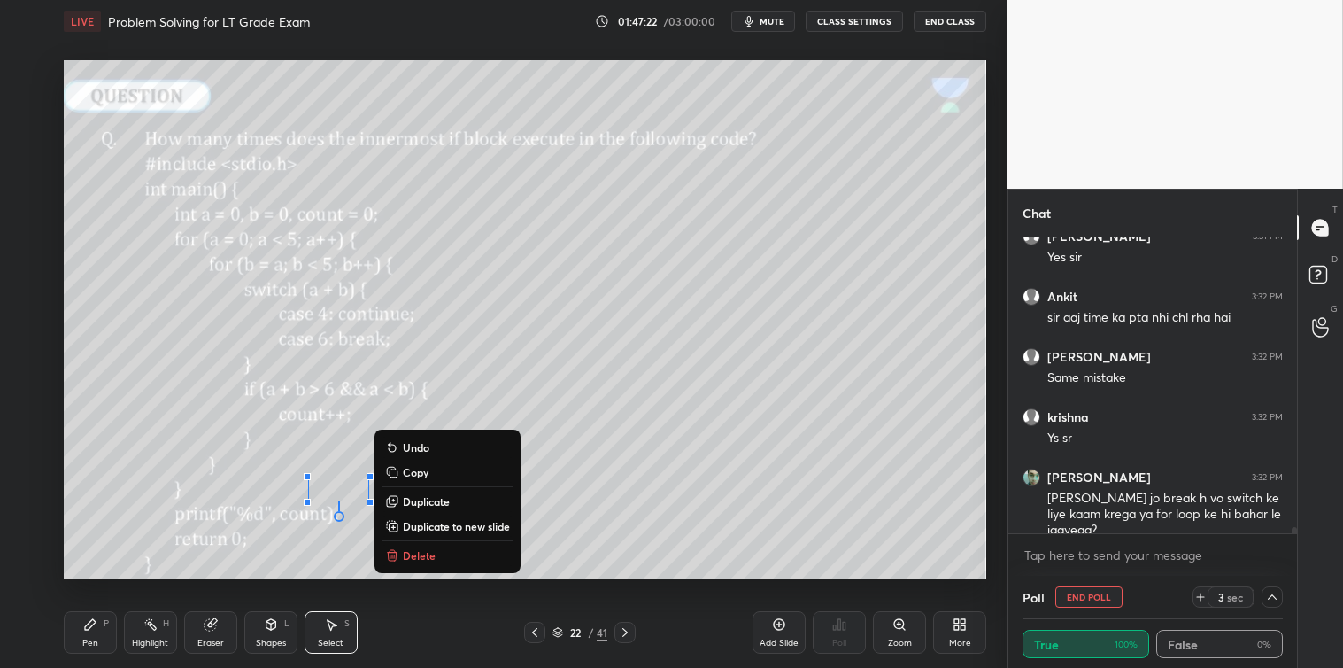
click at [430, 553] on p "Delete" at bounding box center [419, 555] width 33 height 14
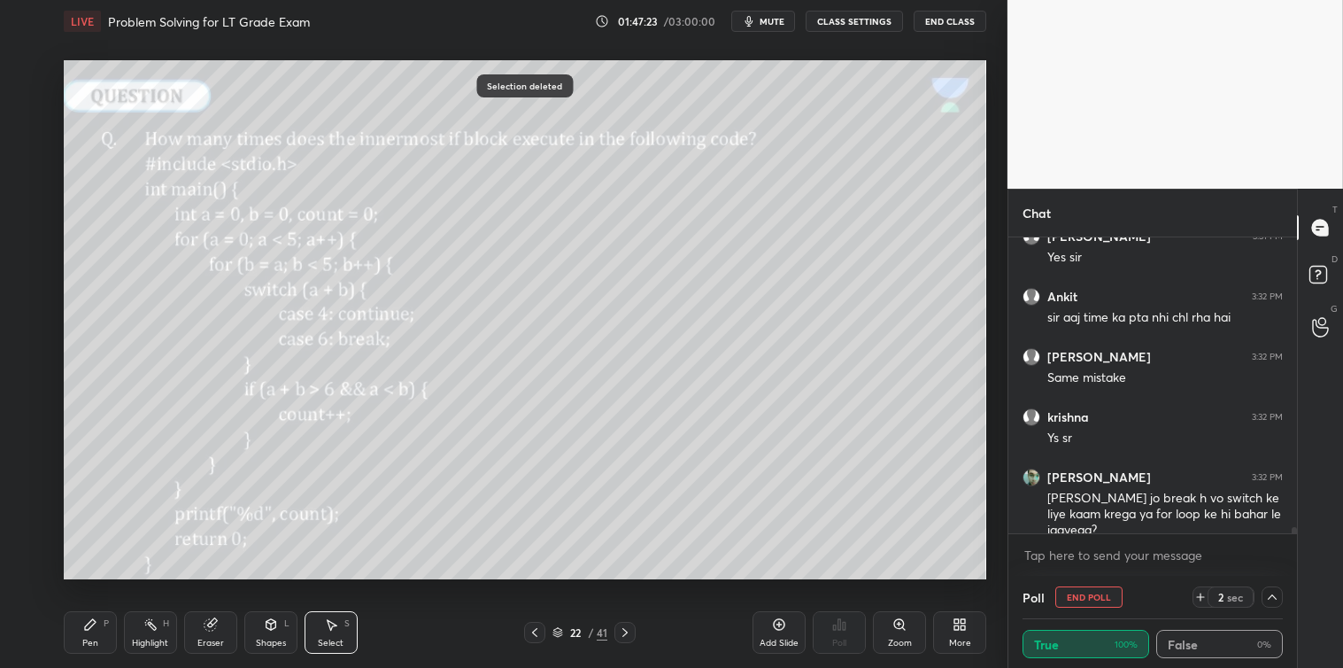
click at [104, 620] on div "P" at bounding box center [106, 623] width 5 height 9
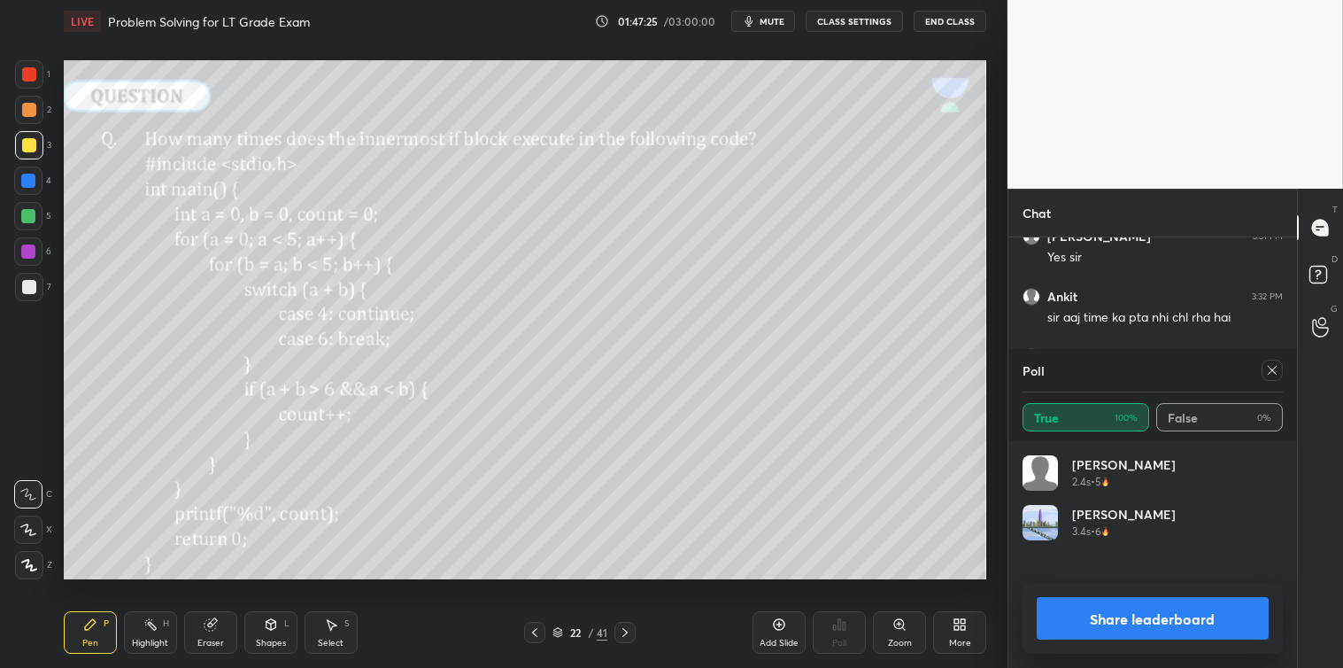
scroll to position [207, 255]
click at [1278, 375] on icon at bounding box center [1272, 370] width 14 height 14
type textarea "x"
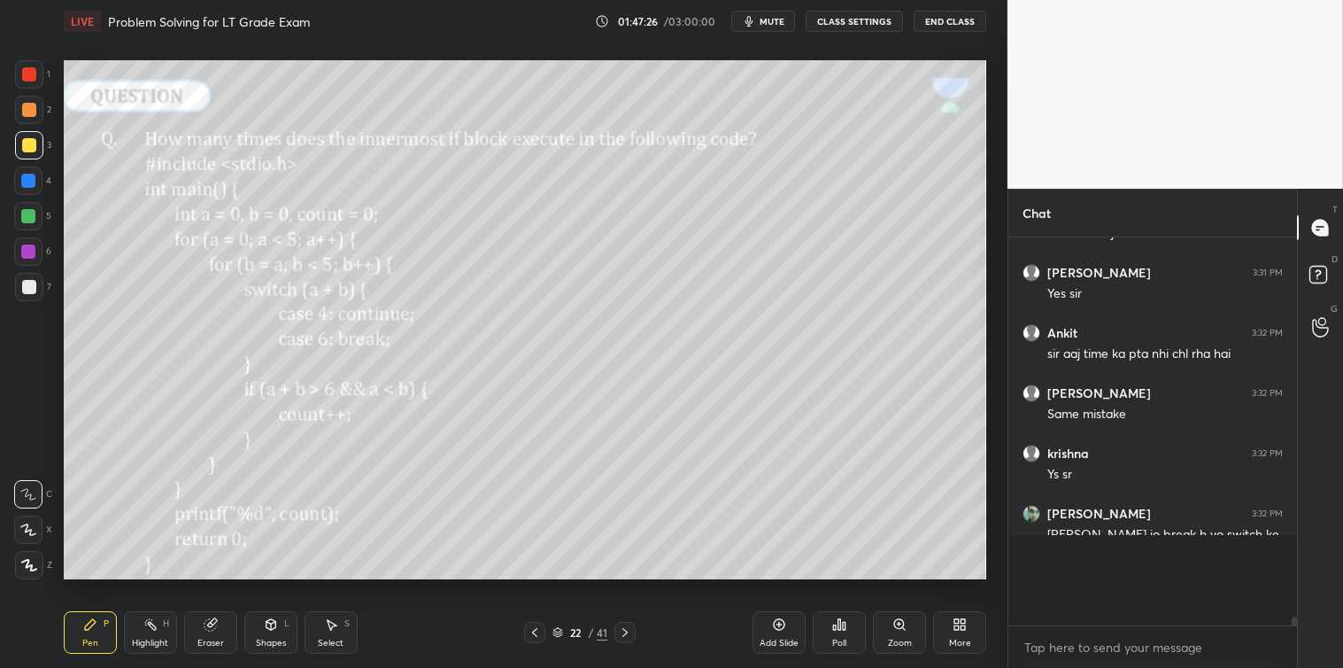
scroll to position [13047, 0]
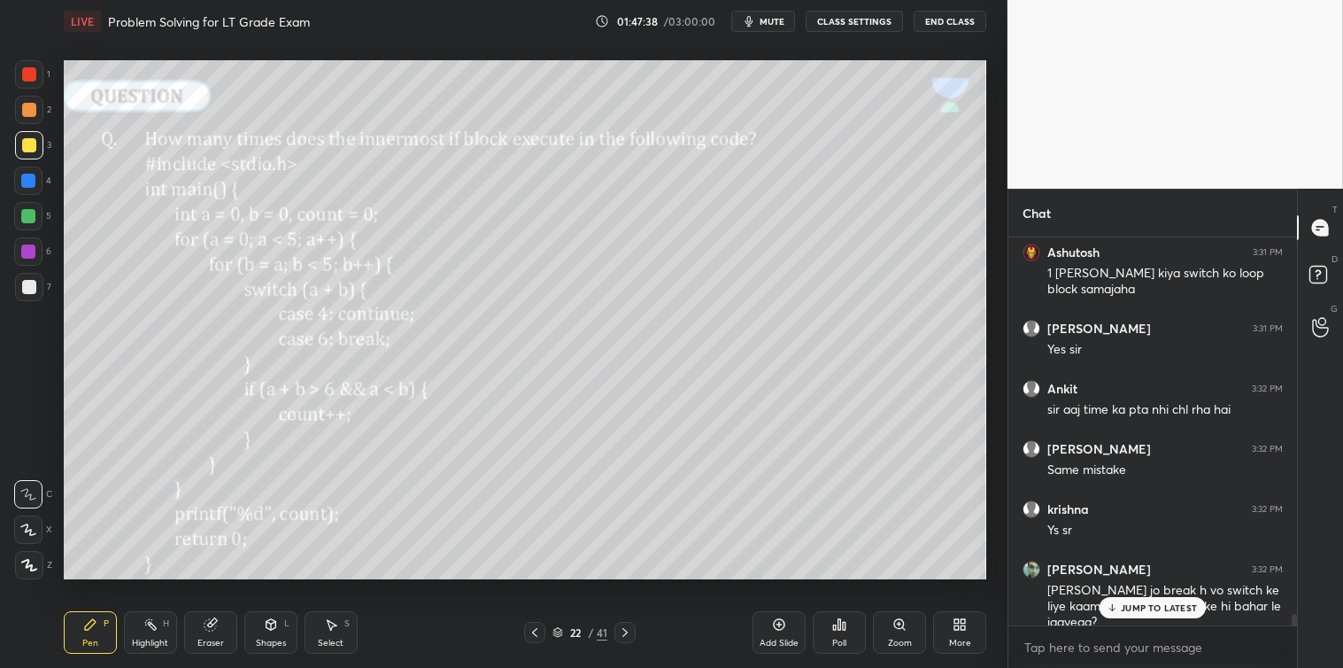
click at [1134, 609] on p "JUMP TO LATEST" at bounding box center [1159, 607] width 76 height 11
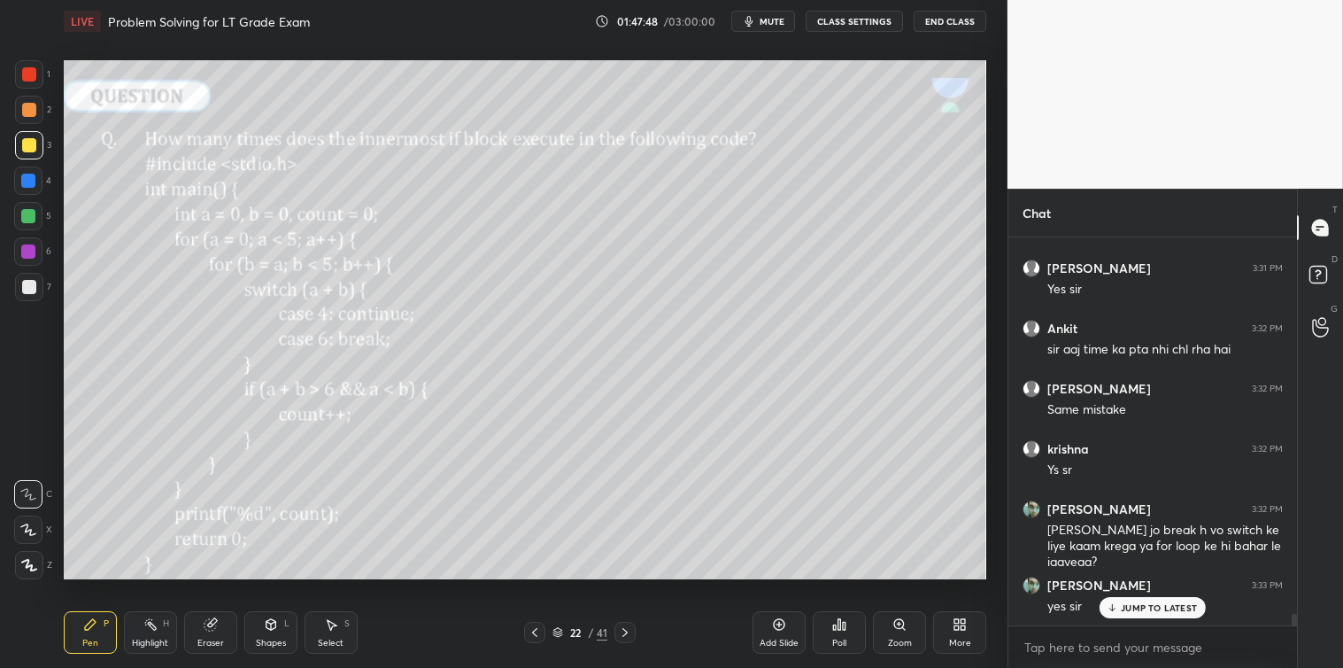
click at [334, 630] on icon at bounding box center [331, 624] width 14 height 14
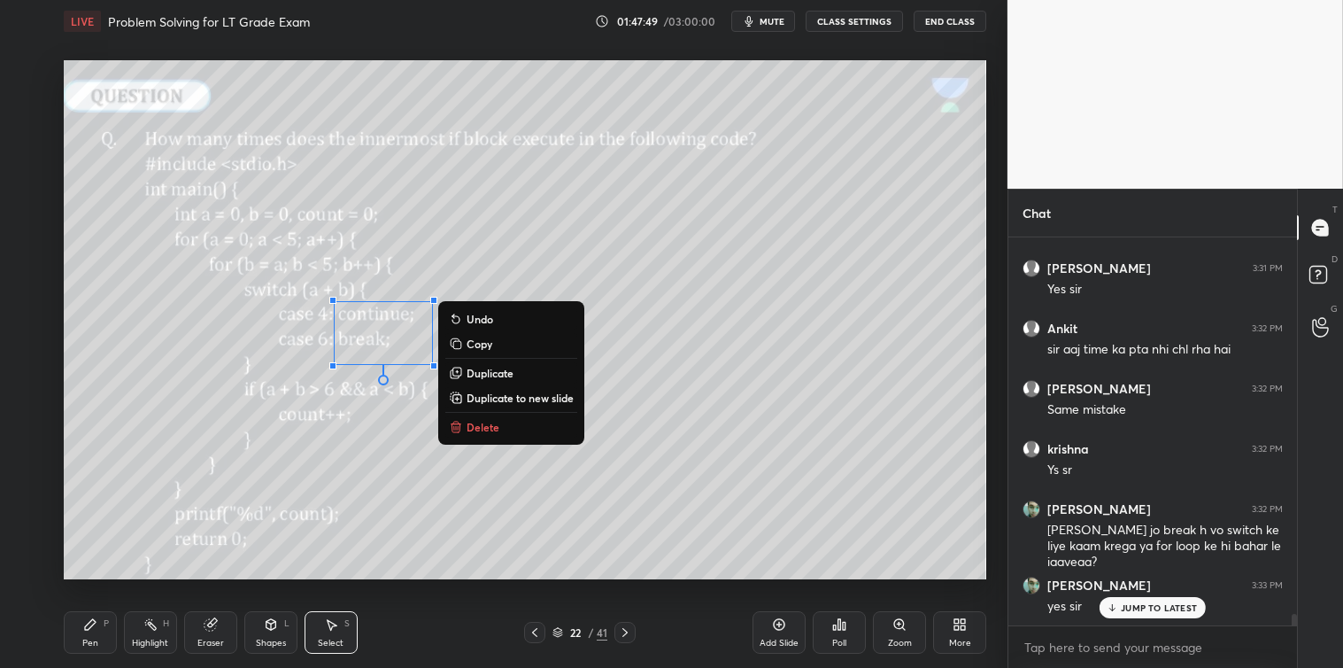
click at [491, 418] on button "Delete" at bounding box center [511, 426] width 132 height 21
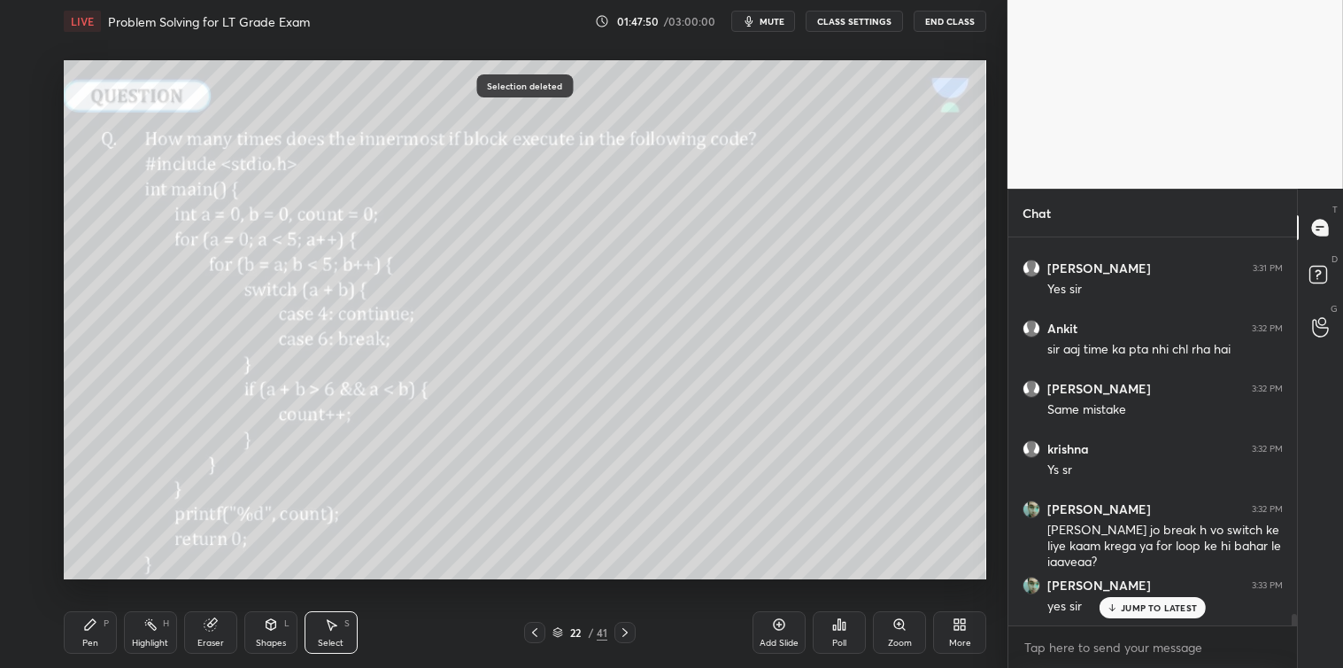
click at [93, 636] on div "Pen P" at bounding box center [90, 632] width 53 height 43
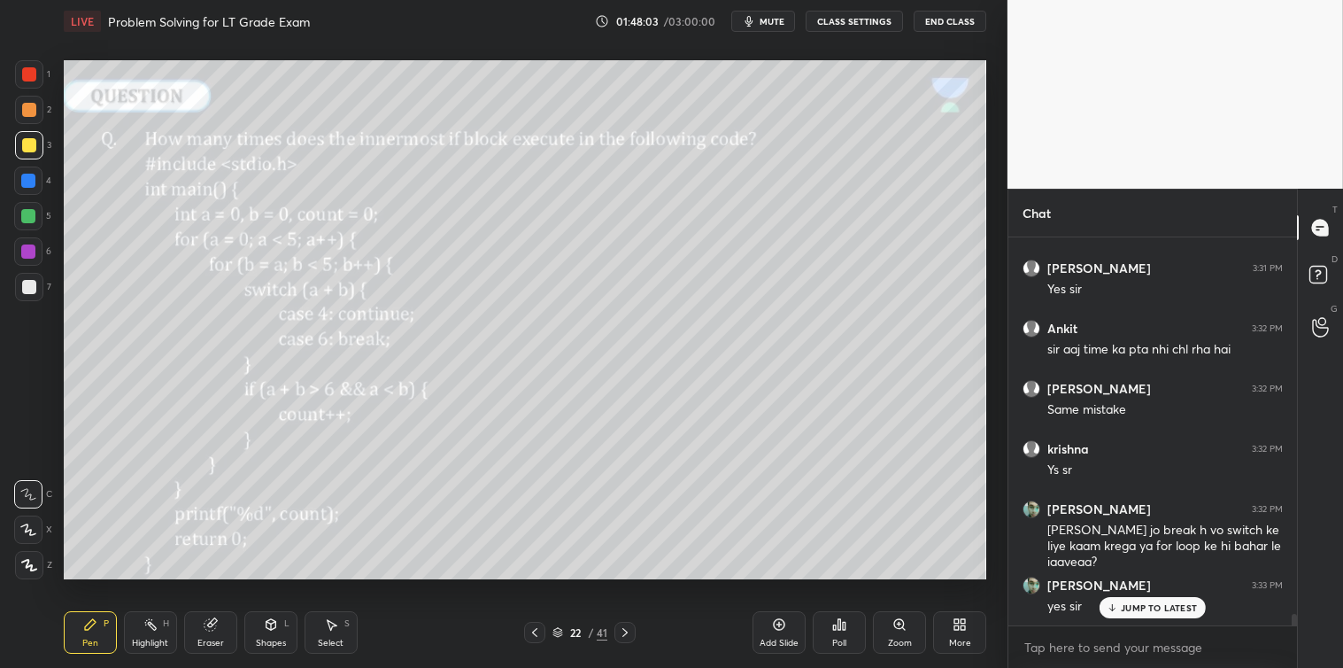
click at [847, 623] on div "Poll" at bounding box center [839, 632] width 53 height 43
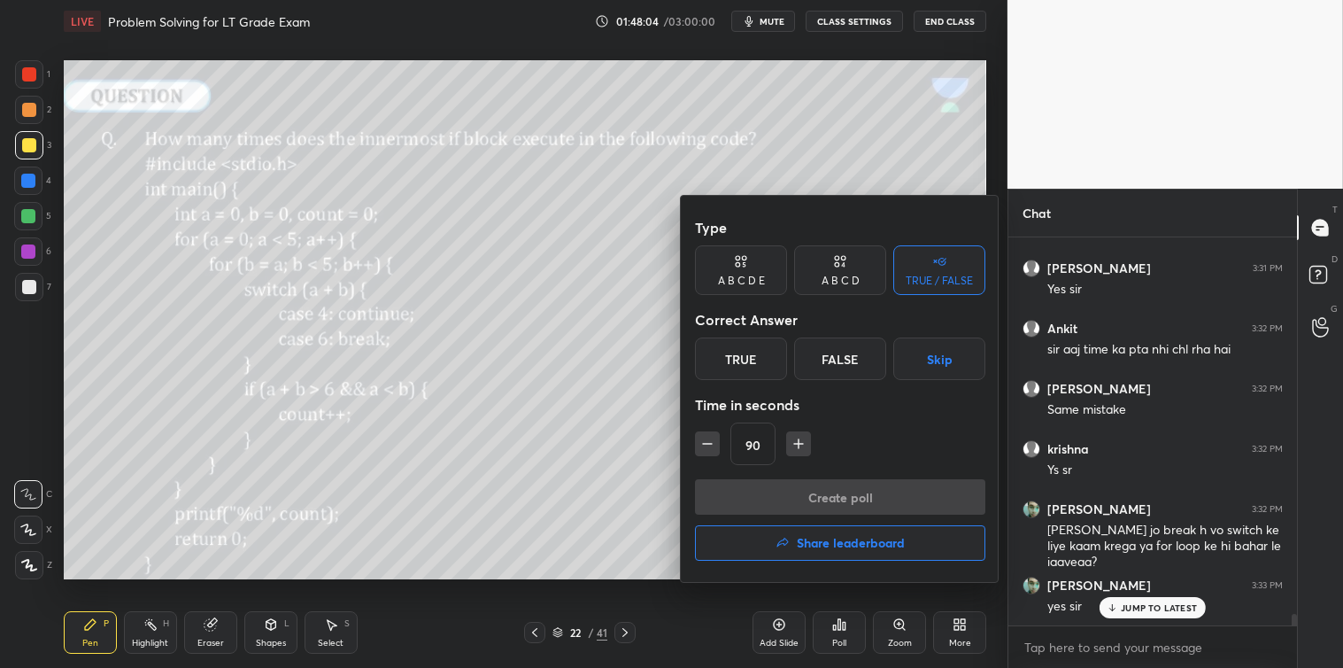
click at [790, 446] on icon "button" at bounding box center [799, 444] width 18 height 18
click at [792, 445] on div "105" at bounding box center [840, 443] width 290 height 43
click at [799, 445] on icon "button" at bounding box center [807, 444] width 18 height 18
click at [807, 446] on icon "button" at bounding box center [807, 444] width 18 height 18
click at [811, 445] on icon "button" at bounding box center [807, 444] width 18 height 18
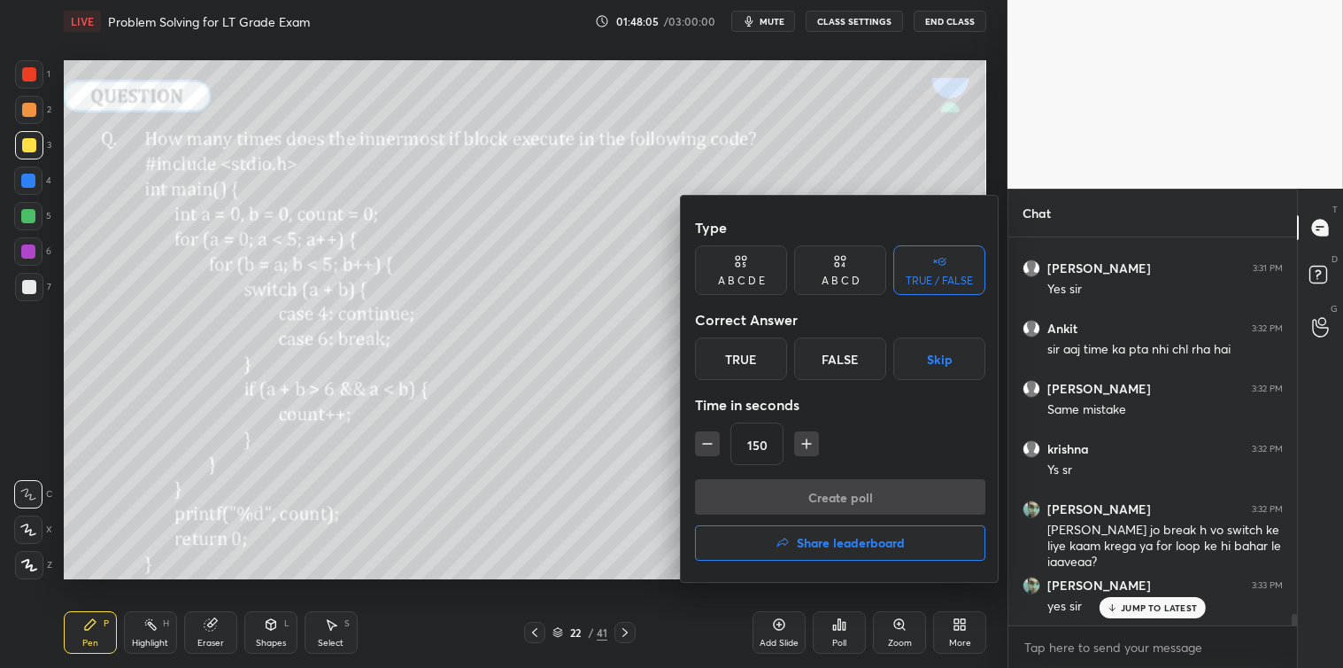
click at [813, 446] on icon "button" at bounding box center [807, 444] width 18 height 18
click at [816, 447] on button "button" at bounding box center [806, 443] width 25 height 25
click at [811, 447] on icon "button" at bounding box center [807, 444] width 18 height 18
click at [811, 452] on icon "button" at bounding box center [807, 444] width 18 height 18
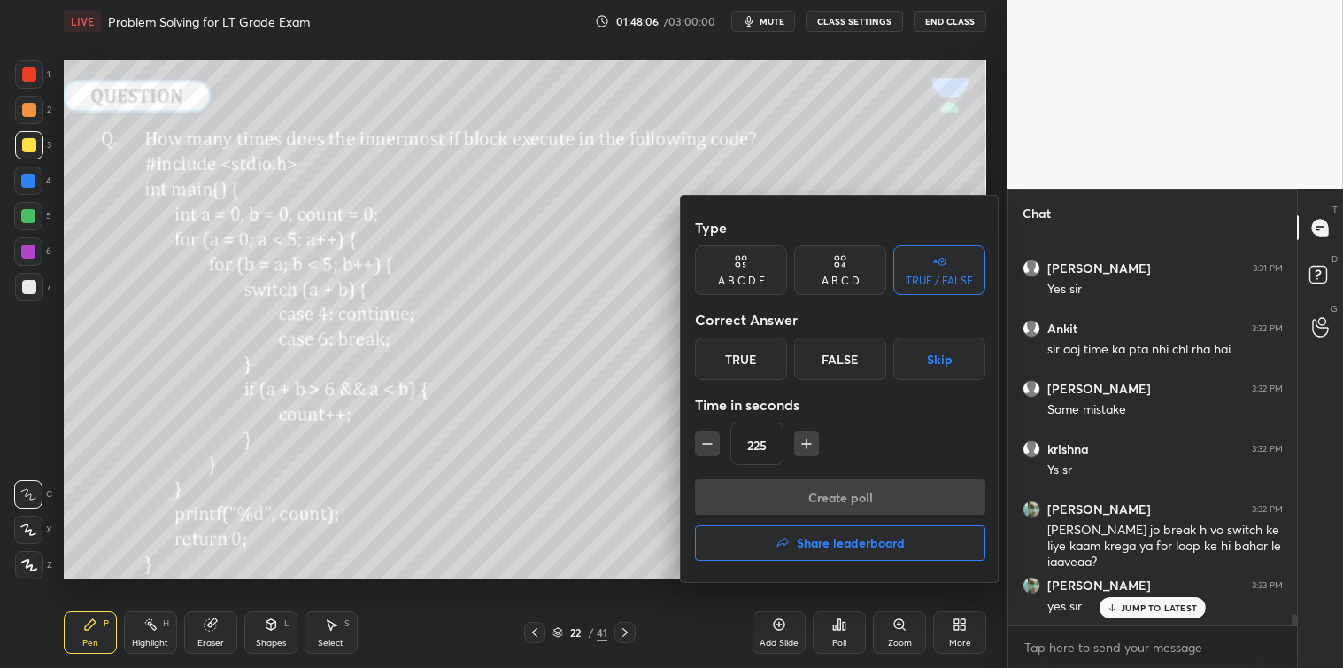
click at [811, 457] on div "225" at bounding box center [840, 443] width 290 height 43
click at [804, 446] on icon "button" at bounding box center [807, 444] width 18 height 18
type input "240"
click at [918, 366] on button "Skip" at bounding box center [940, 358] width 92 height 43
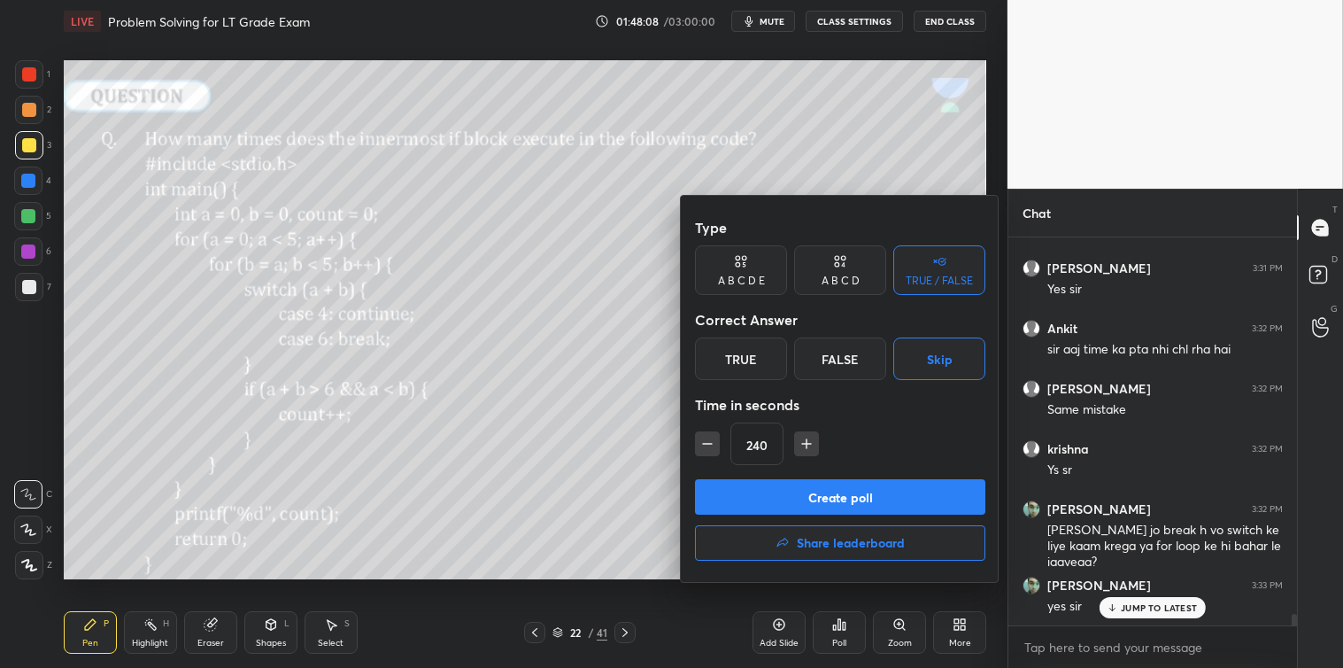
click at [816, 491] on button "Create poll" at bounding box center [840, 496] width 290 height 35
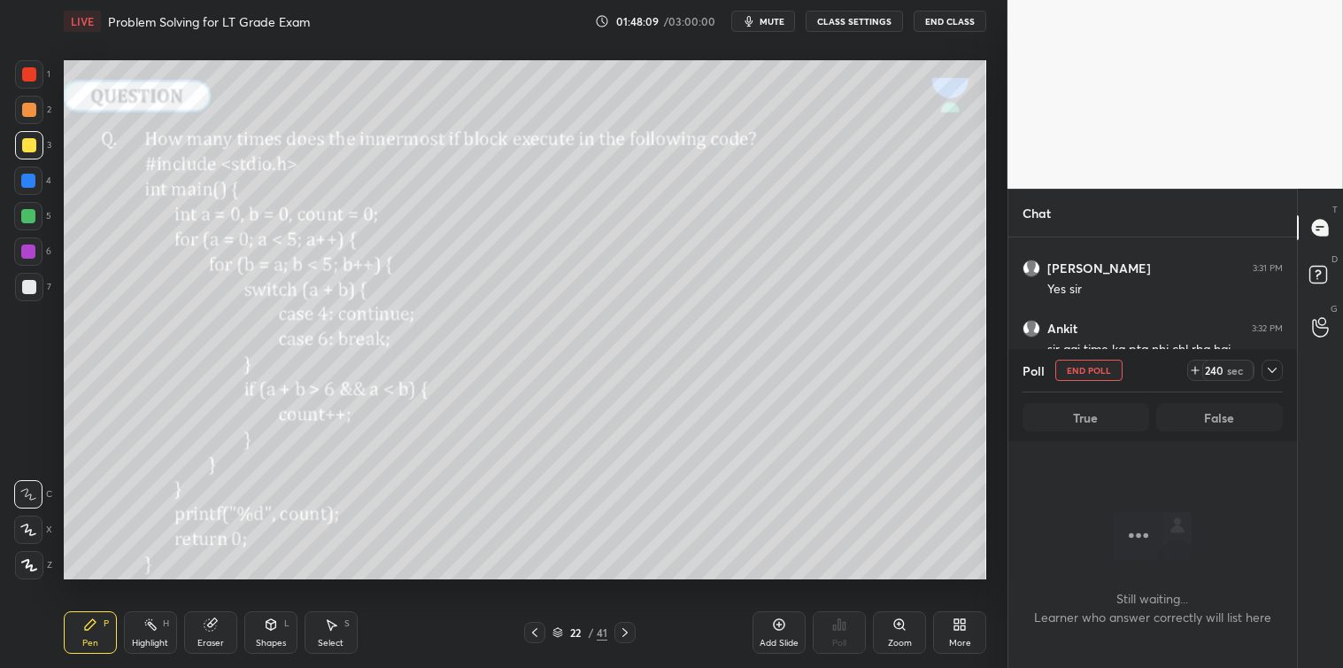
scroll to position [5, 4]
click at [1273, 369] on icon at bounding box center [1272, 370] width 14 height 14
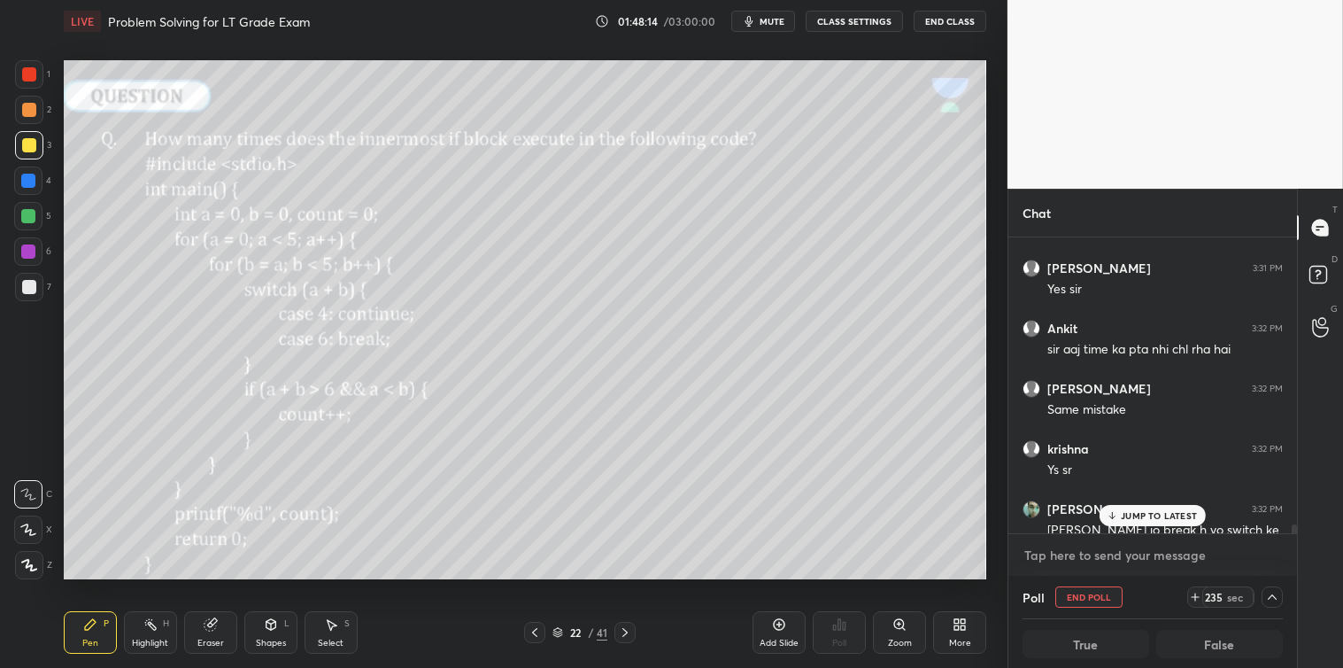
click at [1122, 549] on textarea at bounding box center [1153, 555] width 260 height 28
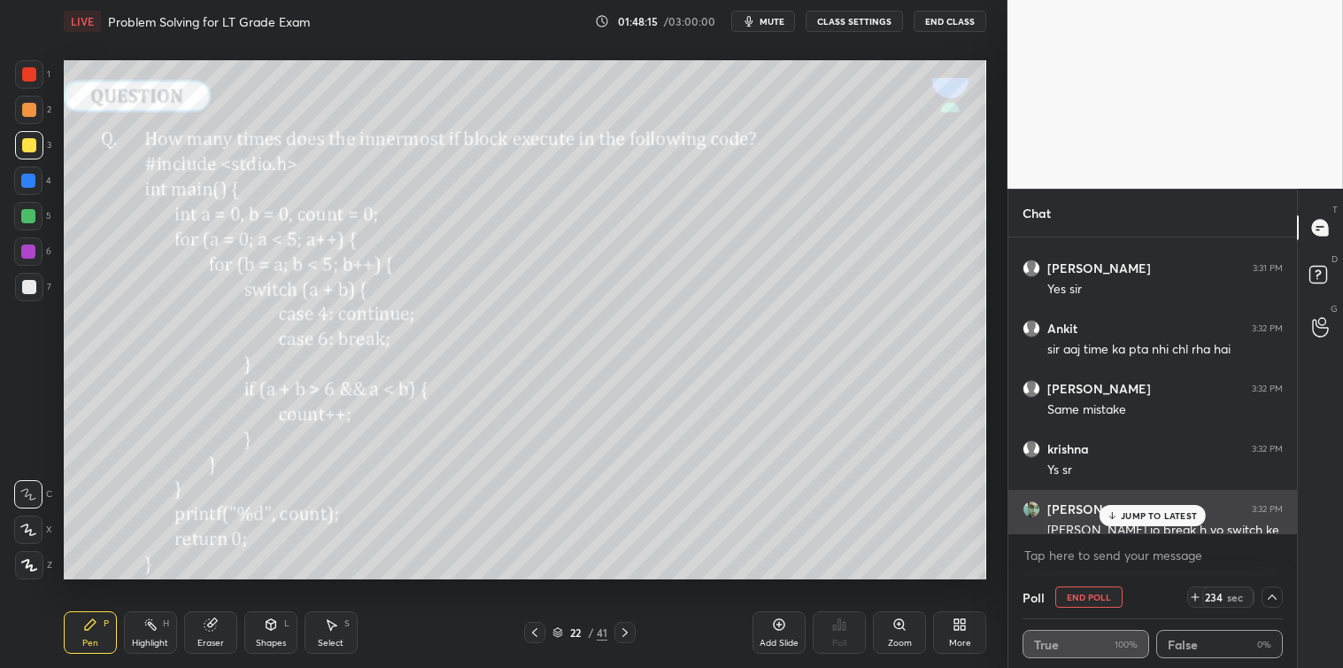
click at [1164, 502] on div "Rajesh 3:32 PM" at bounding box center [1153, 509] width 260 height 18
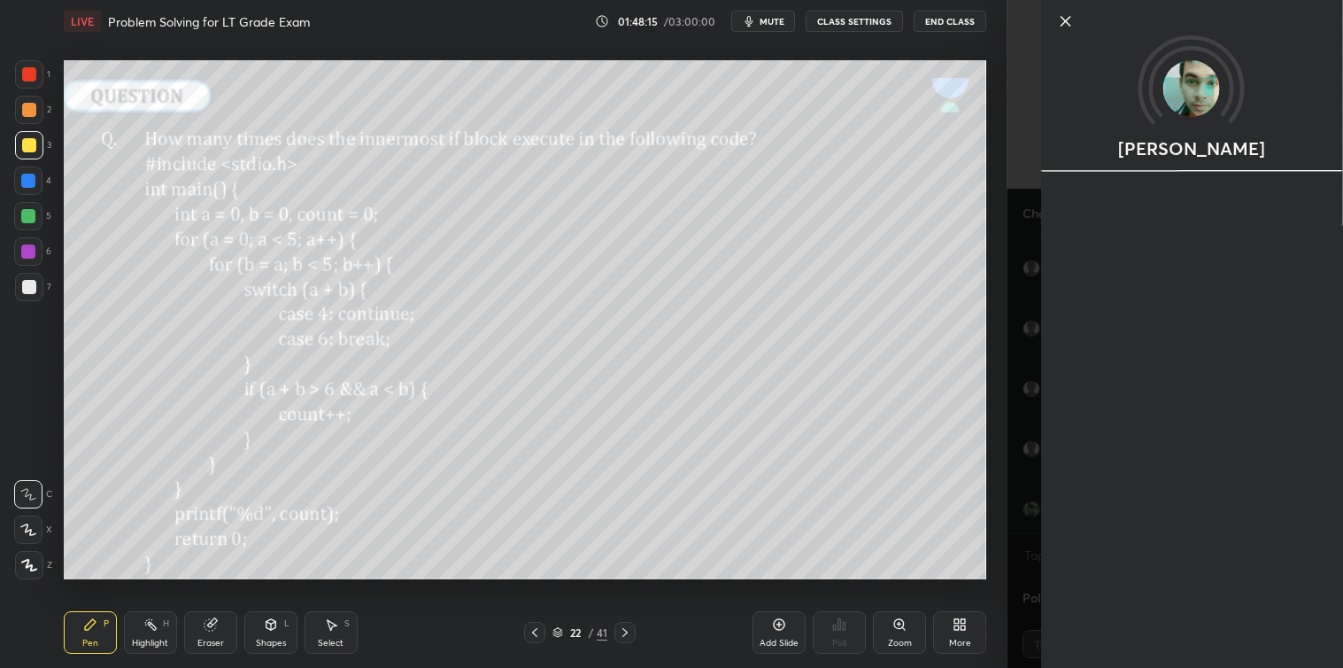
click at [1165, 518] on div "[PERSON_NAME]" at bounding box center [1192, 334] width 302 height 668
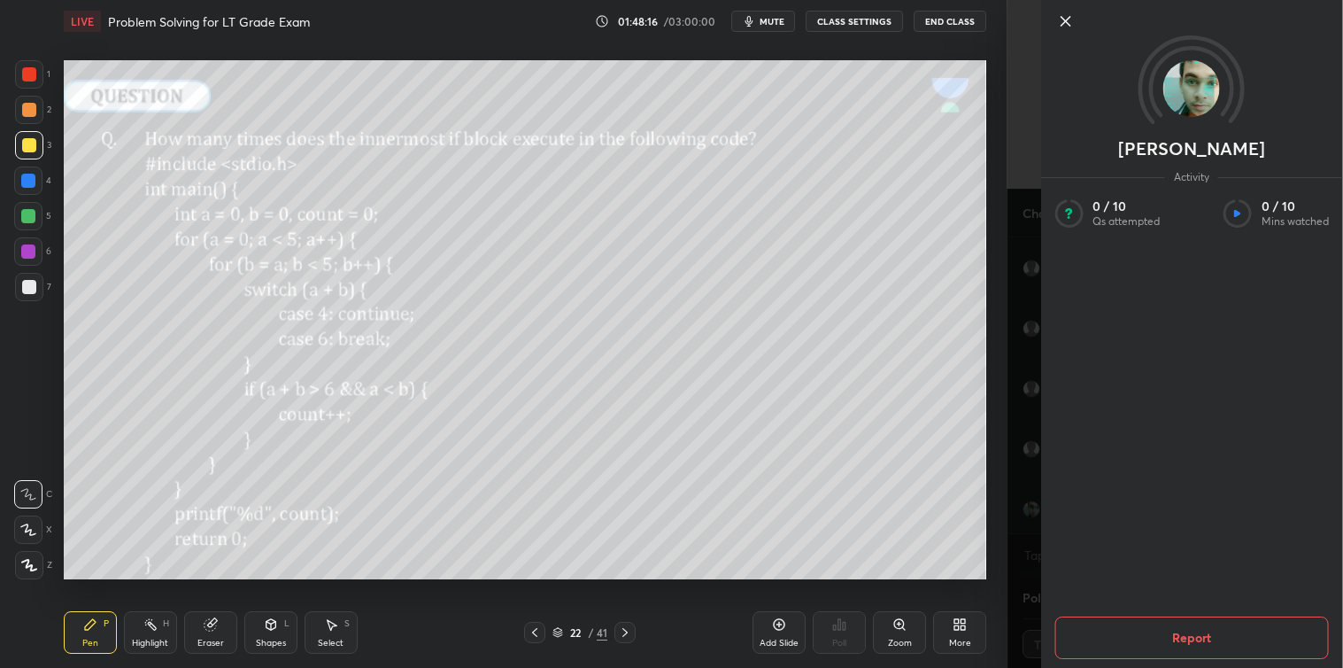
click at [1067, 25] on icon at bounding box center [1065, 21] width 21 height 21
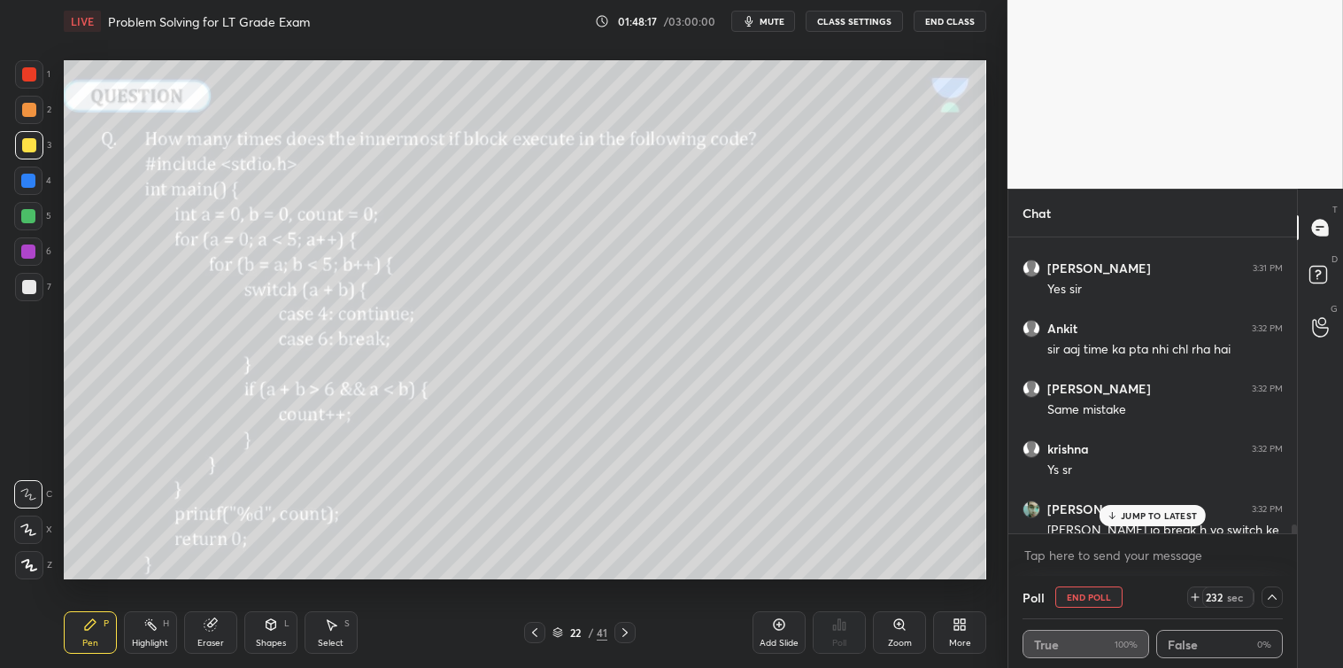
click at [1169, 505] on div "JUMP TO LATEST" at bounding box center [1153, 515] width 106 height 21
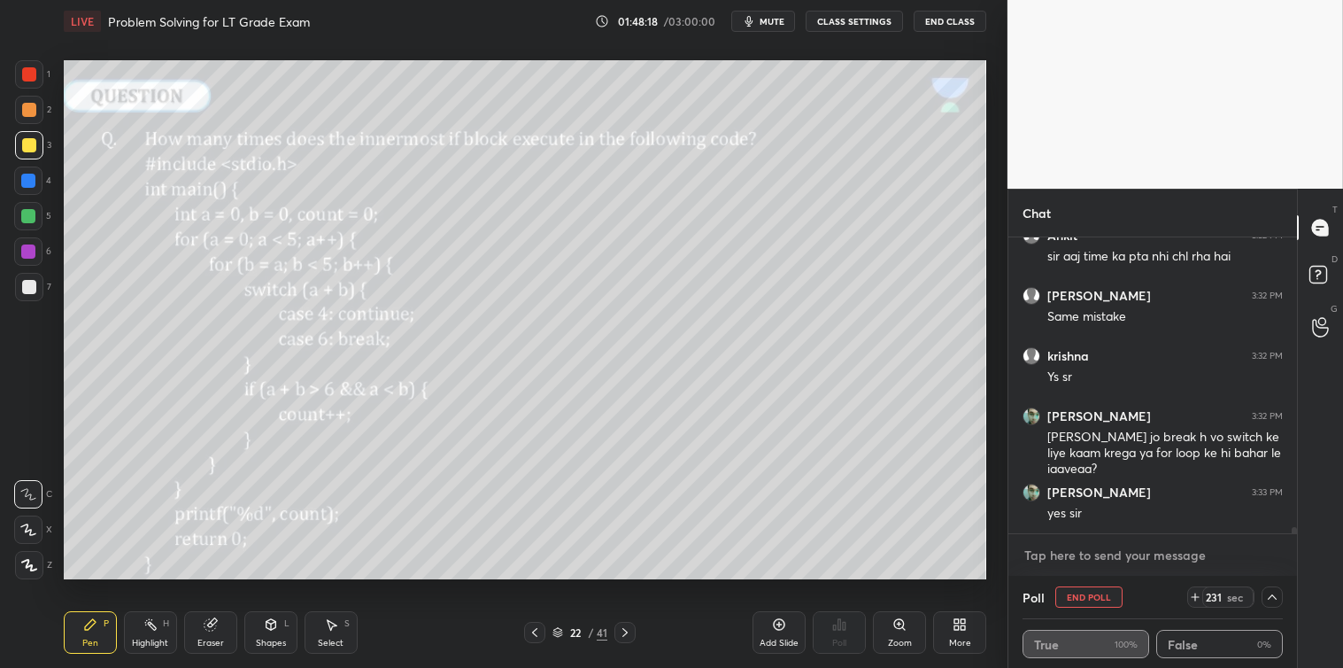
click at [1075, 553] on textarea at bounding box center [1153, 555] width 260 height 28
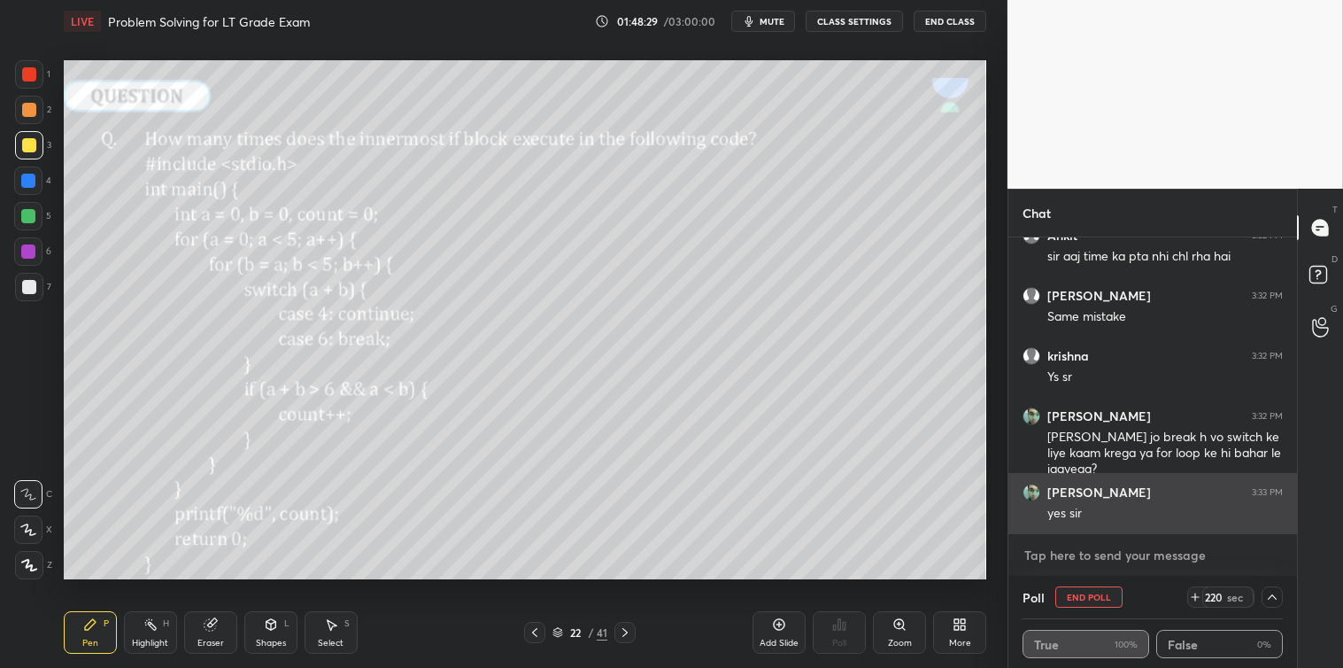
scroll to position [13254, 0]
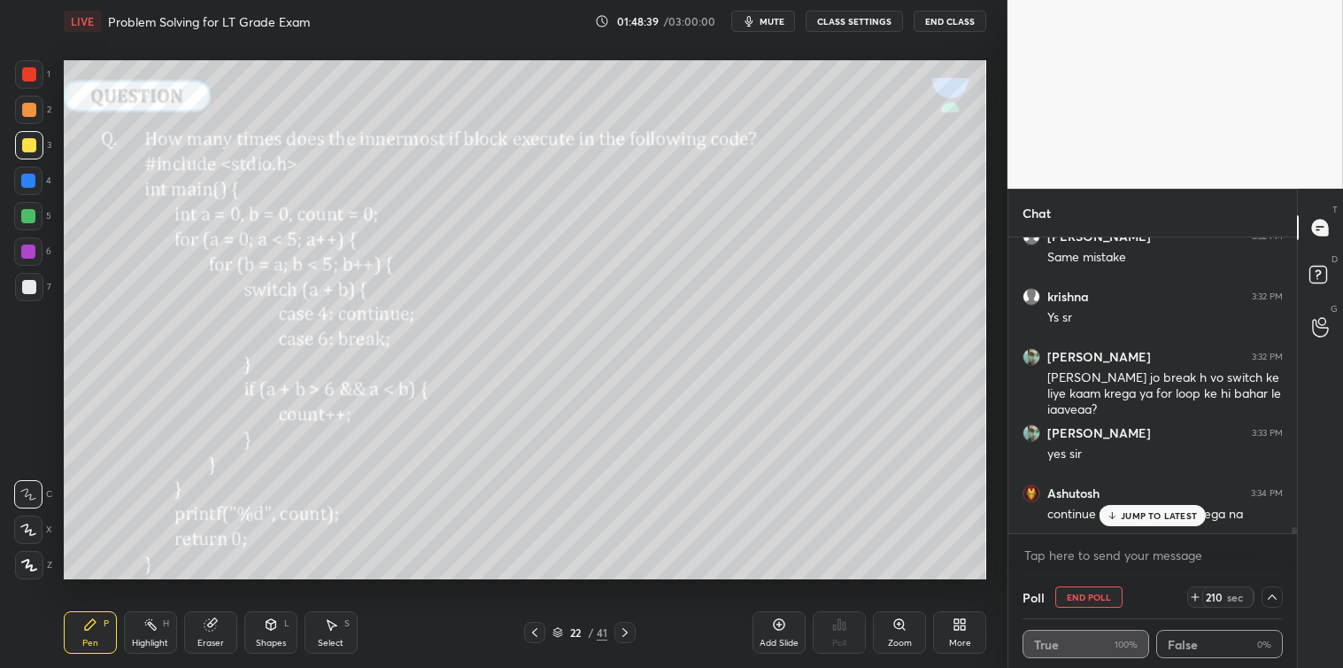
click at [1125, 515] on p "JUMP TO LATEST" at bounding box center [1159, 515] width 76 height 11
click at [1084, 552] on textarea at bounding box center [1153, 555] width 260 height 28
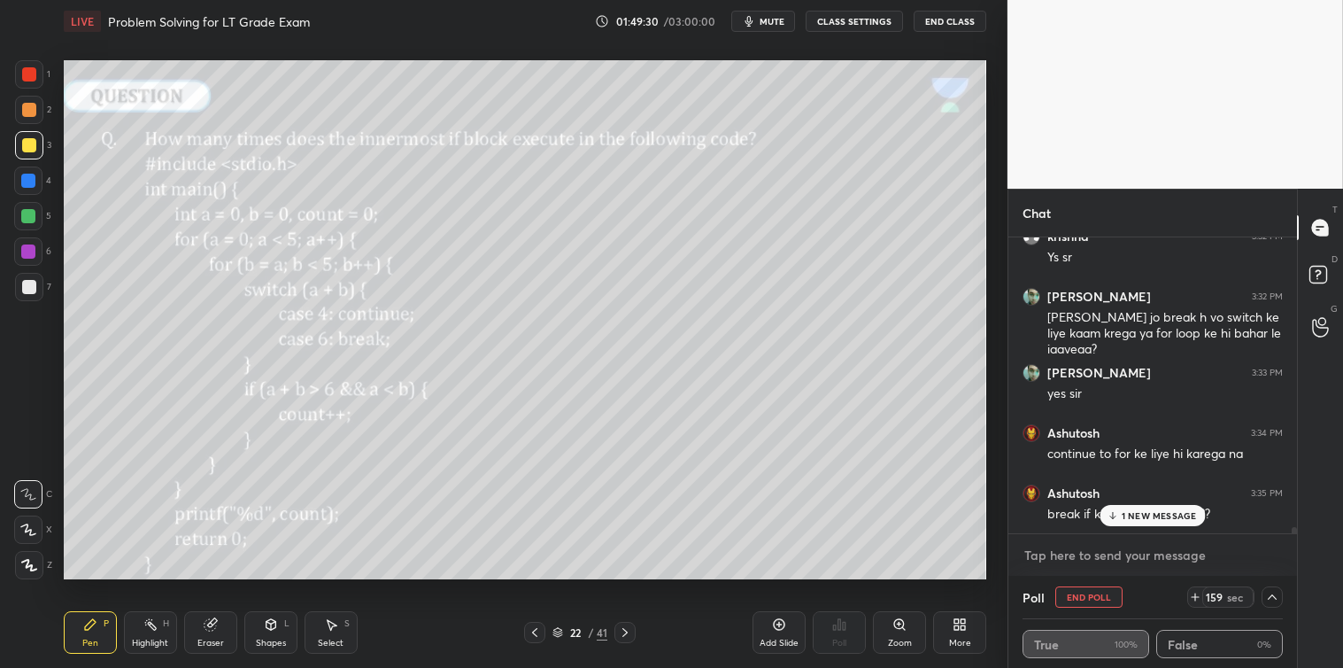
scroll to position [13375, 0]
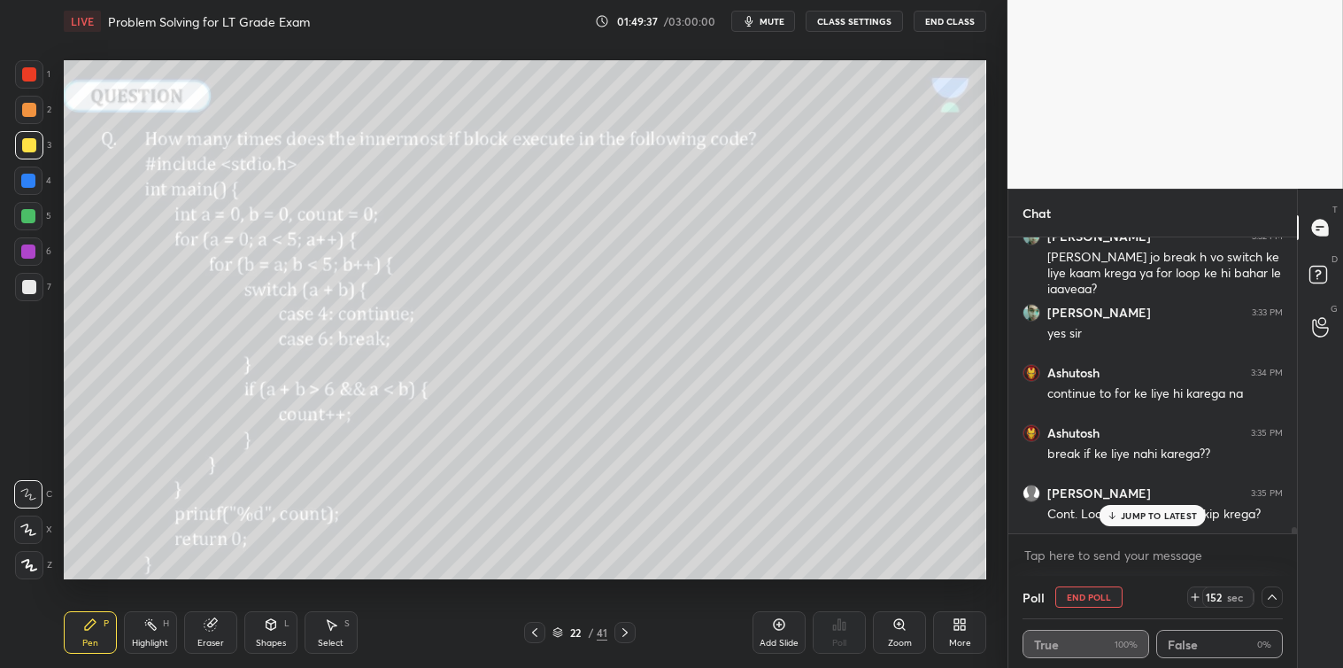
click at [1148, 515] on p "JUMP TO LATEST" at bounding box center [1159, 515] width 76 height 11
click at [1047, 561] on textarea at bounding box center [1153, 555] width 260 height 28
click at [1270, 599] on icon at bounding box center [1272, 596] width 9 height 5
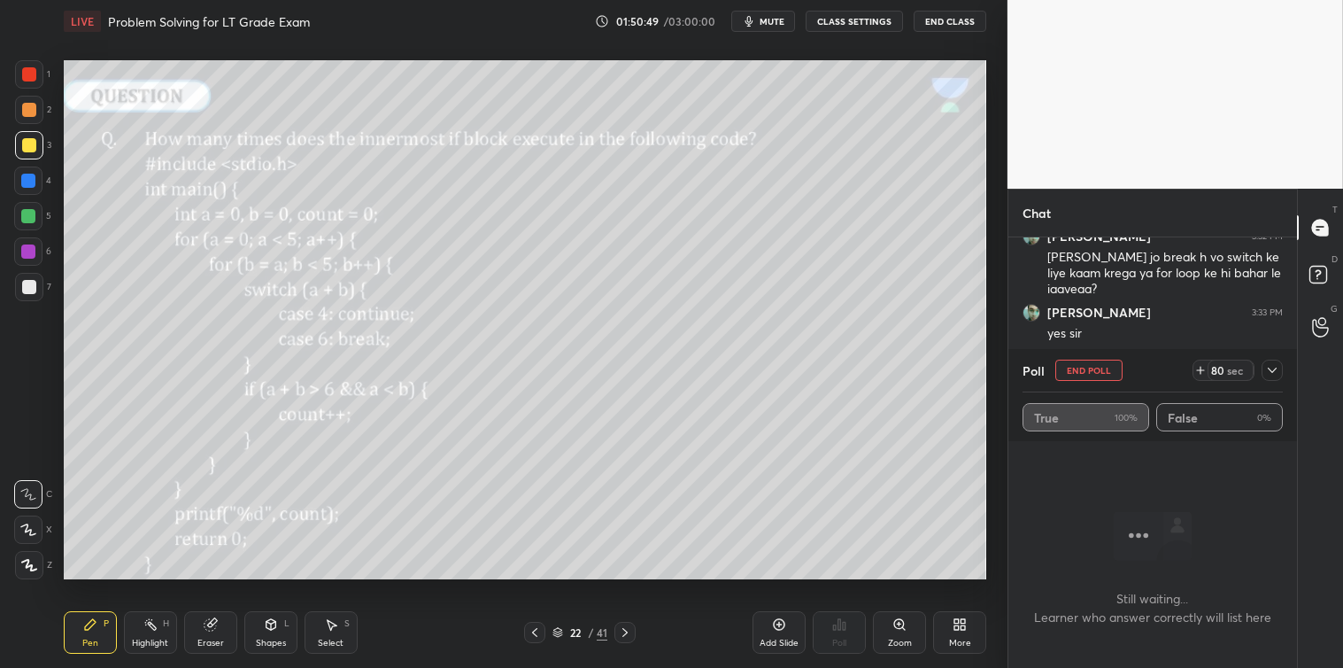
click at [1281, 372] on div at bounding box center [1272, 370] width 21 height 21
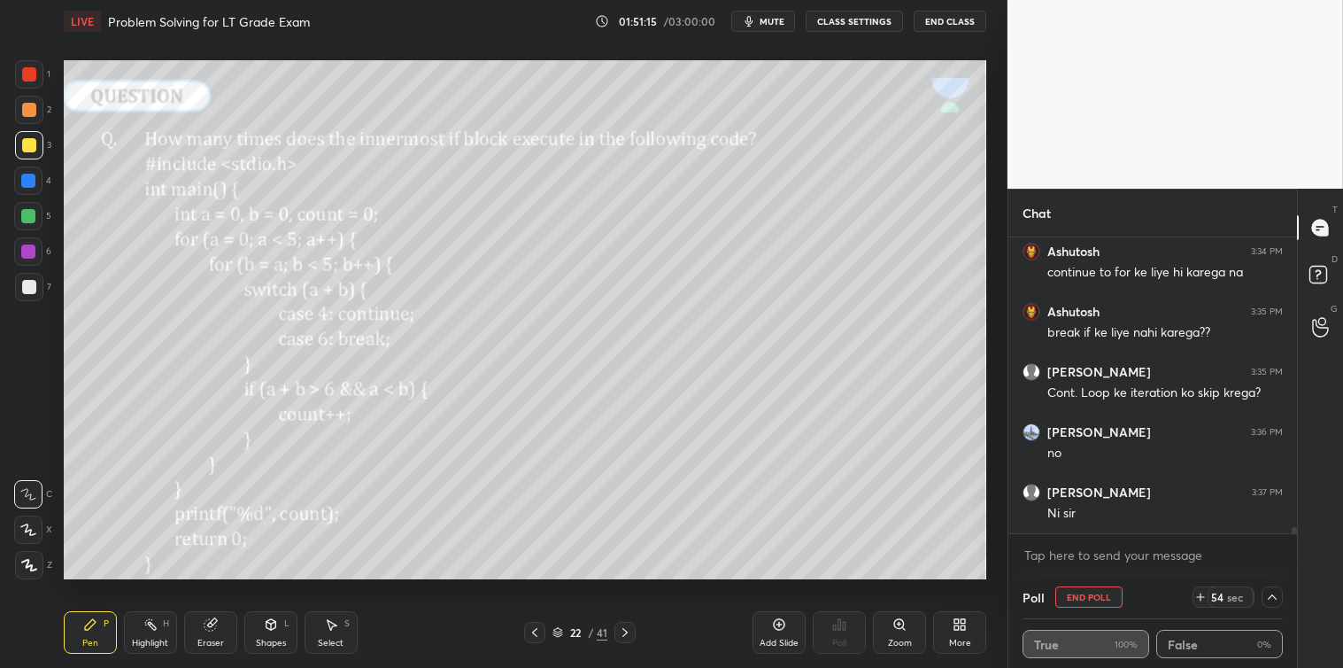
scroll to position [13555, 0]
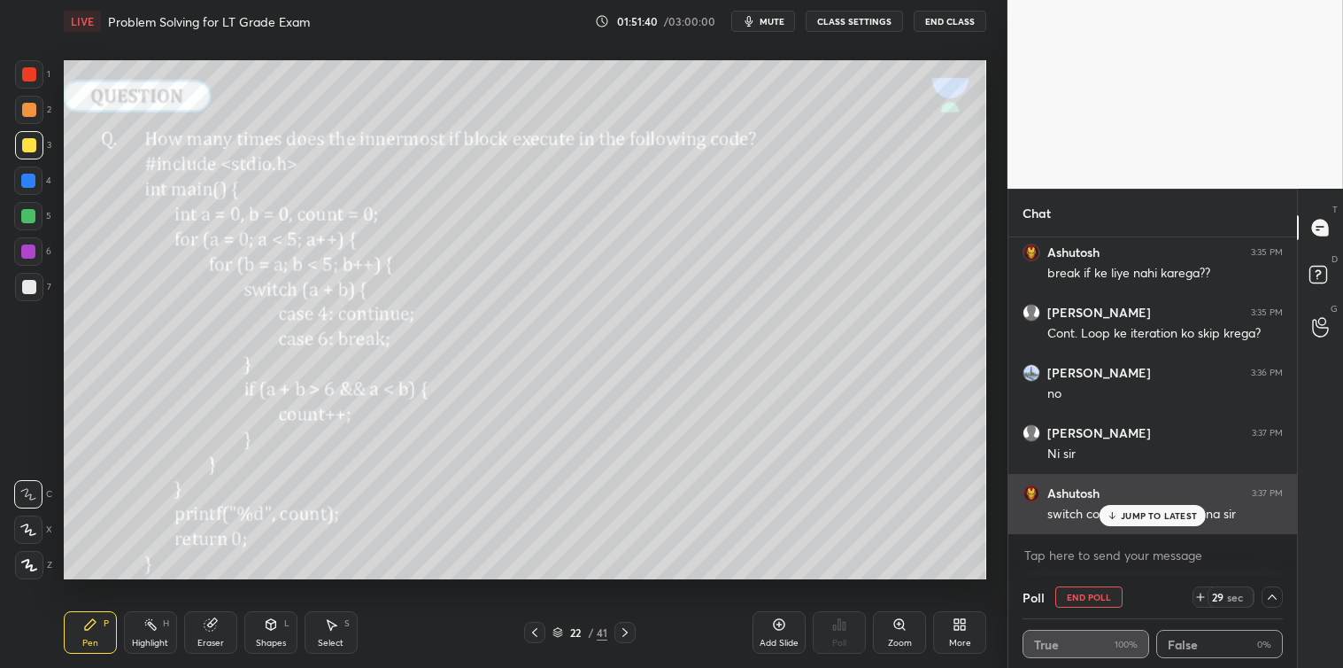
click at [1166, 518] on p "JUMP TO LATEST" at bounding box center [1159, 515] width 76 height 11
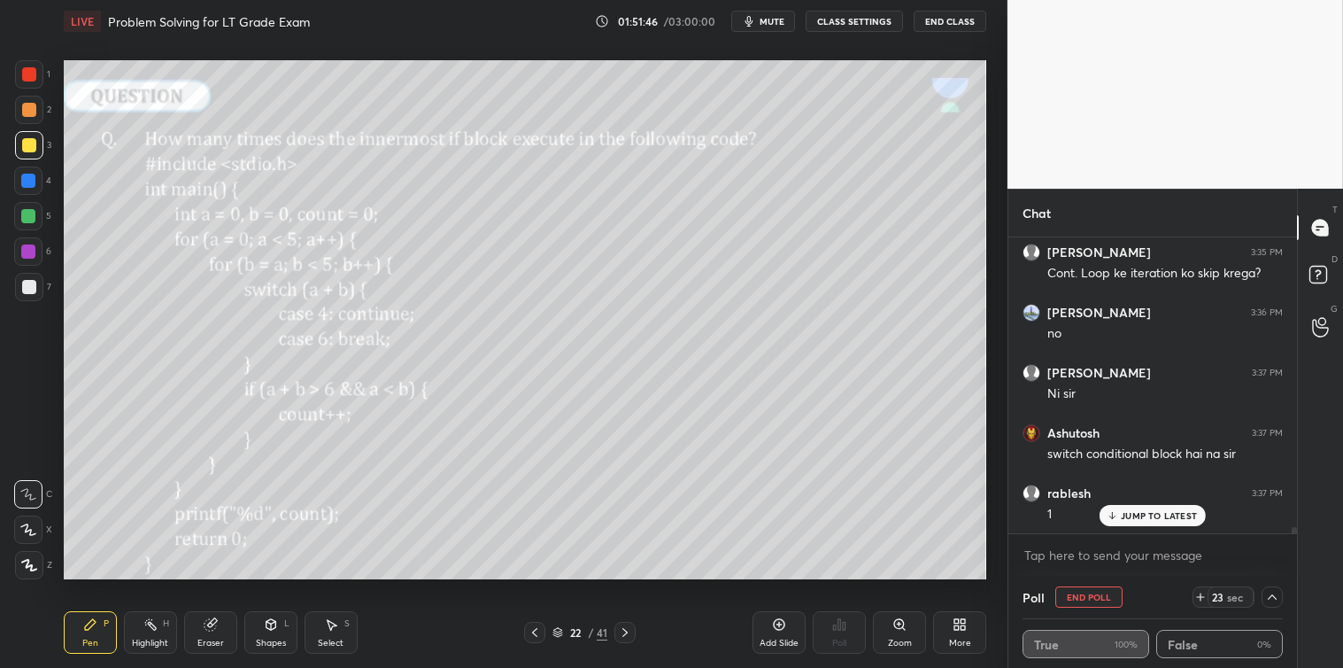
scroll to position [13676, 0]
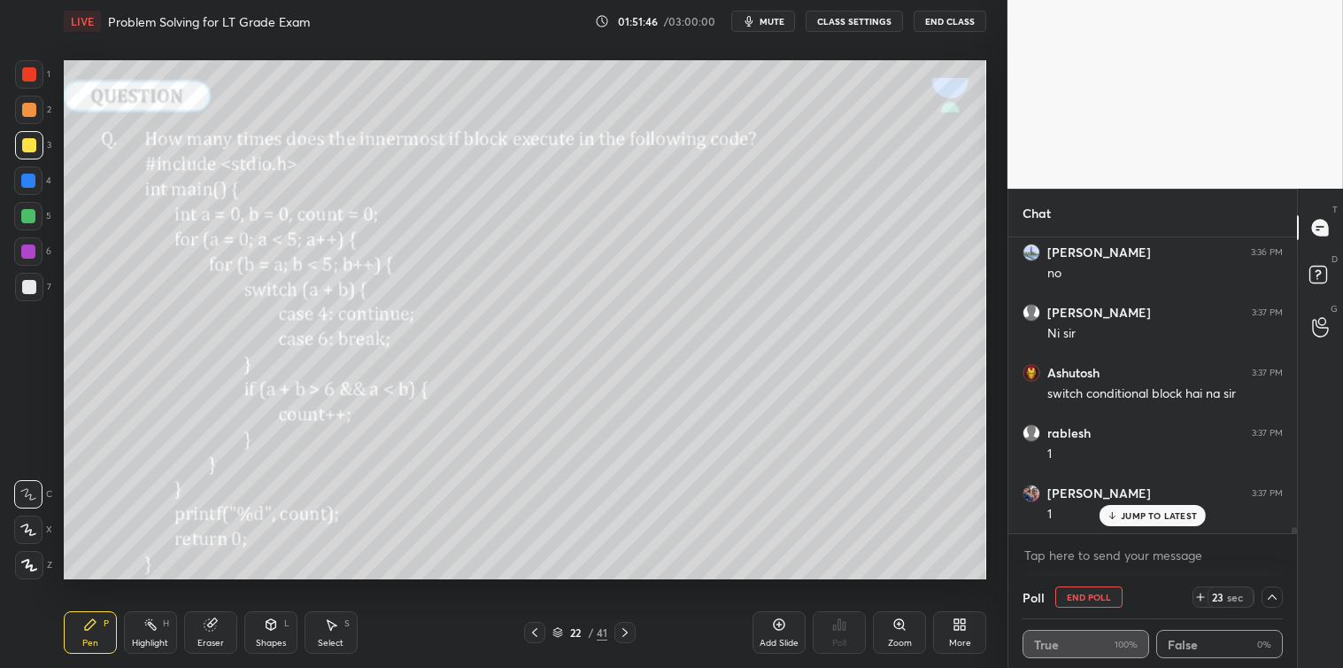
click at [1125, 510] on p "JUMP TO LATEST" at bounding box center [1159, 515] width 76 height 11
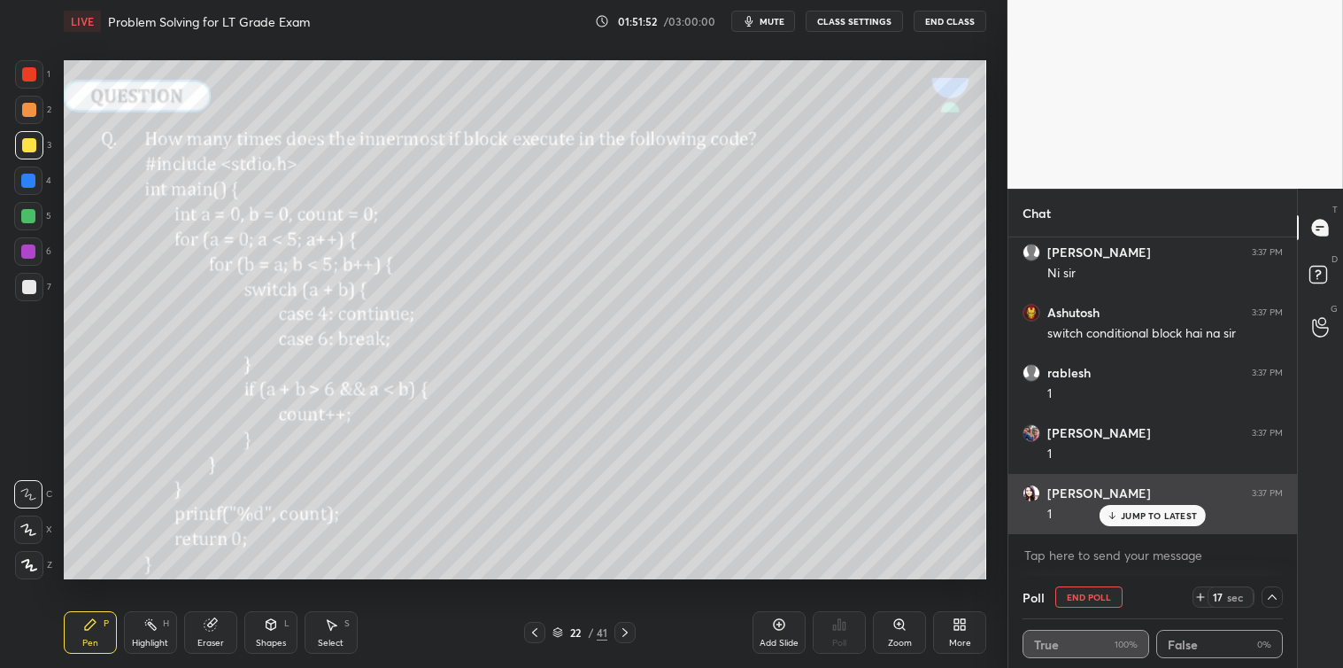
click at [1157, 521] on div "JUMP TO LATEST" at bounding box center [1153, 515] width 106 height 21
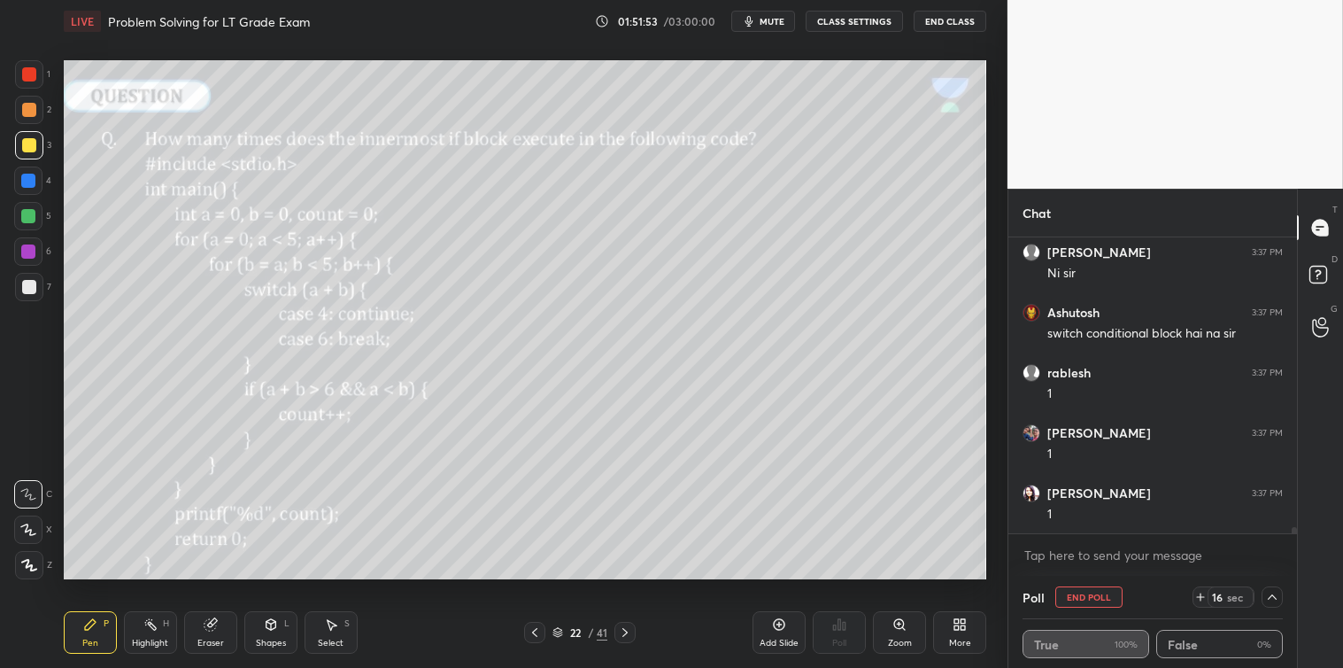
click at [1135, 517] on div "[PERSON_NAME] 3:36 PM no [PERSON_NAME] 3:37 PM Ni [PERSON_NAME] 3:37 PM switch …" at bounding box center [1153, 385] width 289 height 296
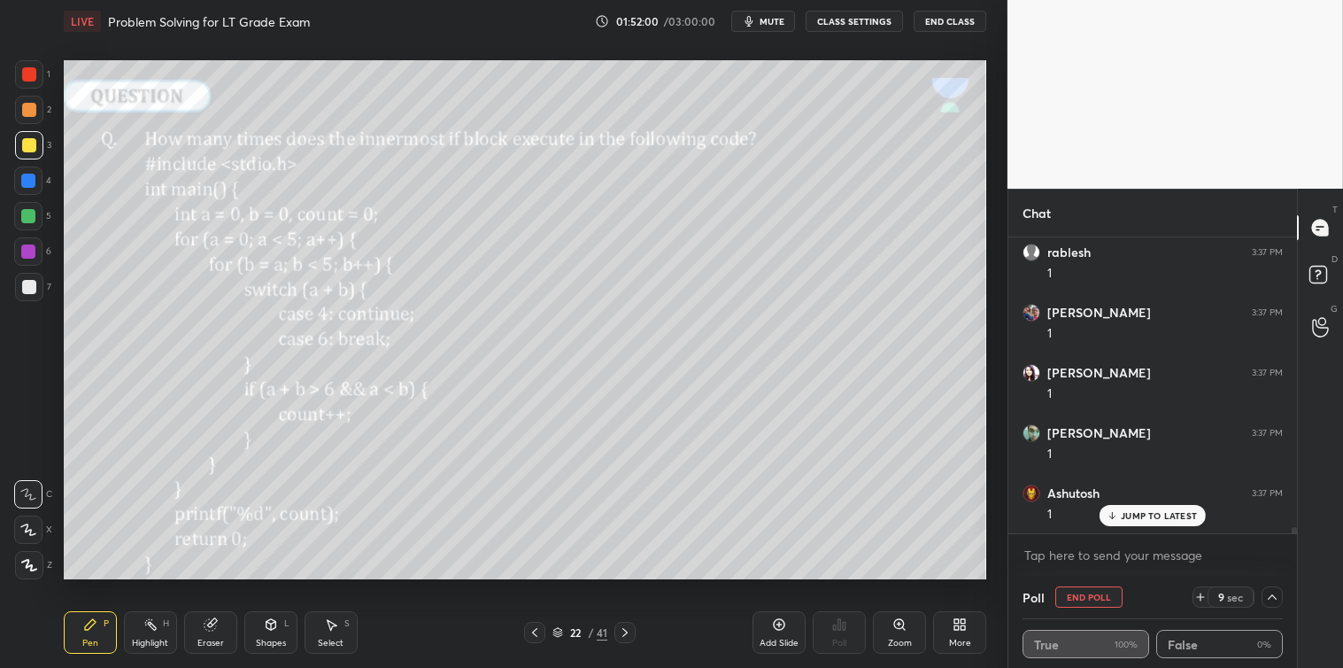
scroll to position [13917, 0]
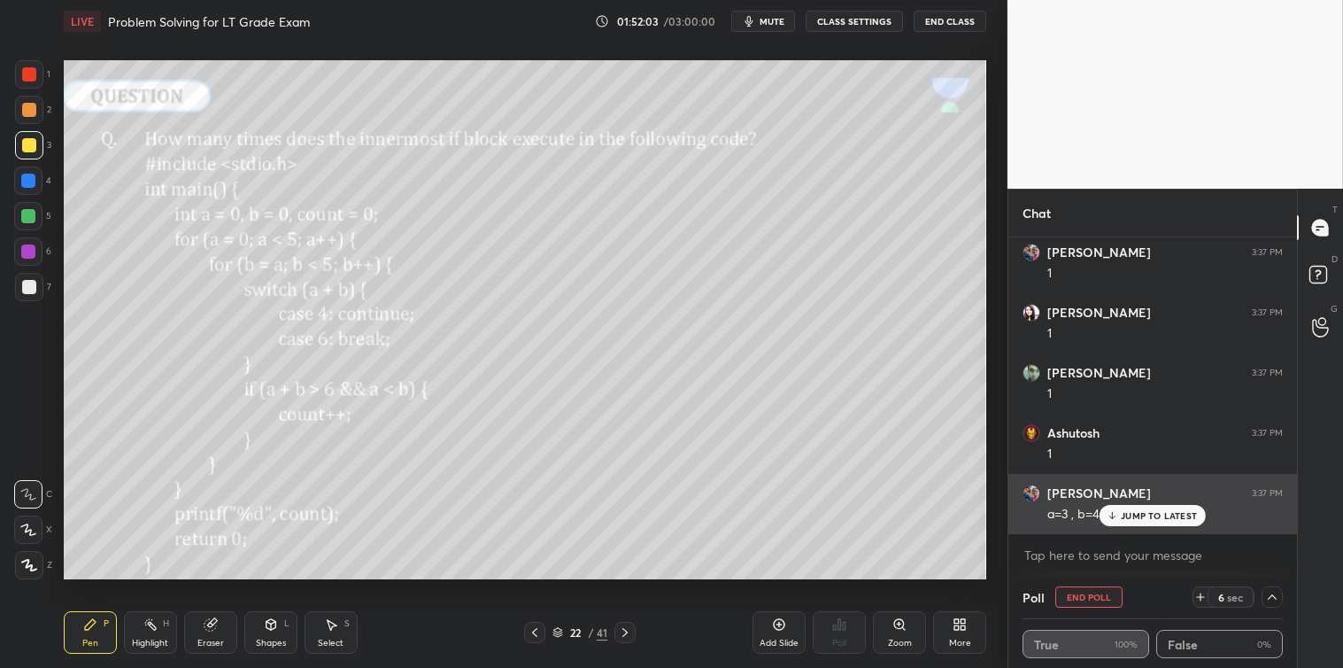
click at [1138, 519] on p "JUMP TO LATEST" at bounding box center [1159, 515] width 76 height 11
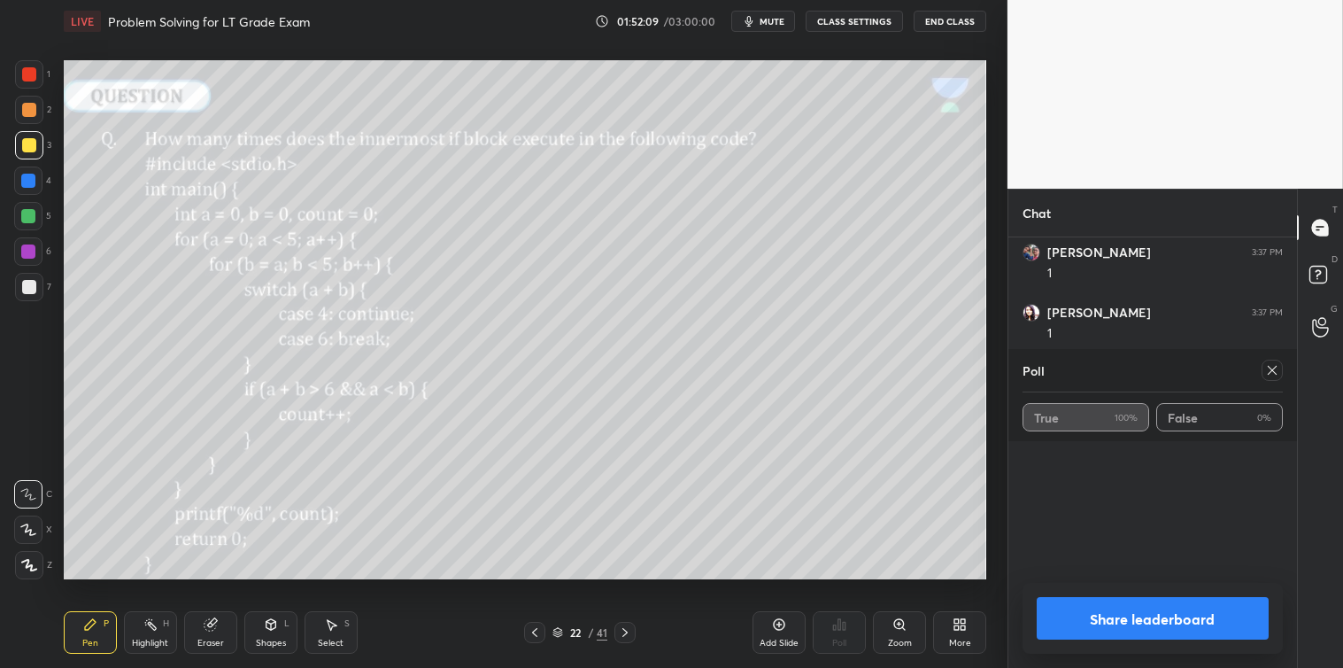
scroll to position [13977, 0]
click at [1272, 377] on div at bounding box center [1272, 370] width 21 height 21
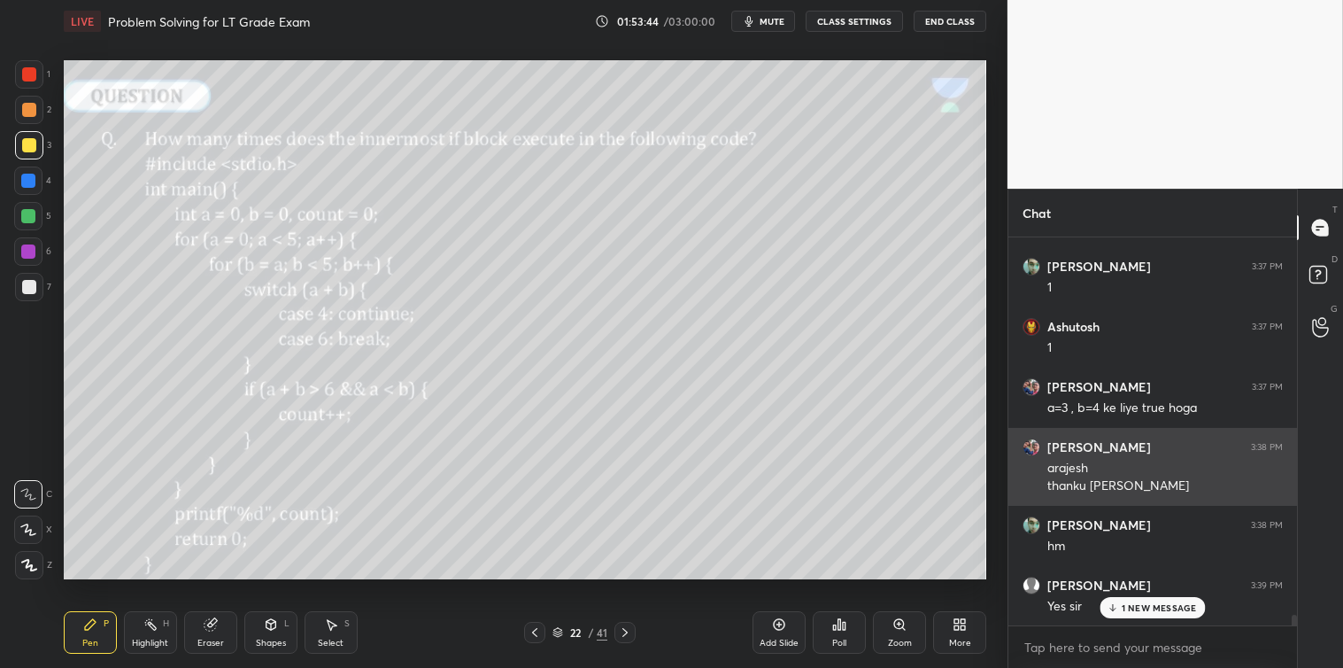
scroll to position [14084, 0]
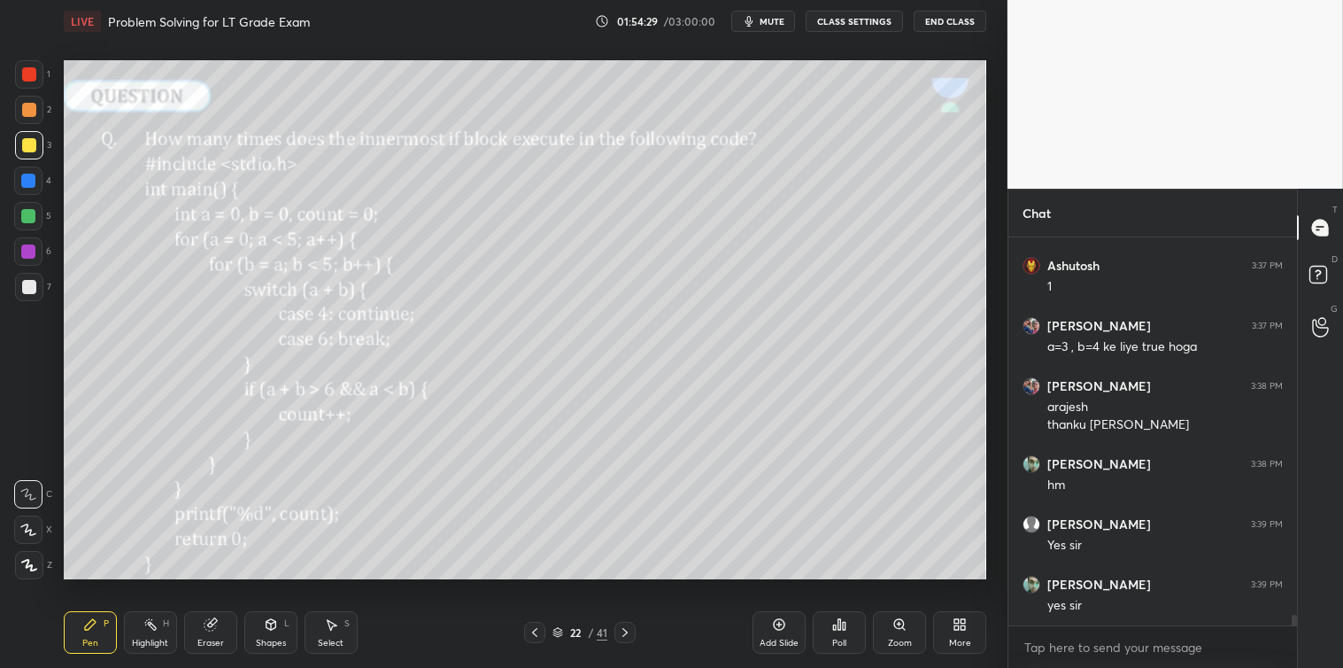
click at [338, 623] on div "Select S" at bounding box center [331, 632] width 53 height 43
click at [83, 631] on icon at bounding box center [90, 624] width 14 height 14
click at [30, 286] on div at bounding box center [29, 287] width 14 height 14
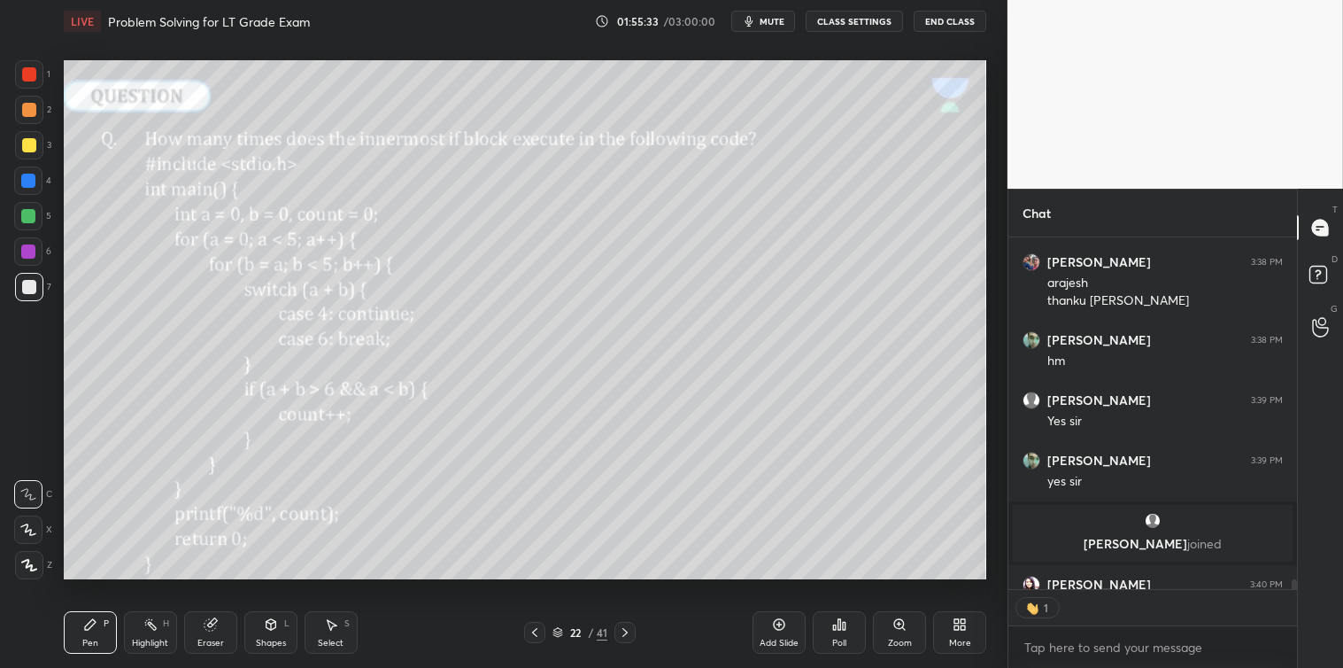
scroll to position [5, 4]
type textarea "x"
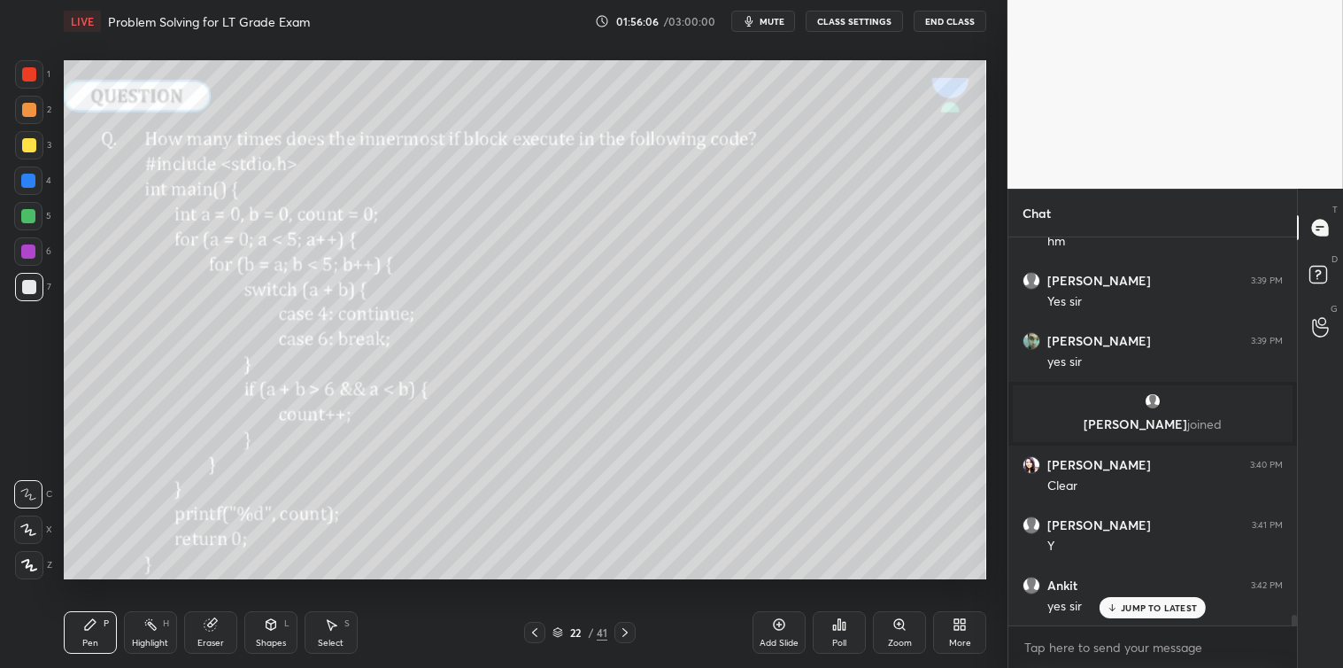
scroll to position [13356, 0]
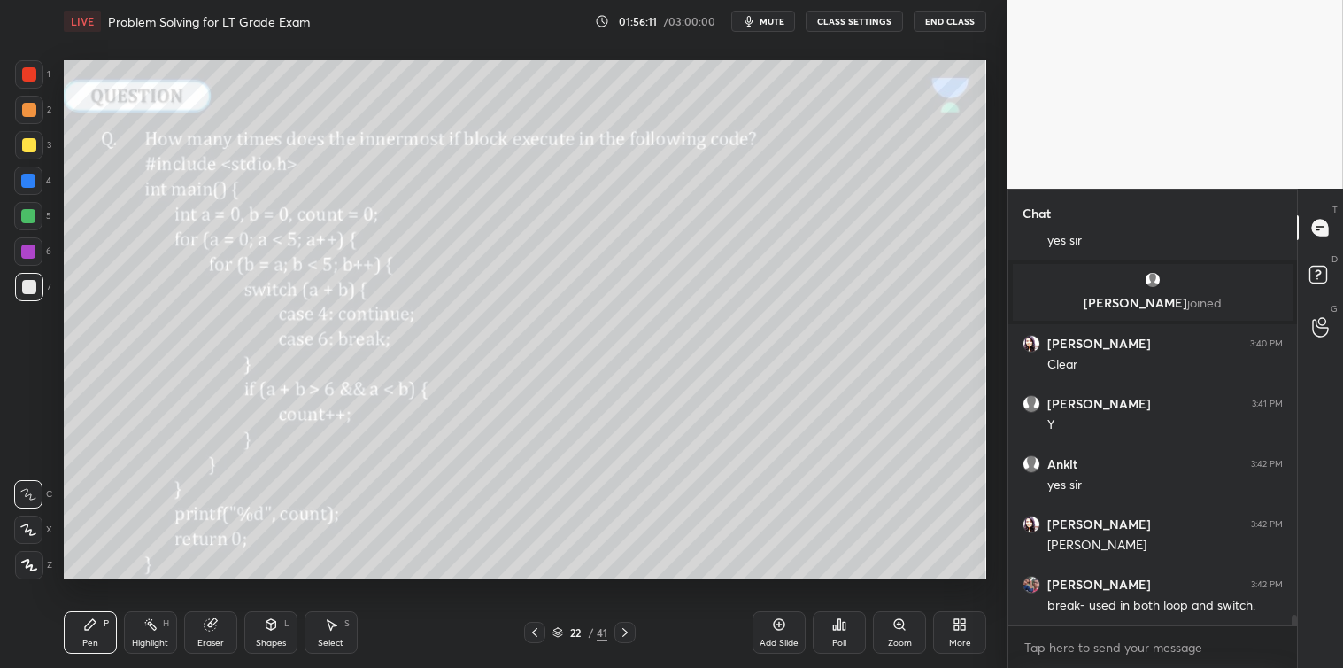
click at [775, 631] on icon at bounding box center [779, 624] width 14 height 14
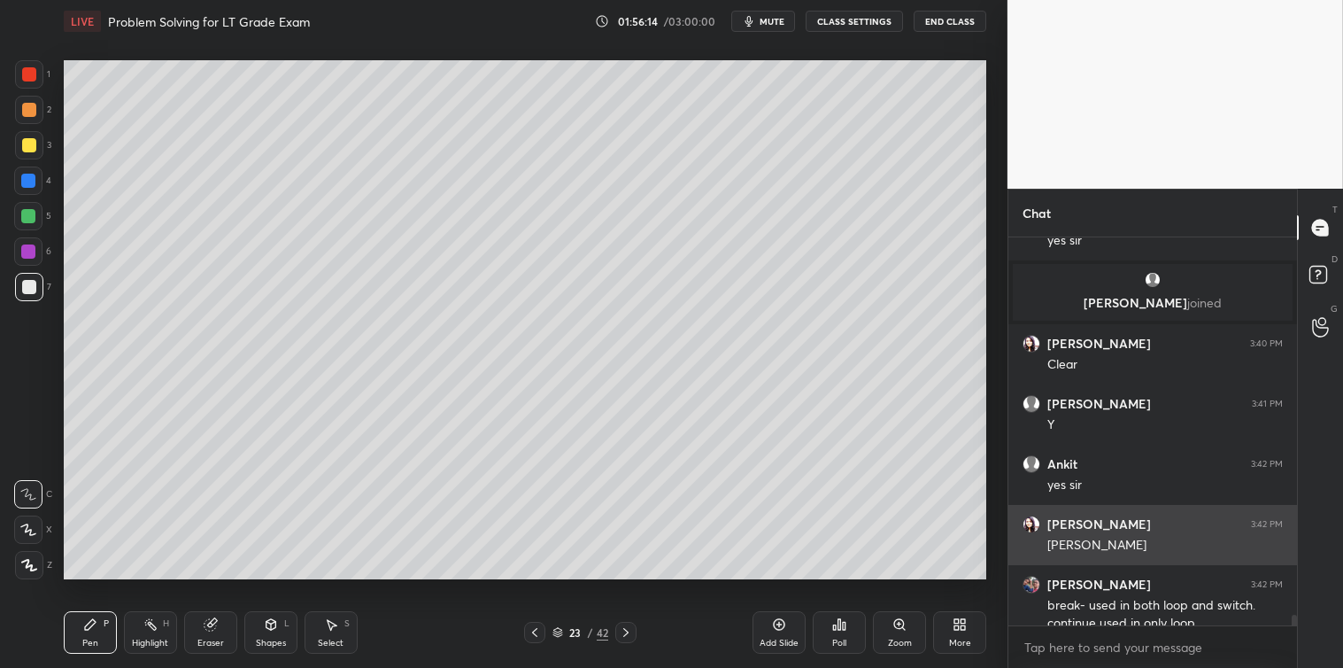
scroll to position [13374, 0]
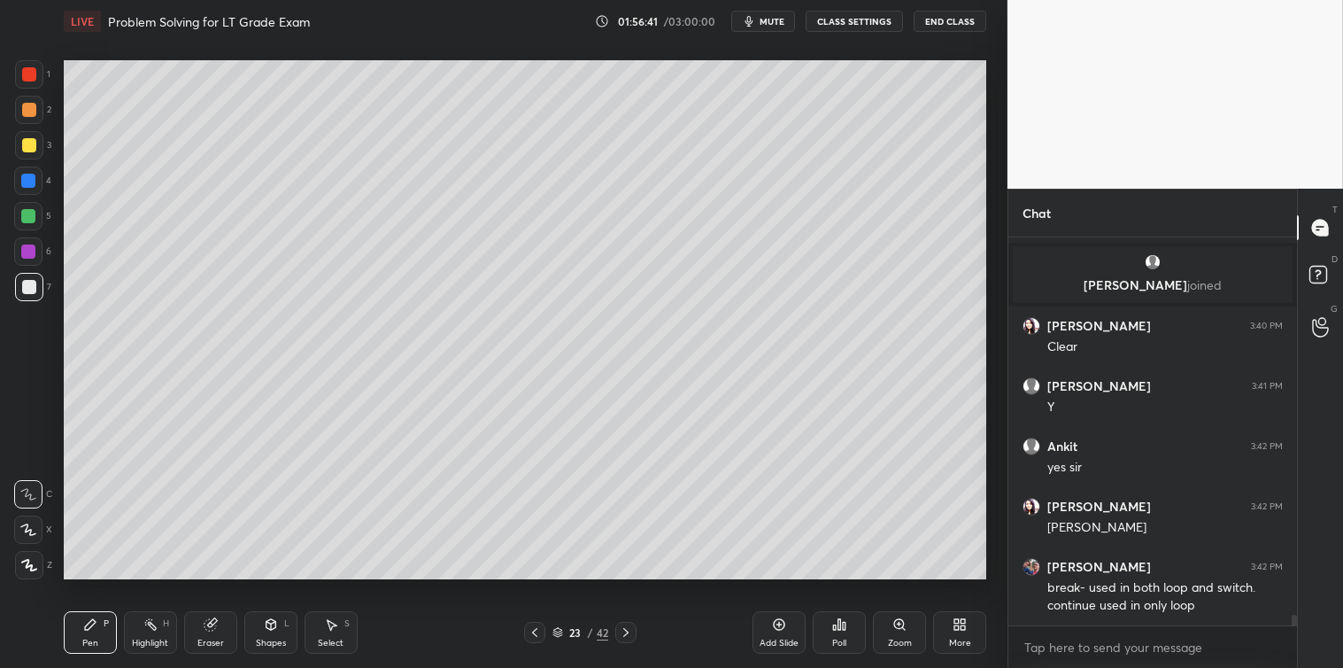
click at [624, 633] on icon at bounding box center [626, 632] width 14 height 14
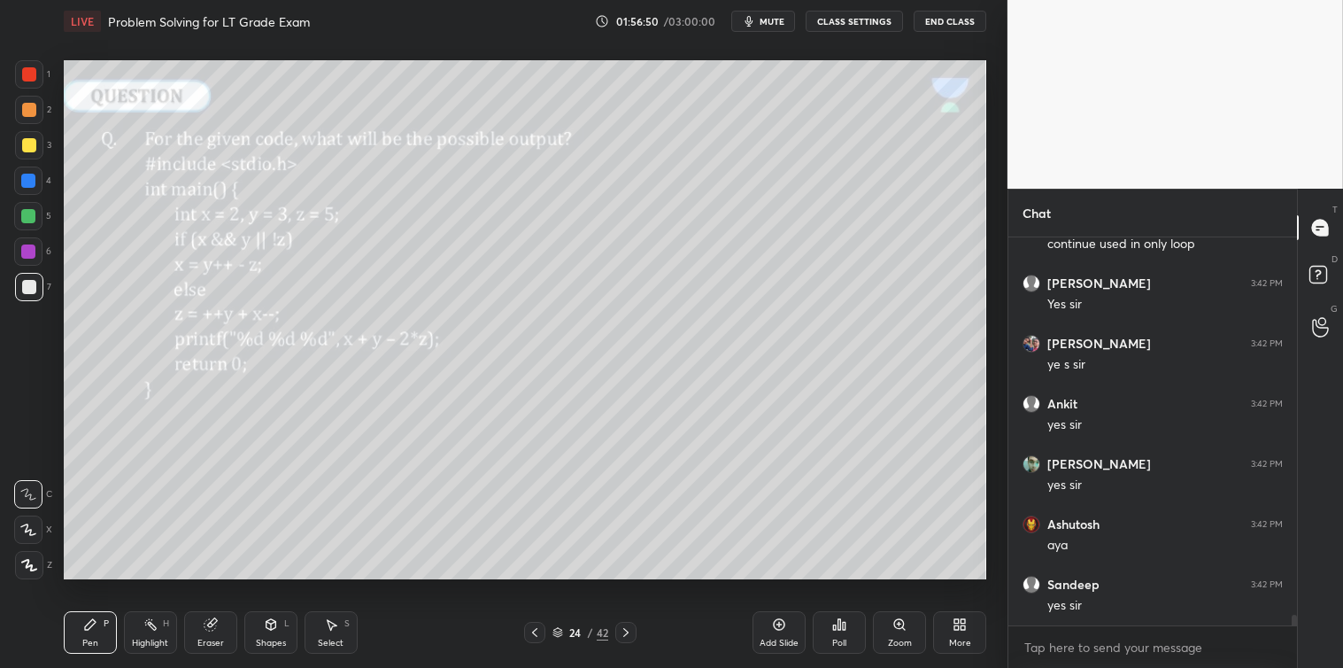
scroll to position [13794, 0]
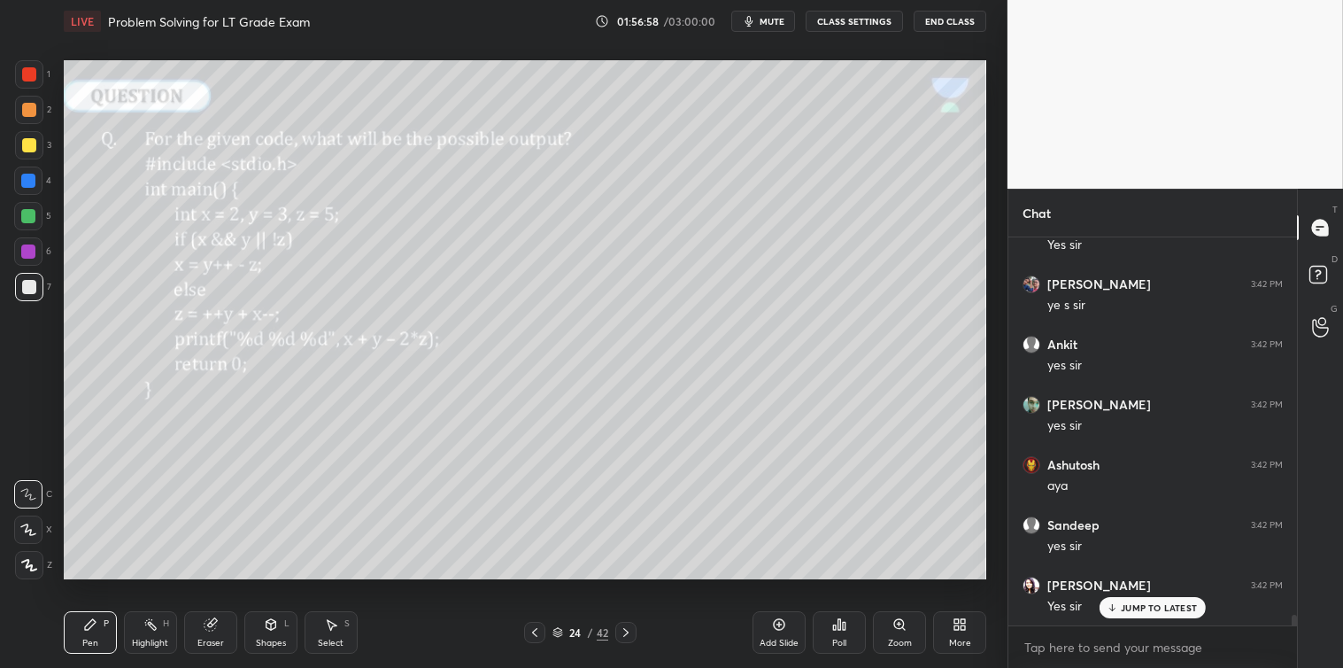
click at [837, 627] on icon at bounding box center [839, 624] width 14 height 14
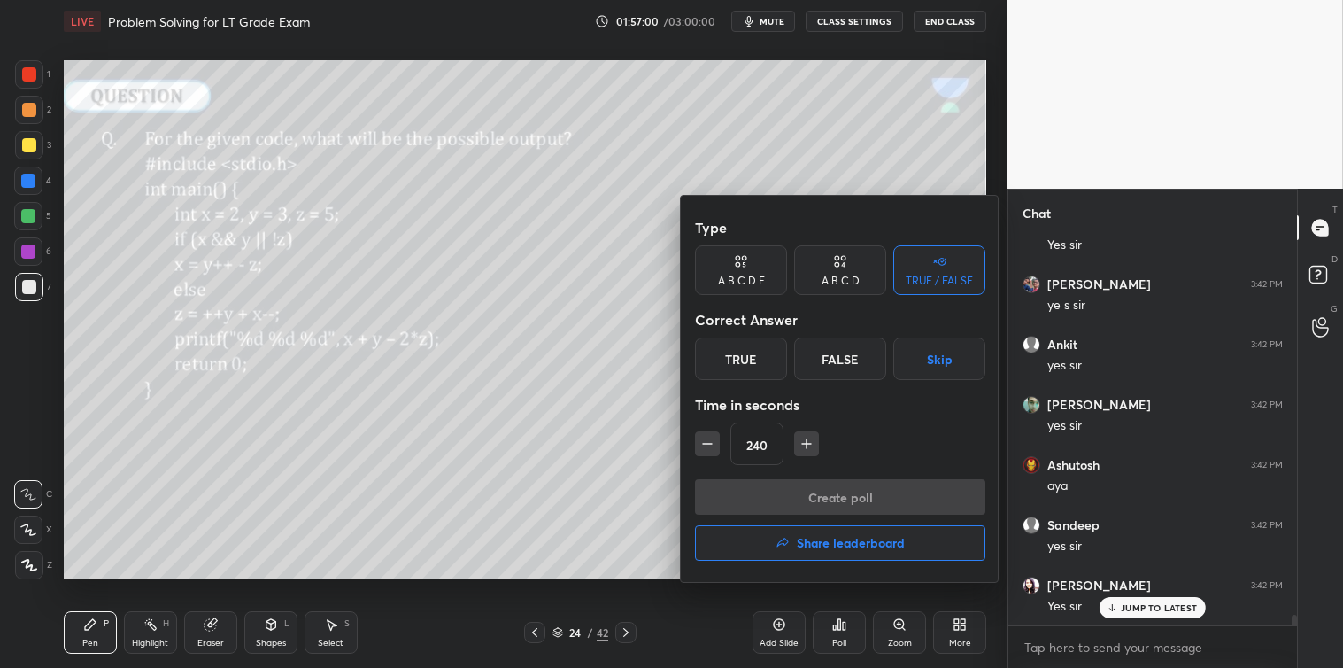
click at [716, 449] on icon "button" at bounding box center [708, 444] width 18 height 18
click at [711, 453] on button "button" at bounding box center [707, 443] width 25 height 25
click at [714, 453] on button "button" at bounding box center [707, 443] width 25 height 25
click at [716, 453] on button "button" at bounding box center [707, 443] width 25 height 25
type input "180"
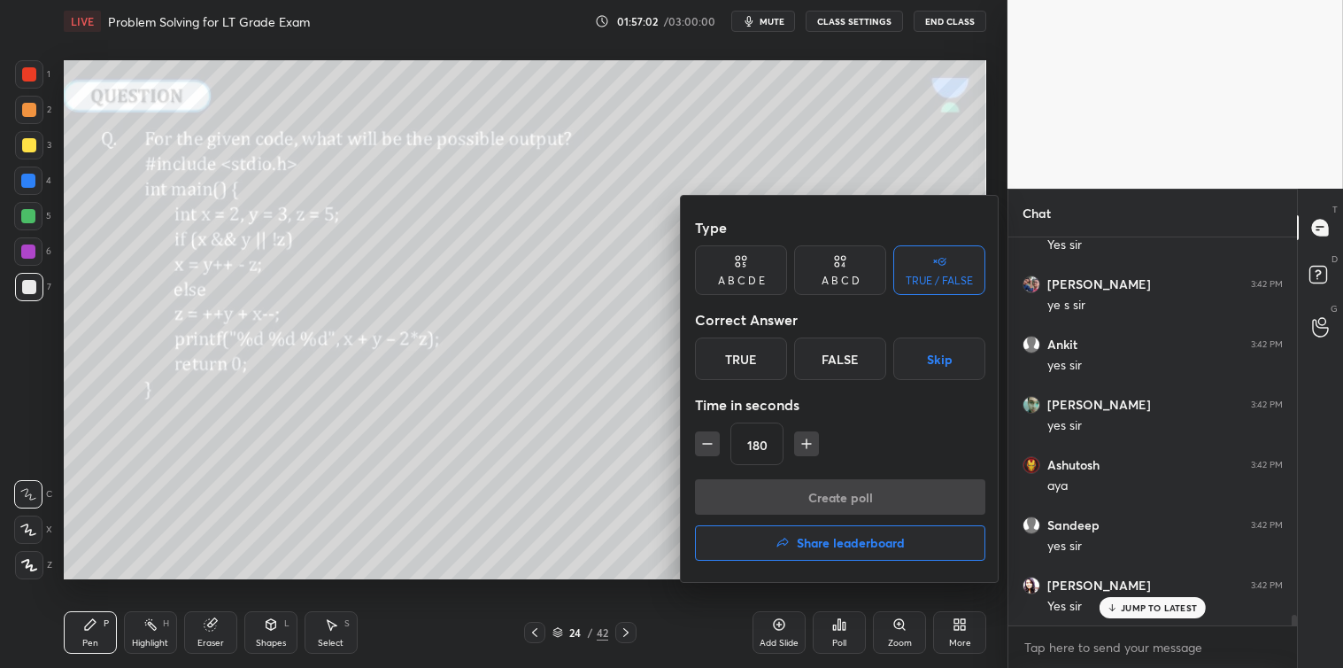
click at [933, 352] on button "Skip" at bounding box center [940, 358] width 92 height 43
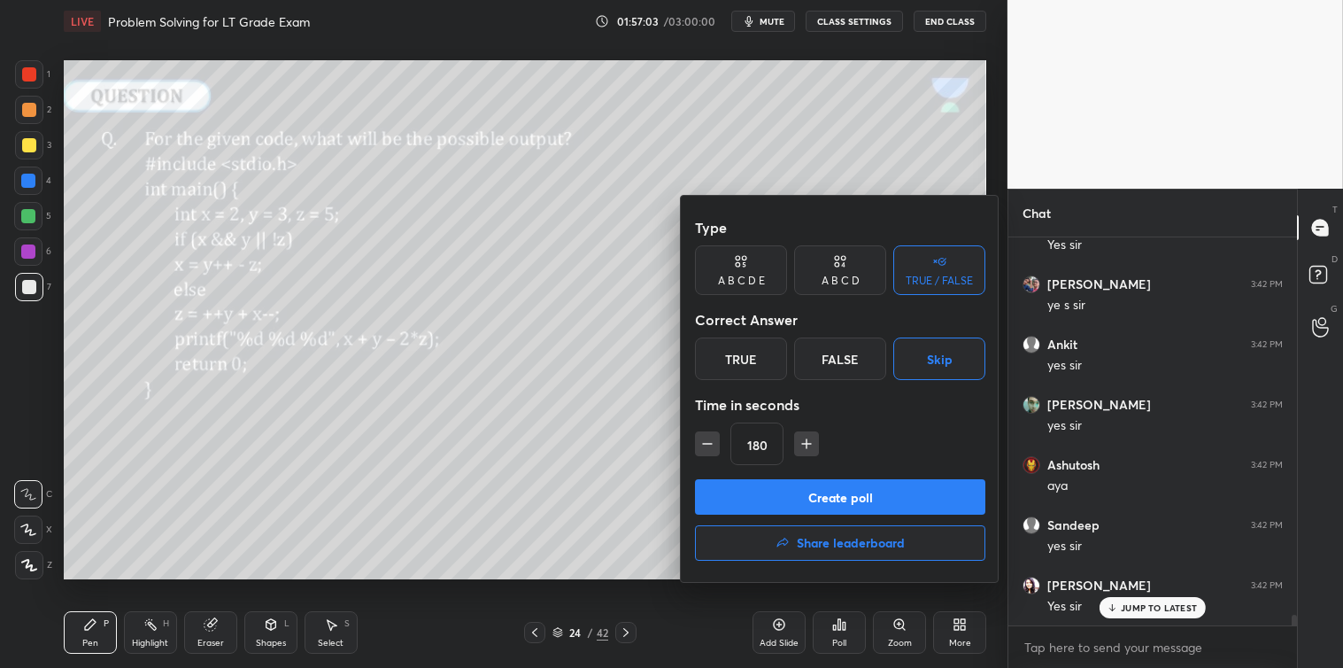
click at [842, 499] on button "Create poll" at bounding box center [840, 496] width 290 height 35
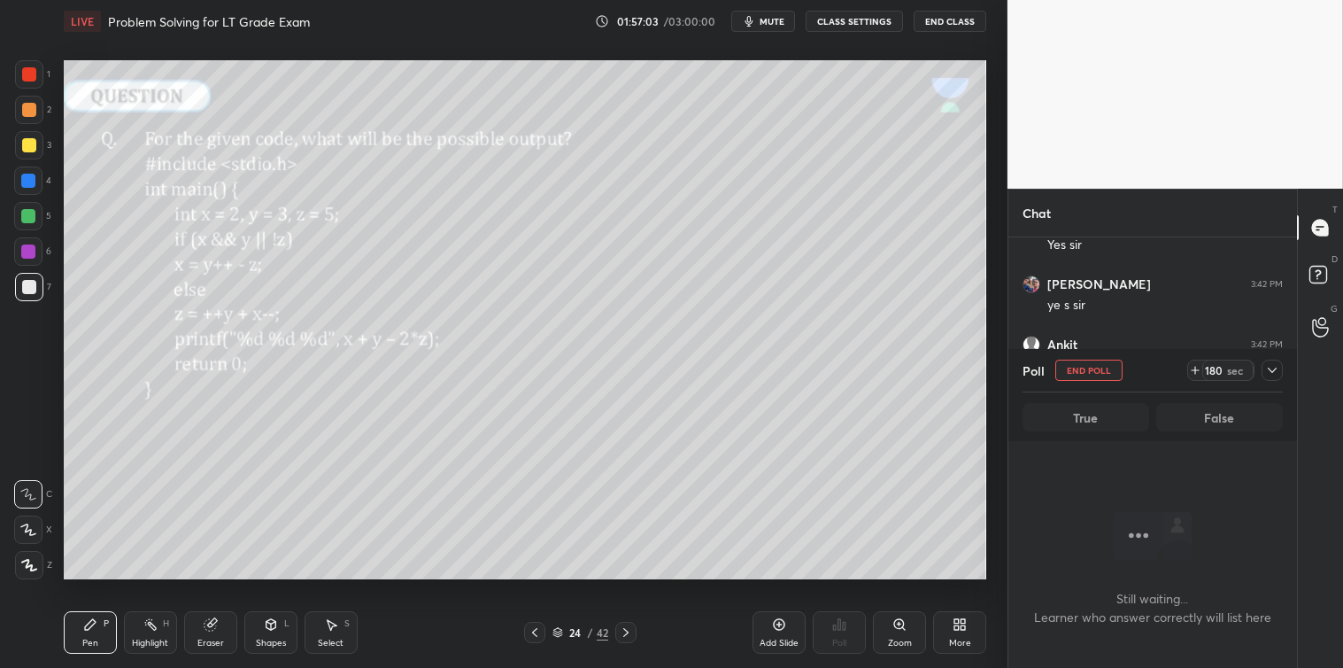
scroll to position [5, 4]
click at [1275, 375] on icon at bounding box center [1272, 370] width 14 height 14
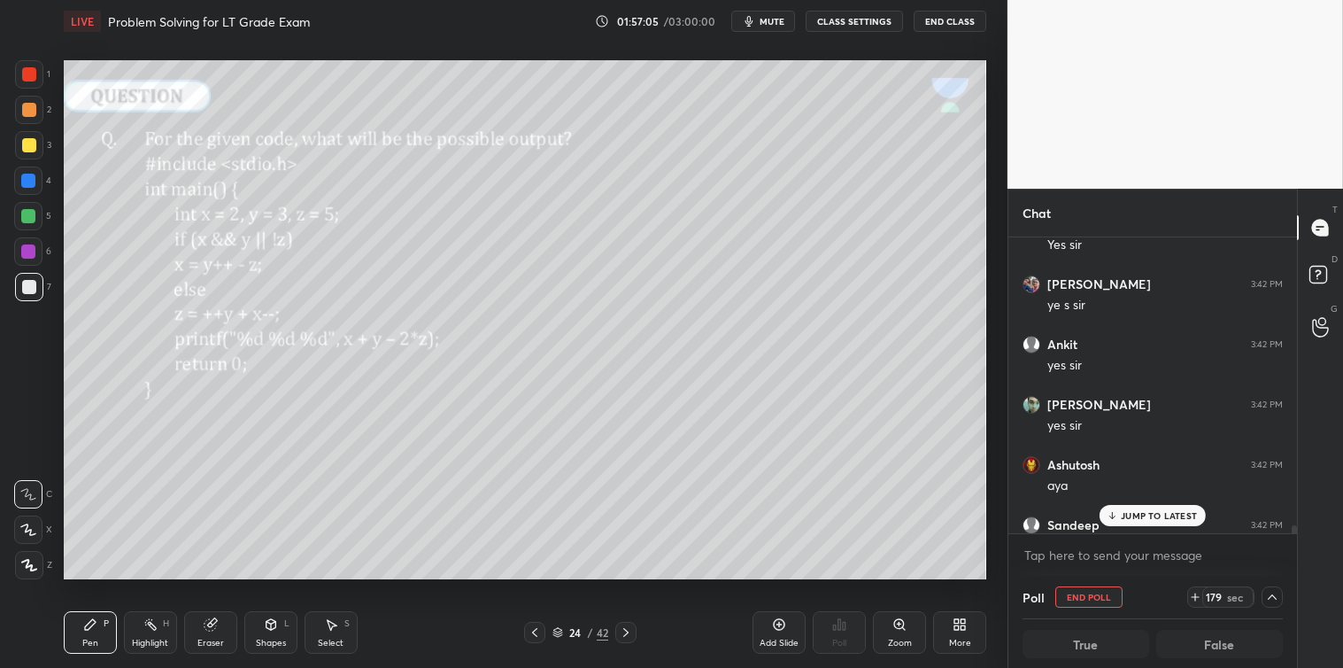
click at [1148, 515] on p "JUMP TO LATEST" at bounding box center [1159, 515] width 76 height 11
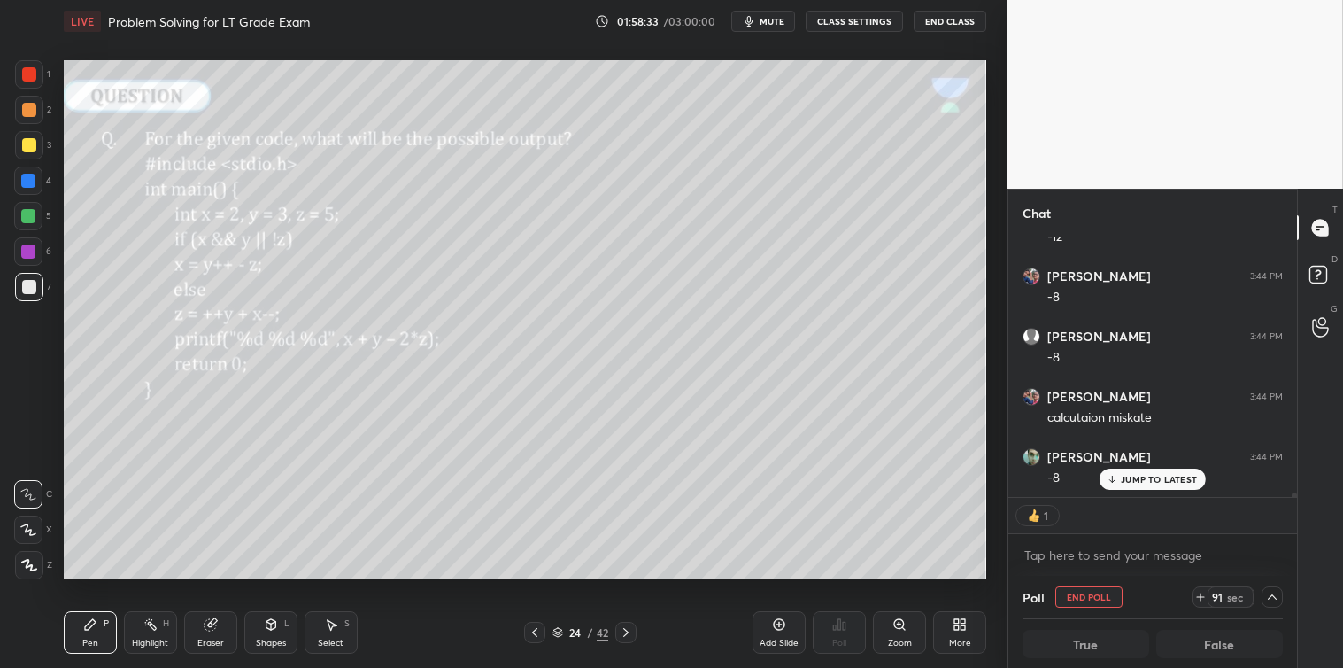
scroll to position [14187, 0]
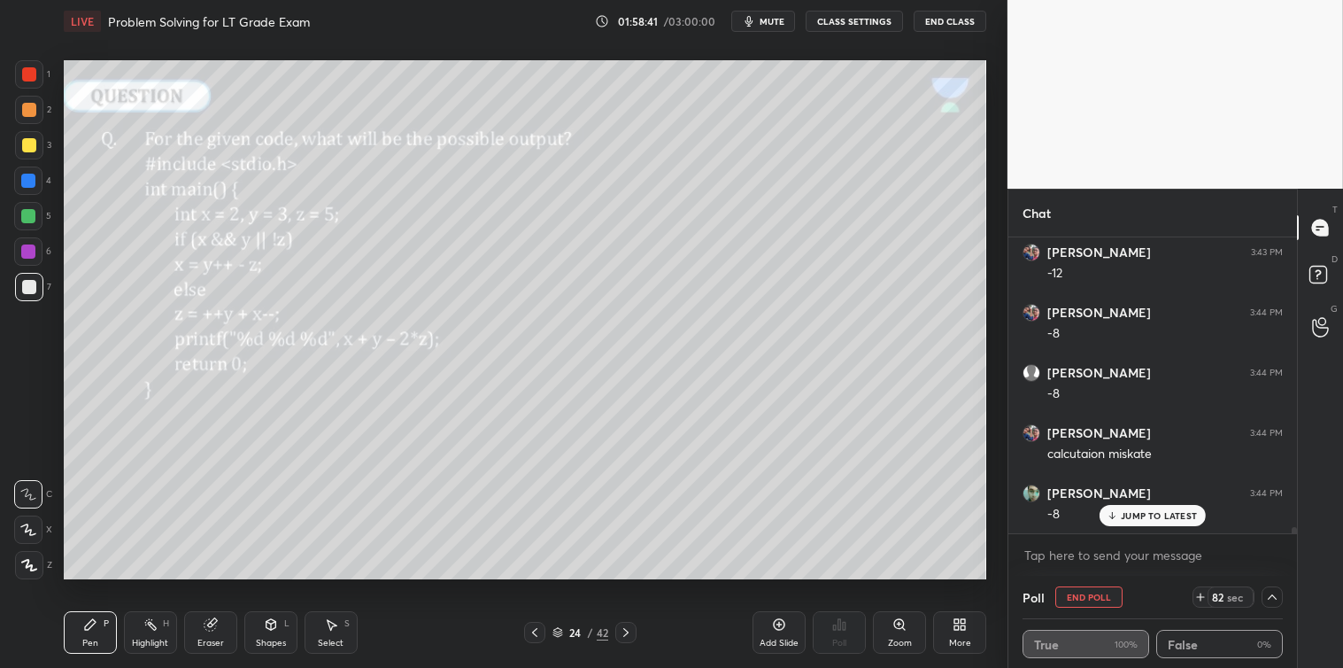
click at [1139, 518] on p "JUMP TO LATEST" at bounding box center [1159, 515] width 76 height 11
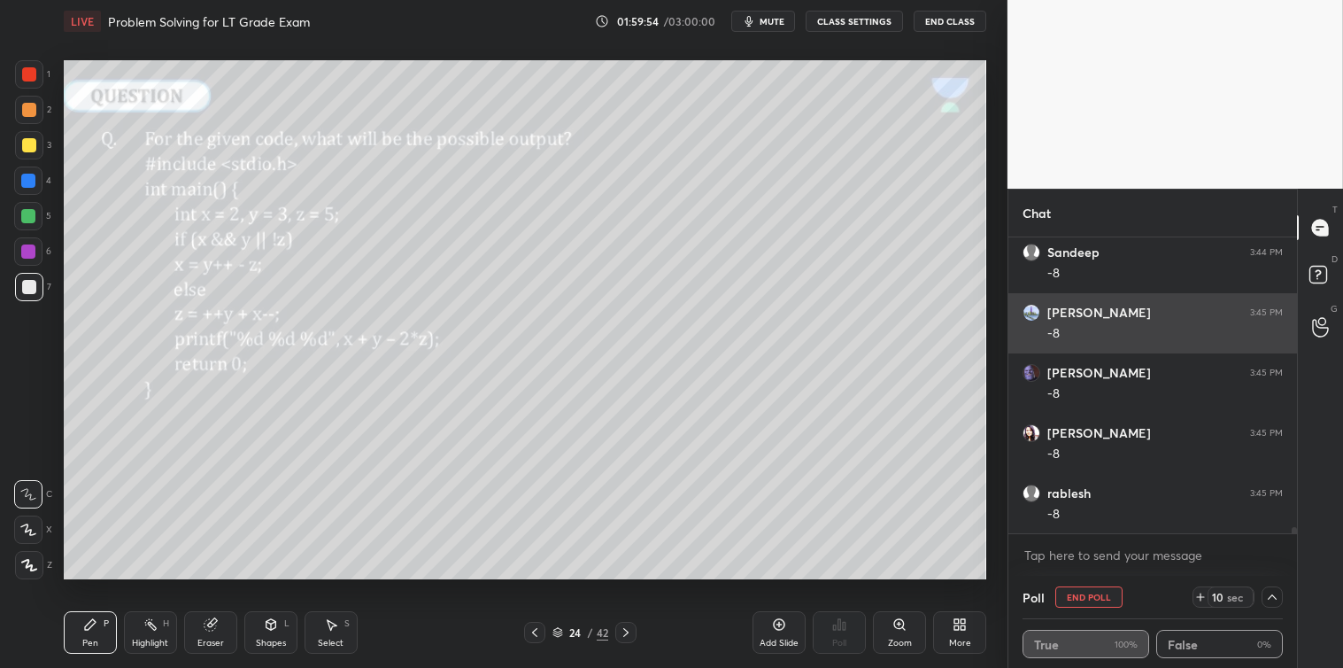
scroll to position [14550, 0]
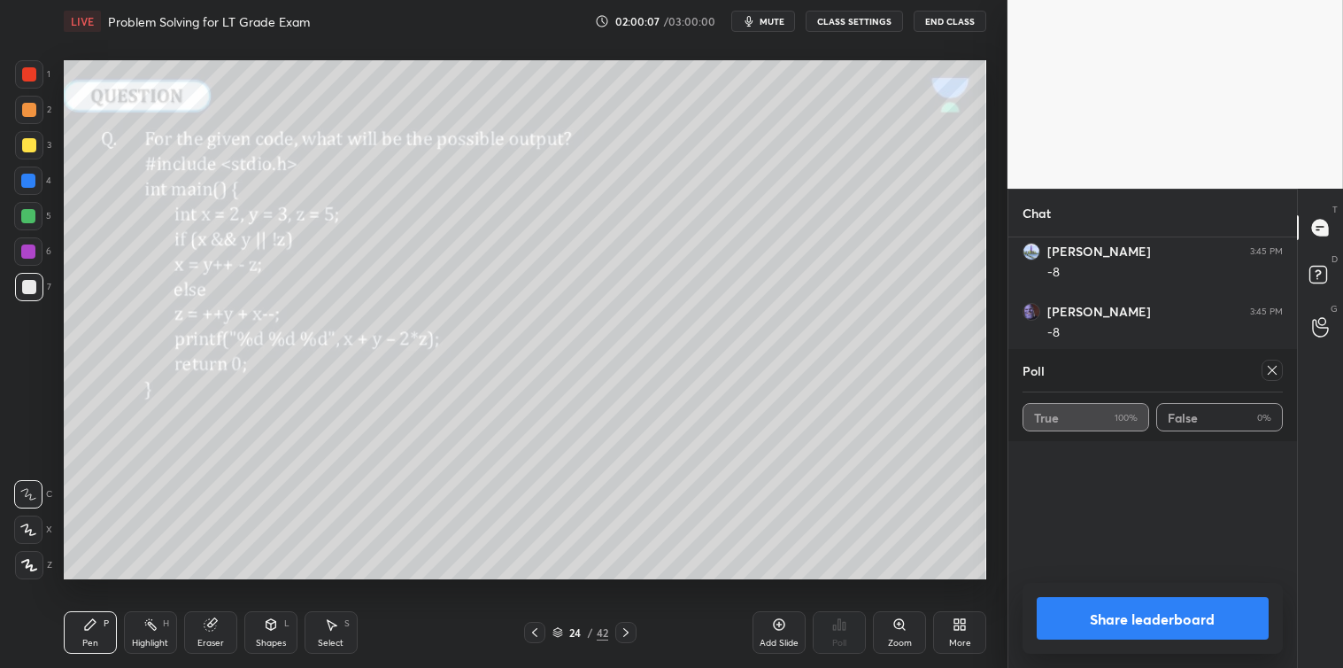
click at [1265, 370] on icon at bounding box center [1272, 370] width 14 height 14
type textarea "x"
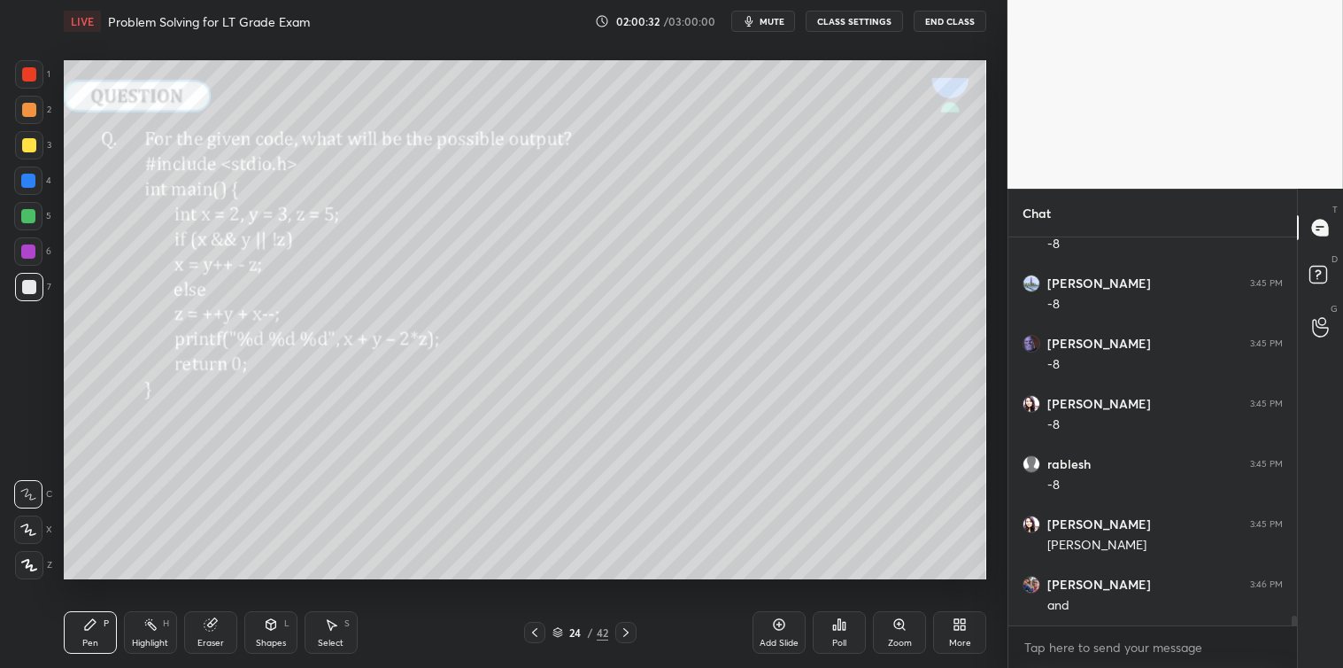
scroll to position [14578, 0]
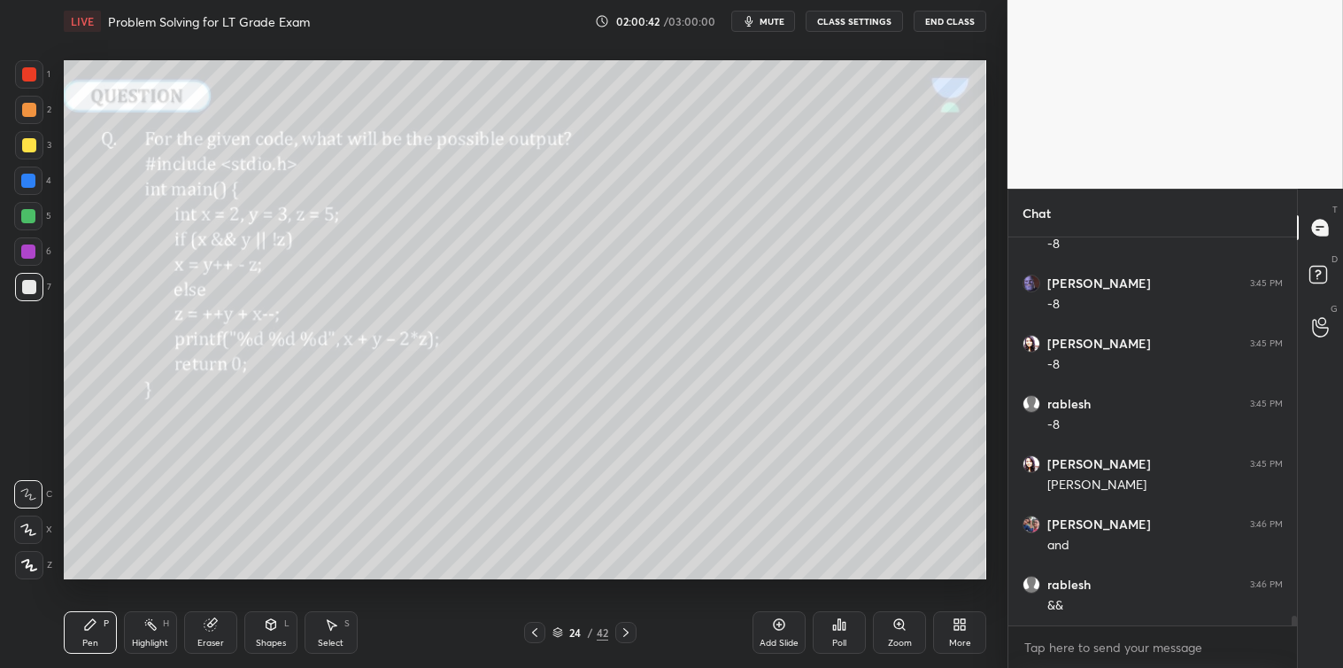
click at [32, 152] on div at bounding box center [29, 145] width 28 height 28
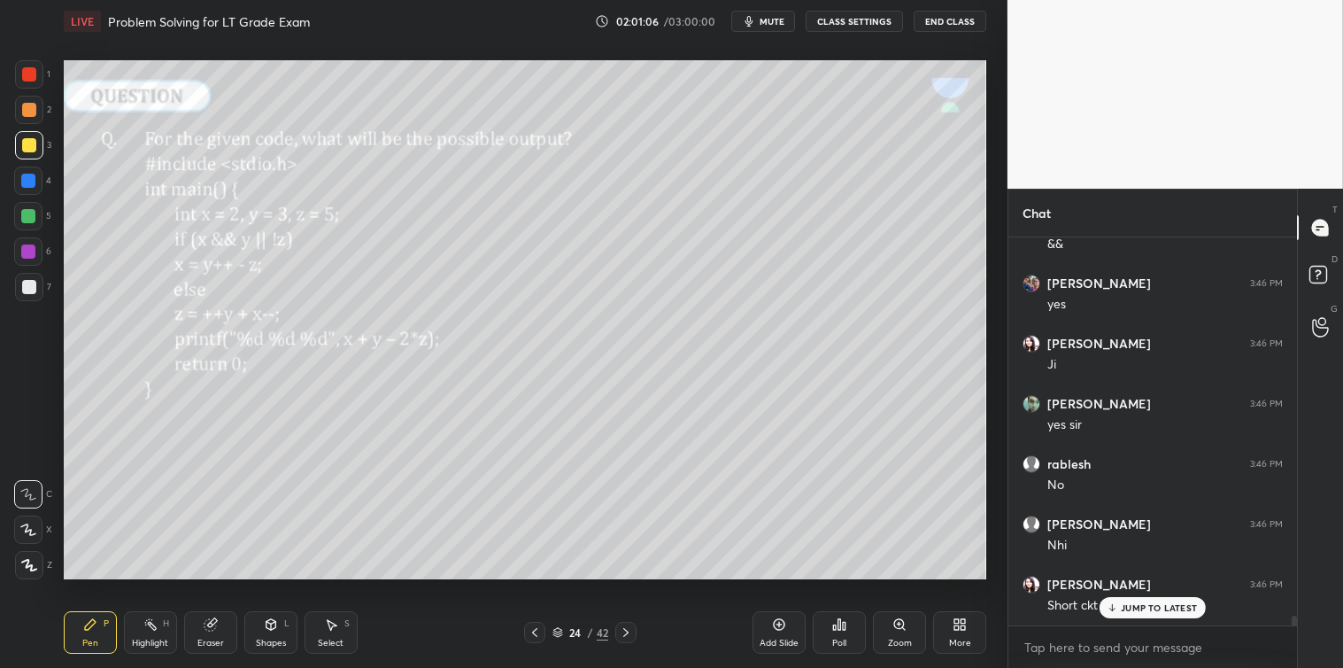
scroll to position [14999, 0]
click at [322, 634] on div "Select S" at bounding box center [331, 632] width 53 height 43
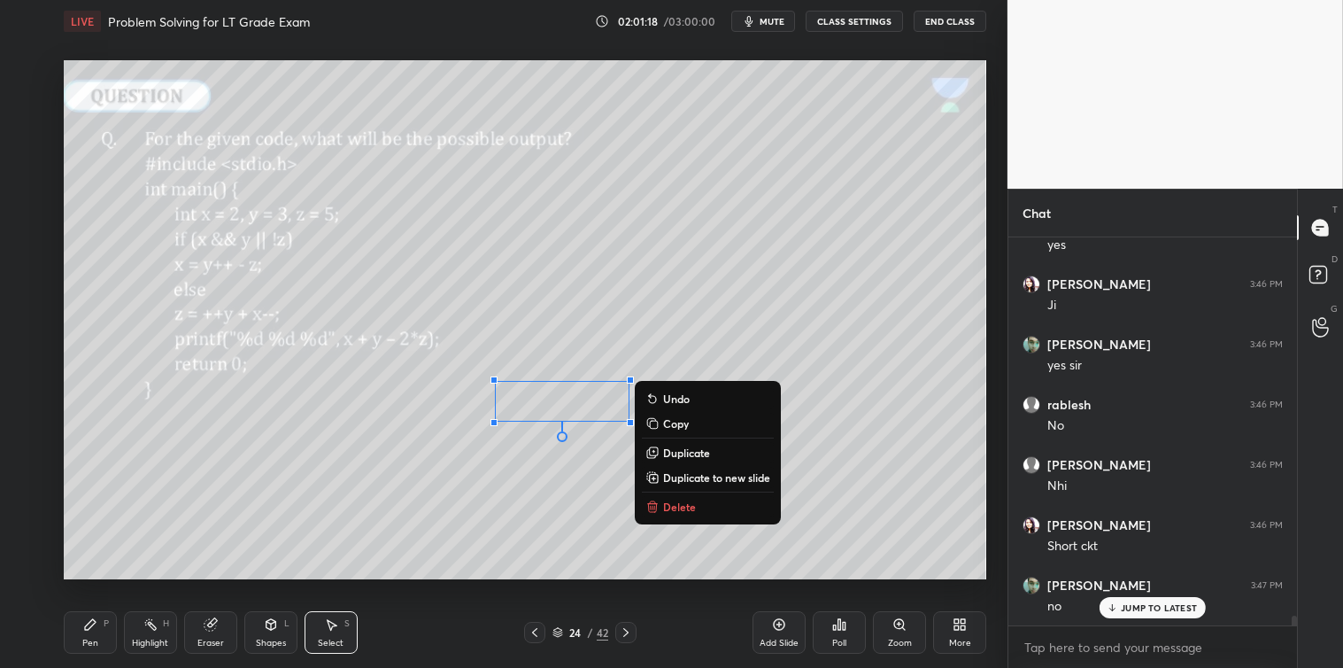
click at [675, 501] on p "Delete" at bounding box center [679, 506] width 33 height 14
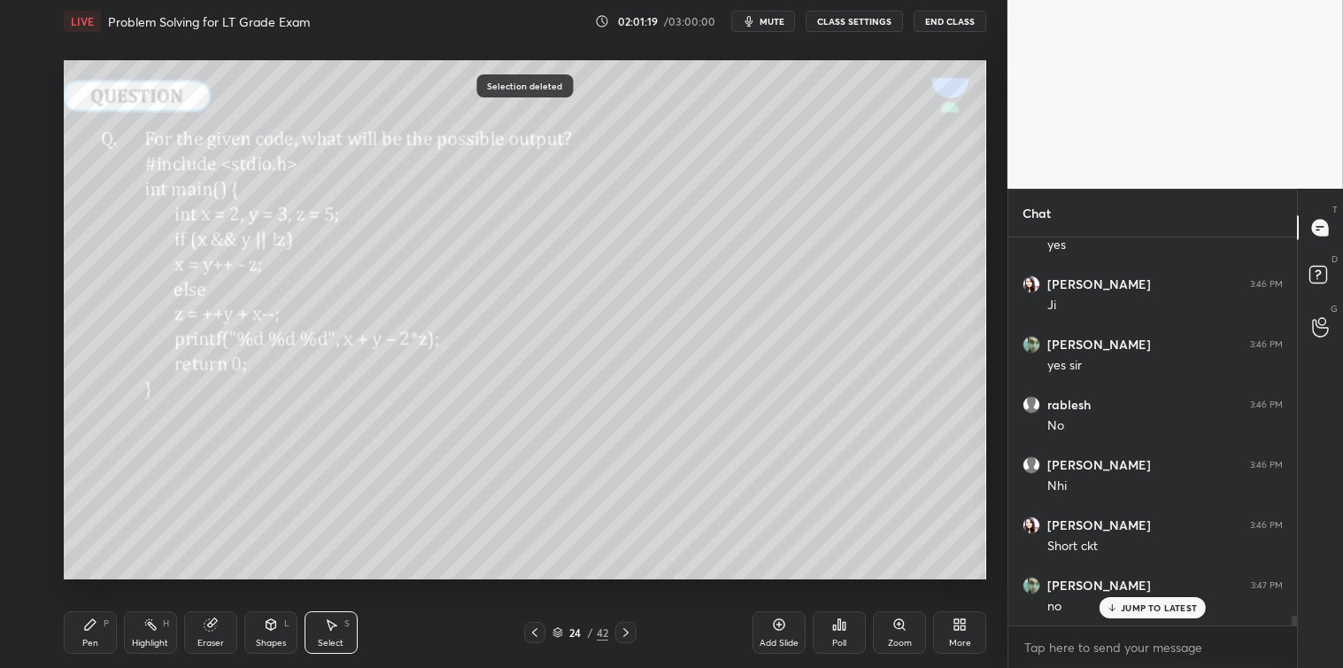
click at [95, 631] on icon at bounding box center [90, 624] width 14 height 14
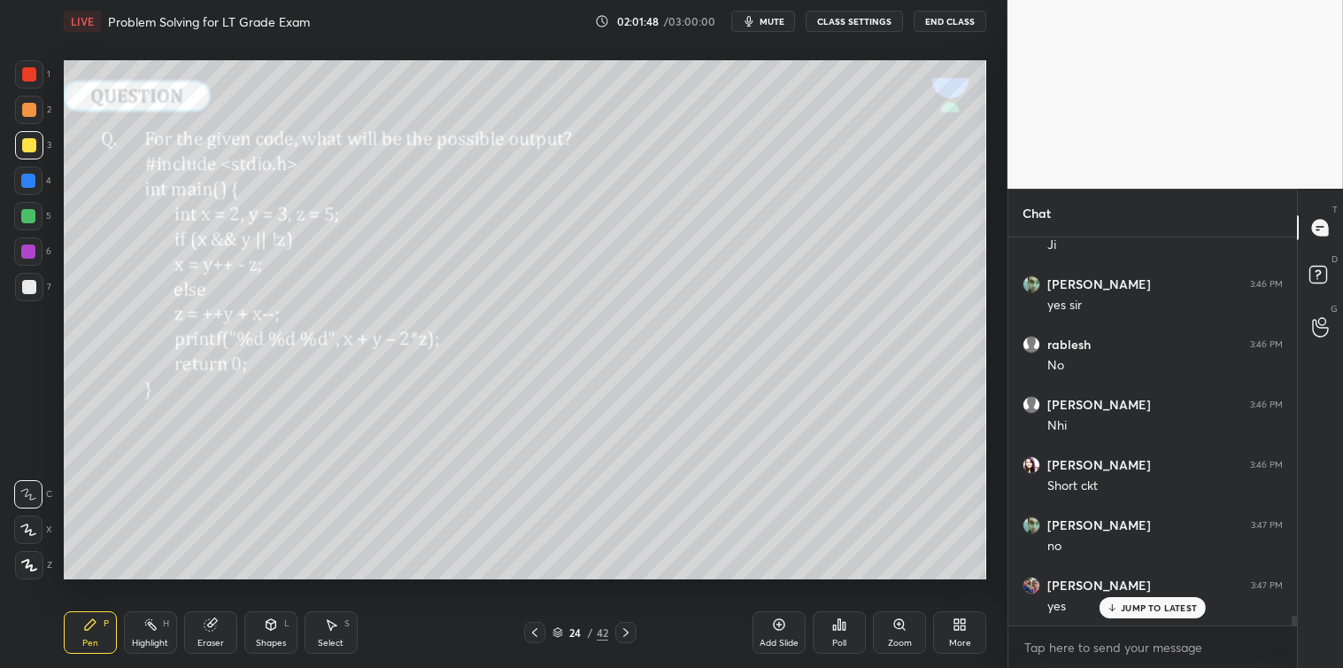
scroll to position [15120, 0]
click at [631, 640] on div at bounding box center [625, 632] width 21 height 21
click at [839, 626] on icon at bounding box center [840, 624] width 3 height 11
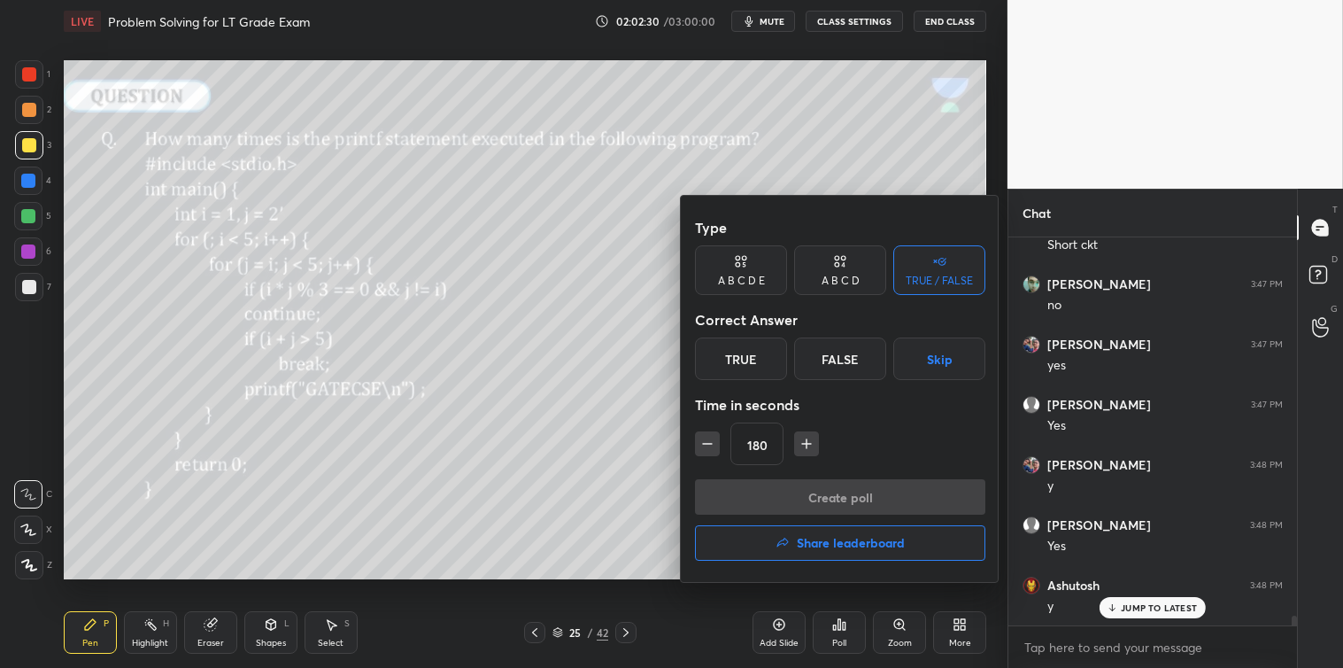
click at [803, 443] on icon "button" at bounding box center [807, 444] width 18 height 18
click at [803, 445] on icon "button" at bounding box center [807, 444] width 18 height 18
click at [806, 444] on icon "button" at bounding box center [806, 444] width 9 height 0
click at [807, 445] on icon "button" at bounding box center [807, 443] width 0 height 9
click at [810, 447] on icon "button" at bounding box center [807, 444] width 18 height 18
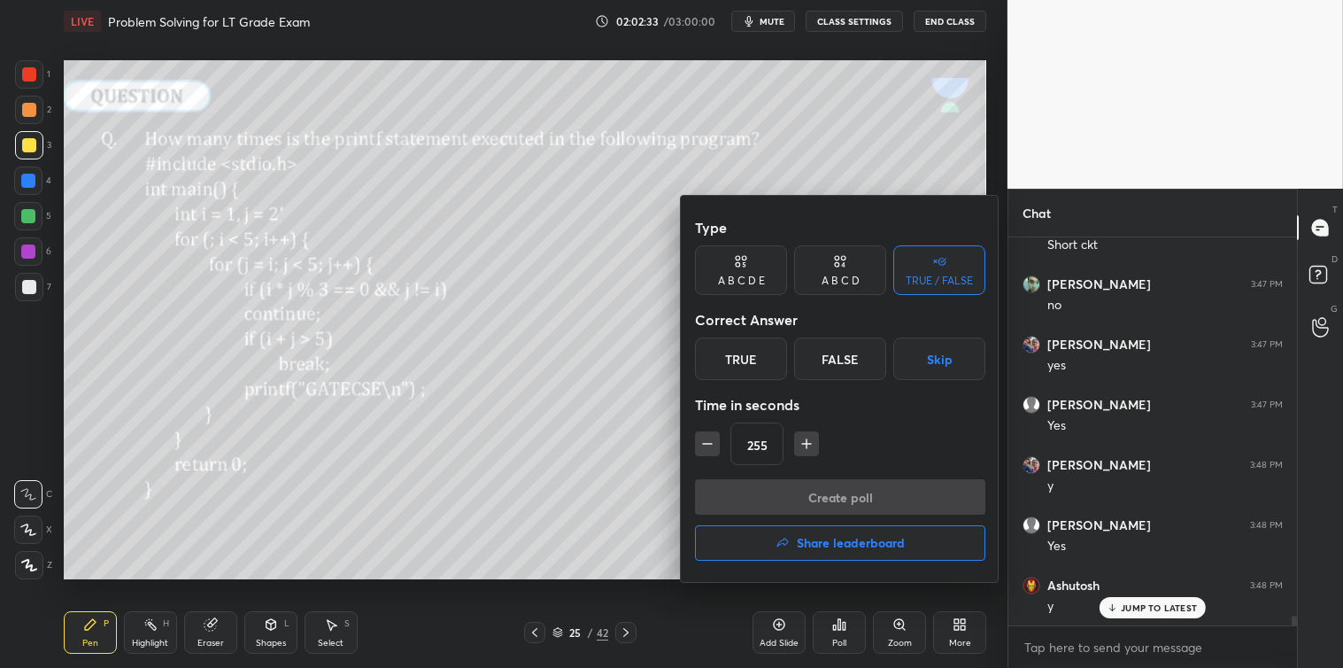
click at [809, 447] on icon "button" at bounding box center [807, 444] width 18 height 18
click at [809, 448] on icon "button" at bounding box center [807, 444] width 18 height 18
type input "285"
click at [925, 364] on button "Skip" at bounding box center [940, 358] width 92 height 43
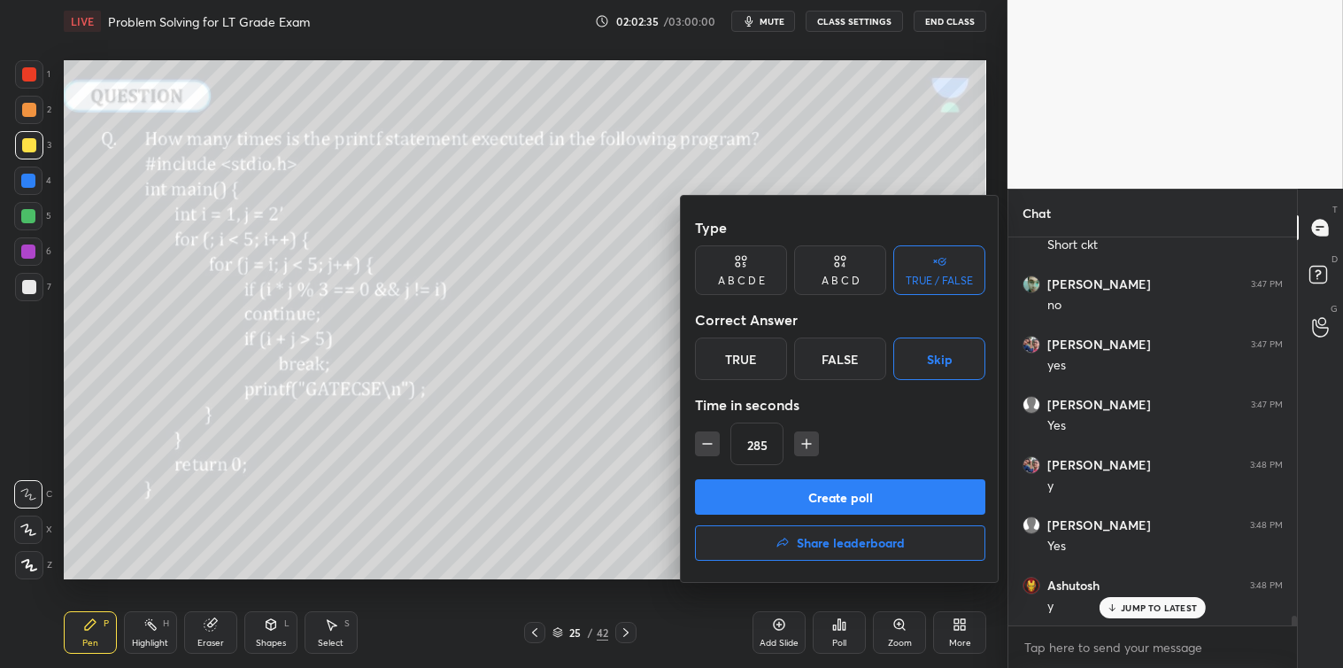
click at [840, 491] on button "Create poll" at bounding box center [840, 496] width 290 height 35
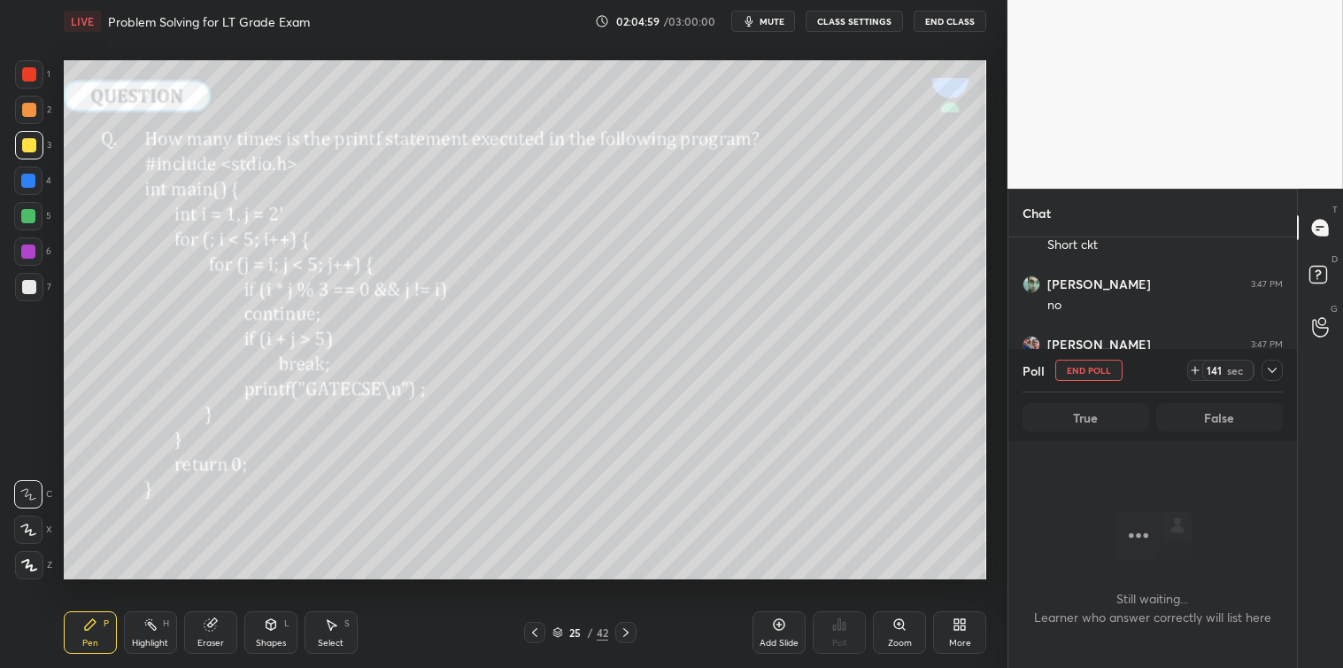
scroll to position [15453, 0]
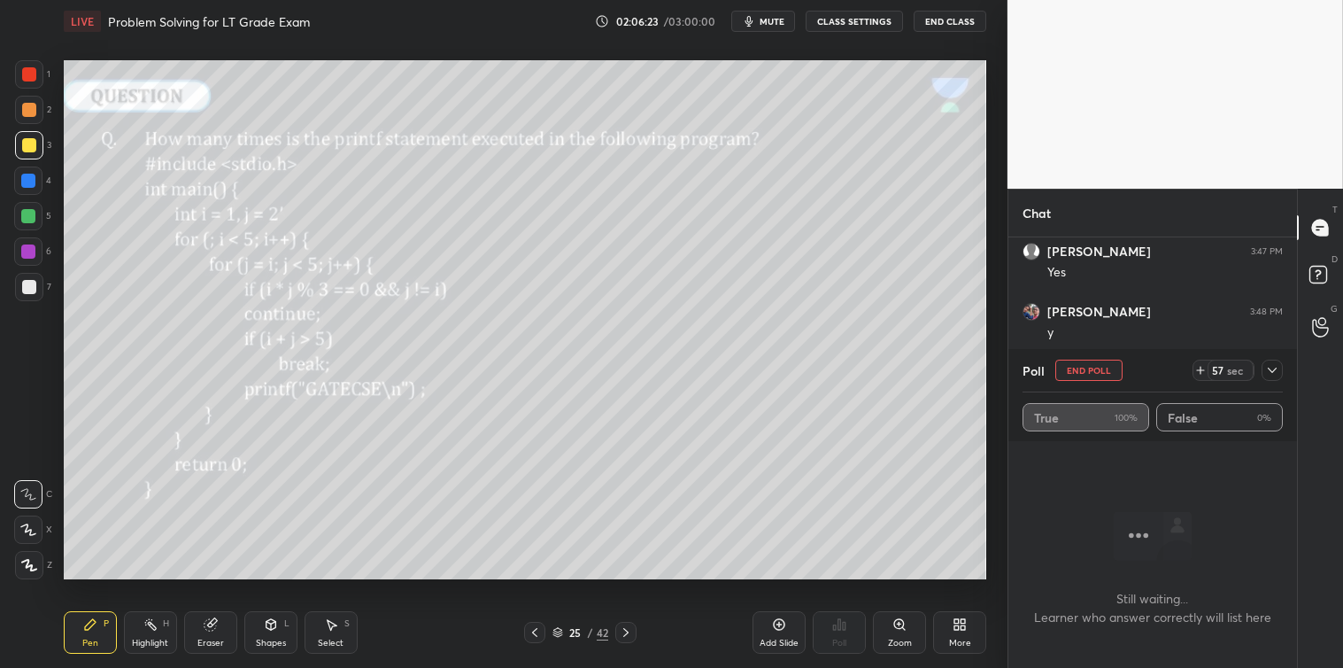
click at [1267, 363] on icon at bounding box center [1272, 370] width 14 height 14
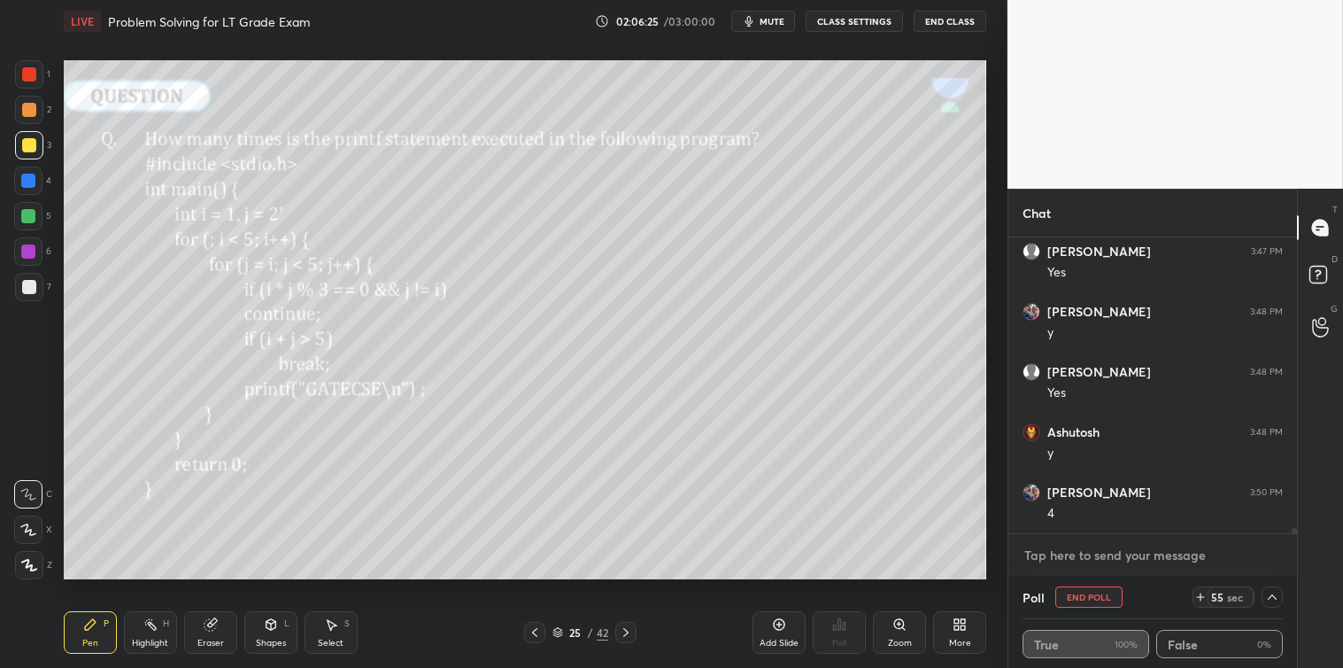
click at [1048, 553] on textarea at bounding box center [1153, 555] width 260 height 28
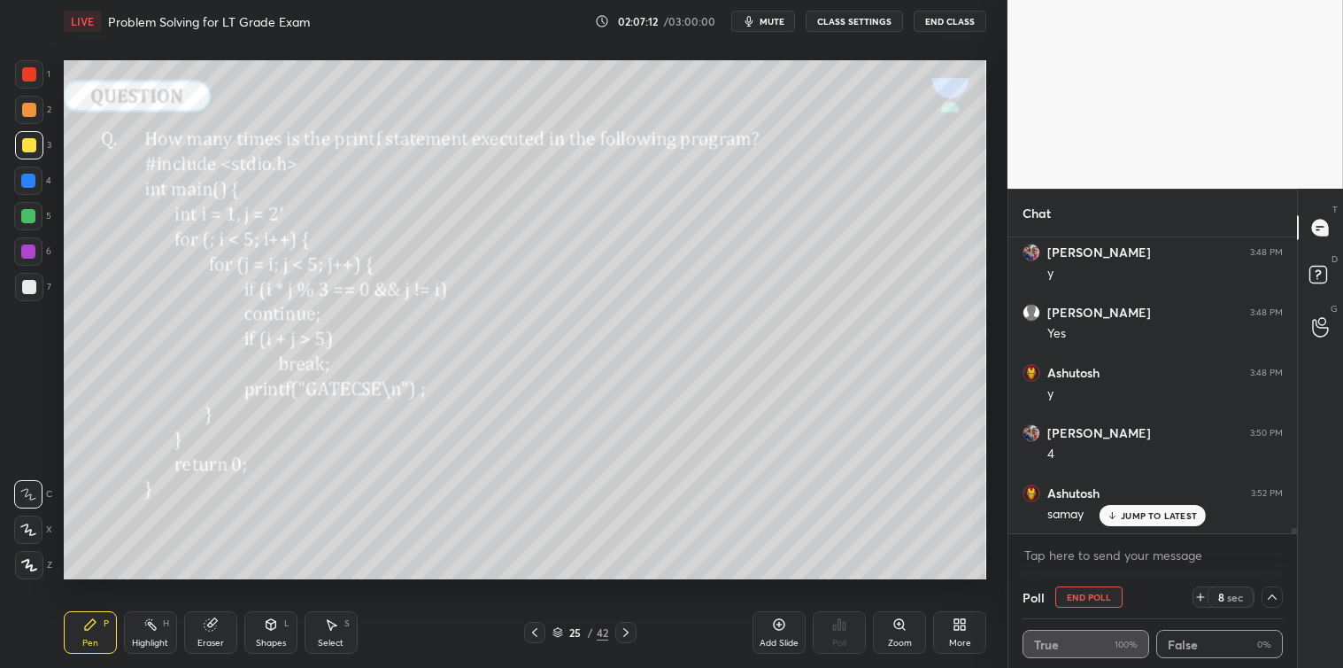
click at [1204, 594] on icon at bounding box center [1201, 597] width 14 height 14
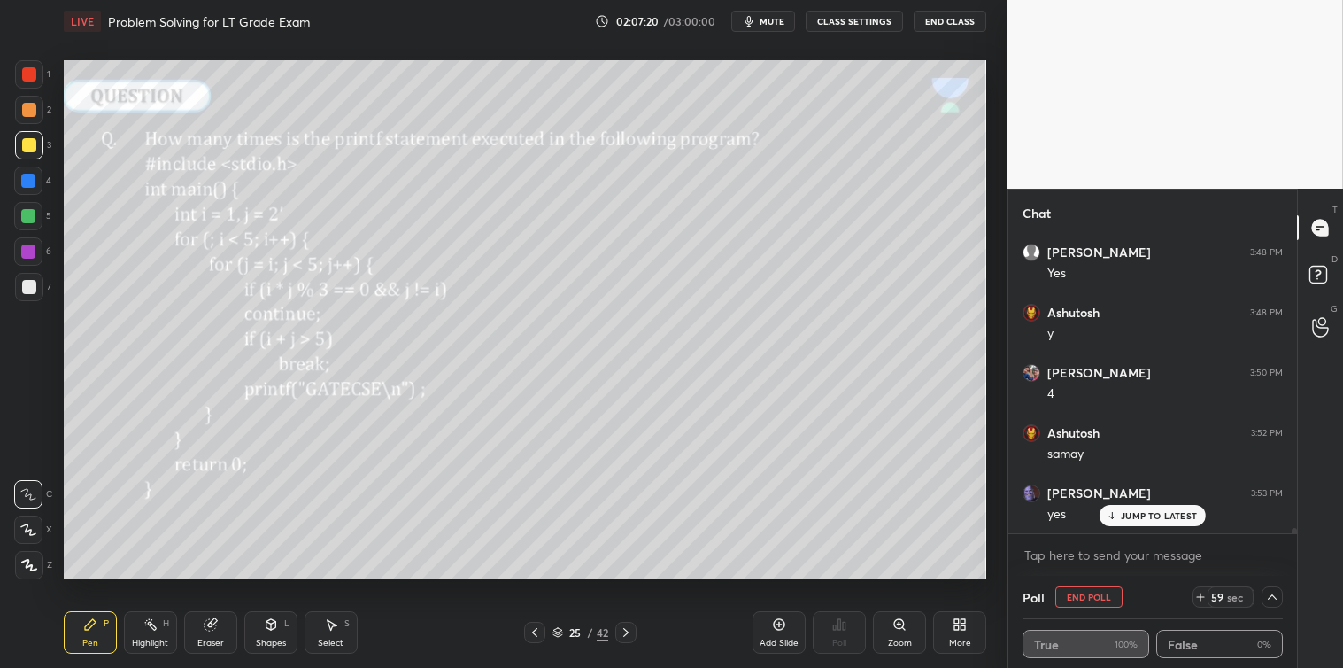
click at [1204, 594] on icon at bounding box center [1201, 597] width 14 height 14
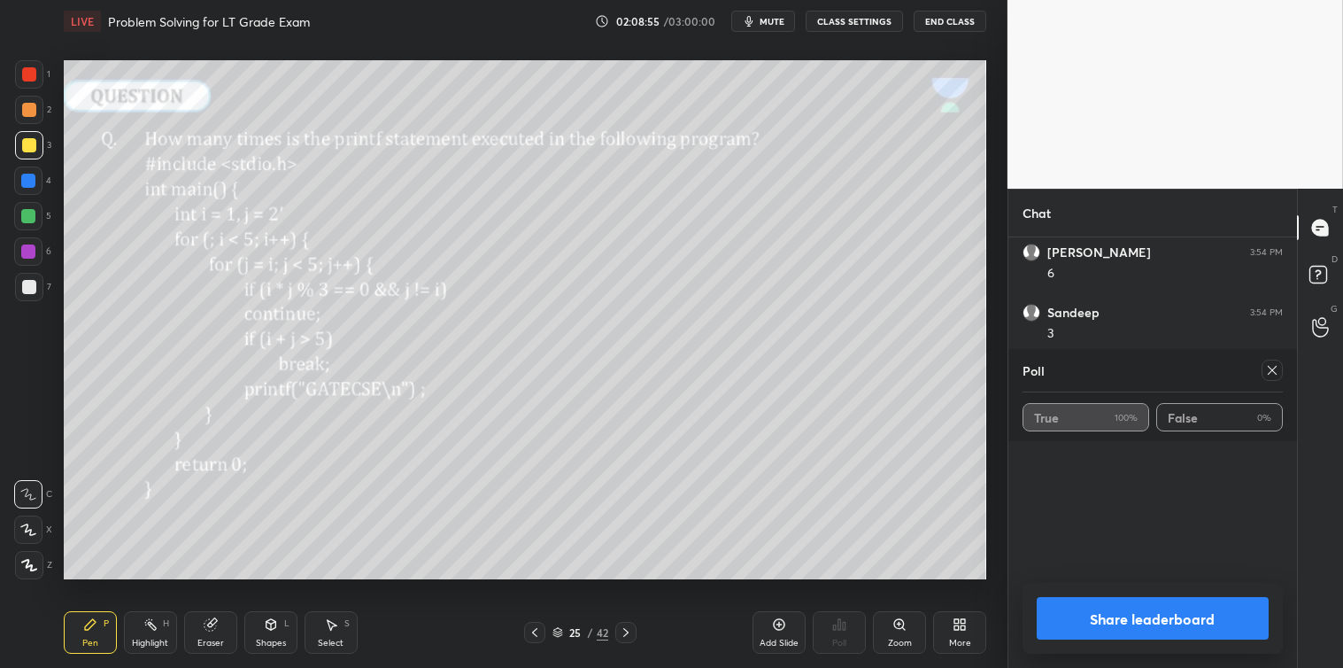
scroll to position [16055, 0]
click at [1269, 369] on icon at bounding box center [1272, 370] width 14 height 14
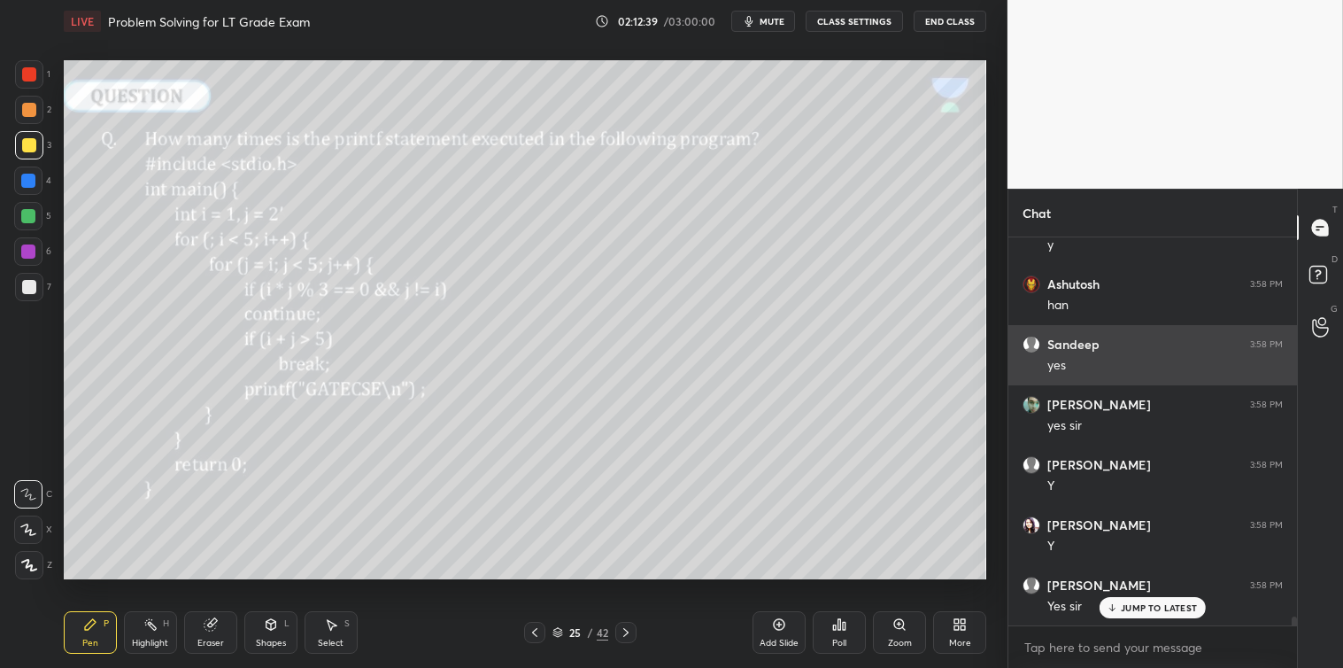
scroll to position [16564, 0]
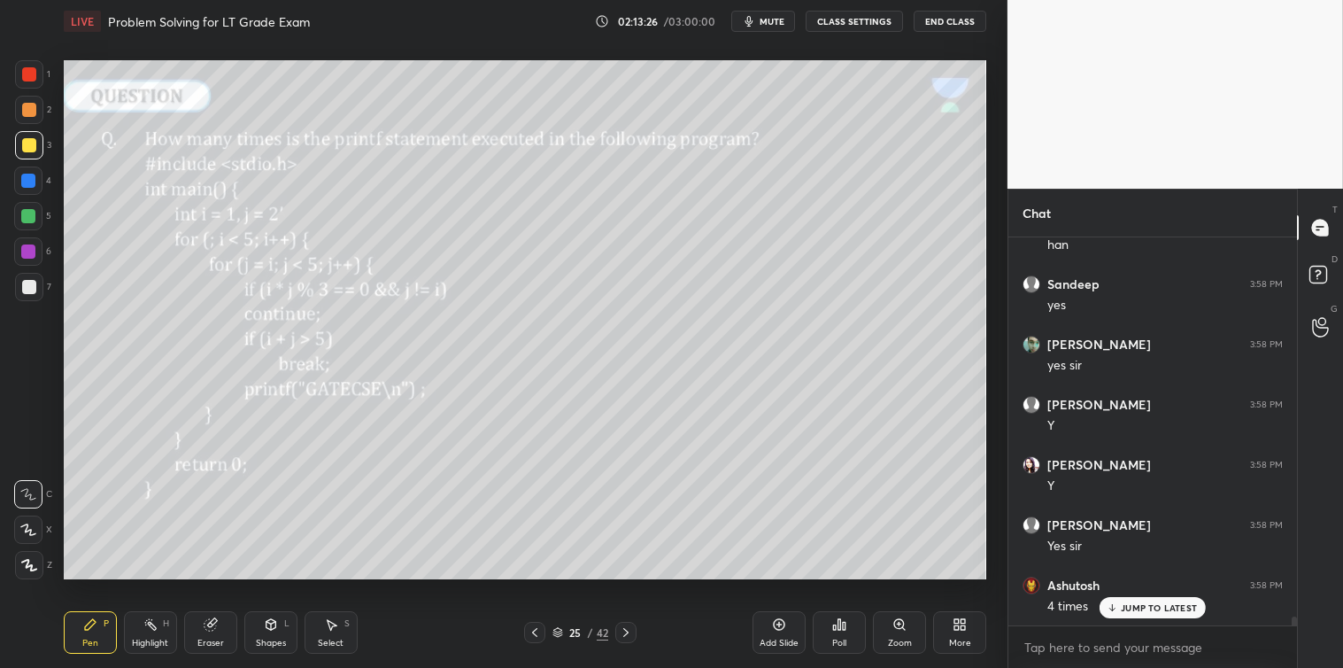
click at [335, 623] on icon at bounding box center [331, 624] width 14 height 14
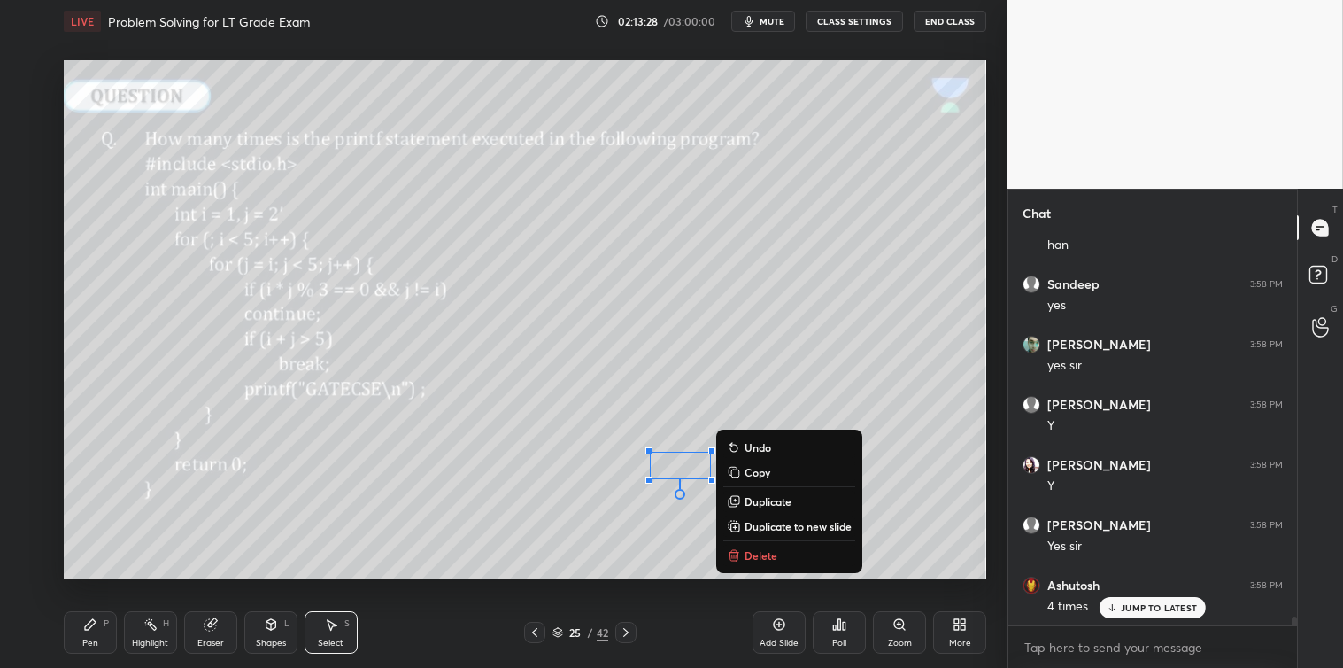
click at [742, 549] on button "Delete" at bounding box center [789, 555] width 132 height 21
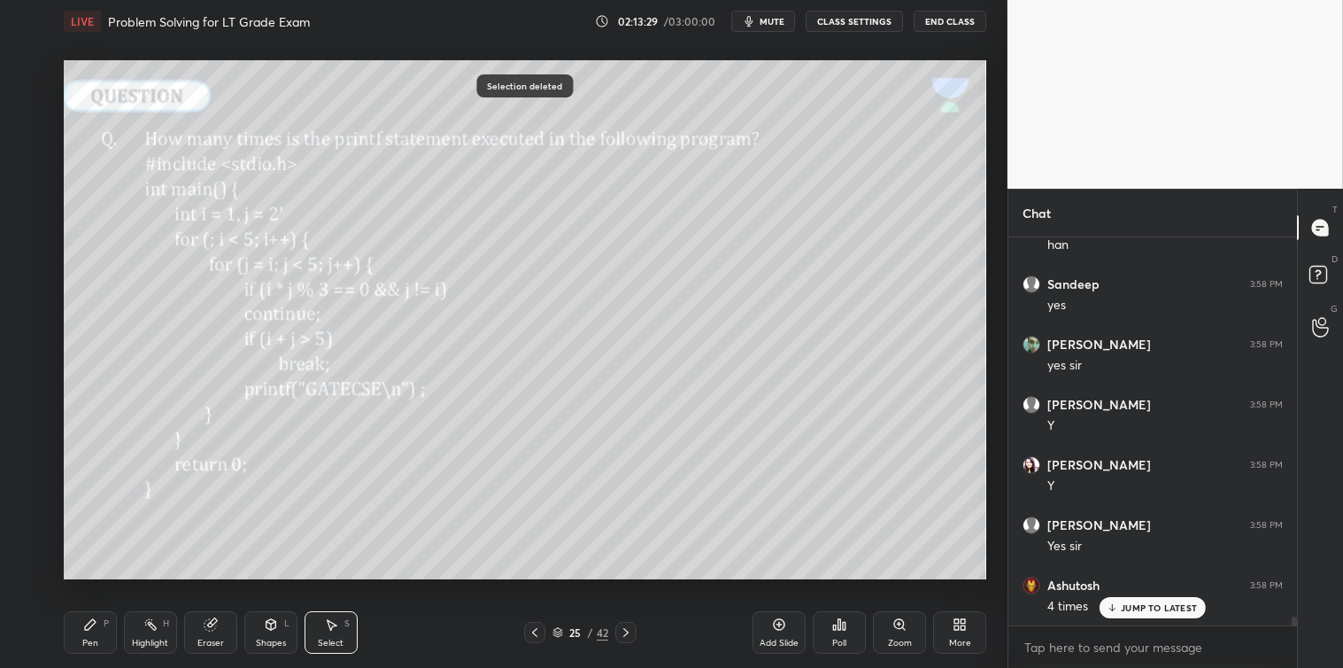
click at [97, 636] on div "Pen P" at bounding box center [90, 632] width 53 height 43
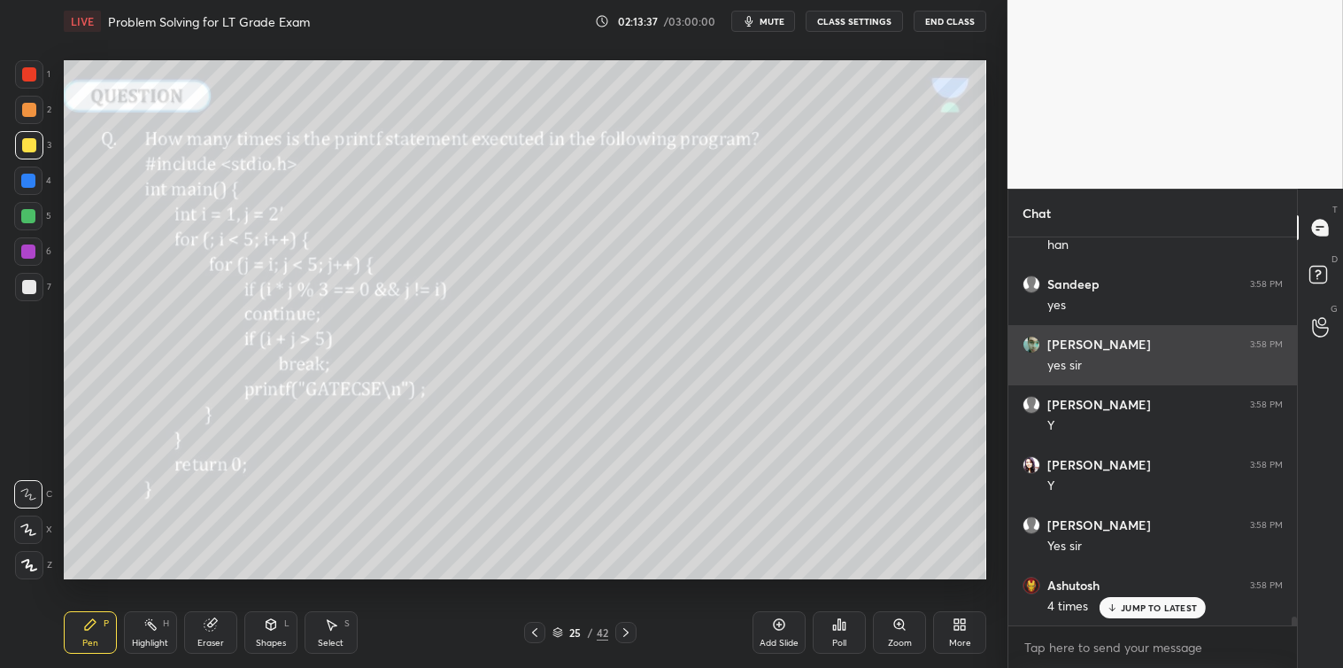
scroll to position [16625, 0]
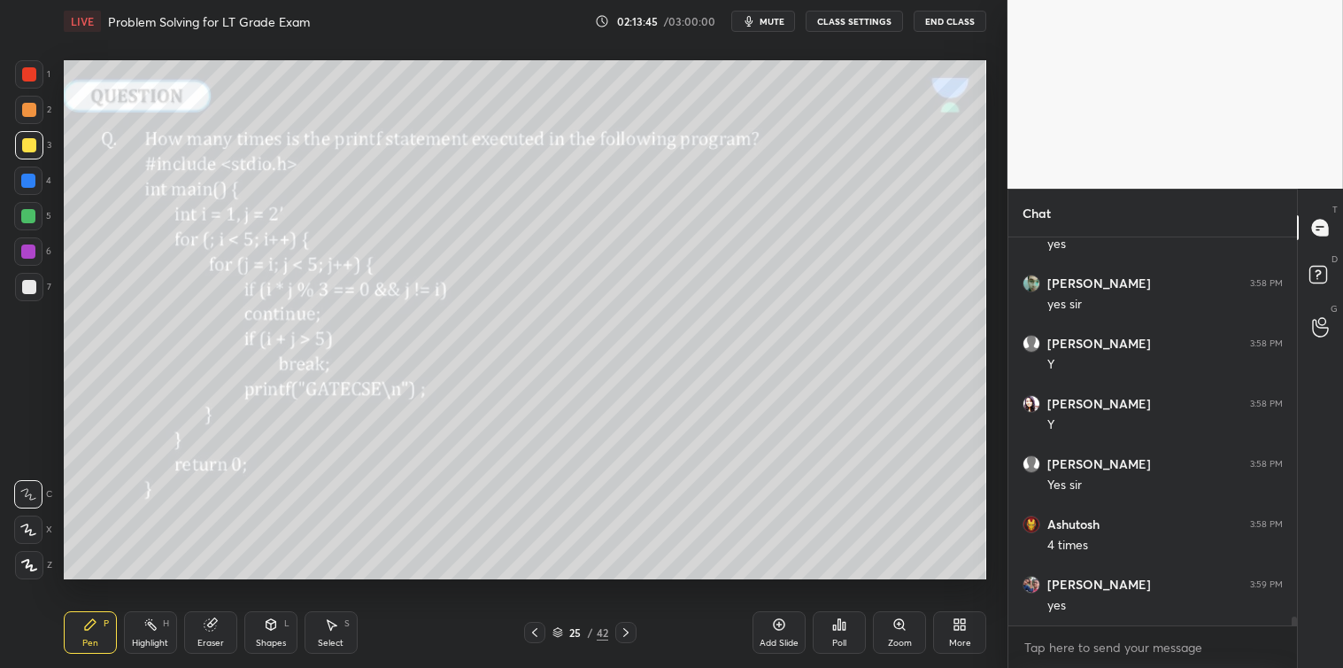
click at [27, 288] on div at bounding box center [29, 287] width 14 height 14
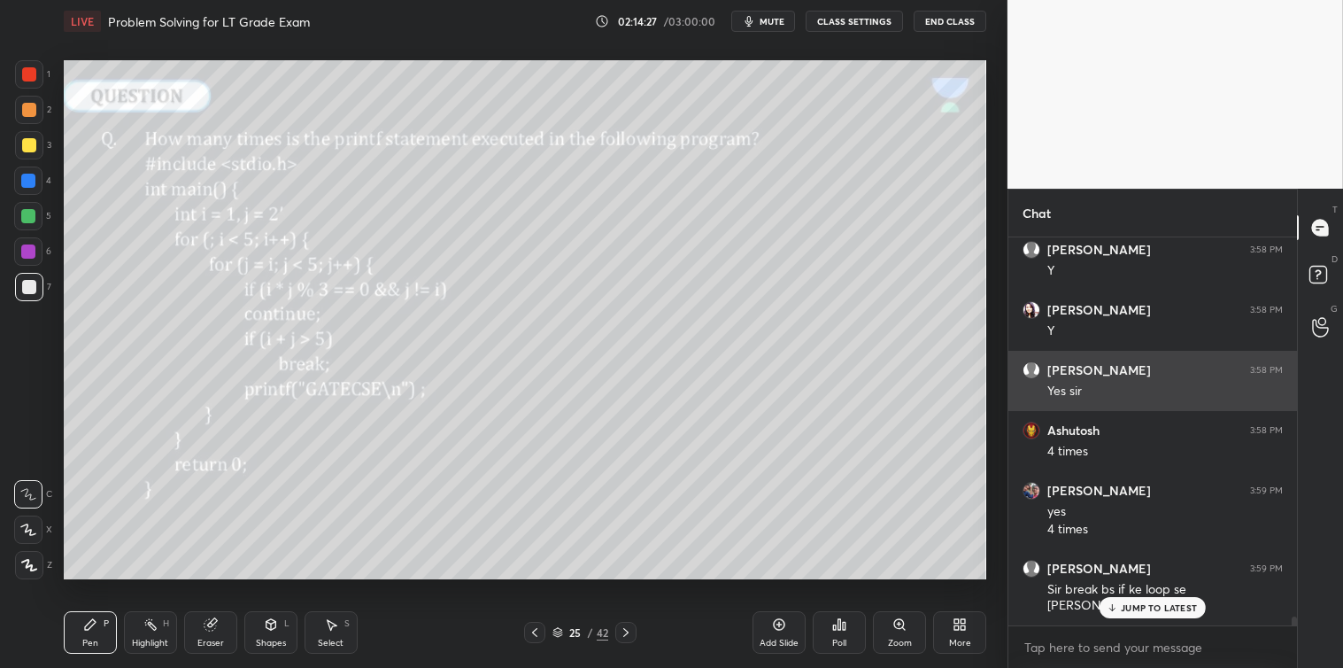
scroll to position [16795, 0]
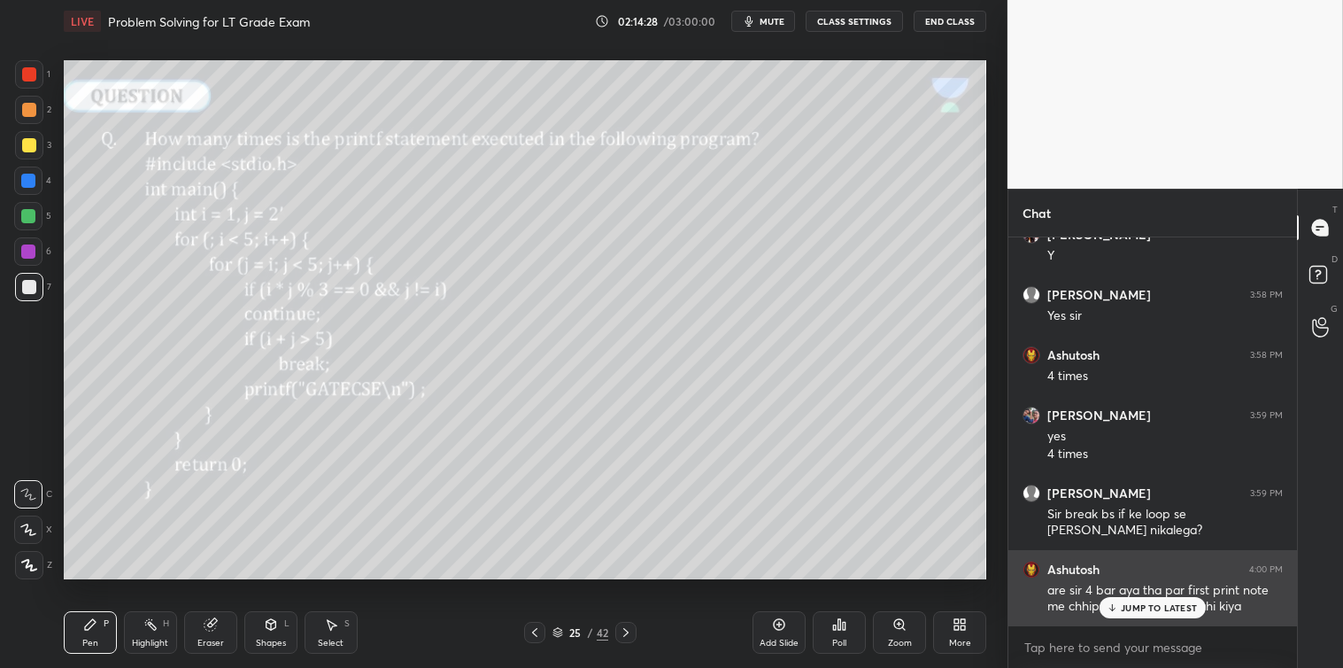
click at [1131, 607] on p "JUMP TO LATEST" at bounding box center [1159, 607] width 76 height 11
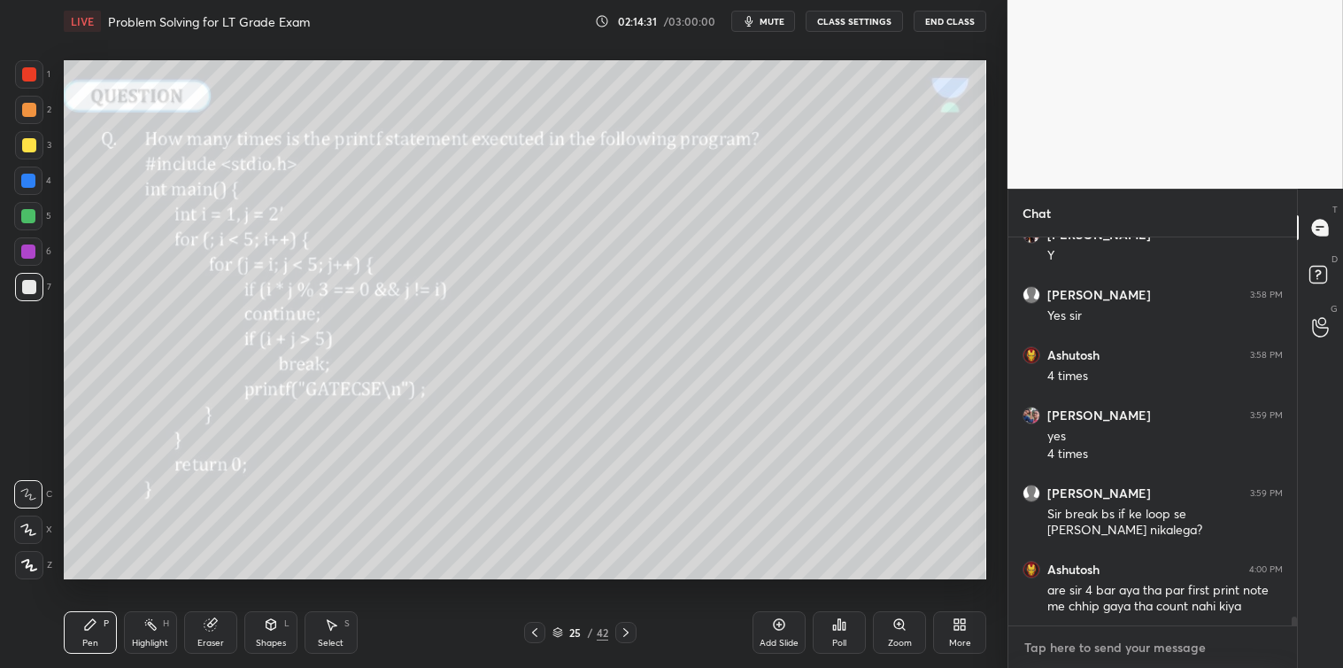
click at [1080, 638] on textarea at bounding box center [1153, 647] width 260 height 28
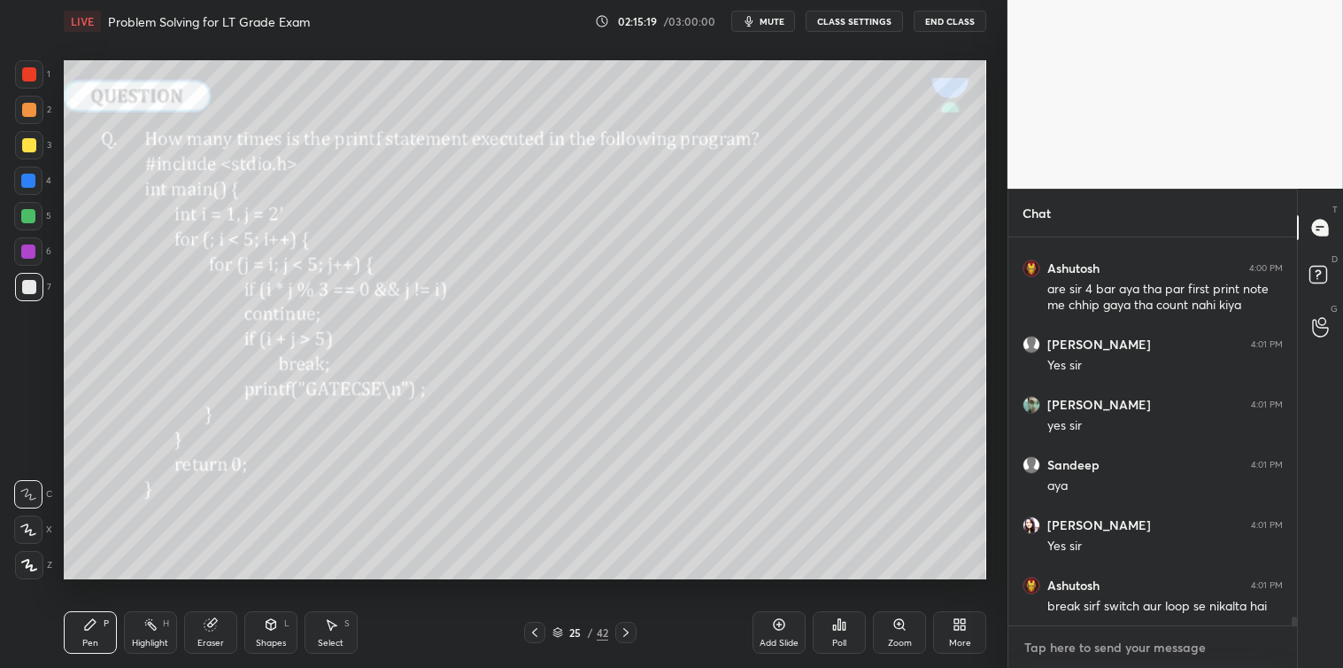
scroll to position [17157, 0]
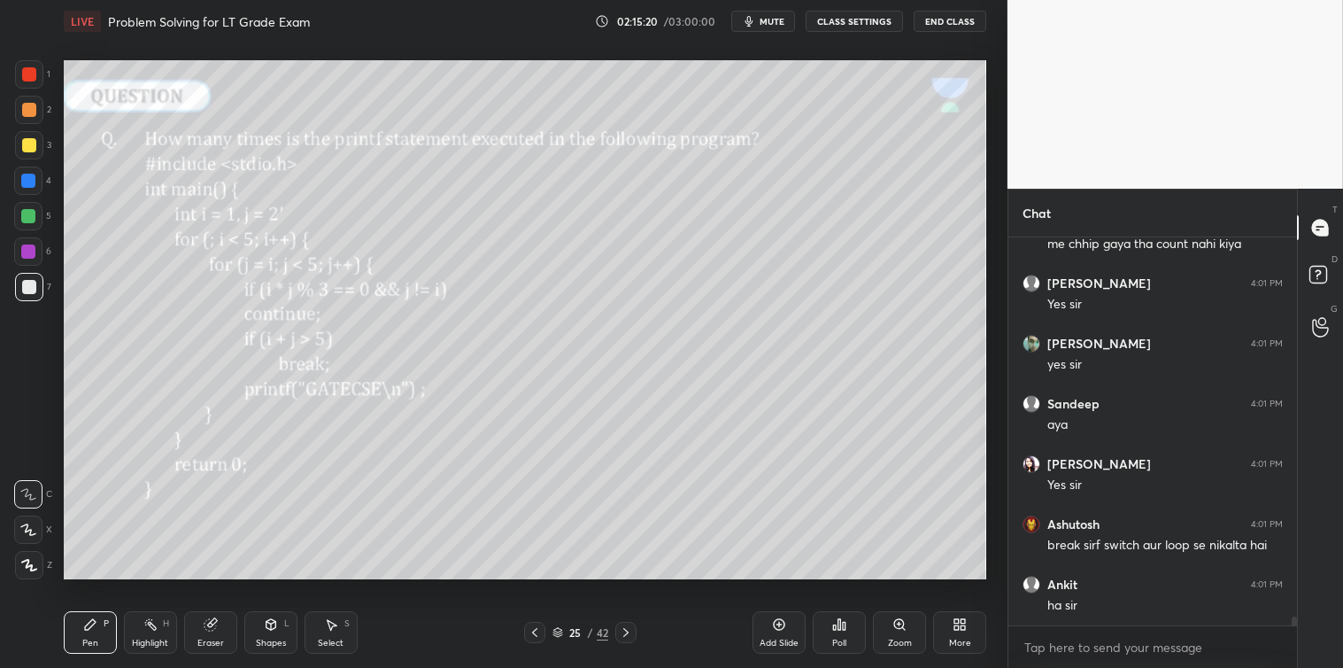
type textarea "x"
click at [841, 631] on icon at bounding box center [839, 624] width 14 height 14
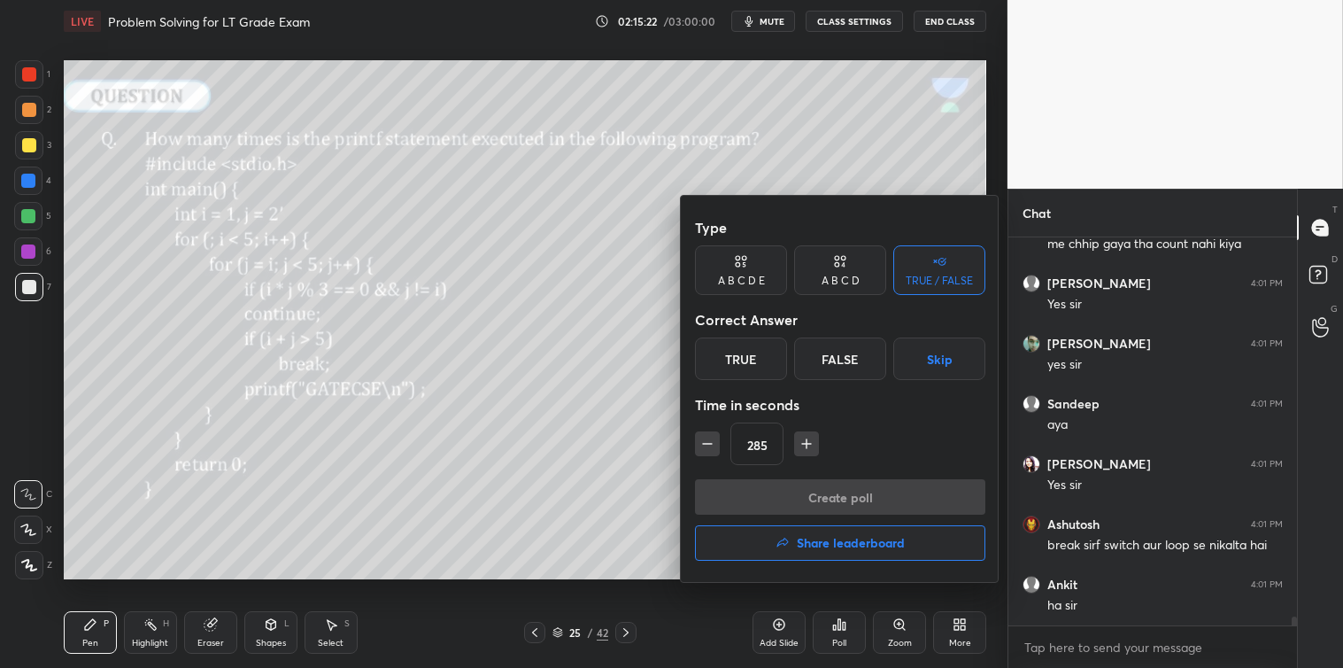
click at [700, 436] on icon "button" at bounding box center [708, 444] width 18 height 18
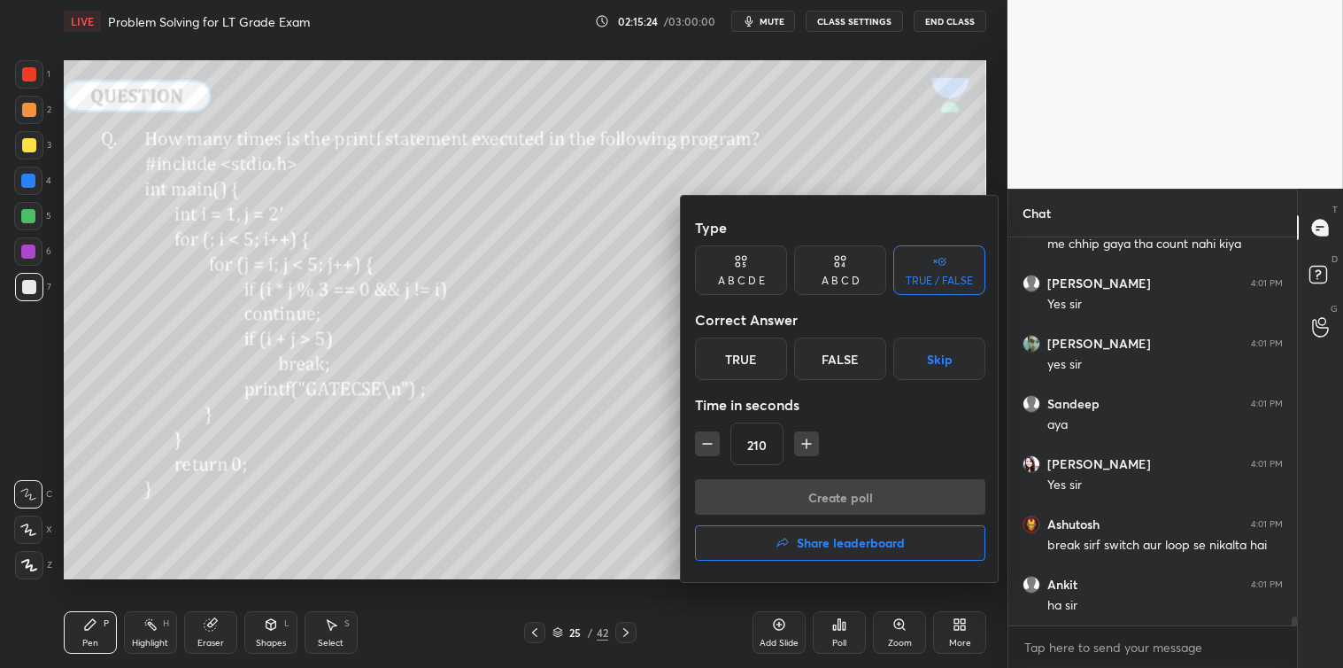
click at [798, 441] on icon "button" at bounding box center [807, 444] width 18 height 18
type input "240"
click at [605, 574] on div at bounding box center [671, 334] width 1343 height 668
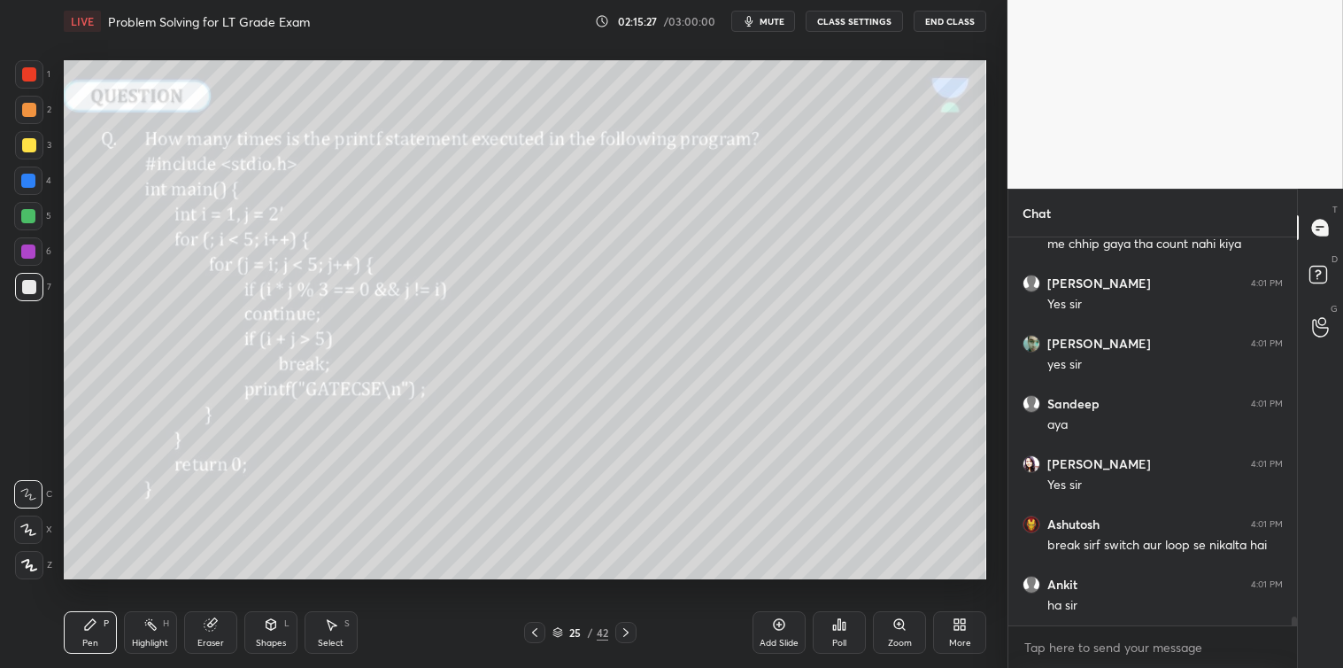
click at [630, 631] on icon at bounding box center [626, 632] width 14 height 14
click at [839, 625] on icon at bounding box center [840, 624] width 3 height 11
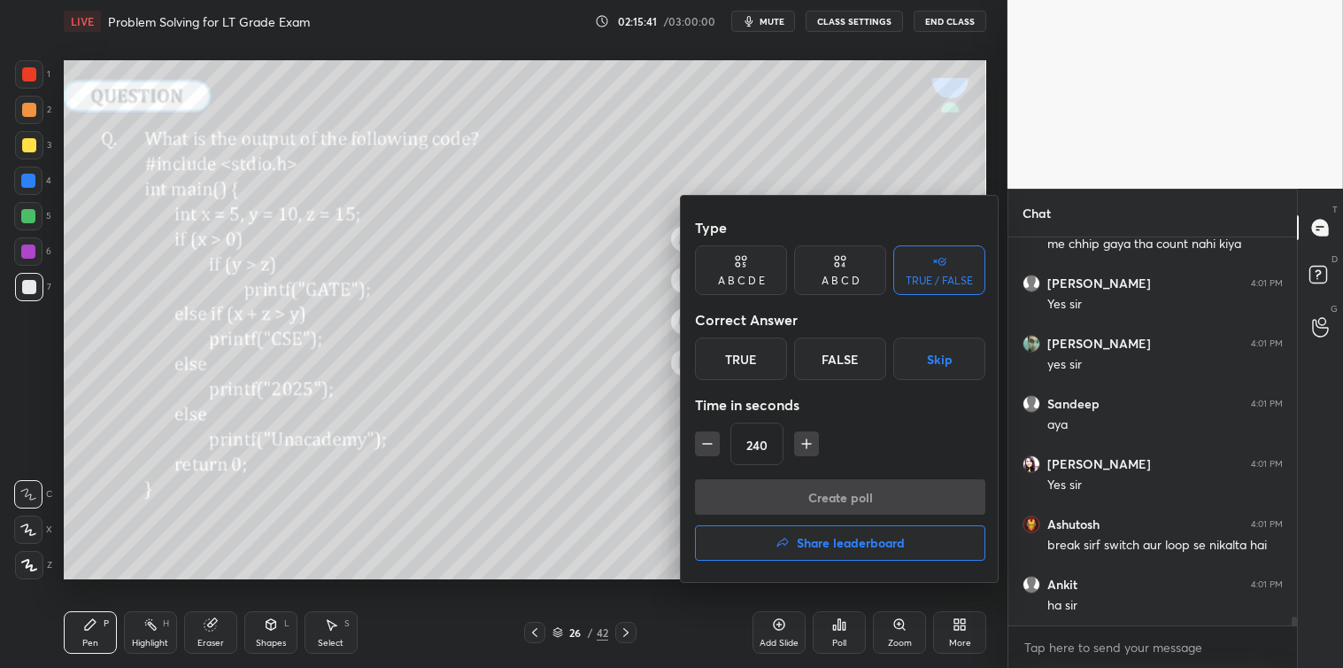
click at [706, 449] on icon "button" at bounding box center [708, 444] width 18 height 18
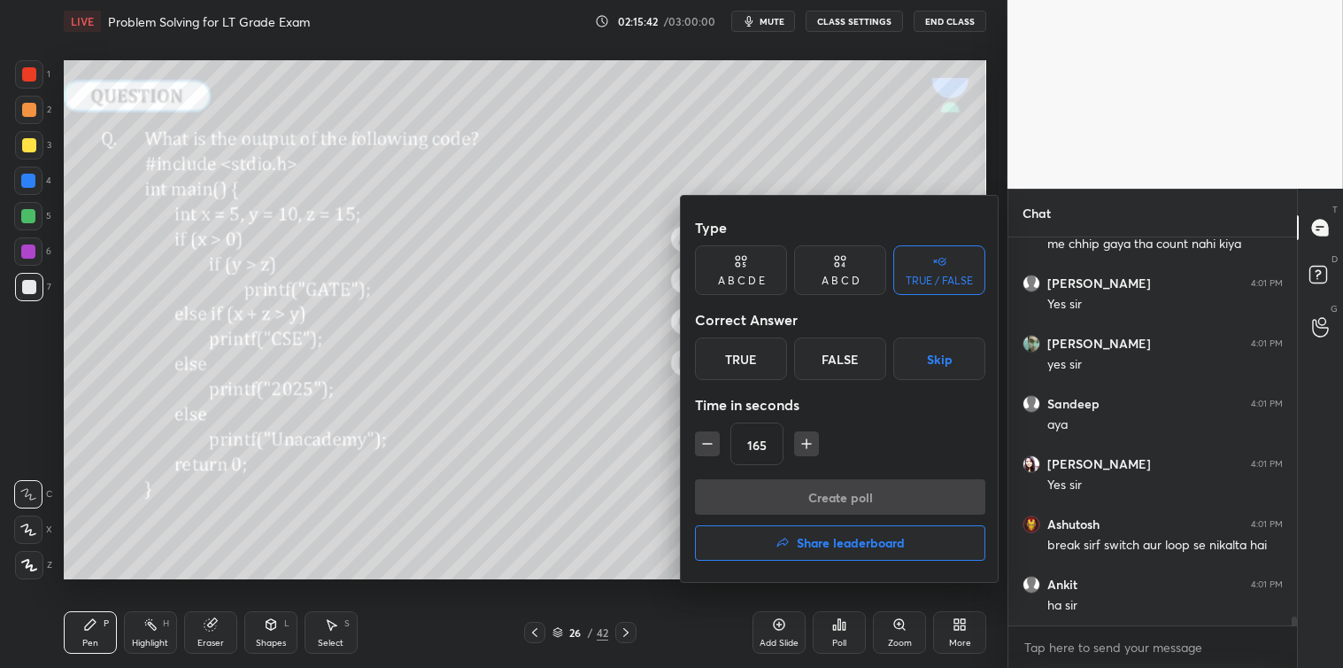
click at [706, 449] on icon "button" at bounding box center [708, 444] width 18 height 18
click at [794, 446] on button "button" at bounding box center [806, 443] width 25 height 25
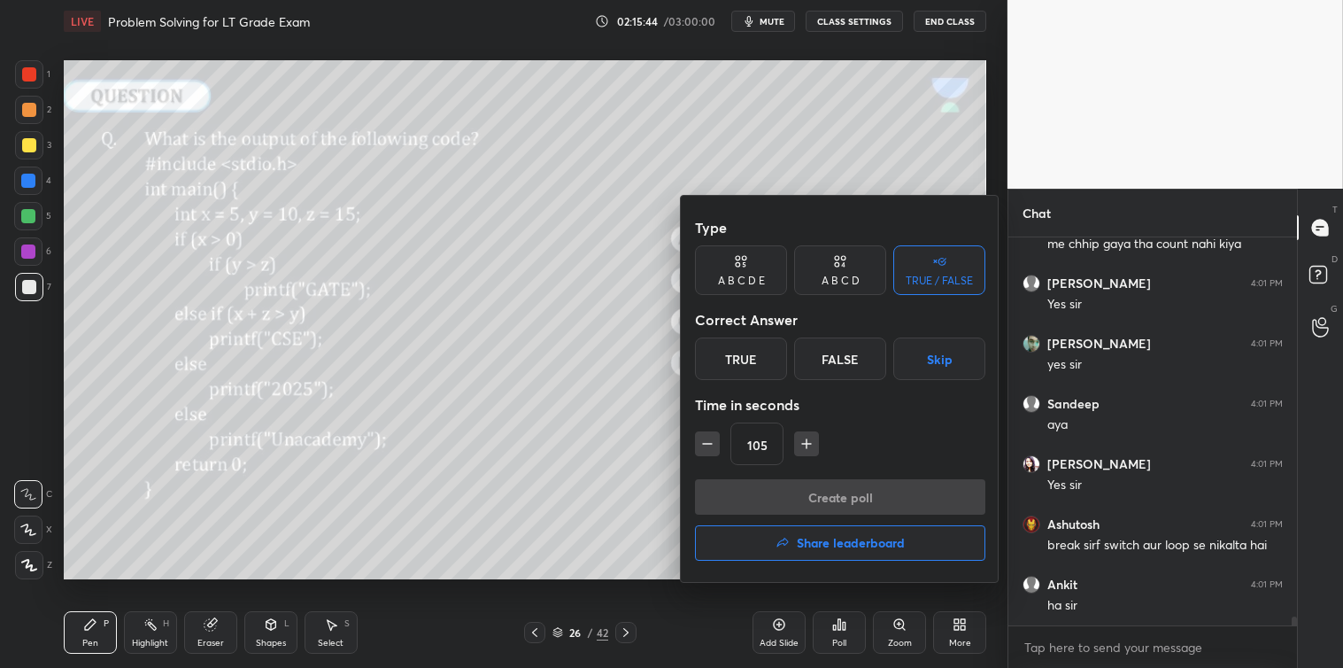
type input "120"
click at [835, 271] on div "A B C D" at bounding box center [840, 270] width 92 height 50
click at [783, 351] on div "B" at bounding box center [780, 358] width 52 height 43
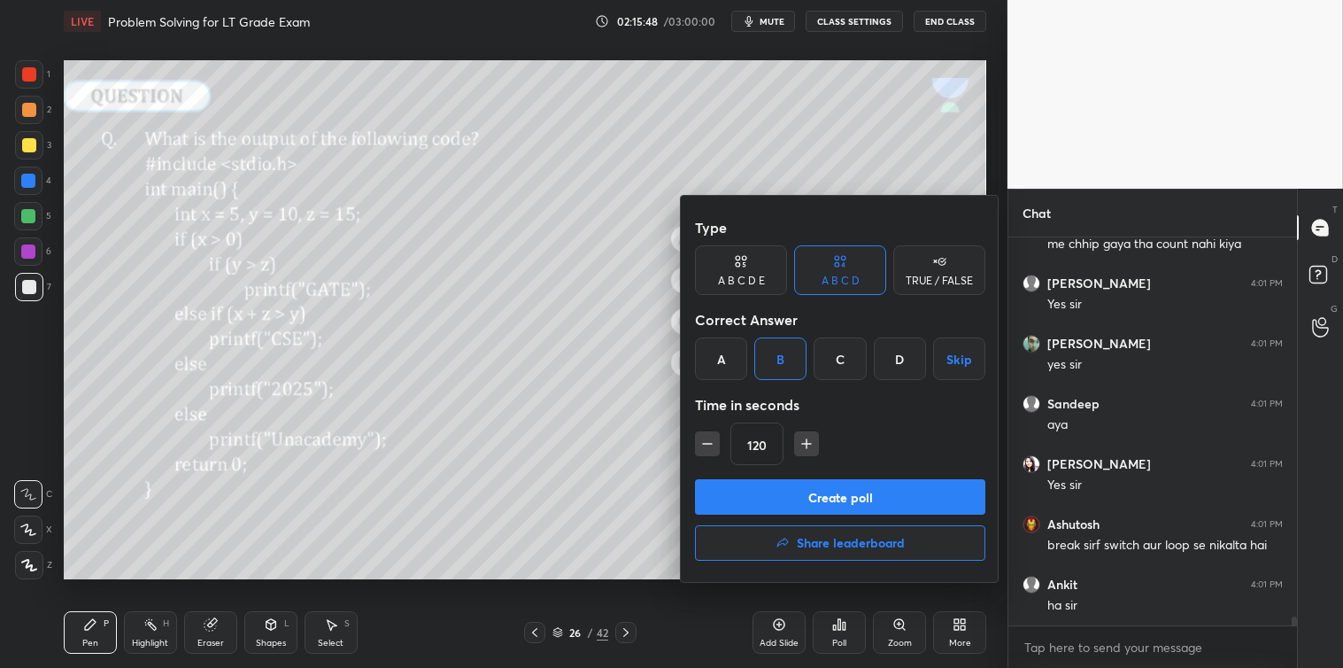
click at [821, 484] on button "Create poll" at bounding box center [840, 496] width 290 height 35
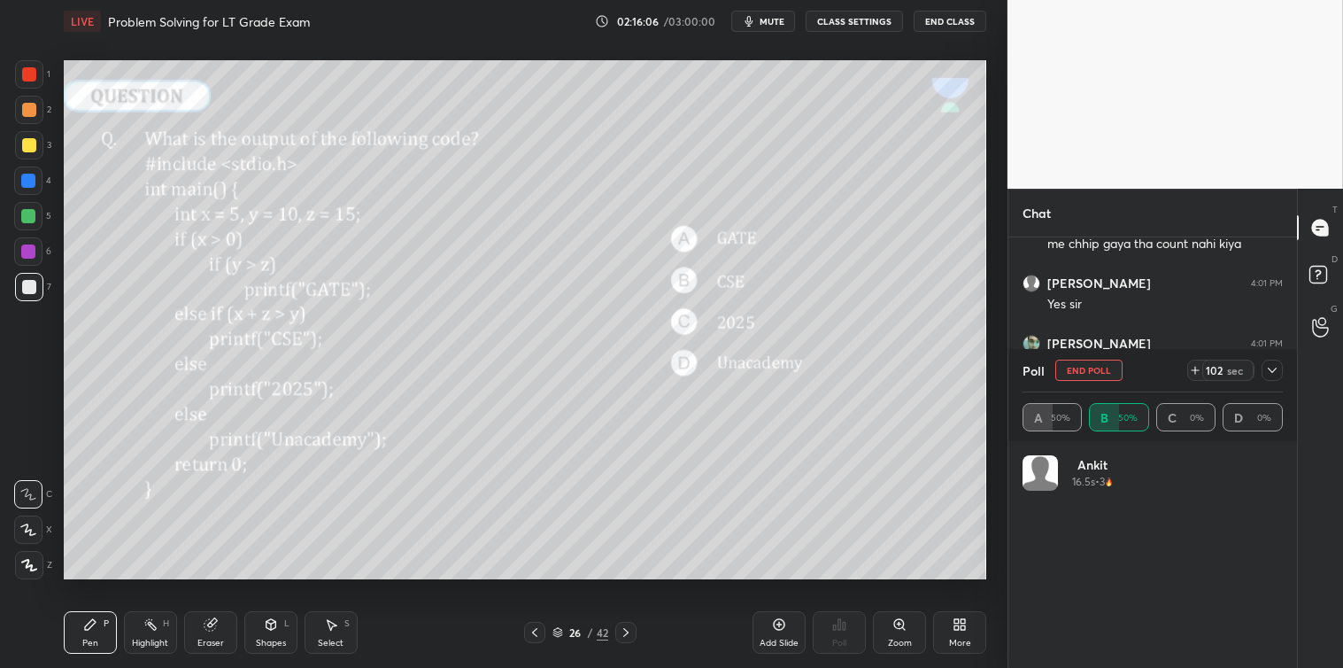
scroll to position [207, 255]
click at [1275, 368] on icon at bounding box center [1272, 370] width 14 height 14
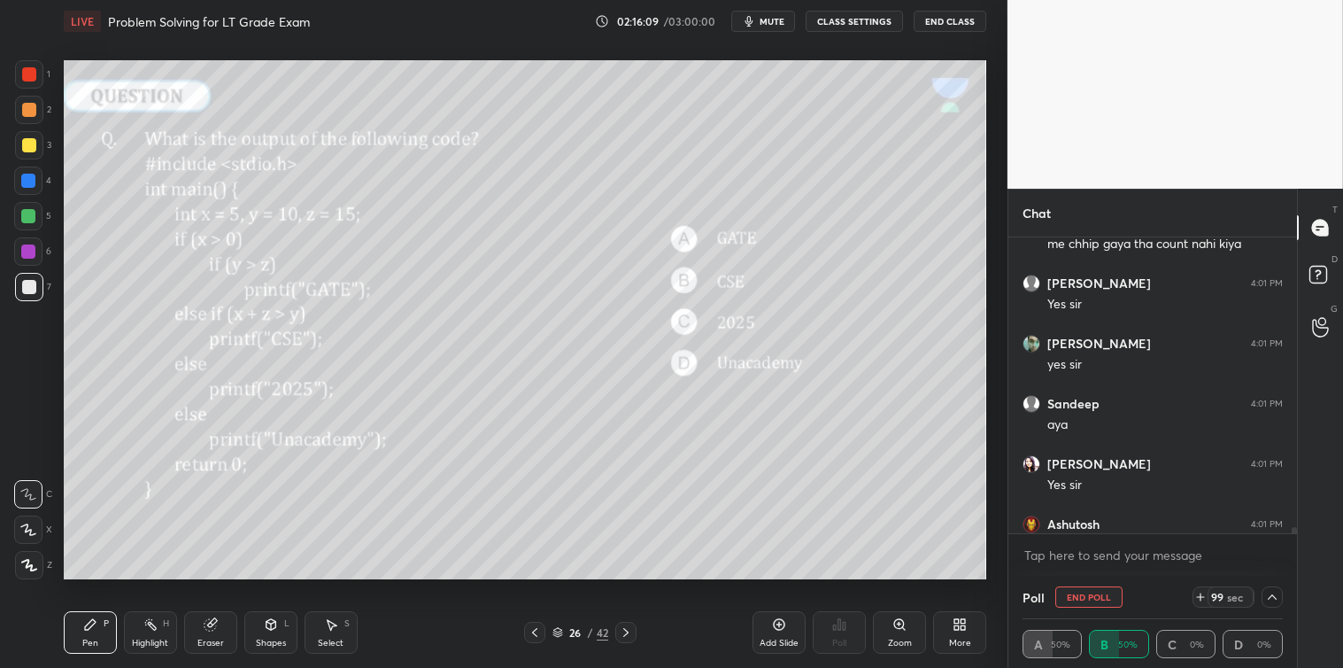
scroll to position [17308, 0]
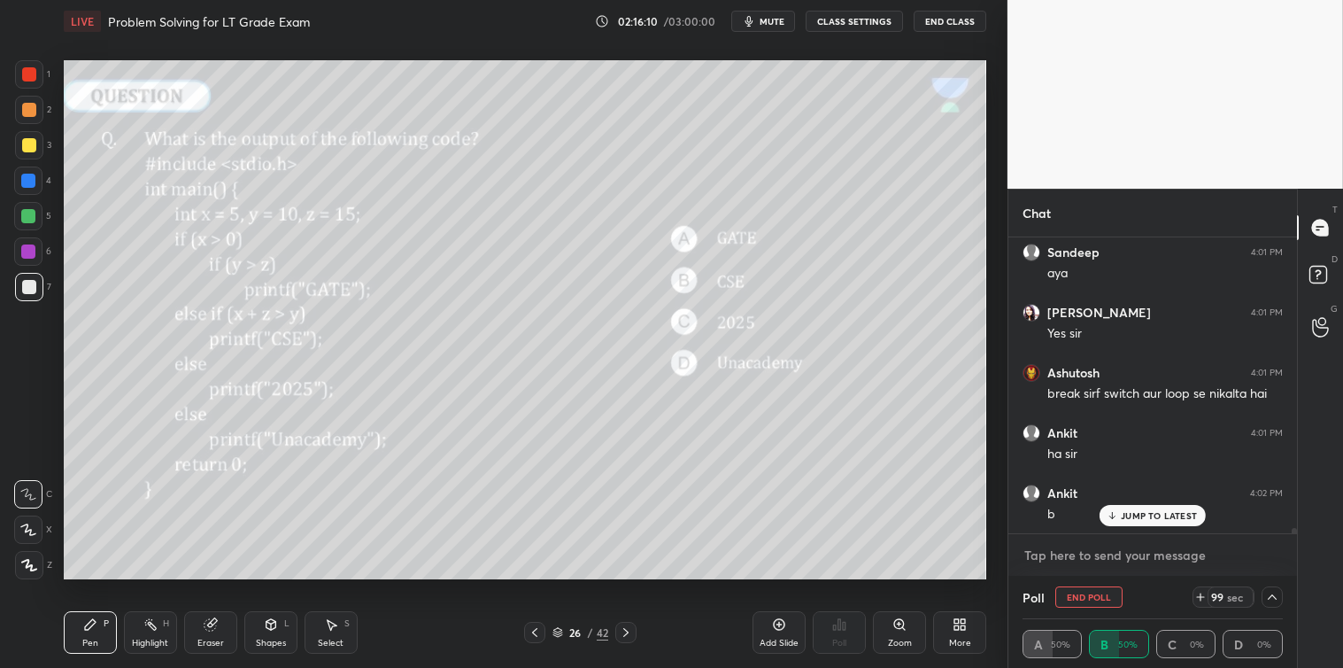
click at [1140, 555] on textarea at bounding box center [1153, 555] width 260 height 28
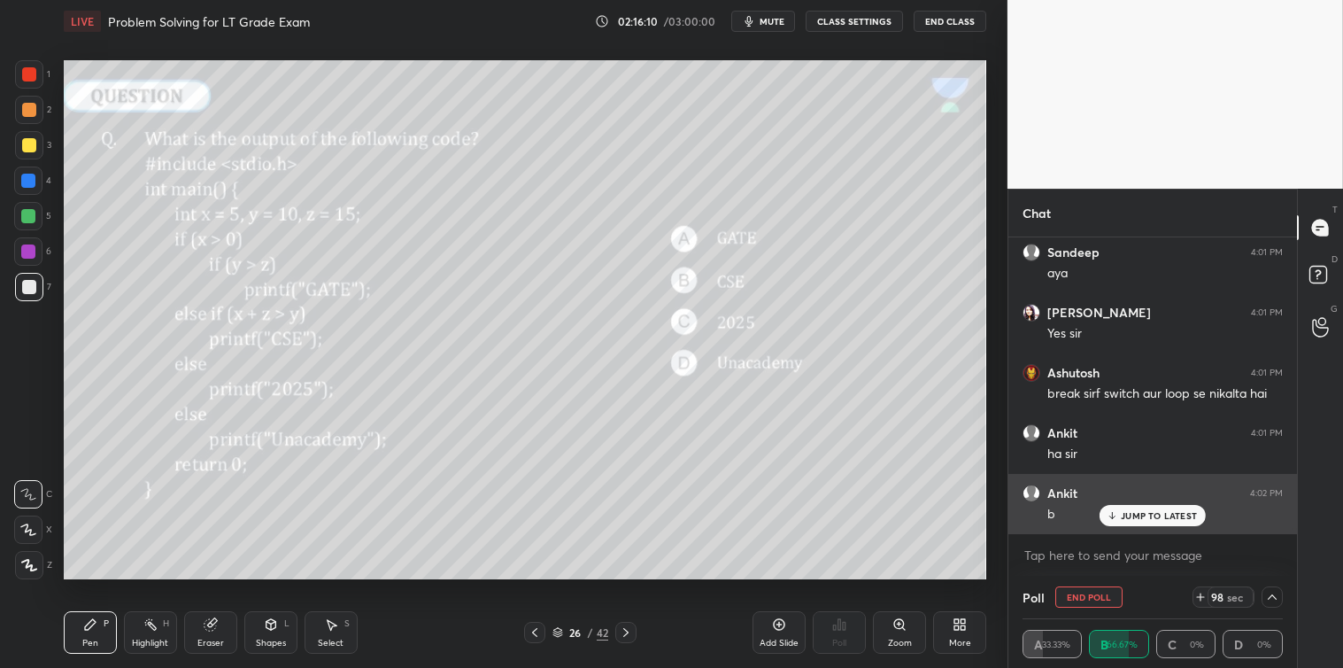
click at [1151, 512] on p "JUMP TO LATEST" at bounding box center [1159, 515] width 76 height 11
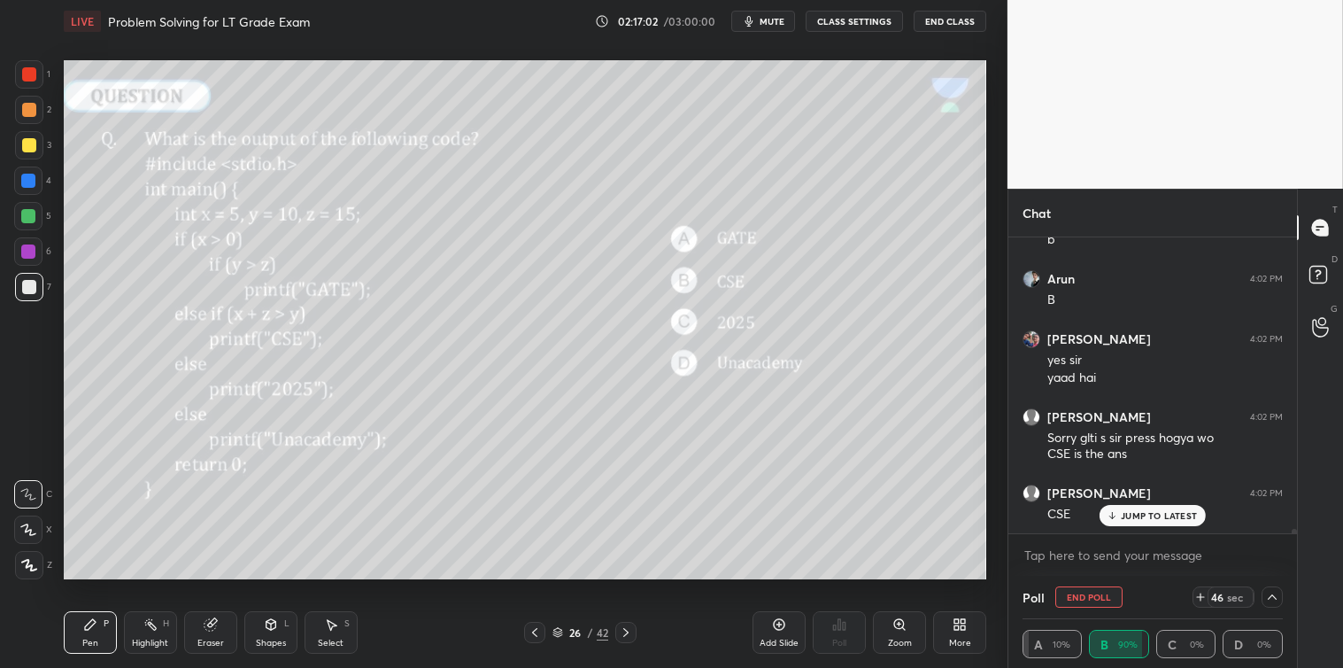
scroll to position [17703, 0]
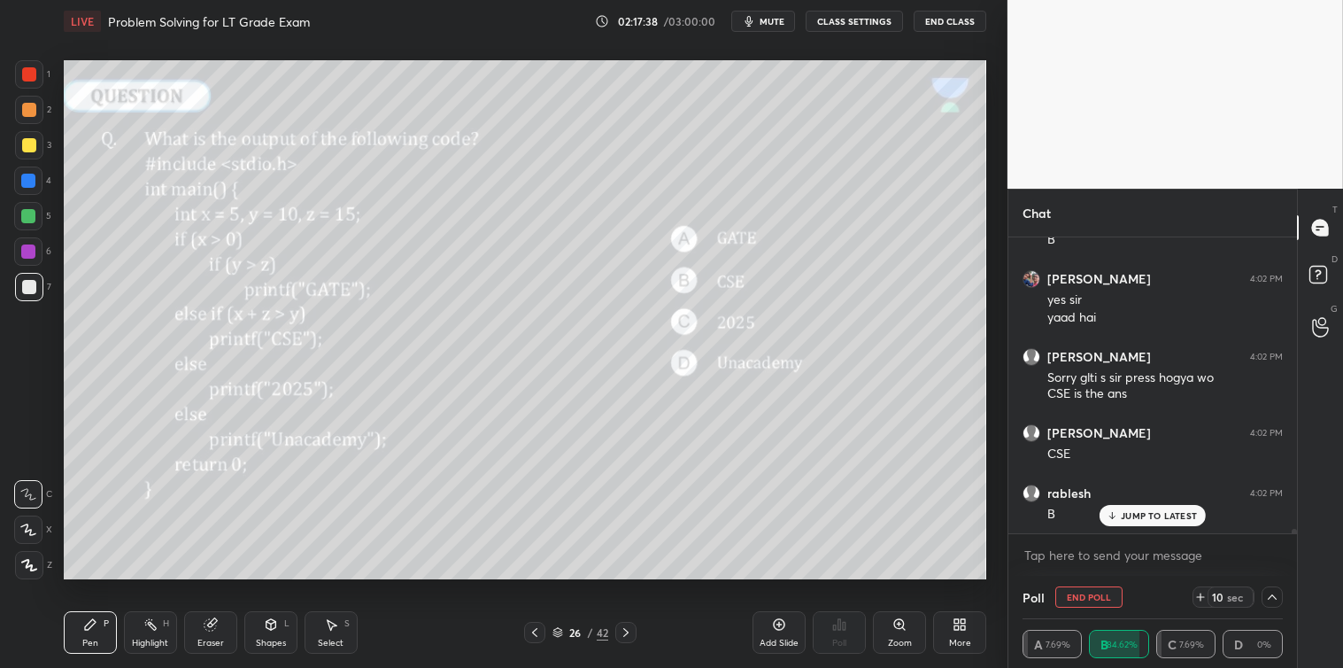
click at [1134, 511] on p "JUMP TO LATEST" at bounding box center [1159, 515] width 76 height 11
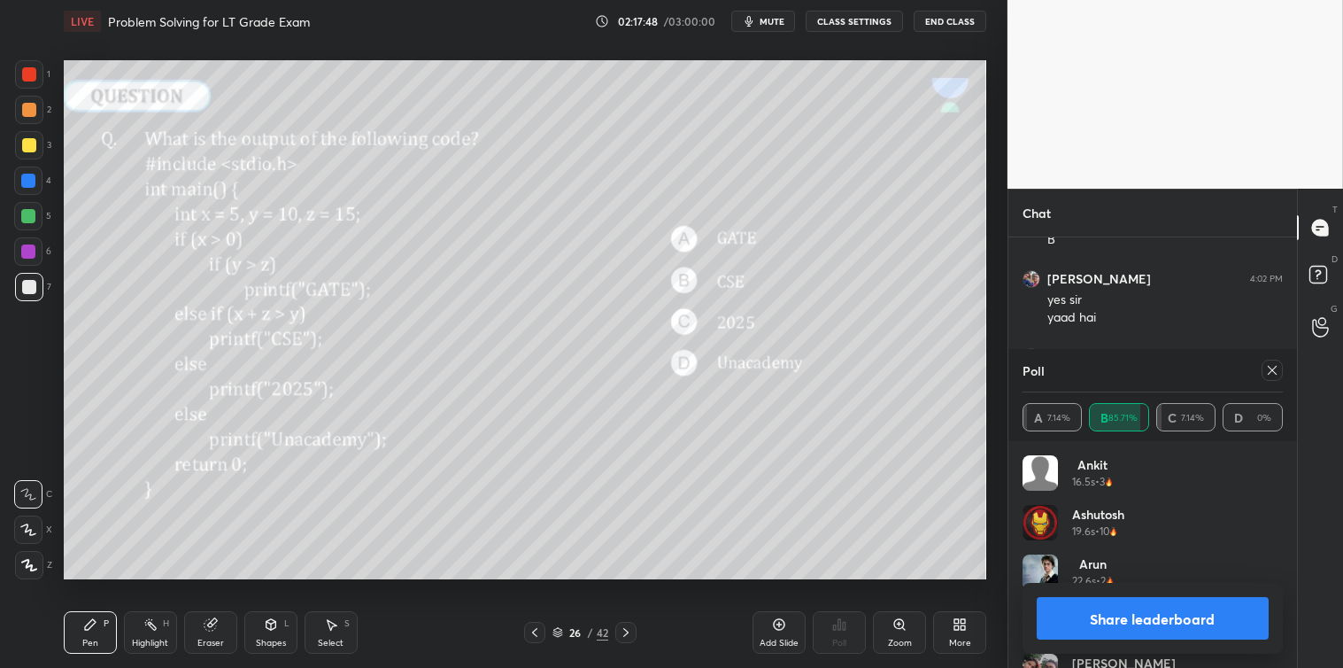
scroll to position [5, 5]
click at [1264, 373] on div at bounding box center [1272, 370] width 21 height 21
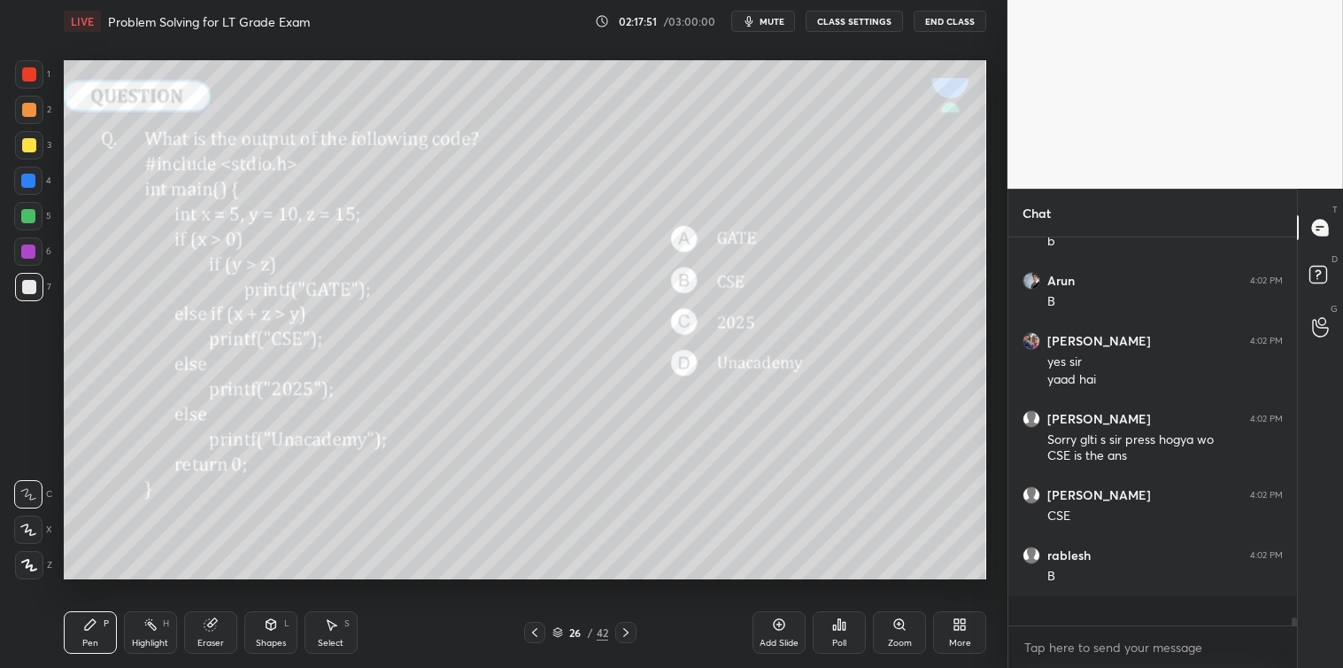
scroll to position [17621, 0]
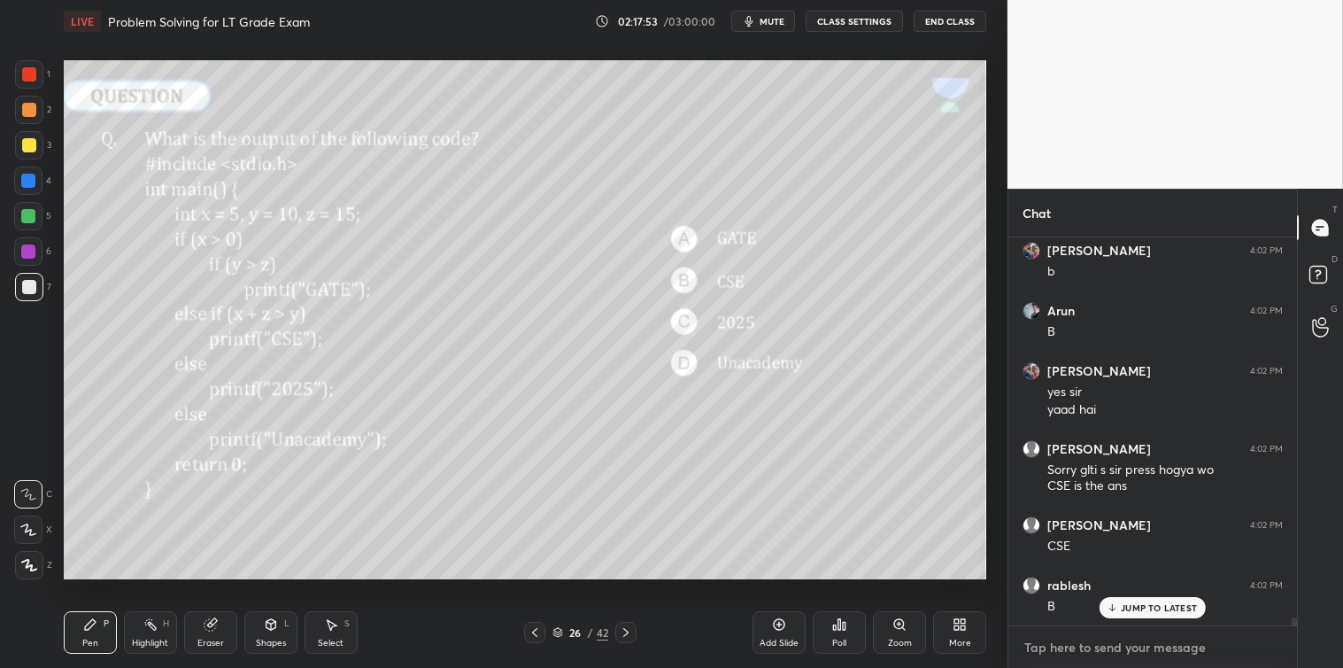
click at [1073, 638] on textarea at bounding box center [1153, 647] width 260 height 28
click at [1118, 614] on div "JUMP TO LATEST" at bounding box center [1153, 607] width 106 height 21
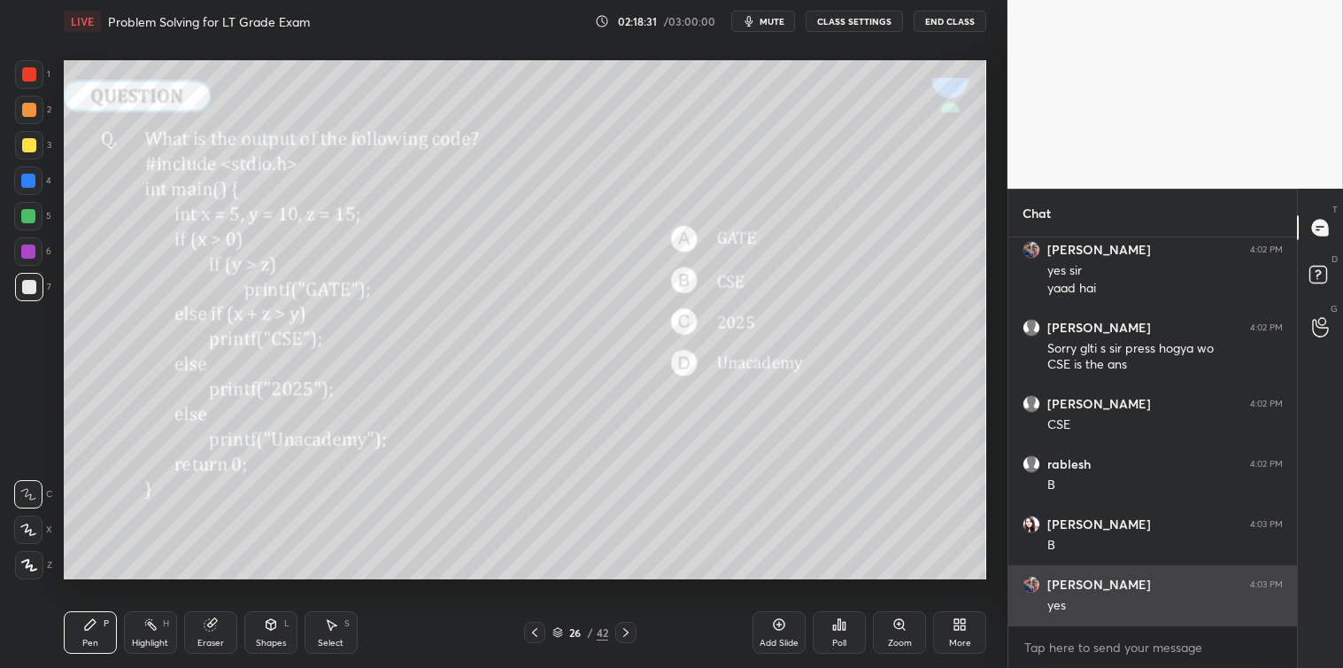
scroll to position [17793, 0]
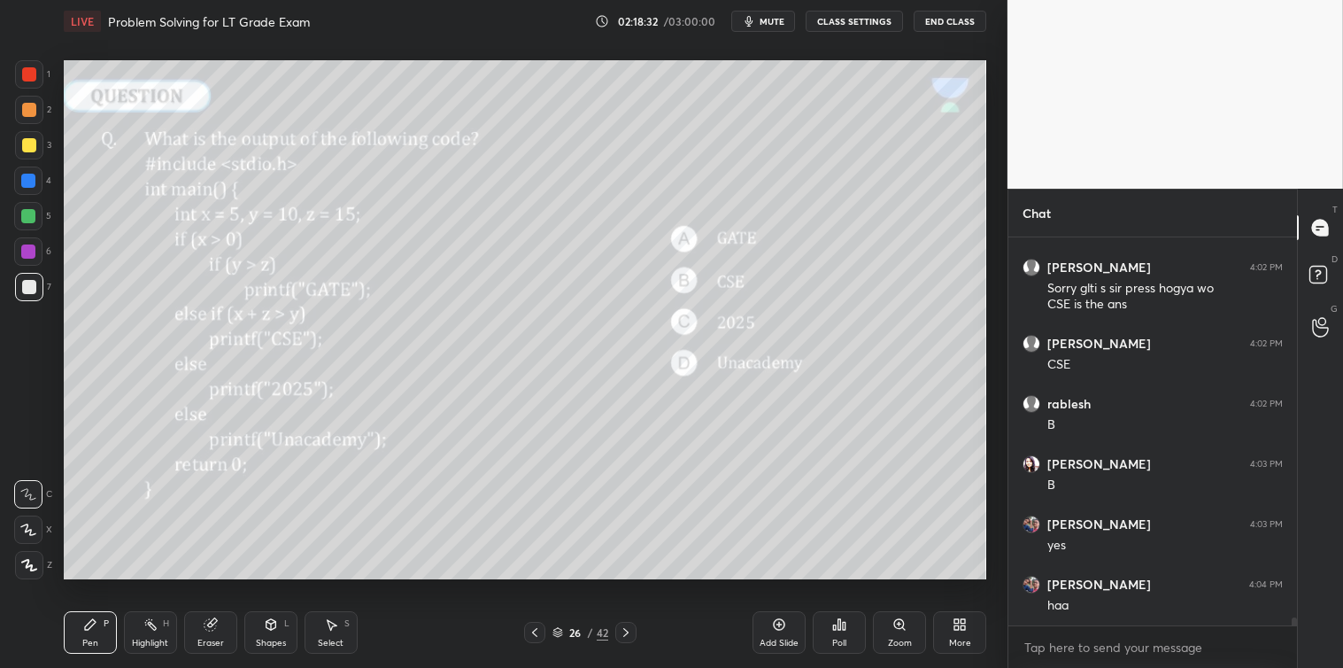
click at [629, 633] on icon at bounding box center [626, 632] width 14 height 14
click at [843, 622] on icon at bounding box center [844, 626] width 3 height 8
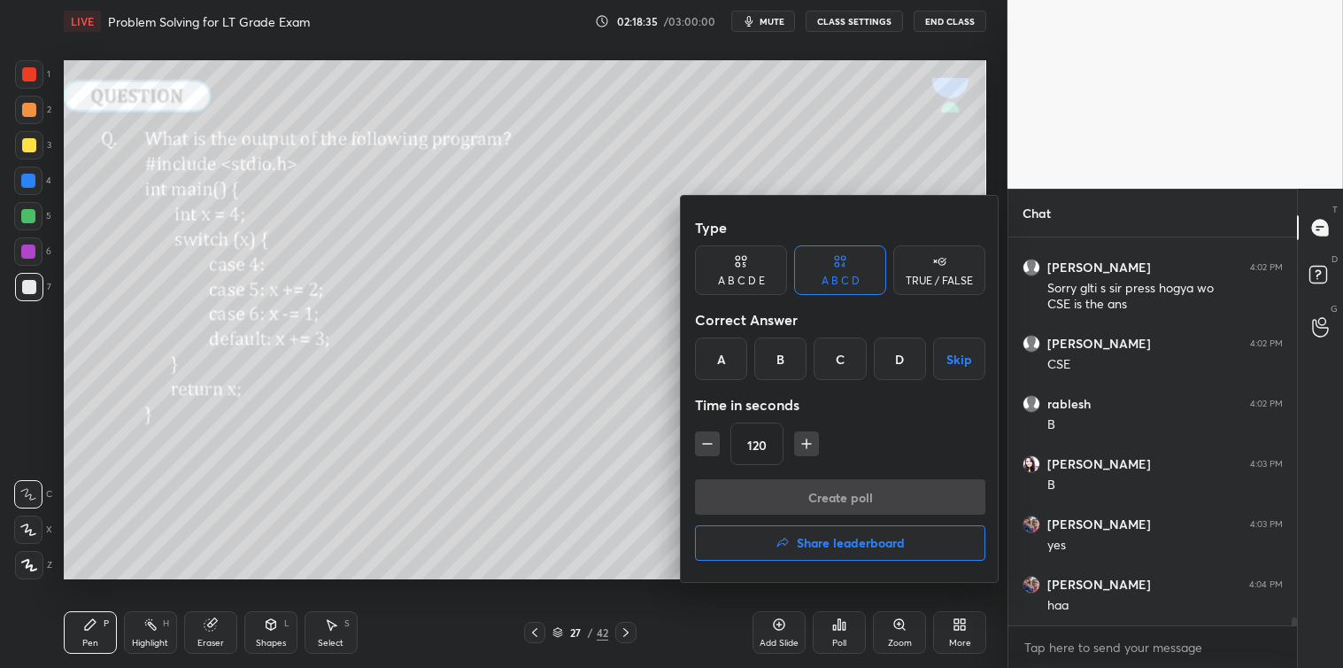
scroll to position [17853, 0]
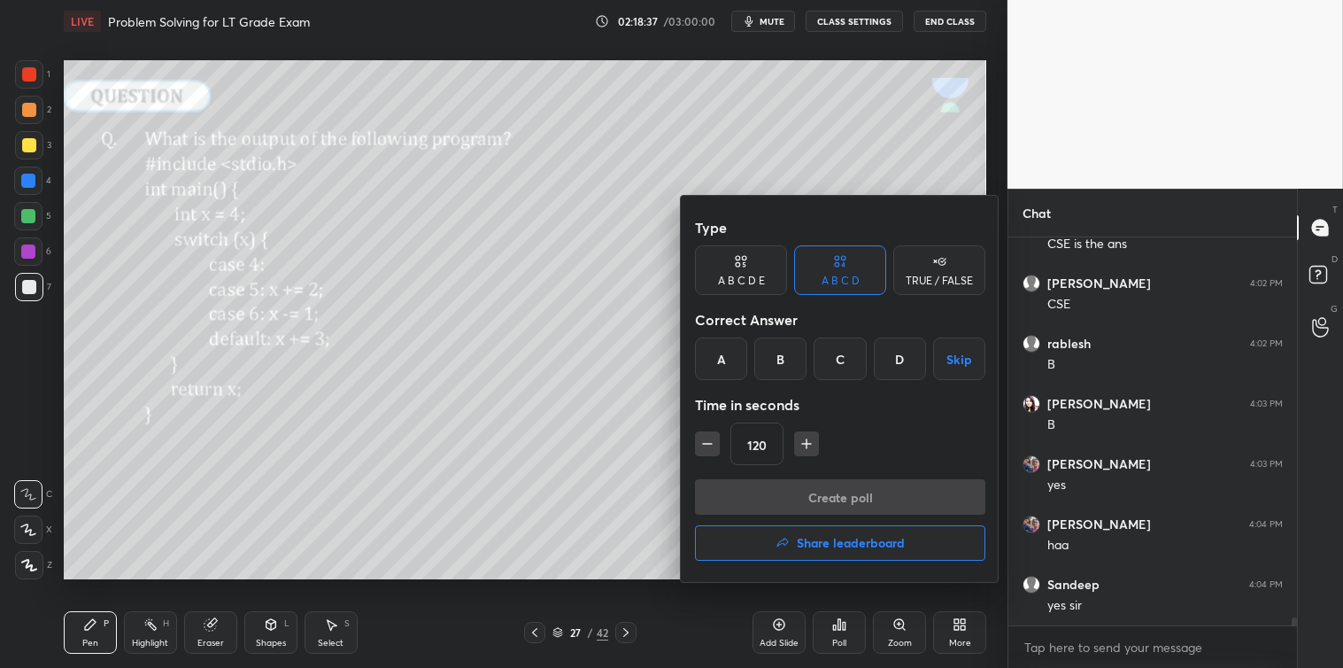
click at [952, 355] on button "Skip" at bounding box center [959, 358] width 52 height 43
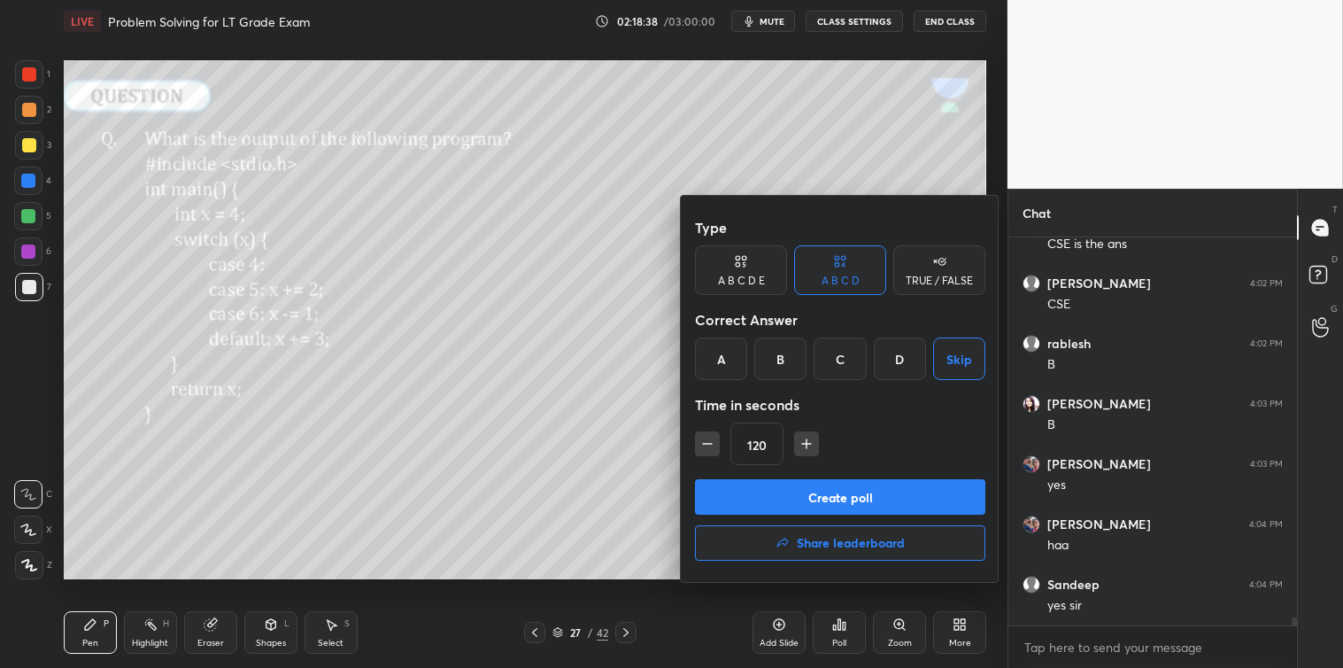
click at [931, 286] on div "TRUE / FALSE" at bounding box center [939, 280] width 67 height 11
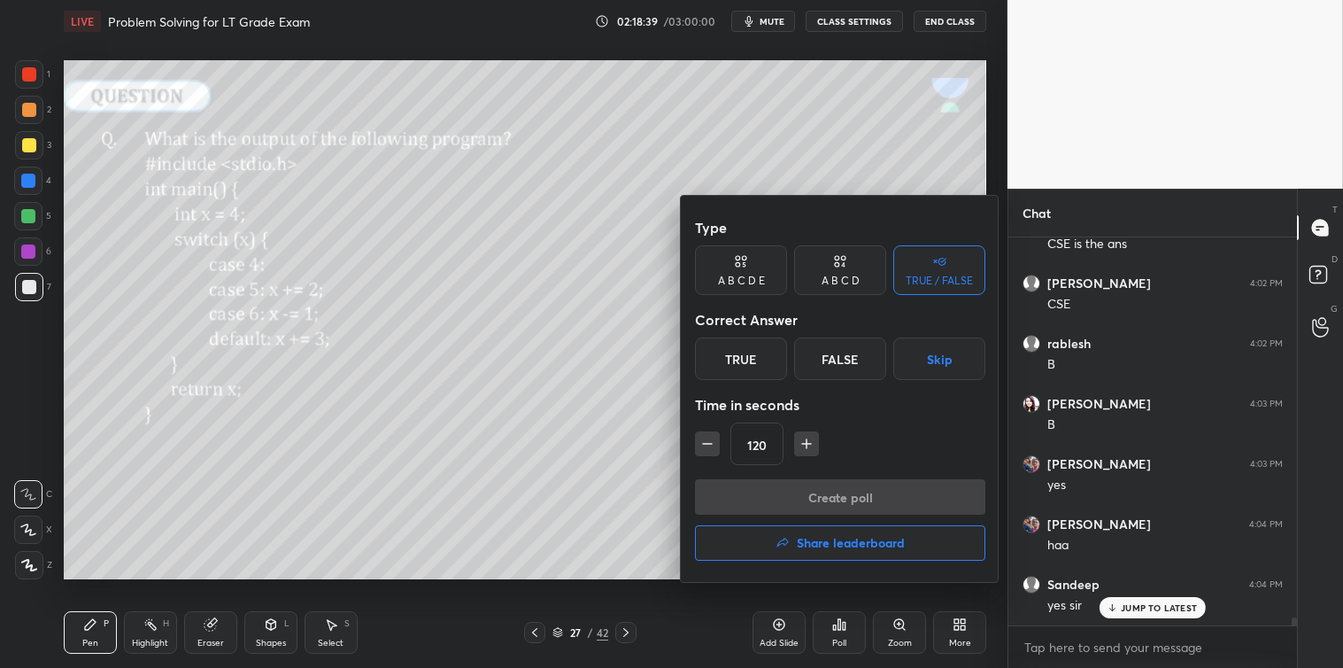
scroll to position [17912, 0]
click at [942, 363] on button "Skip" at bounding box center [940, 358] width 92 height 43
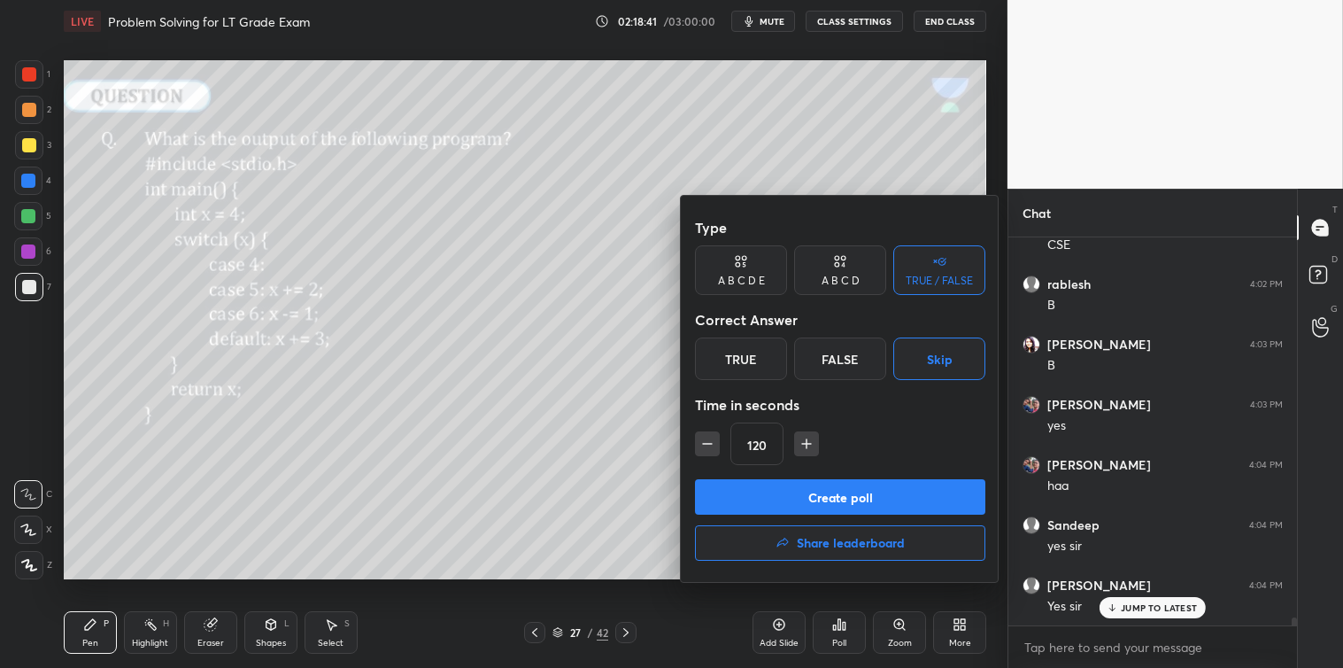
click at [836, 272] on div "A B C D" at bounding box center [840, 270] width 92 height 50
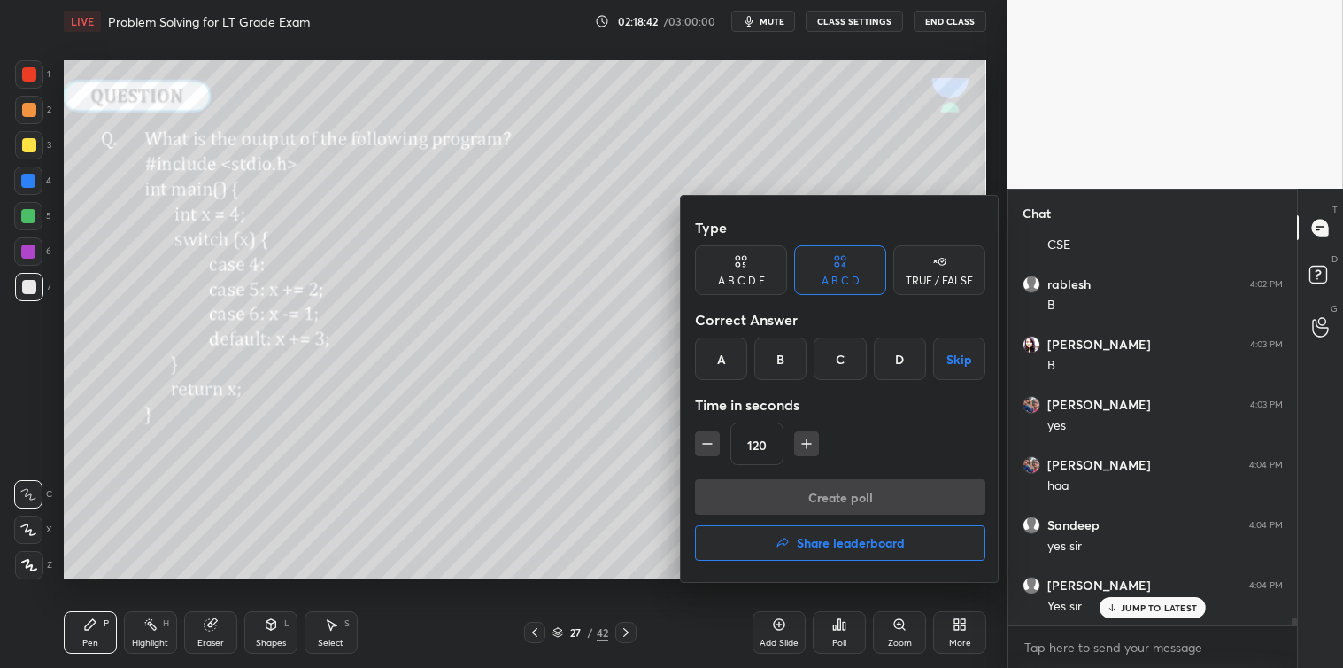
click at [963, 355] on button "Skip" at bounding box center [959, 358] width 52 height 43
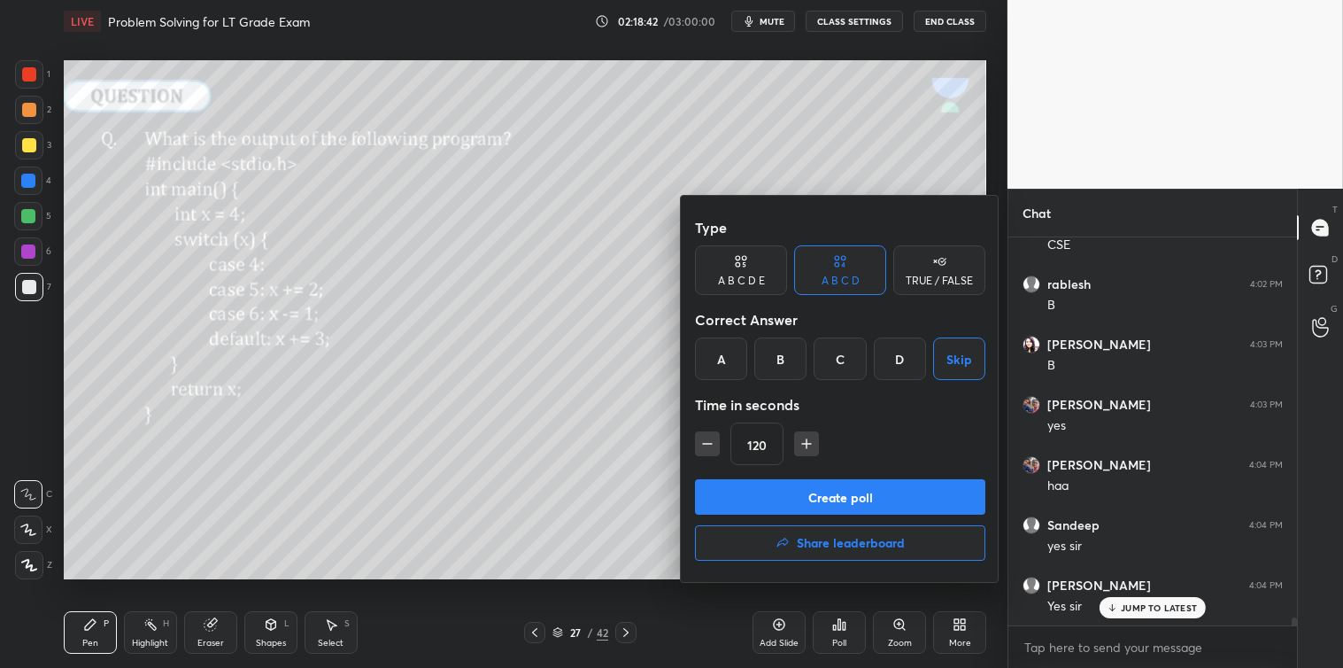
click at [831, 499] on button "Create poll" at bounding box center [840, 496] width 290 height 35
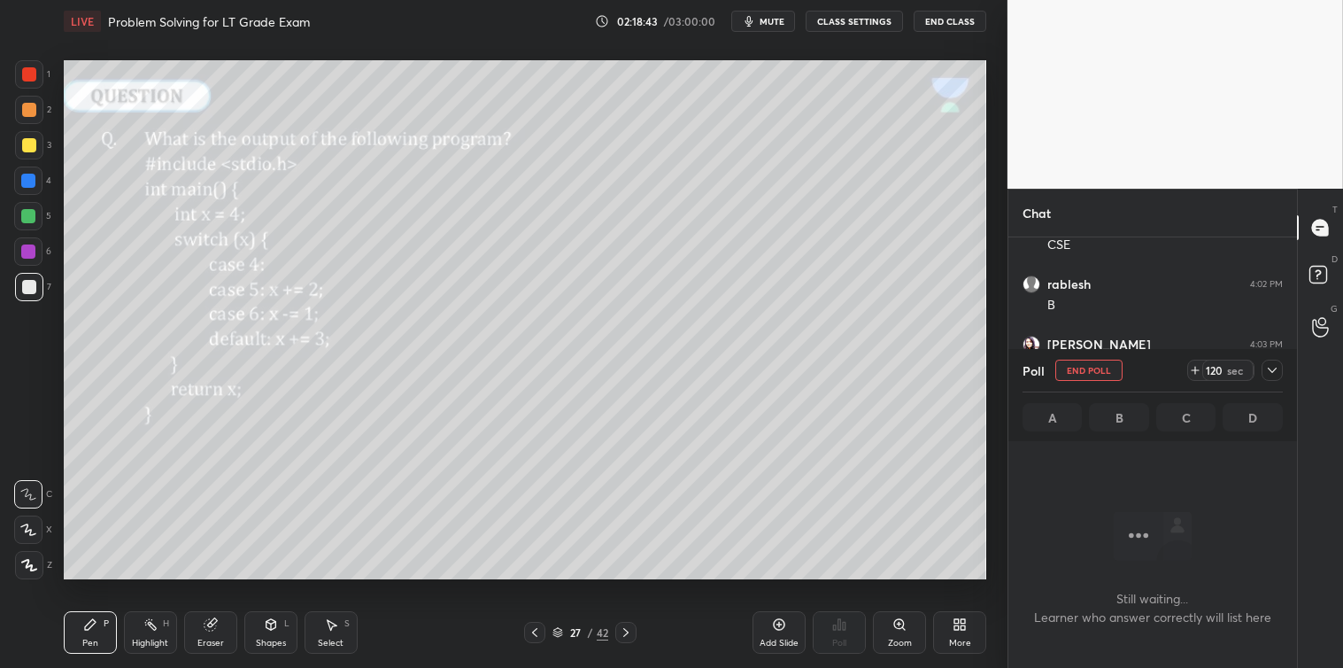
scroll to position [5, 4]
click at [1272, 364] on icon at bounding box center [1272, 370] width 14 height 14
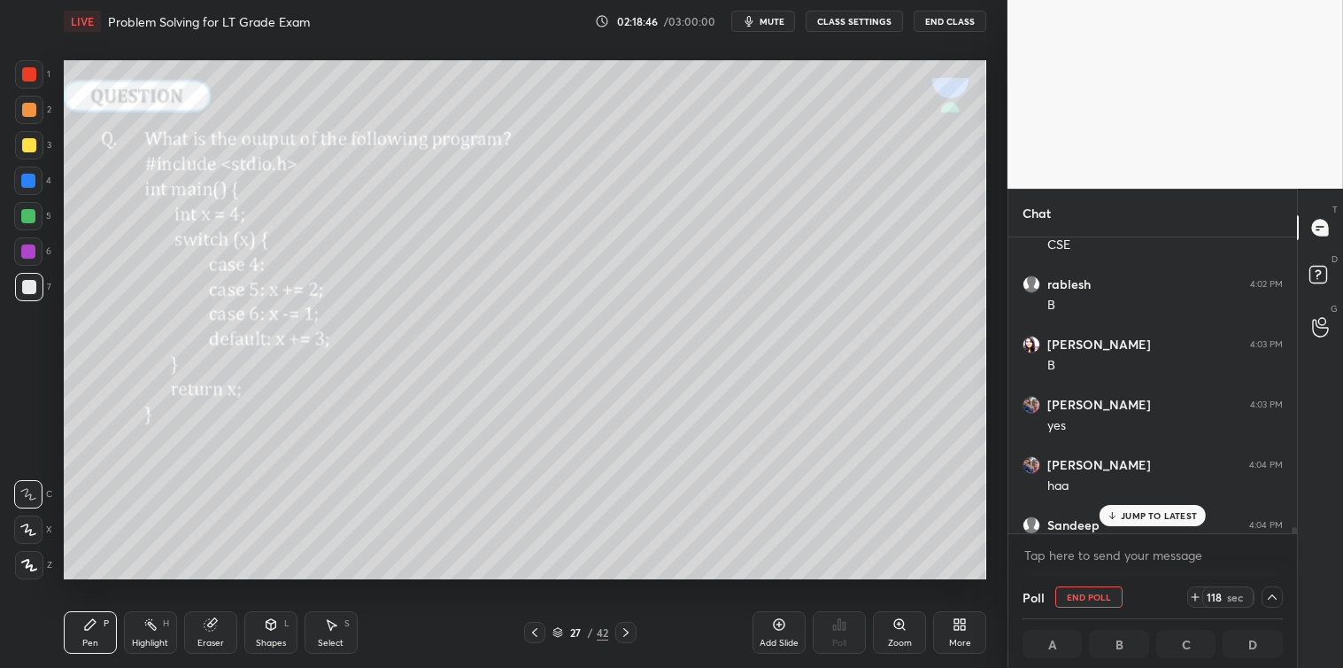
click at [1126, 515] on p "JUMP TO LATEST" at bounding box center [1159, 515] width 76 height 11
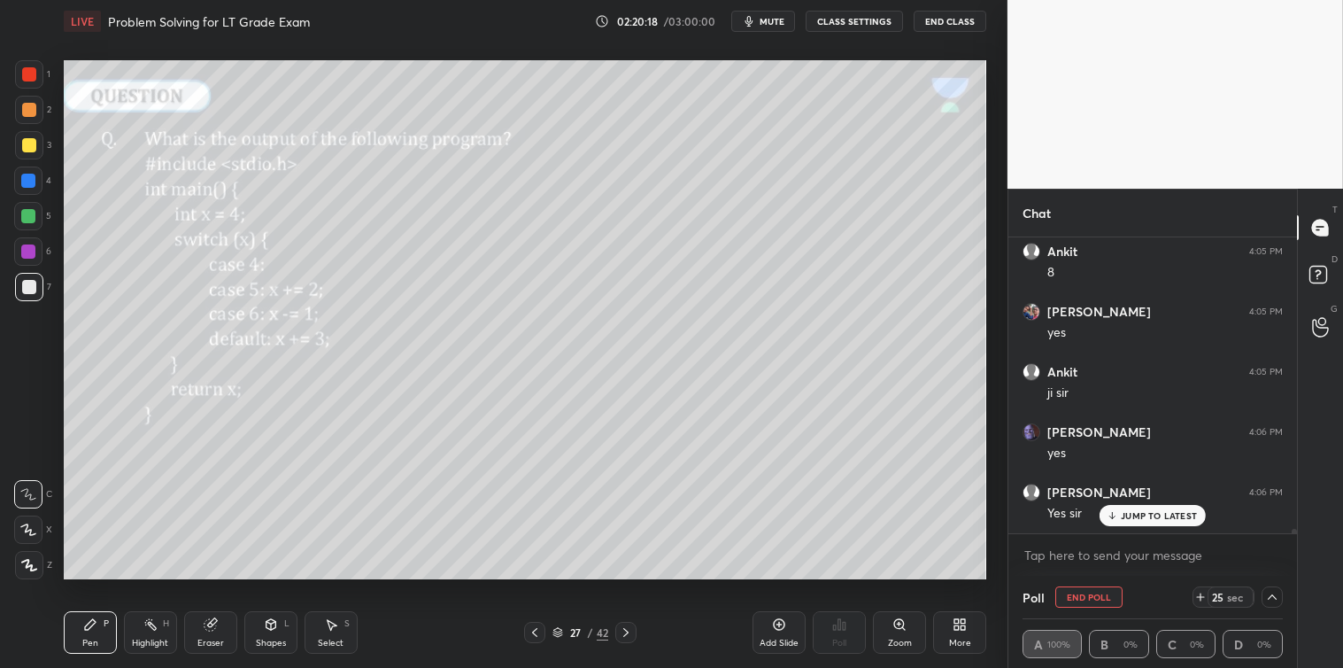
scroll to position [19044, 0]
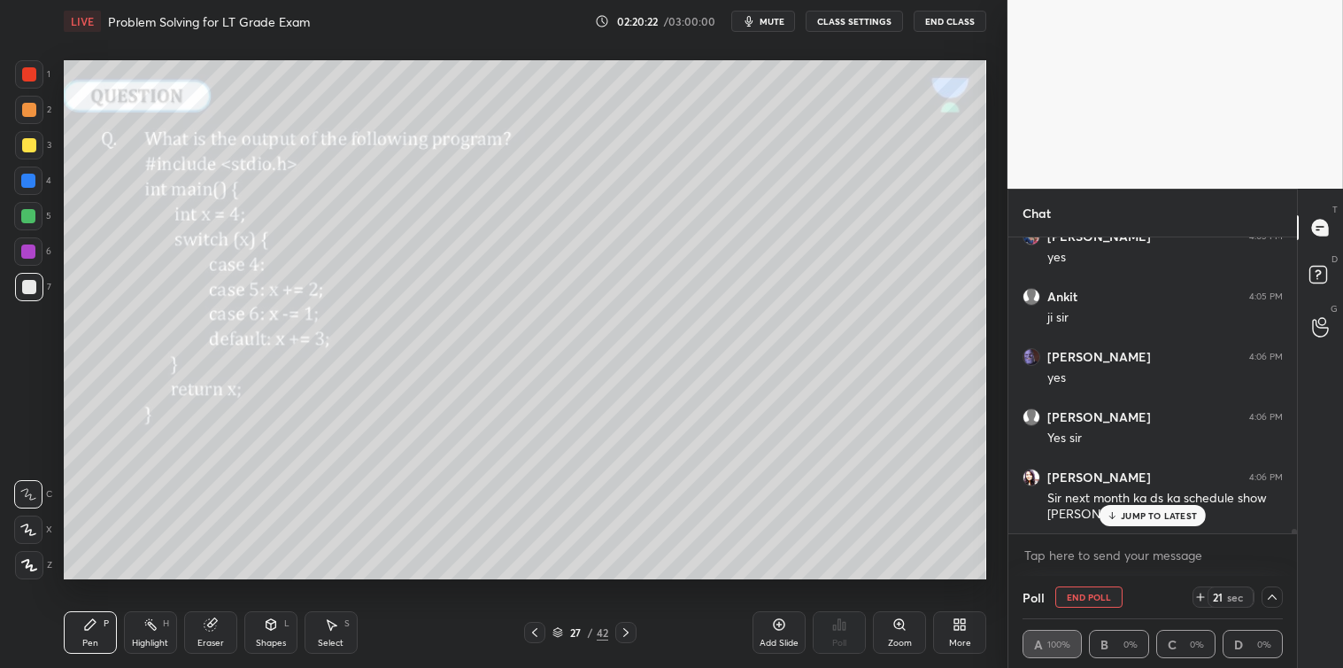
click at [1192, 512] on p "JUMP TO LATEST" at bounding box center [1159, 515] width 76 height 11
click at [1086, 564] on textarea at bounding box center [1153, 555] width 260 height 28
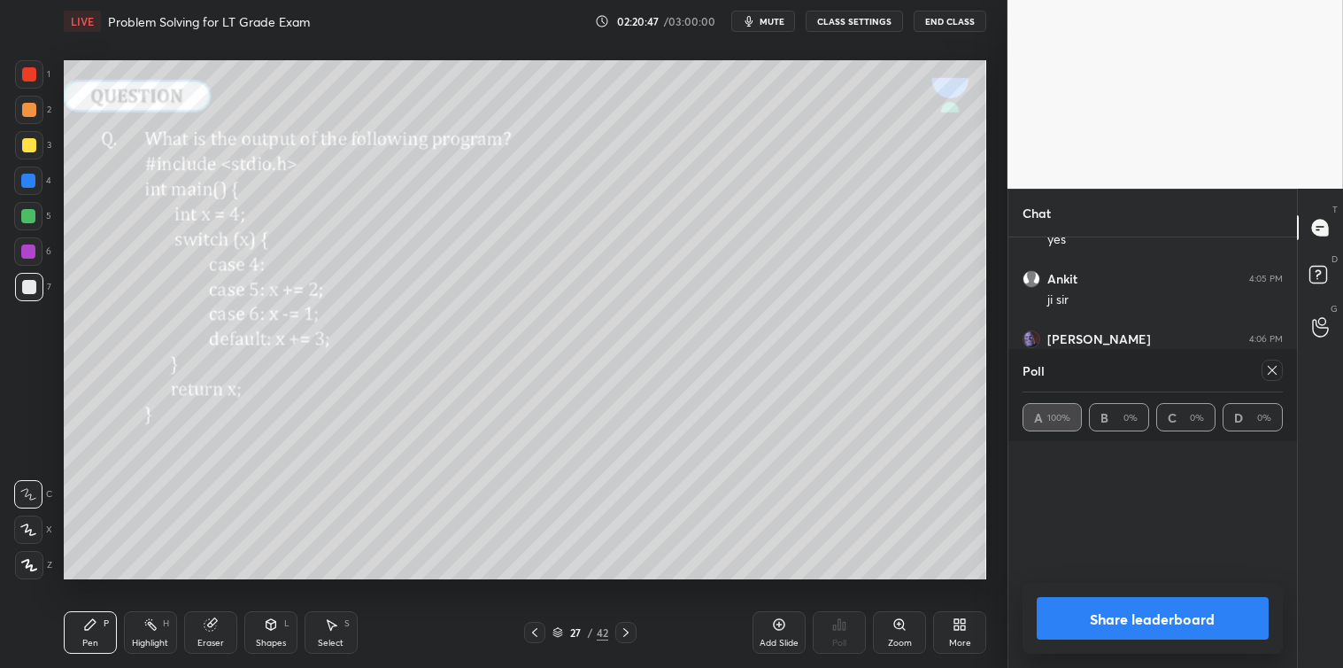
click at [1273, 368] on icon at bounding box center [1272, 370] width 9 height 9
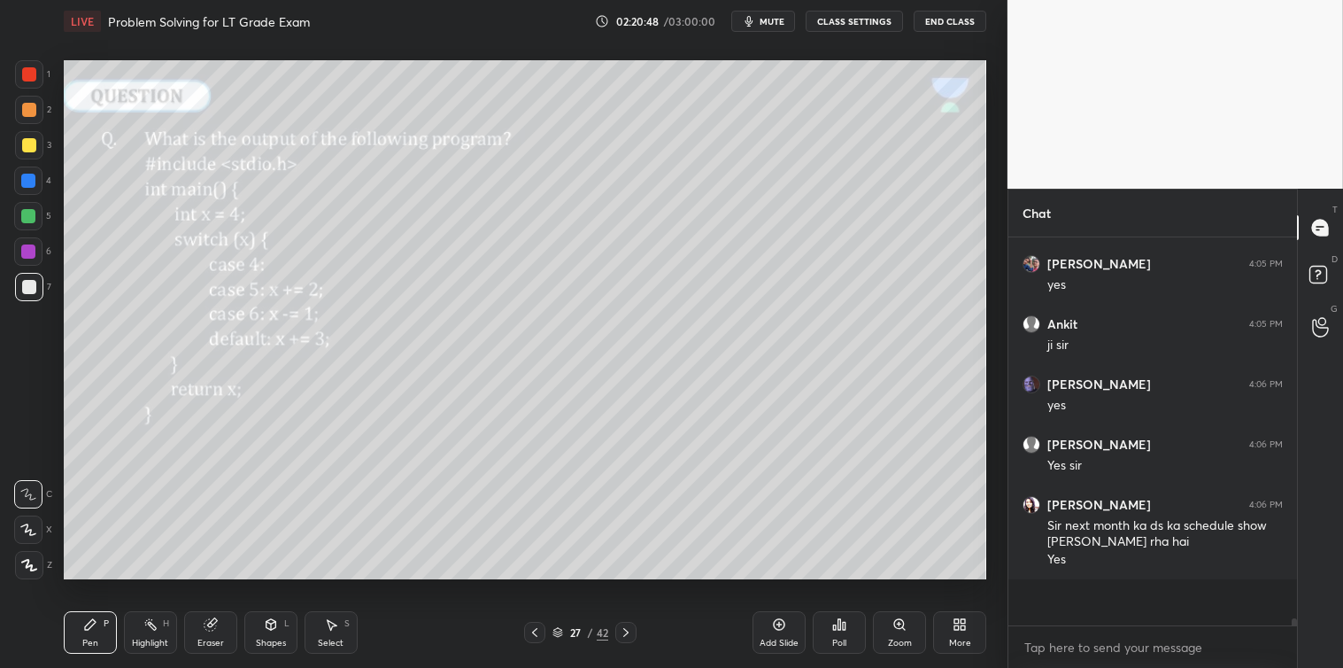
scroll to position [5, 4]
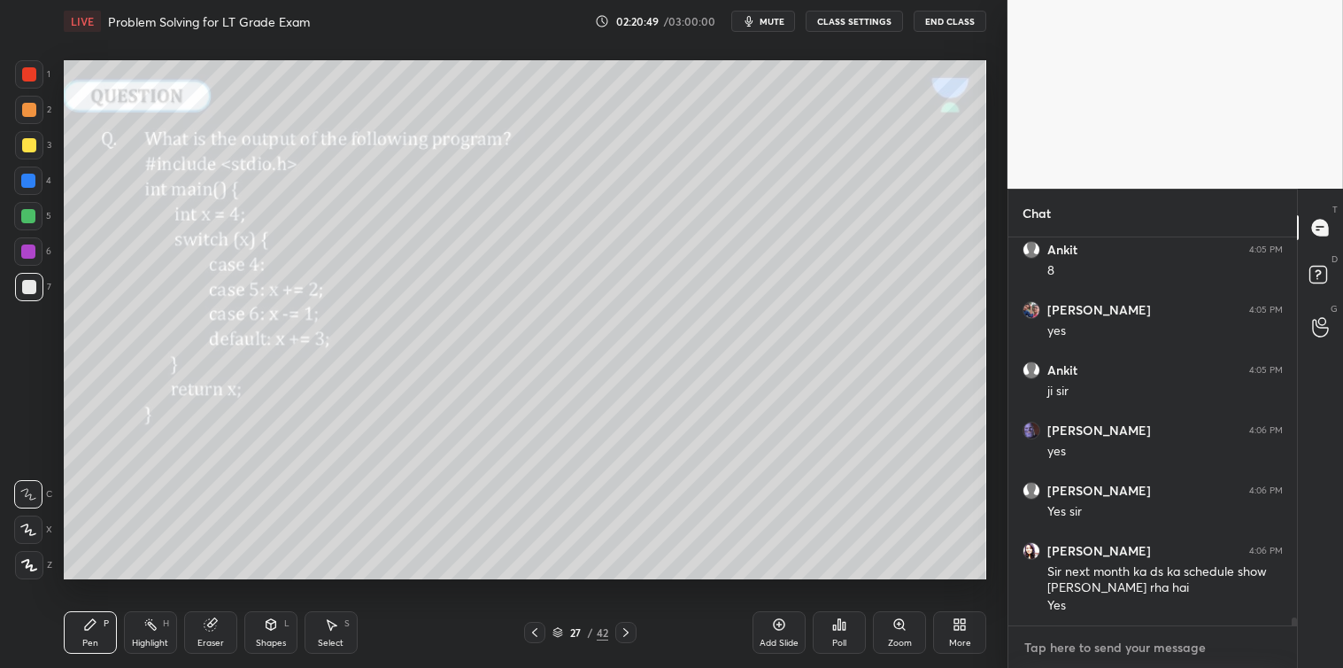
click at [1104, 647] on textarea at bounding box center [1153, 647] width 260 height 28
click at [1087, 647] on textarea at bounding box center [1153, 647] width 260 height 28
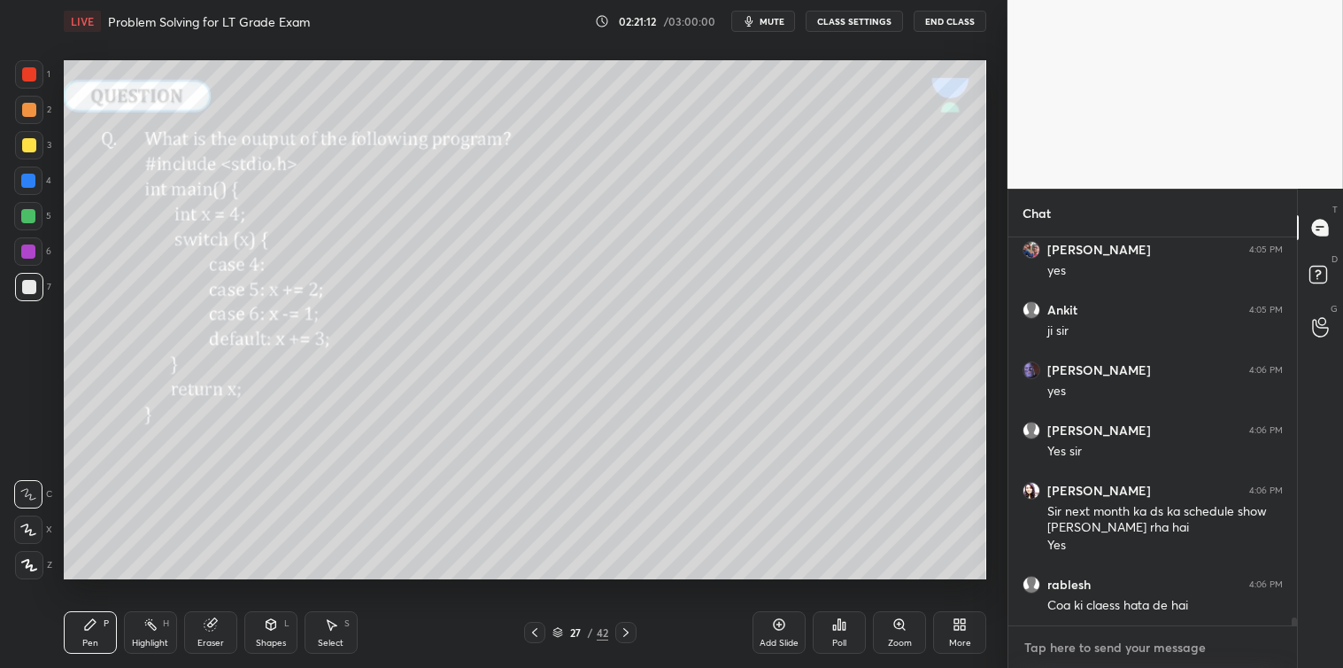
scroll to position [19090, 0]
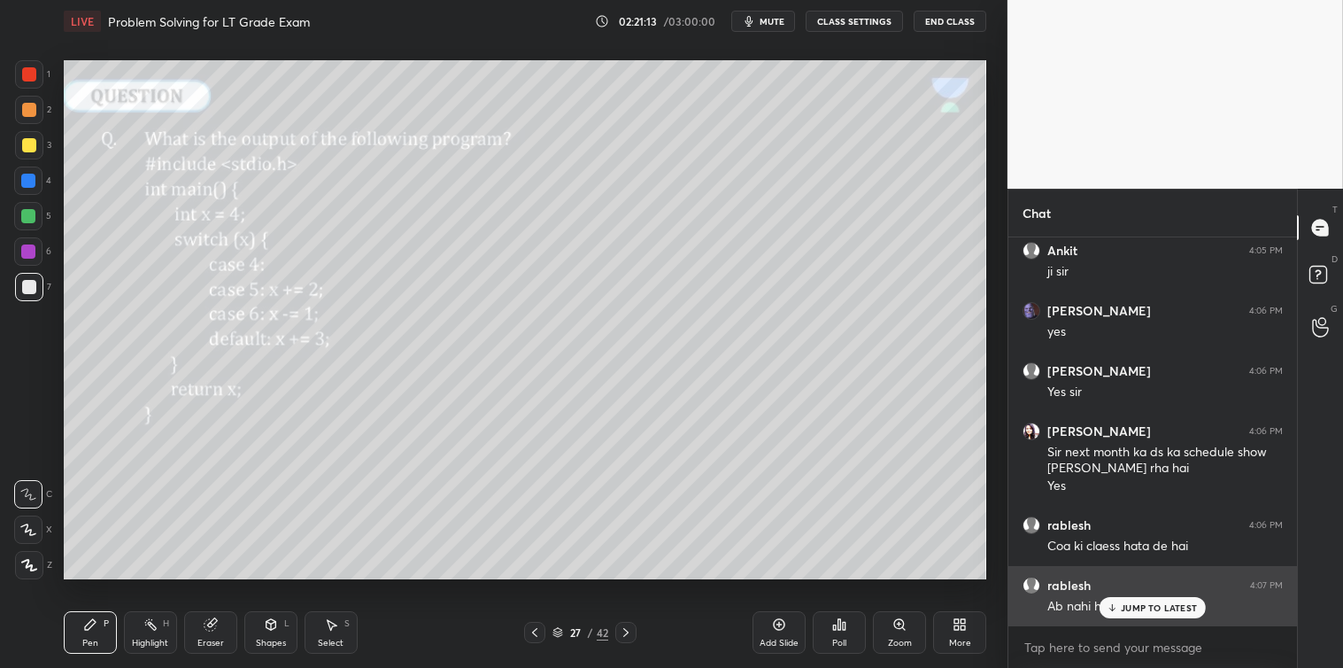
click at [1146, 608] on p "JUMP TO LATEST" at bounding box center [1159, 607] width 76 height 11
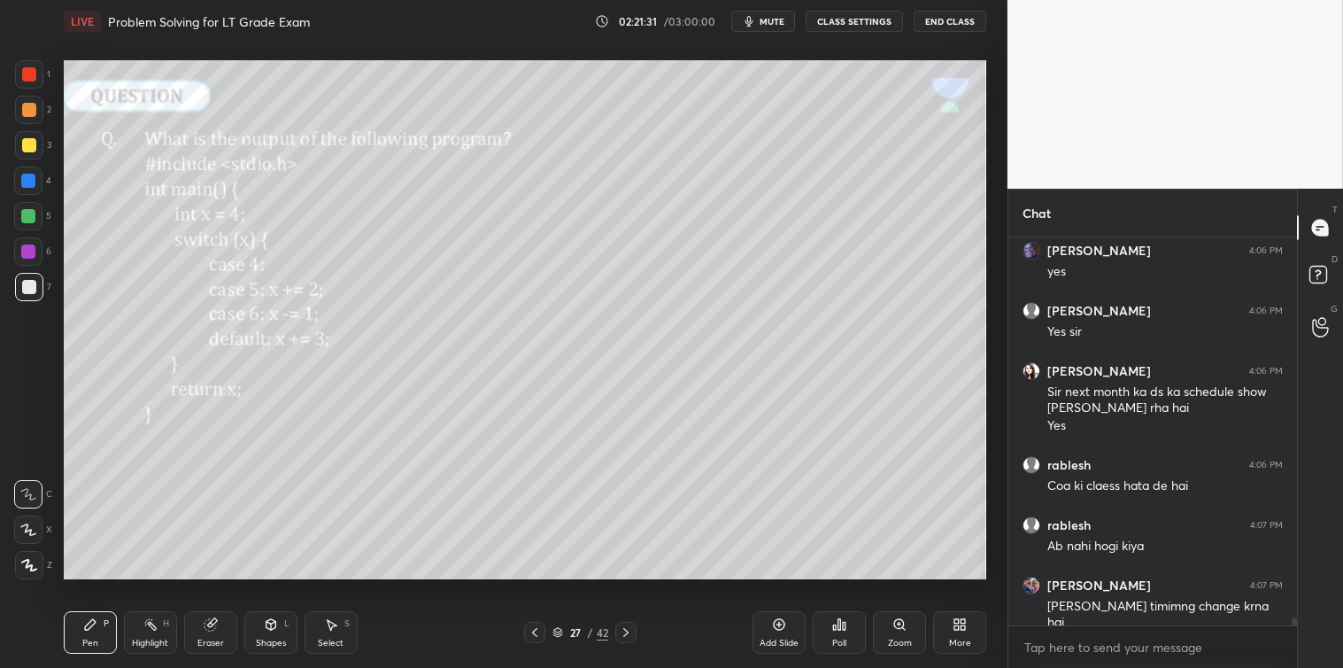
scroll to position [19168, 0]
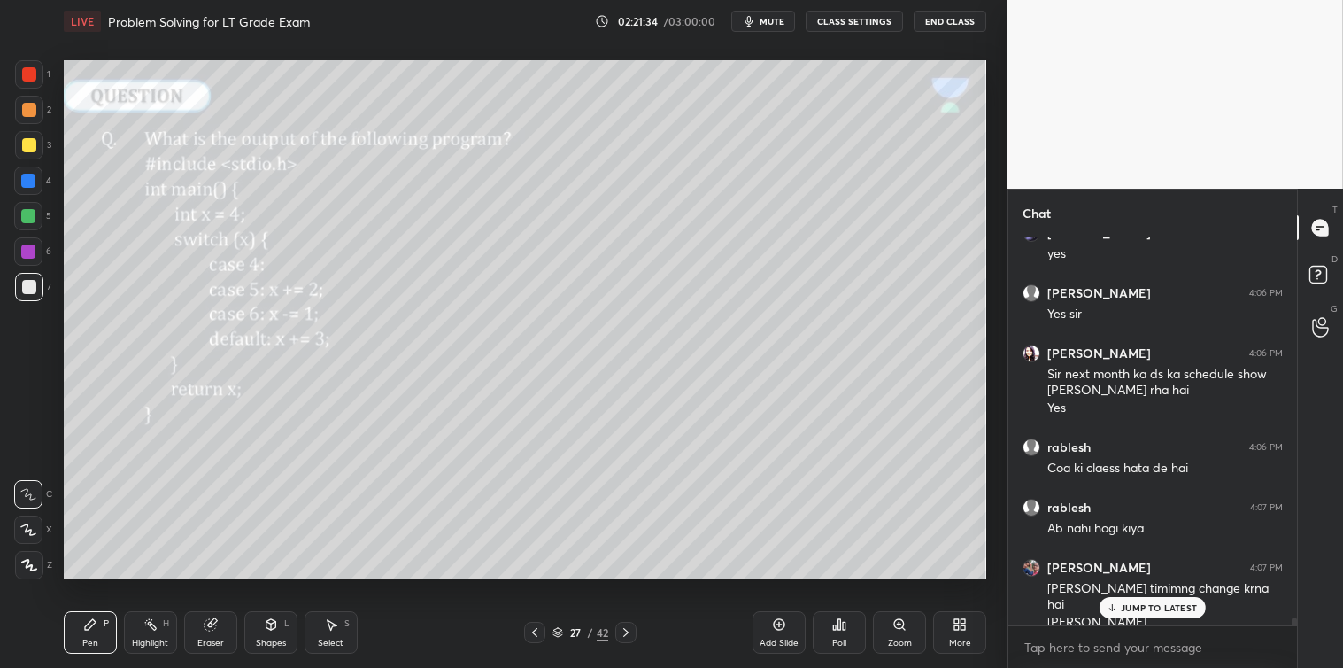
click at [341, 643] on div "Select" at bounding box center [331, 642] width 26 height 9
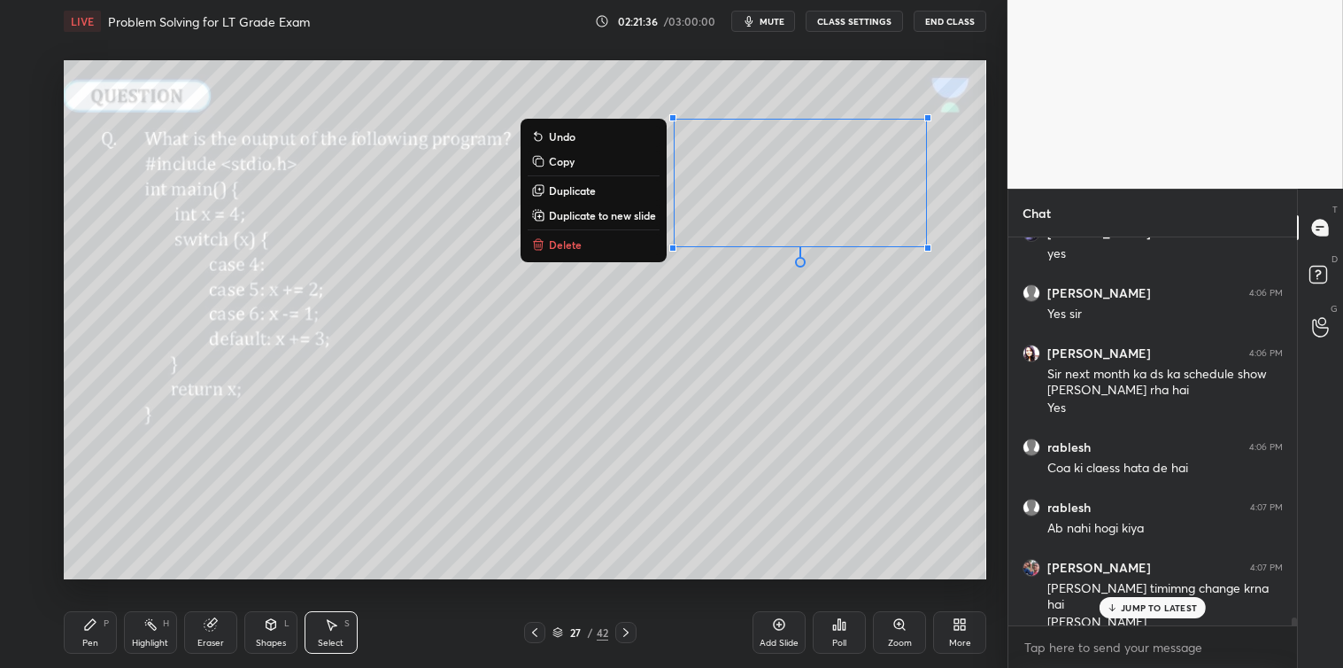
click at [564, 236] on button "Delete" at bounding box center [594, 244] width 132 height 21
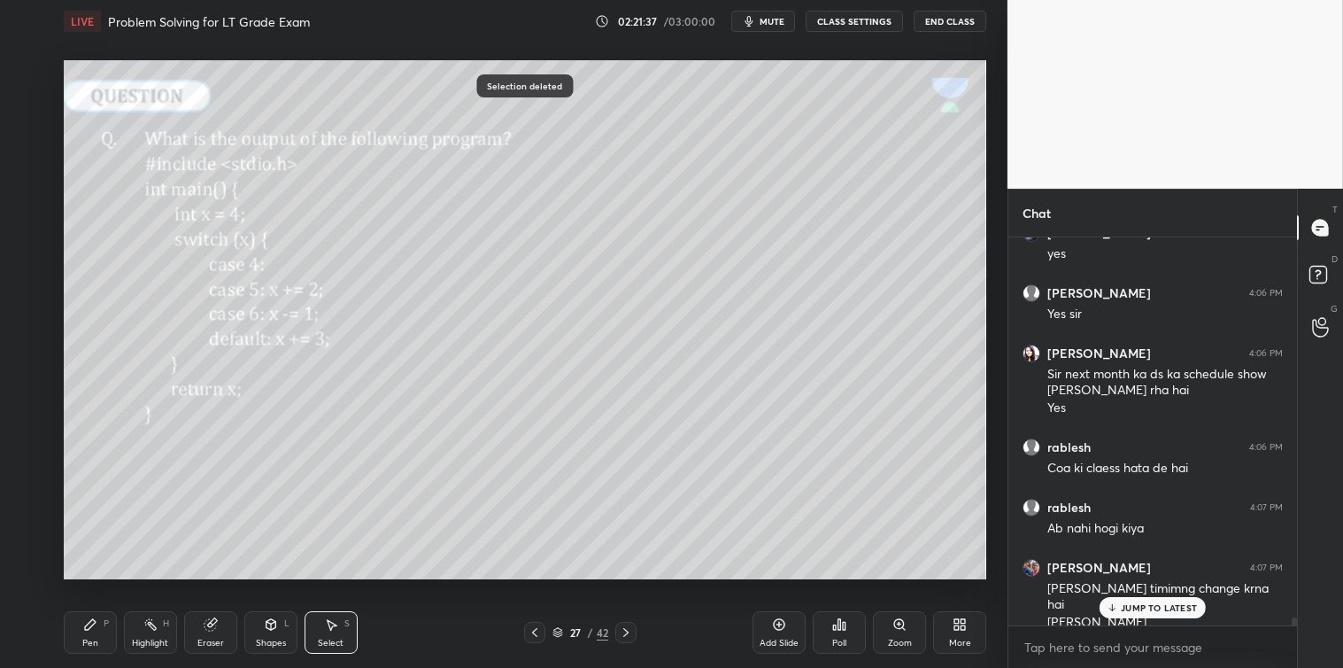
scroll to position [19229, 0]
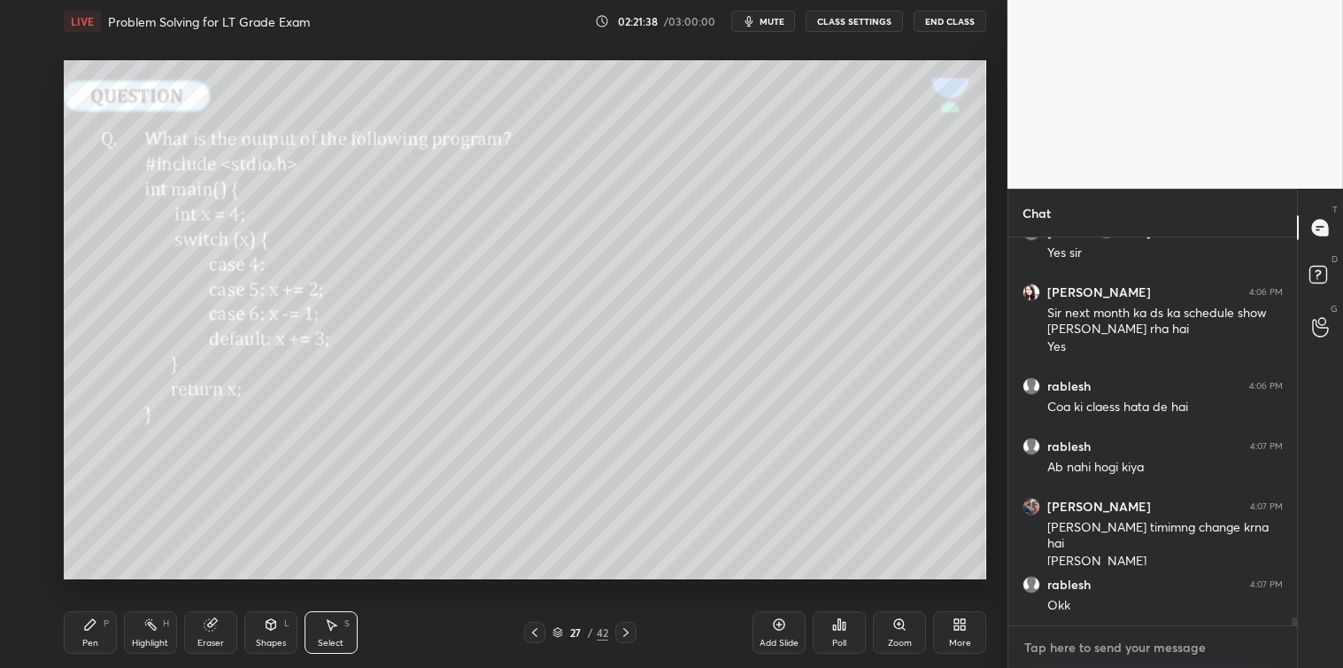
click at [1052, 647] on textarea at bounding box center [1153, 647] width 260 height 28
click at [98, 631] on div "Pen P" at bounding box center [90, 632] width 53 height 43
type textarea "x"
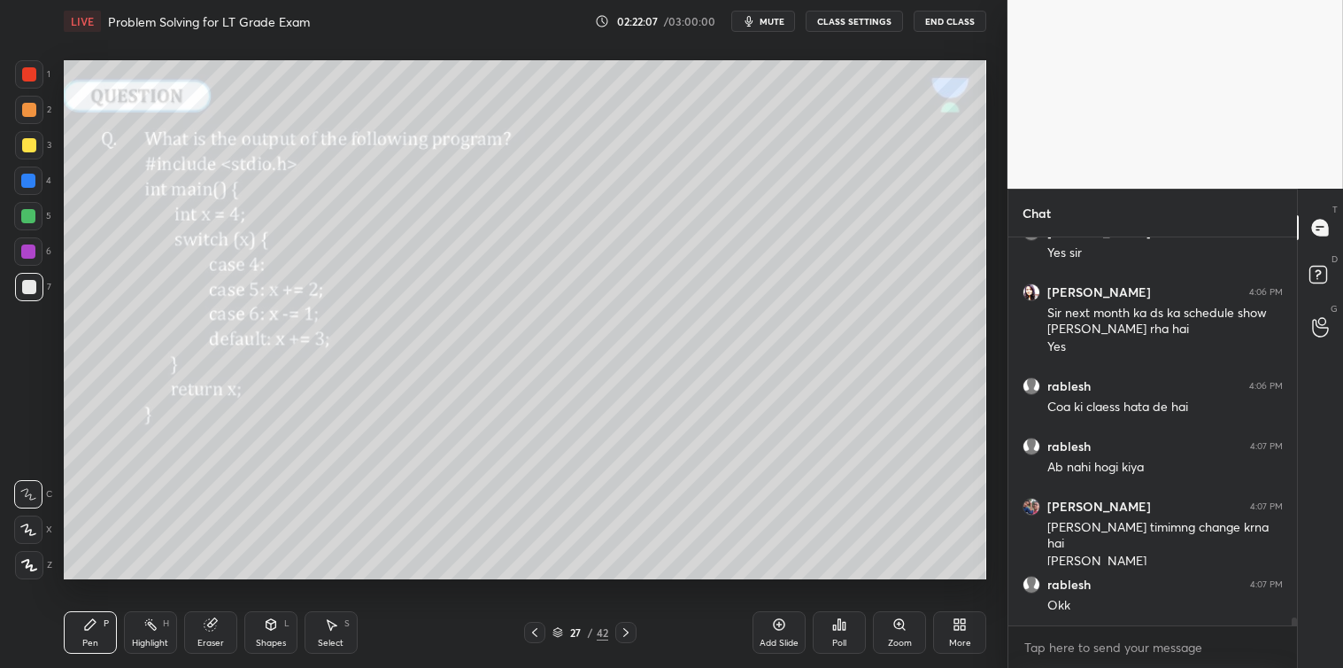
click at [617, 639] on div at bounding box center [625, 632] width 21 height 21
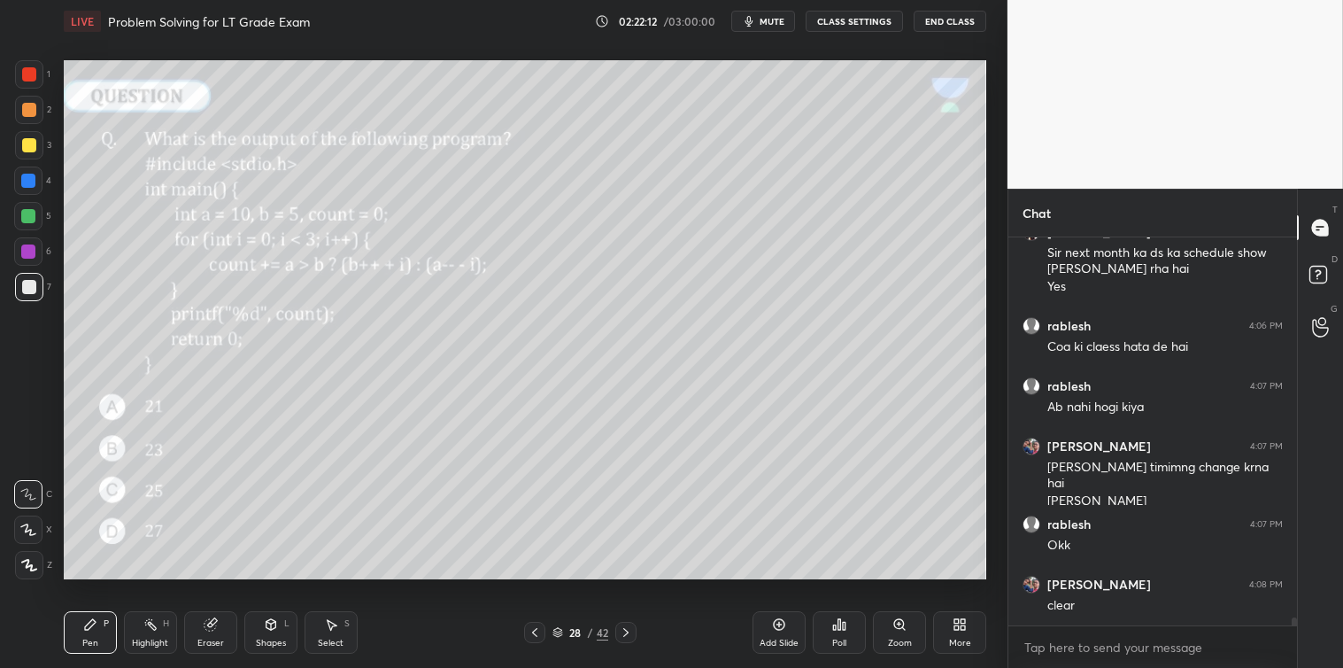
click at [837, 634] on div "Poll" at bounding box center [839, 632] width 53 height 43
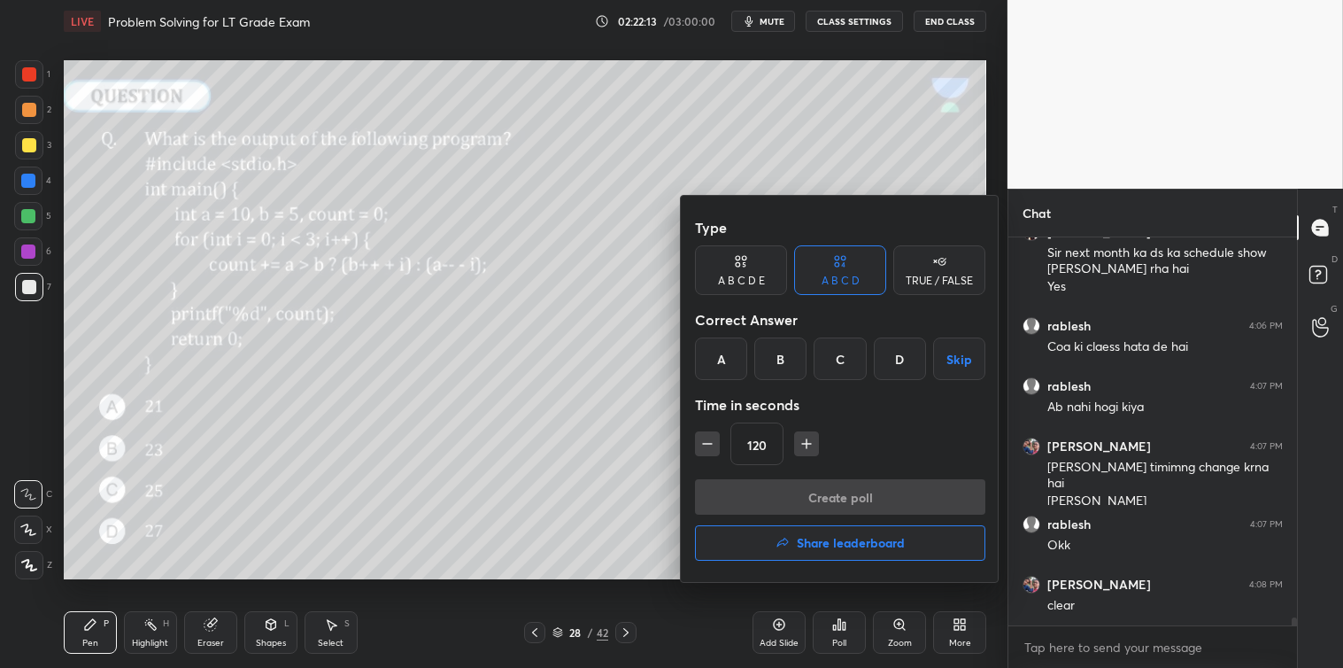
click at [724, 366] on div "A" at bounding box center [721, 358] width 52 height 43
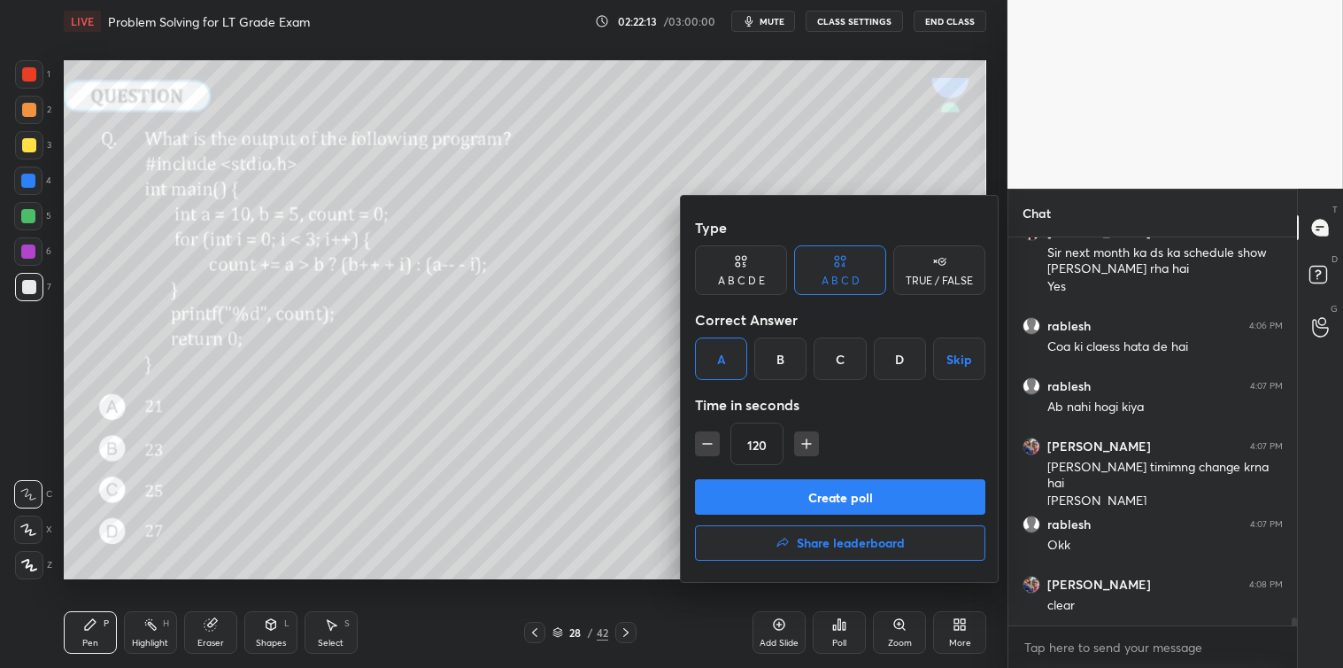
click at [804, 445] on icon "button" at bounding box center [807, 444] width 18 height 18
click at [804, 446] on icon "button" at bounding box center [807, 444] width 18 height 18
click at [807, 445] on icon "button" at bounding box center [807, 444] width 18 height 18
click at [807, 445] on icon "button" at bounding box center [807, 443] width 0 height 9
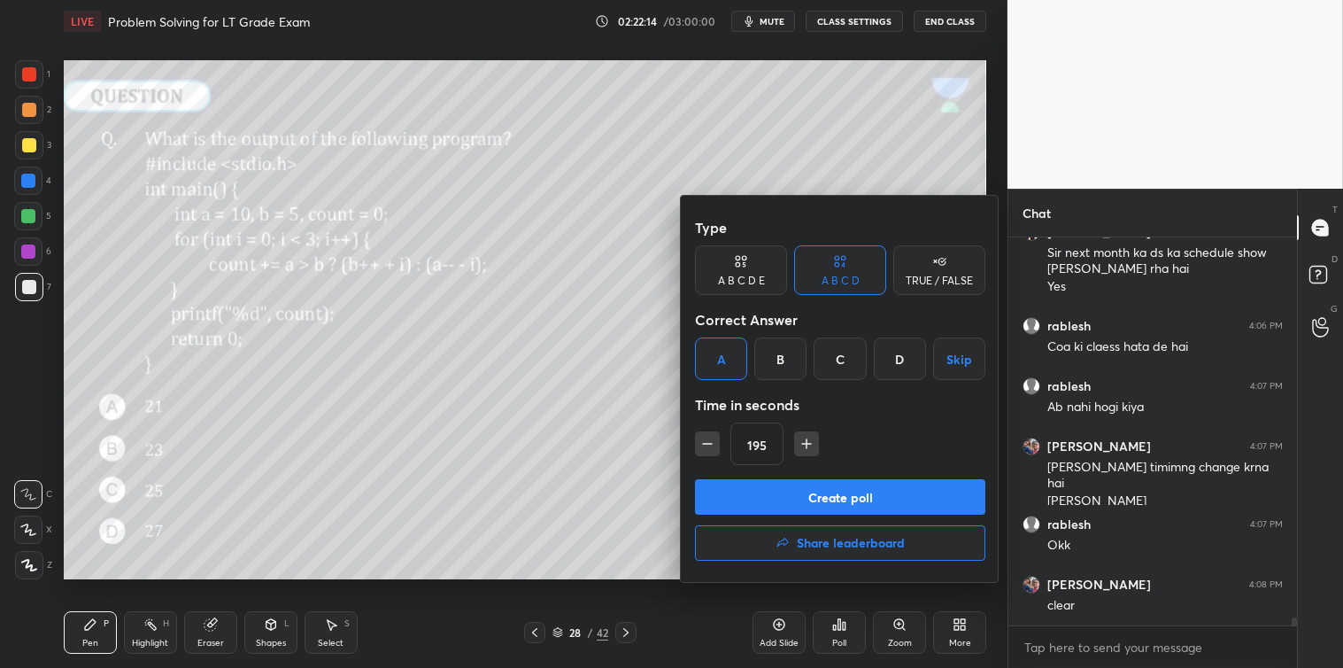
click at [806, 448] on icon "button" at bounding box center [807, 444] width 18 height 18
click at [804, 449] on icon "button" at bounding box center [807, 444] width 18 height 18
click at [803, 450] on icon "button" at bounding box center [807, 444] width 18 height 18
type input "240"
click at [952, 355] on button "Skip" at bounding box center [959, 358] width 52 height 43
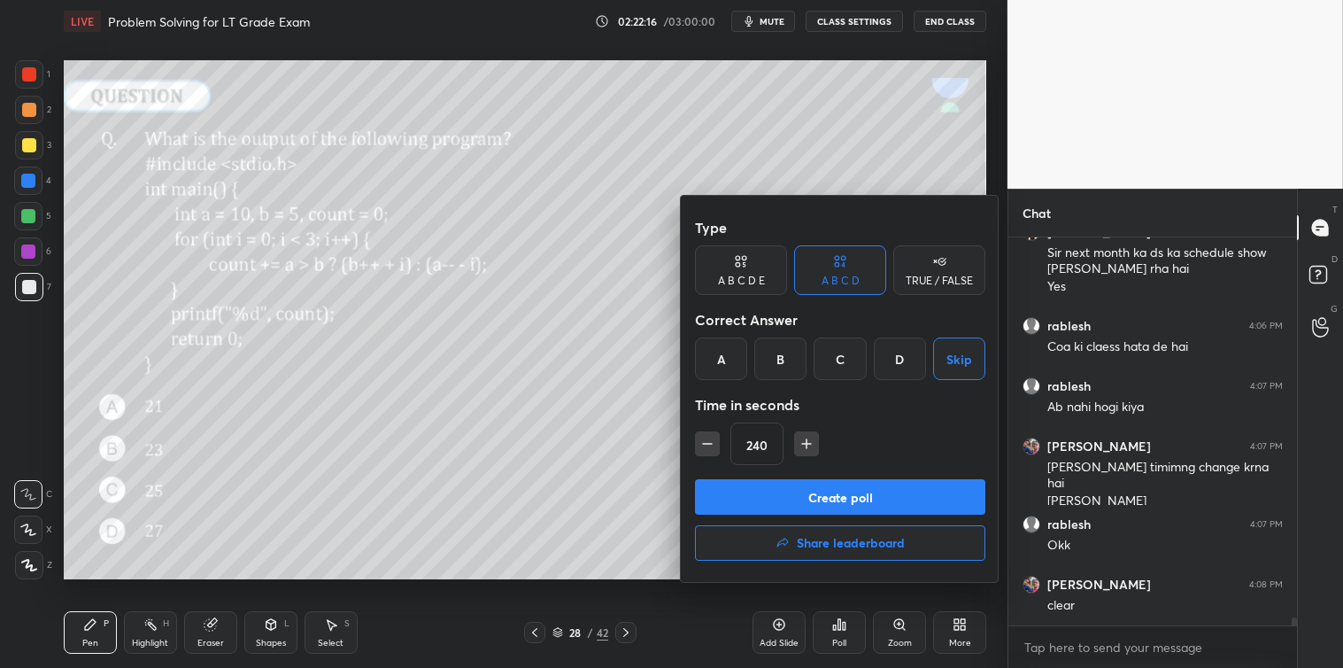
click at [715, 367] on div "A" at bounding box center [721, 358] width 52 height 43
click at [828, 497] on button "Create poll" at bounding box center [840, 496] width 290 height 35
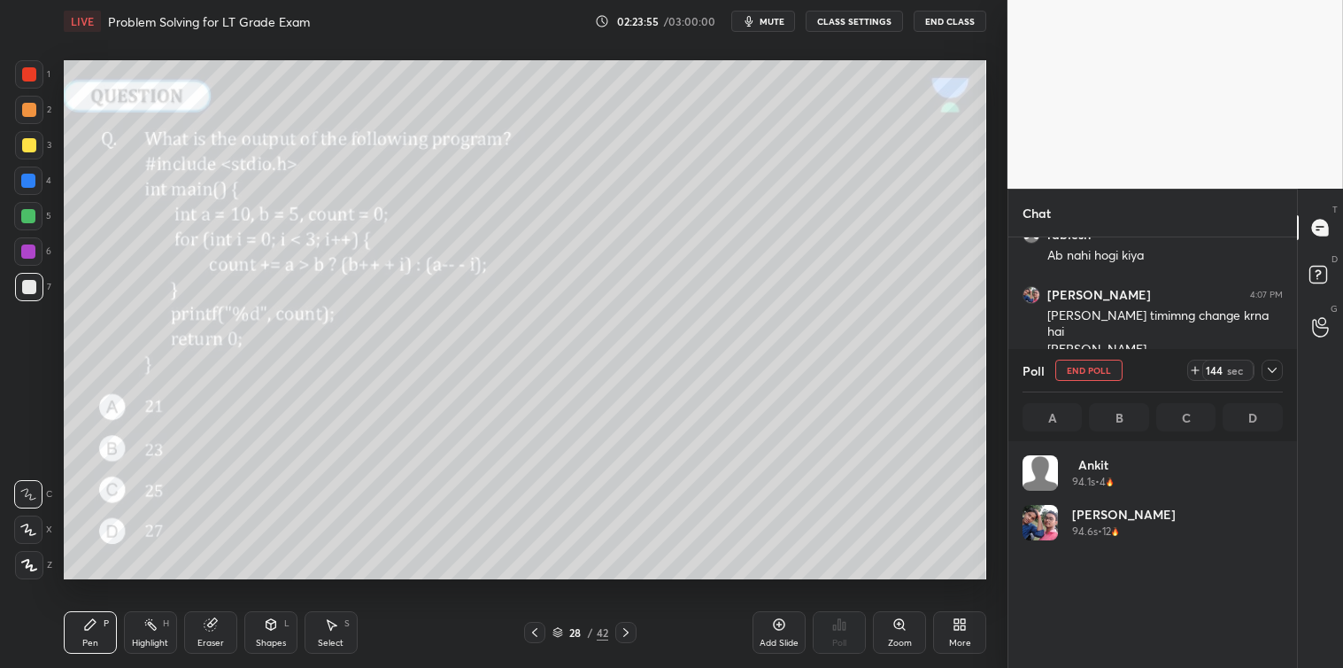
scroll to position [19501, 0]
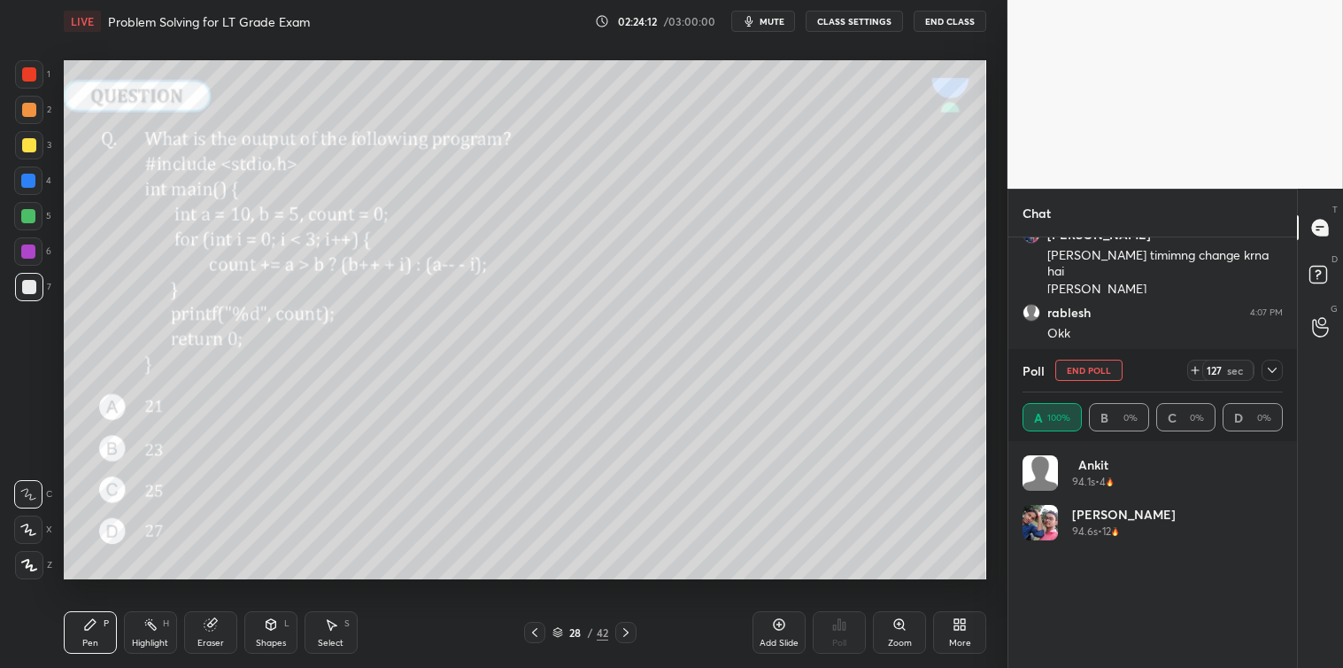
click at [1279, 363] on icon at bounding box center [1272, 370] width 14 height 14
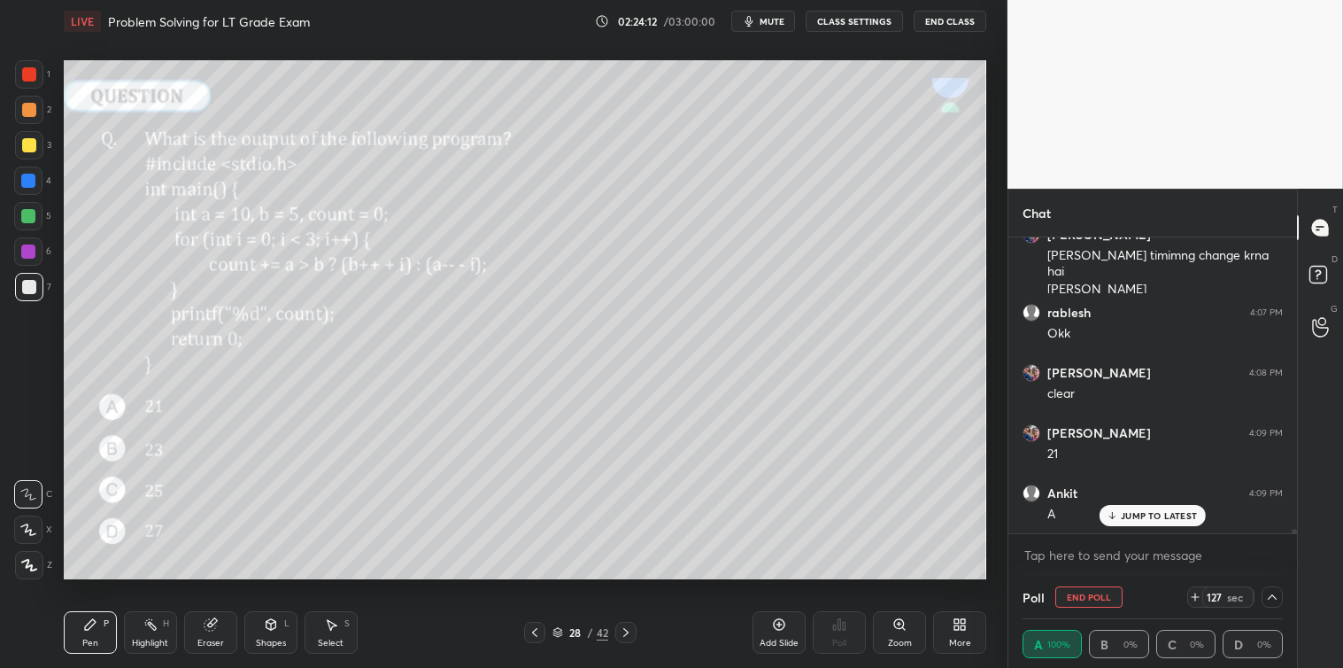
scroll to position [1, 5]
click at [1157, 507] on div "JUMP TO LATEST" at bounding box center [1153, 515] width 106 height 21
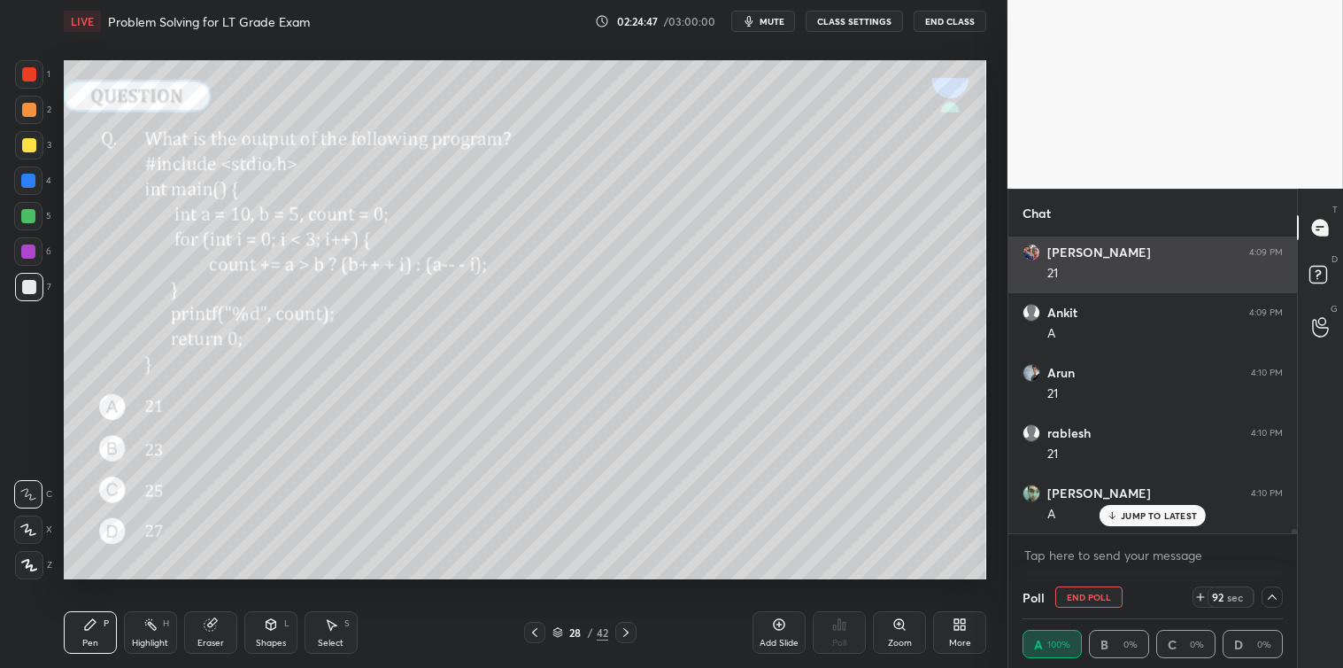
scroll to position [19742, 0]
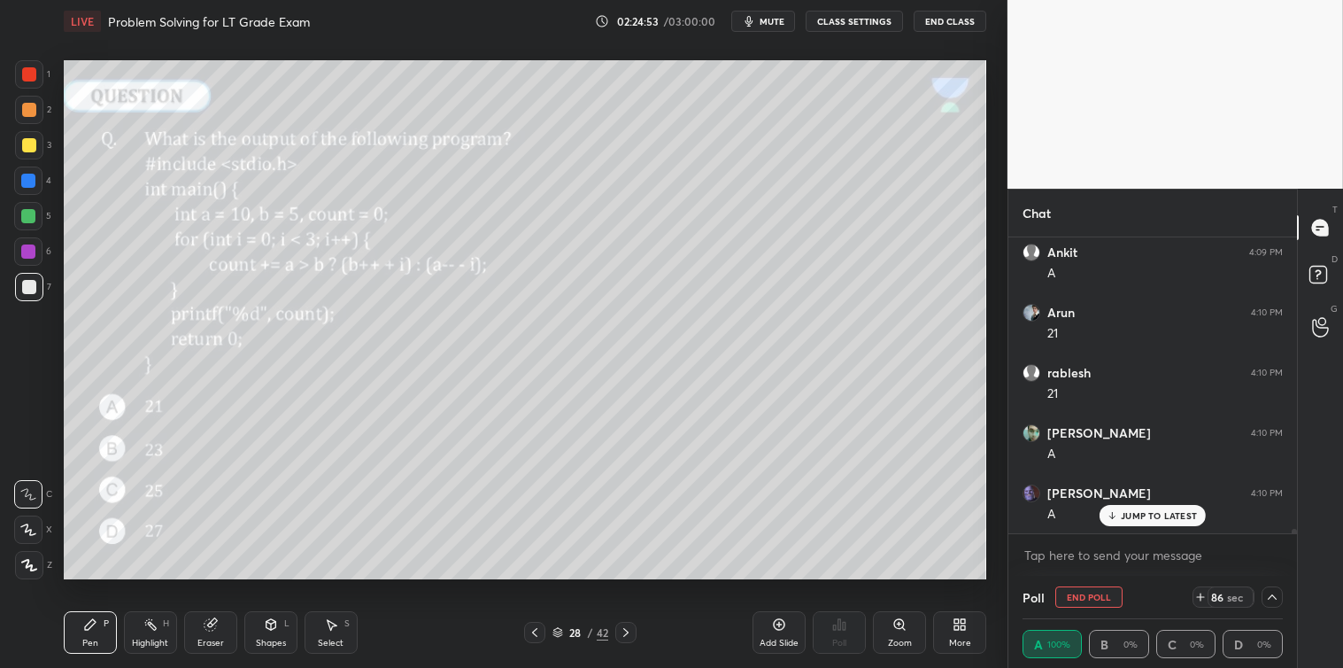
click at [1160, 517] on p "JUMP TO LATEST" at bounding box center [1159, 515] width 76 height 11
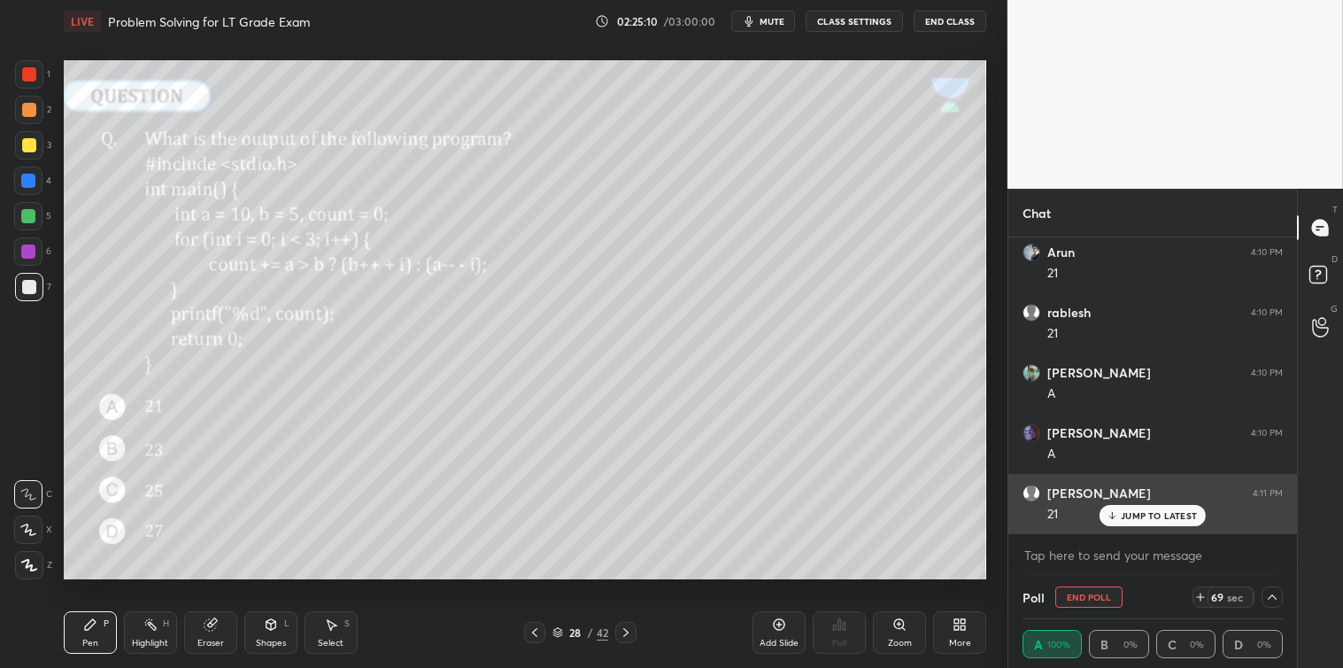
click at [1134, 516] on p "JUMP TO LATEST" at bounding box center [1159, 515] width 76 height 11
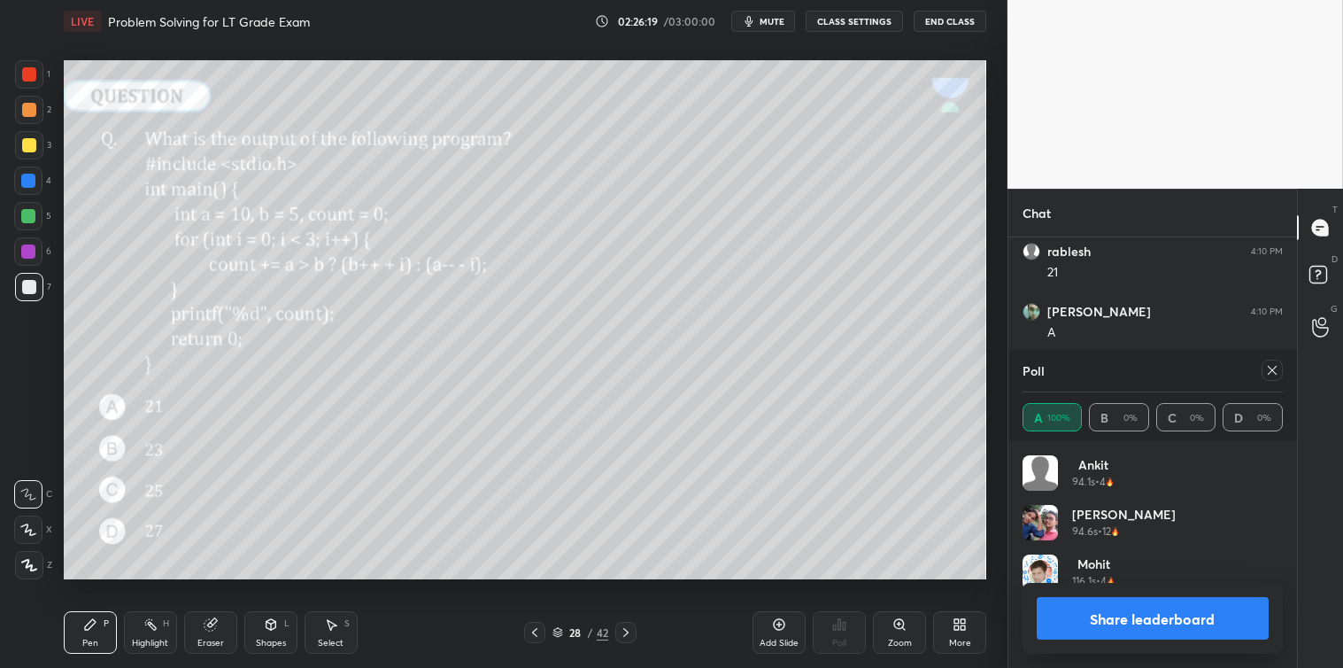
scroll to position [207, 255]
click at [1275, 373] on icon at bounding box center [1272, 370] width 9 height 9
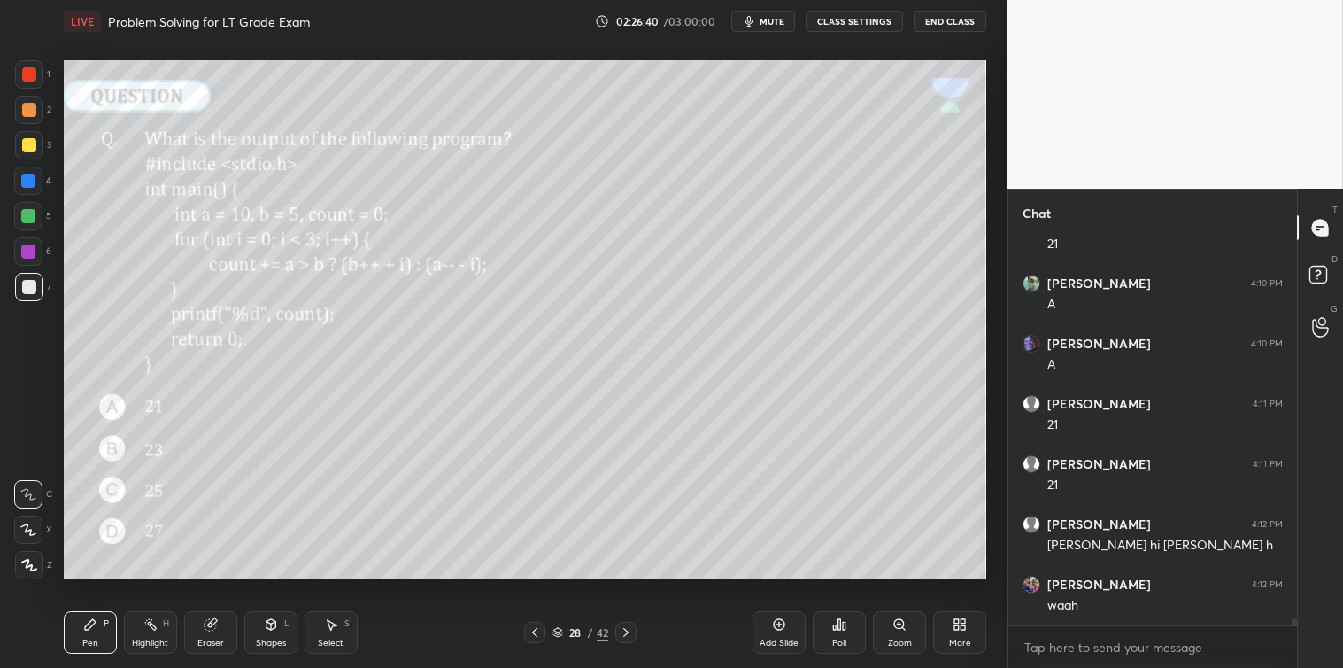
scroll to position [19952, 0]
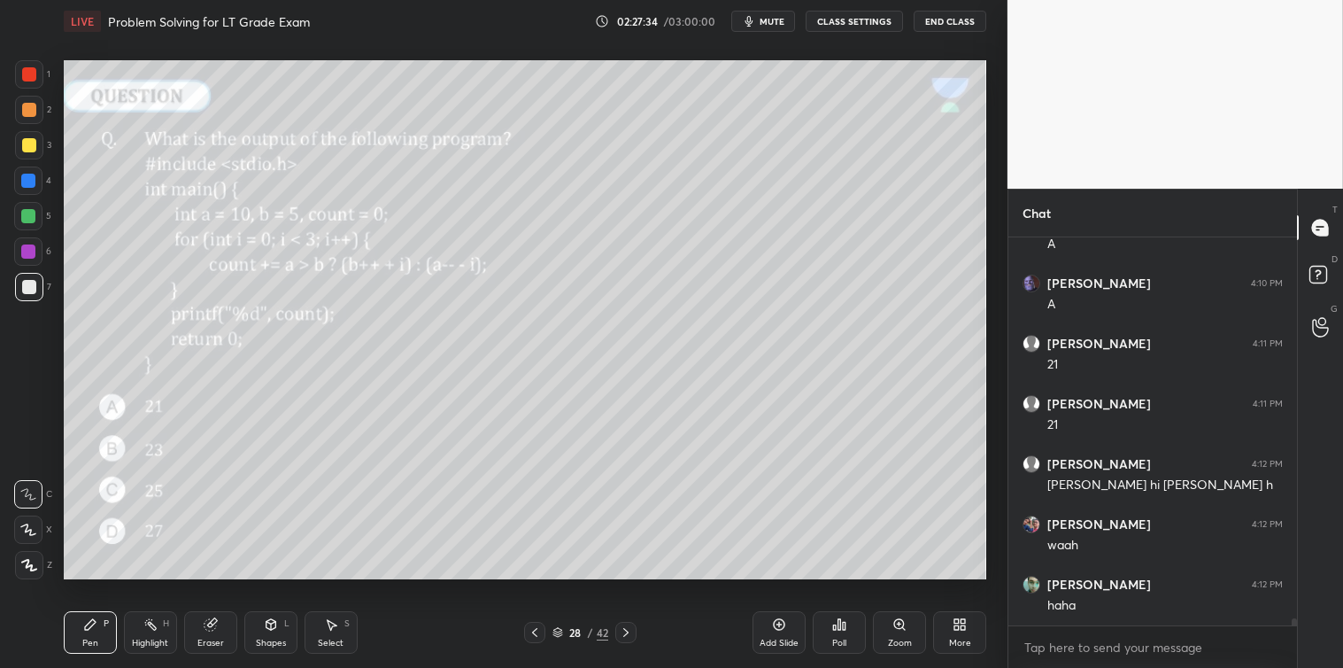
click at [27, 151] on div at bounding box center [29, 145] width 14 height 14
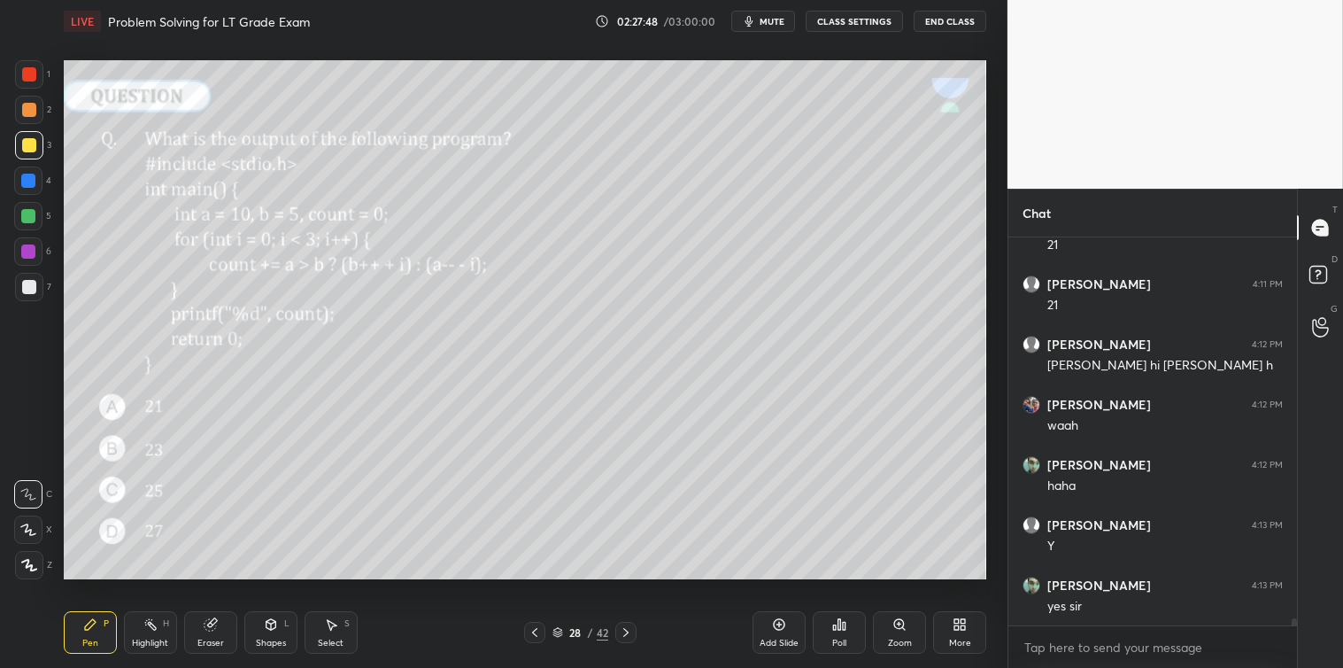
scroll to position [20132, 0]
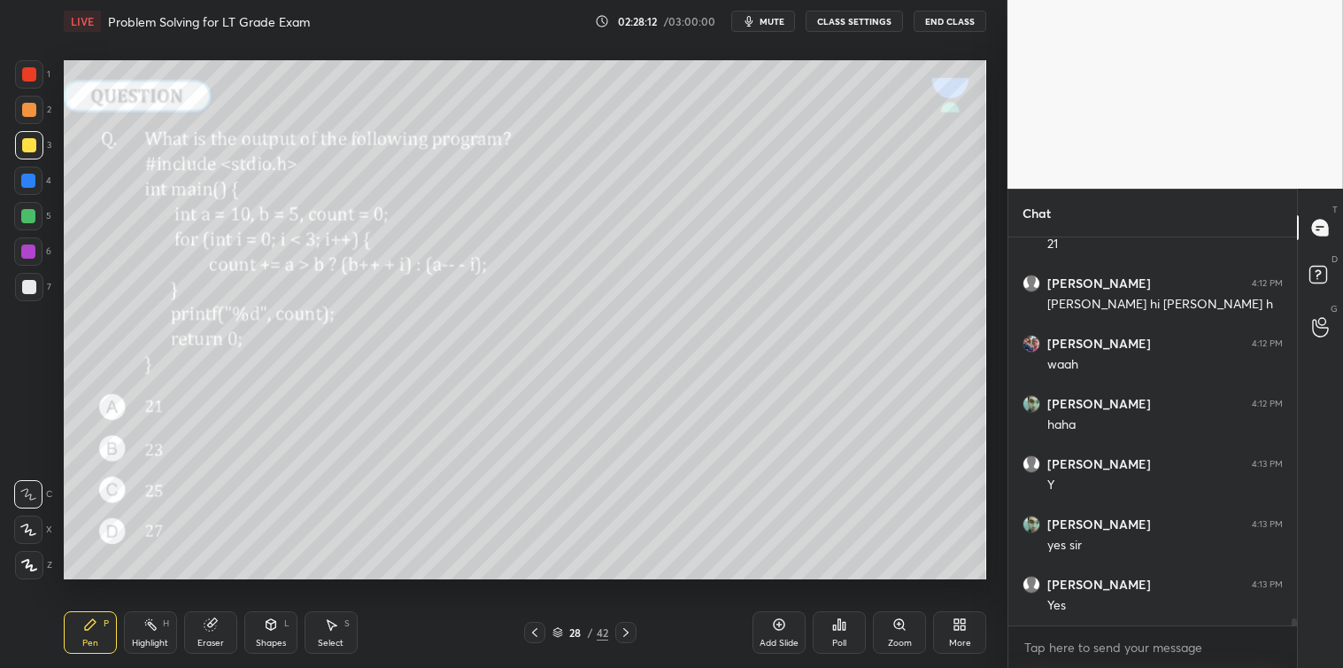
click at [27, 189] on div at bounding box center [28, 180] width 28 height 28
click at [32, 290] on div at bounding box center [29, 287] width 14 height 14
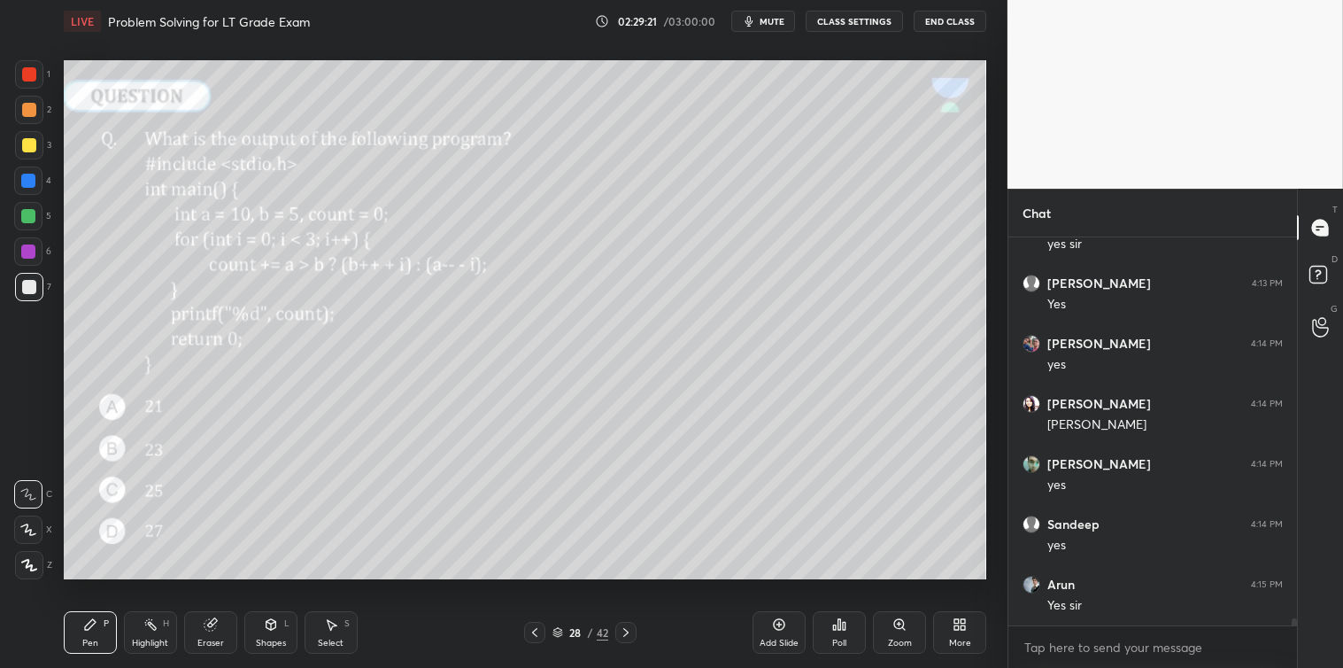
scroll to position [20494, 0]
click at [627, 632] on icon at bounding box center [625, 632] width 5 height 9
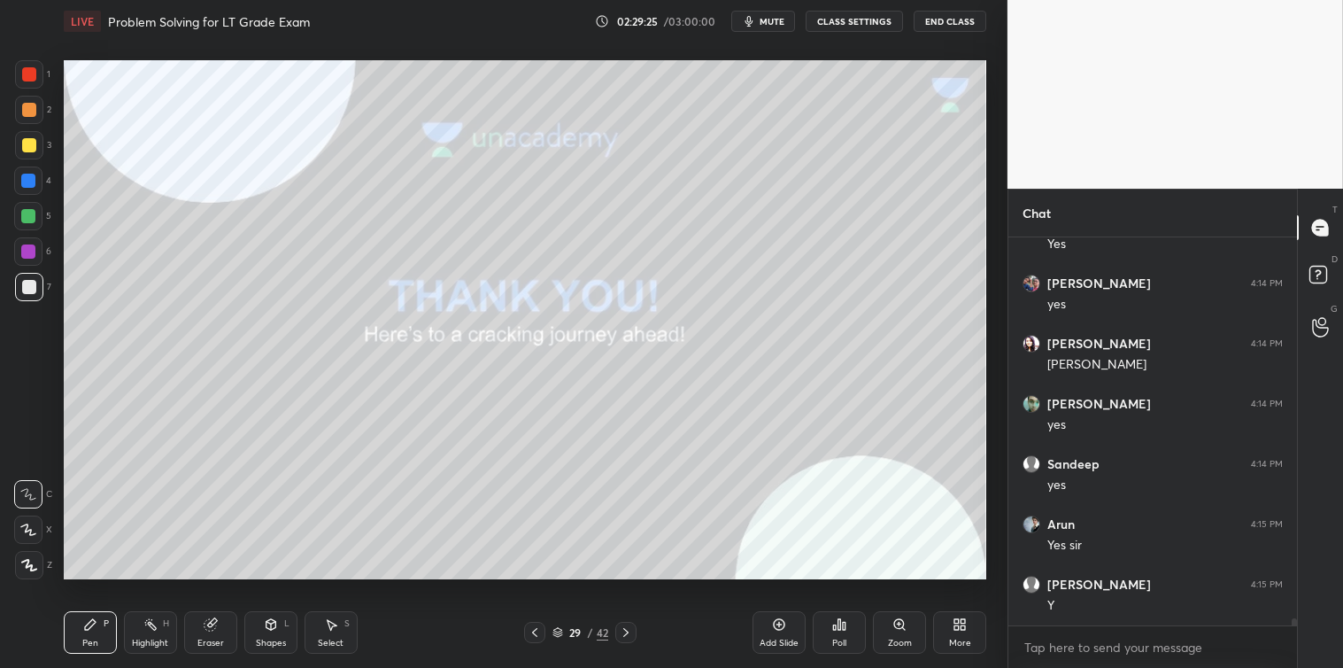
click at [530, 634] on icon at bounding box center [535, 632] width 14 height 14
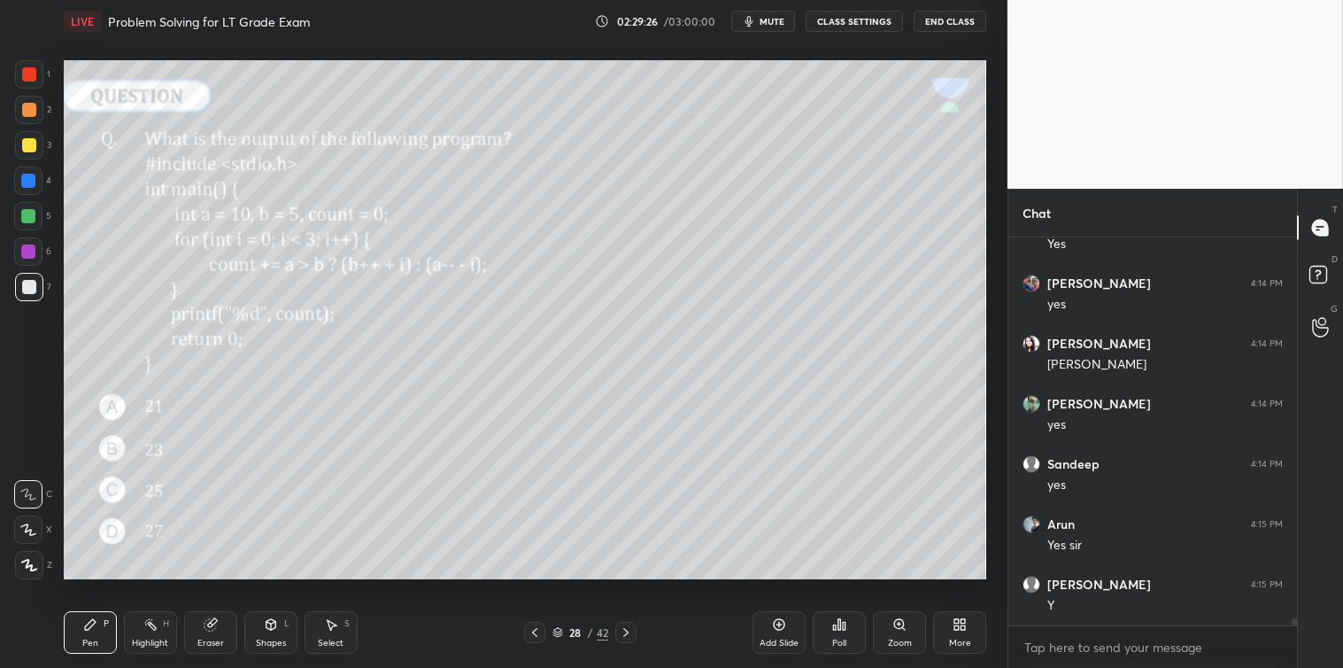
click at [627, 631] on icon at bounding box center [625, 632] width 5 height 9
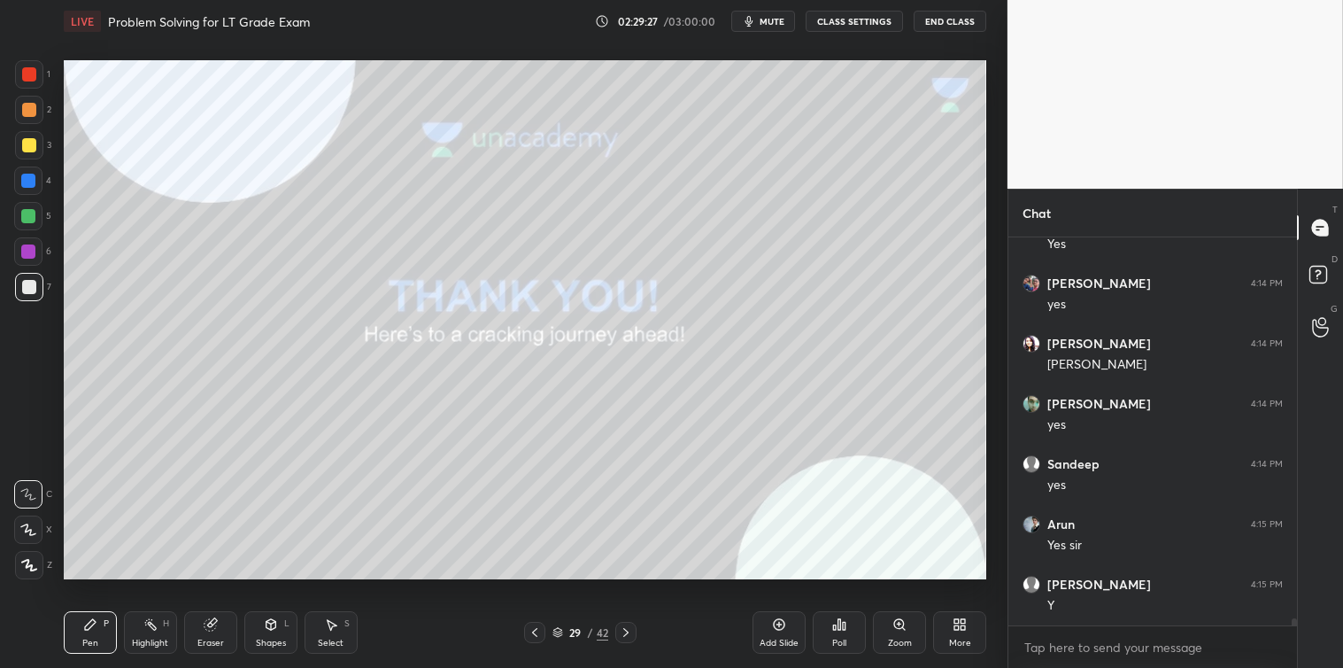
click at [537, 638] on icon at bounding box center [535, 632] width 14 height 14
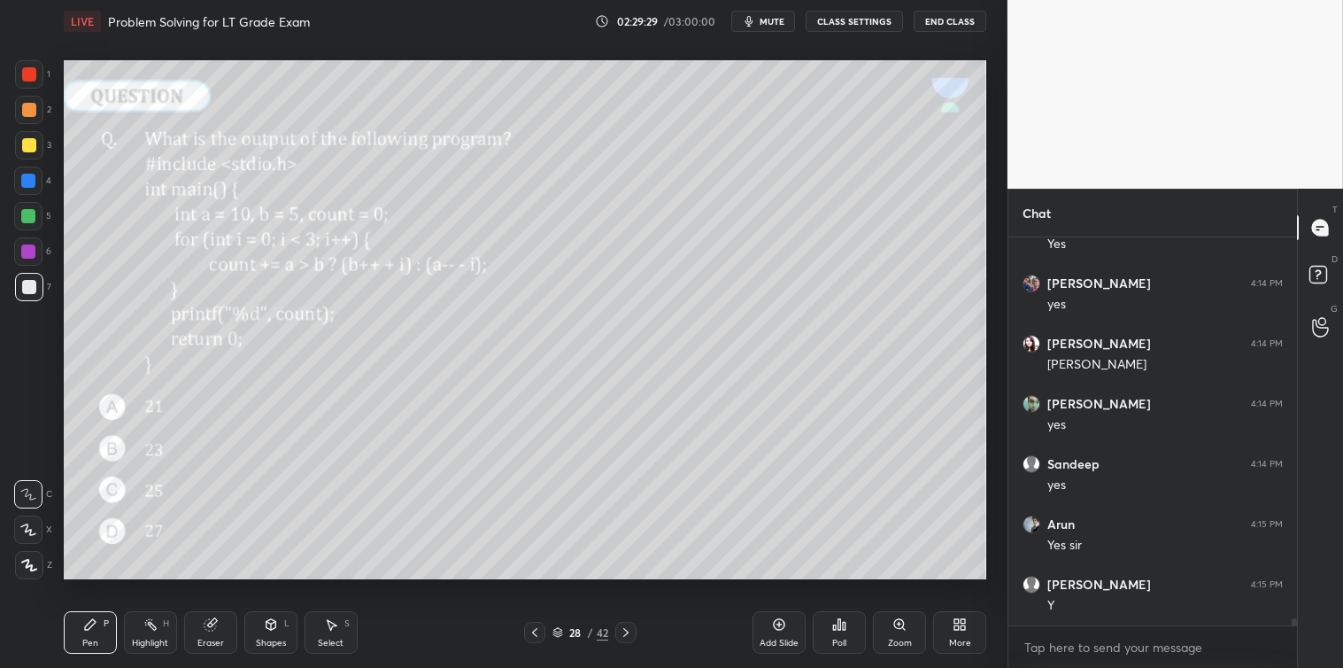
click at [626, 638] on icon at bounding box center [626, 632] width 14 height 14
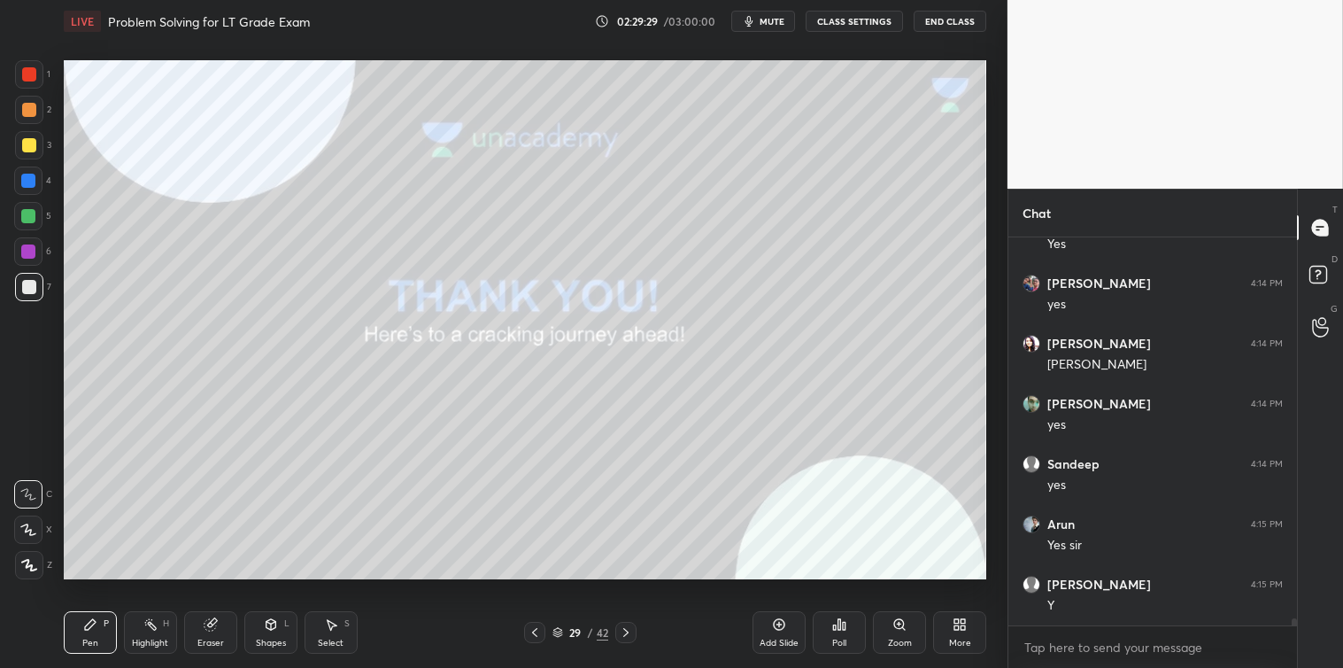
click at [623, 641] on div at bounding box center [625, 632] width 21 height 21
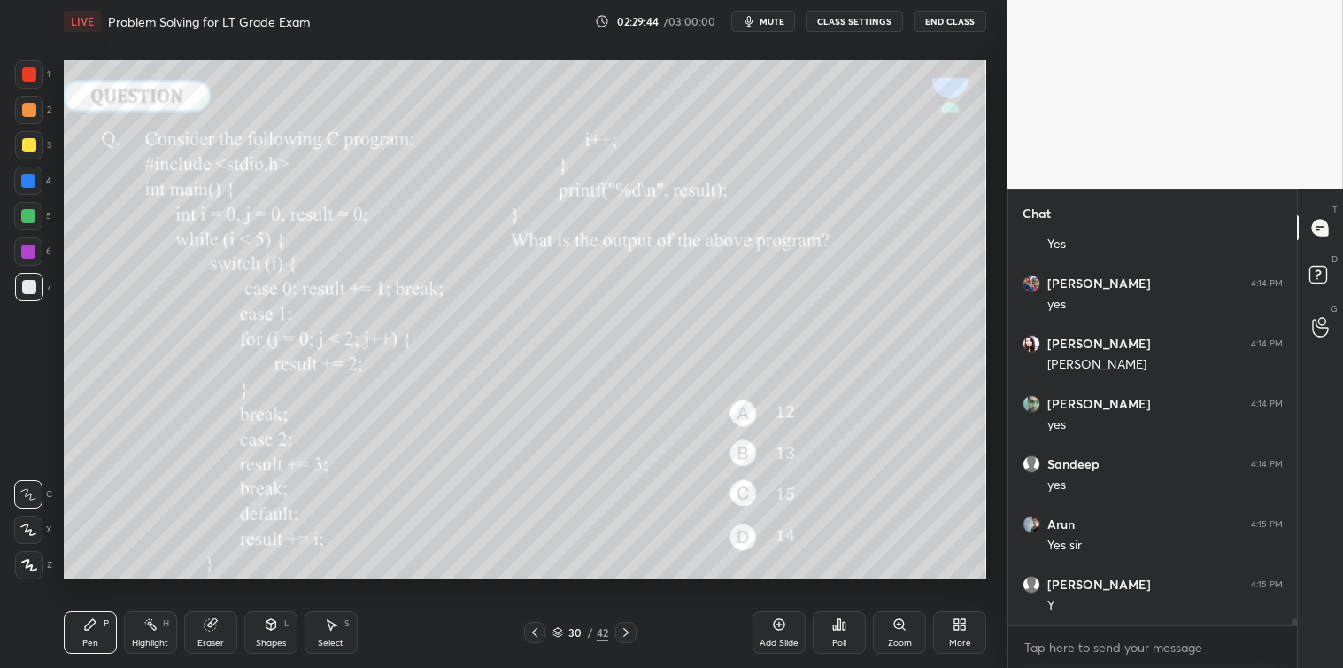
click at [845, 630] on icon at bounding box center [844, 626] width 3 height 8
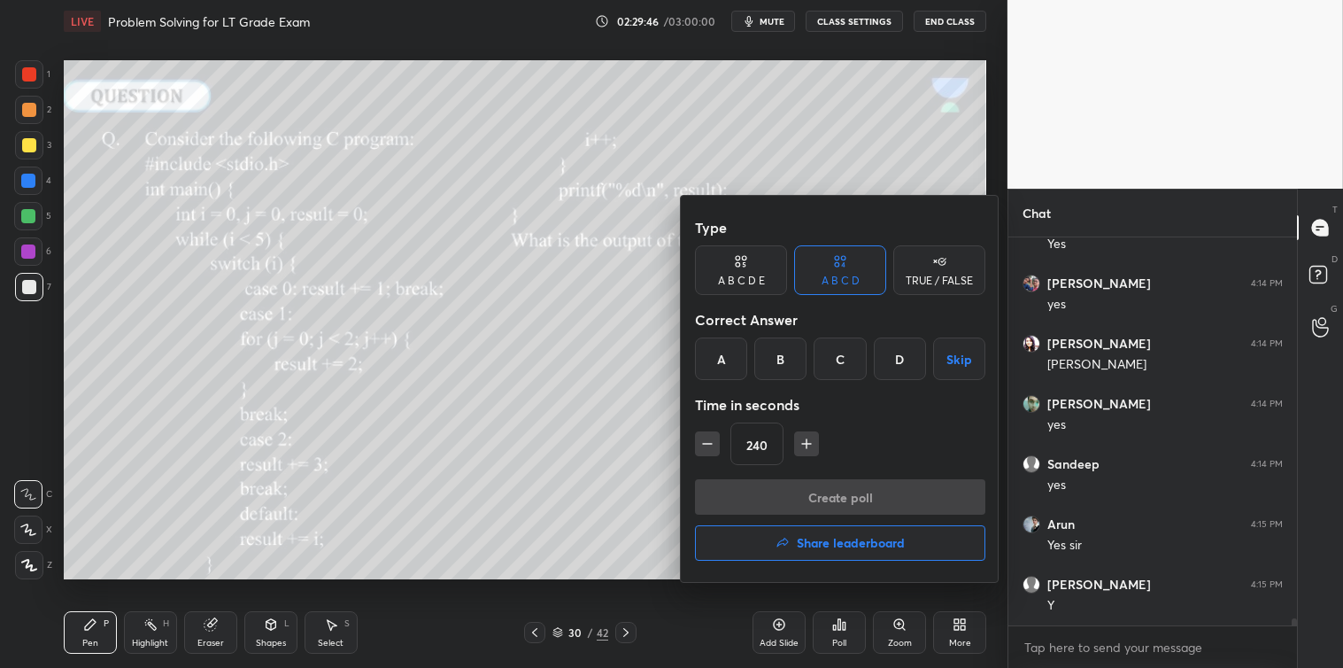
click at [955, 355] on button "Skip" at bounding box center [959, 358] width 52 height 43
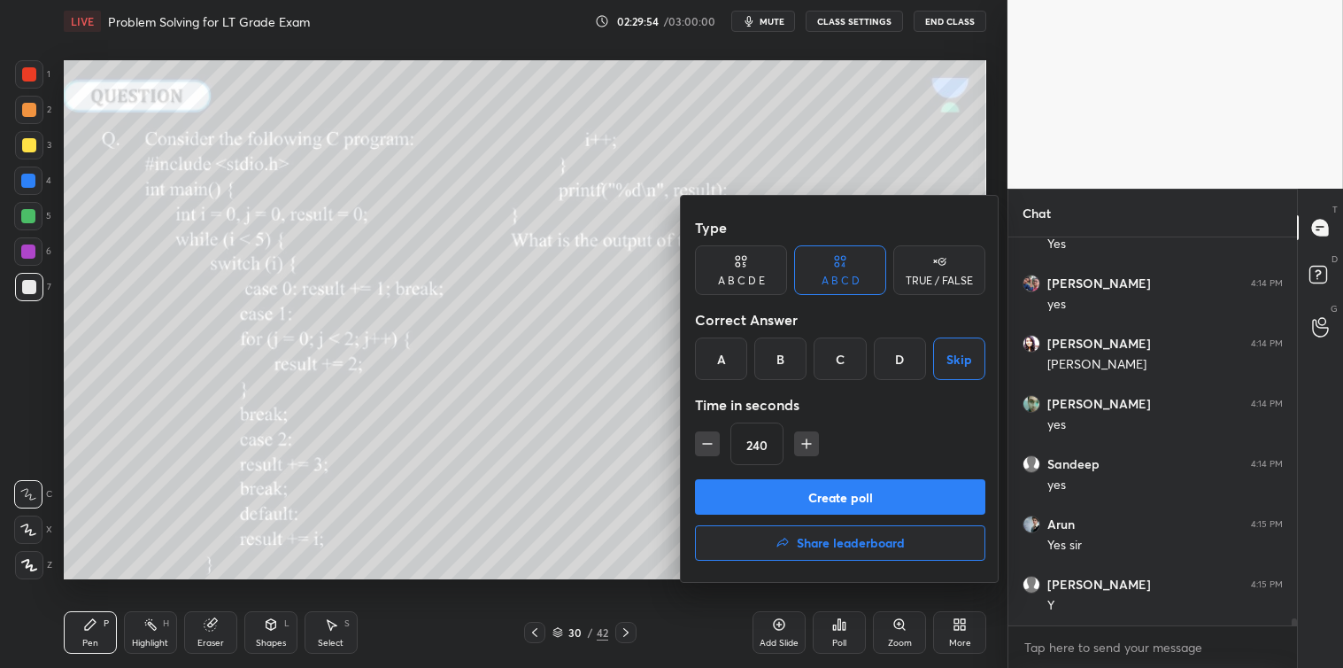
click at [828, 497] on button "Create poll" at bounding box center [840, 496] width 290 height 35
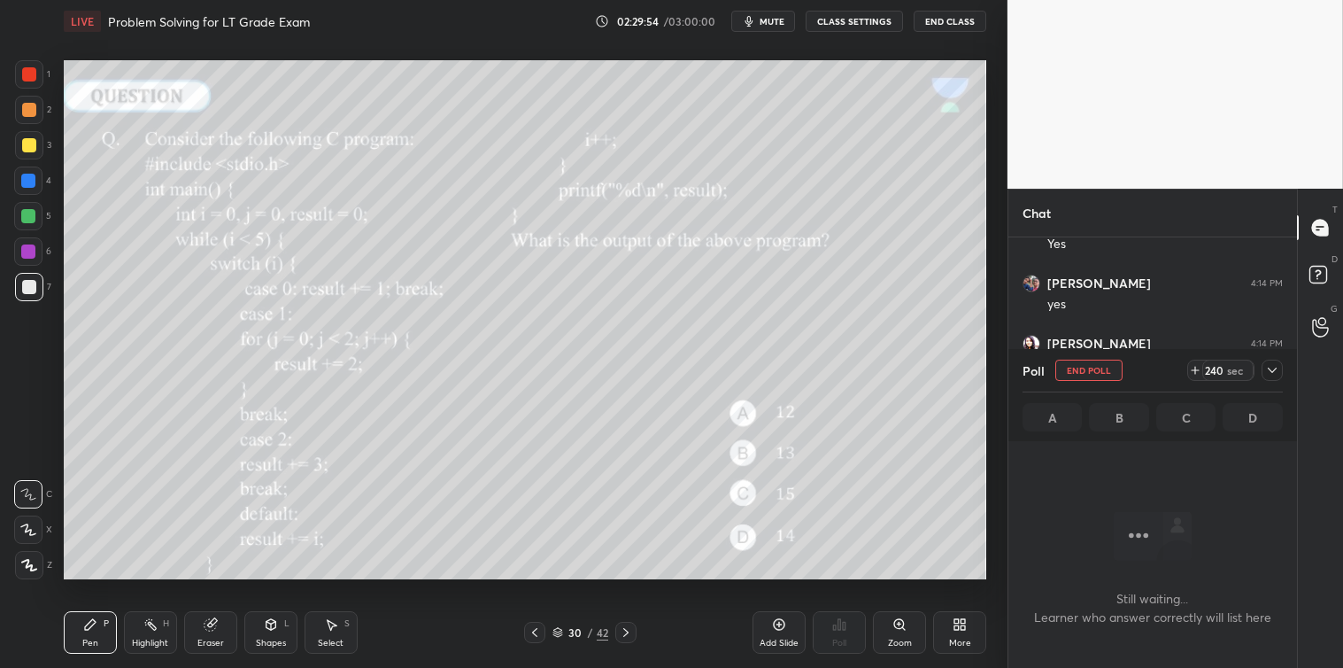
scroll to position [5, 4]
click at [1268, 369] on icon at bounding box center [1272, 370] width 14 height 14
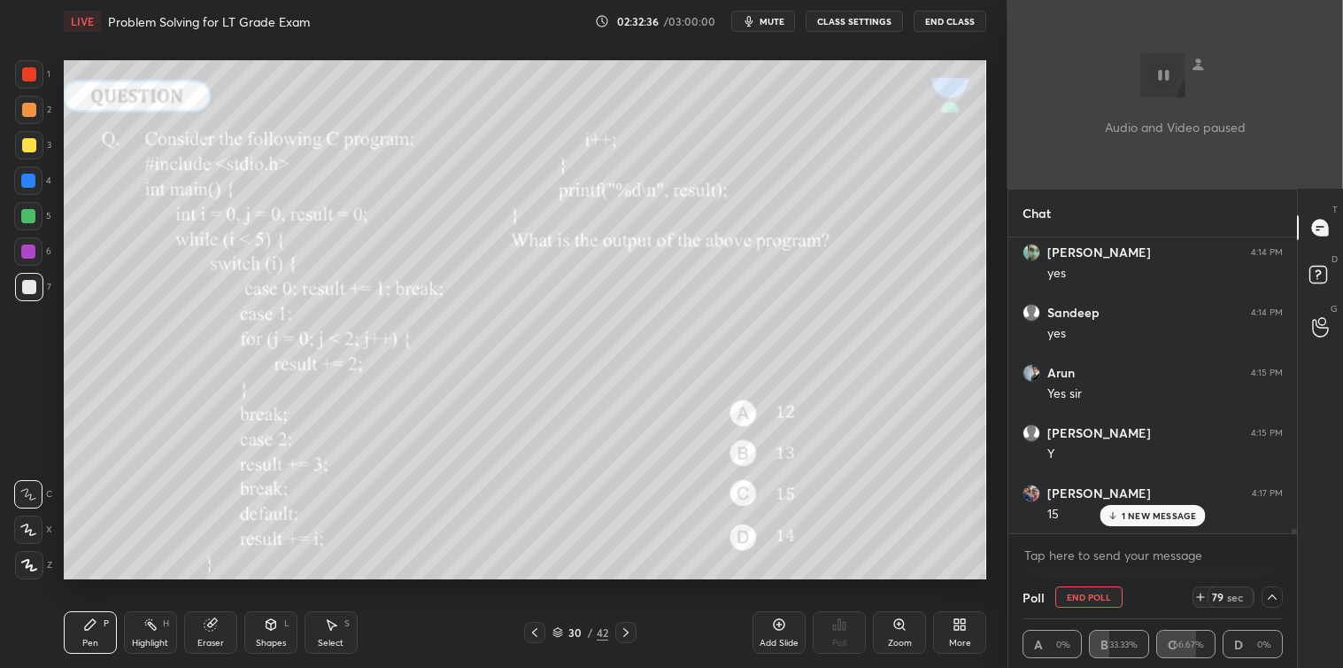
scroll to position [20705, 0]
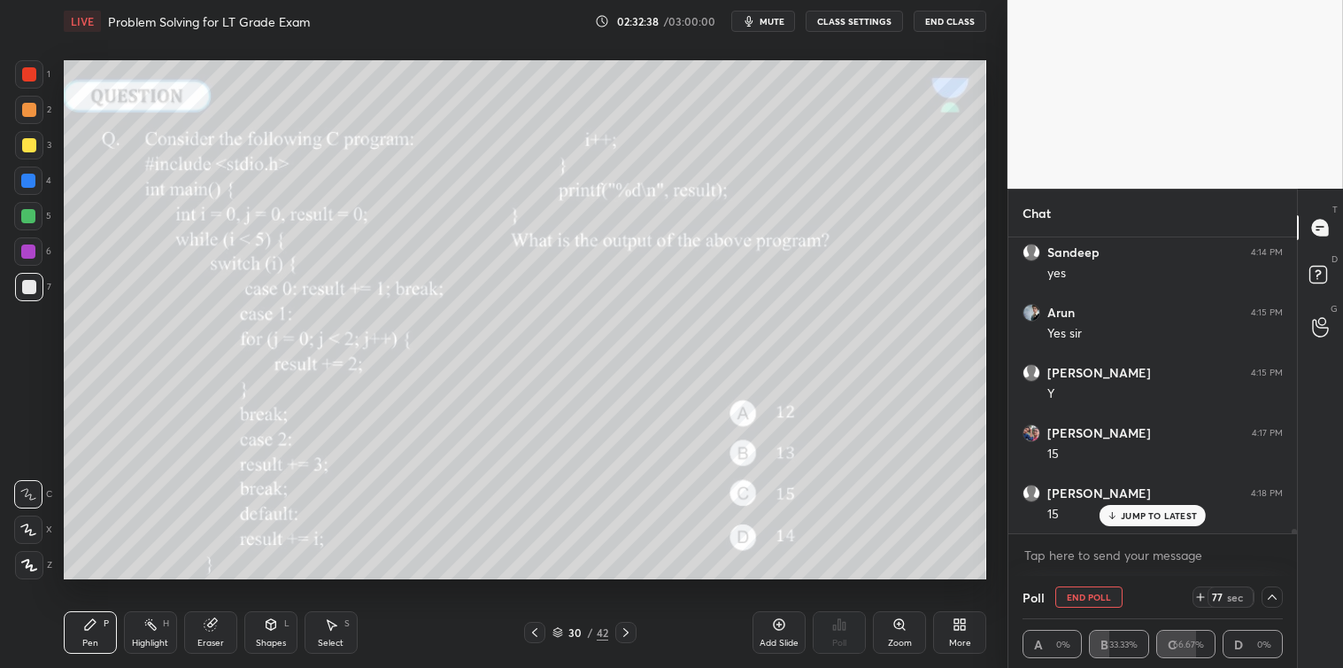
click at [1147, 514] on p "JUMP TO LATEST" at bounding box center [1159, 515] width 76 height 11
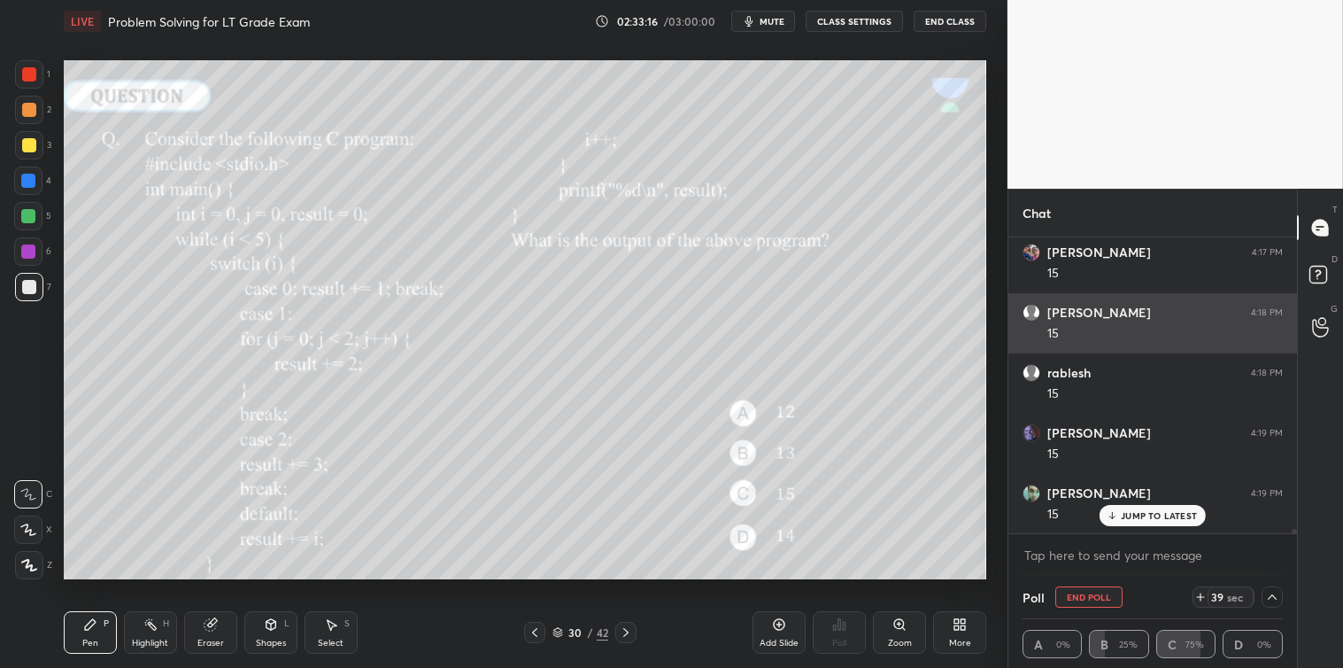
scroll to position [20946, 0]
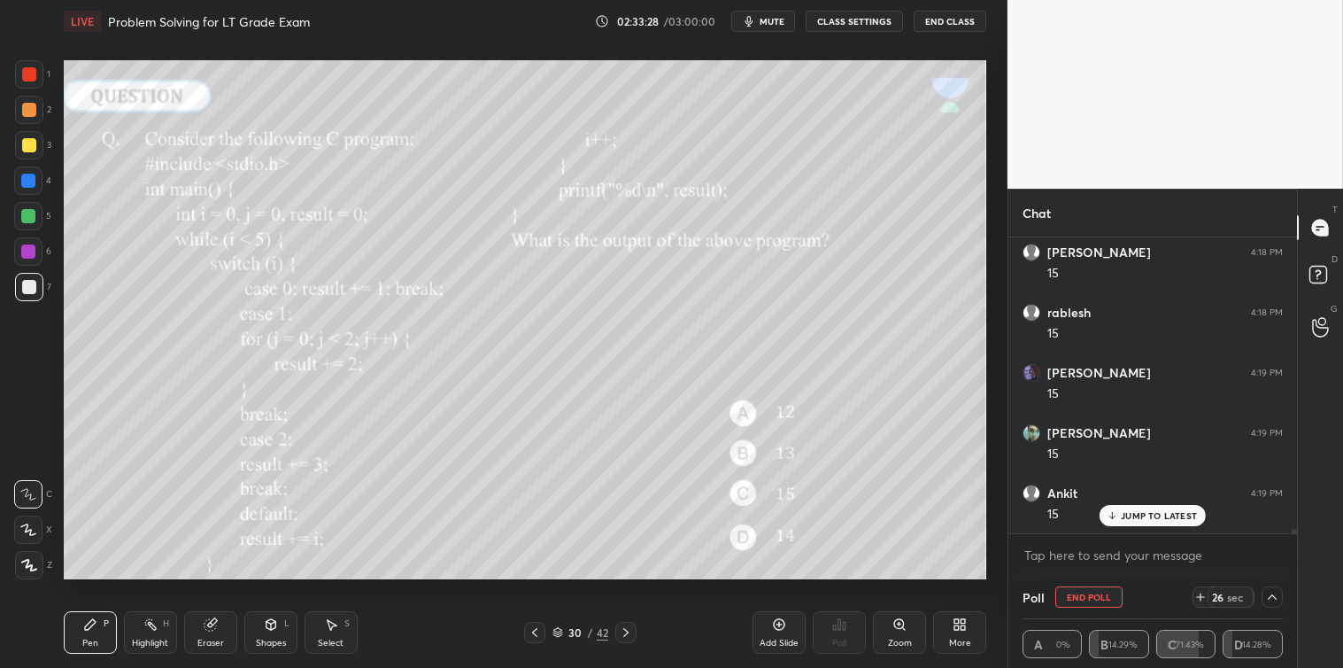
click at [1102, 589] on button "End Poll" at bounding box center [1089, 596] width 67 height 21
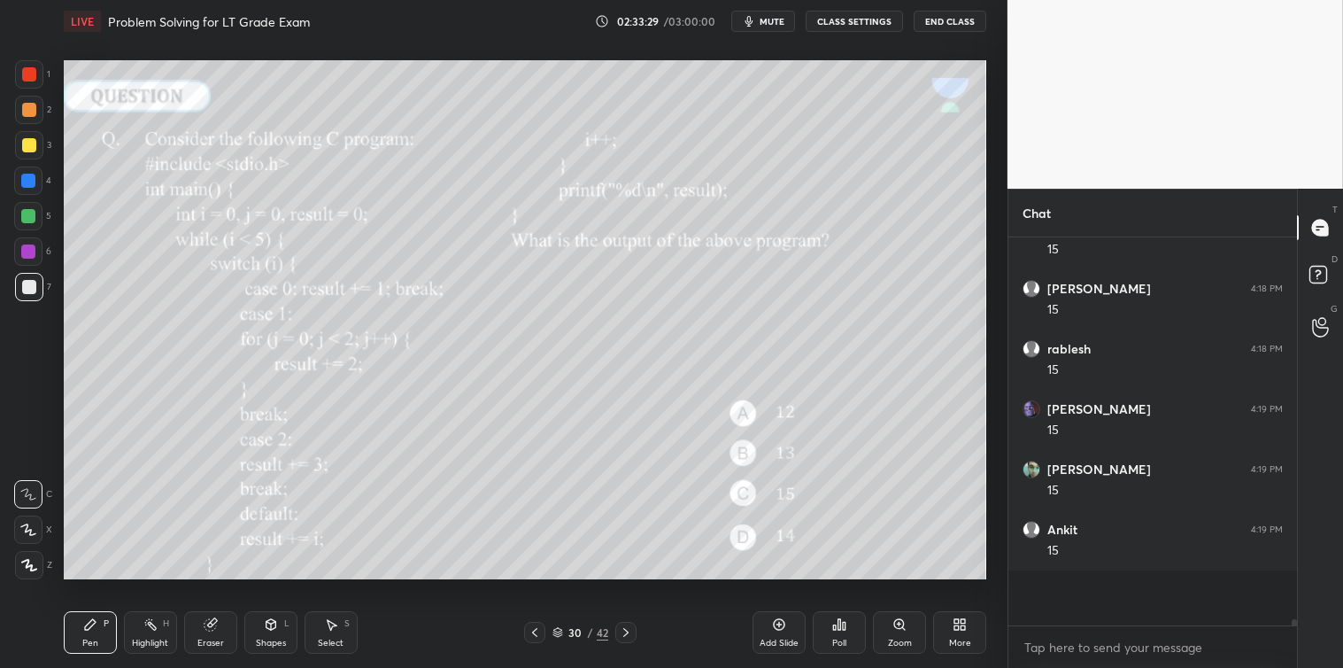
scroll to position [4, 4]
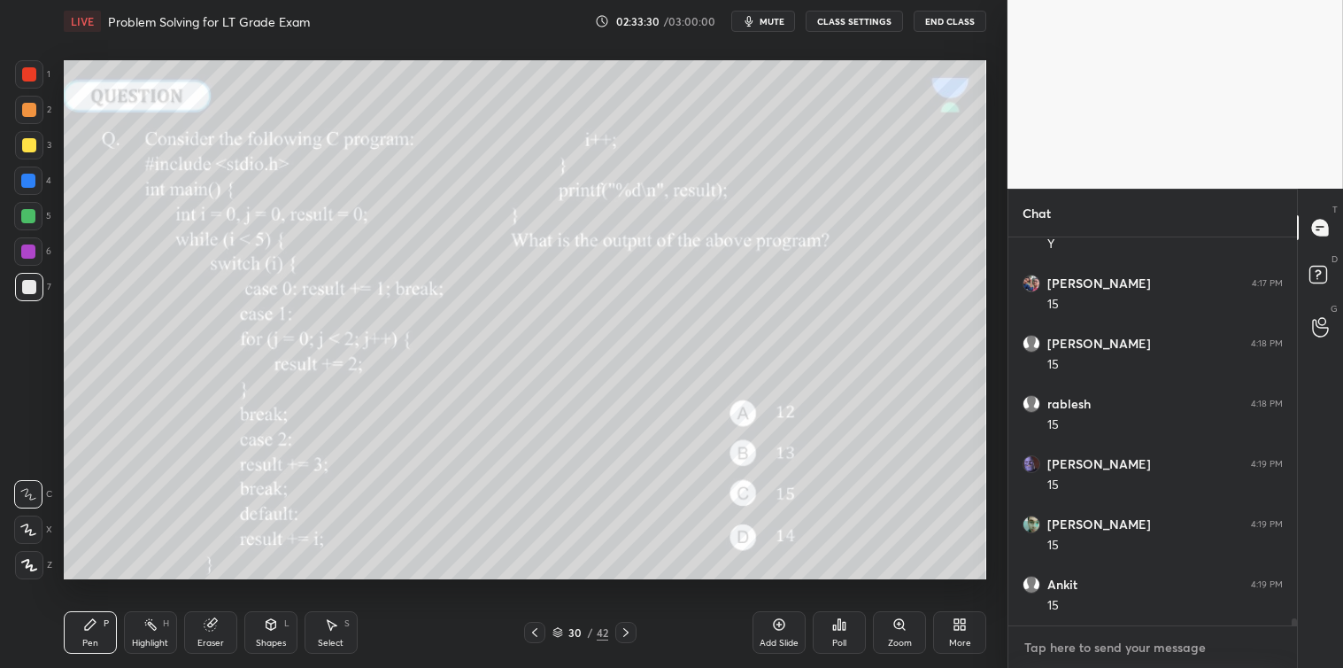
click at [1126, 645] on textarea at bounding box center [1153, 647] width 260 height 28
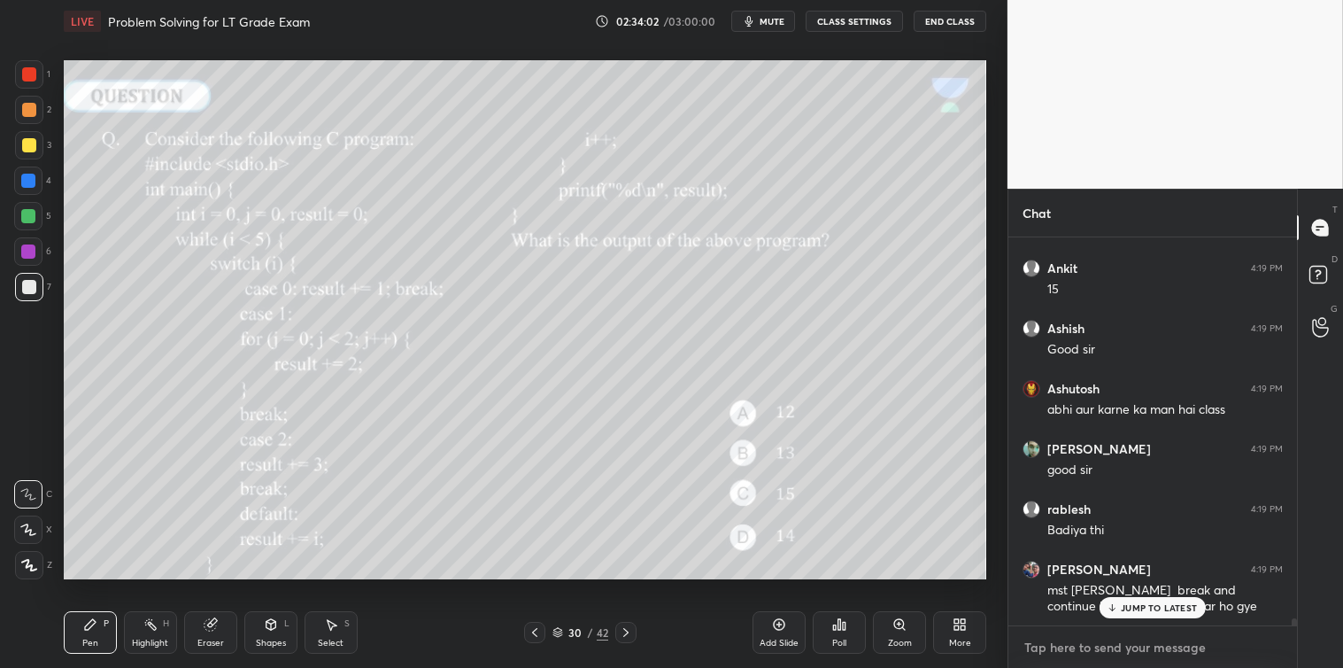
scroll to position [21231, 0]
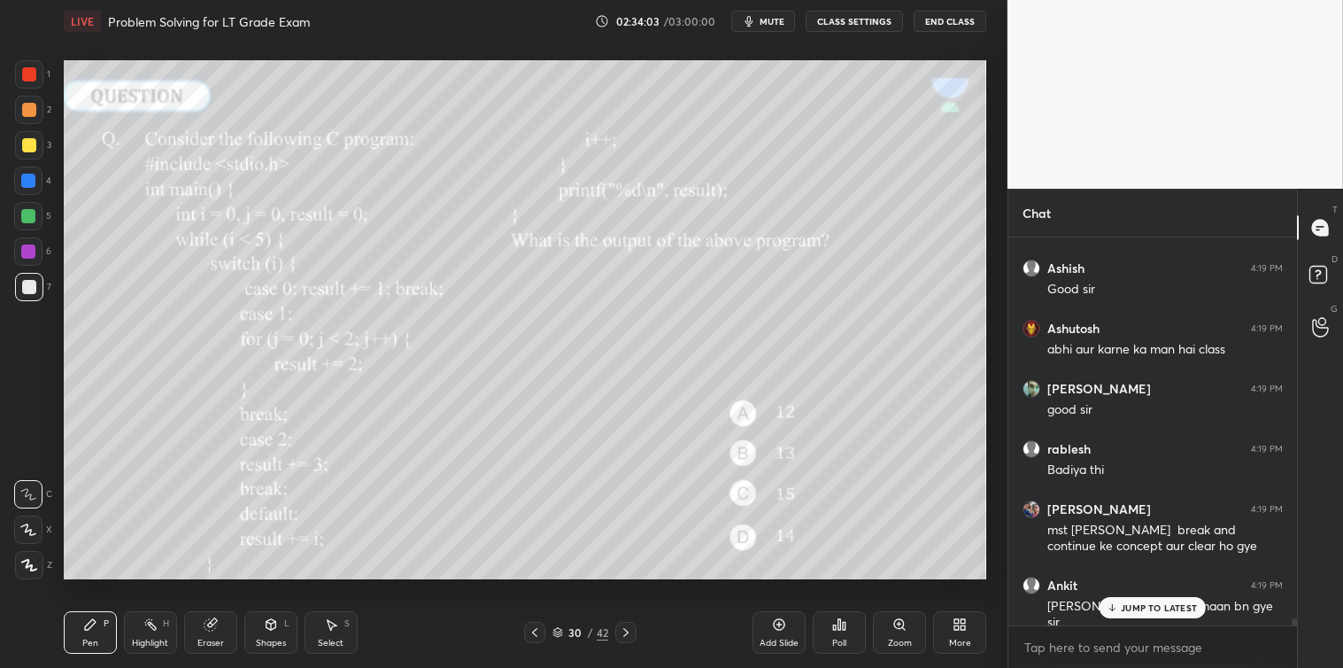
click at [1128, 600] on div "JUMP TO LATEST" at bounding box center [1153, 607] width 106 height 21
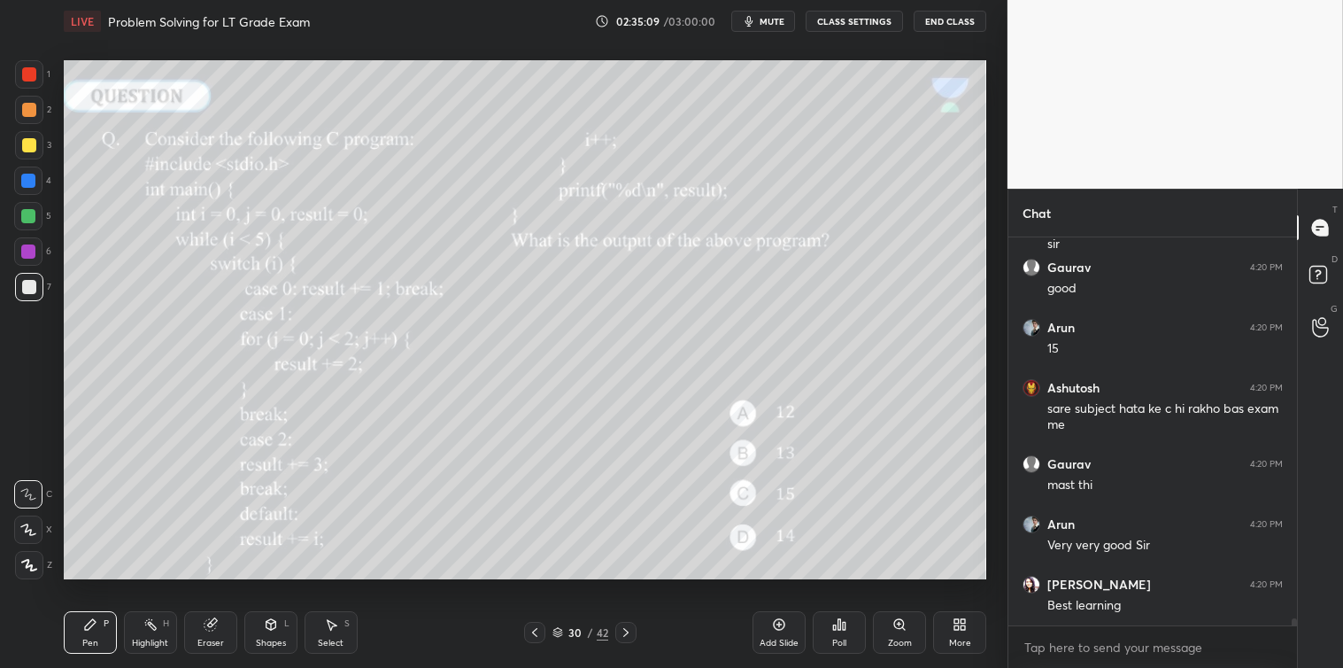
scroll to position [21670, 0]
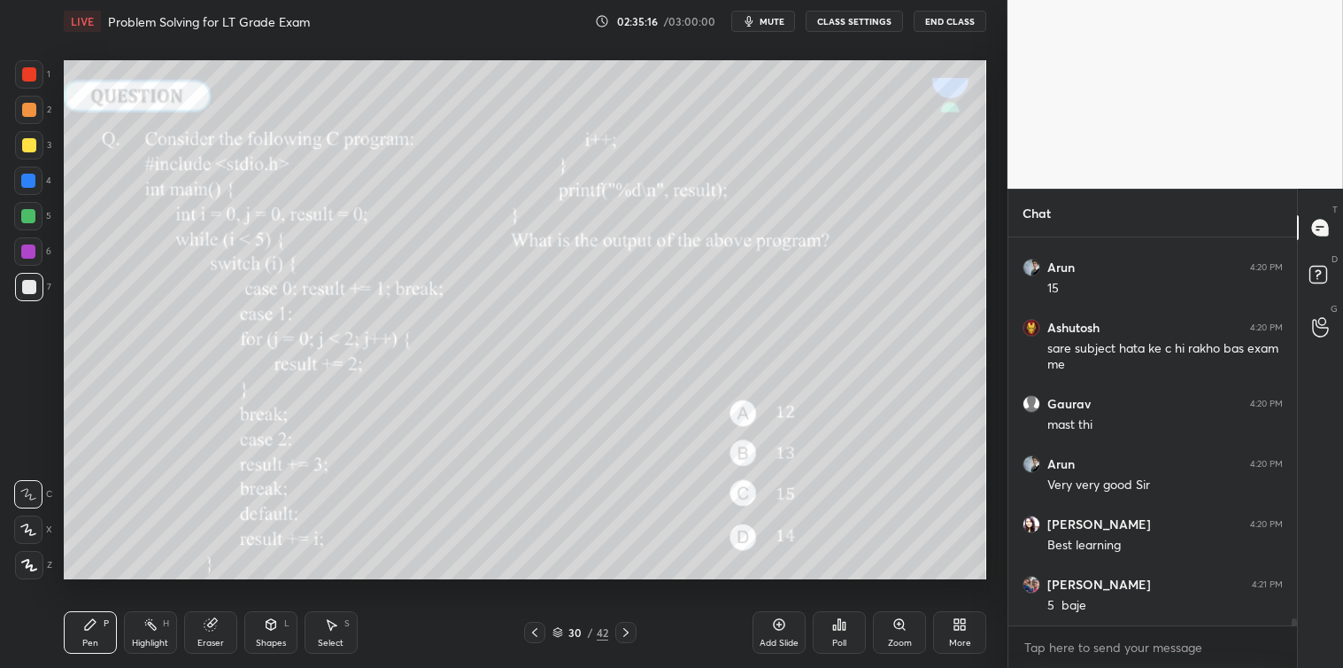
click at [948, 24] on button "End Class" at bounding box center [950, 21] width 73 height 21
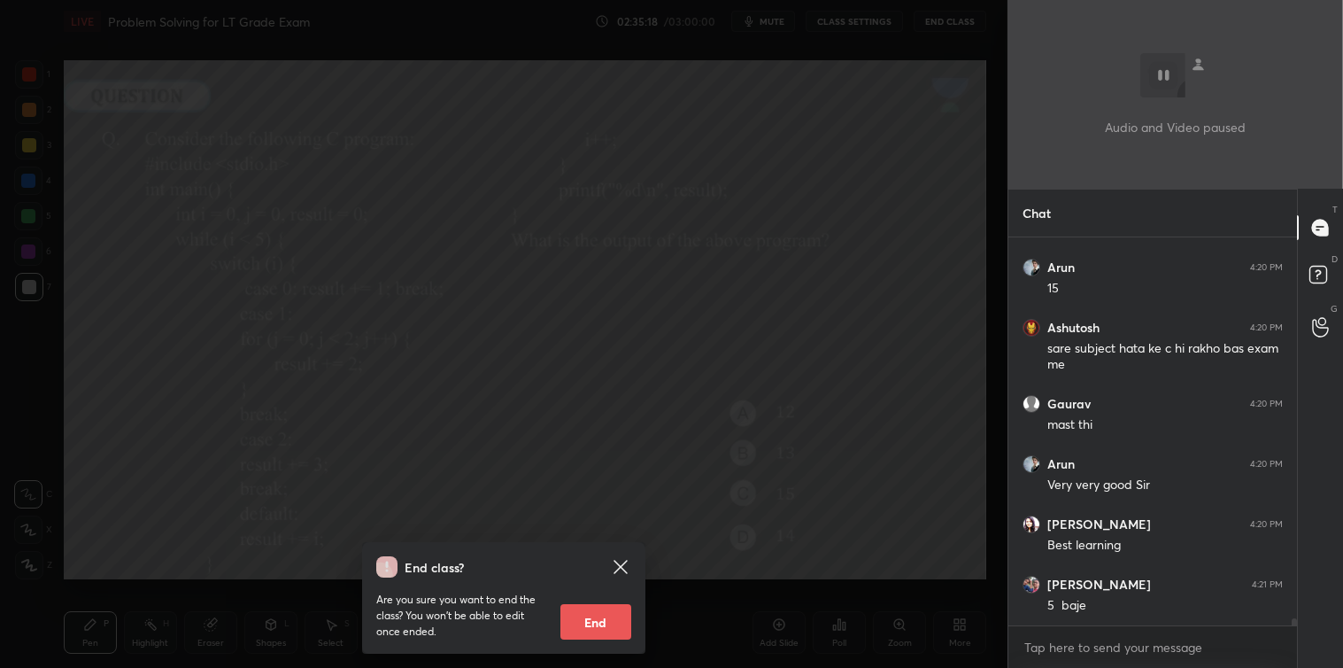
click at [590, 622] on button "End" at bounding box center [596, 621] width 71 height 35
type textarea "x"
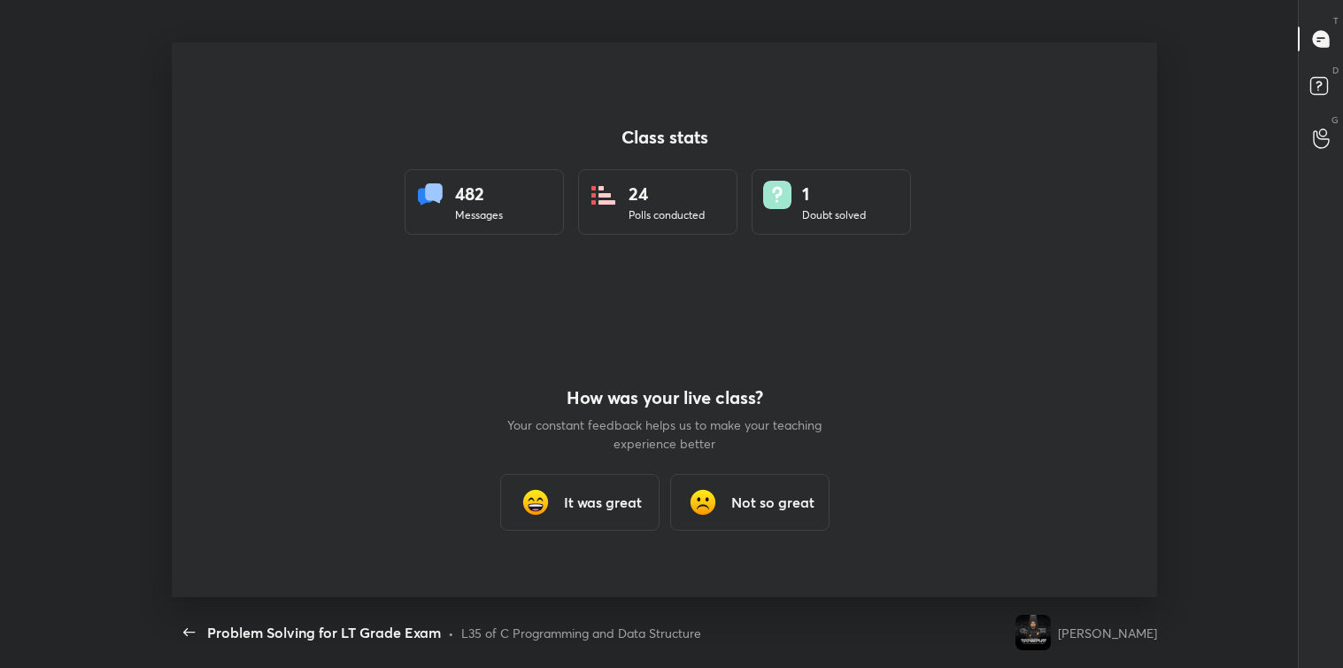
scroll to position [88000, 87287]
click at [579, 502] on h3 "It was great" at bounding box center [603, 501] width 78 height 21
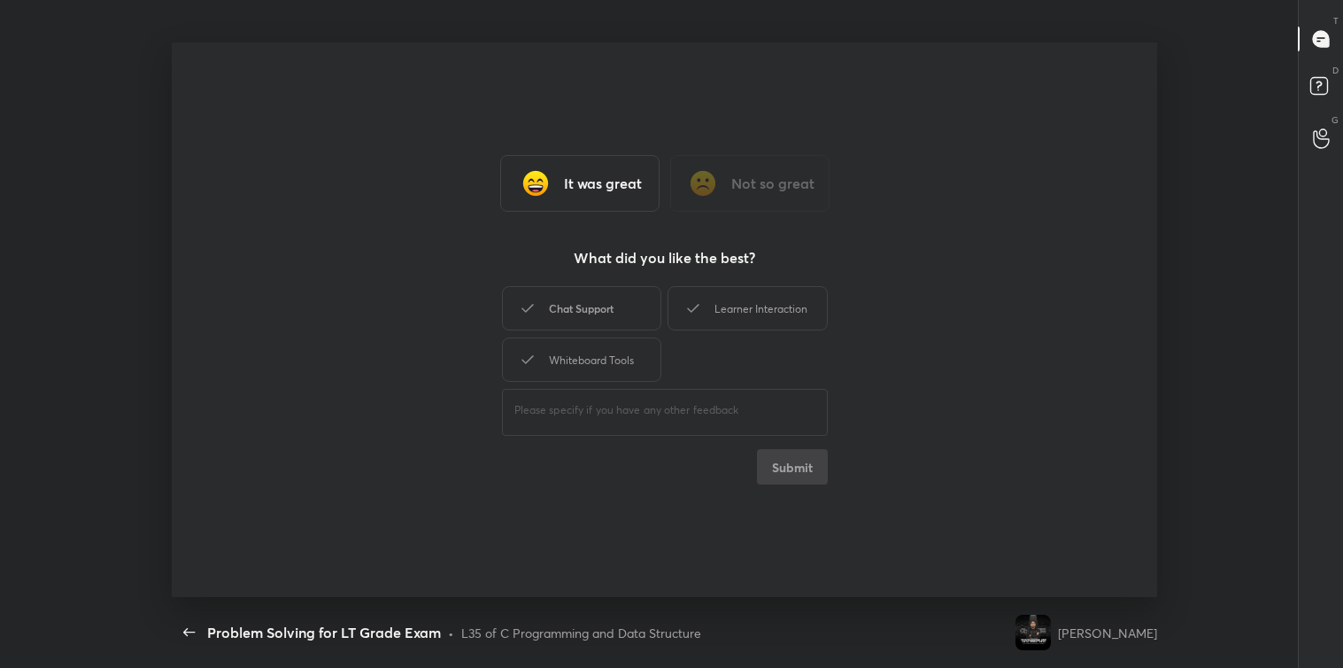
click at [565, 303] on div "Chat Support" at bounding box center [581, 308] width 159 height 44
click at [708, 312] on div "Learner Interaction" at bounding box center [747, 308] width 159 height 44
click at [623, 359] on div "Whiteboard Tools" at bounding box center [581, 359] width 159 height 44
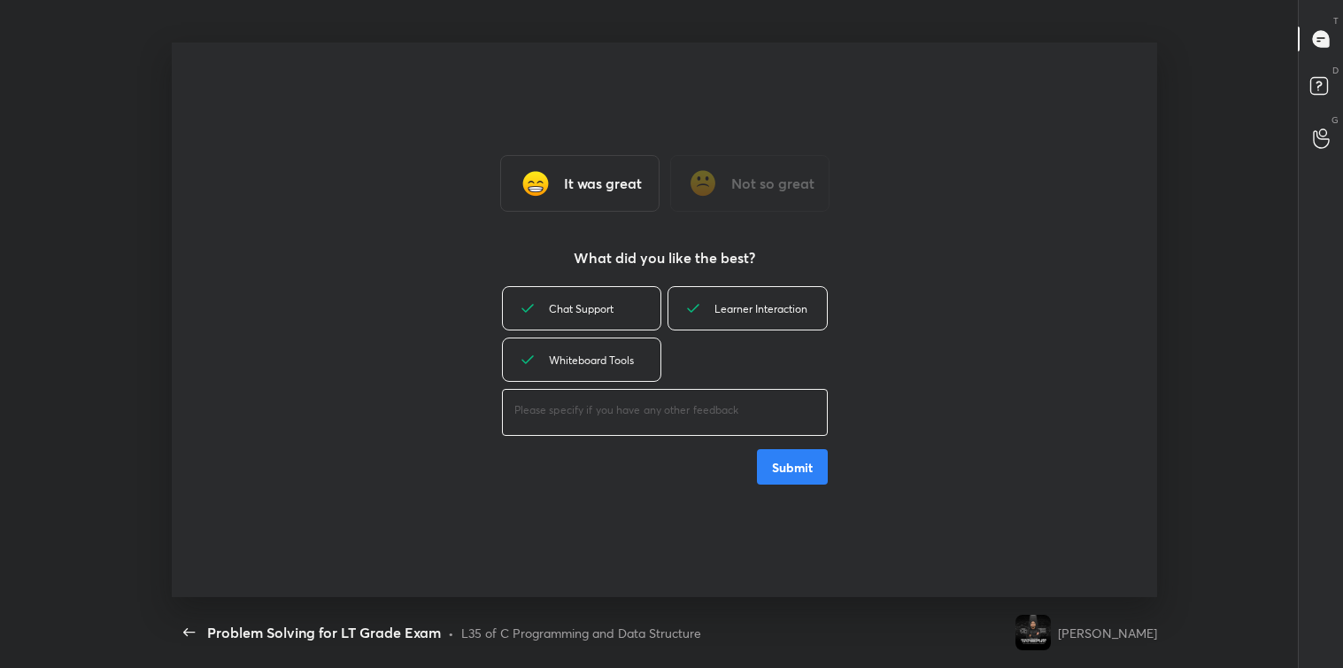
click at [616, 402] on textarea at bounding box center [665, 410] width 301 height 17
type textarea "great"
click at [775, 465] on button "Submit" at bounding box center [792, 466] width 71 height 35
